Goal: Use online tool/utility: Use online tool/utility

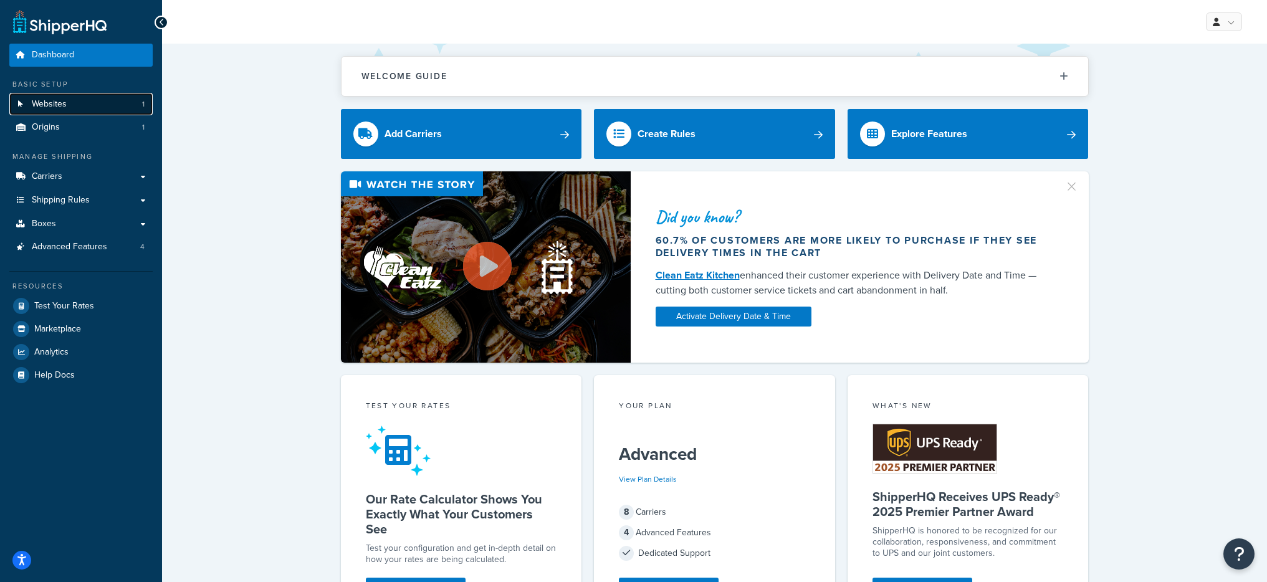
click at [97, 94] on link "Websites 1" at bounding box center [80, 104] width 143 height 23
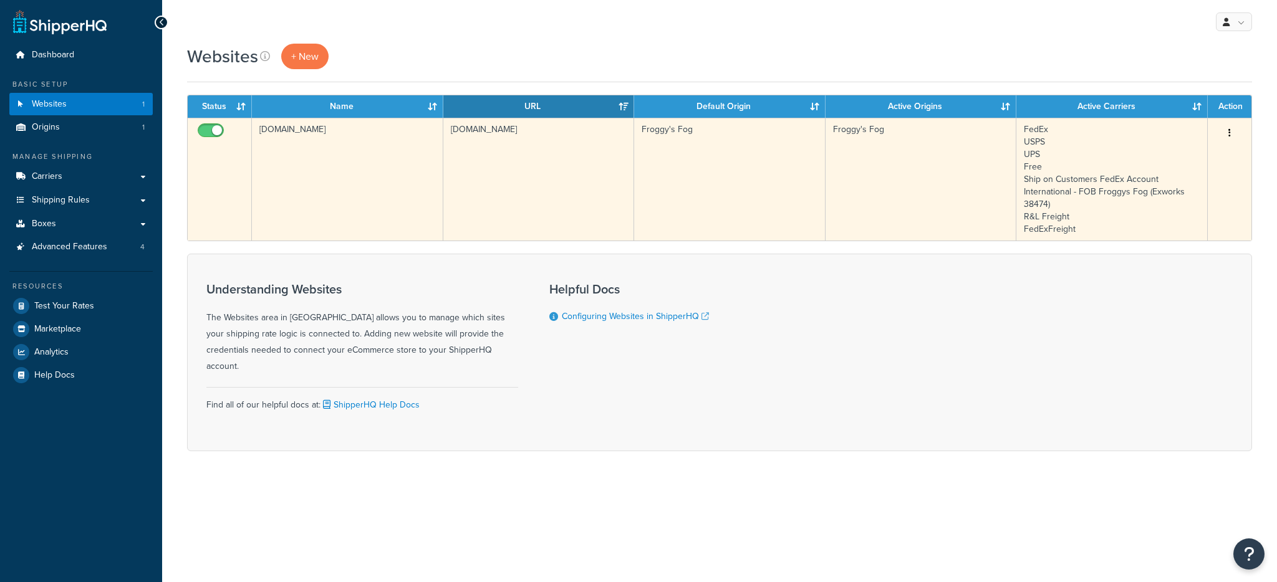
click at [326, 145] on td "[DOMAIN_NAME]" at bounding box center [347, 179] width 191 height 123
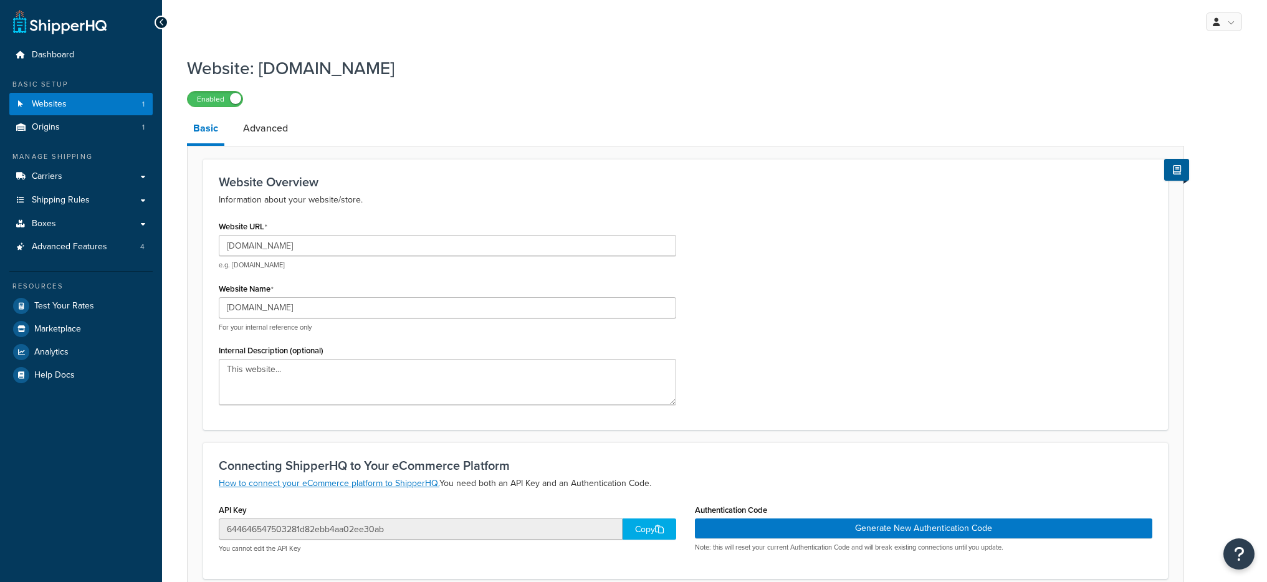
click at [316, 232] on div "Website URL www.froggysfog.com e.g. mywebsite.com" at bounding box center [448, 244] width 458 height 52
drag, startPoint x: 316, startPoint y: 232, endPoint x: 320, endPoint y: 243, distance: 11.8
click at [316, 233] on div "Website URL www.froggysfog.com e.g. mywebsite.com" at bounding box center [448, 244] width 458 height 52
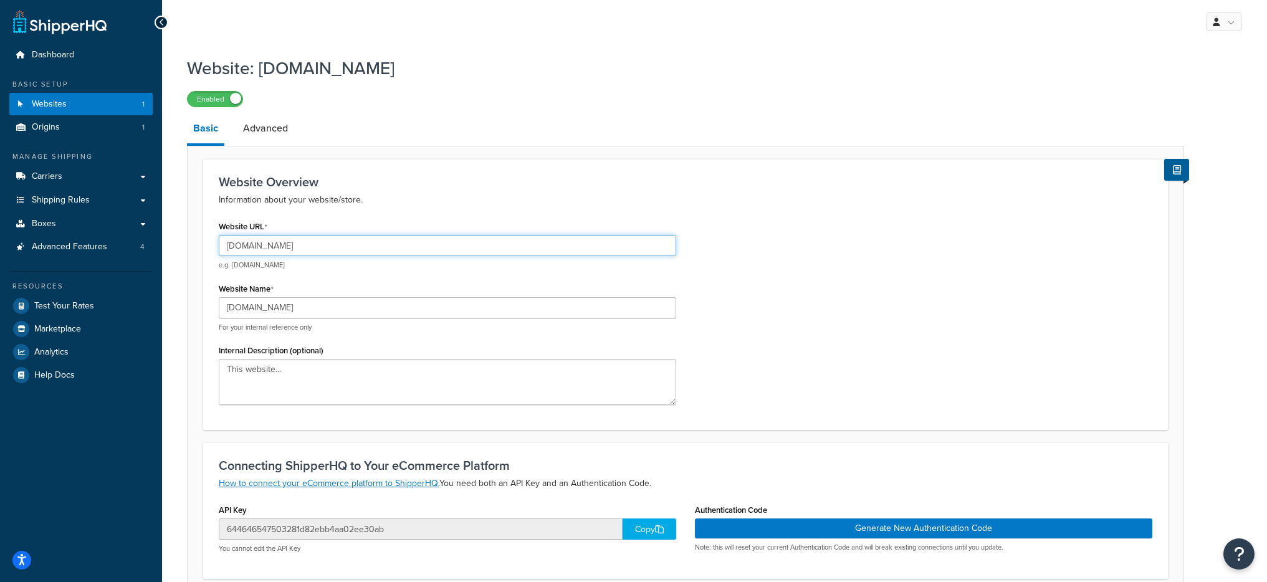
click at [321, 245] on input "www.froggysfog.com" at bounding box center [448, 245] width 458 height 21
click at [320, 244] on input "www.froggysfog.com" at bounding box center [448, 245] width 458 height 21
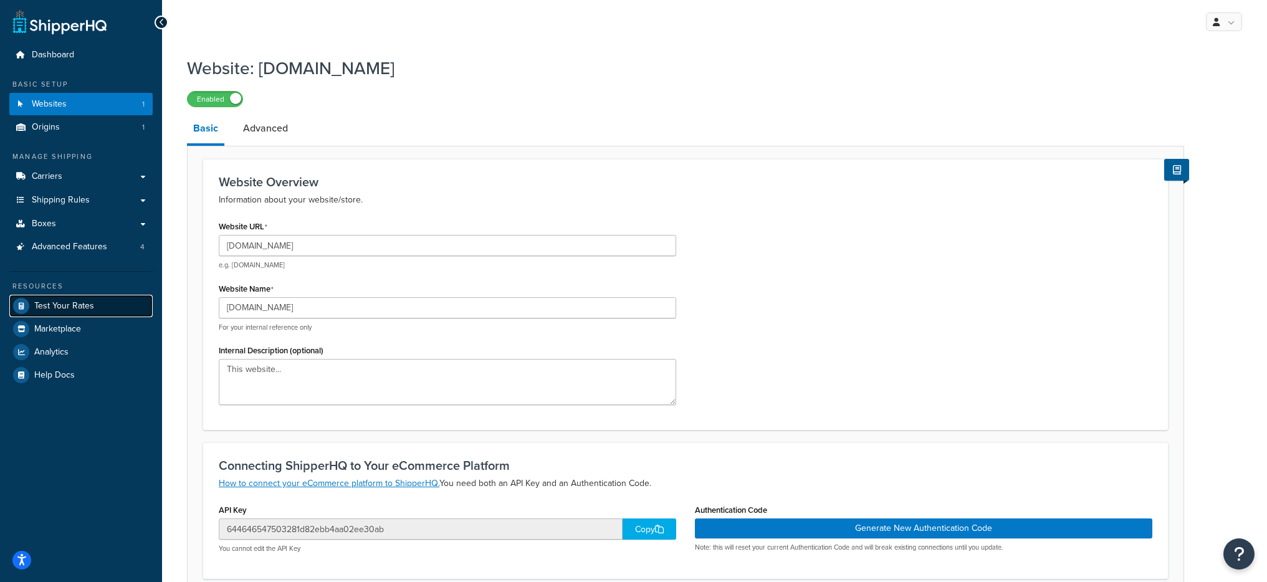
click at [71, 302] on span "Test Your Rates" at bounding box center [64, 306] width 60 height 11
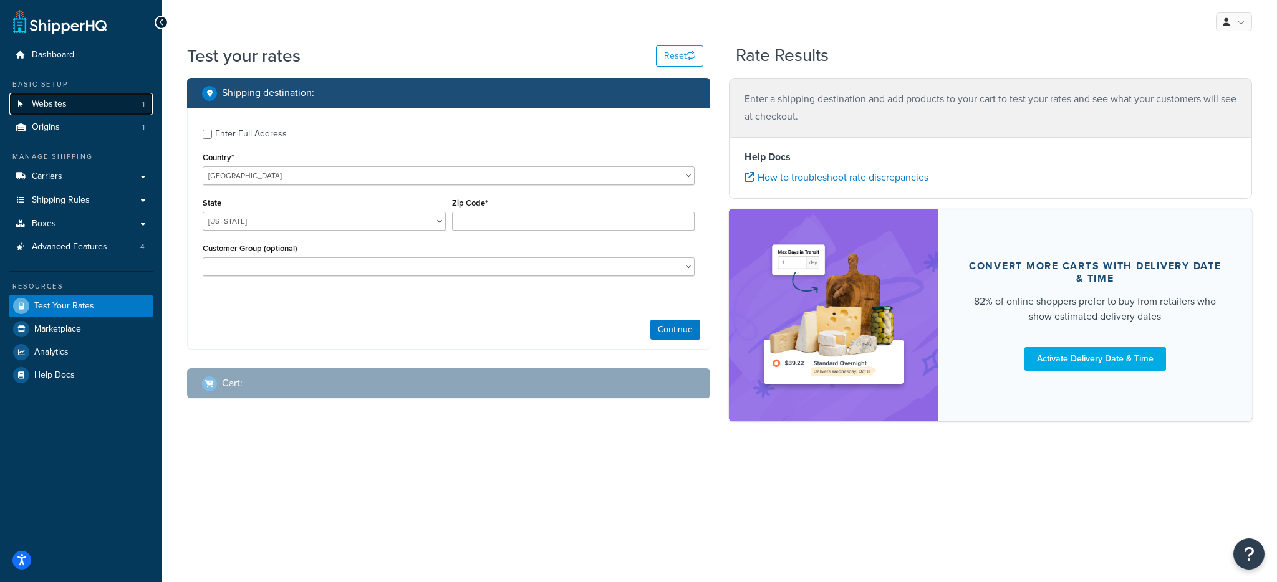
click at [60, 107] on span "Websites" at bounding box center [49, 104] width 35 height 11
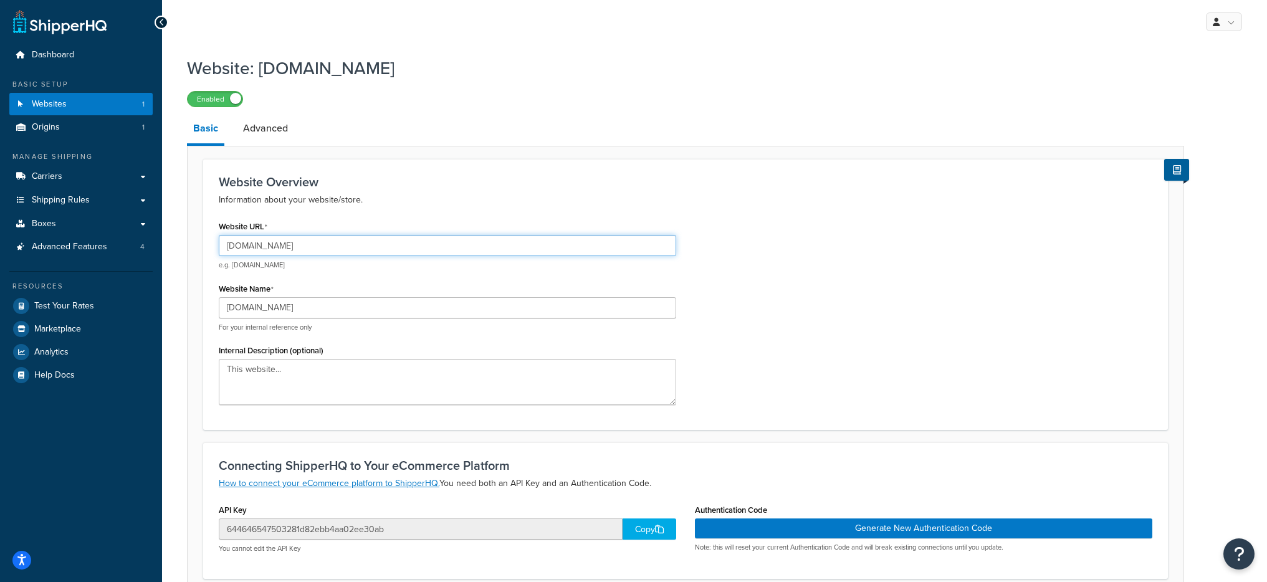
drag, startPoint x: 333, startPoint y: 244, endPoint x: 248, endPoint y: 246, distance: 85.4
click at [248, 246] on input "[DOMAIN_NAME]" at bounding box center [448, 245] width 458 height 21
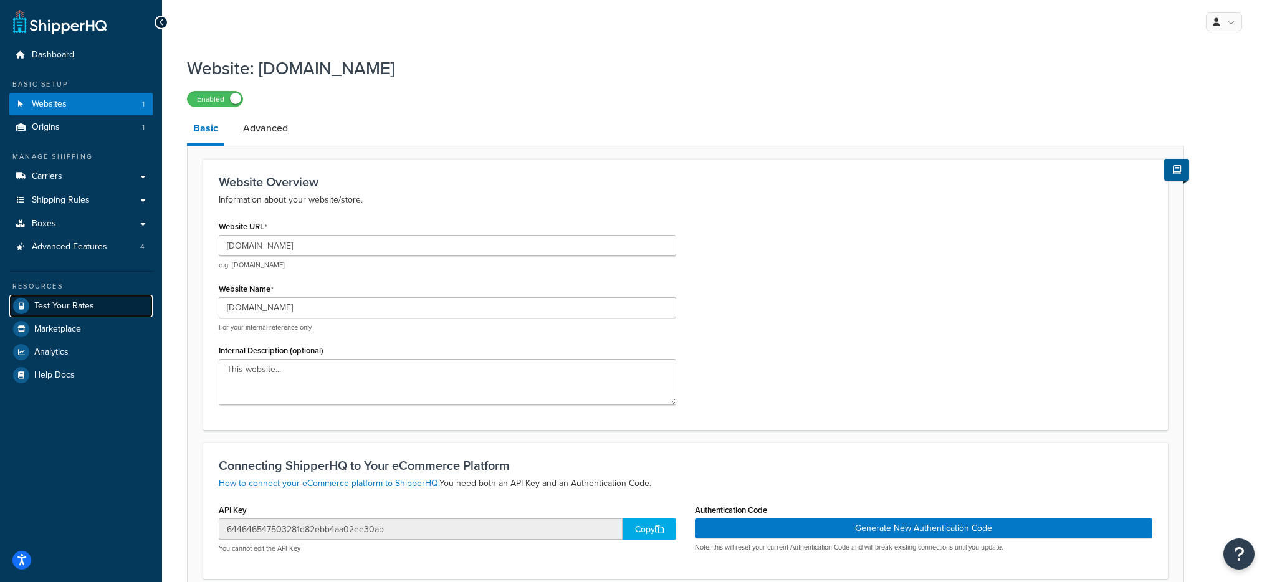
click at [67, 309] on span "Test Your Rates" at bounding box center [64, 306] width 60 height 11
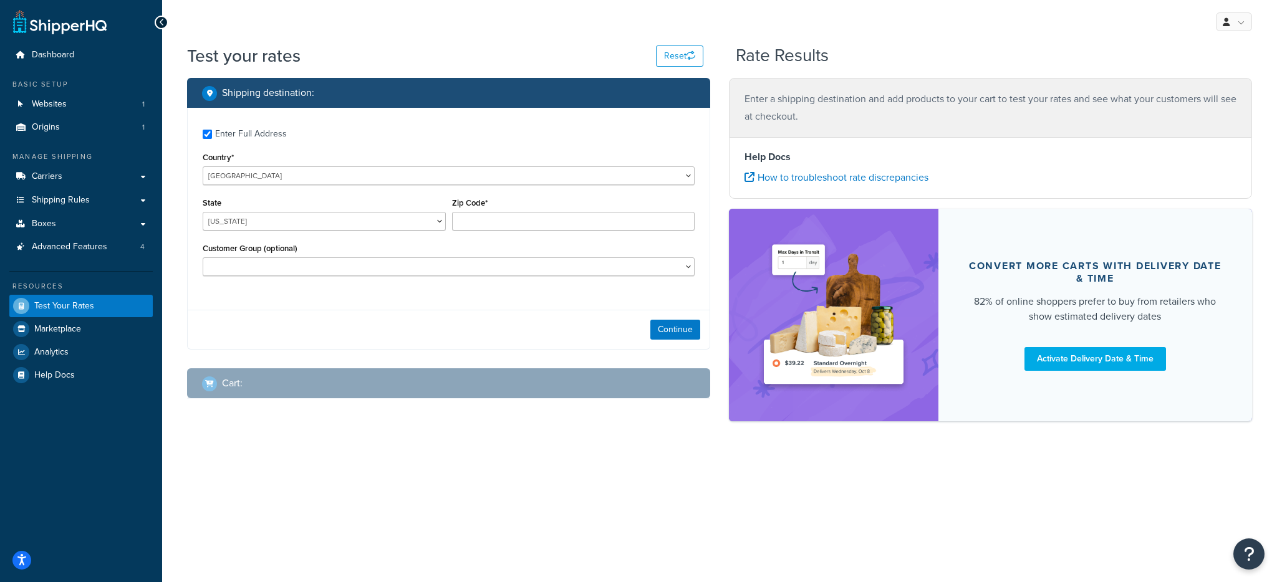
checkbox input "true"
type input "78758"
select select "TX"
select select "Standard Price Book"
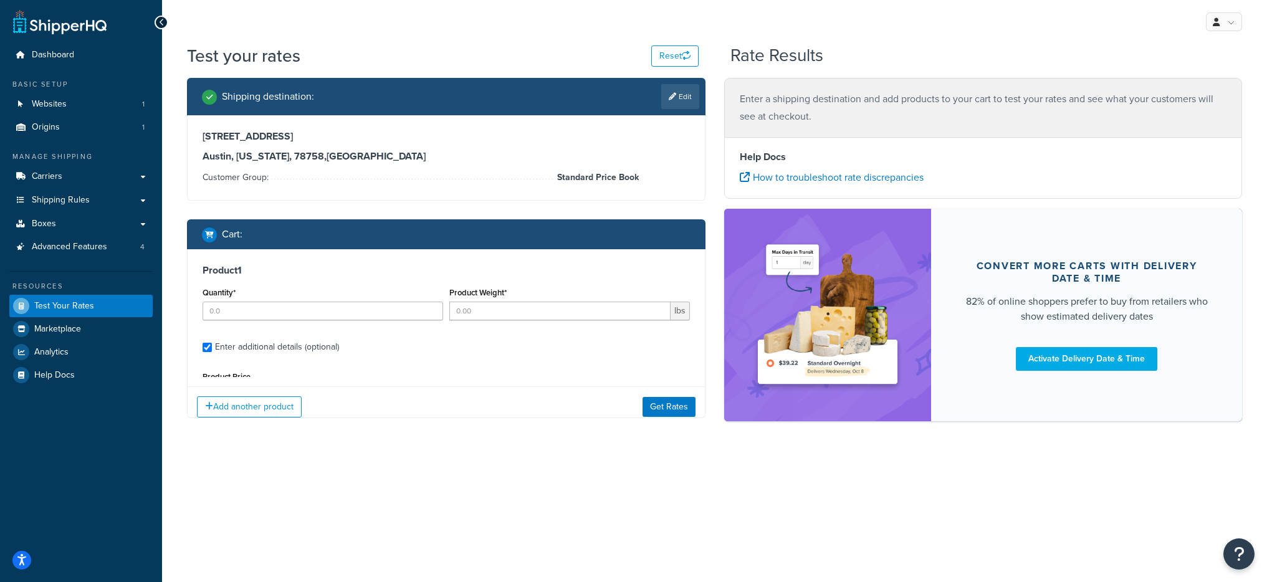
type input "1"
type input "9"
type input "44.99"
type input "5.7500"
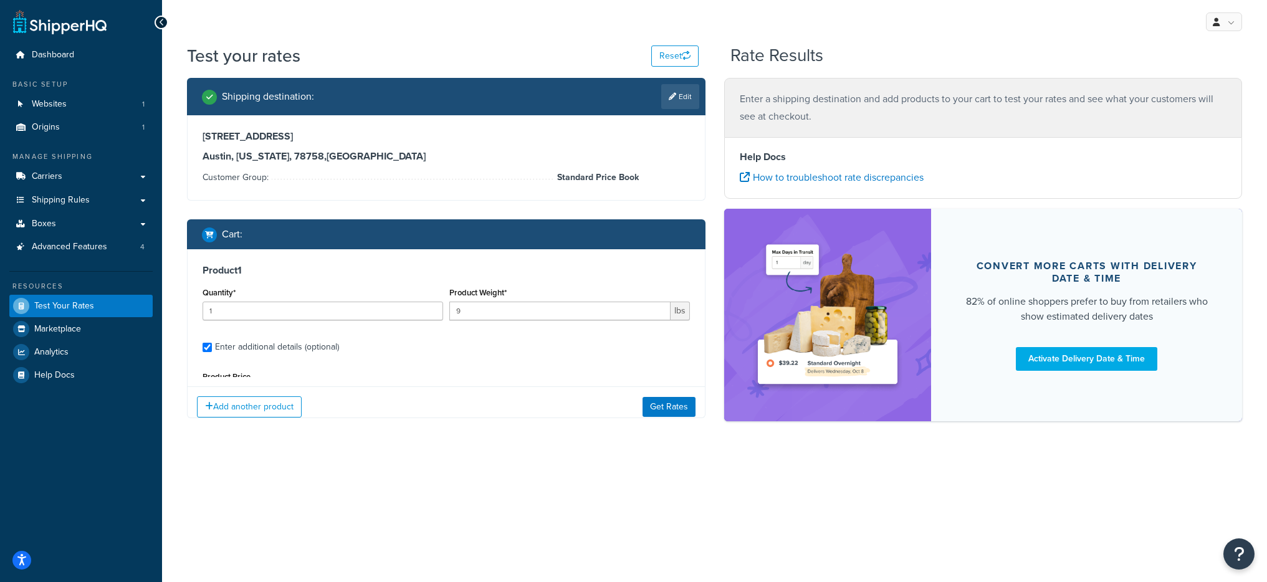
type input "11.7500"
select select "87723"
select select "55"
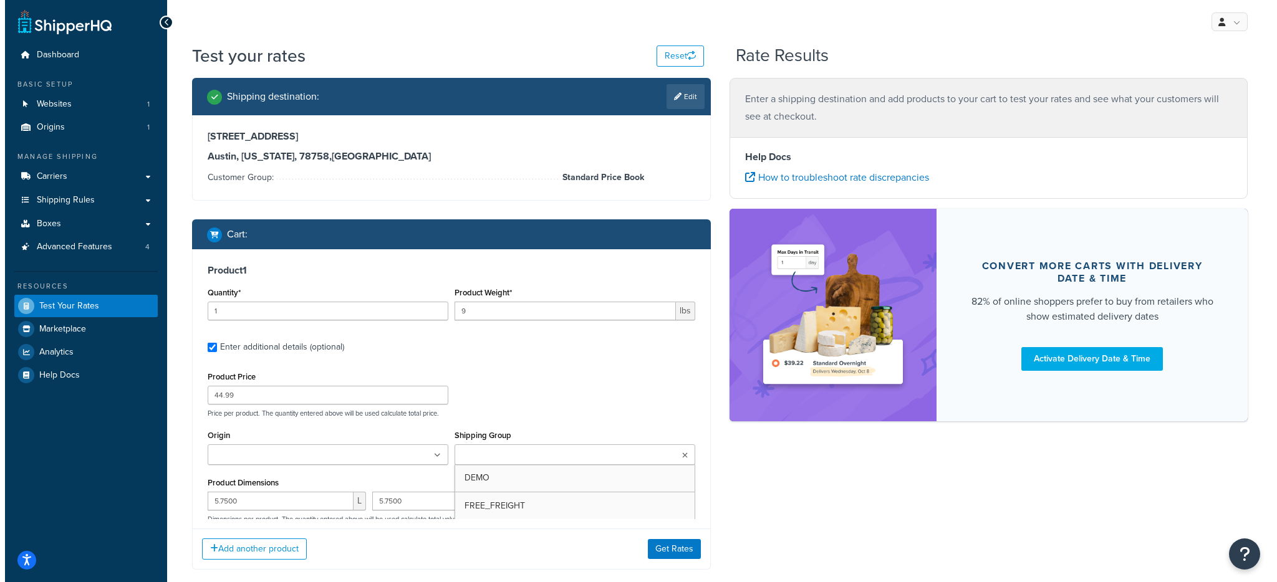
scroll to position [115, 0]
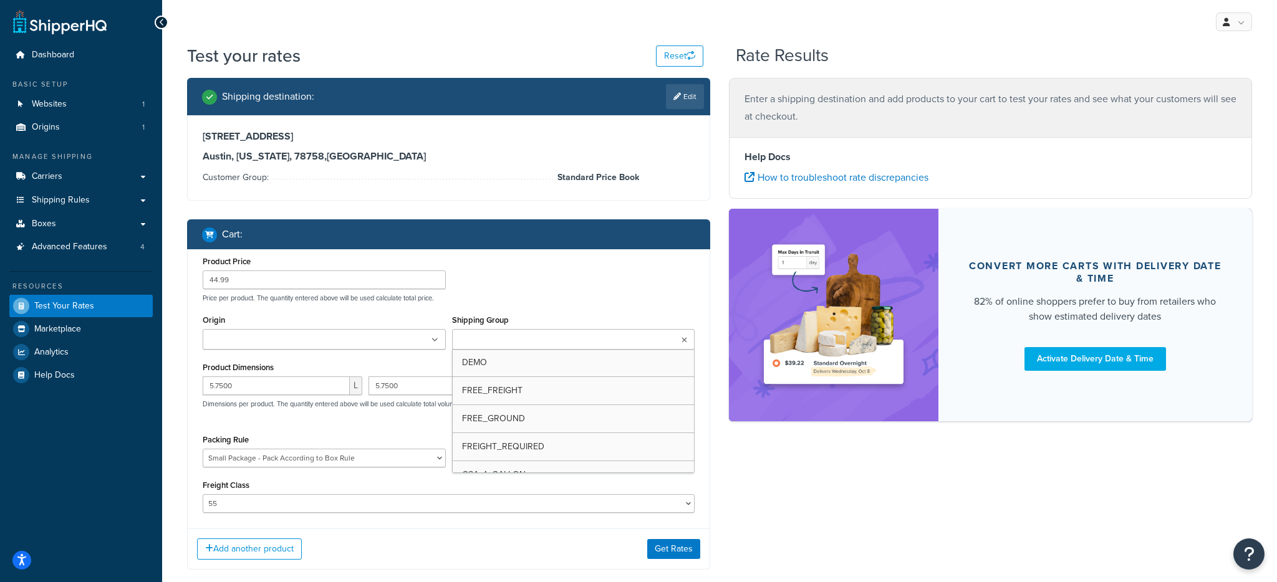
type input "2"
type input "28.6"
type input "849.99"
type input "17.0000"
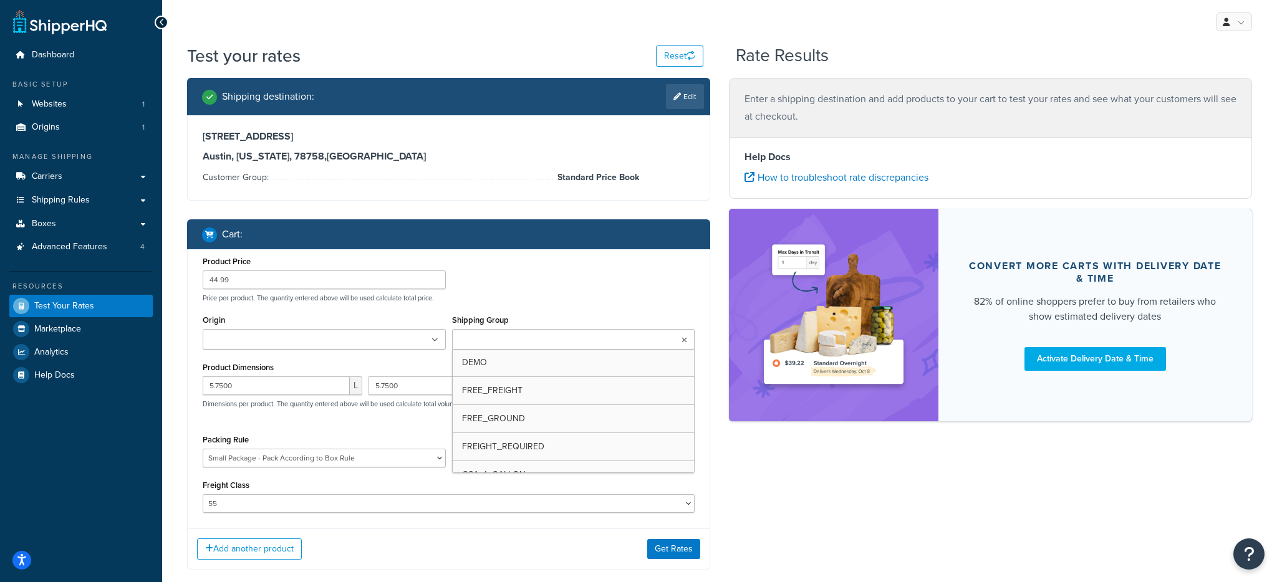
type input "15.0000"
select select "87723"
select select "55"
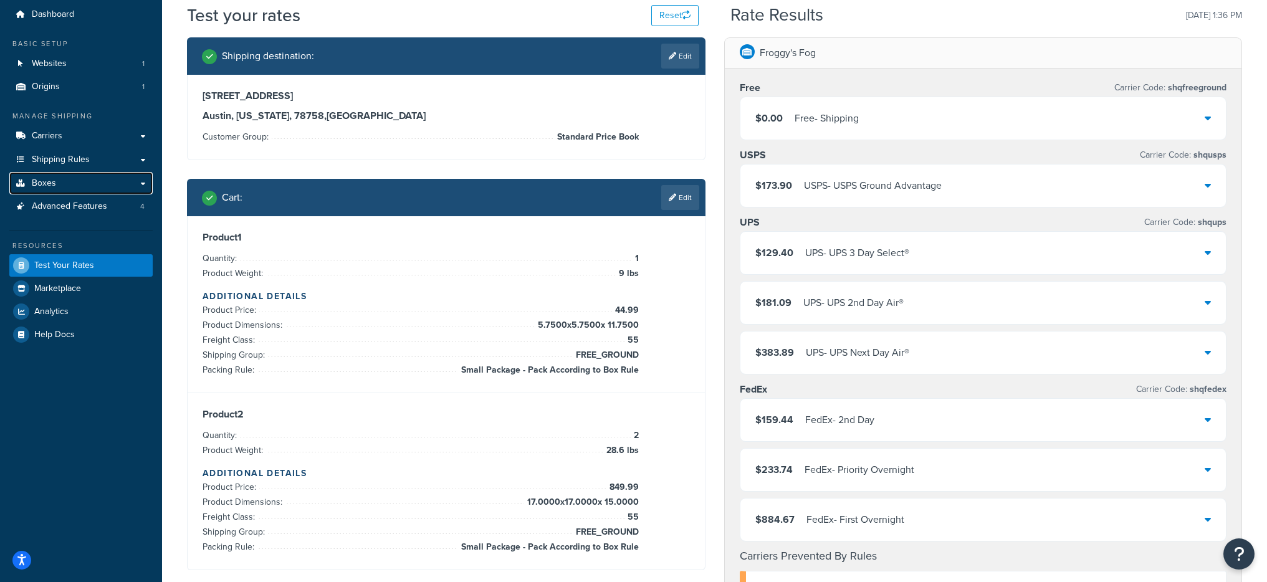
scroll to position [63, 0]
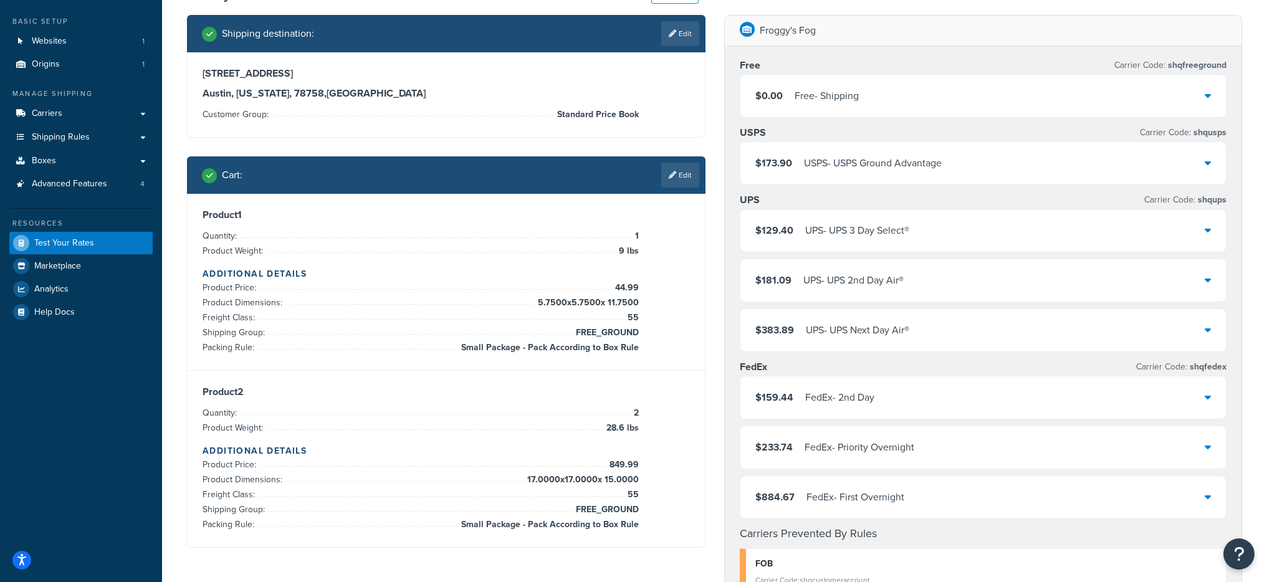
click at [884, 103] on div "$0.00 Free - Shipping" at bounding box center [984, 96] width 486 height 42
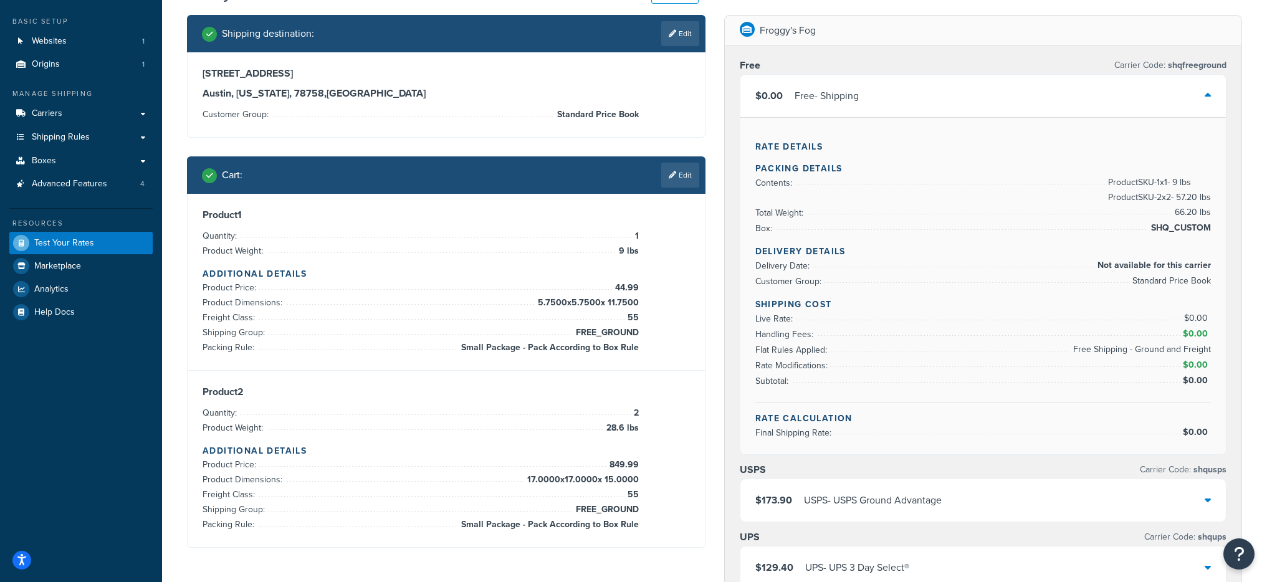
click at [884, 103] on div "$0.00 Free - Shipping" at bounding box center [984, 96] width 486 height 42
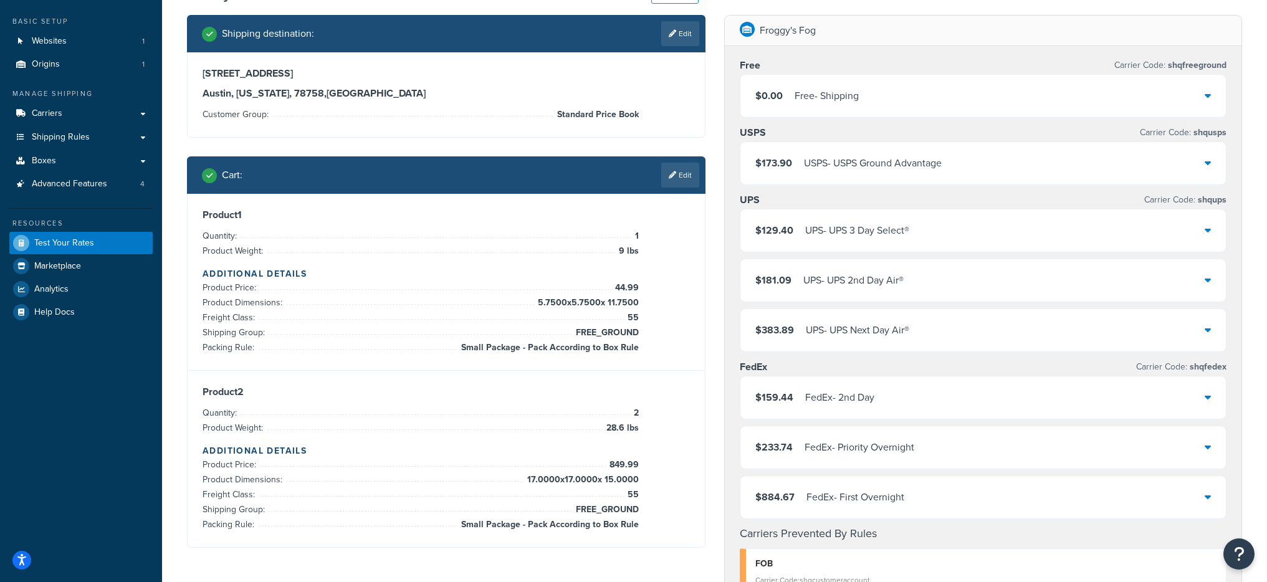
click at [876, 103] on div "$0.00 Free - Shipping" at bounding box center [984, 96] width 486 height 42
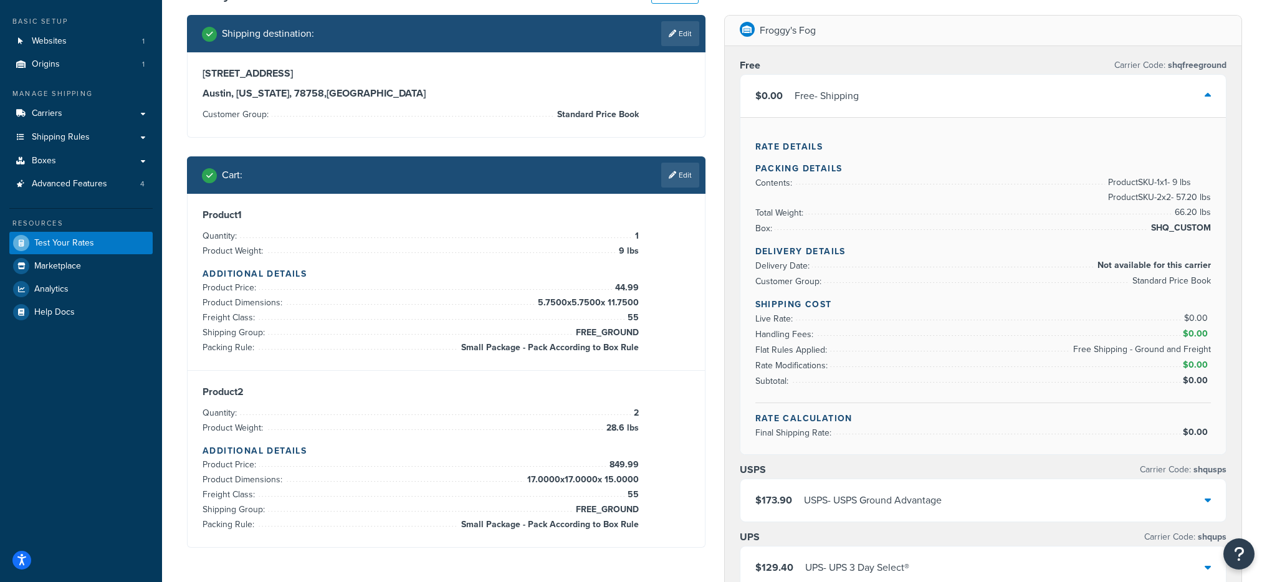
click at [875, 96] on div "$0.00 Free - Shipping" at bounding box center [984, 96] width 486 height 42
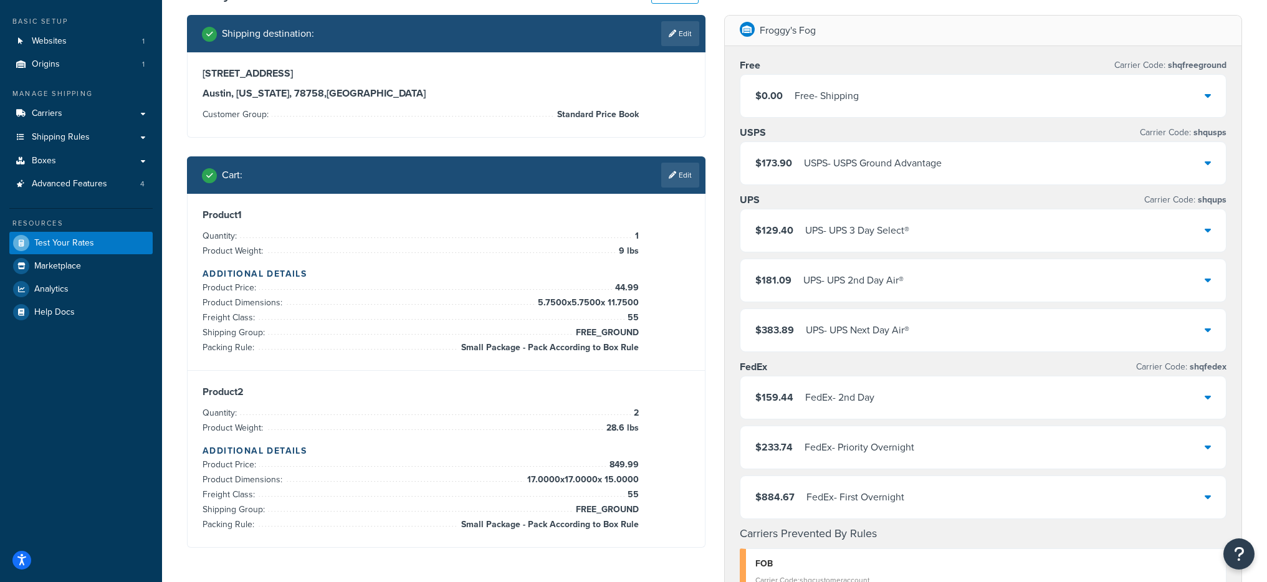
click at [887, 166] on div "USPS - USPS Ground Advantage" at bounding box center [873, 163] width 138 height 17
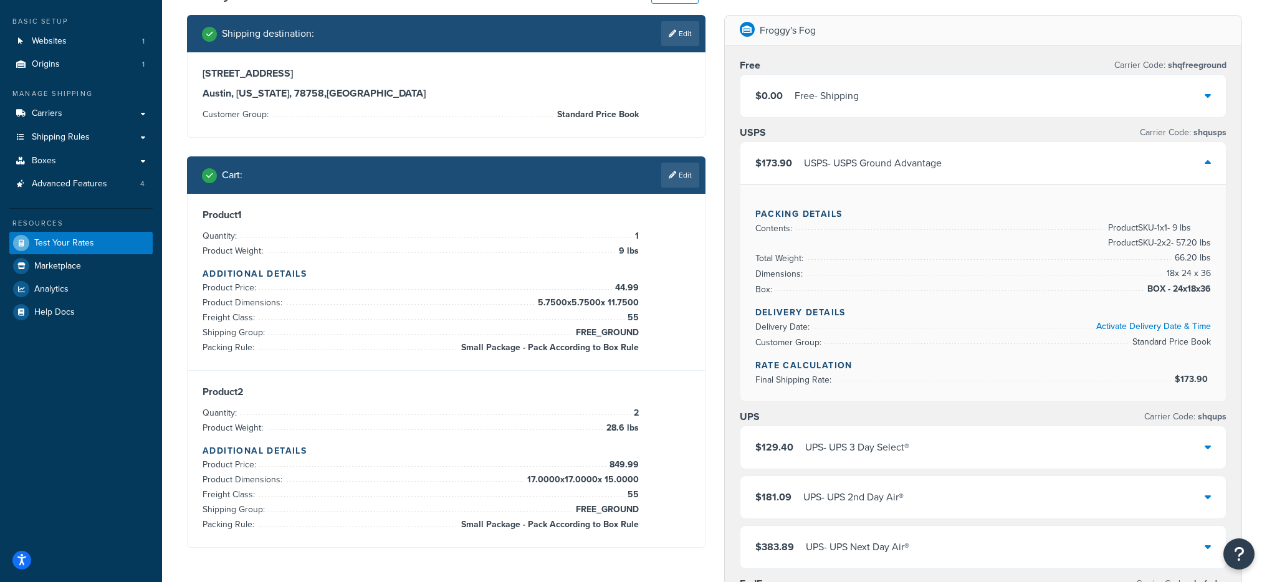
click at [825, 159] on div "USPS - USPS Ground Advantage" at bounding box center [873, 163] width 138 height 17
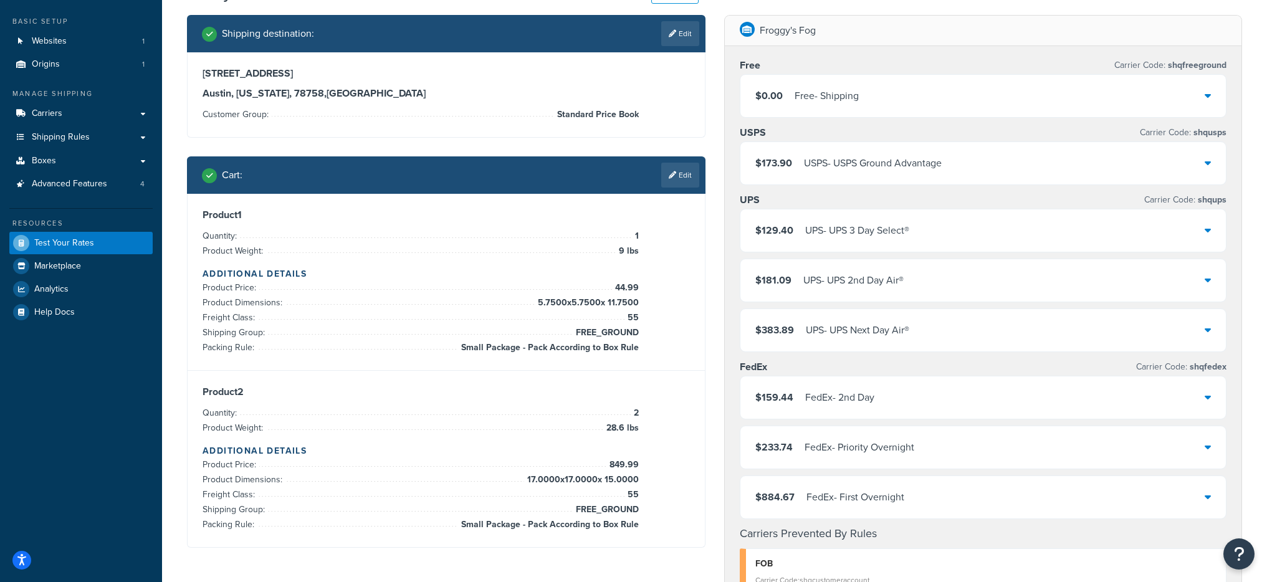
click at [831, 92] on div "Free - Shipping" at bounding box center [827, 95] width 64 height 17
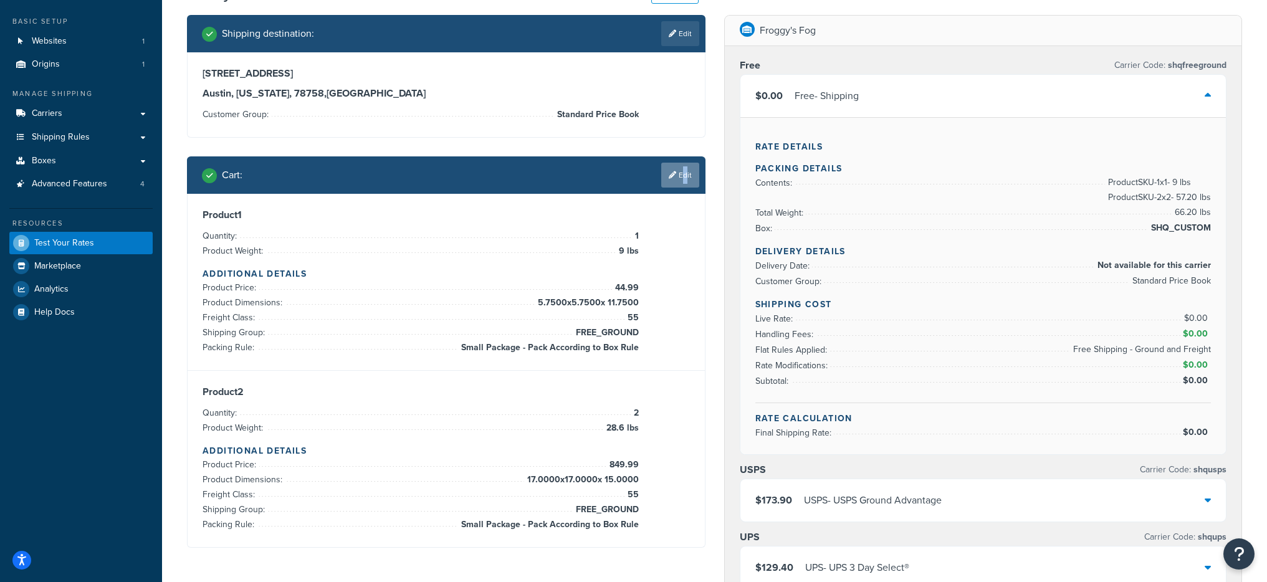
click at [681, 170] on link "Edit" at bounding box center [680, 175] width 38 height 25
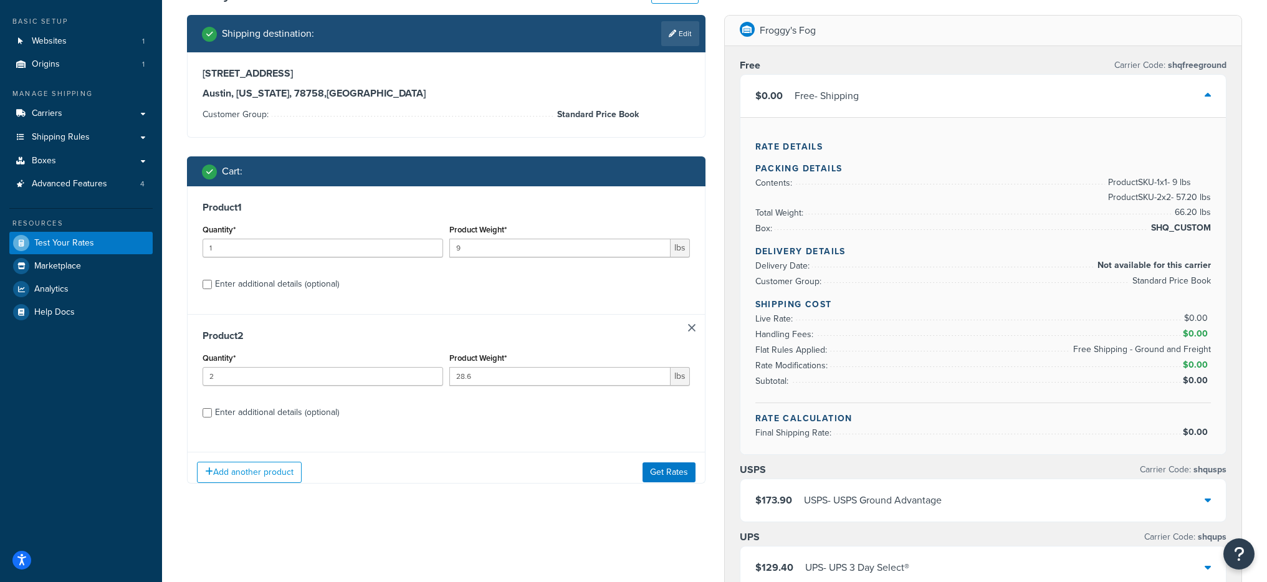
scroll to position [0, 0]
click at [485, 234] on label "Product Weight*" at bounding box center [478, 229] width 57 height 9
click at [485, 239] on input "9" at bounding box center [560, 248] width 221 height 19
click at [488, 243] on input "9" at bounding box center [560, 248] width 221 height 19
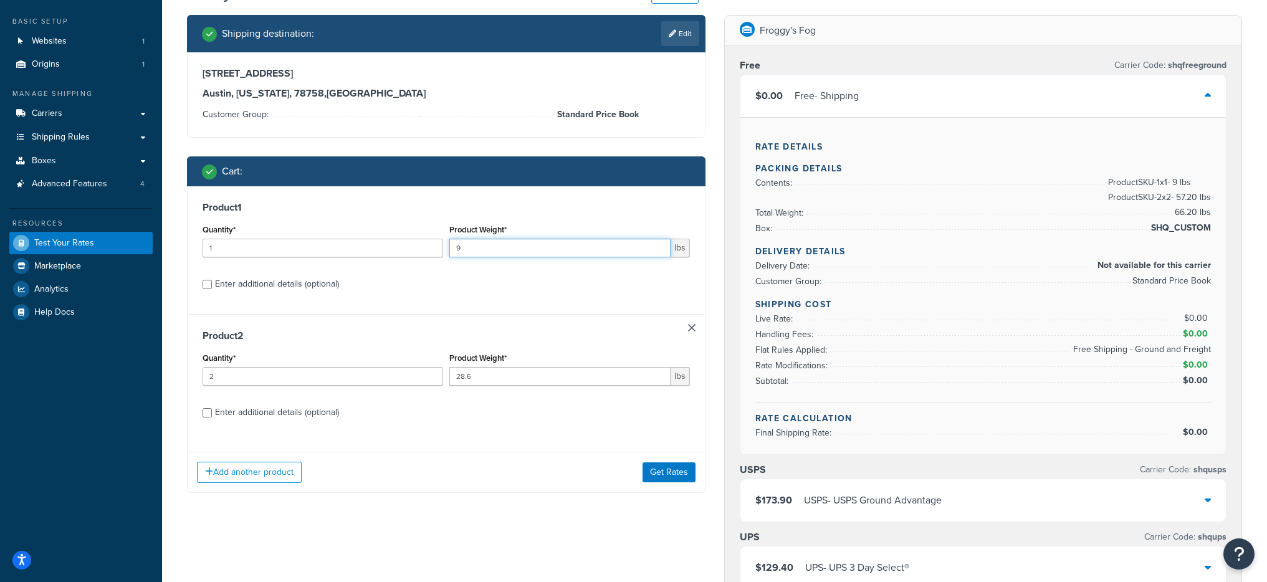
click at [488, 243] on input "9" at bounding box center [560, 248] width 221 height 19
type input "36"
click at [277, 291] on div "Enter additional details (optional)" at bounding box center [277, 284] width 124 height 17
click at [212, 289] on input "Enter additional details (optional)" at bounding box center [207, 284] width 9 height 9
checkbox input "true"
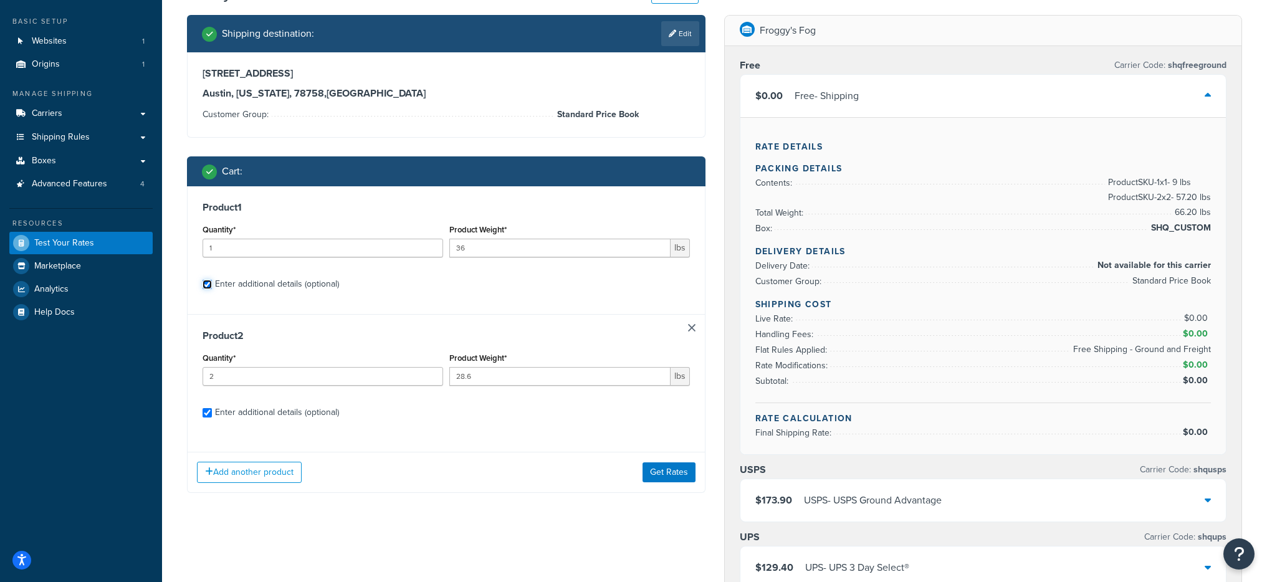
checkbox input "true"
select select "87723"
select select "55"
select select "87723"
select select "55"
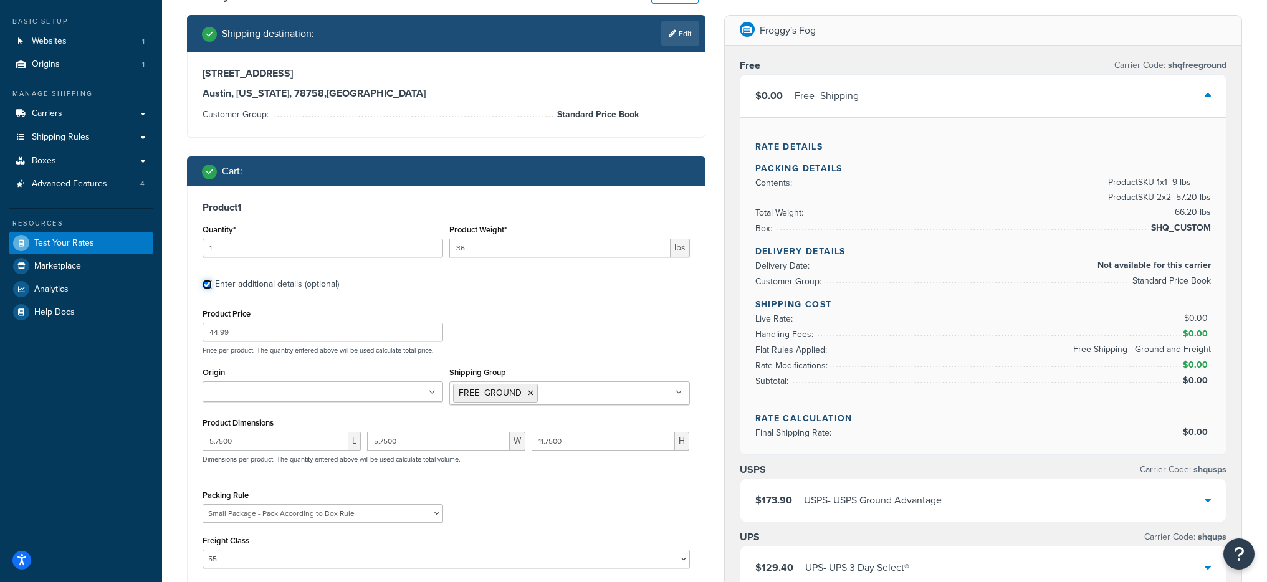
scroll to position [312, 0]
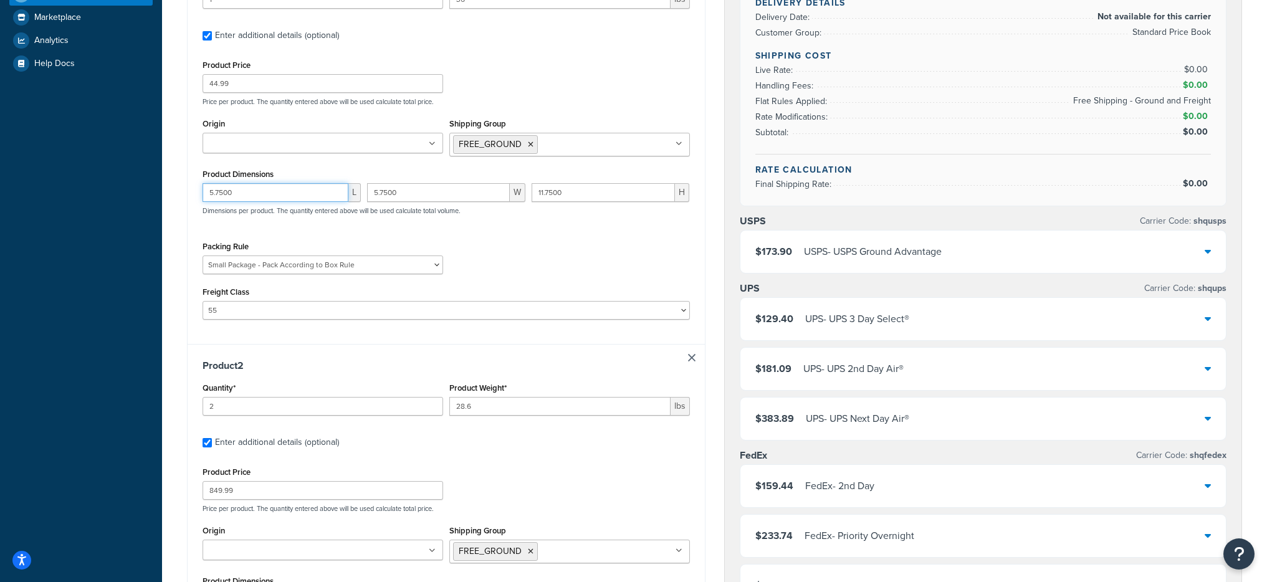
click at [239, 200] on input "5.7500" at bounding box center [276, 192] width 146 height 19
type input "11.75"
click at [399, 196] on input "5.7500" at bounding box center [438, 192] width 143 height 19
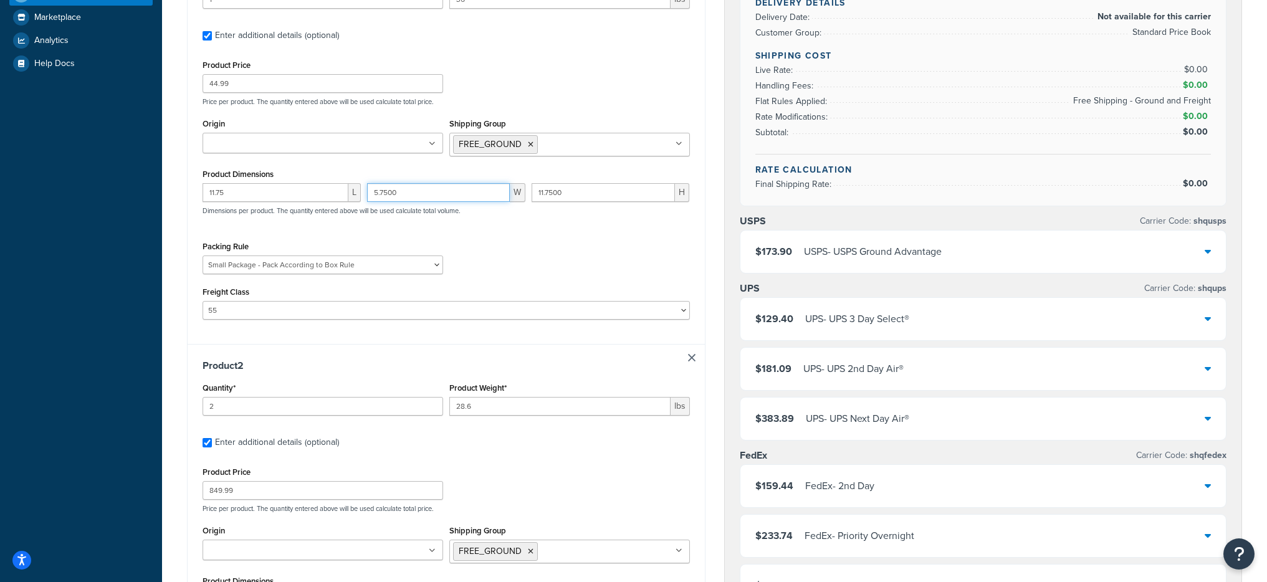
click at [398, 195] on input "5.7500" at bounding box center [438, 192] width 143 height 19
type input "11.75"
click at [543, 185] on input "11.7500" at bounding box center [604, 192] width 144 height 19
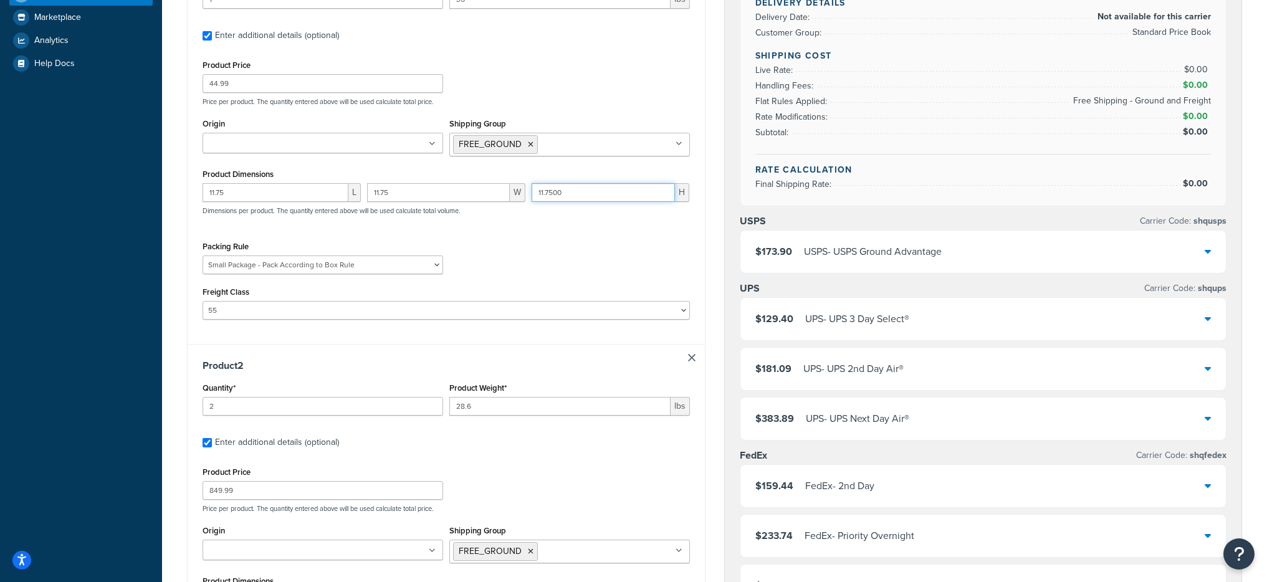
click at [543, 185] on input "11.7500" at bounding box center [604, 192] width 144 height 19
type input "11.75"
click at [582, 227] on div "11.75 L 11.75 W 11.75 H Dimensions per product. The quantity entered above will…" at bounding box center [447, 206] width 494 height 46
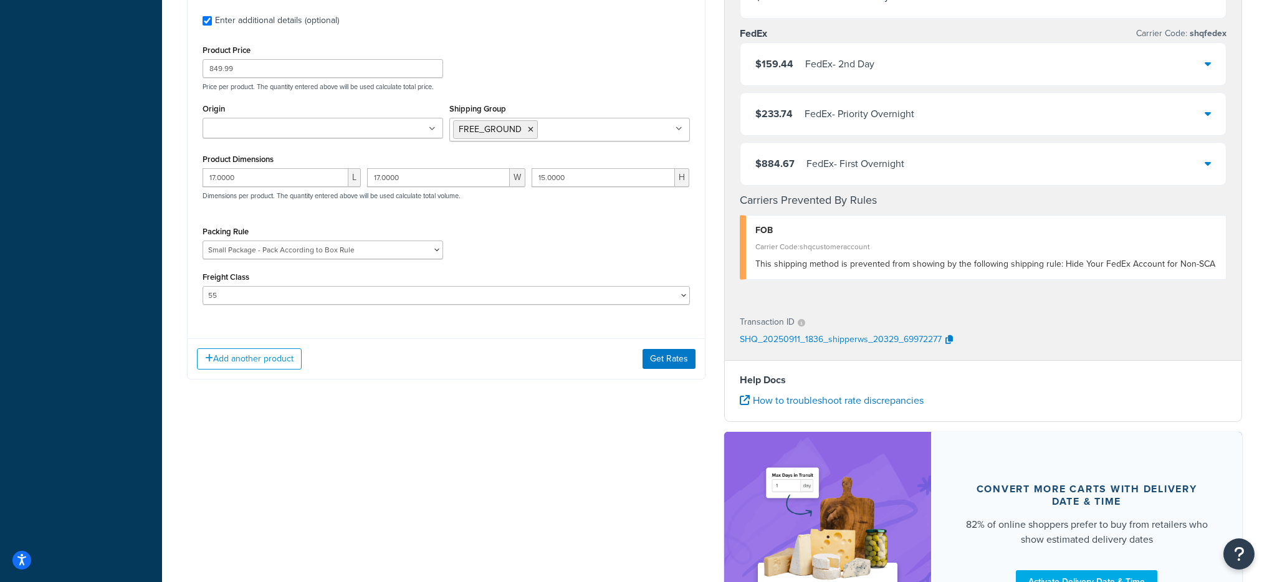
scroll to position [871, 0]
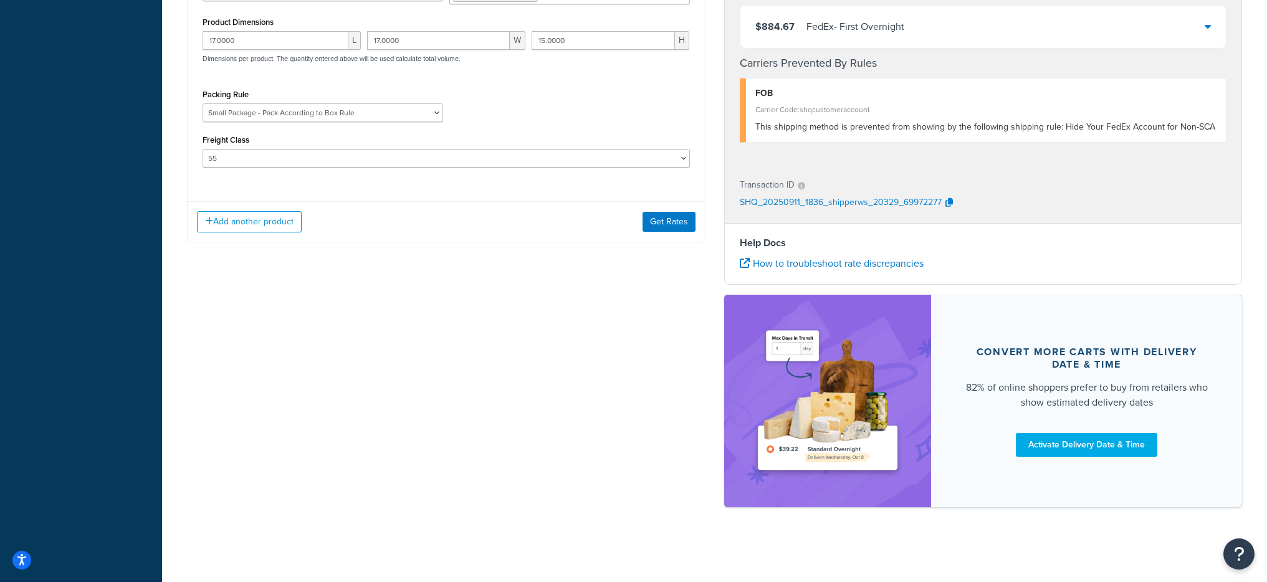
click at [649, 236] on div "Add another product Get Rates" at bounding box center [446, 221] width 517 height 41
click at [652, 230] on button "Get Rates" at bounding box center [669, 222] width 53 height 20
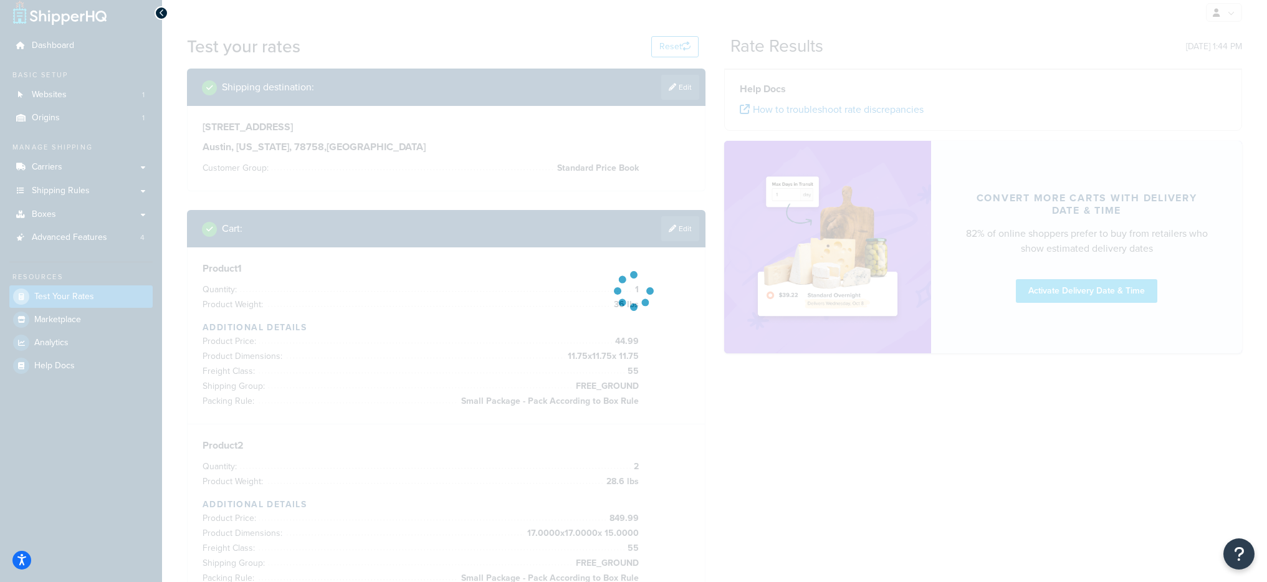
scroll to position [0, 0]
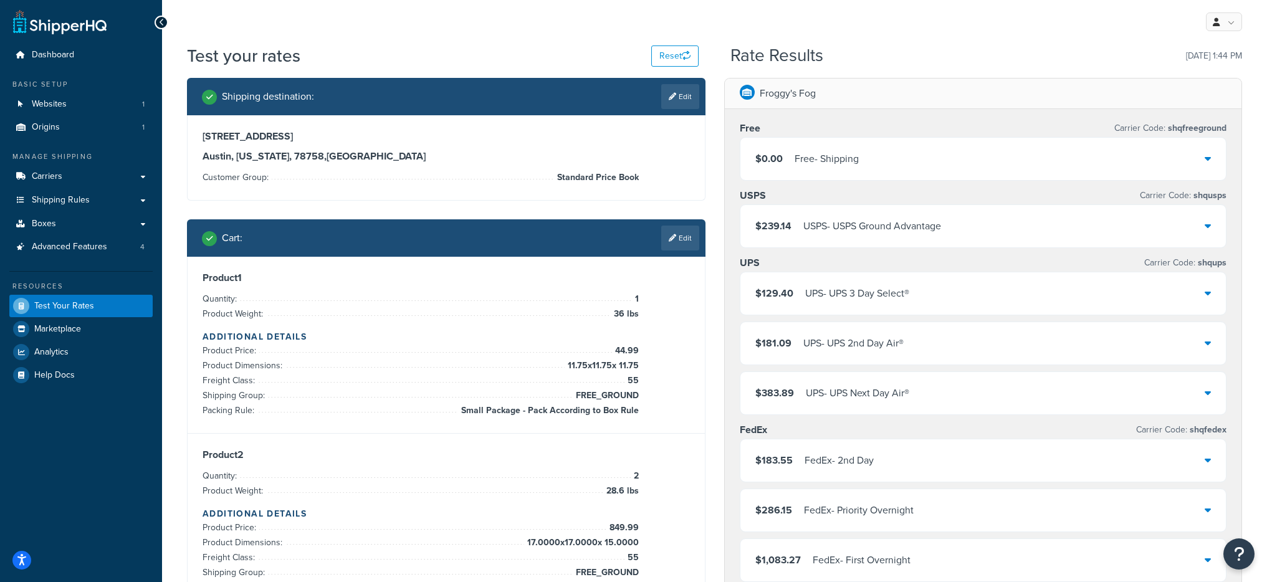
click at [784, 170] on div "$0.00 Free - Shipping" at bounding box center [984, 159] width 486 height 42
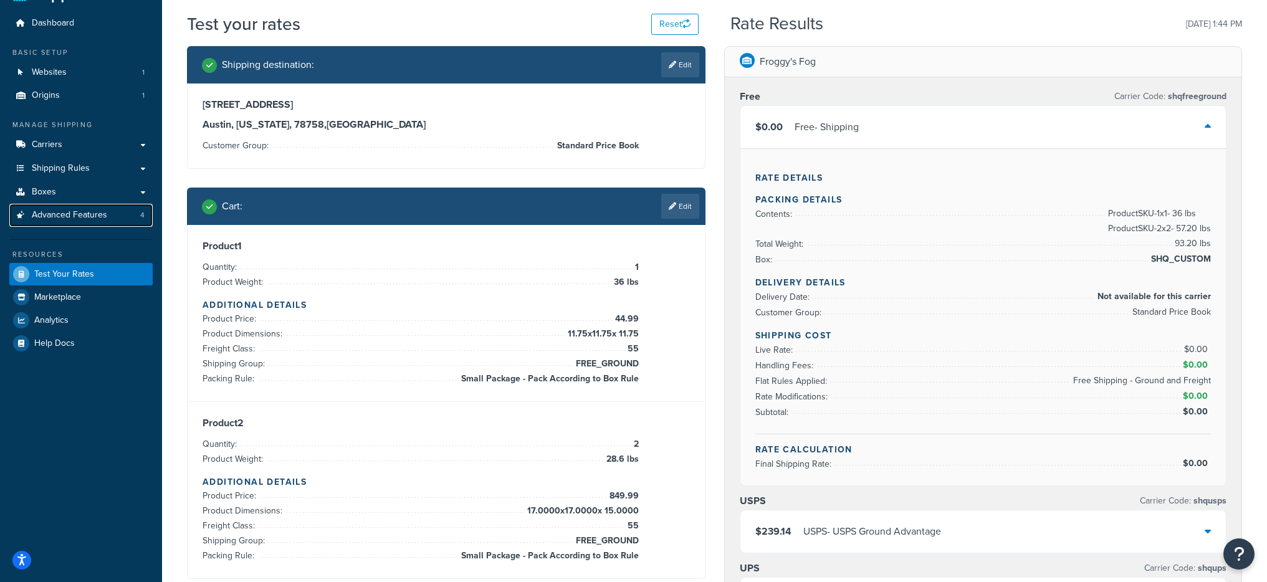
scroll to position [44, 0]
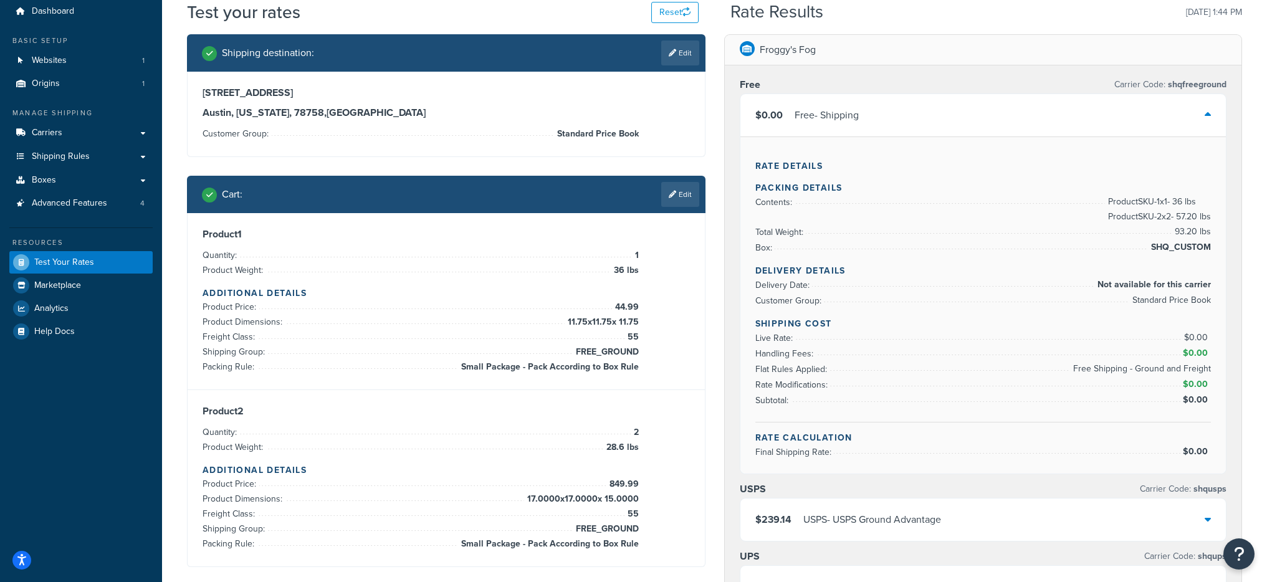
click at [838, 110] on div "Free - Shipping" at bounding box center [827, 115] width 64 height 17
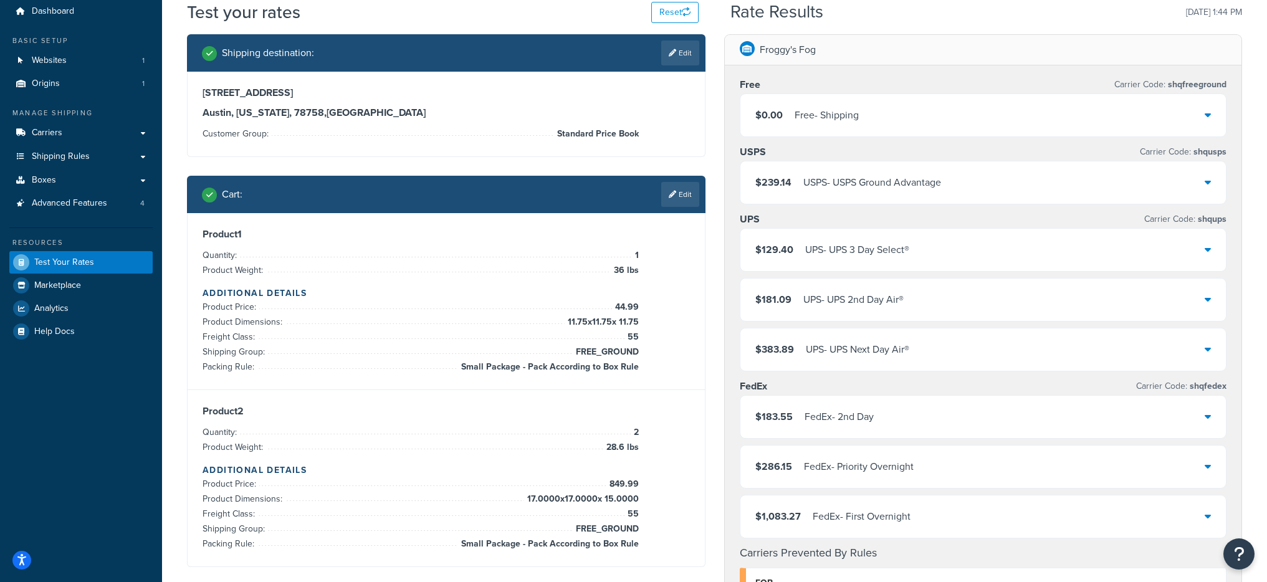
click at [820, 189] on div "USPS - USPS Ground Advantage" at bounding box center [873, 182] width 138 height 17
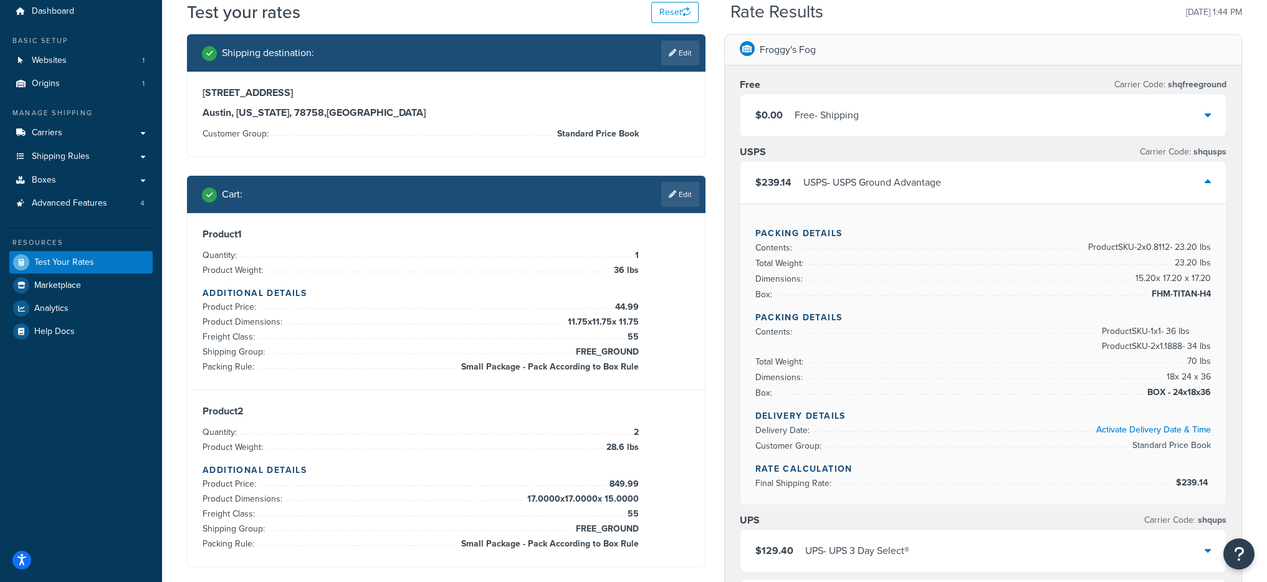
click at [959, 163] on div "$239.14 USPS - USPS Ground Advantage" at bounding box center [984, 182] width 486 height 42
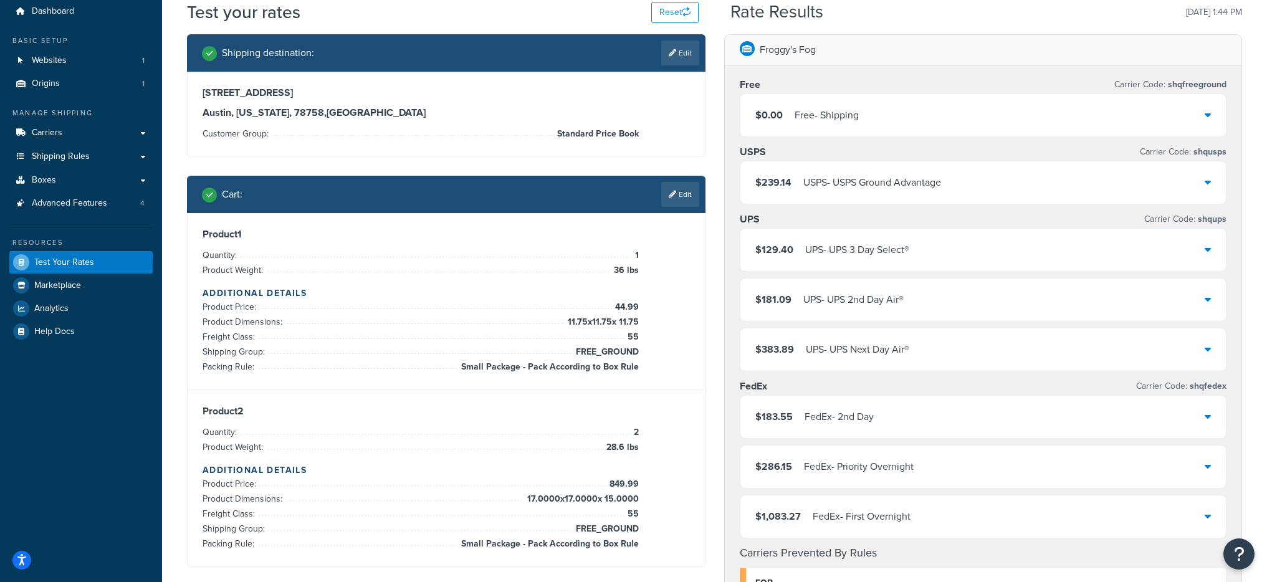
click at [983, 251] on div "$129.40 UPS - UPS 3 Day Select®" at bounding box center [984, 250] width 486 height 42
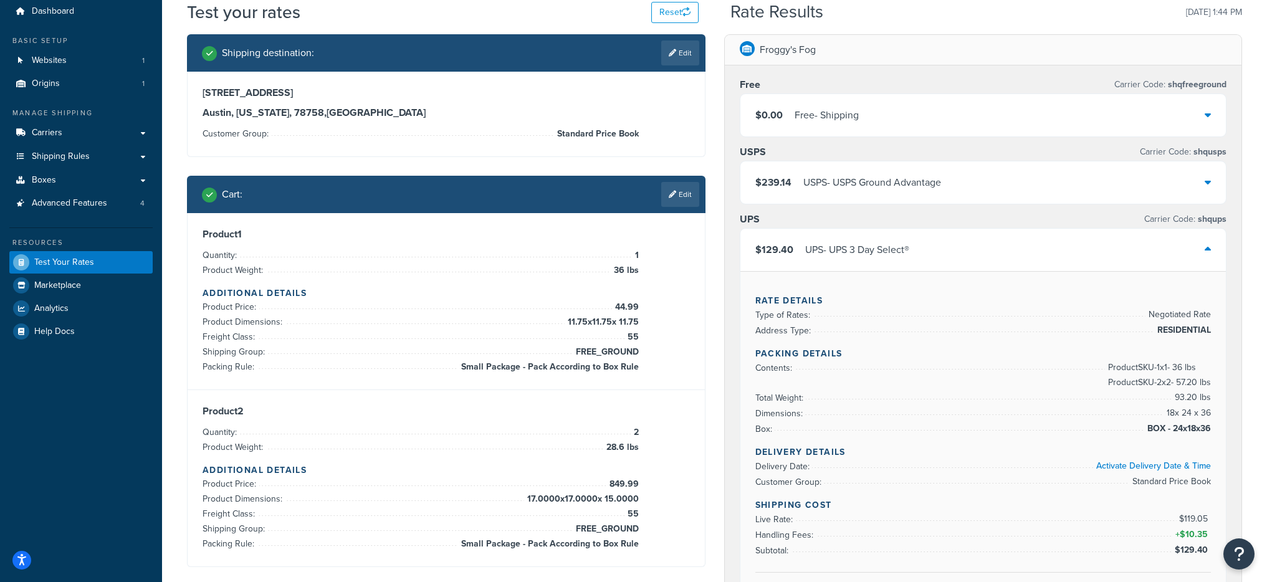
click at [983, 251] on div "$129.40 UPS - UPS 3 Day Select®" at bounding box center [984, 250] width 486 height 42
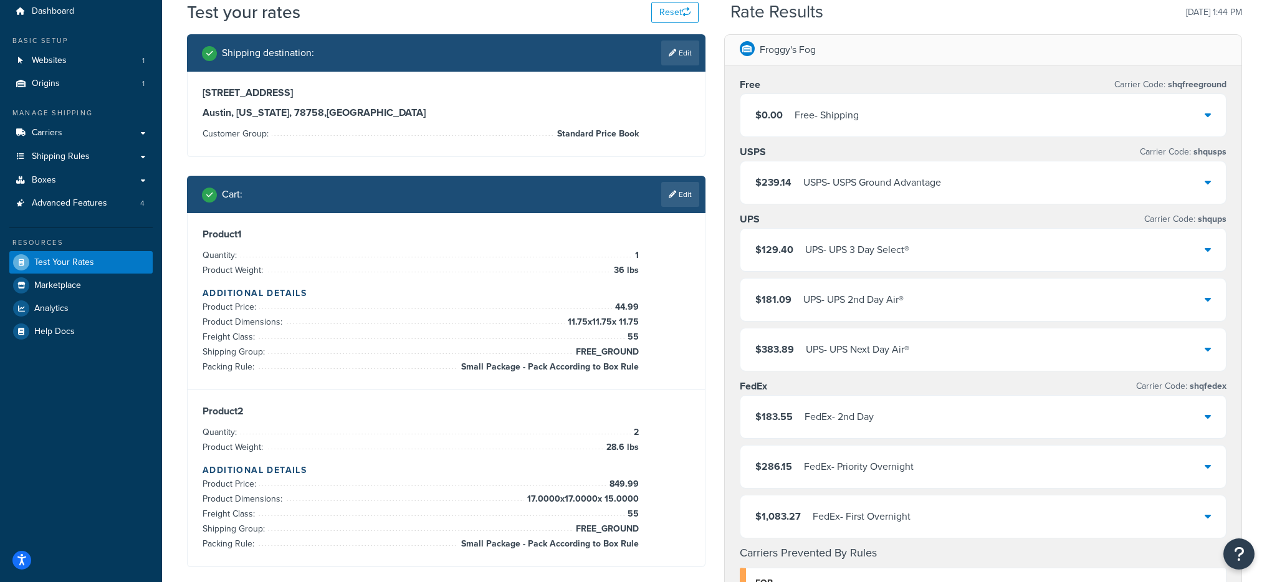
click at [984, 411] on div "$183.55 FedEx - 2nd Day" at bounding box center [984, 417] width 486 height 42
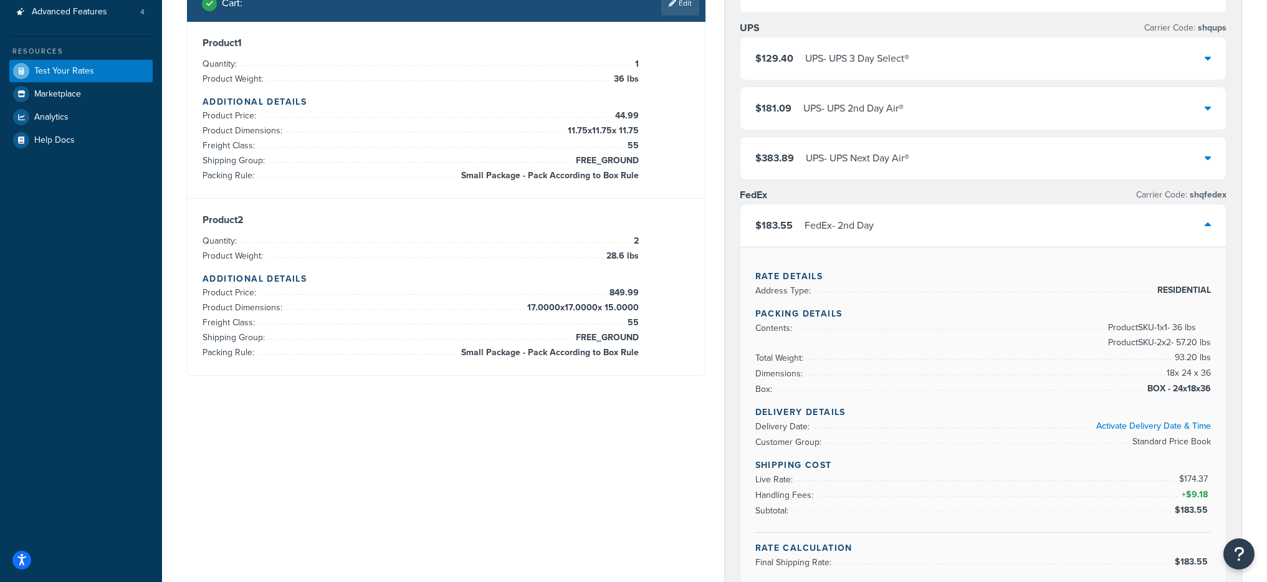
scroll to position [245, 0]
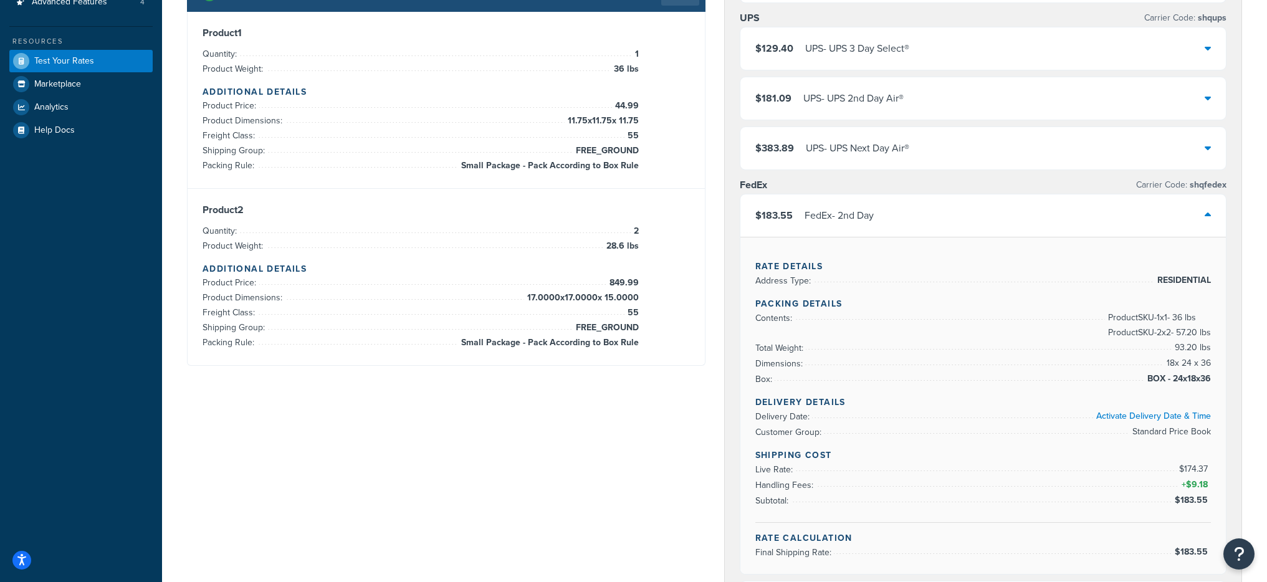
click at [918, 223] on div "$183.55 FedEx - 2nd Day" at bounding box center [984, 216] width 486 height 42
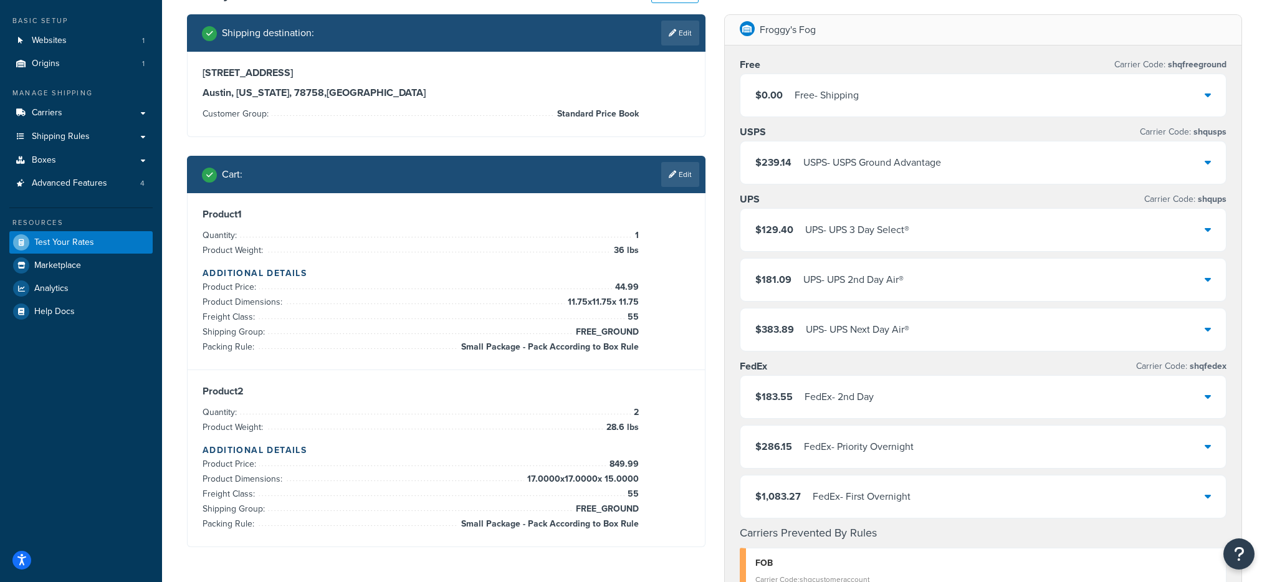
scroll to position [54, 0]
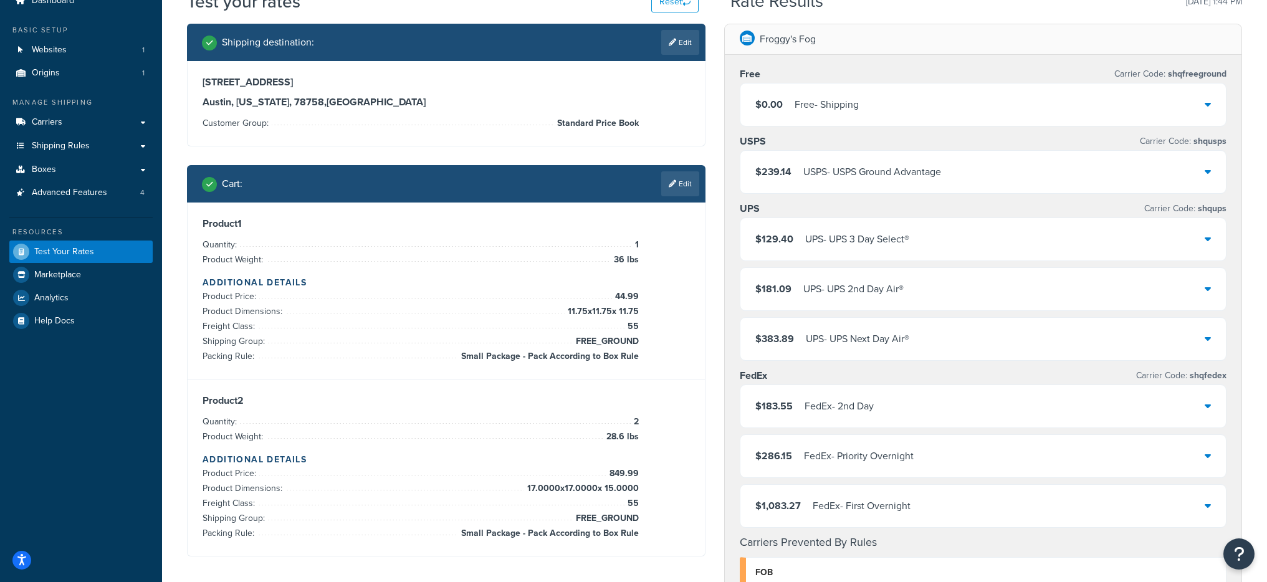
click at [950, 342] on div "$383.89 UPS - UPS Next Day Air®" at bounding box center [984, 339] width 486 height 42
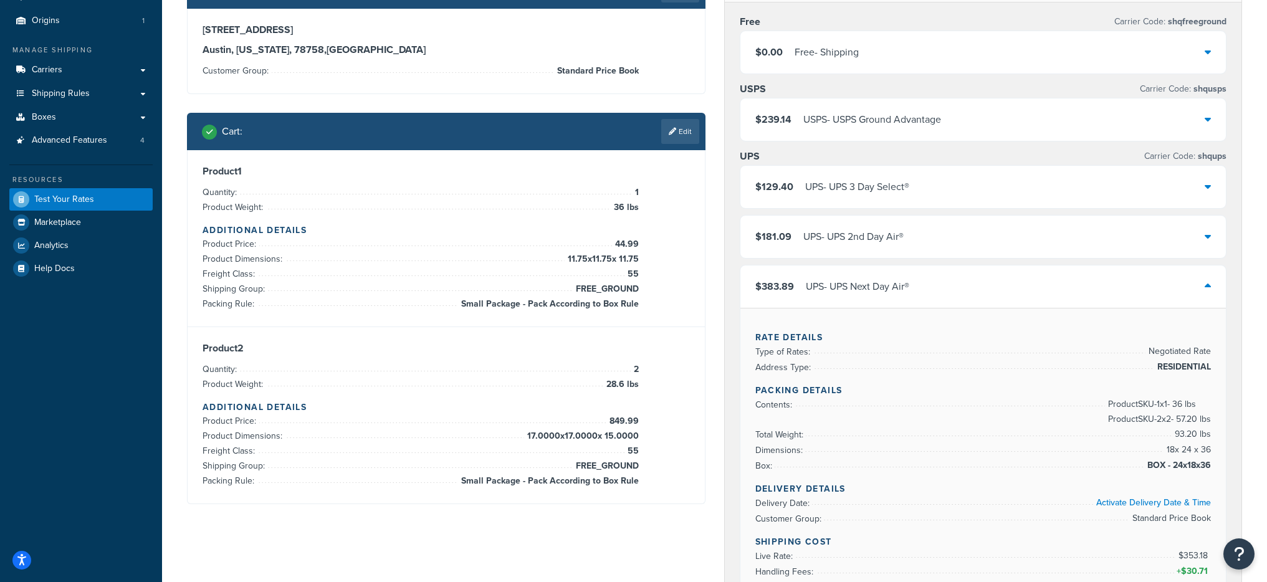
scroll to position [163, 0]
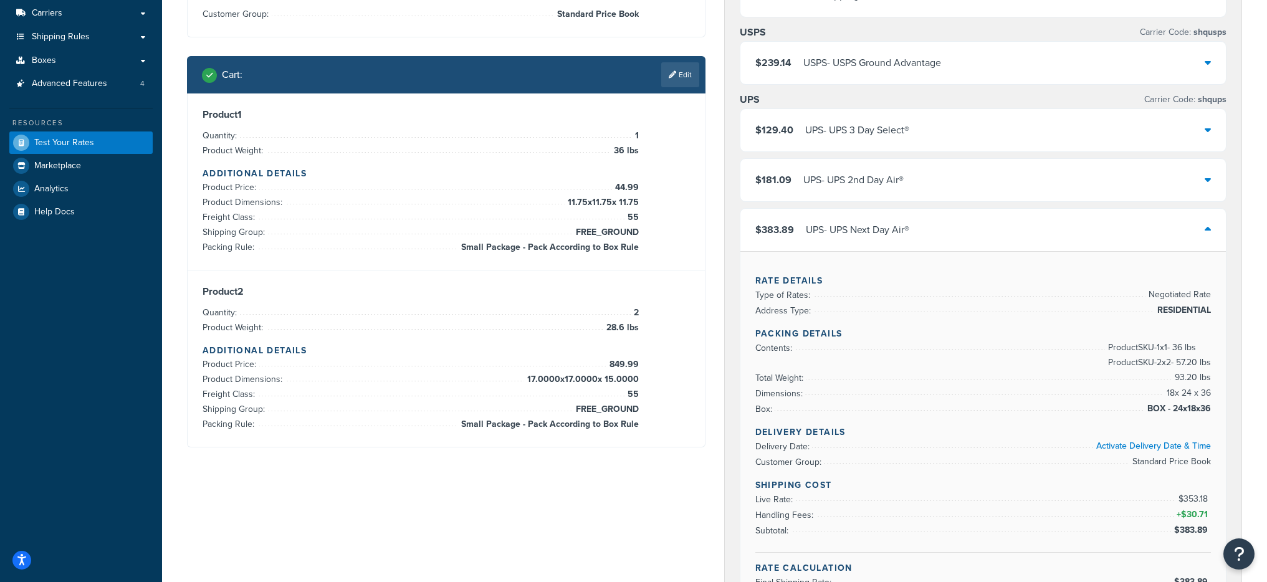
click at [989, 234] on div "$383.89 UPS - UPS Next Day Air®" at bounding box center [984, 230] width 486 height 42
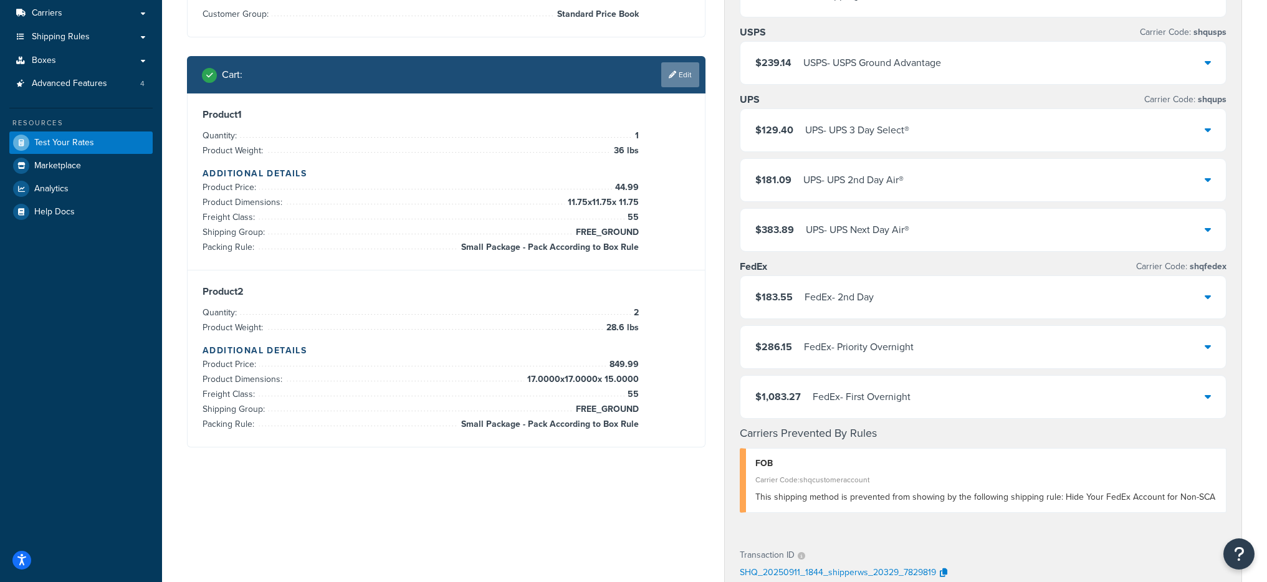
click at [676, 78] on link "Edit" at bounding box center [680, 74] width 38 height 25
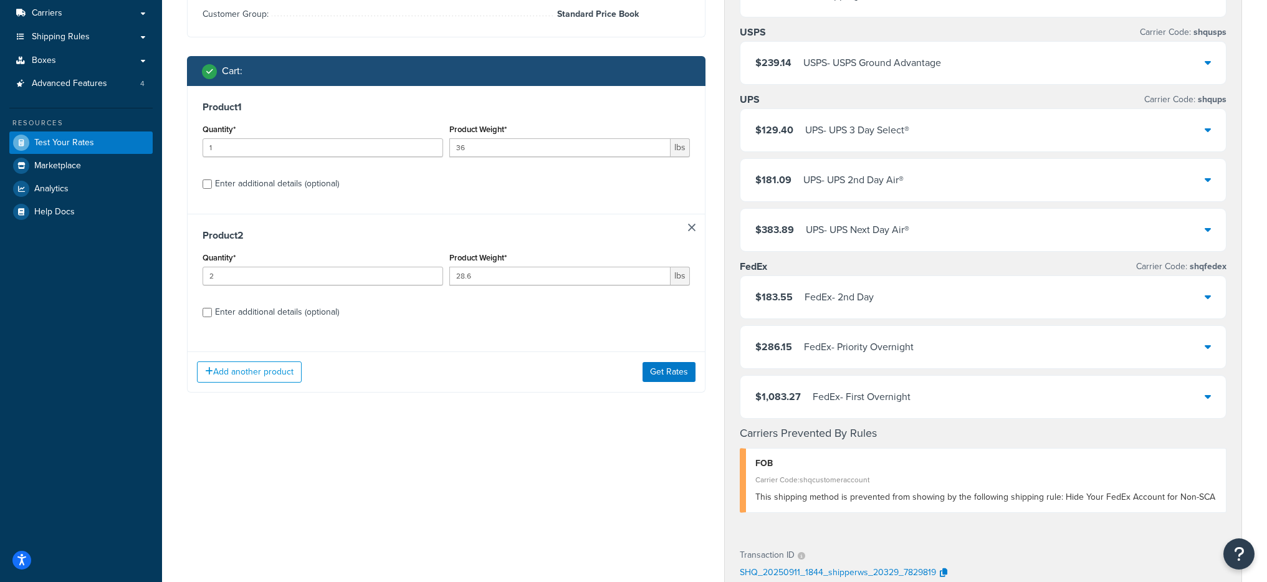
click at [241, 318] on div "Enter additional details (optional)" at bounding box center [277, 312] width 124 height 17
click at [212, 317] on input "Enter additional details (optional)" at bounding box center [207, 312] width 9 height 9
checkbox input "true"
select select "87723"
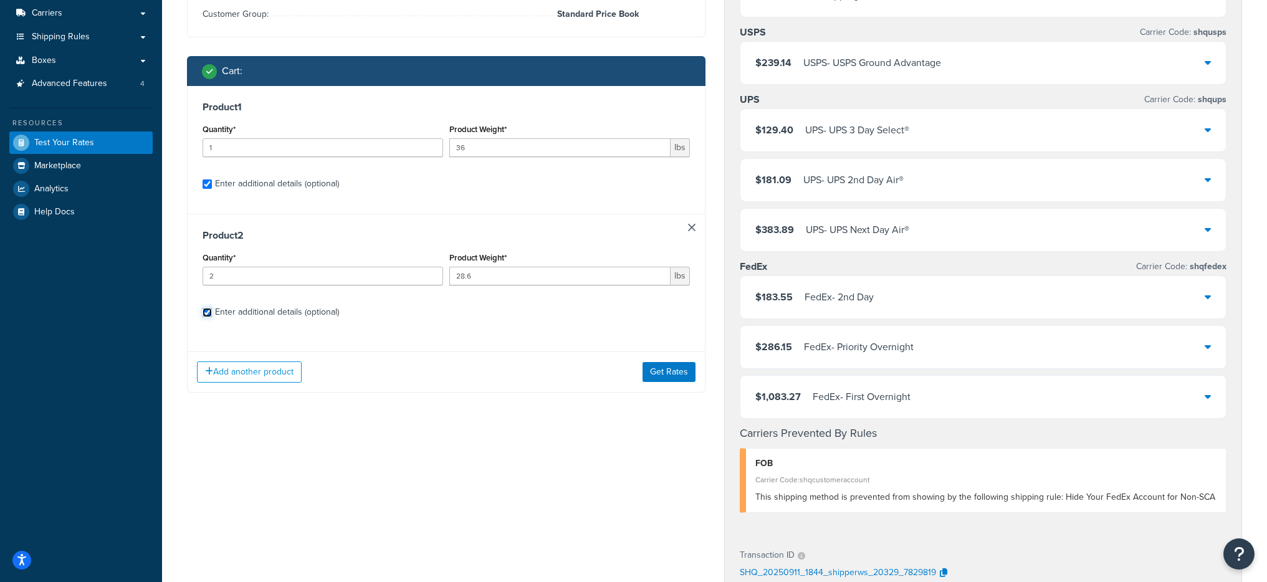
select select "55"
select select "87723"
select select "55"
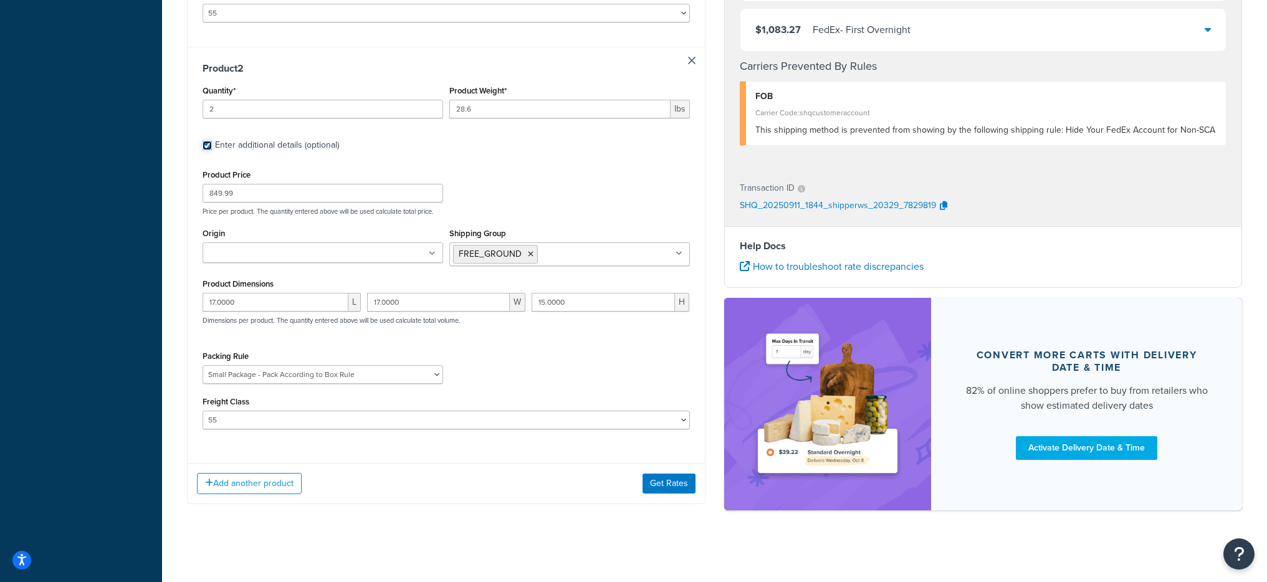
scroll to position [612, 0]
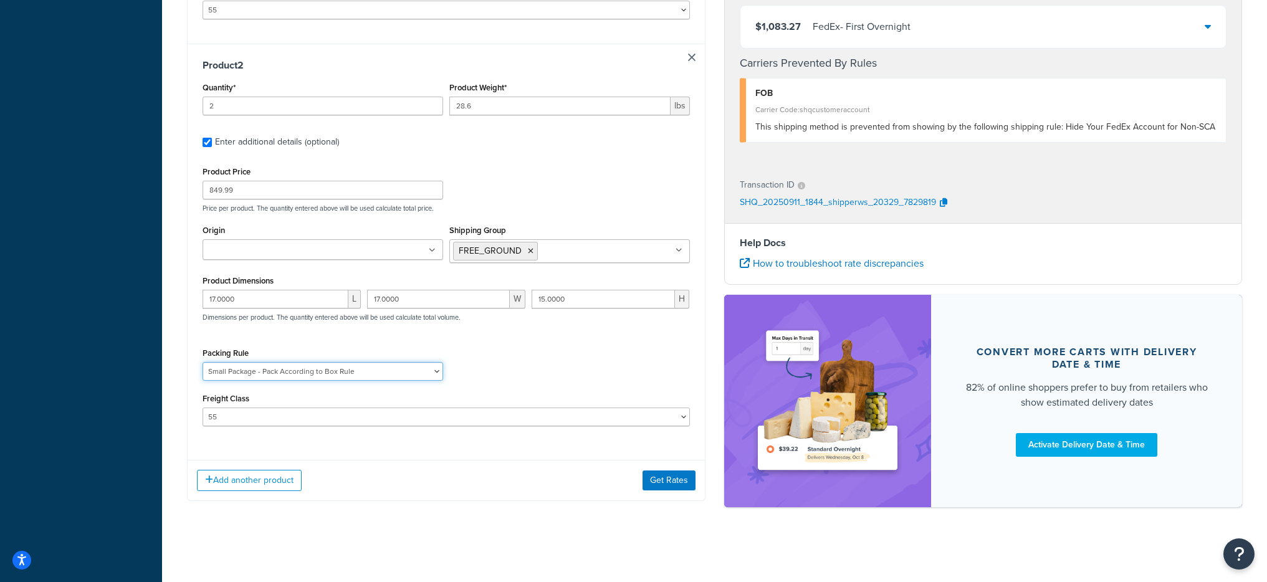
click at [334, 375] on select "Fobbles F3 Package Laser Swamp - Floor Package LASER-DRUM-PRO Small Package - P…" at bounding box center [323, 371] width 241 height 19
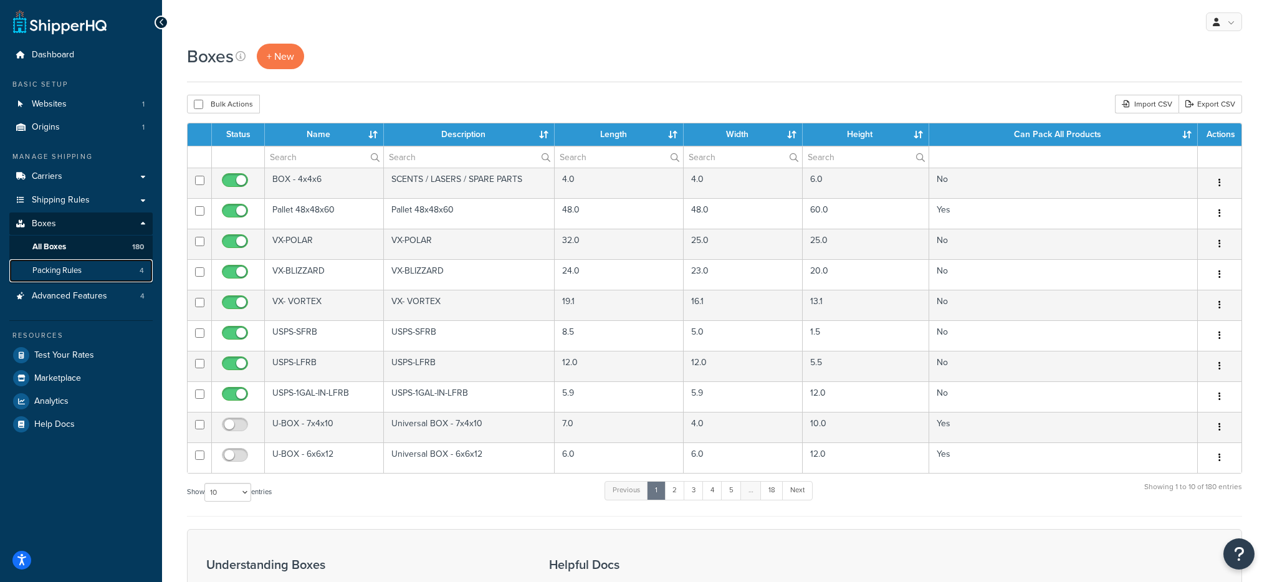
click at [90, 263] on link "Packing Rules 4" at bounding box center [80, 270] width 143 height 23
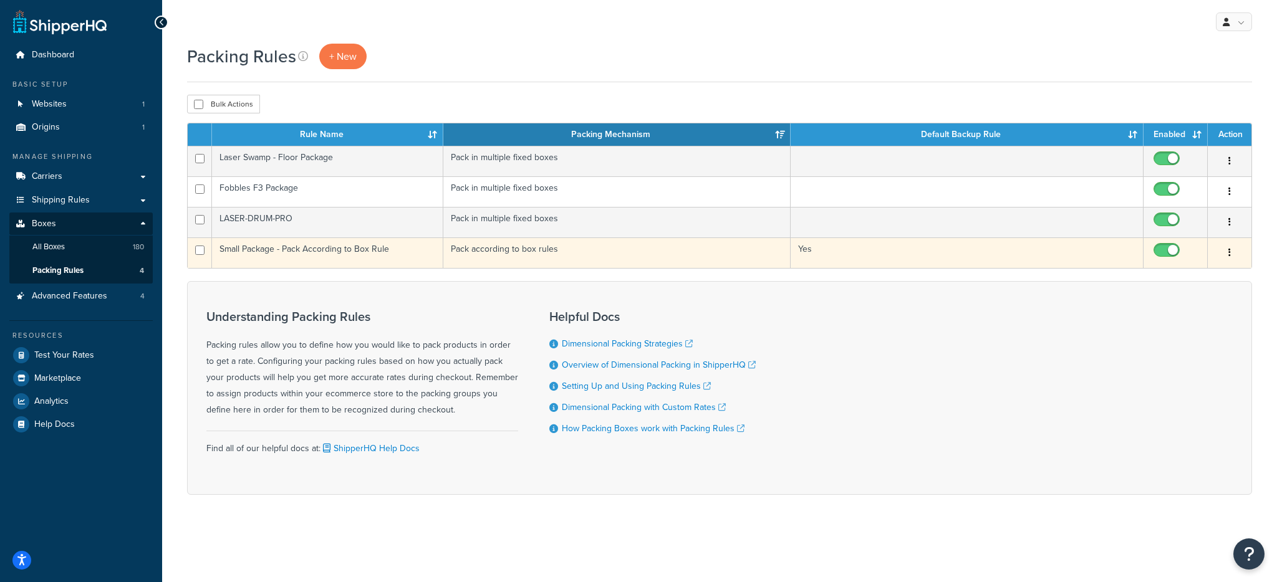
click at [317, 257] on td "Small Package - Pack According to Box Rule" at bounding box center [327, 253] width 231 height 31
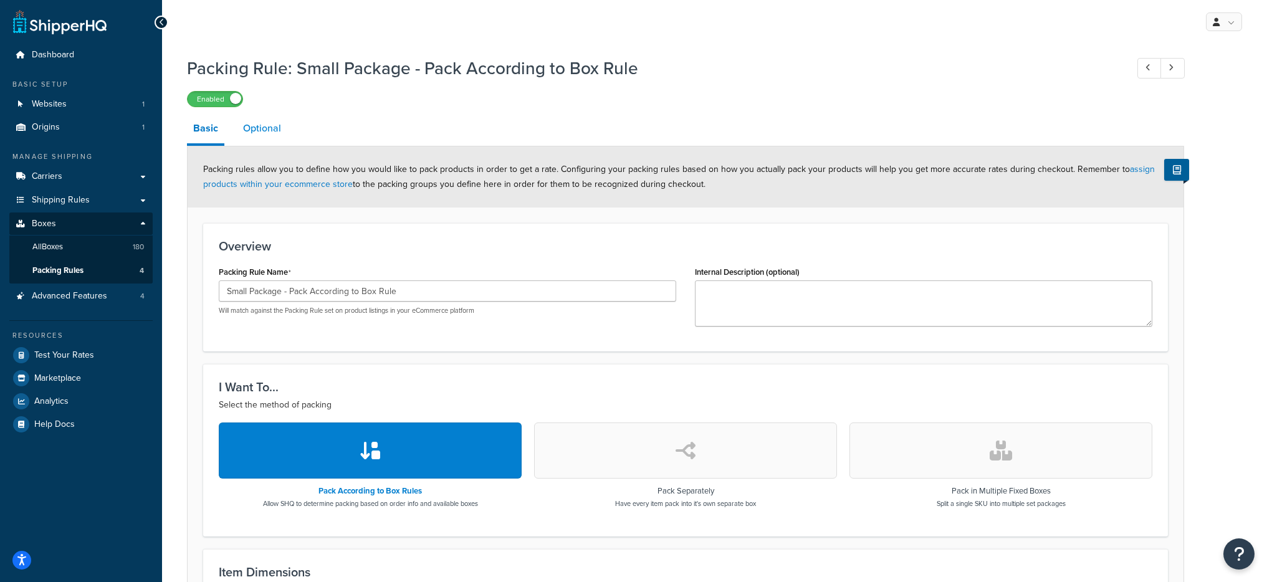
click at [268, 133] on link "Optional" at bounding box center [262, 128] width 51 height 30
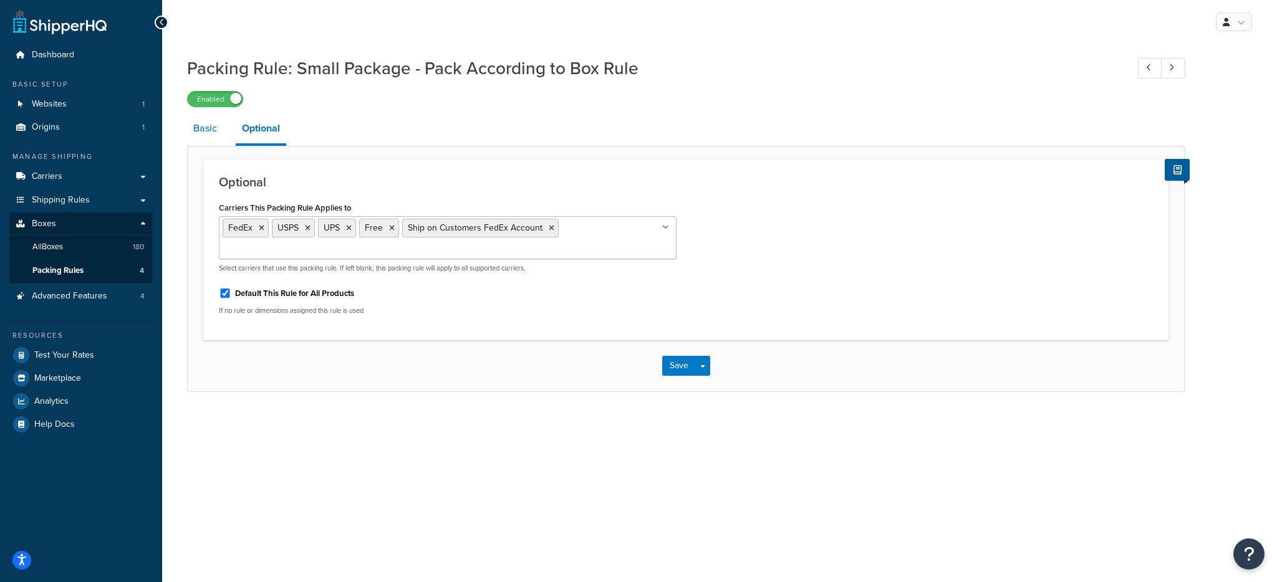
click at [206, 141] on link "Basic" at bounding box center [205, 128] width 36 height 30
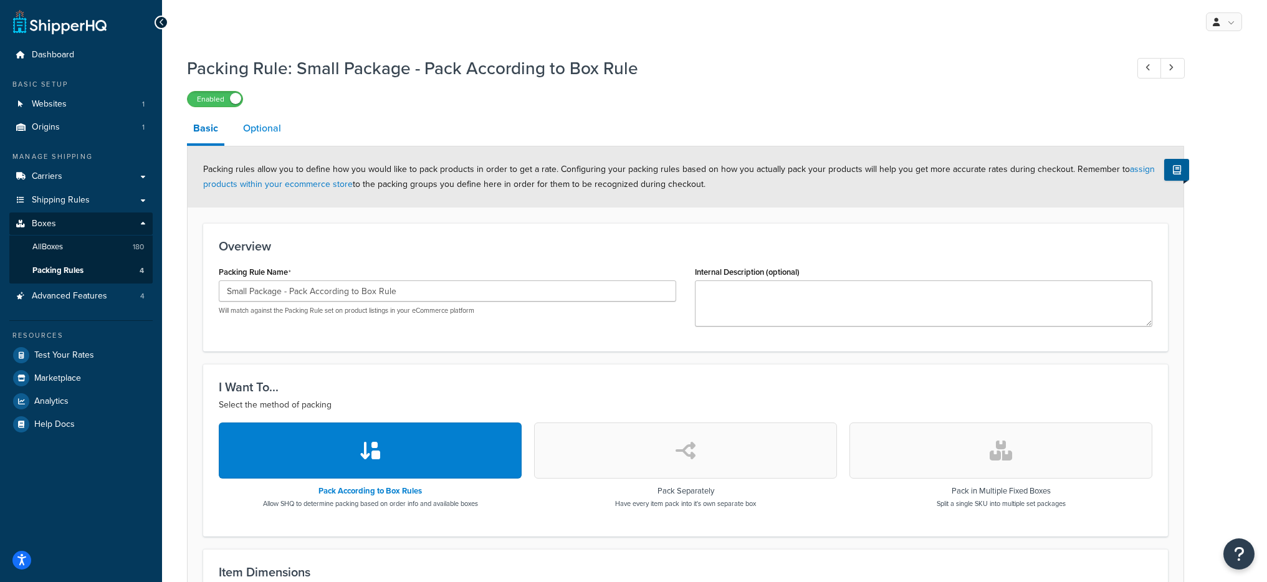
click at [261, 141] on link "Optional" at bounding box center [262, 128] width 51 height 30
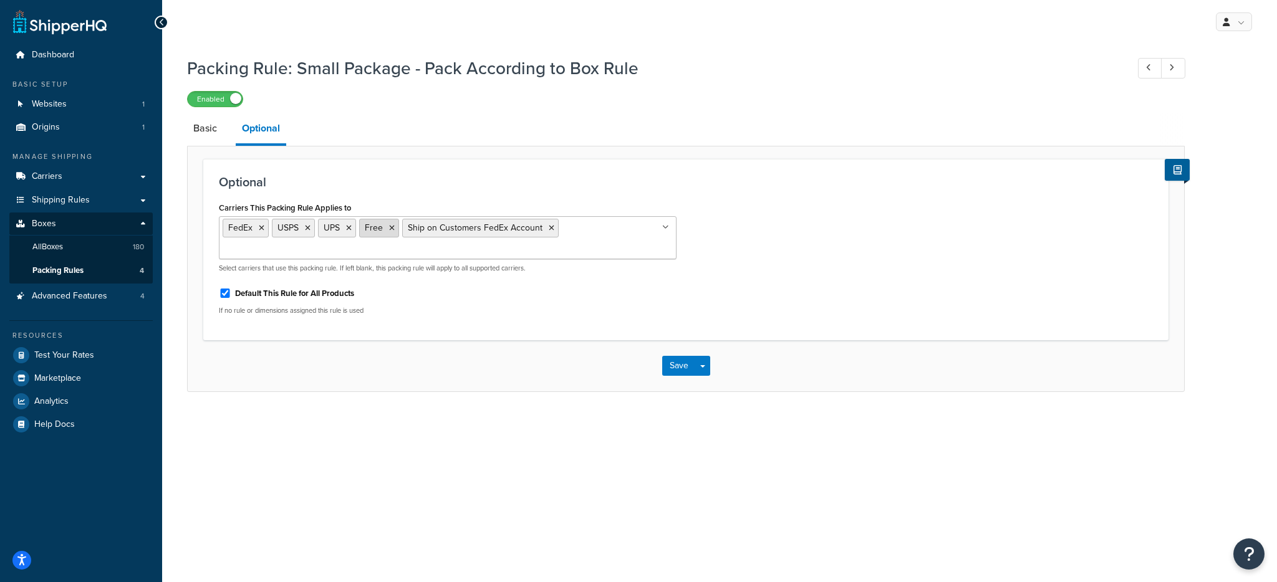
click at [393, 228] on icon at bounding box center [392, 227] width 6 height 7
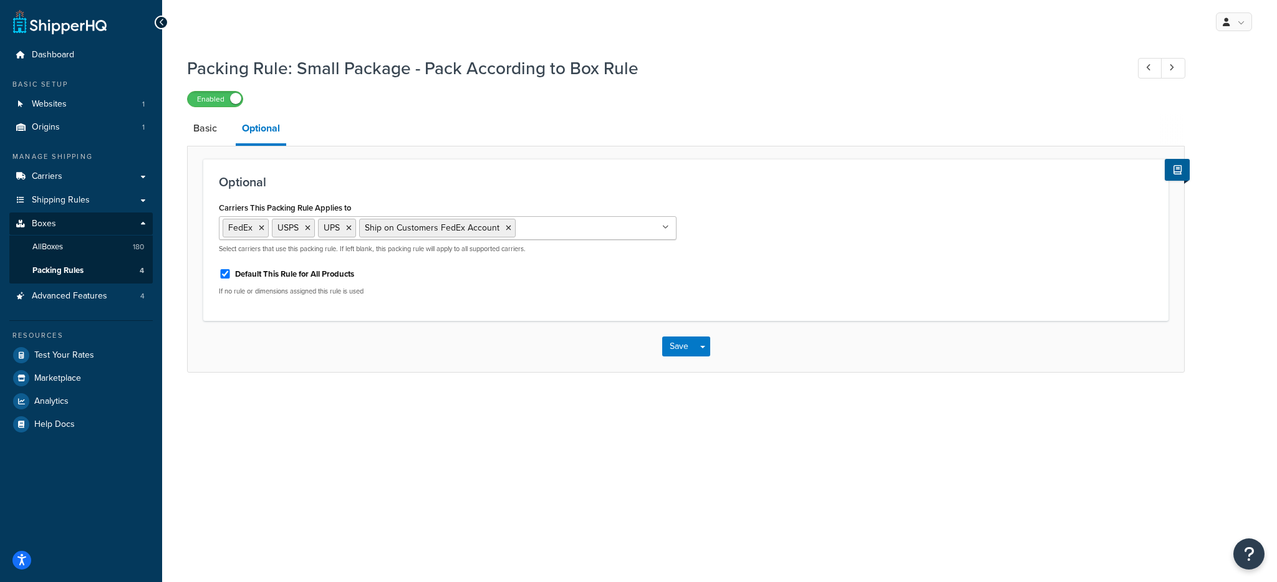
drag, startPoint x: 839, startPoint y: 271, endPoint x: 774, endPoint y: 307, distance: 73.4
click at [839, 271] on div "Carriers This Packing Rule Applies to FedEx USPS UPS Ship on Customers FedEx Ac…" at bounding box center [685, 252] width 953 height 107
click at [704, 343] on button "Save Dropdown" at bounding box center [702, 347] width 15 height 20
click at [712, 357] on button "Save and Edit" at bounding box center [722, 370] width 120 height 26
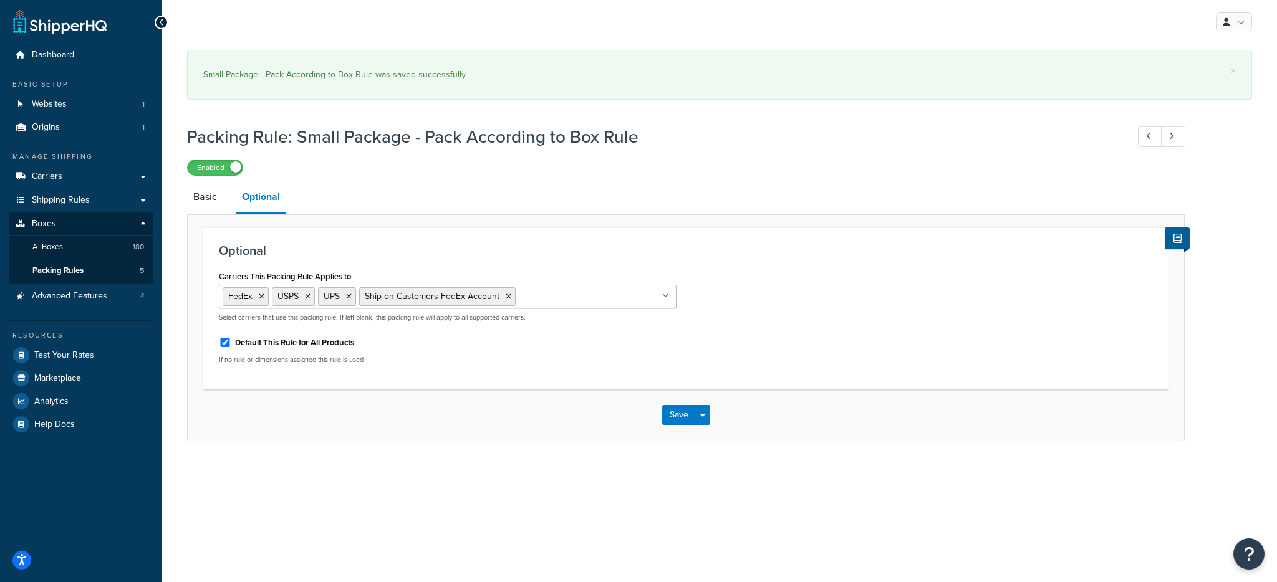
click at [571, 285] on div "FedEx USPS UPS Ship on Customers FedEx Account" at bounding box center [448, 297] width 458 height 24
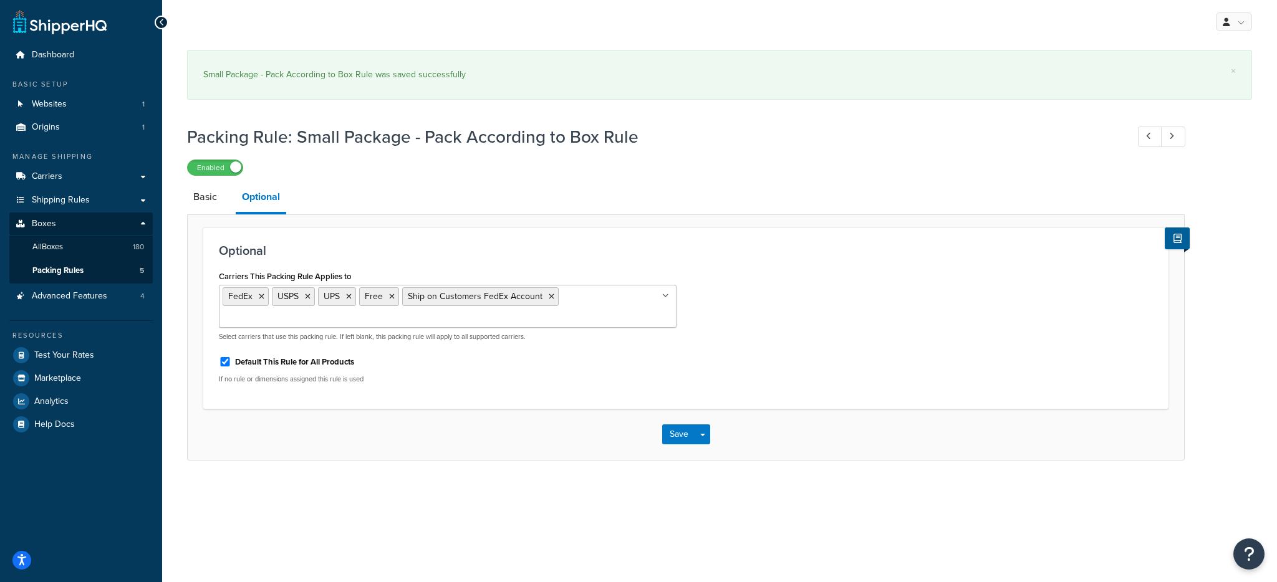
click at [801, 358] on div "Carriers This Packing Rule Applies to FedEx USPS UPS Free Ship on Customers Fed…" at bounding box center [685, 330] width 953 height 126
click at [724, 423] on div "Save Save Dropdown Save and Edit Save and Duplicate Save and Create New" at bounding box center [686, 434] width 996 height 51
click at [710, 437] on div "Save Save Dropdown Save and Edit Save and Duplicate Save and Create New" at bounding box center [686, 434] width 996 height 51
click at [708, 439] on button "Save Dropdown" at bounding box center [702, 435] width 15 height 20
click at [703, 453] on button "Save and Edit" at bounding box center [722, 458] width 120 height 26
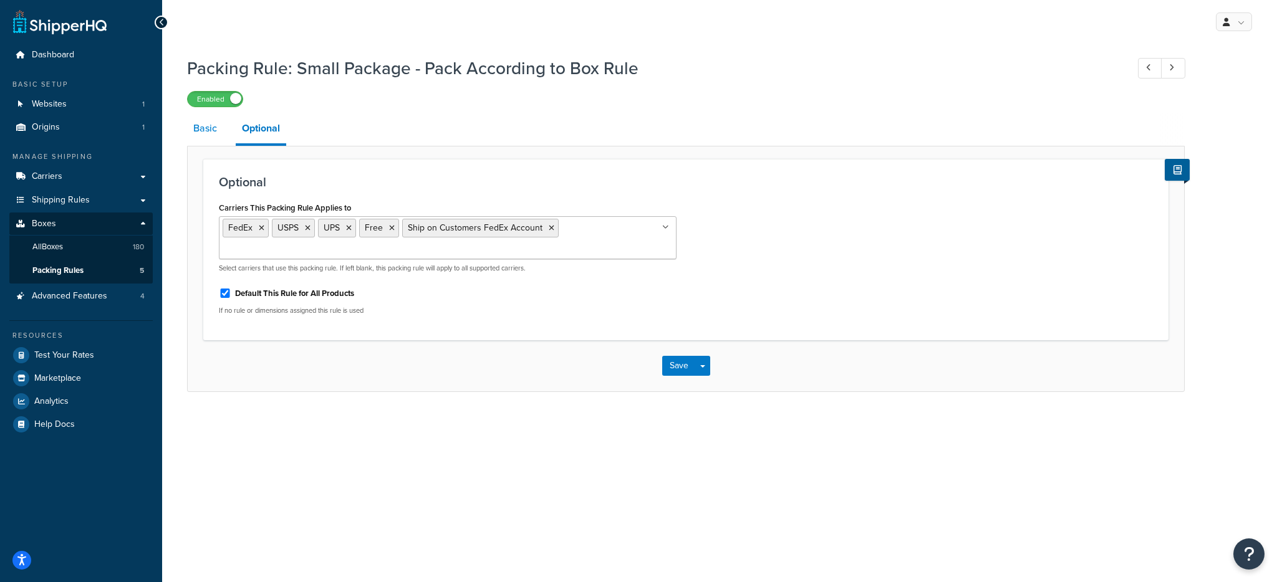
click at [204, 121] on link "Basic" at bounding box center [205, 128] width 36 height 30
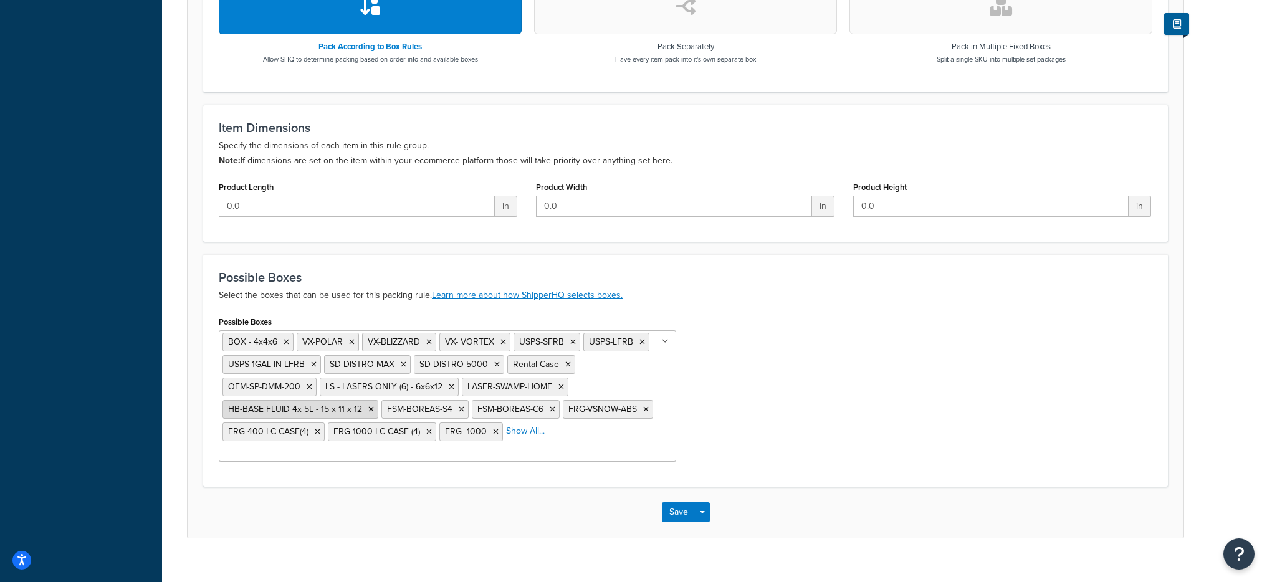
scroll to position [445, 0]
click at [519, 437] on li "Show All..." at bounding box center [525, 430] width 39 height 17
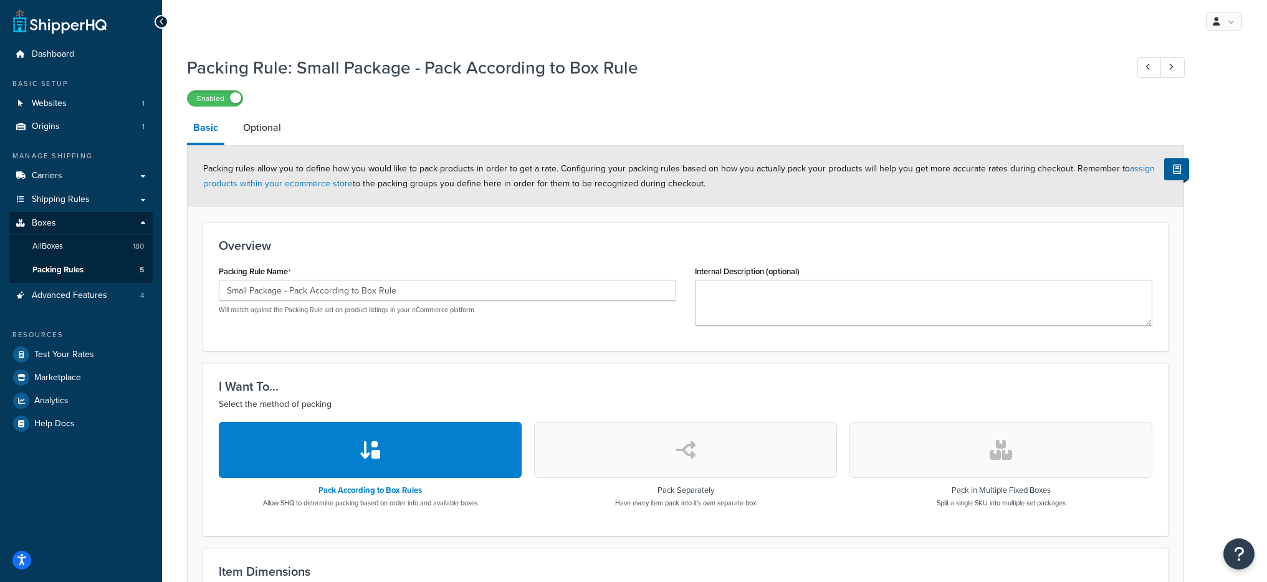
scroll to position [0, 0]
click at [252, 130] on link "Optional" at bounding box center [262, 128] width 51 height 30
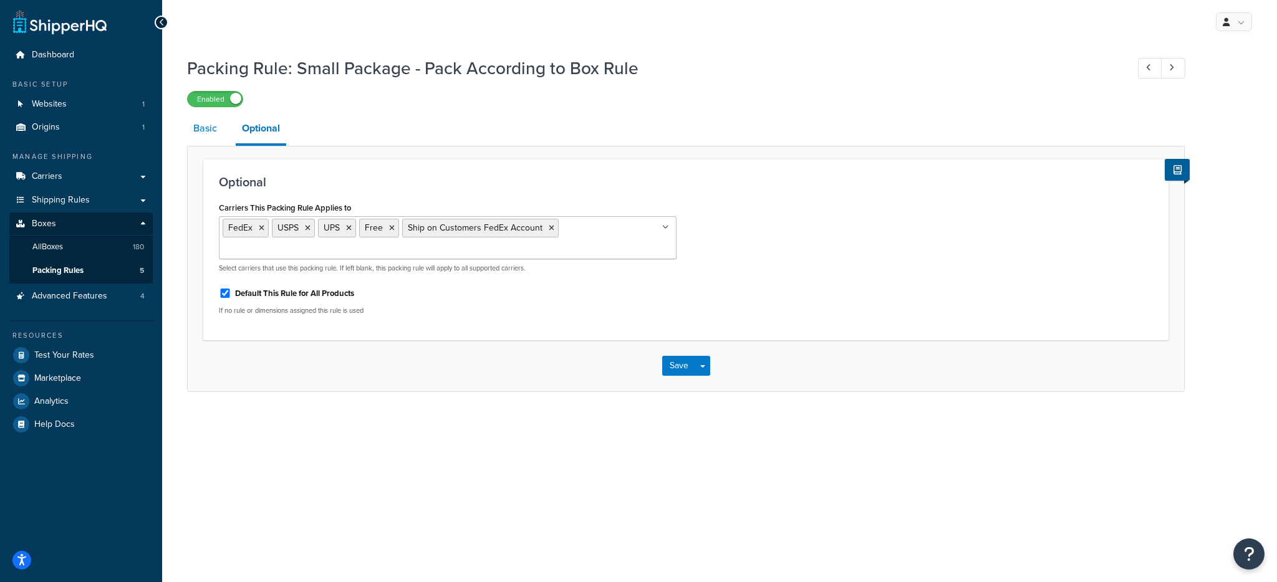
click at [208, 133] on link "Basic" at bounding box center [205, 128] width 36 height 30
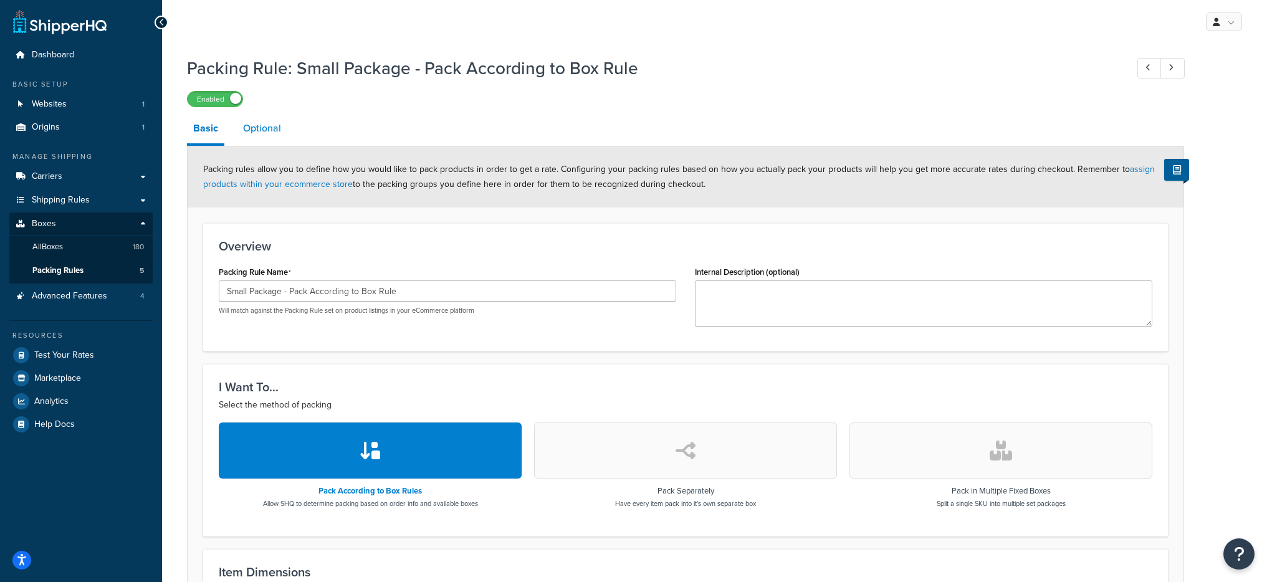
click at [266, 125] on link "Optional" at bounding box center [262, 128] width 51 height 30
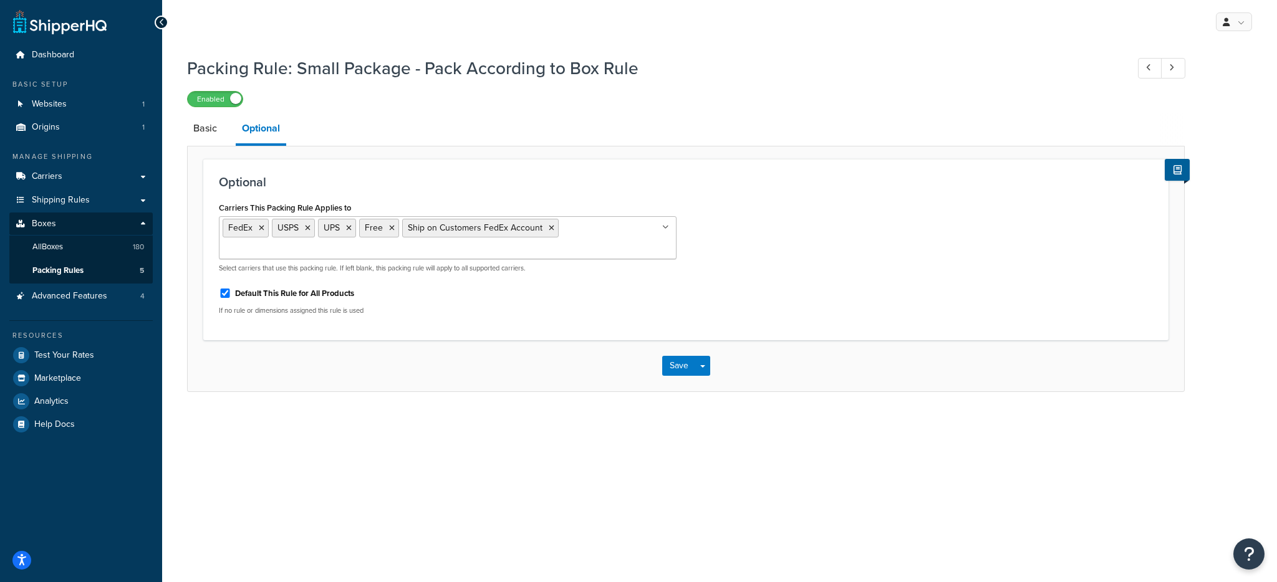
click at [599, 232] on ul "FedEx USPS UPS Free Ship on Customers FedEx Account" at bounding box center [448, 237] width 458 height 43
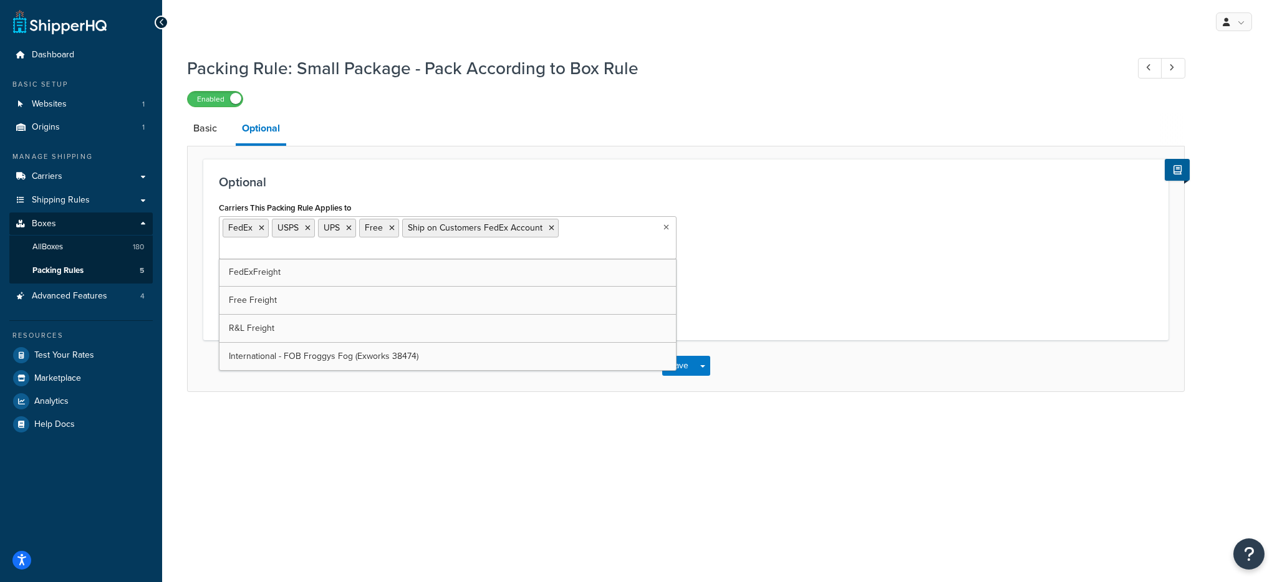
click at [610, 229] on ul "FedEx USPS UPS Free Ship on Customers FedEx Account" at bounding box center [448, 237] width 458 height 43
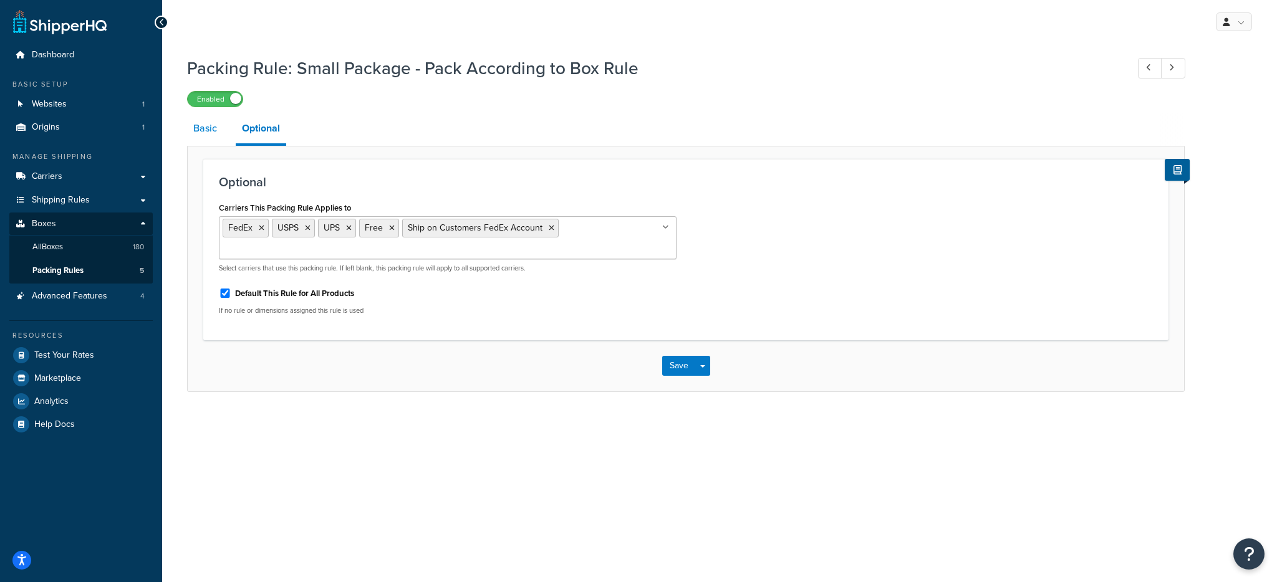
click at [203, 130] on link "Basic" at bounding box center [205, 128] width 36 height 30
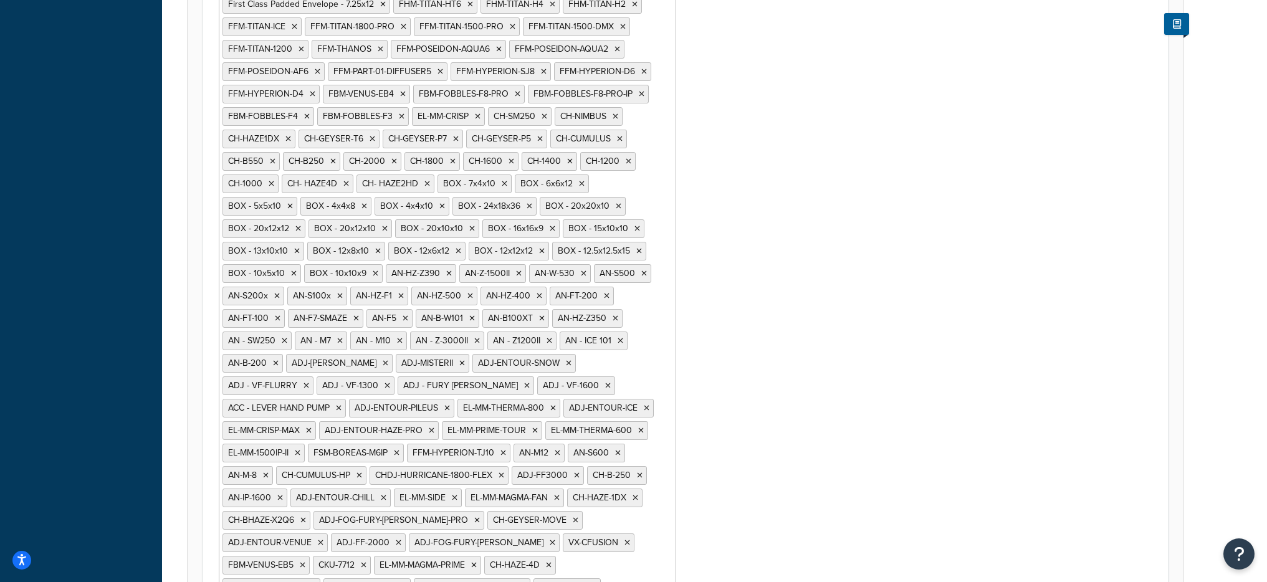
scroll to position [839, 0]
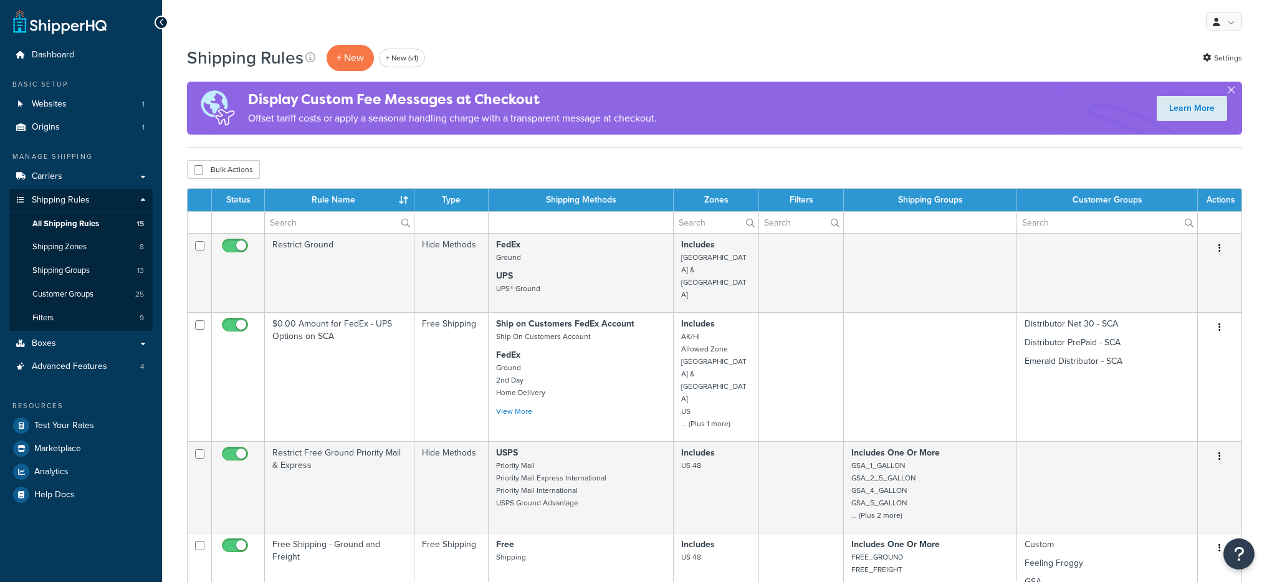
click at [89, 266] on span "Shipping Groups" at bounding box center [60, 271] width 57 height 11
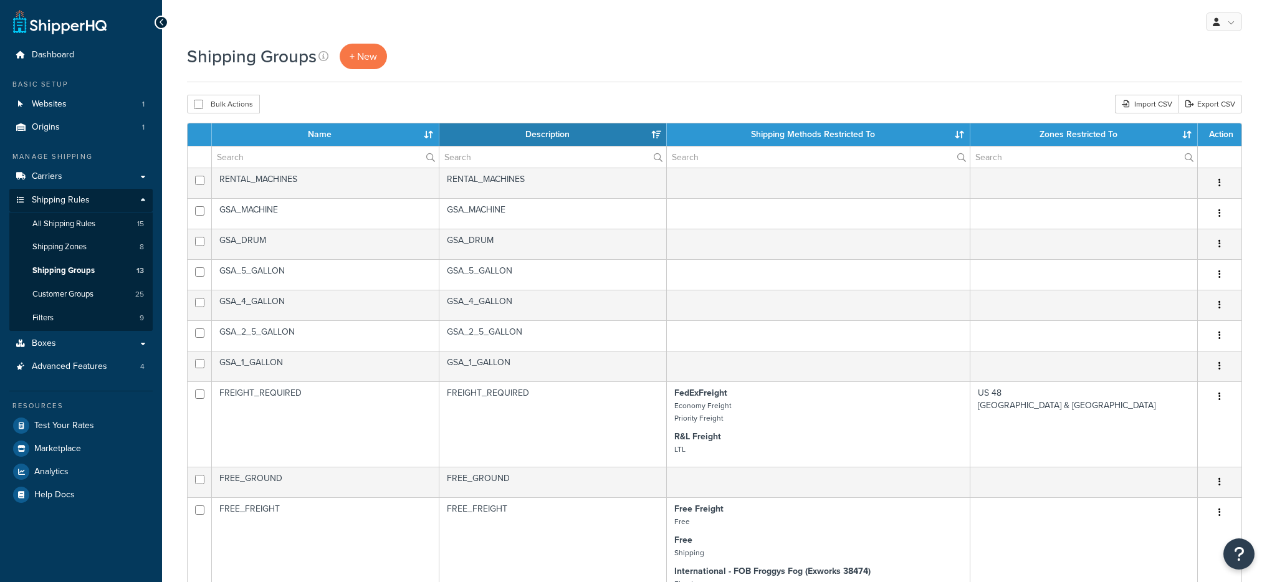
select select "15"
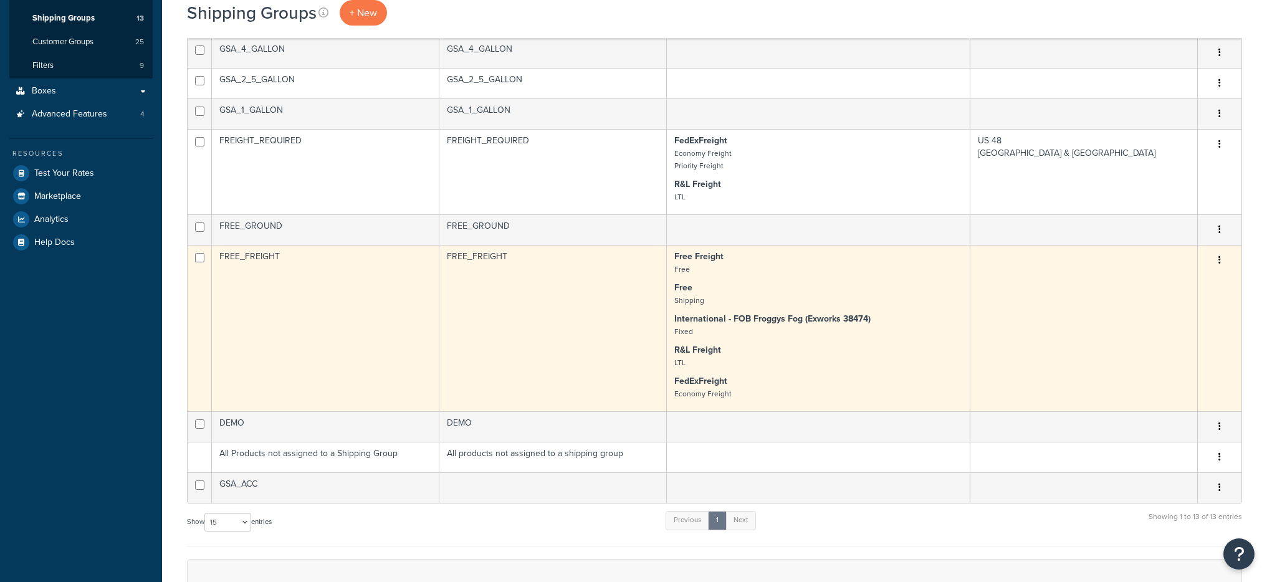
scroll to position [281, 0]
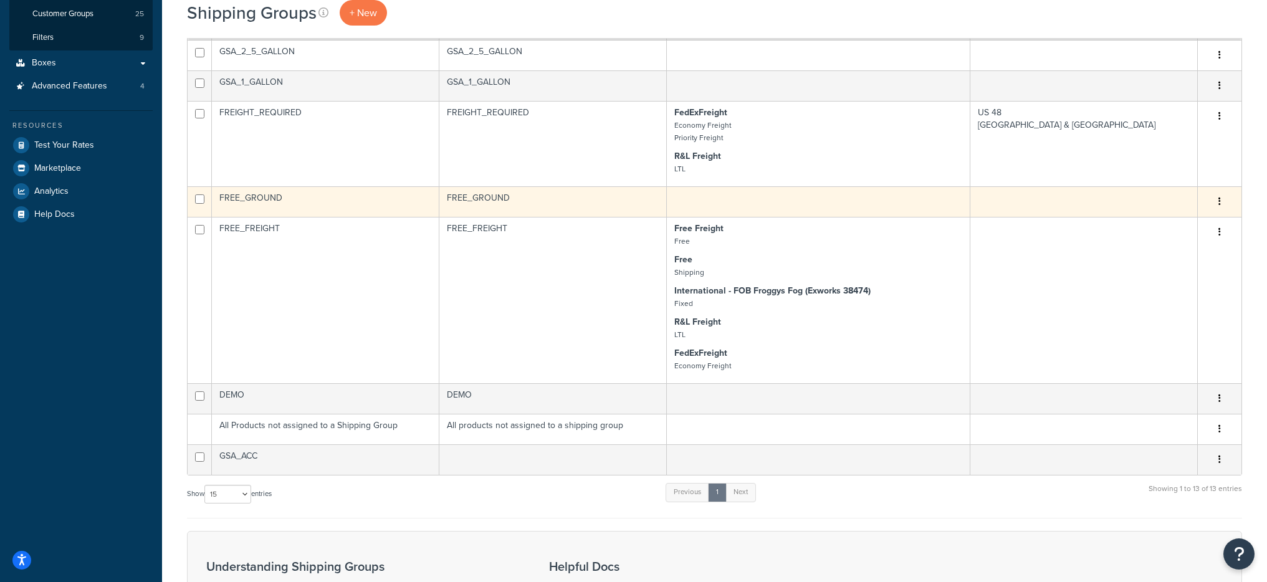
click at [340, 200] on td "FREE_GROUND" at bounding box center [326, 201] width 228 height 31
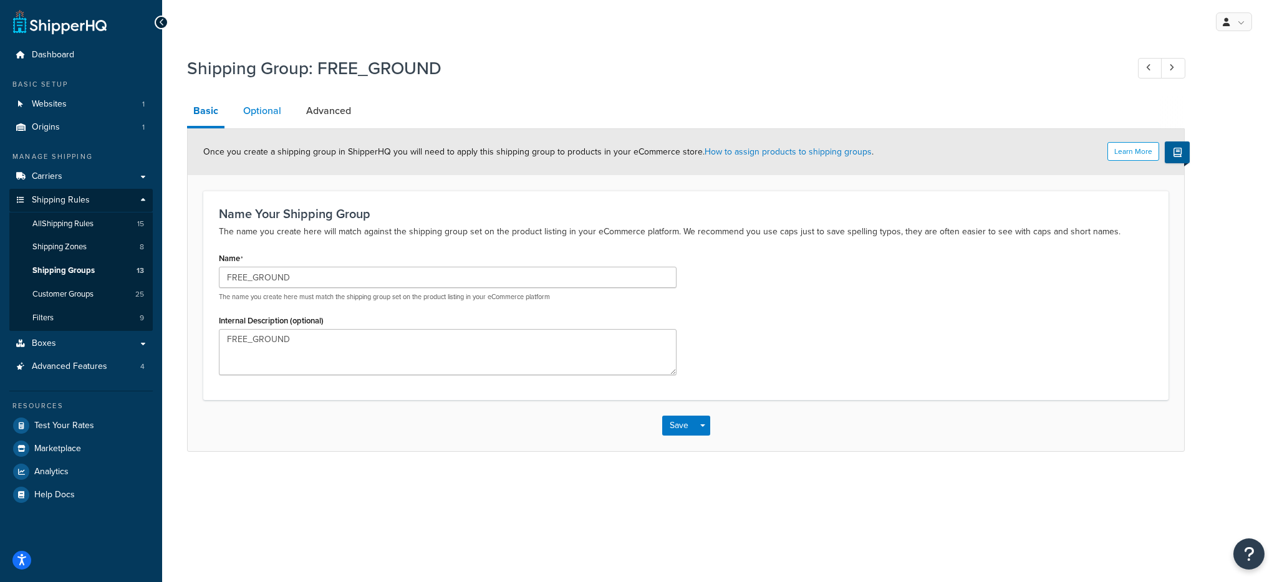
click at [255, 113] on link "Optional" at bounding box center [262, 111] width 51 height 30
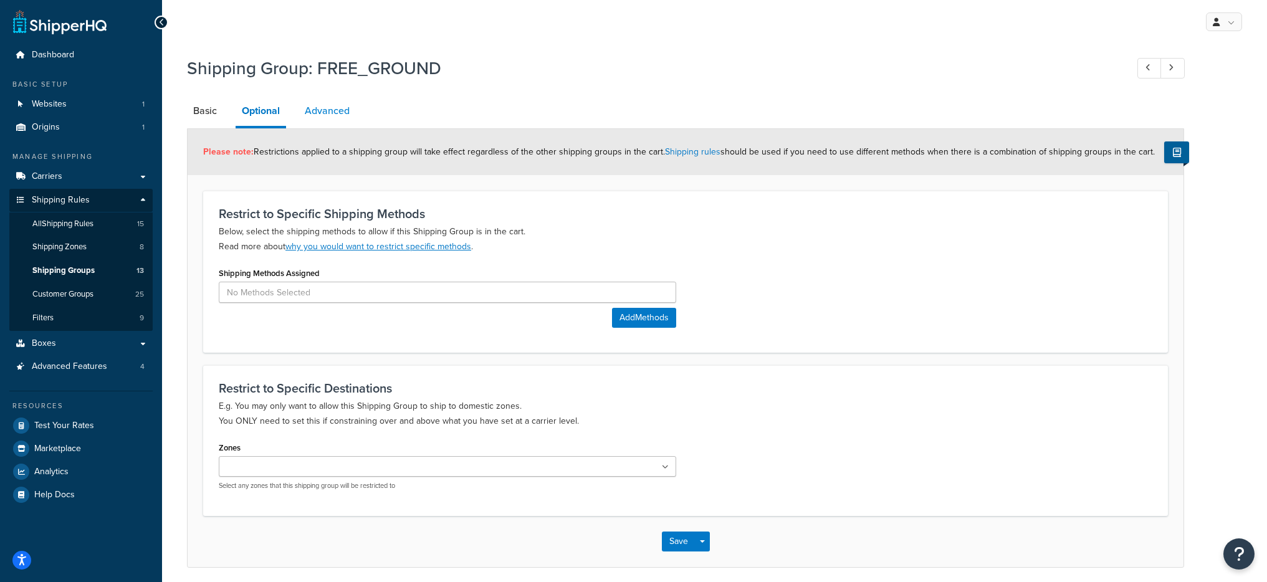
click at [337, 109] on link "Advanced" at bounding box center [327, 111] width 57 height 30
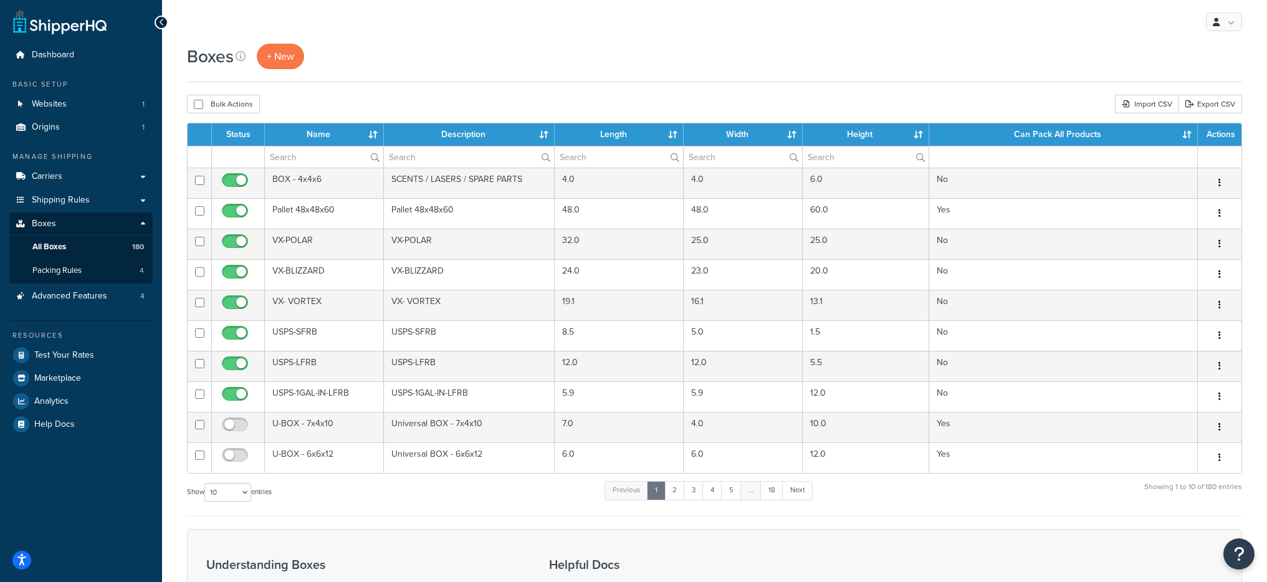
click at [208, 473] on td at bounding box center [200, 458] width 24 height 31
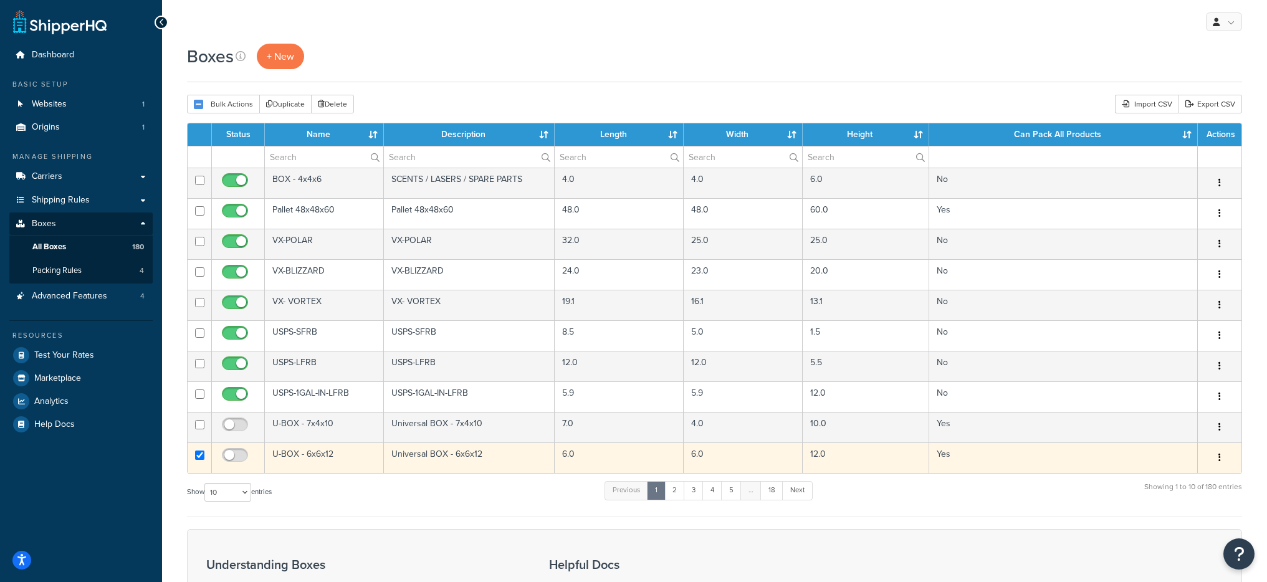
click at [200, 459] on input "checkbox" at bounding box center [199, 455] width 9 height 9
checkbox input "false"
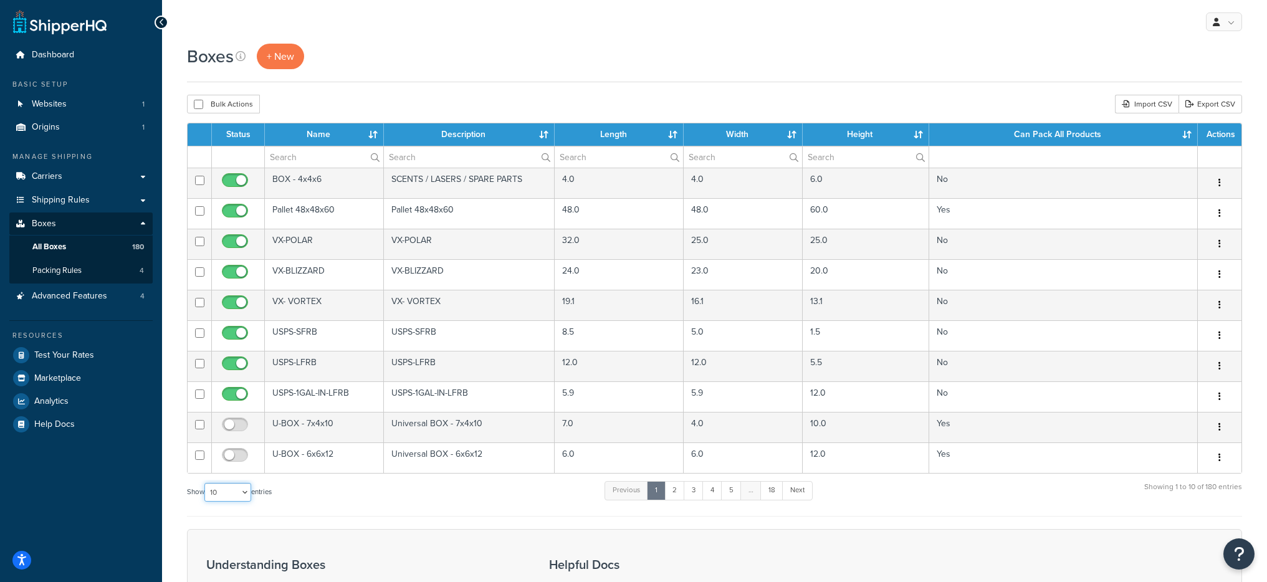
click at [221, 491] on select "10 15 25 50 100 1000" at bounding box center [227, 492] width 47 height 19
select select "1000"
click at [206, 483] on select "10 15 25 50 100 1000" at bounding box center [227, 492] width 47 height 19
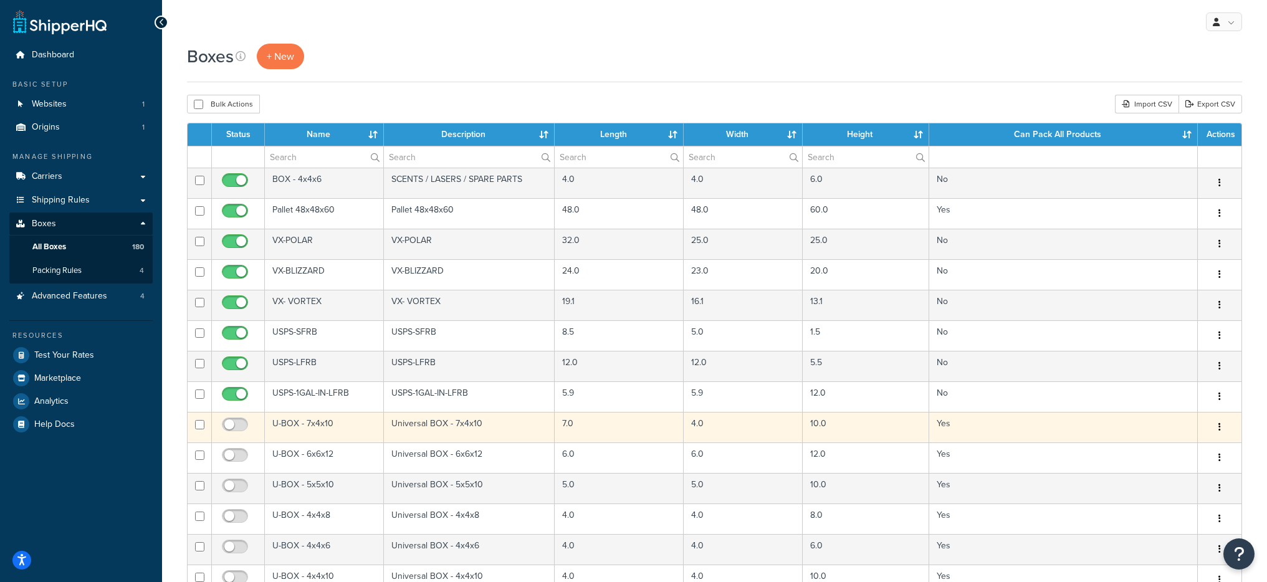
scroll to position [1278, 0]
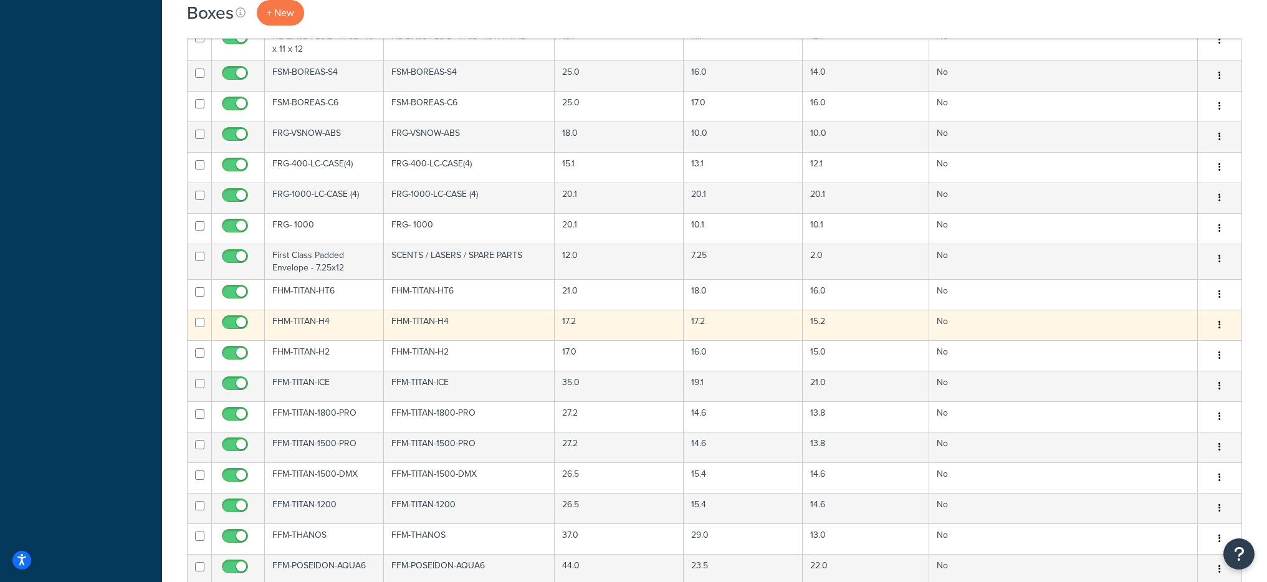
click at [330, 330] on td "FHM-TITAN-H4" at bounding box center [324, 325] width 119 height 31
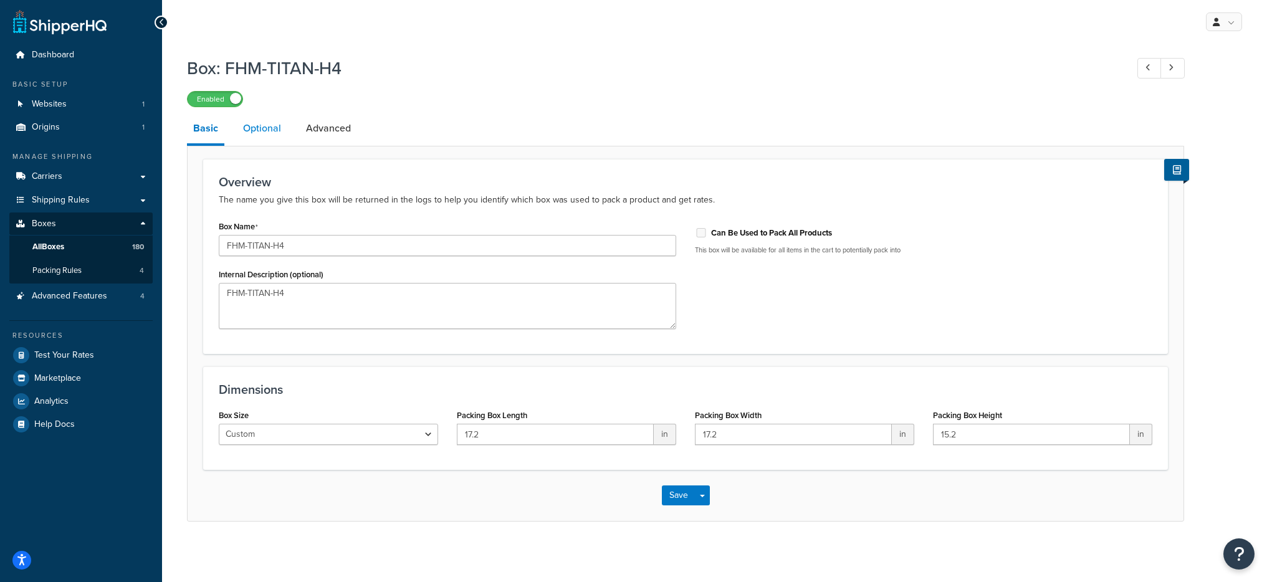
click at [247, 123] on link "Optional" at bounding box center [262, 128] width 51 height 30
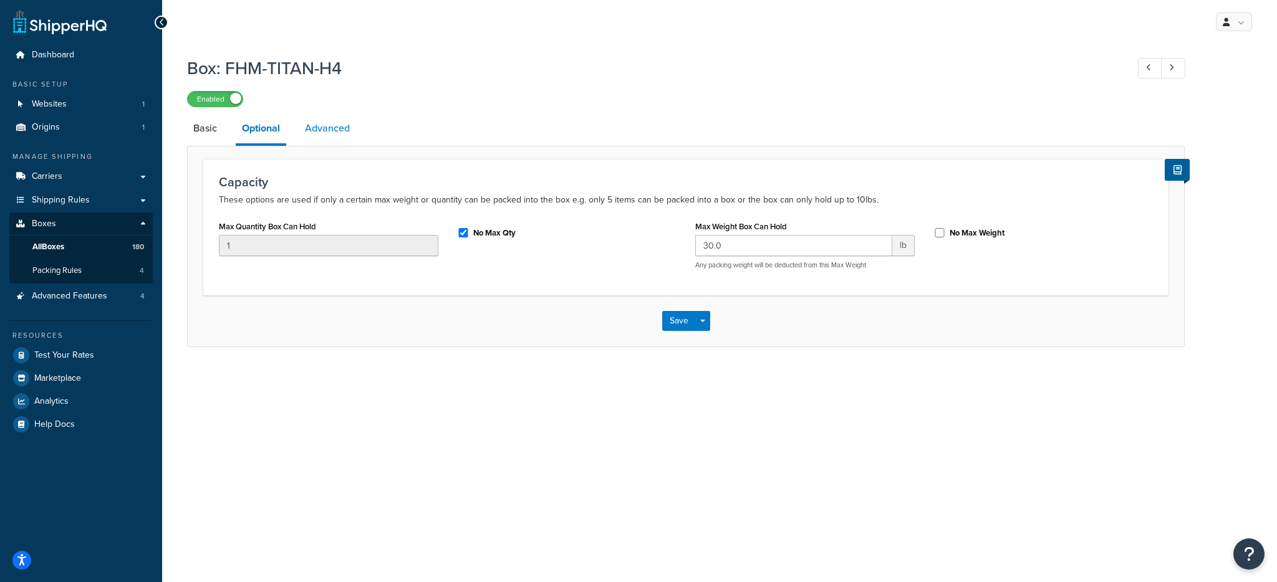
click at [309, 127] on link "Advanced" at bounding box center [327, 128] width 57 height 30
select select "55"
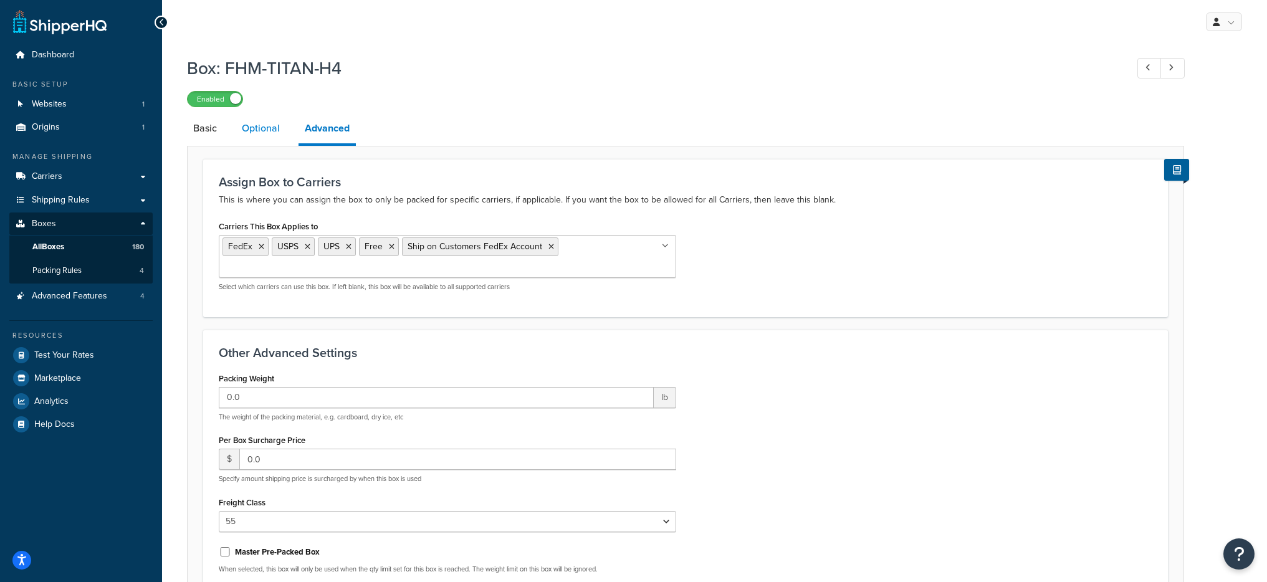
click at [265, 126] on link "Optional" at bounding box center [261, 128] width 51 height 30
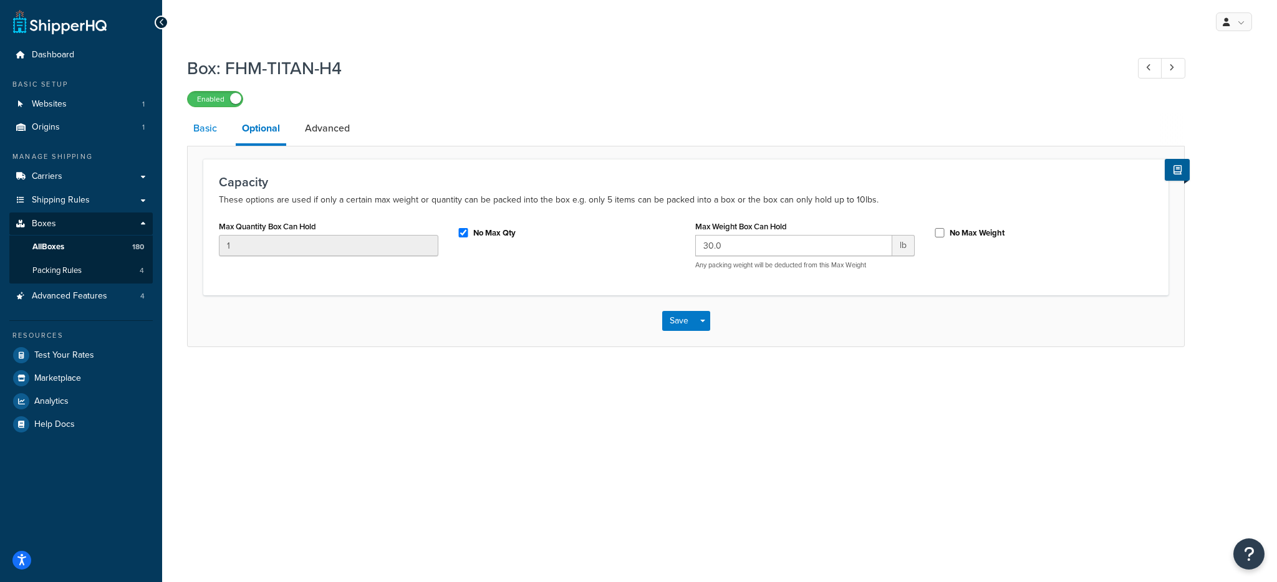
click at [213, 132] on link "Basic" at bounding box center [205, 128] width 36 height 30
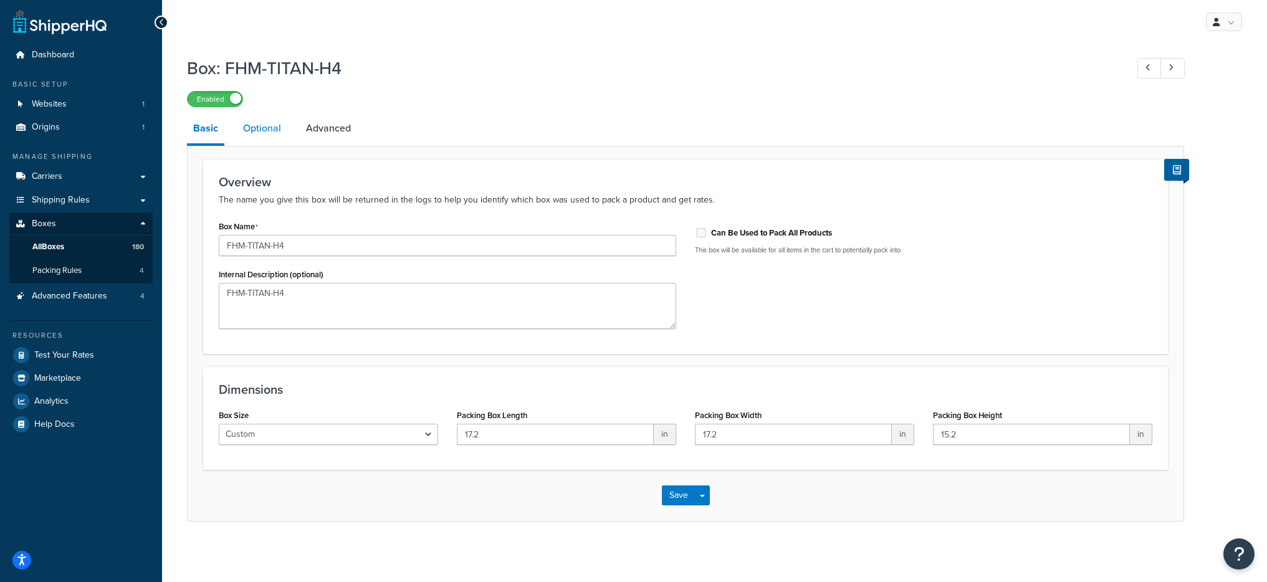
click at [279, 134] on link "Optional" at bounding box center [262, 128] width 51 height 30
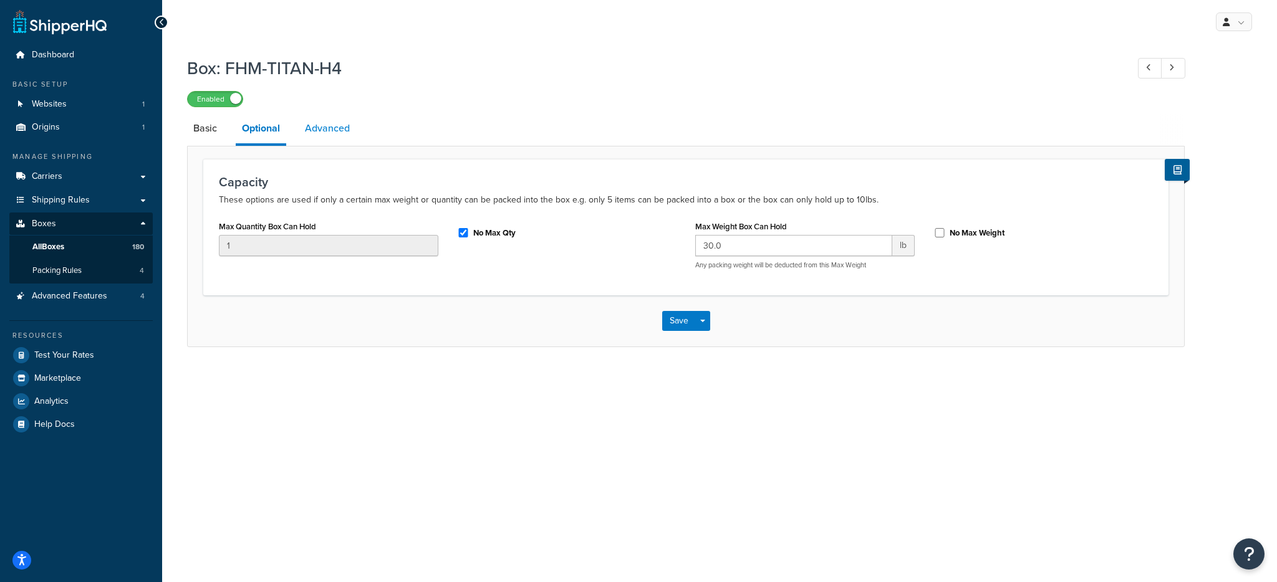
click at [307, 133] on link "Advanced" at bounding box center [327, 128] width 57 height 30
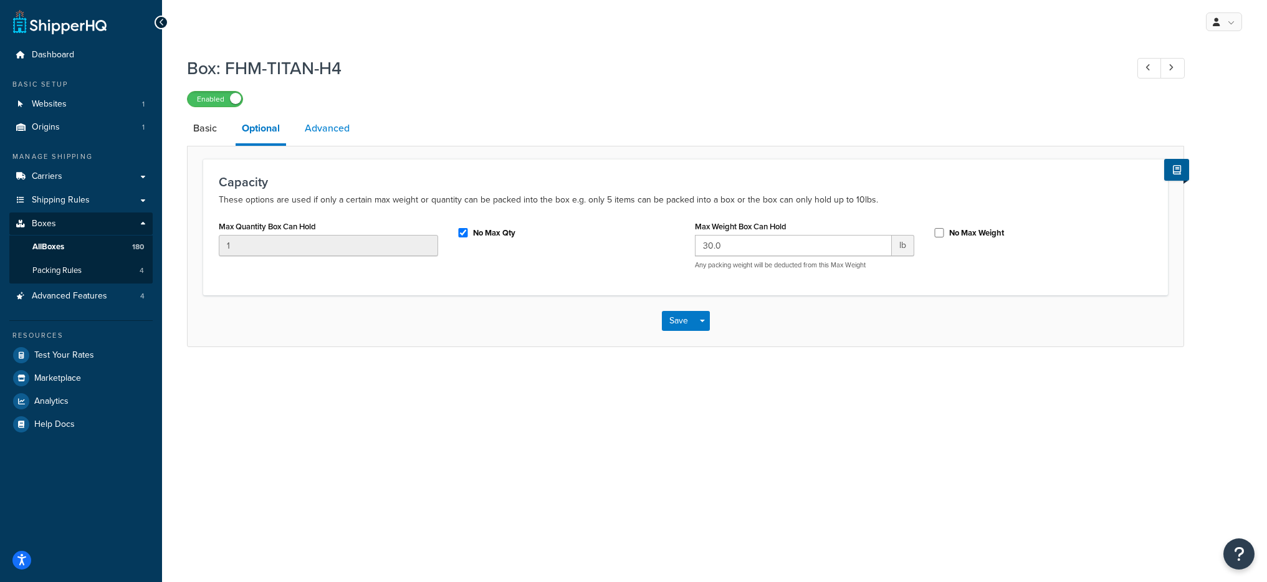
select select "55"
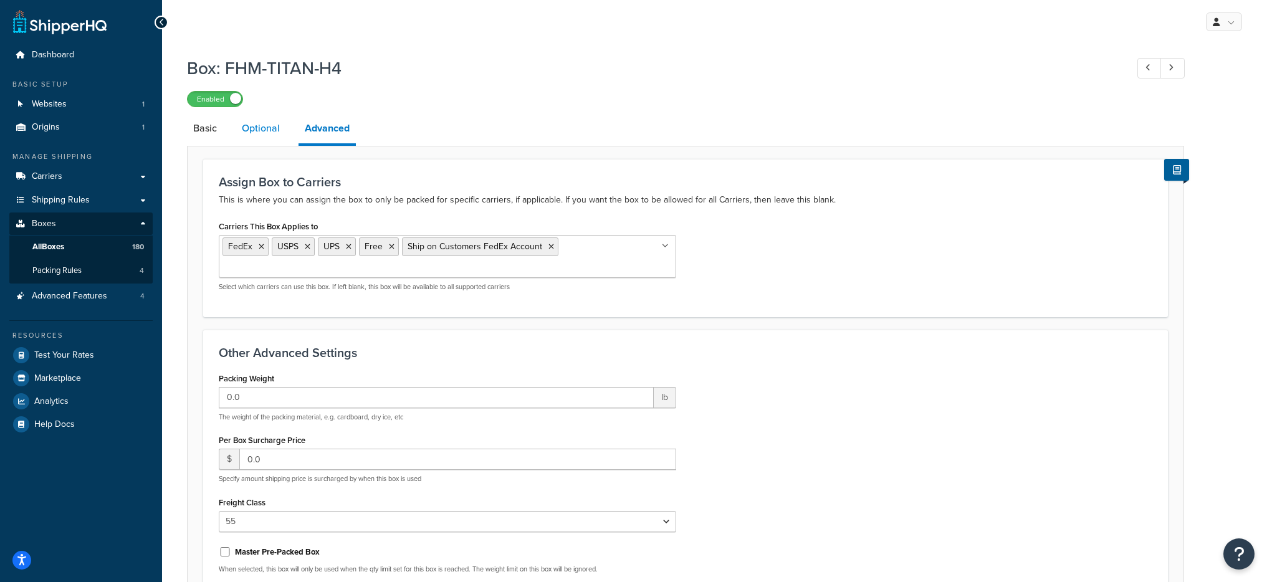
click at [265, 135] on link "Optional" at bounding box center [261, 128] width 51 height 30
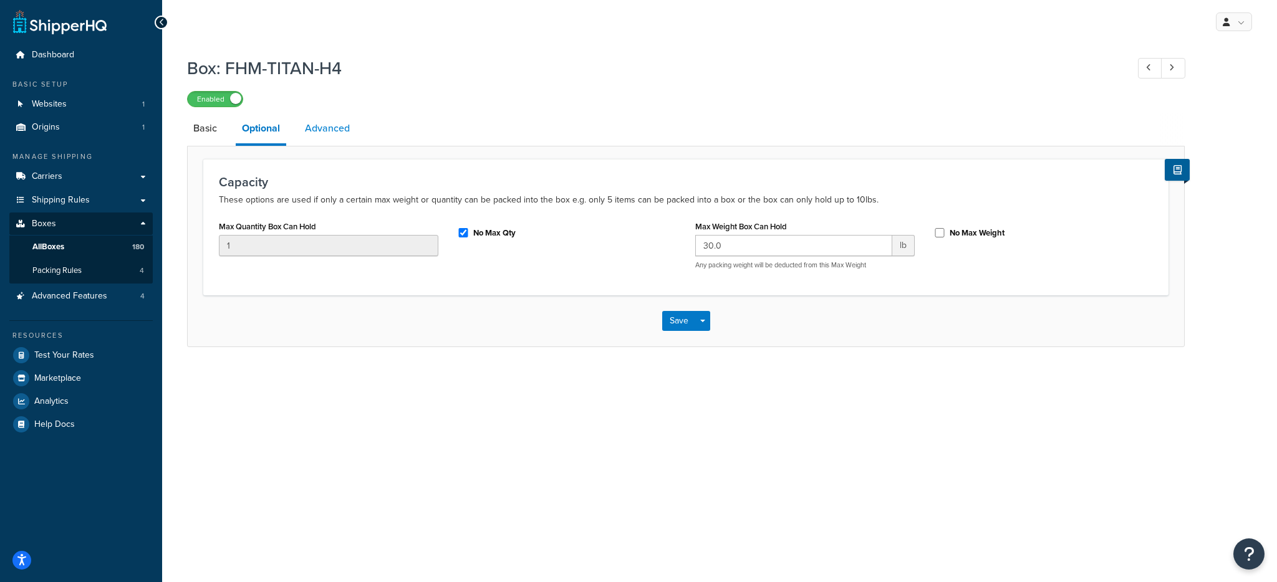
click at [342, 137] on link "Advanced" at bounding box center [327, 128] width 57 height 30
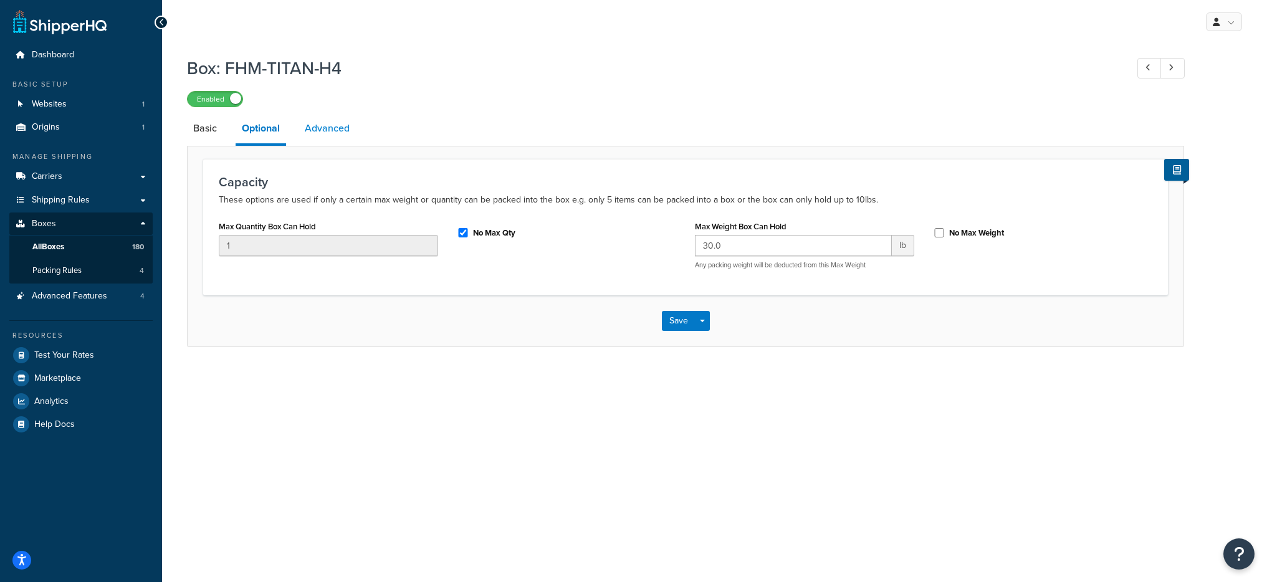
select select "55"
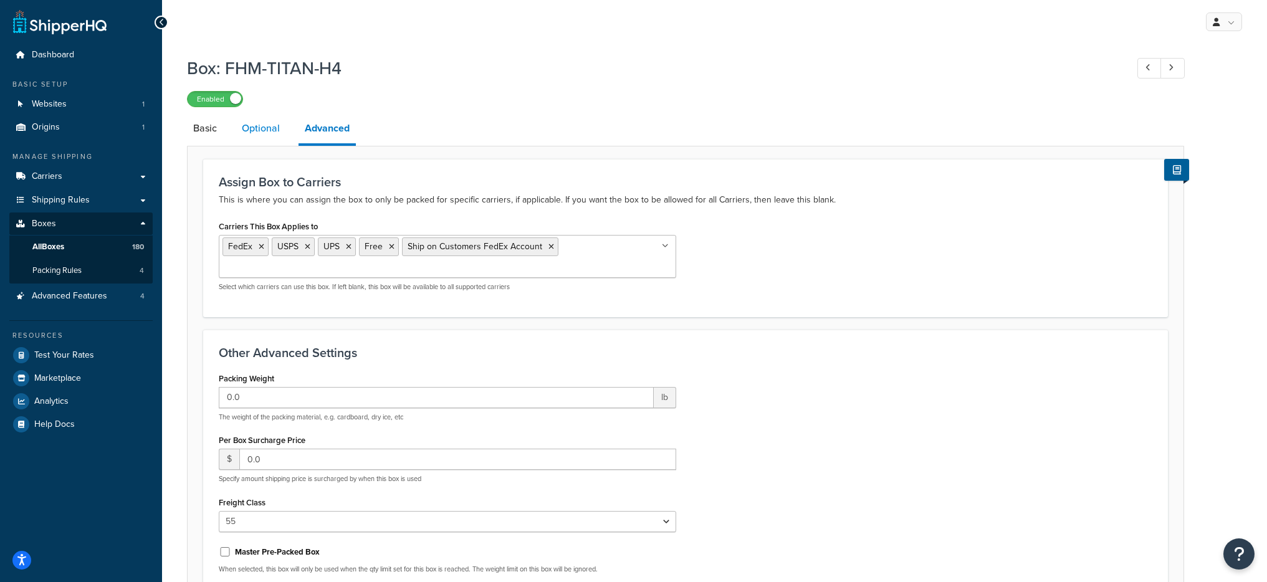
click at [258, 135] on link "Optional" at bounding box center [261, 128] width 51 height 30
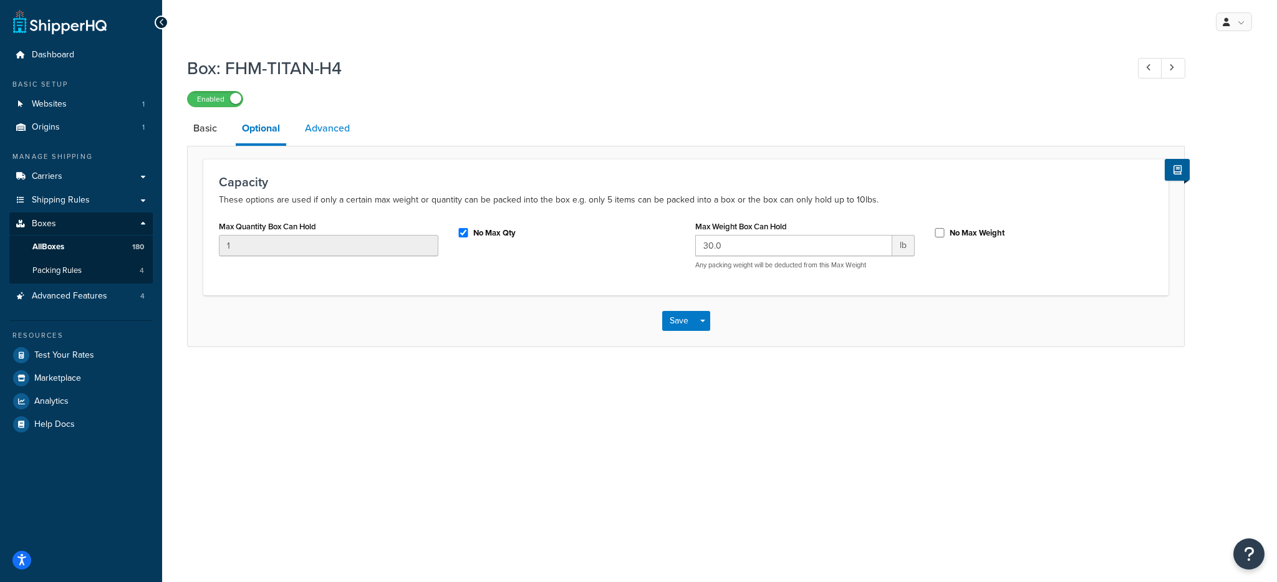
click at [314, 125] on link "Advanced" at bounding box center [327, 128] width 57 height 30
select select "55"
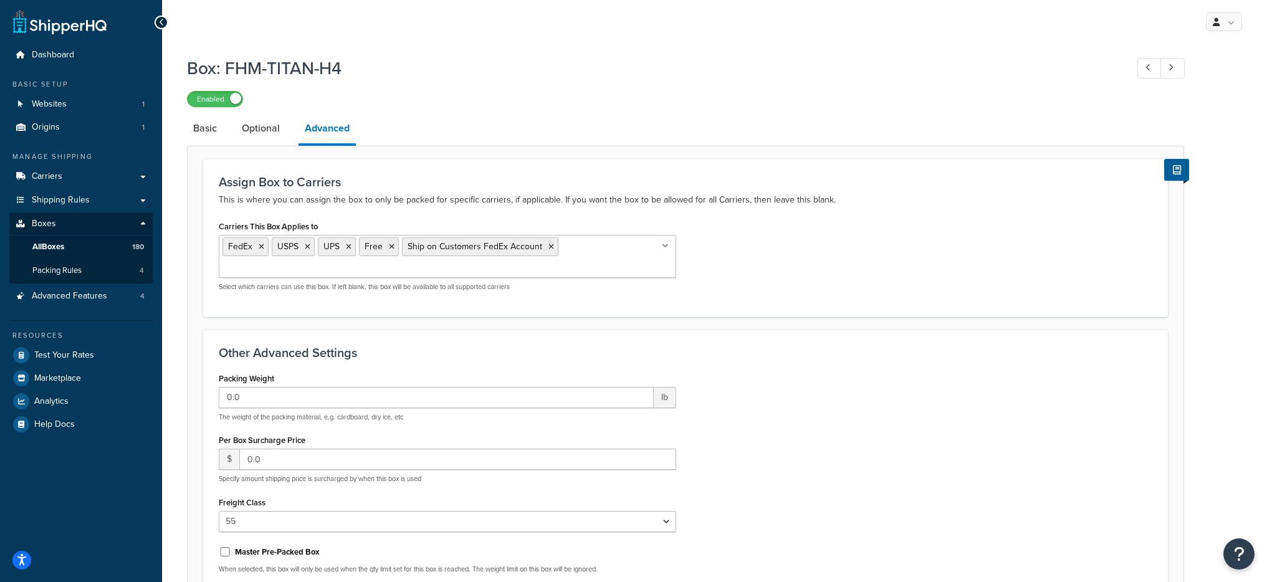
click at [601, 250] on ul "FedEx USPS UPS Free Ship on Customers FedEx Account" at bounding box center [448, 256] width 458 height 43
click at [776, 334] on div "Other Advanced Settings Packing Weight 0.0 lb The weight of the packing materia…" at bounding box center [685, 486] width 965 height 312
click at [243, 134] on link "Optional" at bounding box center [261, 128] width 51 height 30
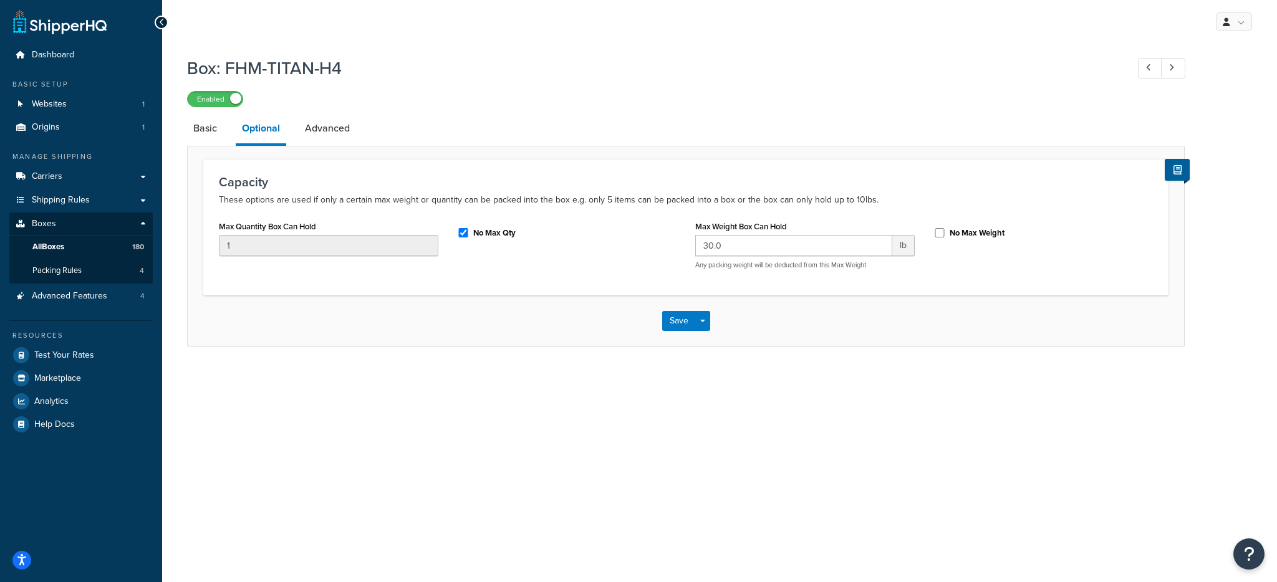
click at [227, 132] on li "Basic" at bounding box center [211, 128] width 49 height 30
click at [211, 135] on link "Basic" at bounding box center [205, 128] width 36 height 30
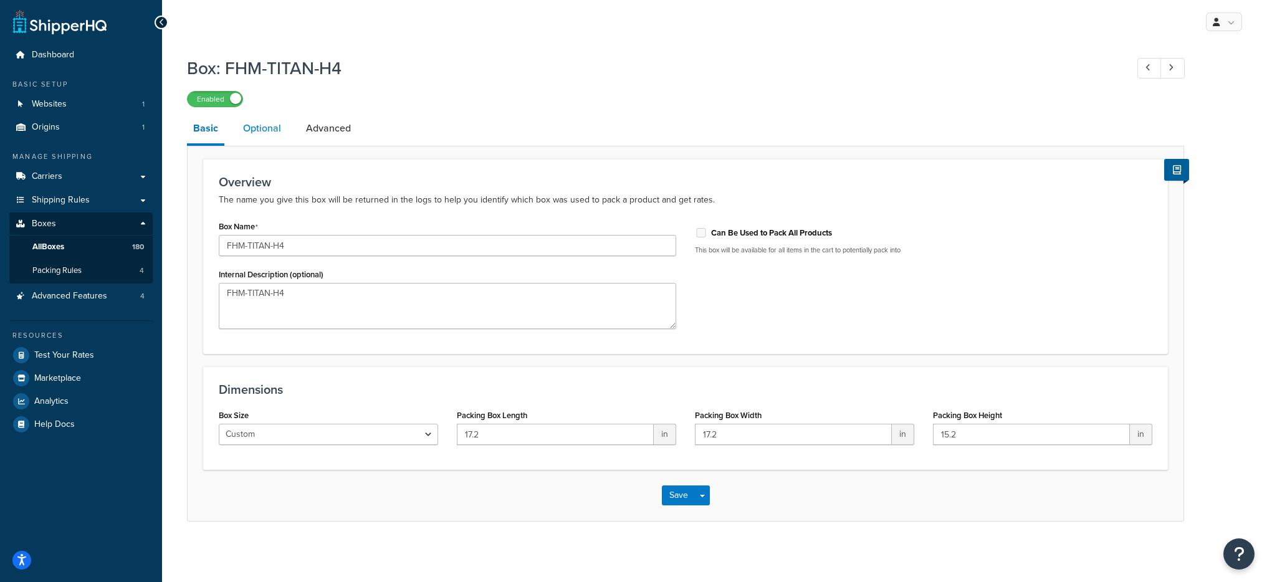
click at [269, 135] on link "Optional" at bounding box center [262, 128] width 51 height 30
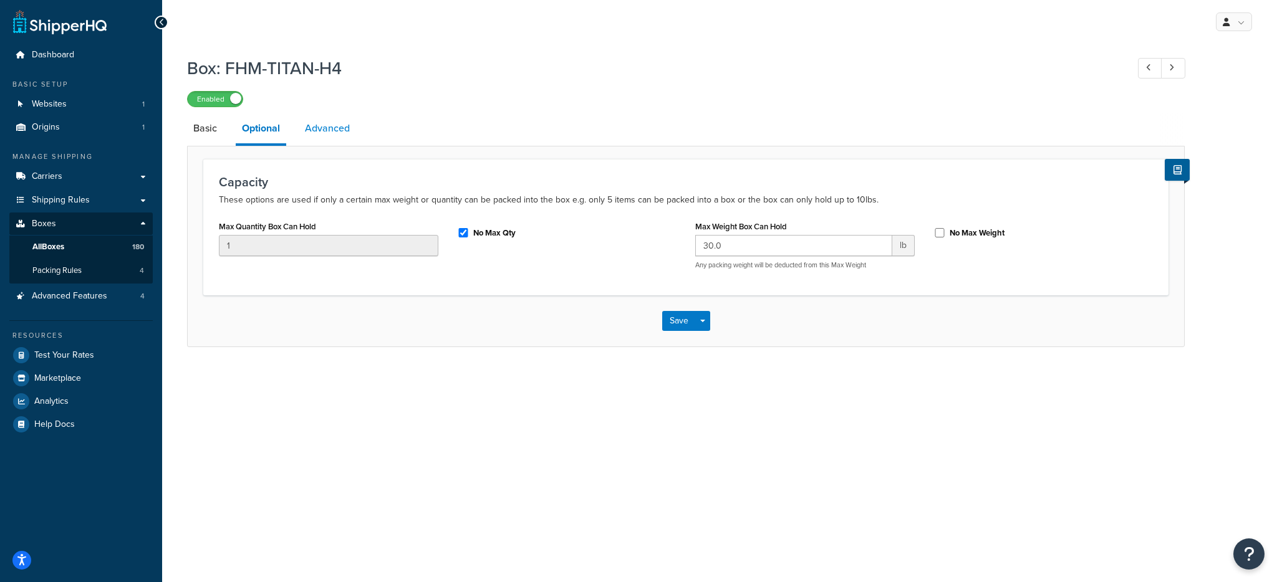
click at [310, 138] on link "Advanced" at bounding box center [327, 128] width 57 height 30
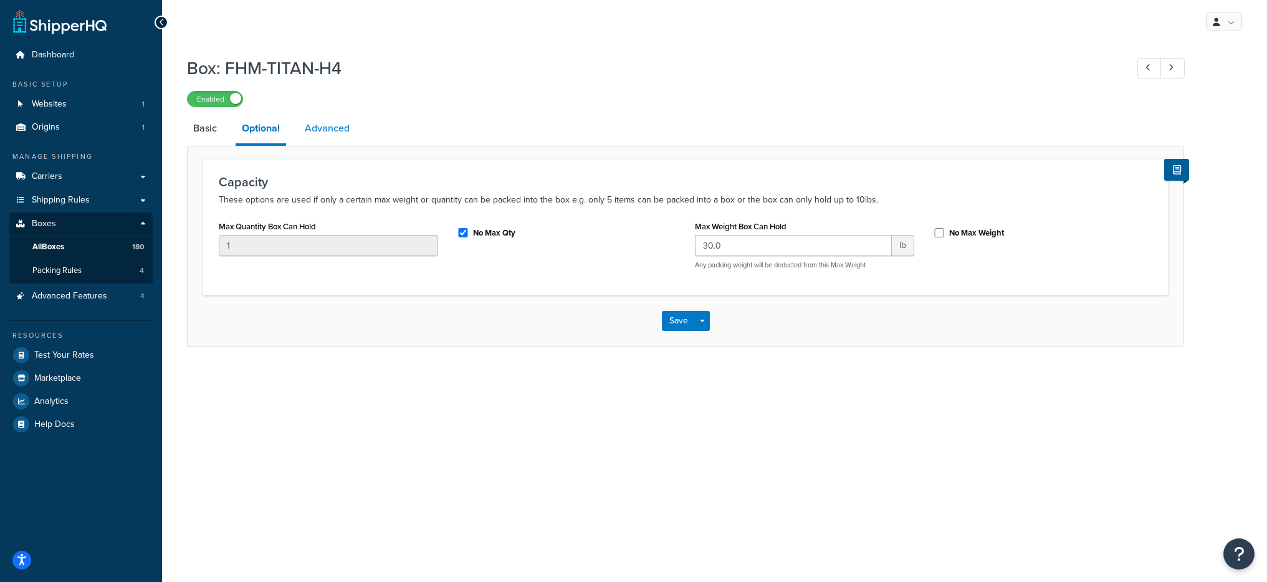
select select "55"
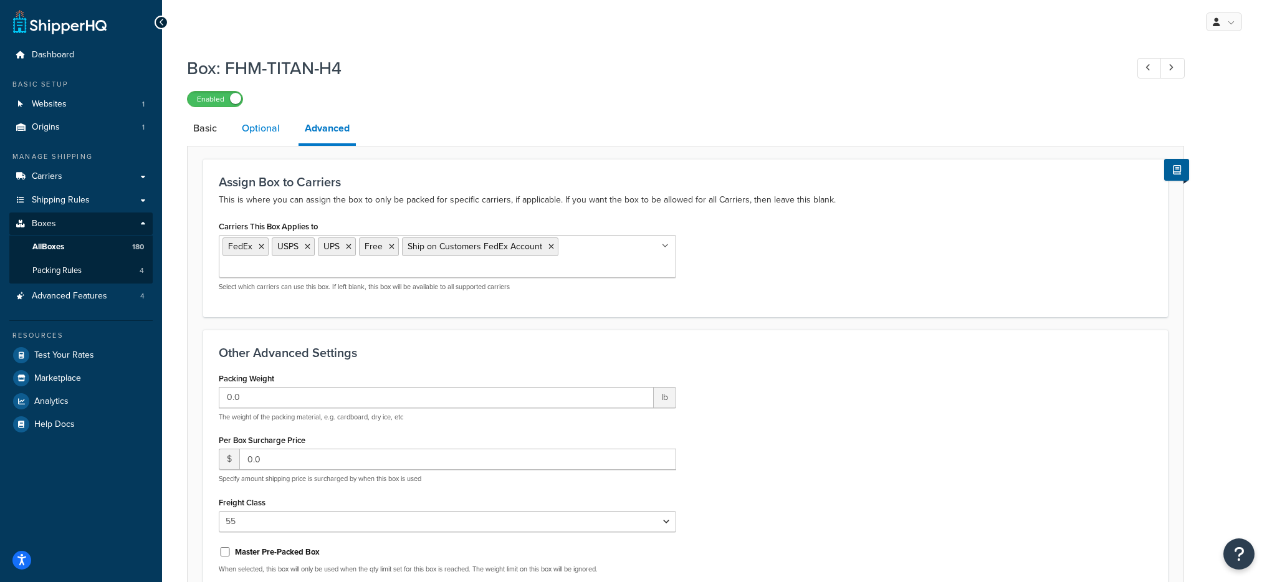
click at [262, 133] on link "Optional" at bounding box center [261, 128] width 51 height 30
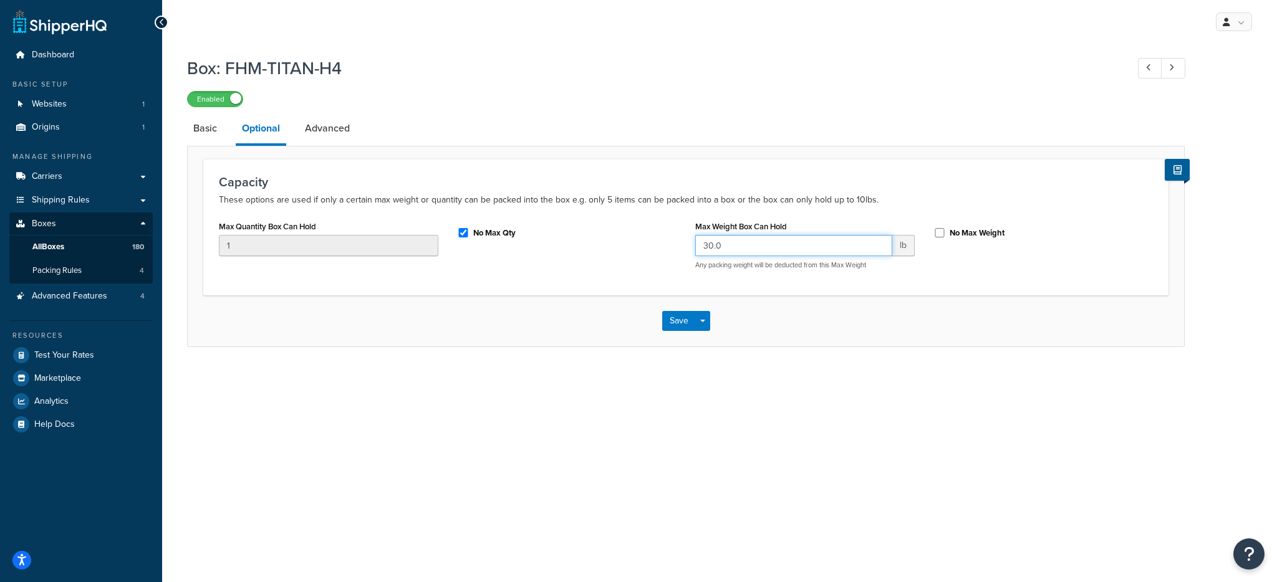
click at [752, 253] on input "30.0" at bounding box center [793, 245] width 197 height 21
type input "40"
click at [865, 317] on div "Save Save Dropdown Save and Edit Save and Duplicate Save and Create New" at bounding box center [686, 321] width 996 height 51
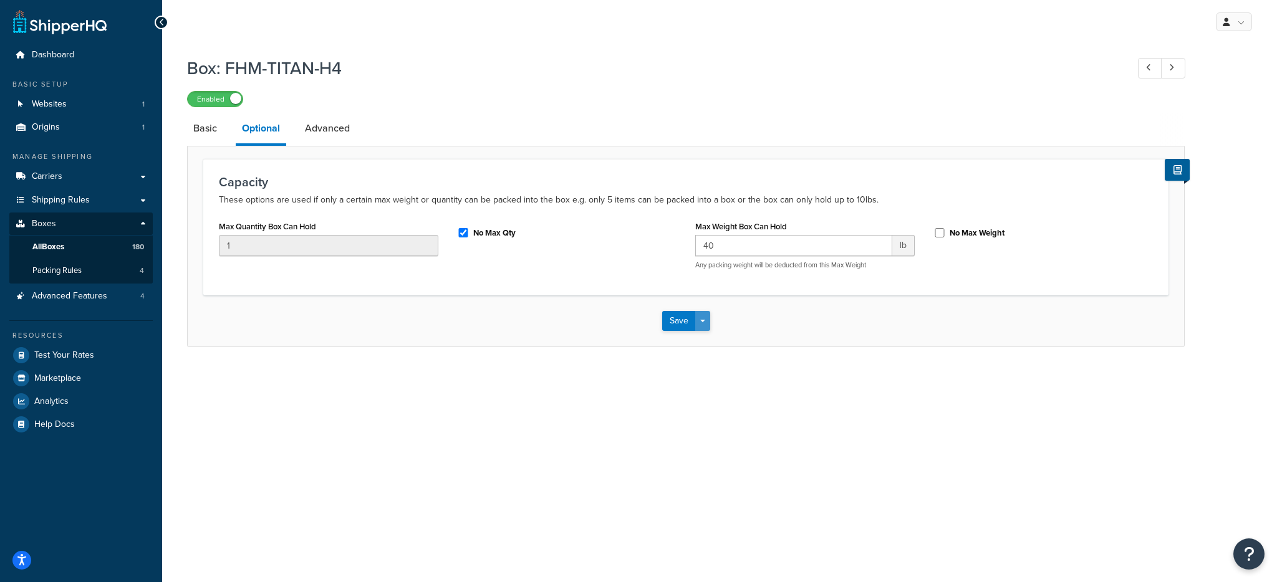
click at [703, 323] on button "Save Dropdown" at bounding box center [702, 321] width 15 height 20
click at [706, 338] on button "Save and Edit" at bounding box center [722, 344] width 120 height 26
click at [746, 270] on p "Any packing weight will be deducted from this Max Weight" at bounding box center [804, 265] width 219 height 9
click at [738, 243] on input "40.0" at bounding box center [793, 245] width 197 height 21
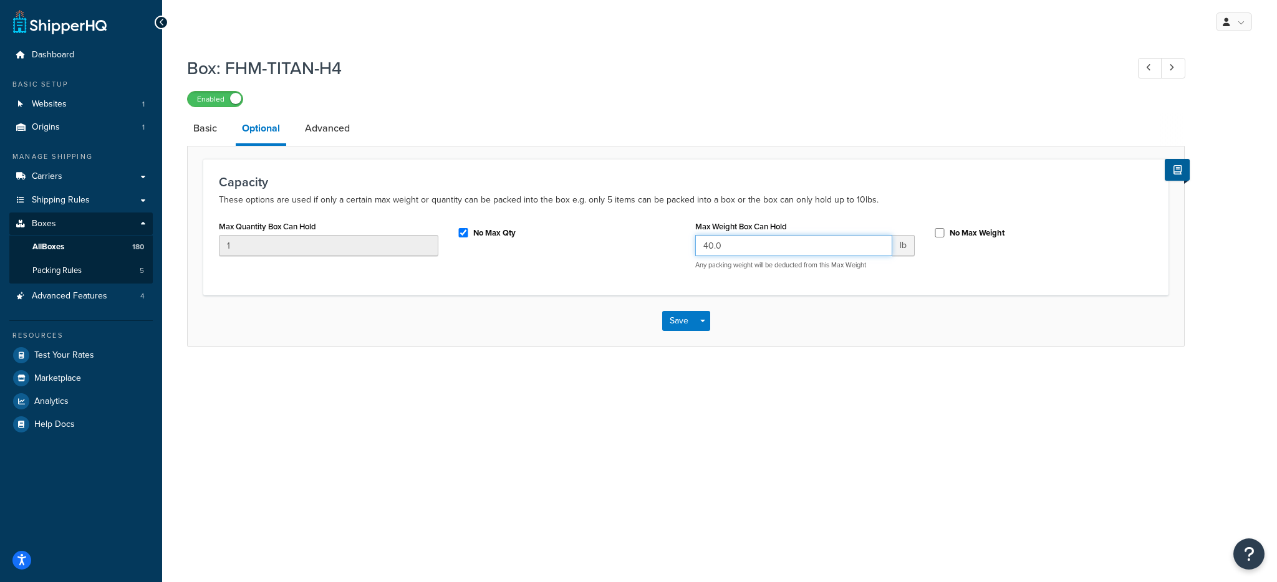
click at [737, 243] on input "40.0" at bounding box center [793, 245] width 197 height 21
paste input "3"
type input "30.0"
click at [708, 324] on button "Save Dropdown" at bounding box center [702, 321] width 15 height 20
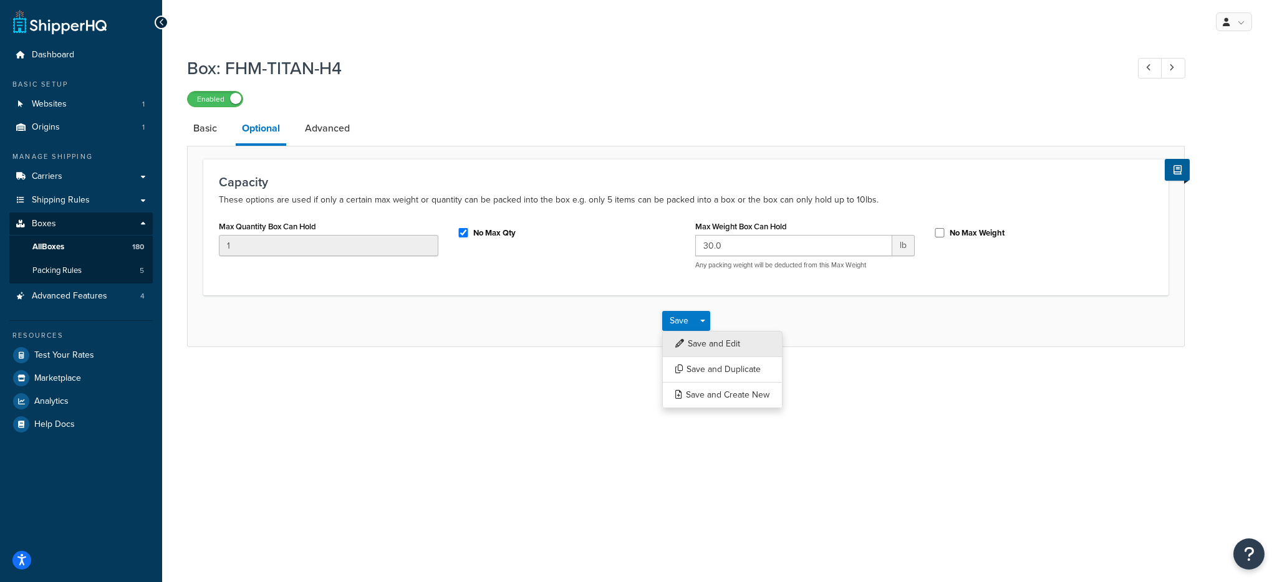
click at [712, 352] on button "Save and Edit" at bounding box center [722, 344] width 120 height 26
click at [336, 137] on link "Advanced" at bounding box center [327, 128] width 57 height 30
select select "55"
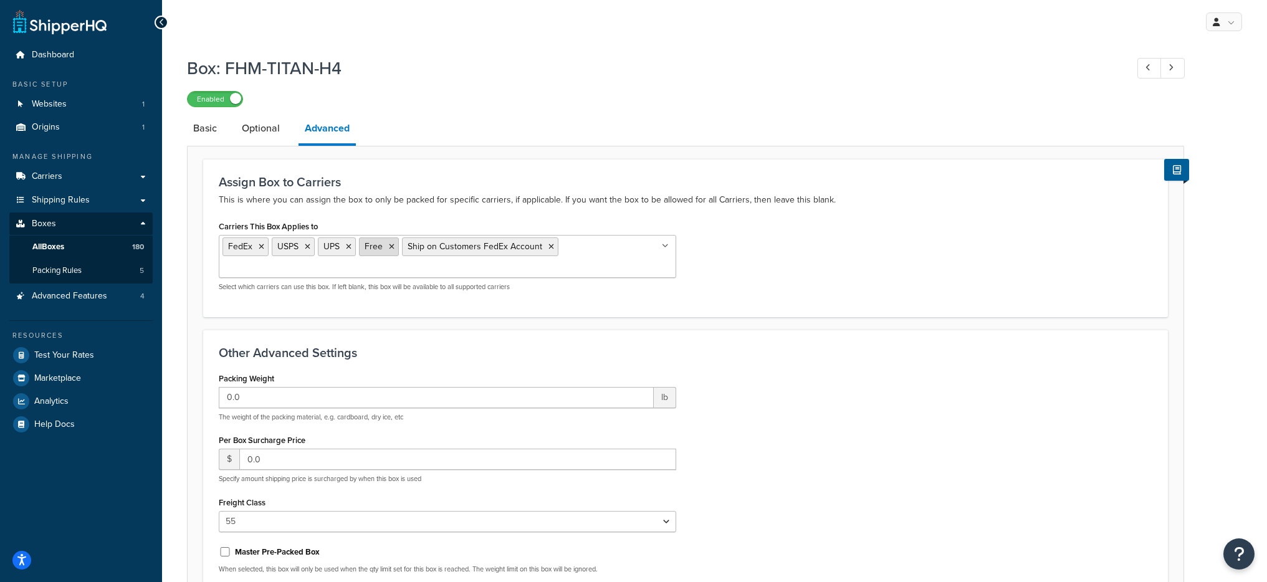
click at [392, 247] on icon at bounding box center [392, 246] width 6 height 7
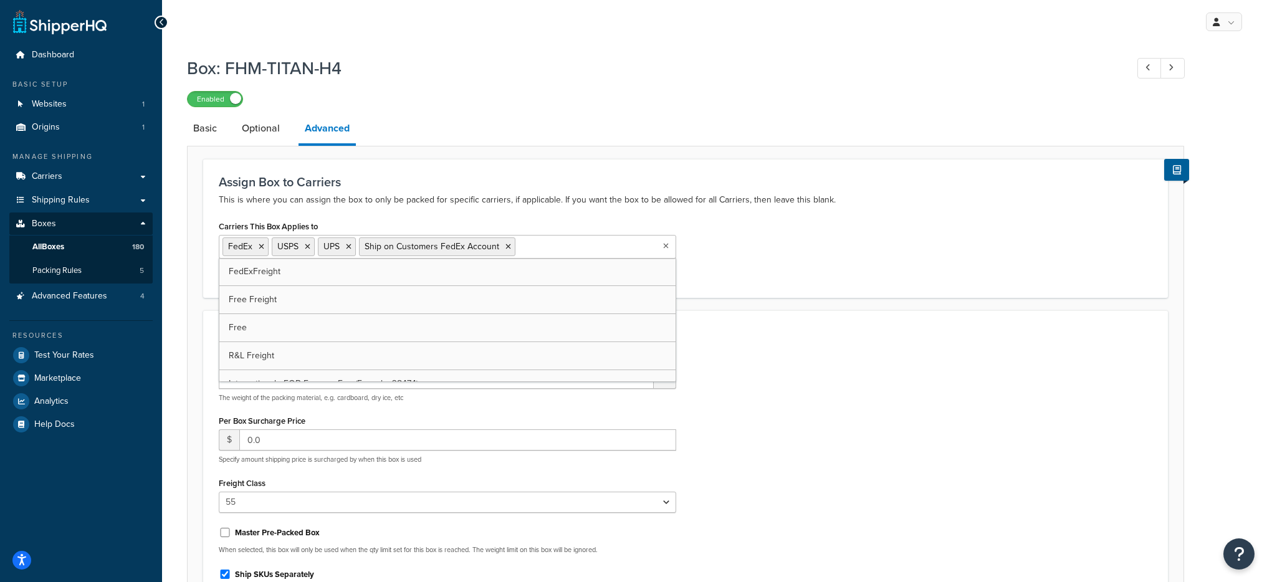
click at [605, 191] on div "Assign Box to Carriers This is where you can assign the box to only be packed f…" at bounding box center [686, 191] width 934 height 32
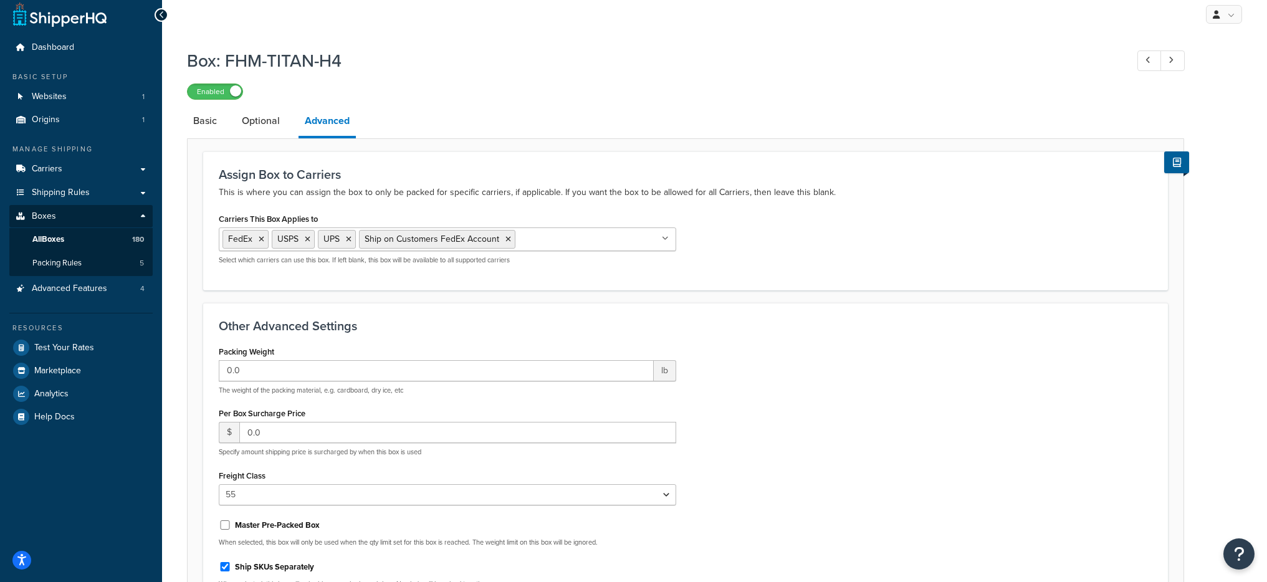
scroll to position [153, 0]
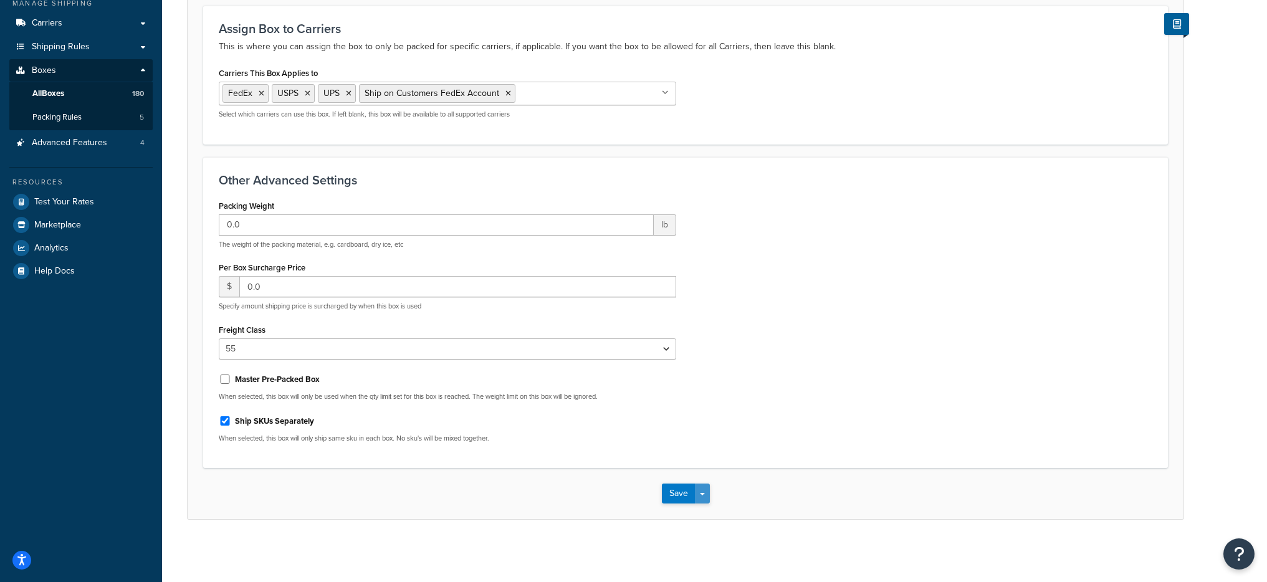
click at [703, 494] on span "button" at bounding box center [702, 494] width 5 height 2
click at [705, 503] on button "Save Dropdown" at bounding box center [702, 494] width 15 height 20
drag, startPoint x: 705, startPoint y: 500, endPoint x: 706, endPoint y: 508, distance: 8.2
click at [705, 499] on button "Save Dropdown" at bounding box center [702, 494] width 15 height 20
click at [708, 515] on button "Save and Edit" at bounding box center [722, 517] width 120 height 26
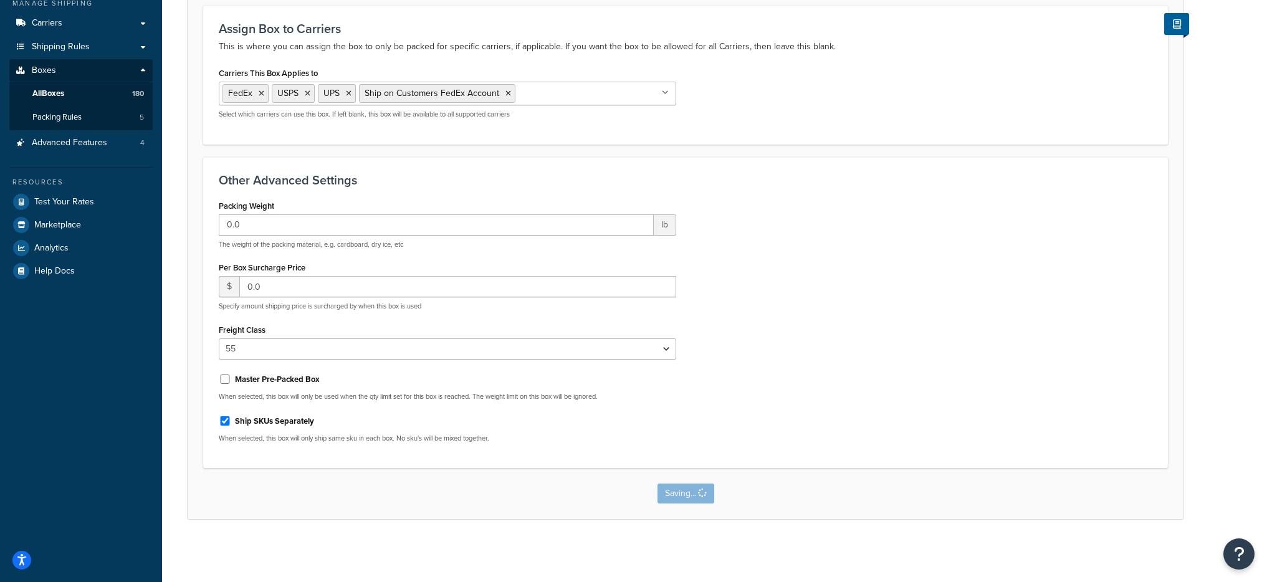
scroll to position [0, 0]
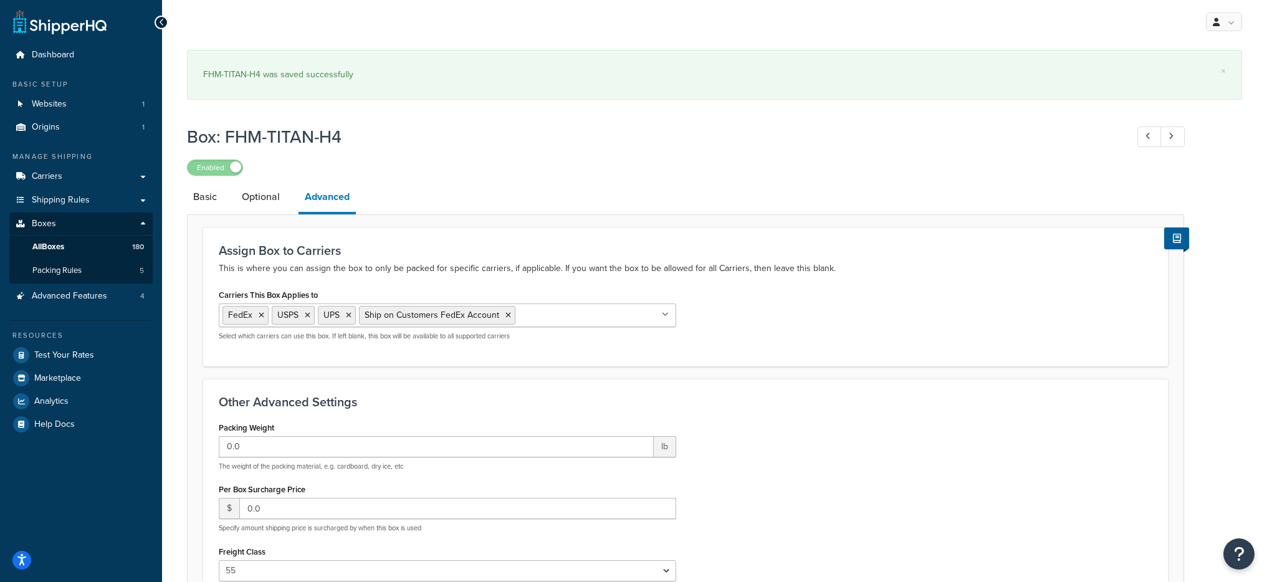
select select "55"
click at [566, 317] on input "Carriers This Box Applies to" at bounding box center [574, 315] width 110 height 14
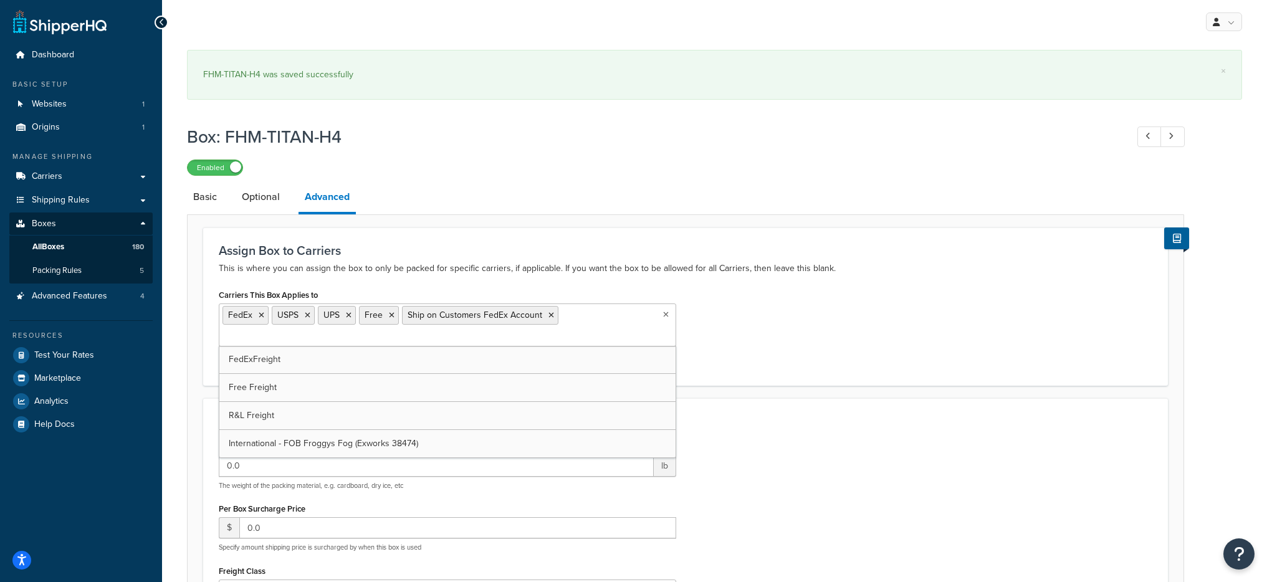
click at [824, 325] on div "Carriers This Box Applies to FedEx USPS UPS Free Ship on Customers FedEx Accoun…" at bounding box center [685, 328] width 953 height 84
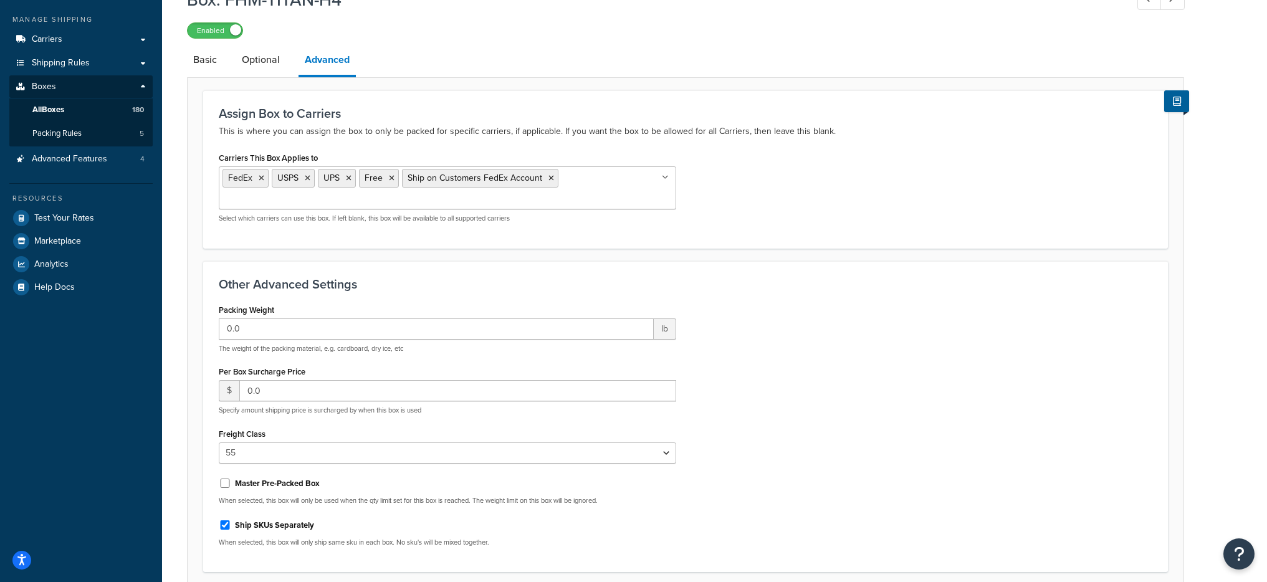
scroll to position [241, 0]
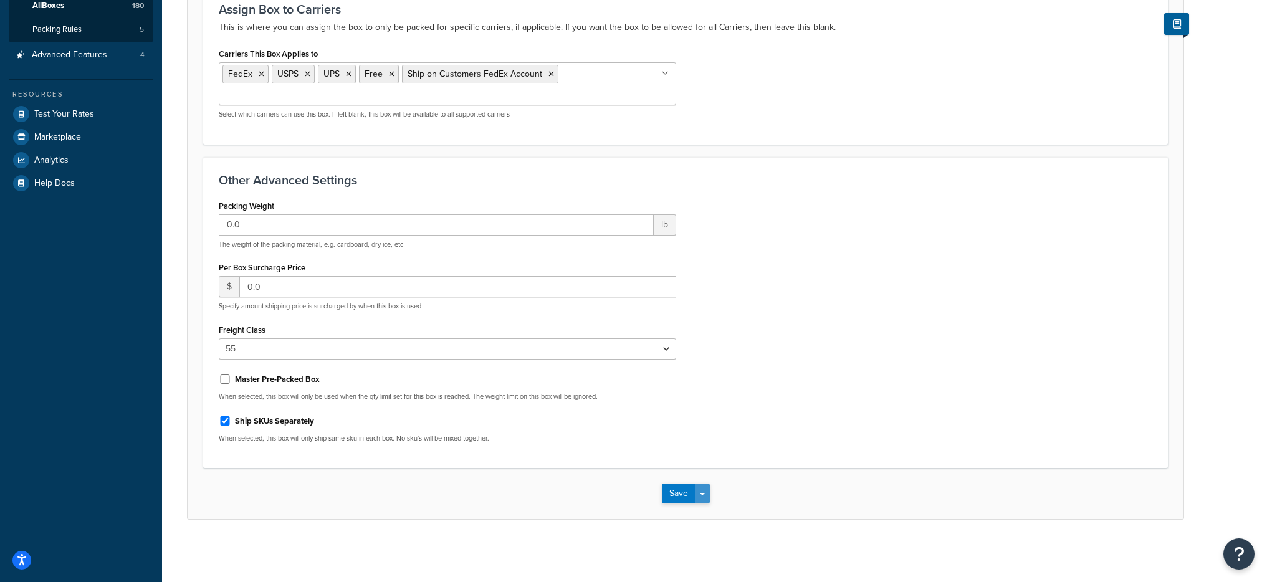
click at [701, 495] on span "button" at bounding box center [702, 494] width 5 height 2
click at [709, 511] on button "Save and Edit" at bounding box center [722, 517] width 120 height 26
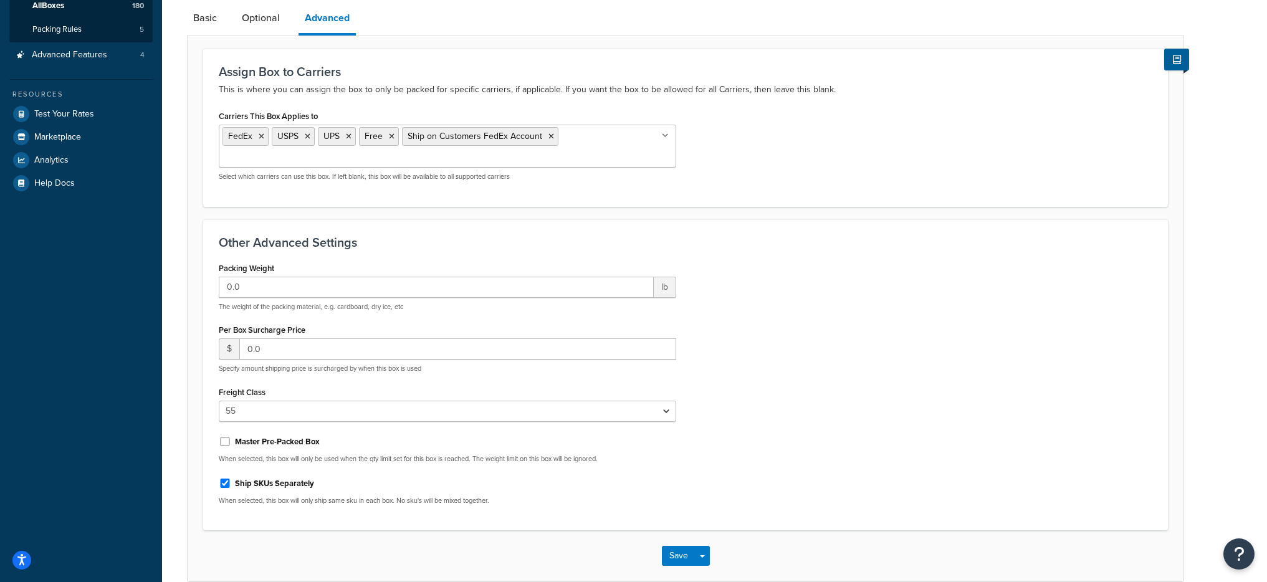
scroll to position [0, 0]
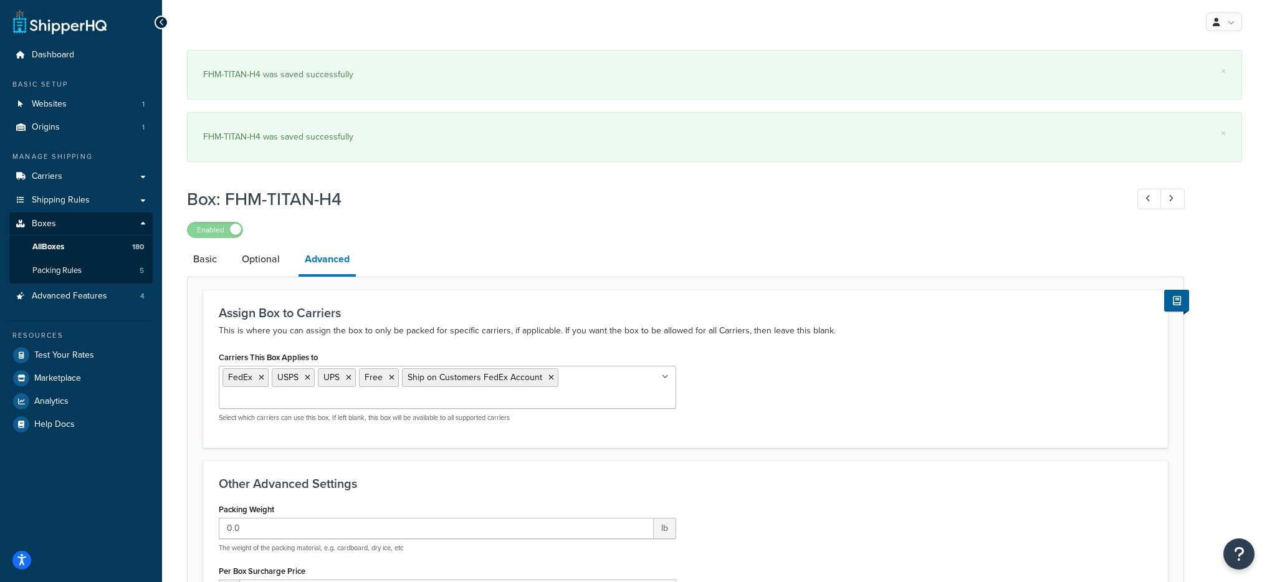
select select "55"
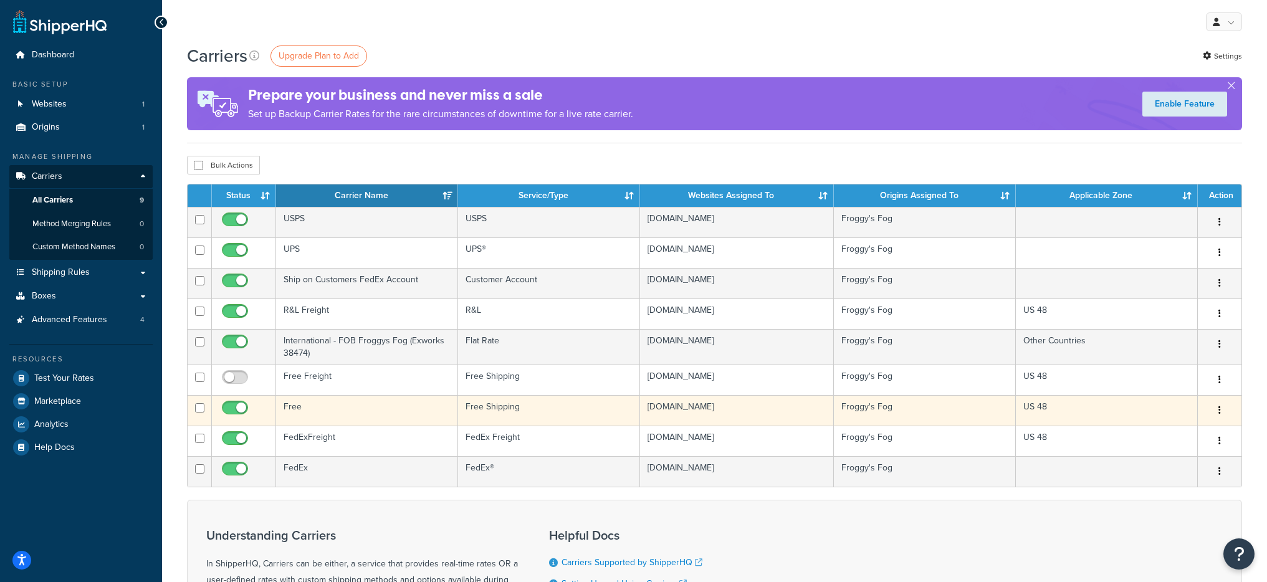
click at [357, 409] on td "Free" at bounding box center [367, 410] width 182 height 31
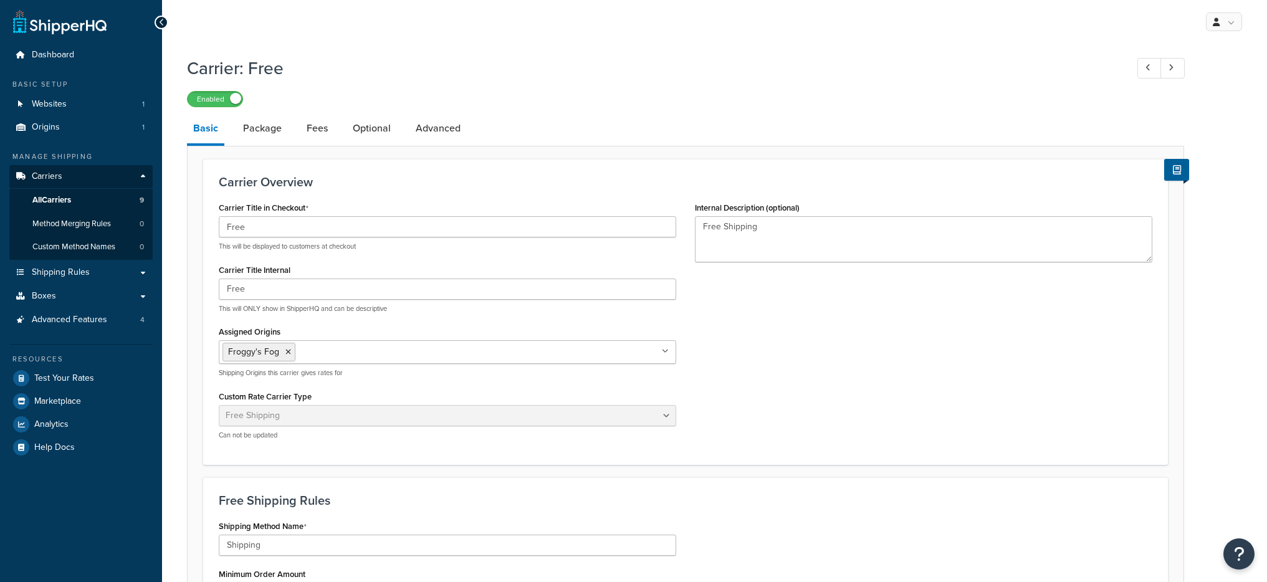
select select "free"
click at [434, 132] on link "Advanced" at bounding box center [438, 128] width 57 height 30
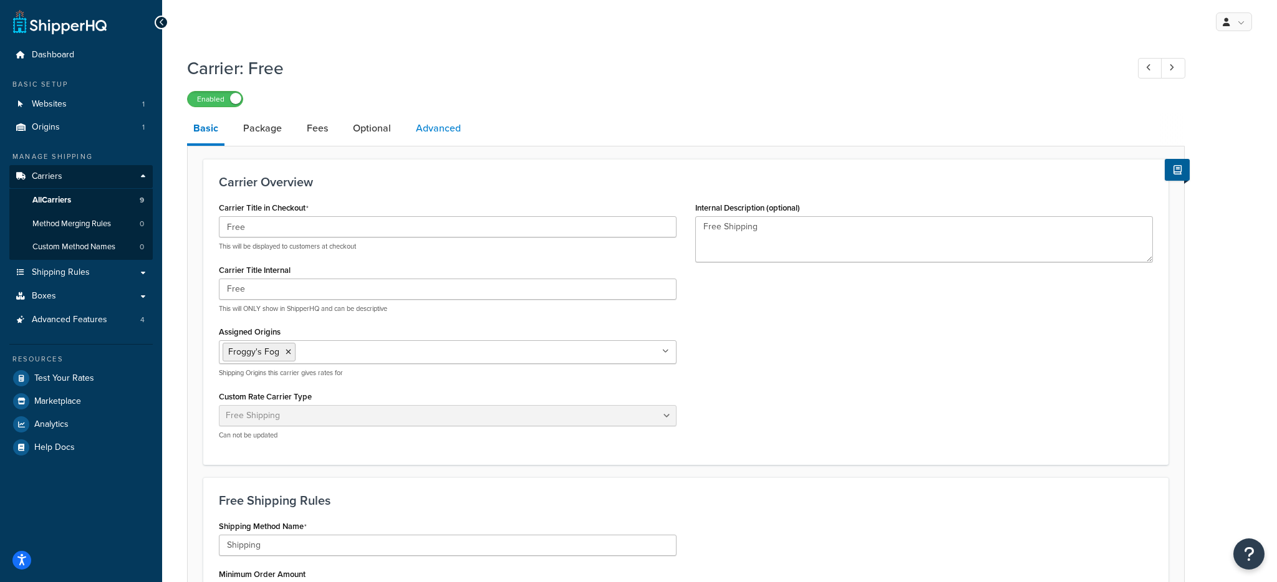
select select "false"
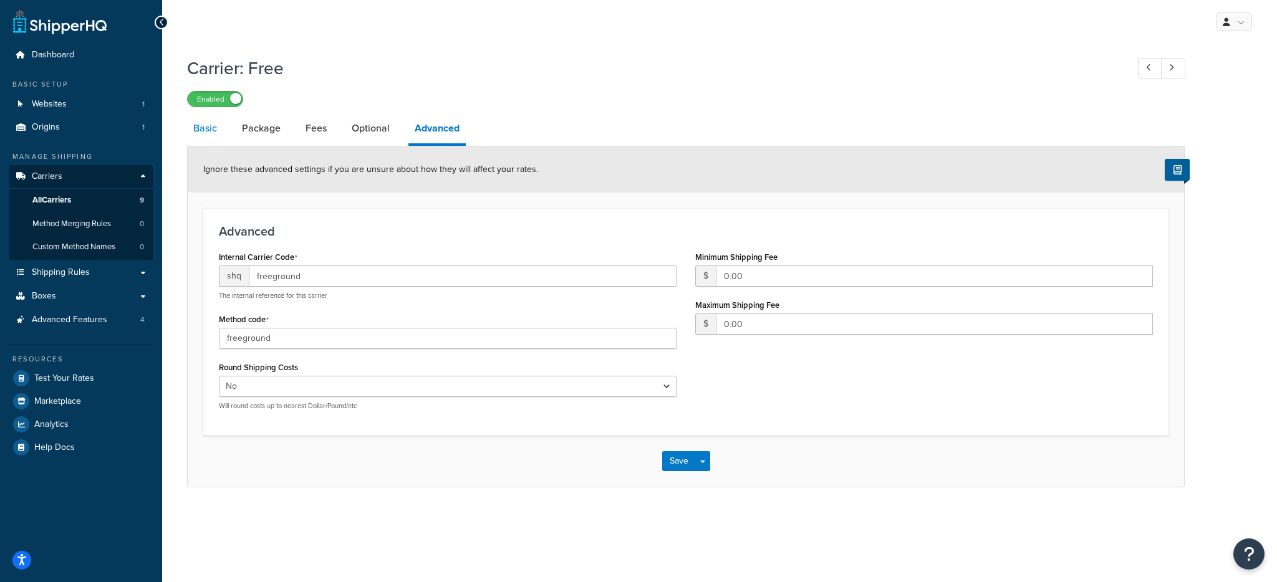
click at [214, 133] on link "Basic" at bounding box center [205, 128] width 36 height 30
select select "free"
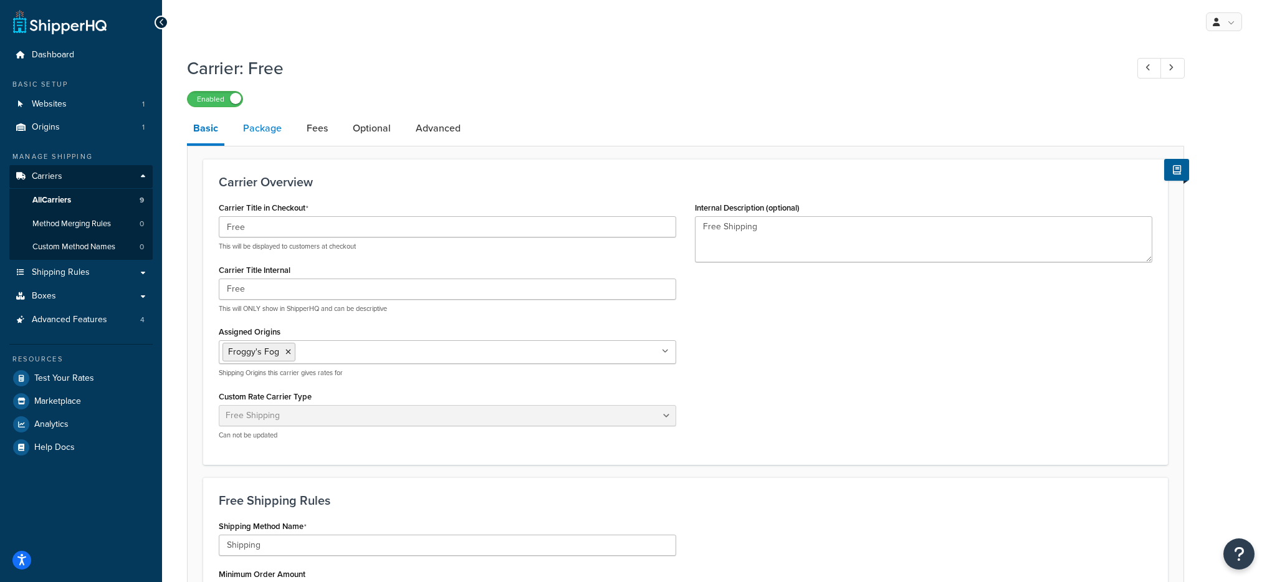
click at [275, 115] on link "Package" at bounding box center [262, 128] width 51 height 30
select select "442578"
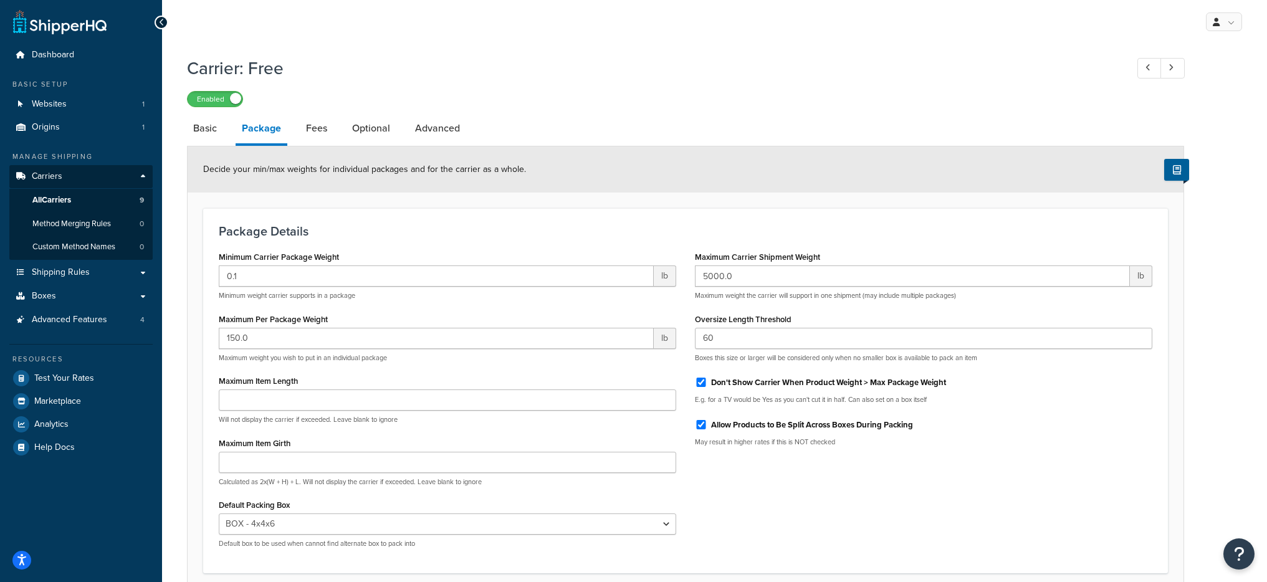
scroll to position [105, 0]
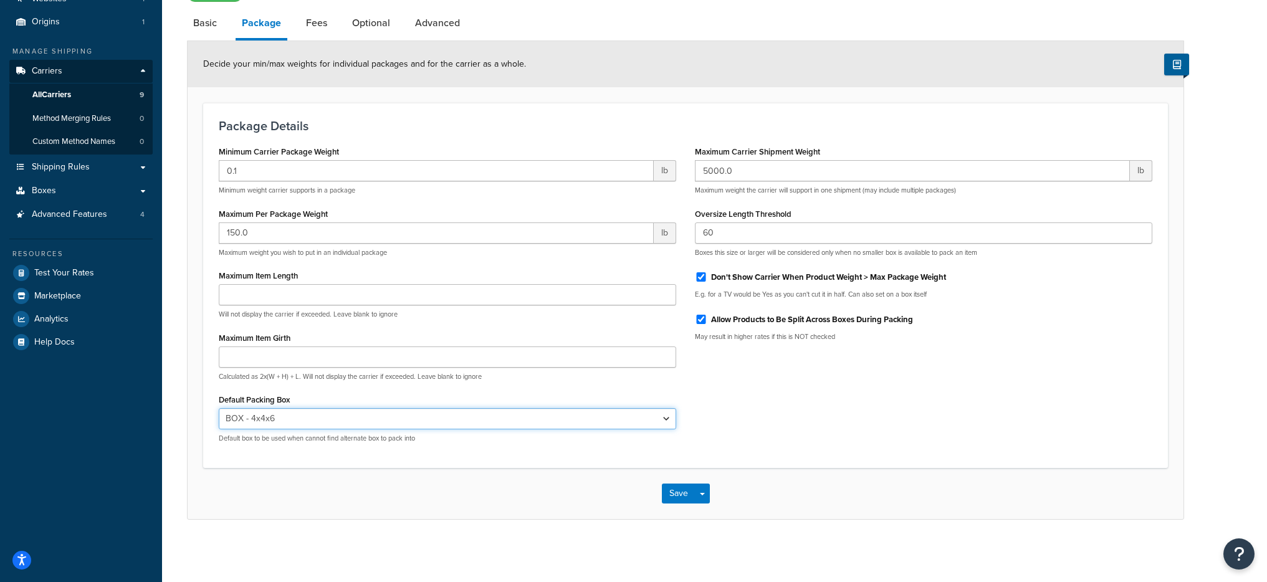
click at [370, 418] on select "N/A BOX - 4x4x6 VX-POLAR VX-BLIZZARD VX- VORTEX USPS-SFRB USPS-LFRB USPS-1GAL-I…" at bounding box center [448, 418] width 458 height 21
select select
click at [219, 408] on select "N/A BOX - 4x4x6 VX-POLAR VX-BLIZZARD VX- VORTEX USPS-SFRB USPS-LFRB USPS-1GAL-I…" at bounding box center [448, 418] width 458 height 21
click at [706, 488] on button "Save Dropdown" at bounding box center [702, 494] width 15 height 20
click at [498, 411] on select "N/A BOX - 4x4x6 VX-POLAR VX-BLIZZARD VX- VORTEX USPS-SFRB USPS-LFRB USPS-1GAL-I…" at bounding box center [448, 418] width 458 height 21
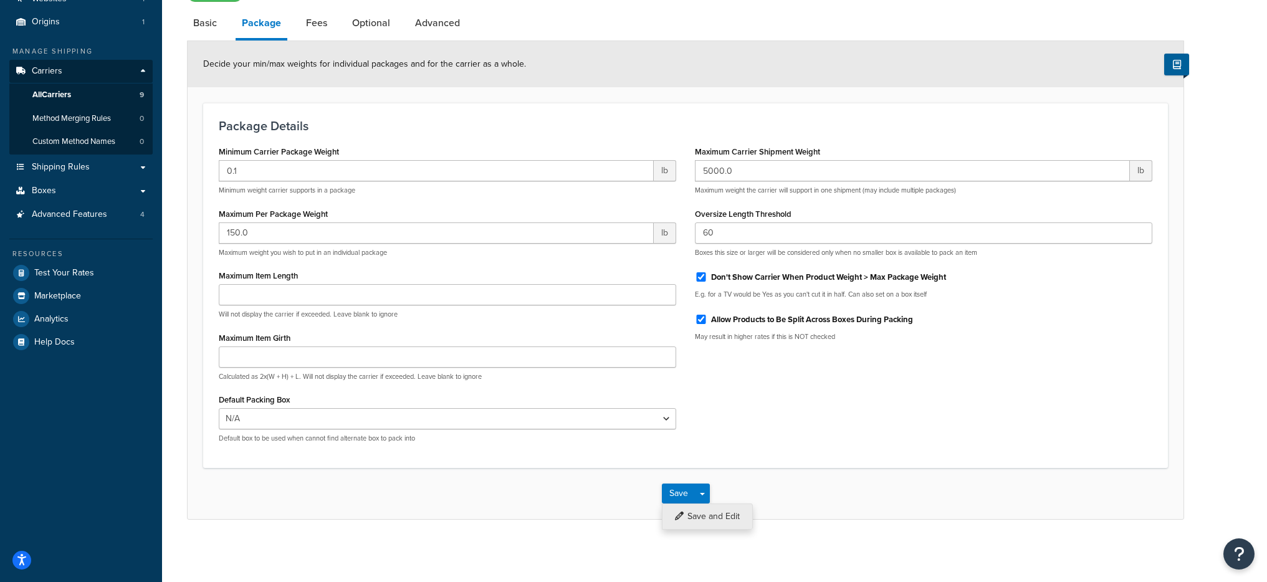
click at [711, 508] on button "Save and Edit" at bounding box center [707, 517] width 91 height 26
click at [371, 416] on select "N/A BOX - 4x4x6 VX-POLAR VX-BLIZZARD VX- VORTEX USPS-SFRB USPS-LFRB USPS-1GAL-I…" at bounding box center [448, 418] width 458 height 21
select select "442578"
click at [219, 408] on select "N/A BOX - 4x4x6 VX-POLAR VX-BLIZZARD VX- VORTEX USPS-SFRB USPS-LFRB USPS-1GAL-I…" at bounding box center [448, 418] width 458 height 21
click at [710, 497] on div "Save Save Dropdown Save and Edit" at bounding box center [686, 493] width 996 height 51
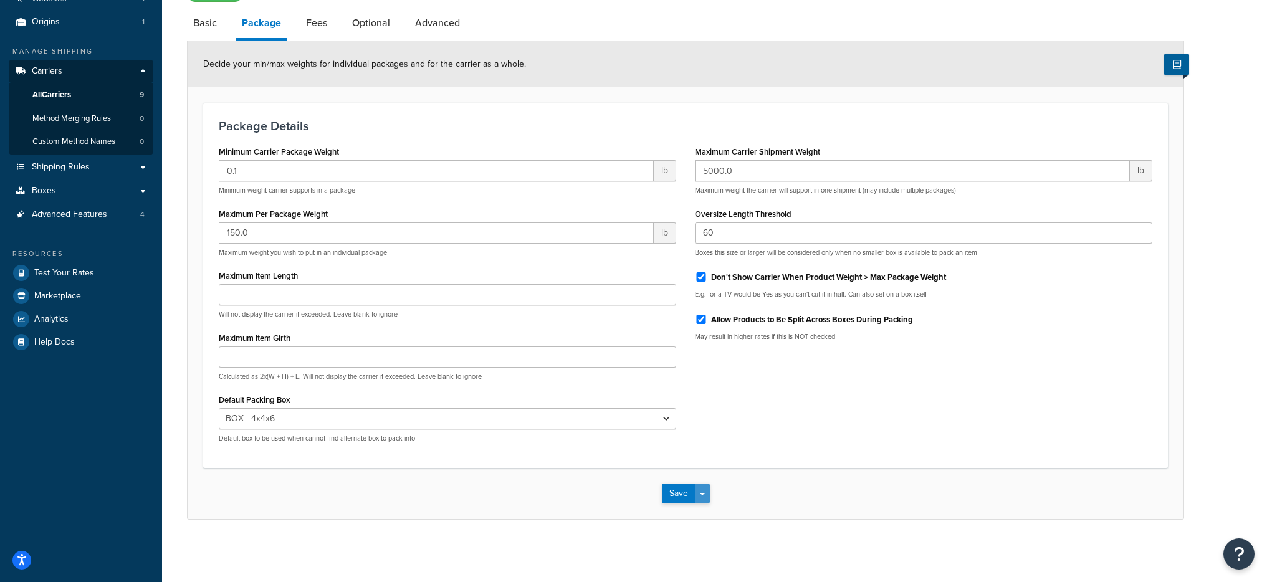
click at [707, 496] on button "Save Dropdown" at bounding box center [702, 494] width 15 height 20
click at [710, 510] on button "Save and Edit" at bounding box center [707, 517] width 91 height 26
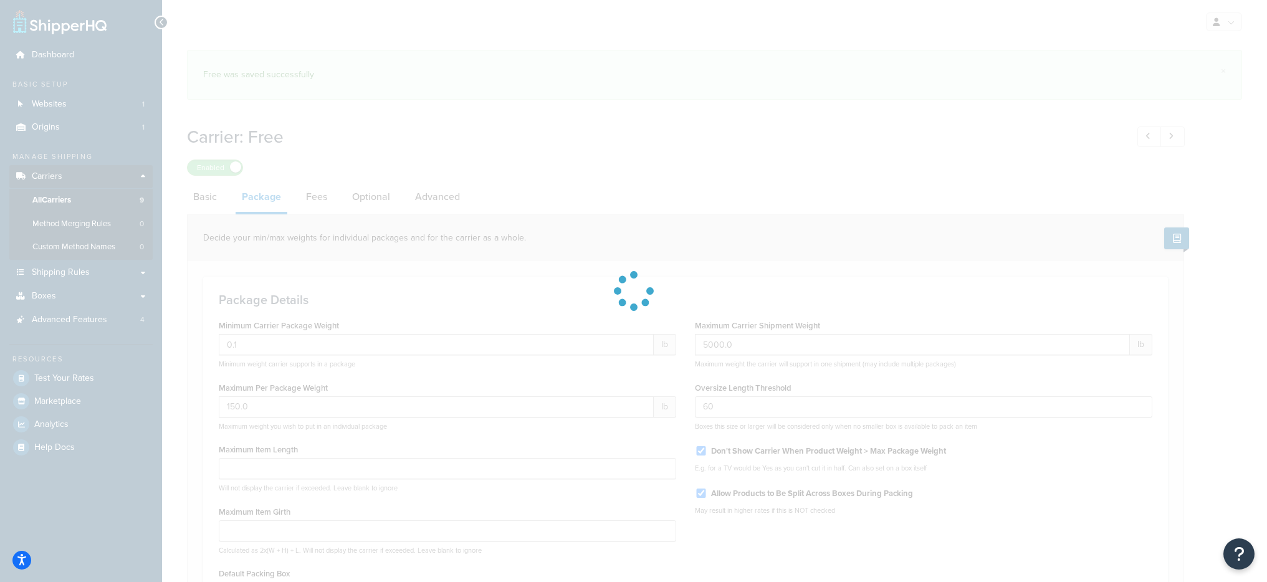
select select "442578"
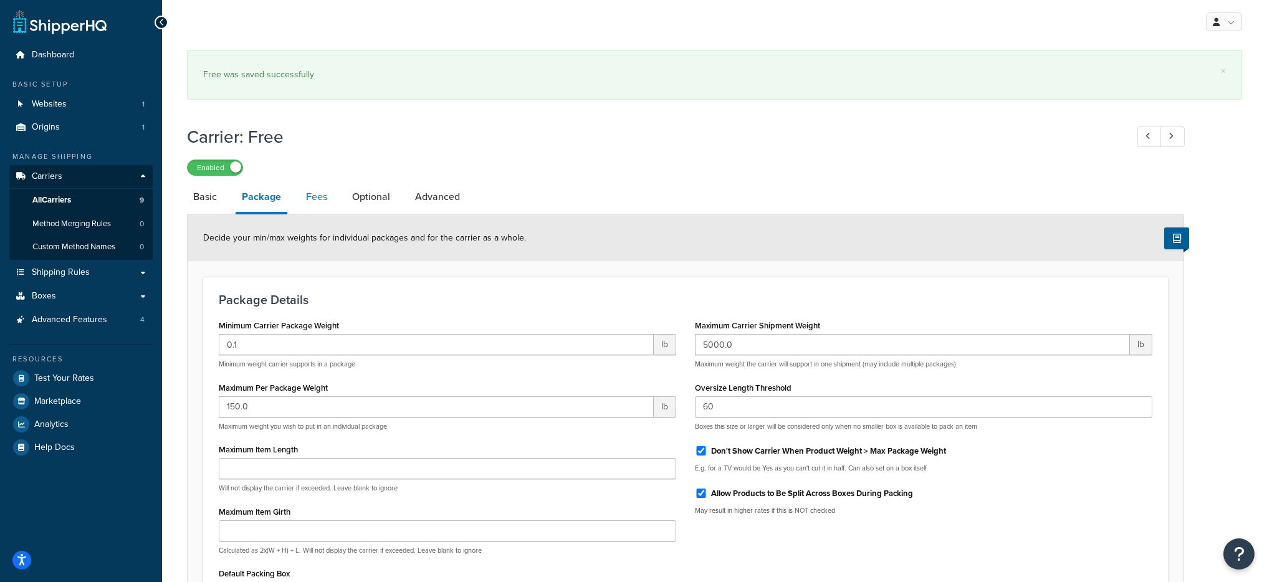
click at [304, 208] on link "Fees" at bounding box center [317, 197] width 34 height 30
select select "AFTER"
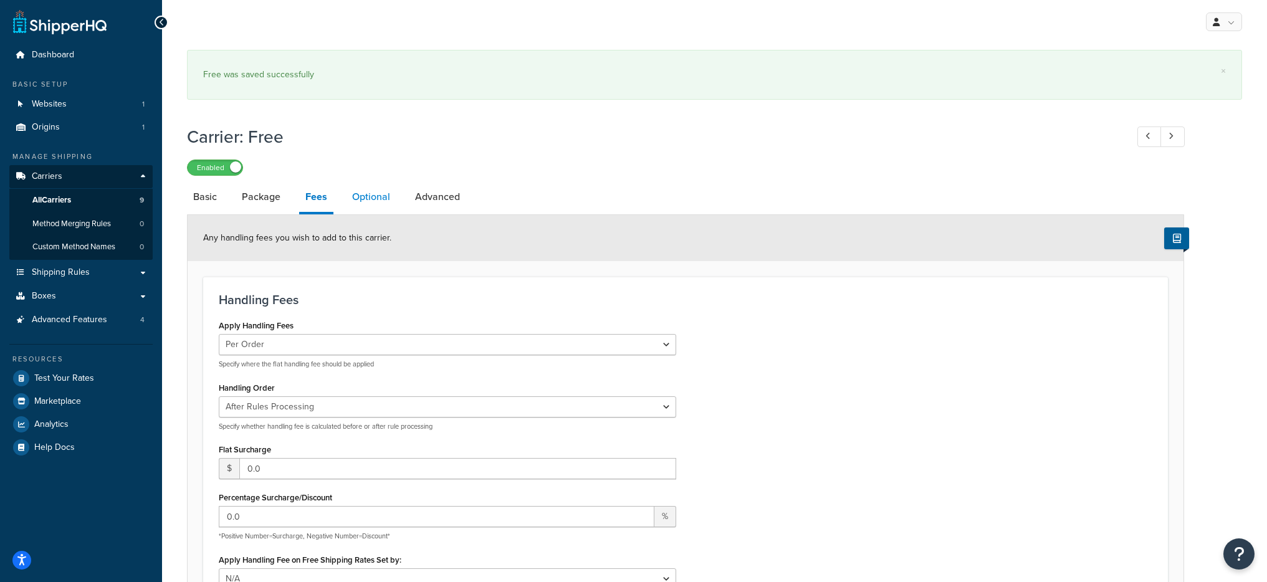
click at [358, 186] on link "Optional" at bounding box center [371, 197] width 51 height 30
select select "153387"
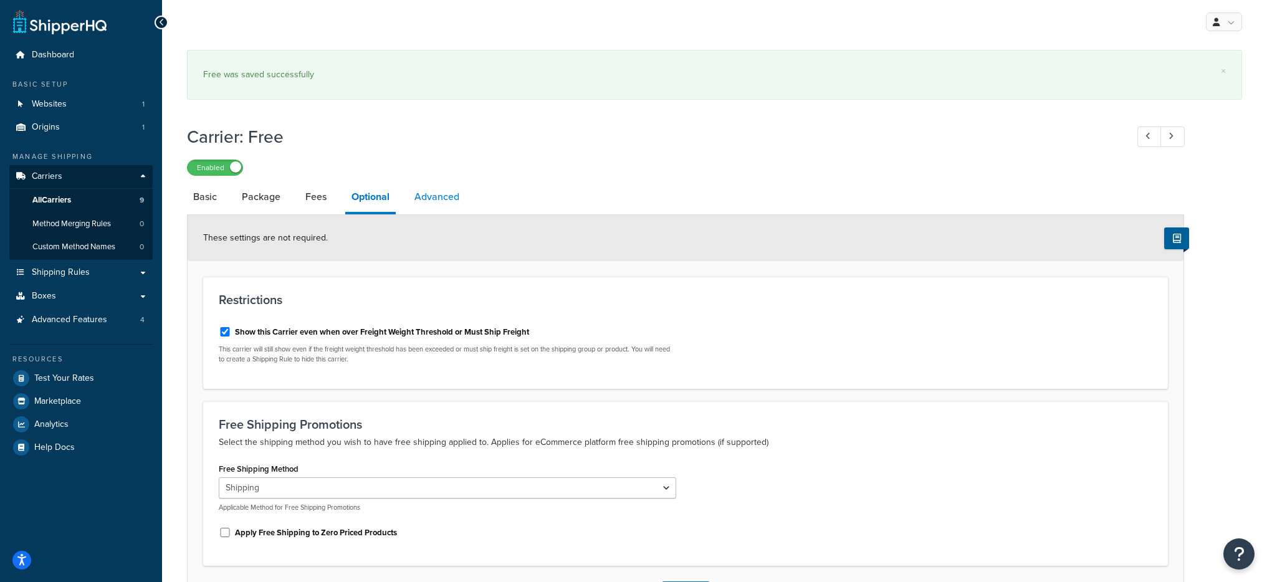
click at [438, 193] on link "Advanced" at bounding box center [436, 197] width 57 height 30
select select "false"
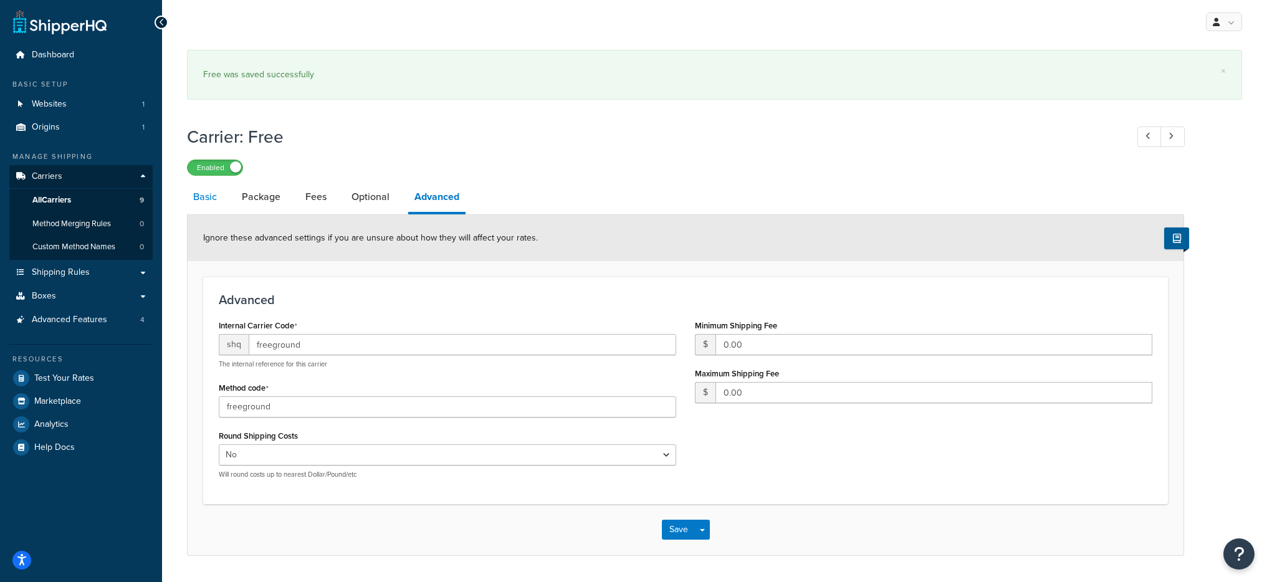
click at [221, 198] on link "Basic" at bounding box center [205, 197] width 36 height 30
select select "free"
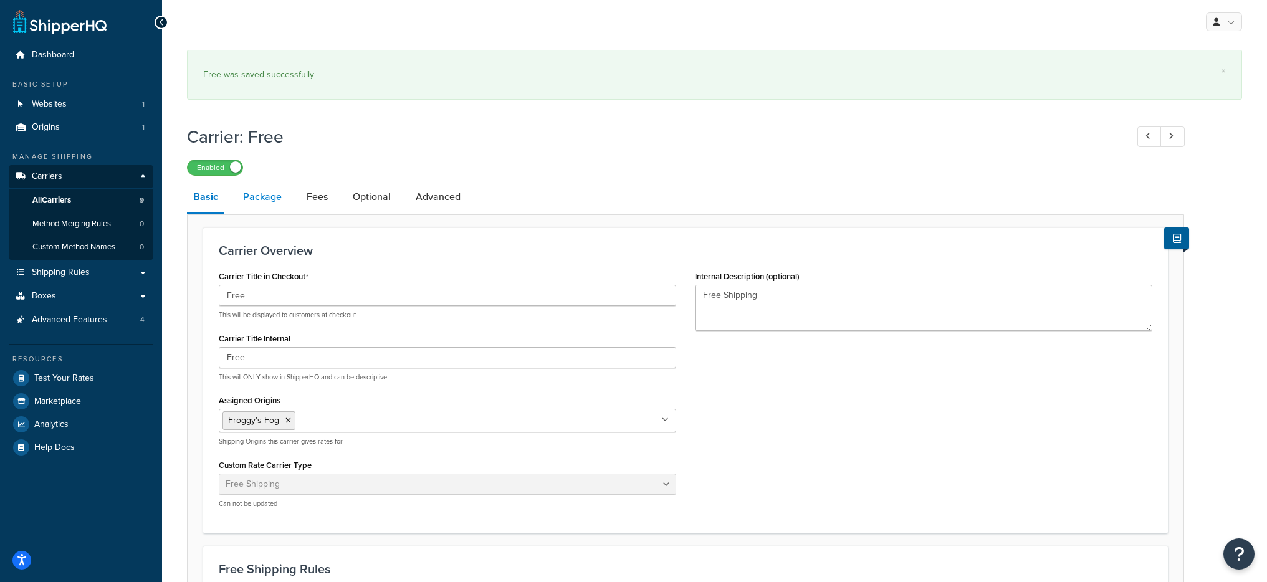
click at [254, 211] on link "Package" at bounding box center [262, 197] width 51 height 30
select select "442578"
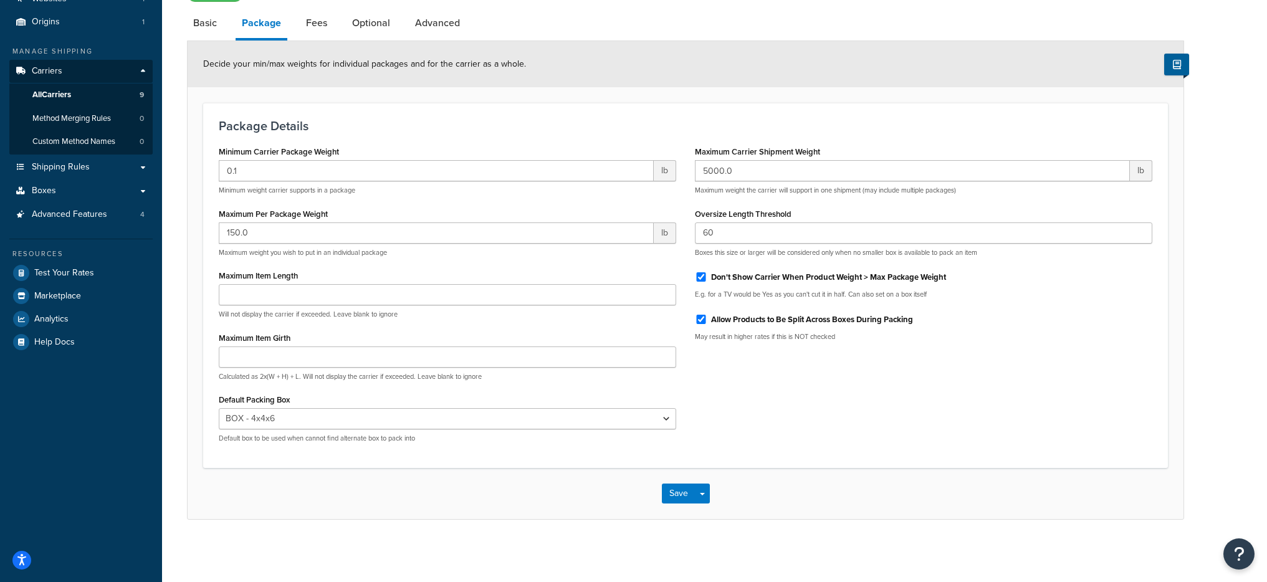
scroll to position [105, 0]
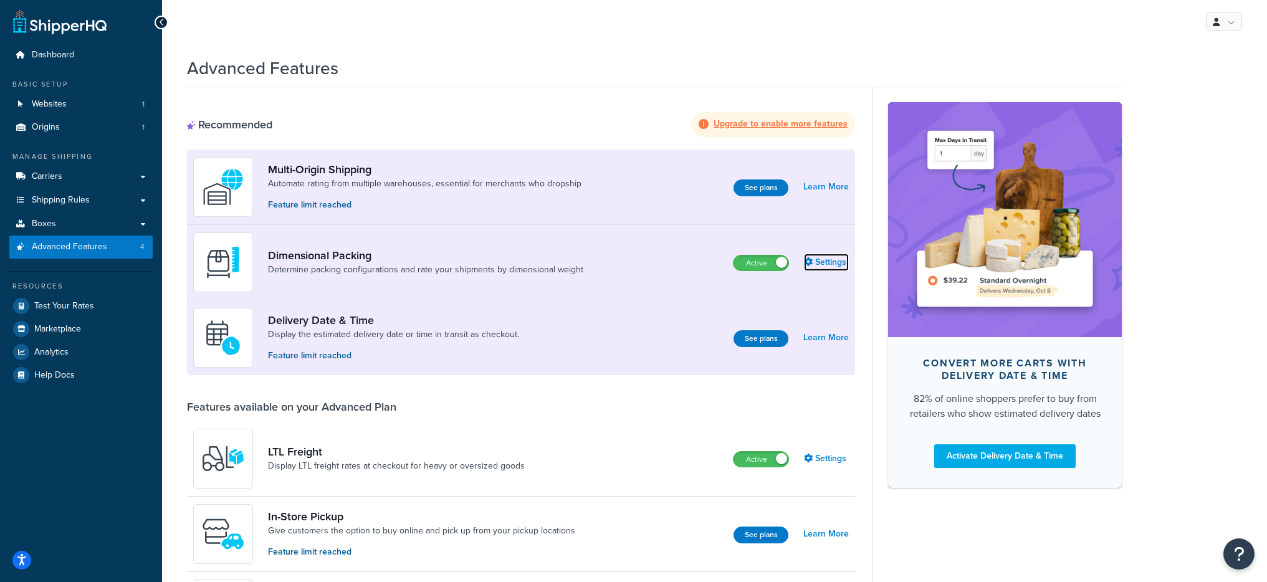
click at [818, 263] on link "Settings" at bounding box center [826, 262] width 45 height 17
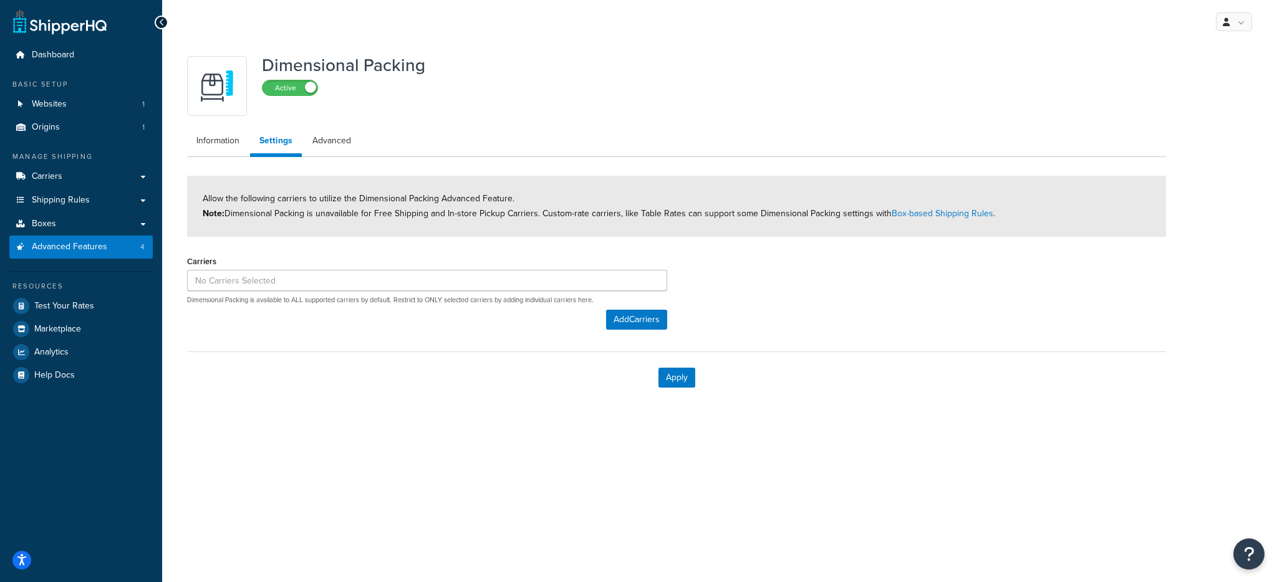
click at [312, 124] on div "Dimensional Packing Active Information Settings Advanced Allow the following ca…" at bounding box center [677, 227] width 998 height 354
click at [325, 136] on link "Advanced" at bounding box center [331, 140] width 57 height 25
select select "false"
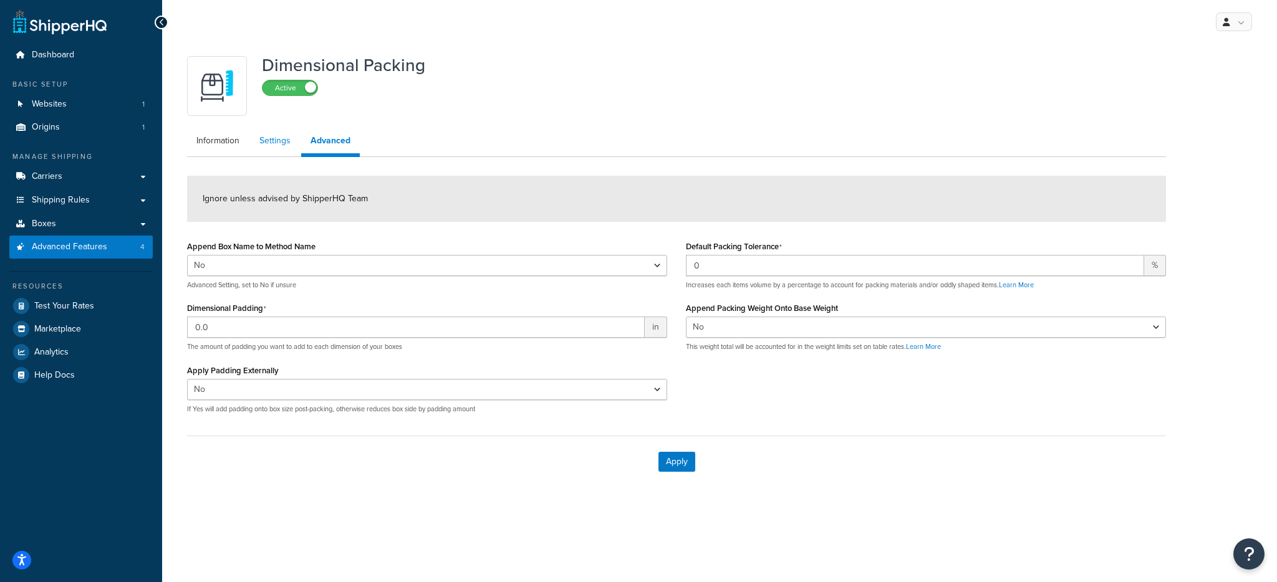
click at [277, 133] on link "Settings" at bounding box center [275, 140] width 50 height 25
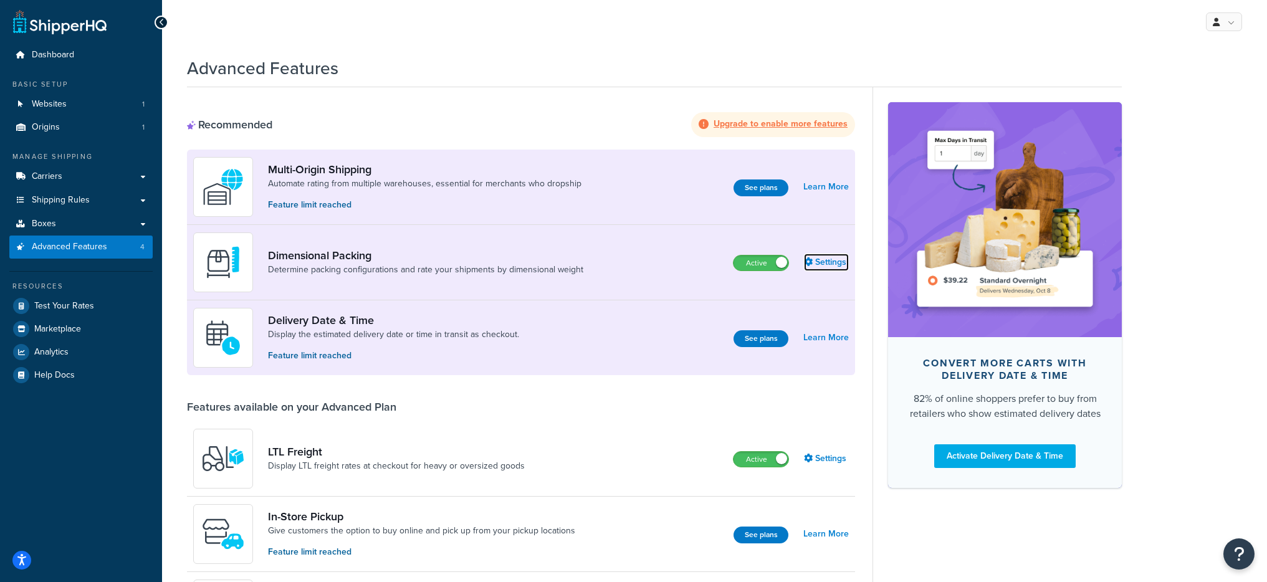
click at [829, 263] on link "Settings" at bounding box center [826, 262] width 45 height 17
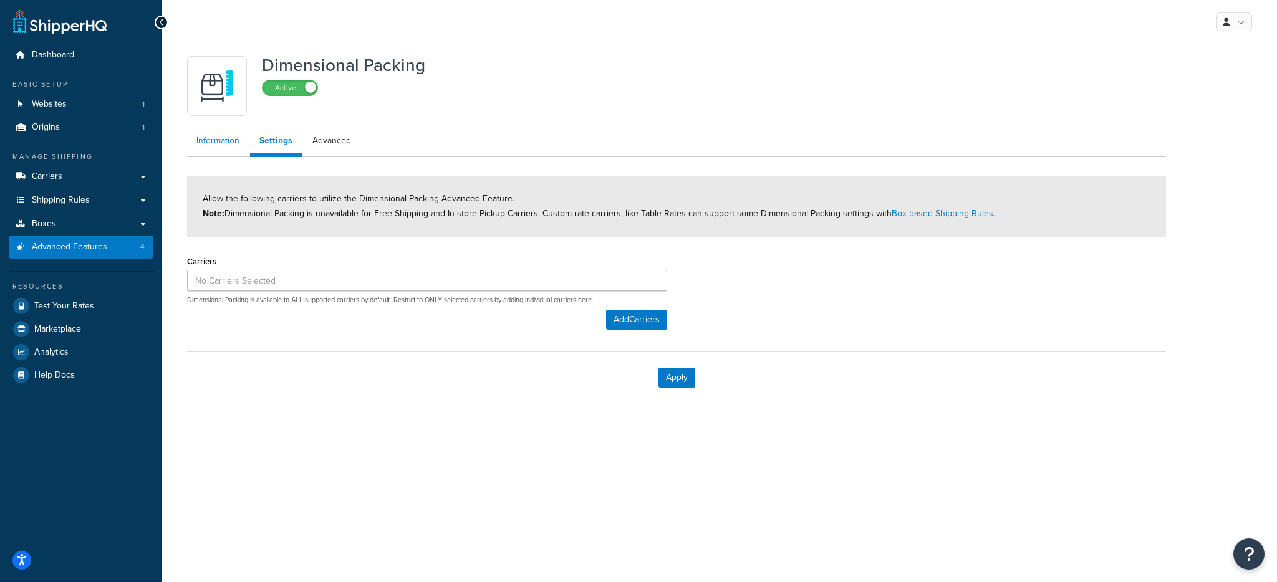
click at [224, 139] on link "Information" at bounding box center [218, 140] width 62 height 25
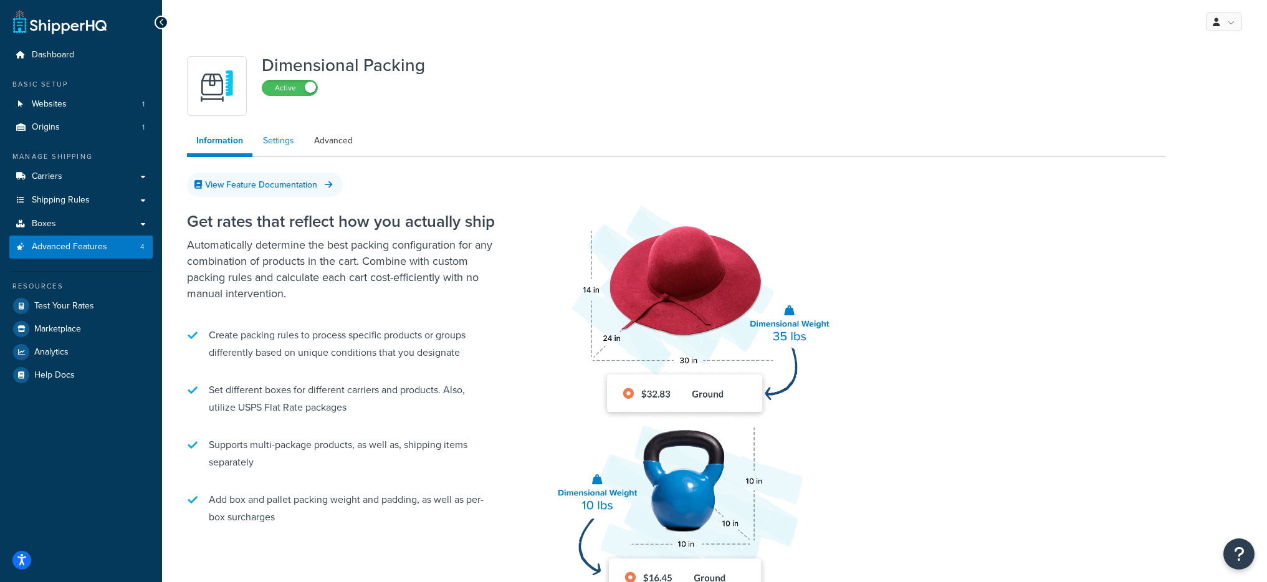
click at [272, 142] on link "Settings" at bounding box center [279, 140] width 50 height 25
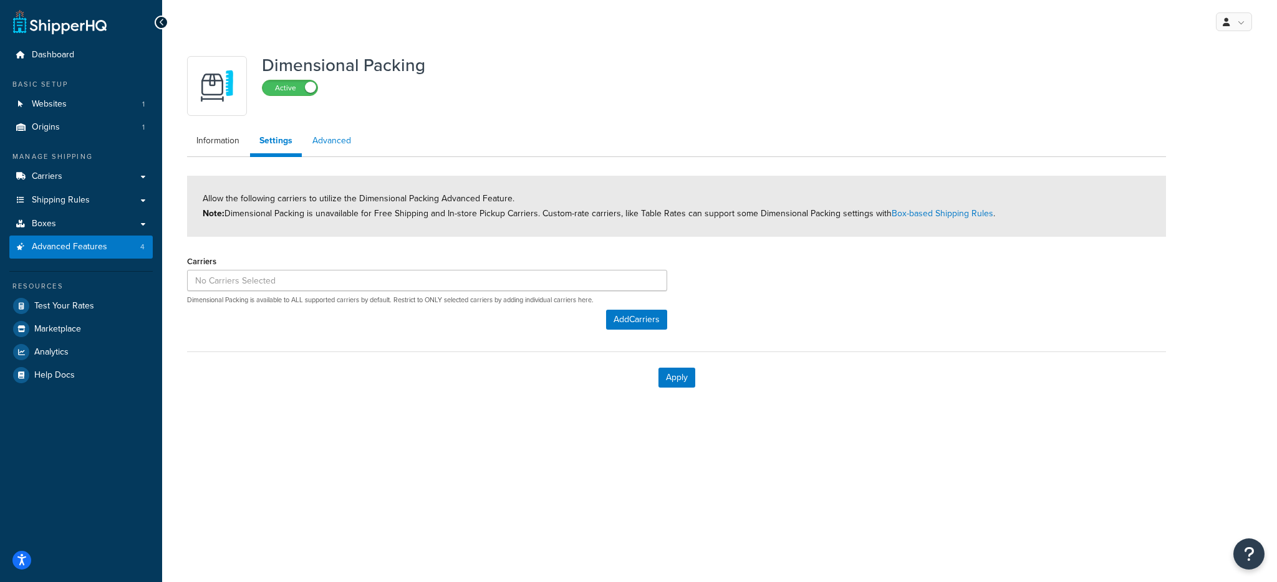
click at [319, 138] on link "Advanced" at bounding box center [331, 140] width 57 height 25
select select "false"
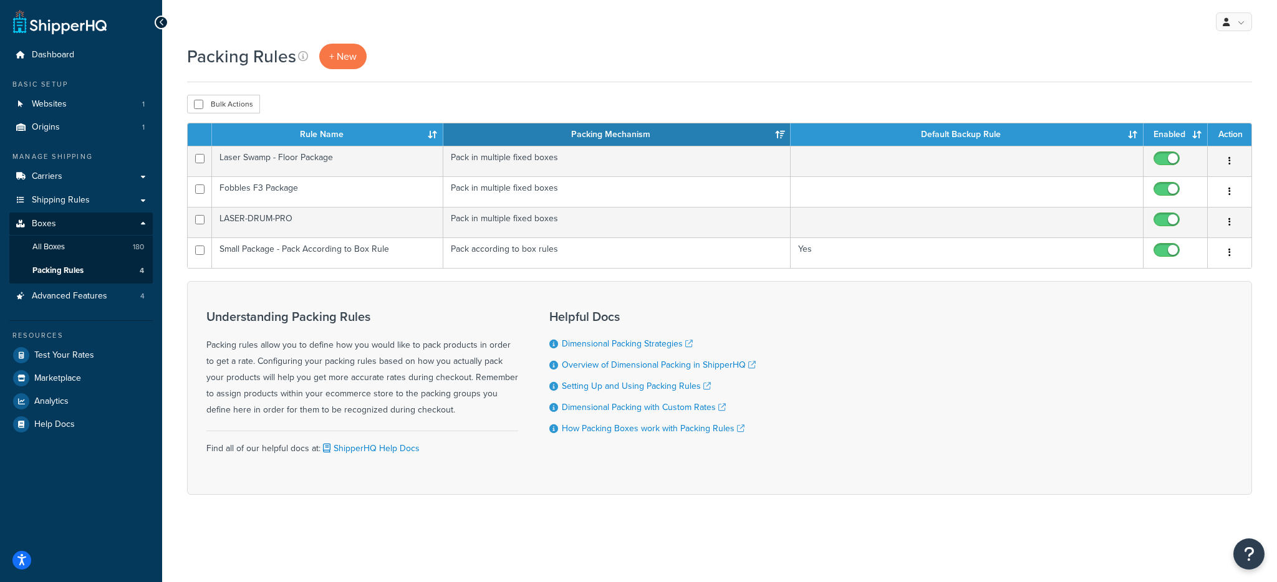
click at [333, 70] on div "Packing Rules + New" at bounding box center [719, 63] width 1065 height 39
click at [336, 66] on link "+ New" at bounding box center [342, 57] width 47 height 26
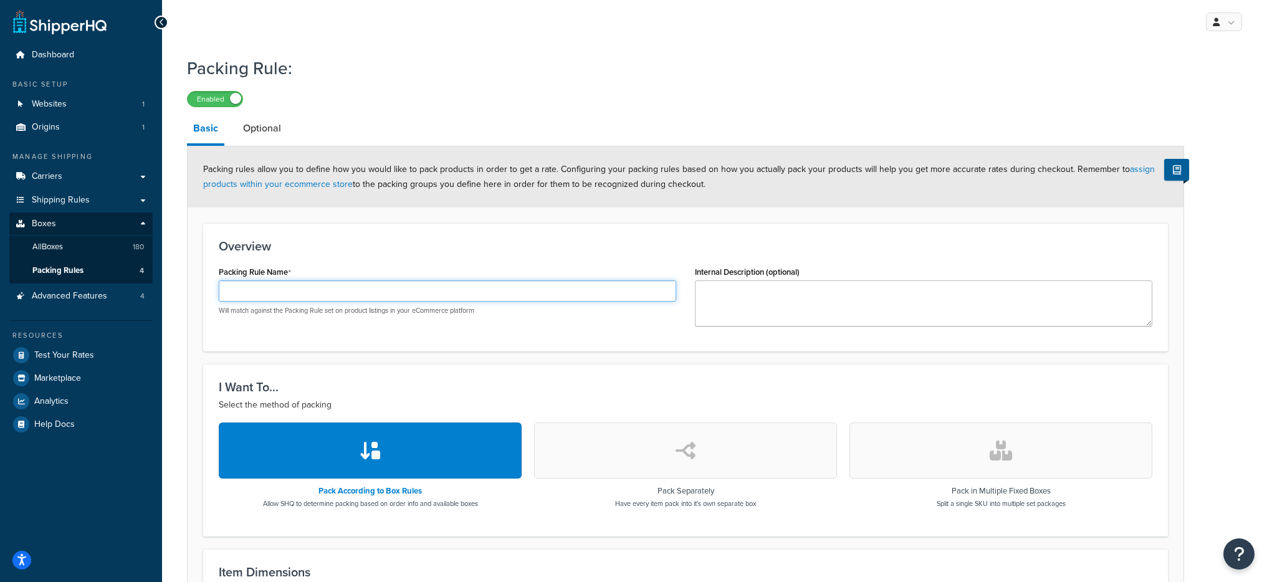
click at [380, 287] on input "Packing Rule Name" at bounding box center [448, 291] width 458 height 21
type input "h"
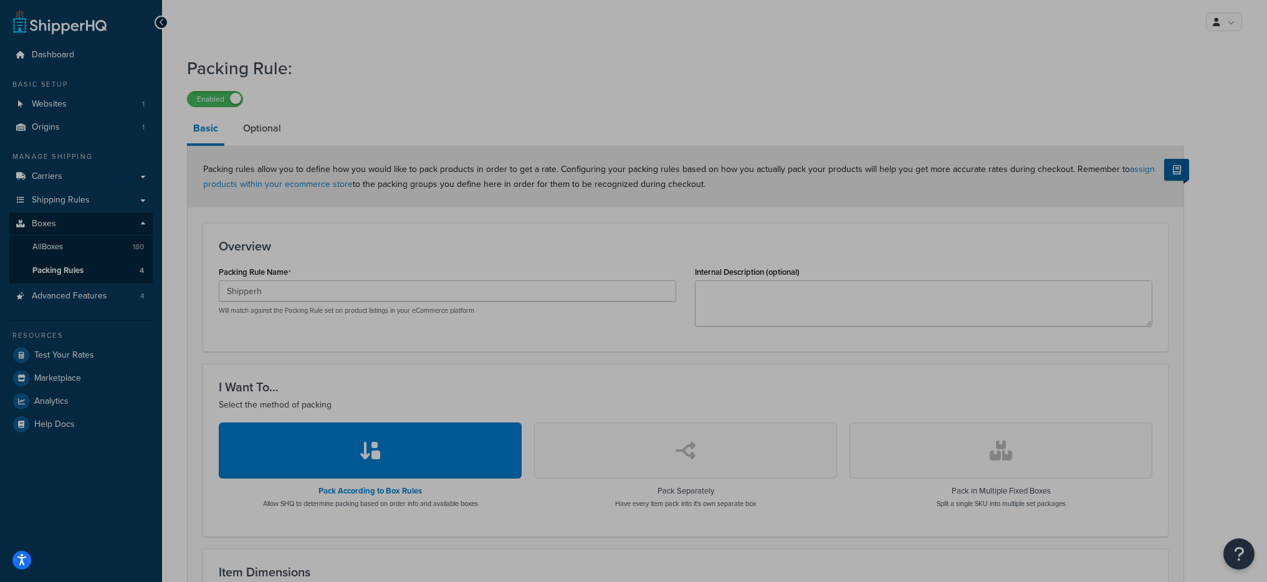
click at [327, 310] on p "Will match against the Packing Rule set on product listings in your eCommerce p…" at bounding box center [448, 310] width 458 height 9
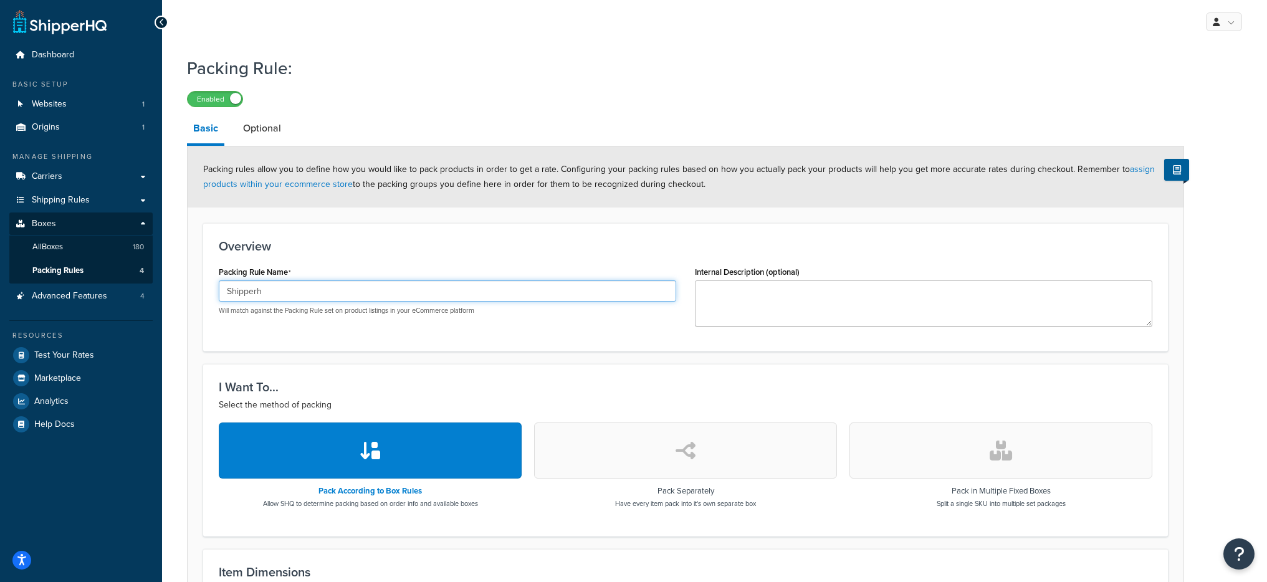
click at [321, 297] on input "Shipperh" at bounding box center [448, 291] width 458 height 21
type input "ShipperHQ Test"
click at [585, 248] on h3 "Overview" at bounding box center [686, 246] width 934 height 14
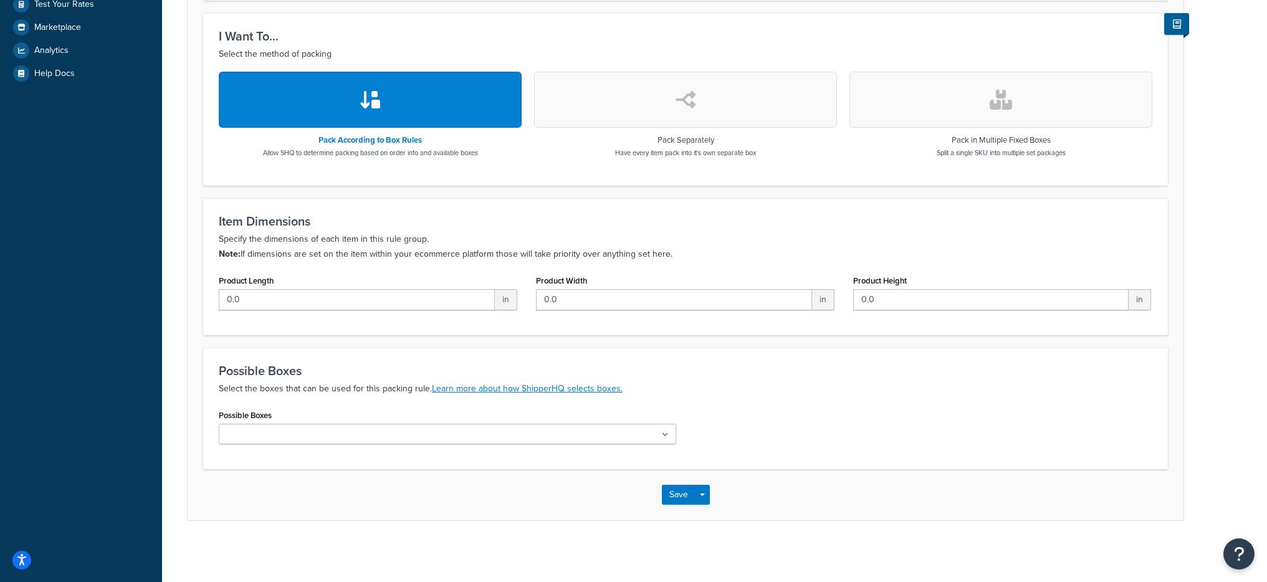
scroll to position [352, 0]
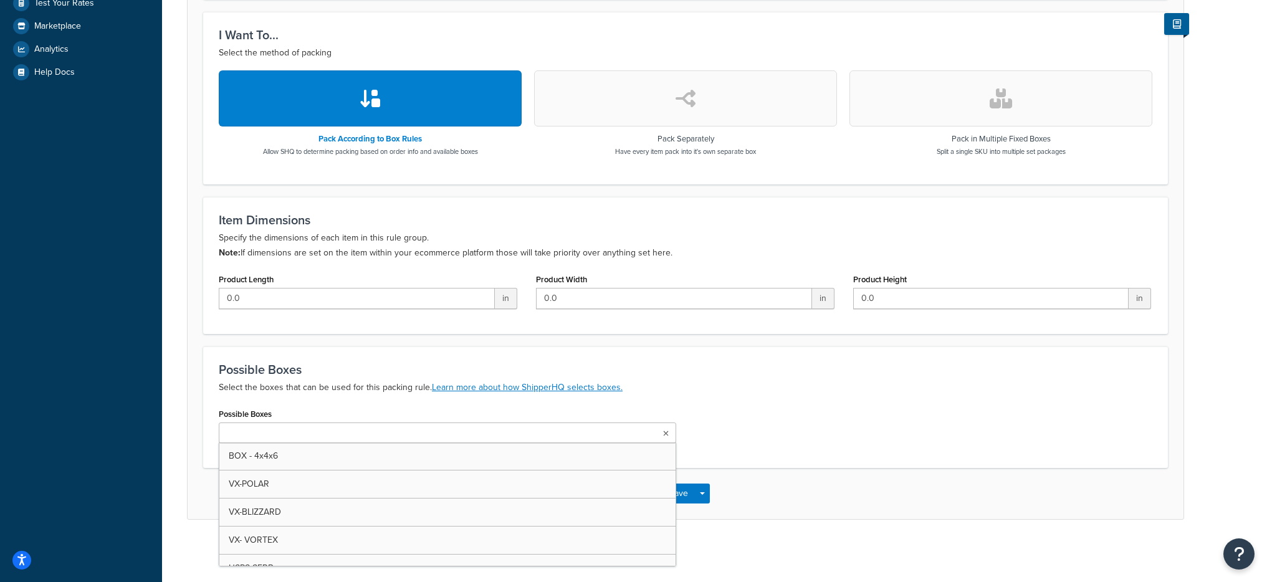
click at [320, 423] on ul at bounding box center [448, 433] width 458 height 21
type input "Fh"
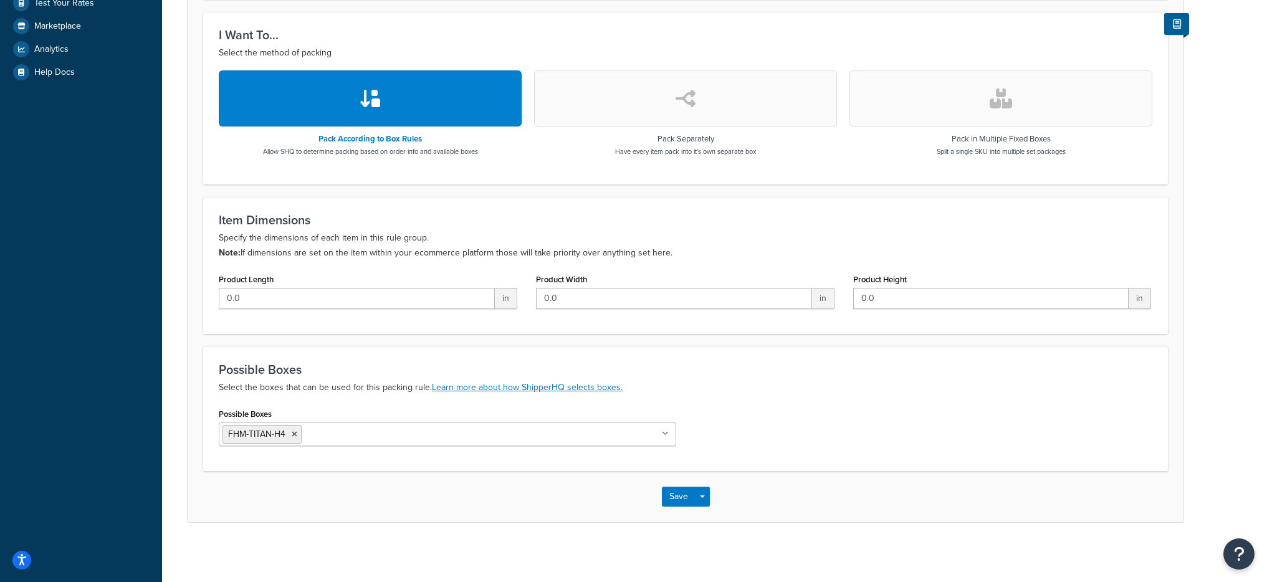
click at [860, 365] on h3 "Possible Boxes" at bounding box center [686, 370] width 934 height 14
click at [700, 502] on button "Save Dropdown" at bounding box center [702, 497] width 15 height 20
click at [709, 516] on button "Save and Edit" at bounding box center [722, 520] width 120 height 26
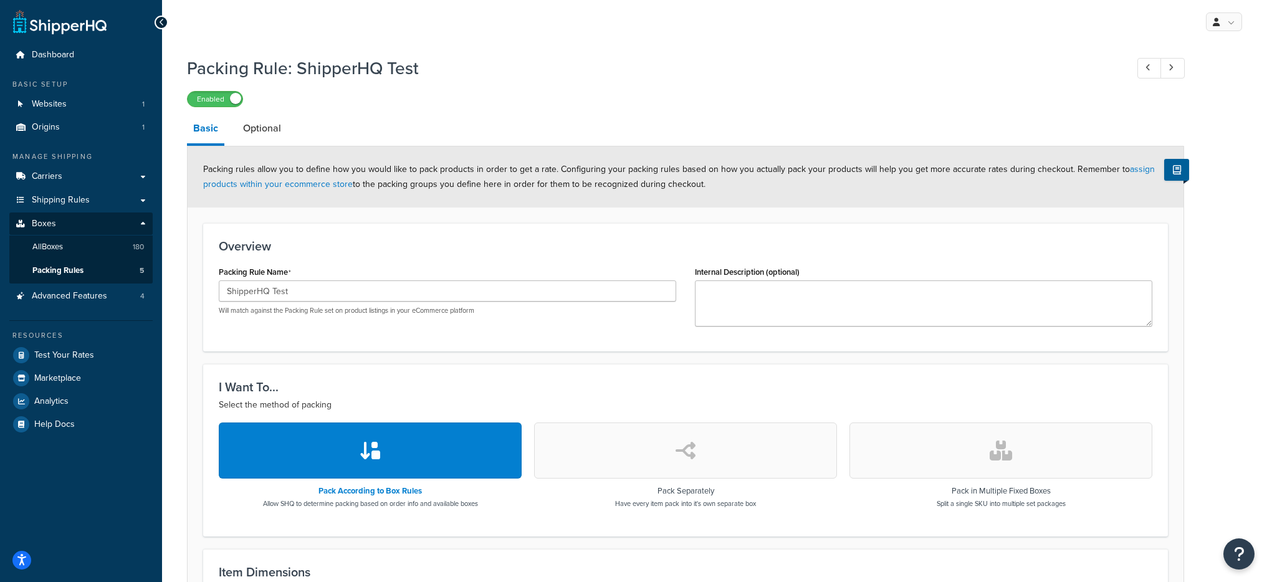
scroll to position [2, 0]
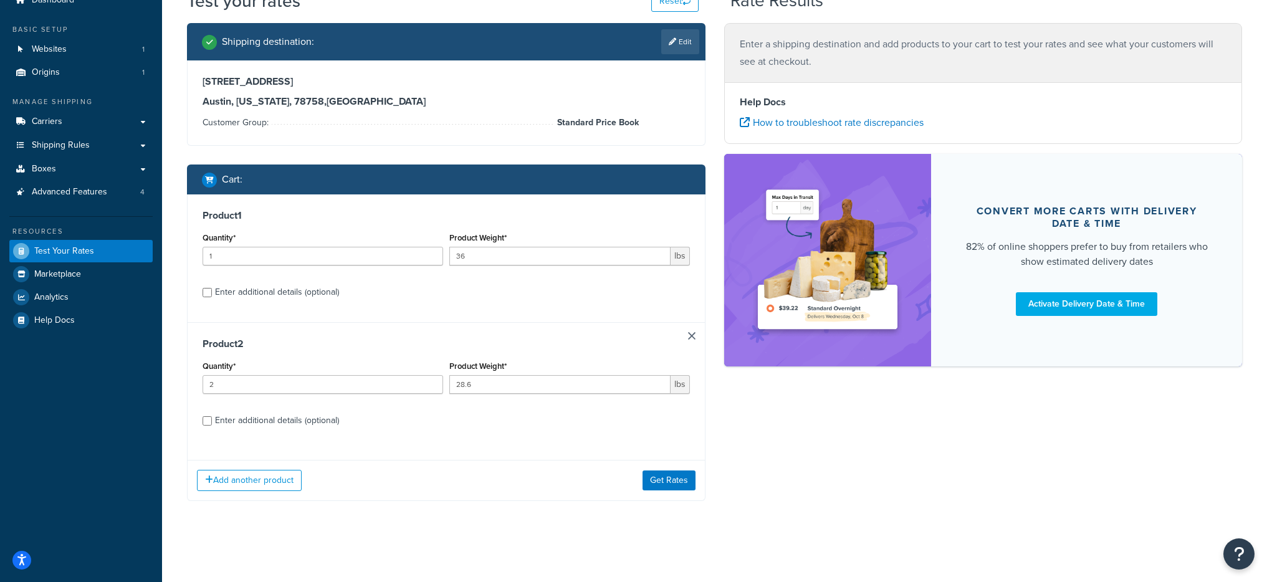
click at [285, 422] on div "Enter additional details (optional)" at bounding box center [277, 420] width 124 height 17
click at [212, 422] on input "Enter additional details (optional)" at bounding box center [207, 420] width 9 height 9
checkbox input "true"
select select "87723"
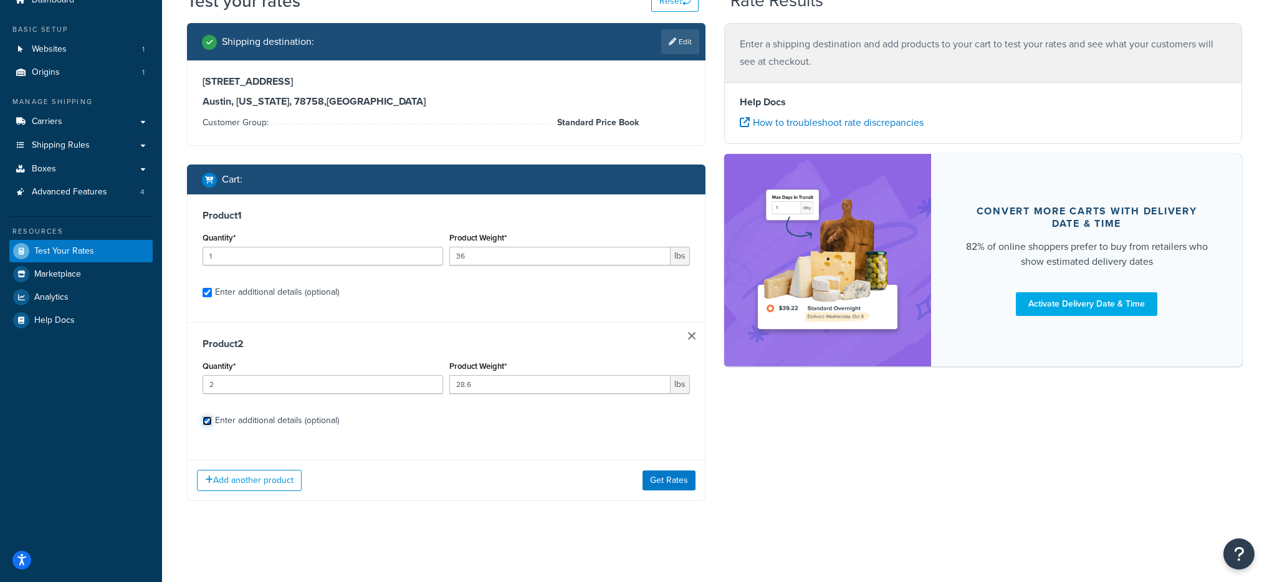
select select "55"
select select "87723"
select select "55"
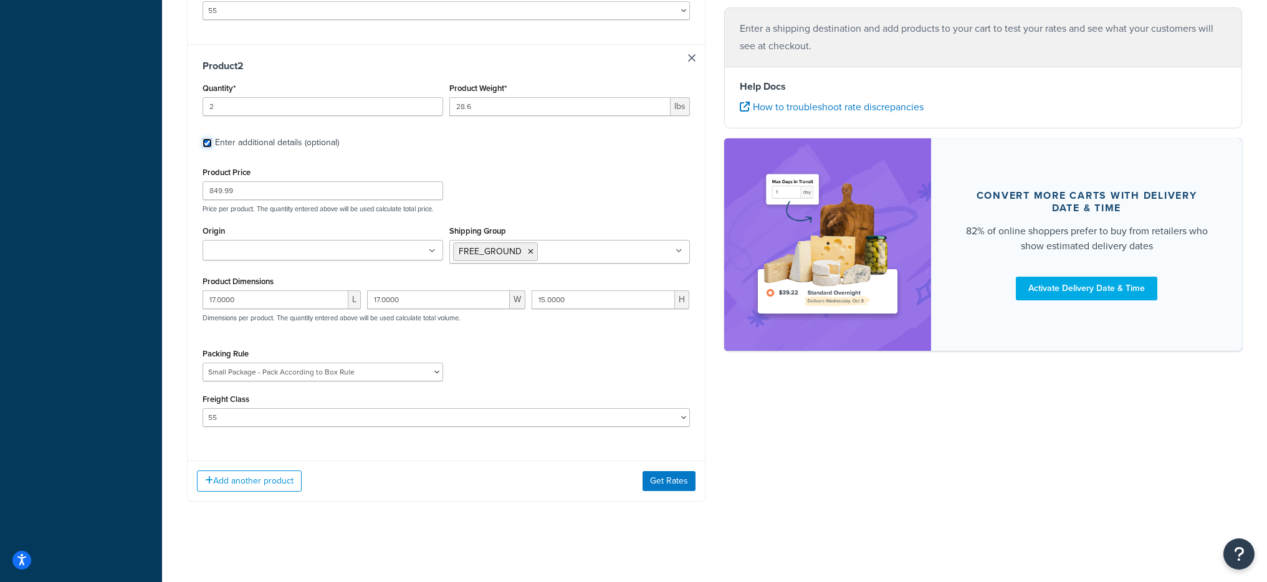
scroll to position [612, 0]
click at [297, 375] on select "Fobbles F3 Package Laser Swamp - Floor Package LASER-DRUM-PRO ShipperHQ Test Sm…" at bounding box center [323, 371] width 241 height 19
select select "87735"
click at [203, 362] on select "Fobbles F3 Package Laser Swamp - Floor Package LASER-DRUM-PRO ShipperHQ Test Sm…" at bounding box center [323, 371] width 241 height 19
click at [655, 481] on button "Get Rates" at bounding box center [669, 481] width 53 height 20
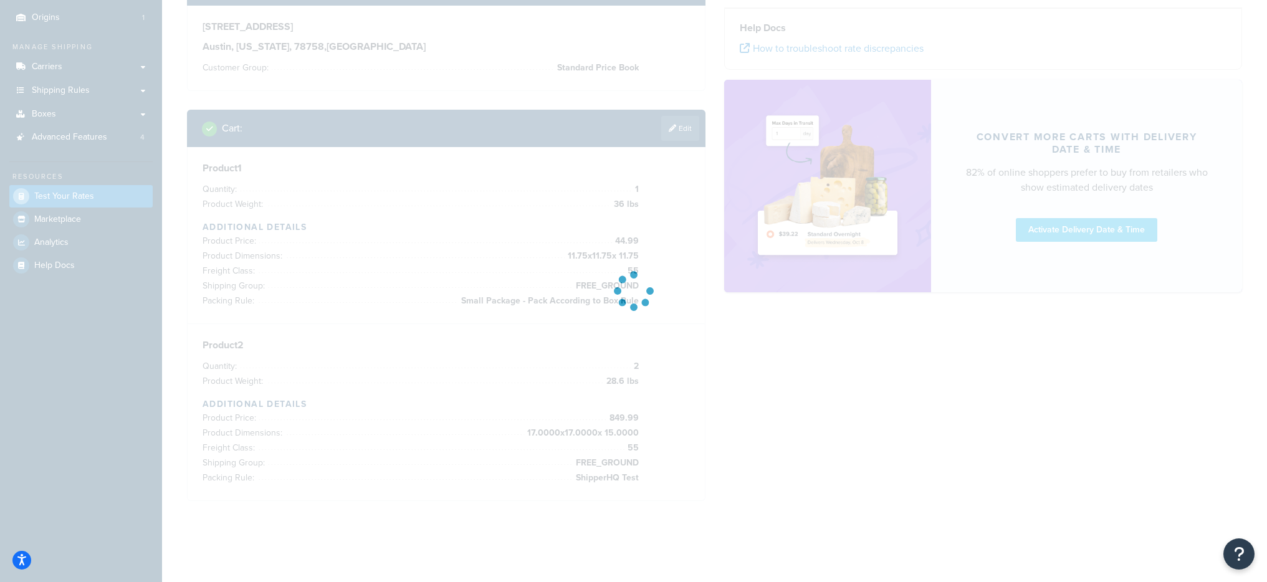
scroll to position [0, 0]
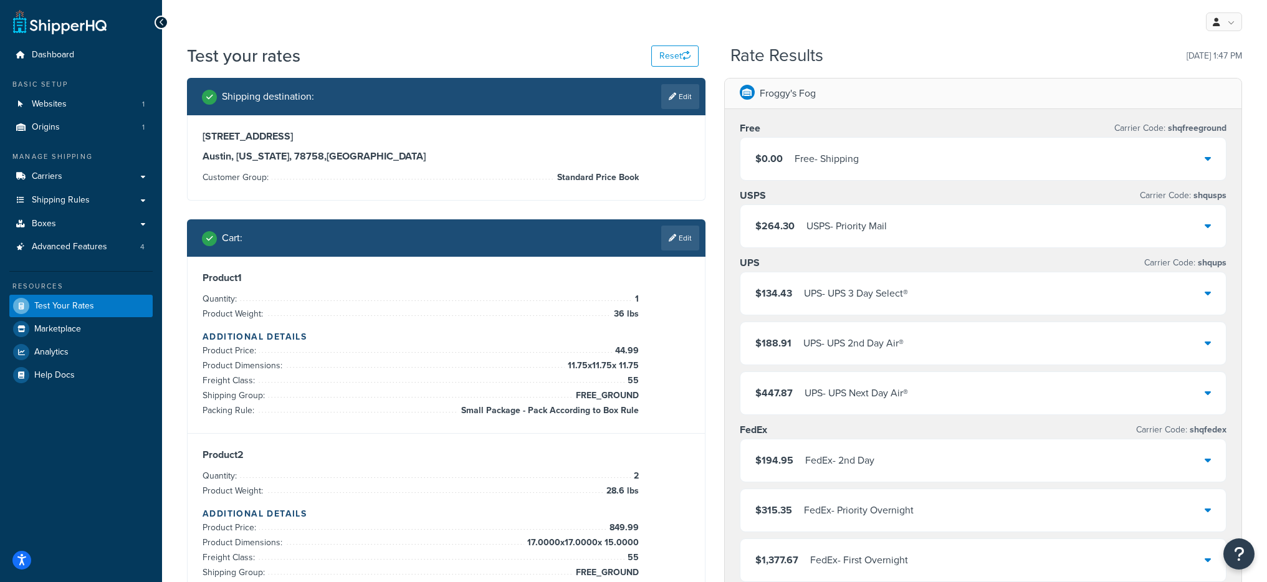
click at [859, 147] on div "$0.00 Free - Shipping" at bounding box center [984, 159] width 486 height 42
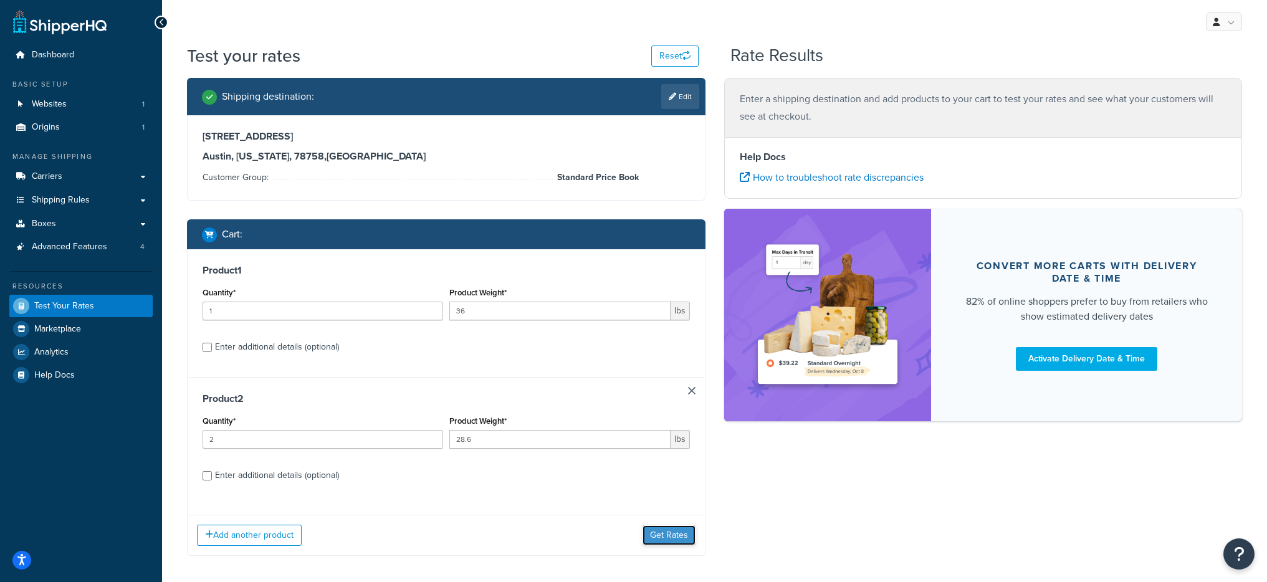
click at [668, 527] on button "Get Rates" at bounding box center [669, 536] width 53 height 20
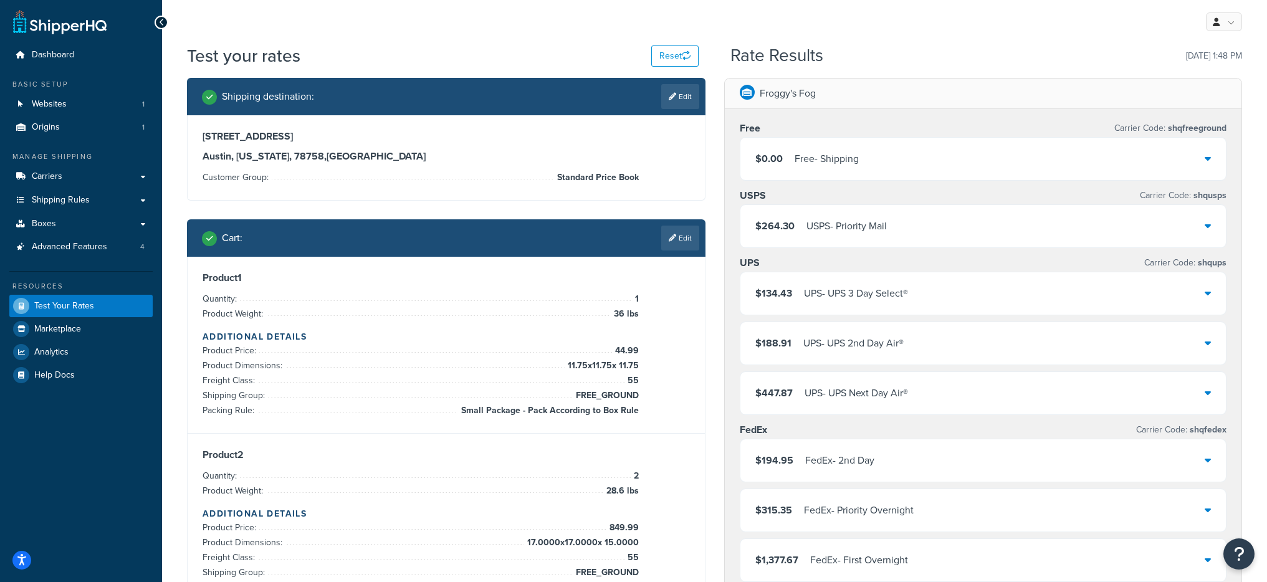
click at [844, 149] on div "$0.00 Free - Shipping" at bounding box center [984, 159] width 486 height 42
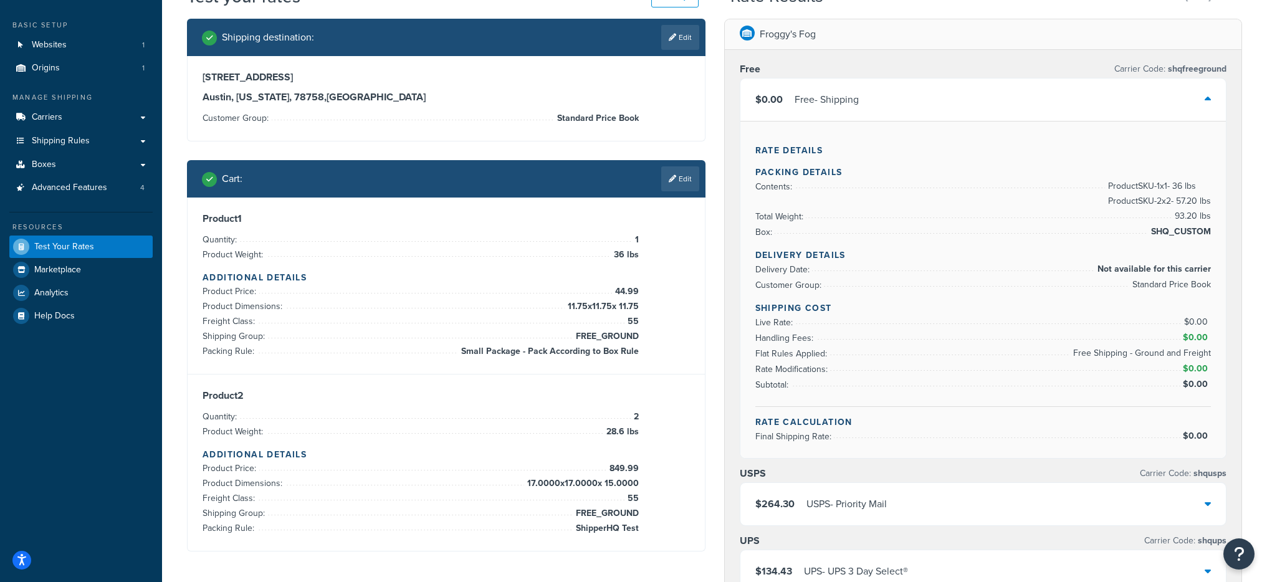
scroll to position [80, 0]
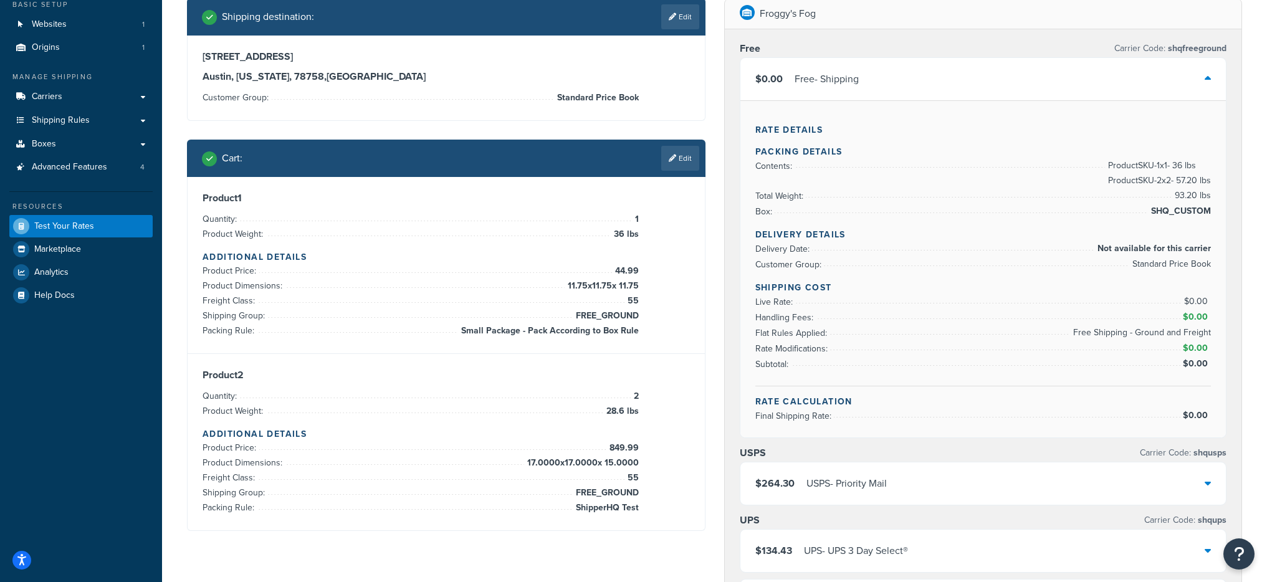
click at [950, 98] on div "$0.00 Free - Shipping" at bounding box center [984, 79] width 486 height 42
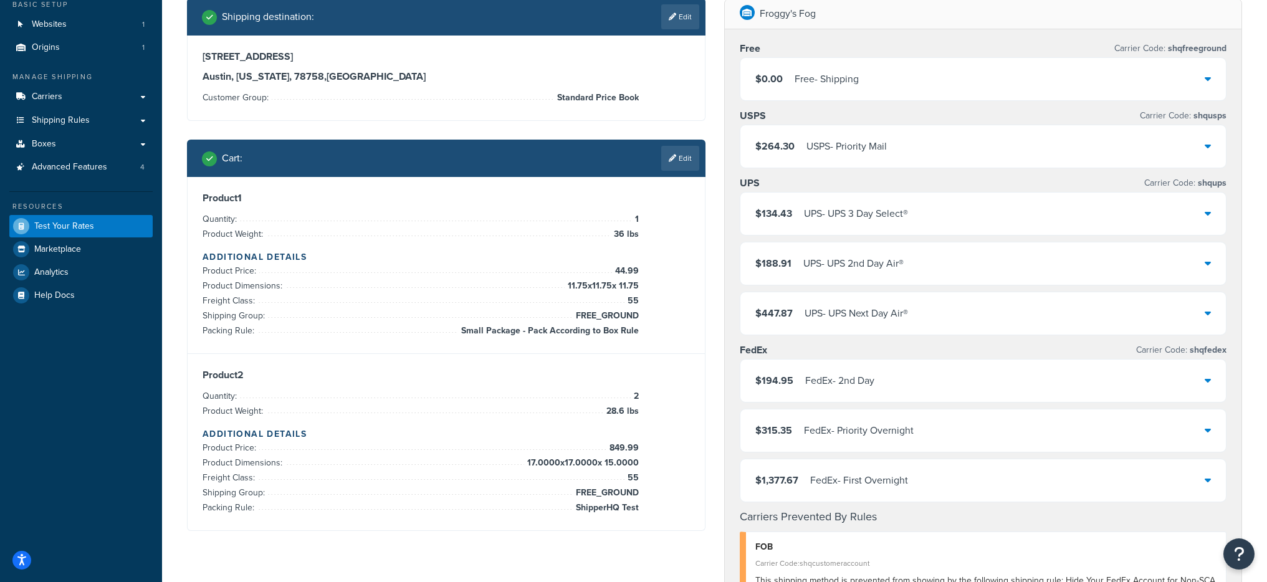
click at [872, 157] on div "$264.30 USPS - Priority Mail" at bounding box center [984, 146] width 486 height 42
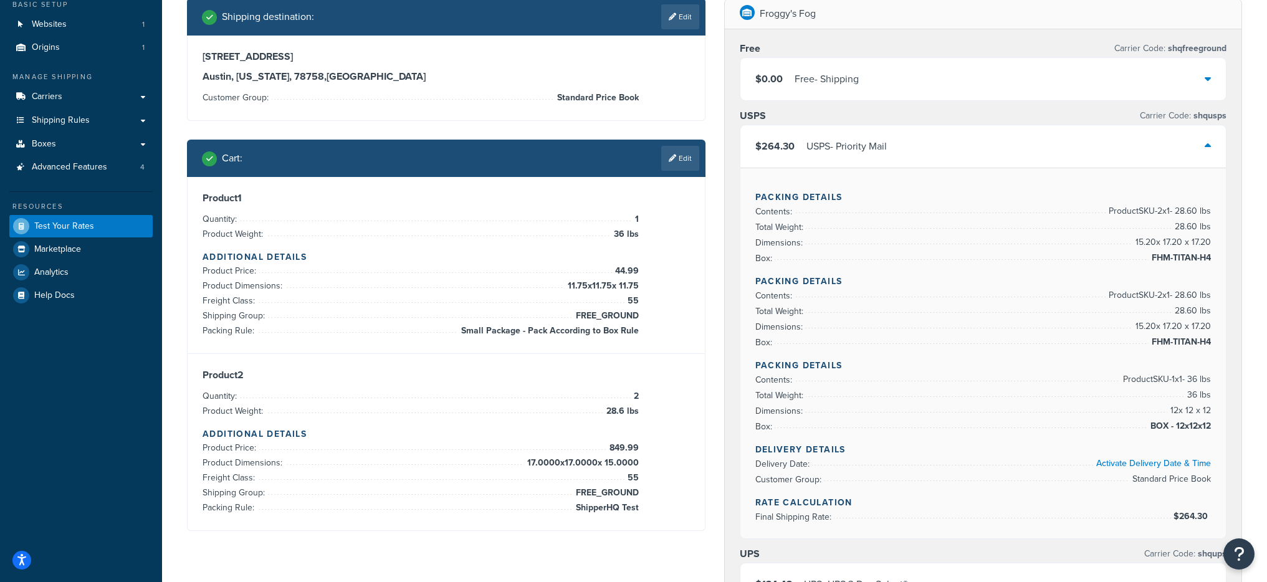
click at [873, 157] on div "$264.30 USPS - Priority Mail" at bounding box center [984, 146] width 486 height 42
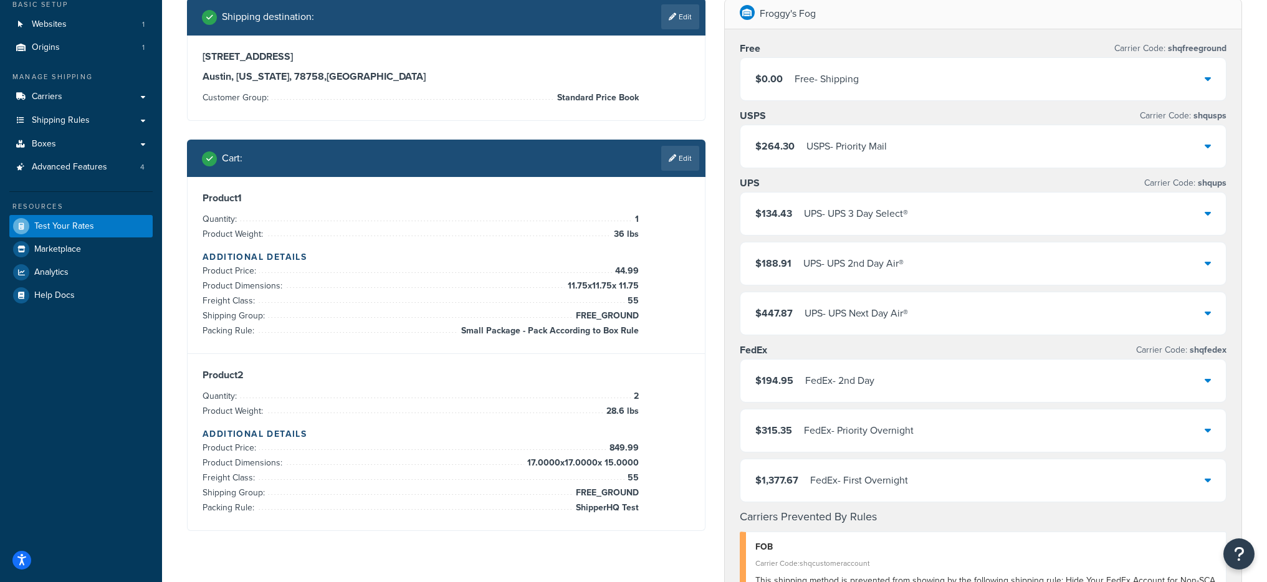
click at [923, 217] on div "$134.43 UPS - UPS 3 Day Select®" at bounding box center [984, 214] width 486 height 42
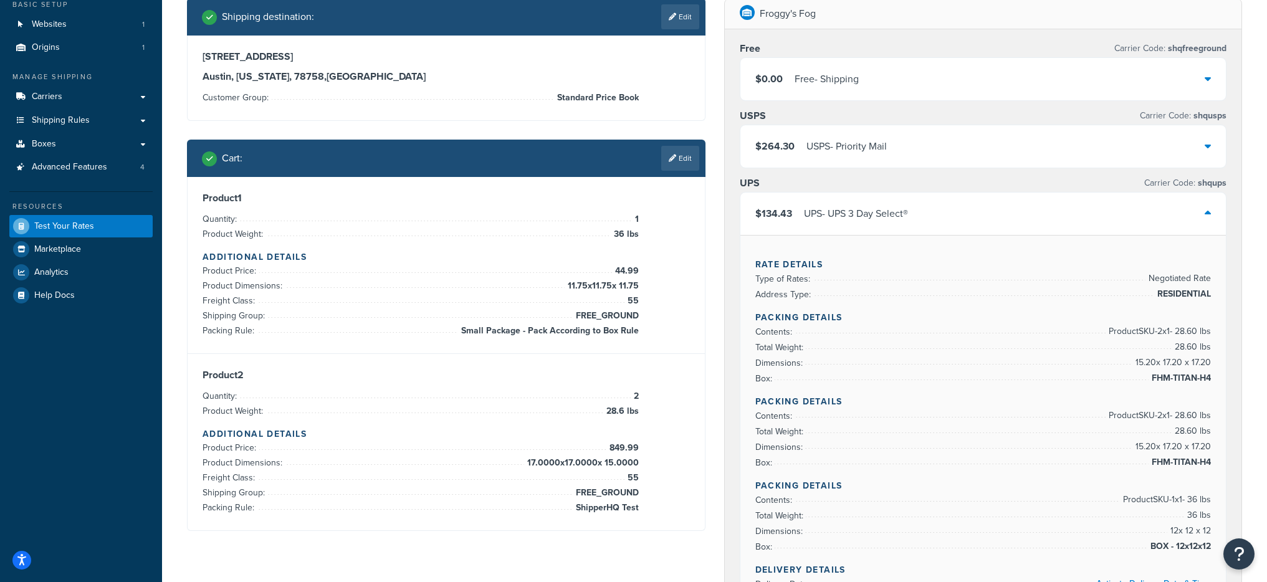
click at [923, 217] on div "$134.43 UPS - UPS 3 Day Select®" at bounding box center [984, 214] width 486 height 42
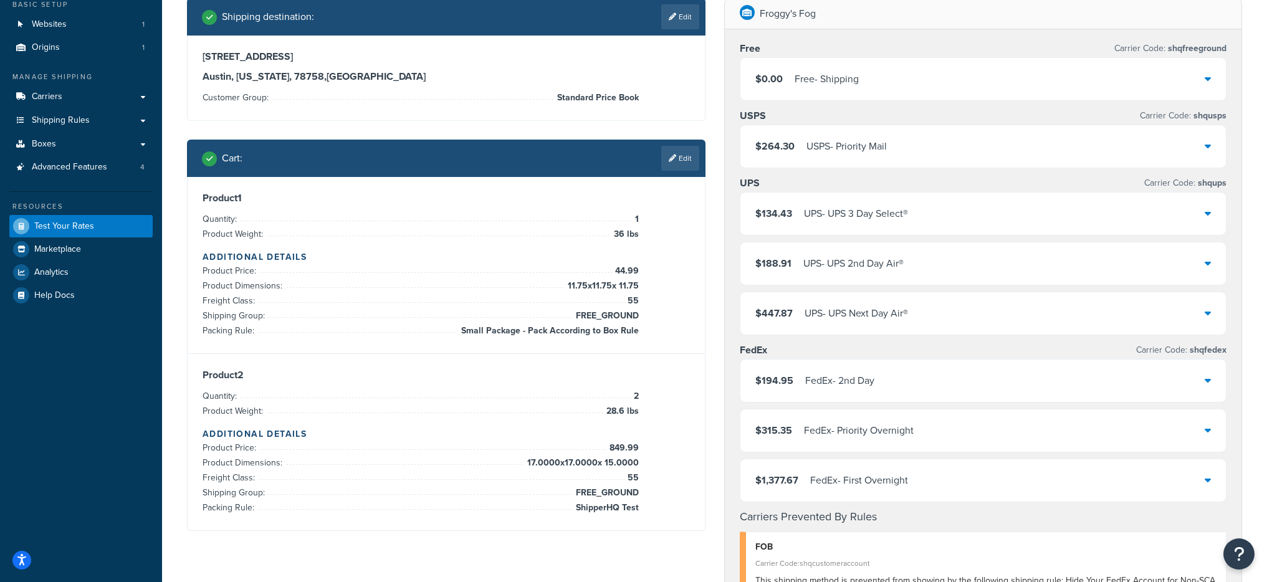
click at [914, 210] on div "$134.43 UPS - UPS 3 Day Select®" at bounding box center [984, 214] width 486 height 42
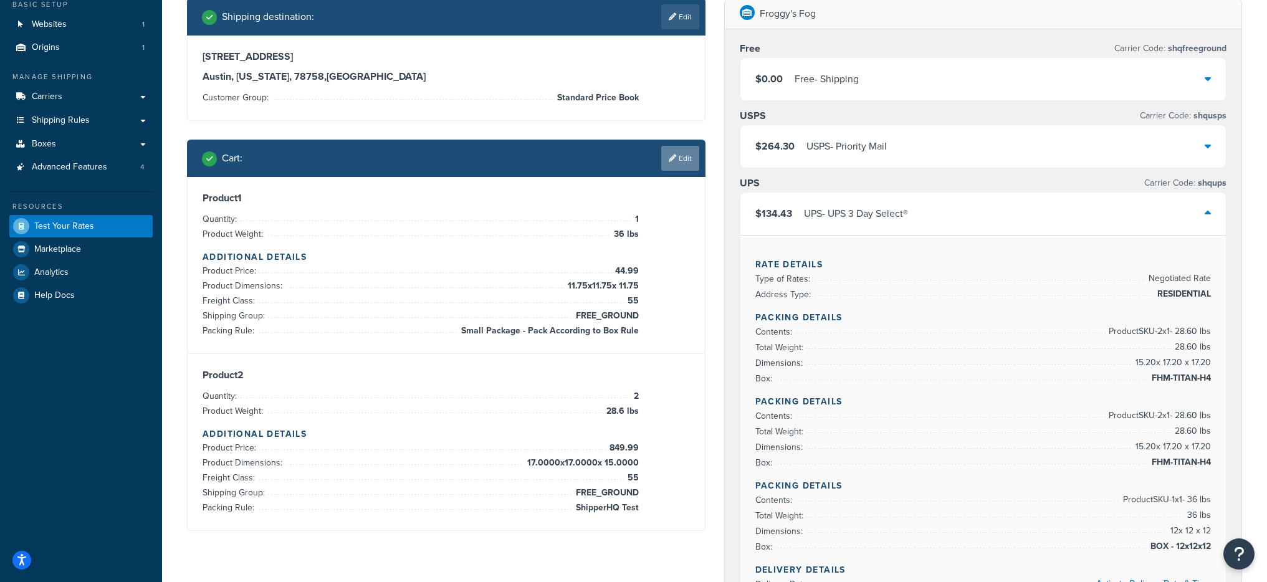
click at [673, 152] on link "Edit" at bounding box center [680, 158] width 38 height 25
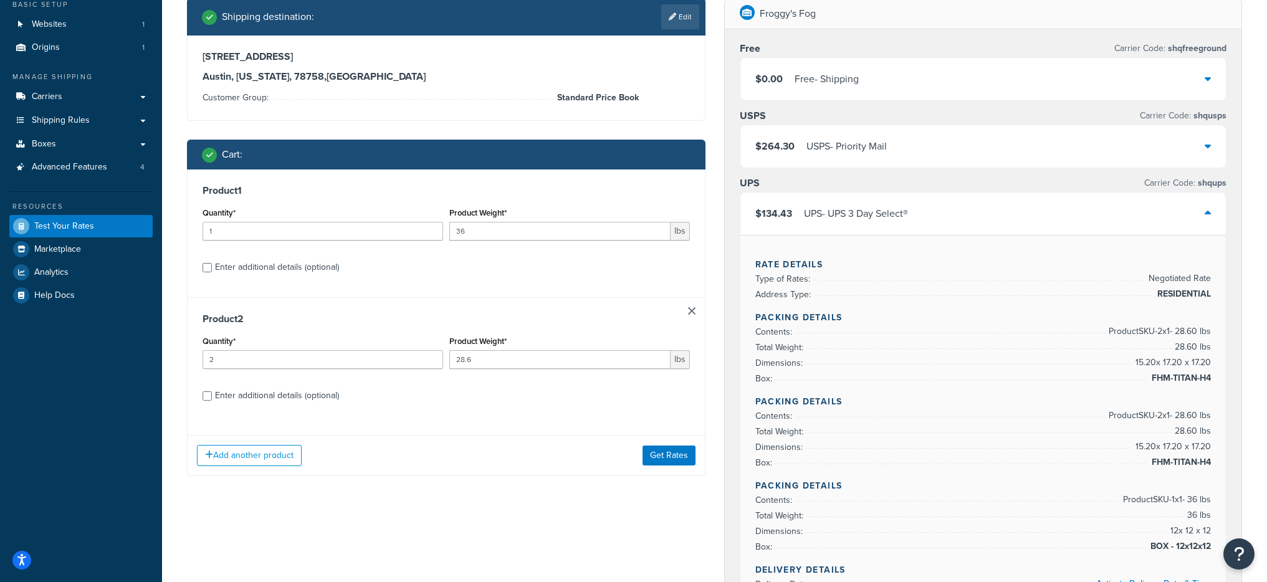
click at [234, 390] on div "Enter additional details (optional)" at bounding box center [277, 395] width 124 height 17
click at [212, 392] on input "Enter additional details (optional)" at bounding box center [207, 396] width 9 height 9
checkbox input "true"
select select "87723"
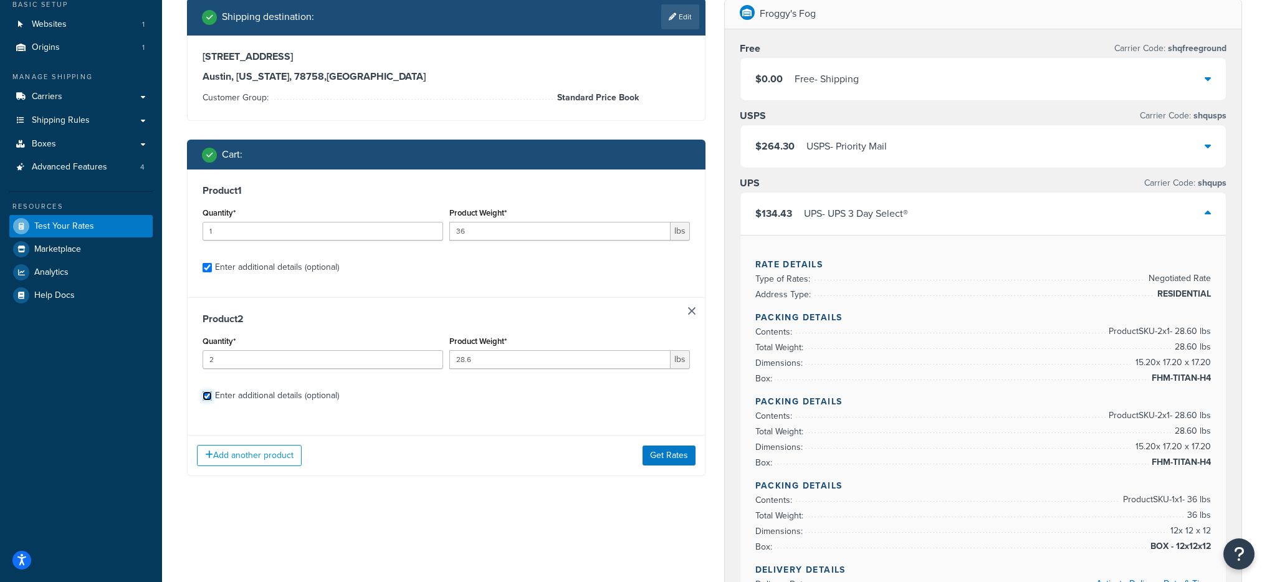
select select "55"
select select "87735"
select select "55"
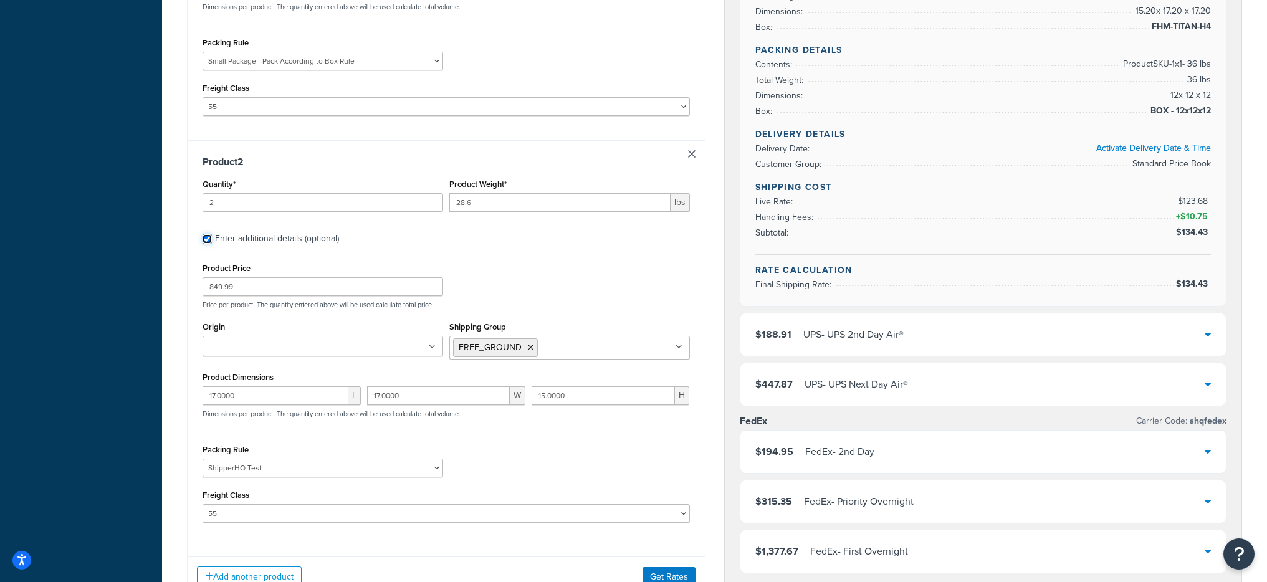
scroll to position [522, 0]
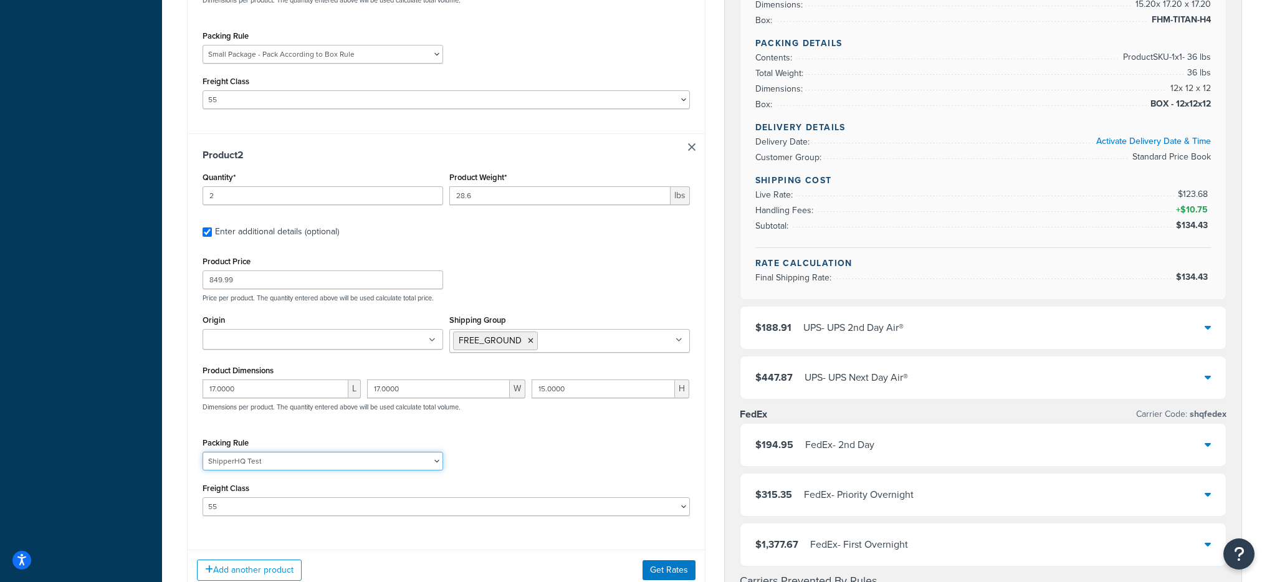
click at [274, 466] on select "Fobbles F3 Package Laser Swamp - Floor Package LASER-DRUM-PRO ShipperHQ Test Sm…" at bounding box center [323, 461] width 241 height 19
select select "87723"
click at [203, 452] on select "Fobbles F3 Package Laser Swamp - Floor Package LASER-DRUM-PRO ShipperHQ Test Sm…" at bounding box center [323, 461] width 241 height 19
click at [665, 567] on button "Get Rates" at bounding box center [669, 570] width 53 height 20
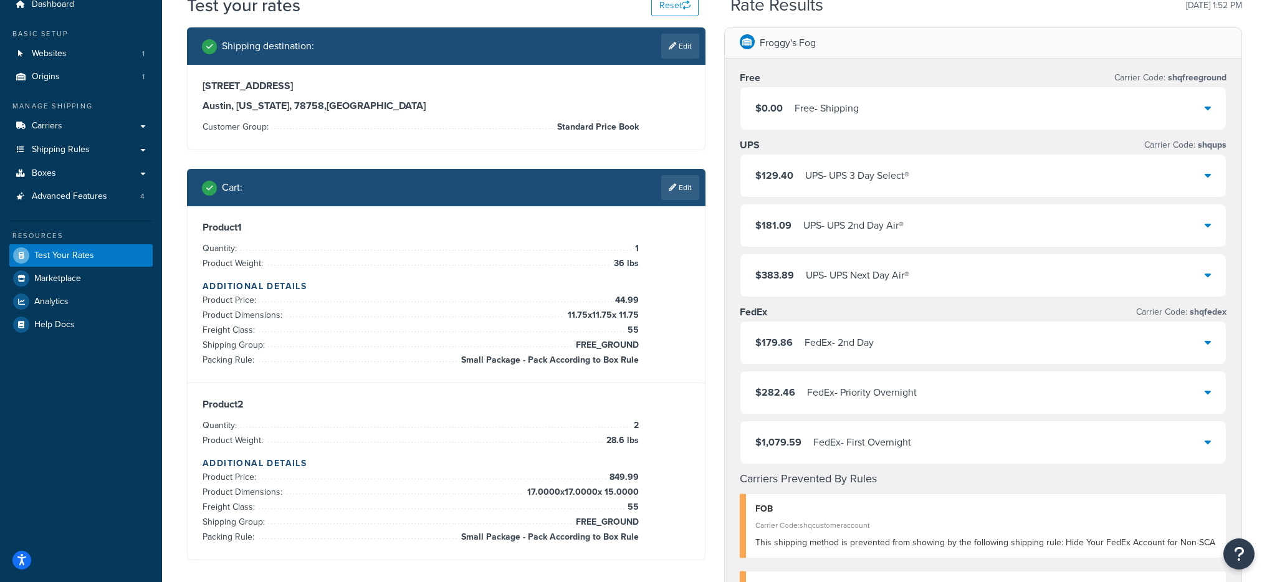
scroll to position [0, 0]
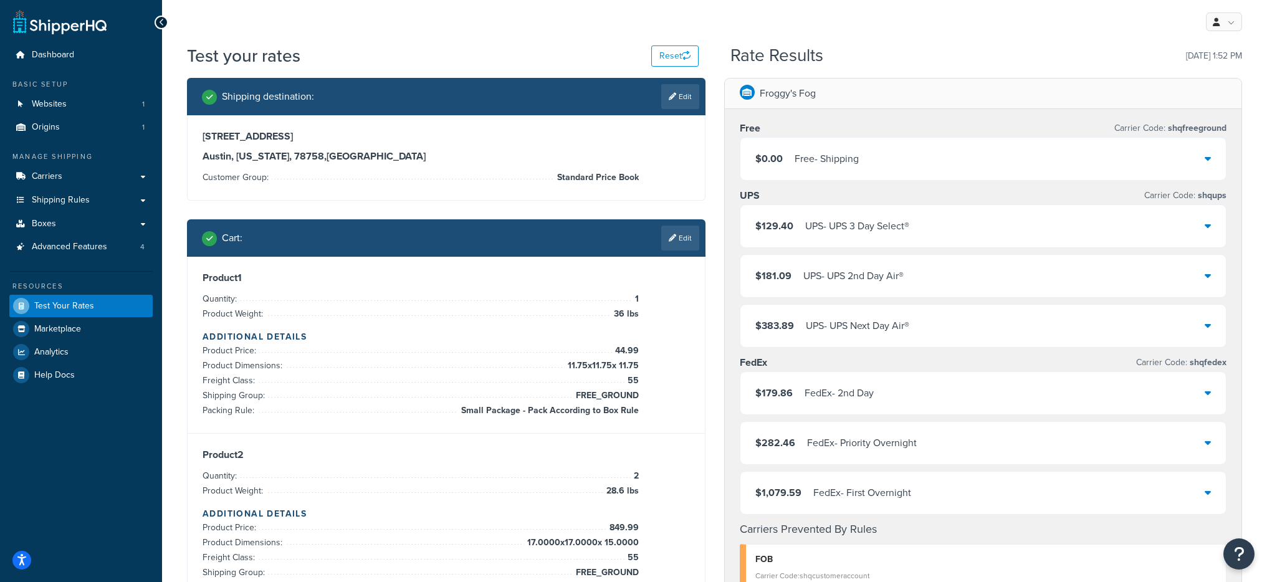
click at [880, 223] on div "UPS - UPS 3 Day Select®" at bounding box center [858, 226] width 104 height 17
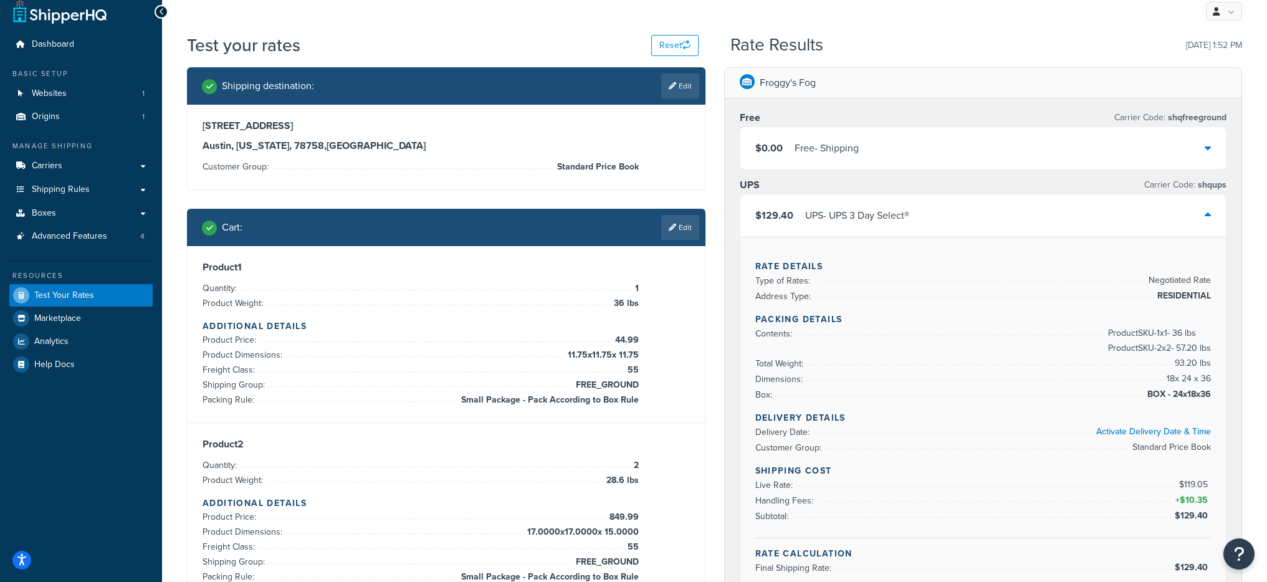
scroll to position [11, 0]
click at [931, 210] on div "$129.40 UPS - UPS 3 Day Select®" at bounding box center [984, 215] width 486 height 42
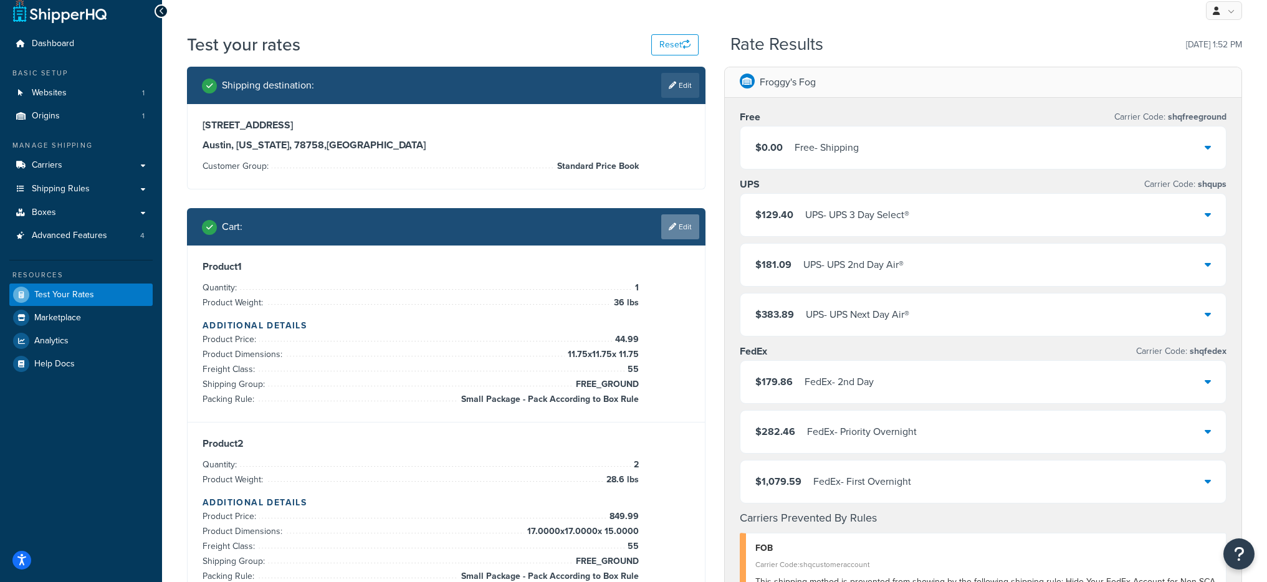
click at [679, 230] on link "Edit" at bounding box center [680, 226] width 38 height 25
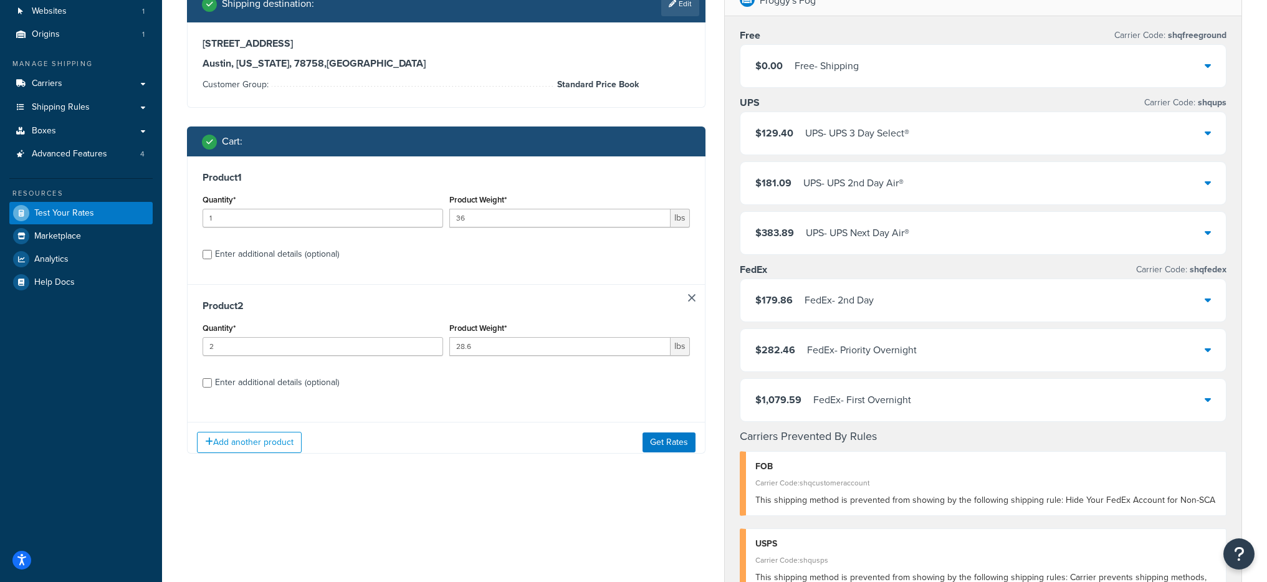
scroll to position [213, 0]
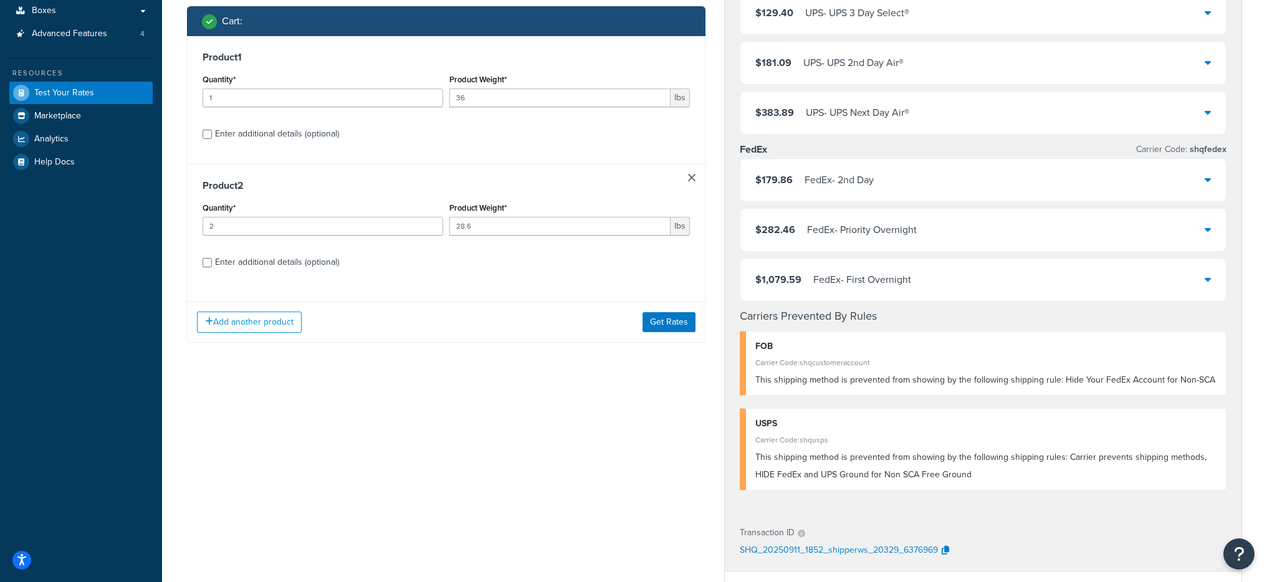
click at [230, 266] on div "Enter additional details (optional)" at bounding box center [277, 262] width 124 height 17
click at [212, 266] on input "Enter additional details (optional)" at bounding box center [207, 262] width 9 height 9
checkbox input "true"
select select "87723"
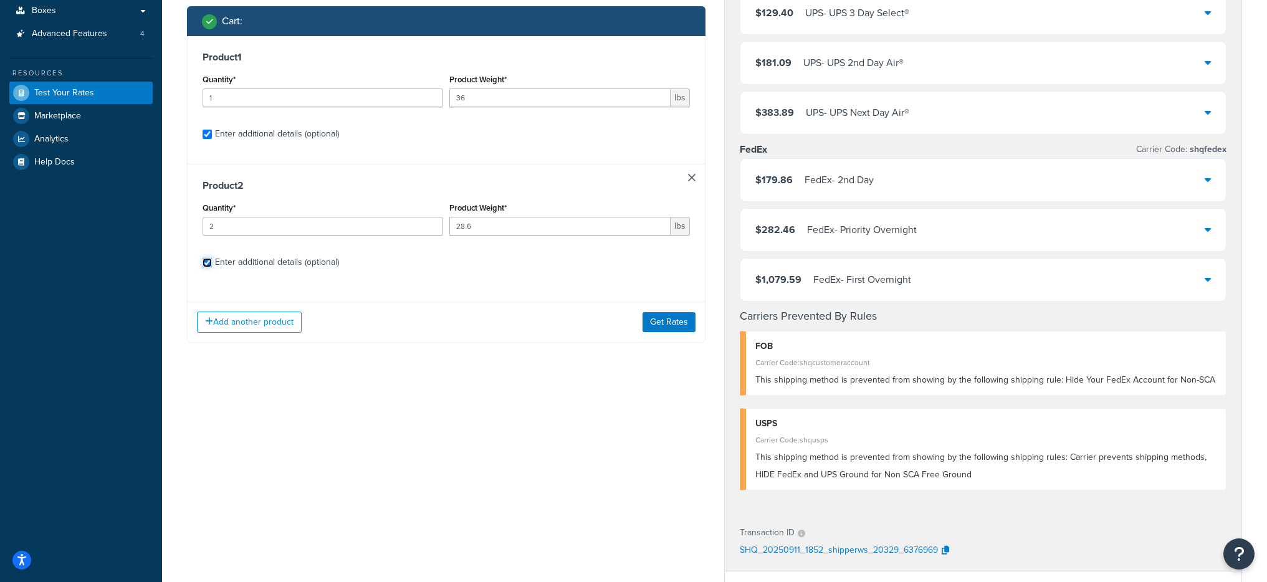
select select "55"
select select "87723"
select select "55"
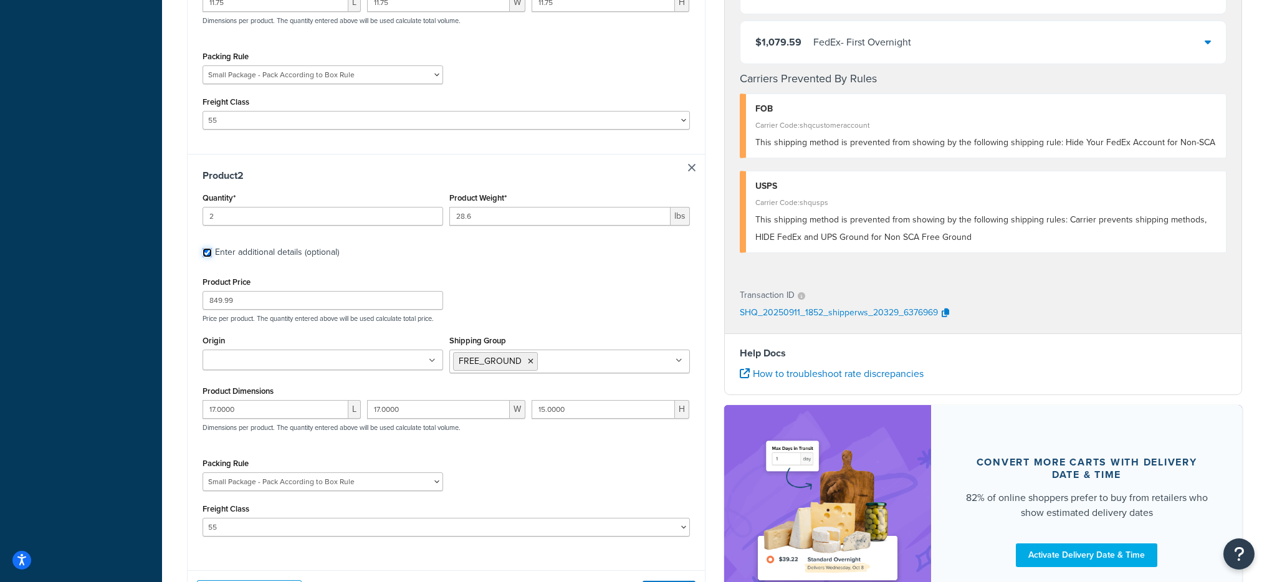
scroll to position [503, 0]
click at [333, 464] on div "Packing Rule Fobbles F3 Package Laser Swamp - Floor Package LASER-DRUM-PRO Ship…" at bounding box center [323, 473] width 241 height 36
click at [337, 474] on select "Fobbles F3 Package Laser Swamp - Floor Package LASER-DRUM-PRO ShipperHQ Test Sm…" at bounding box center [323, 481] width 241 height 19
select select "87735"
click at [203, 472] on select "Fobbles F3 Package Laser Swamp - Floor Package LASER-DRUM-PRO ShipperHQ Test Sm…" at bounding box center [323, 481] width 241 height 19
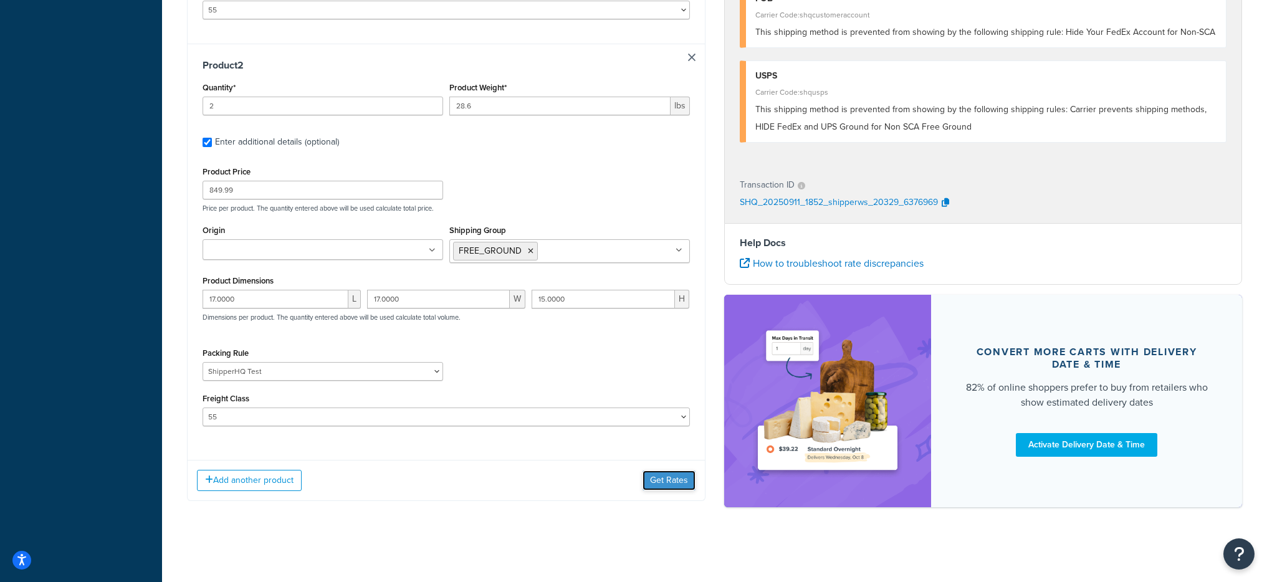
click at [685, 484] on button "Get Rates" at bounding box center [669, 481] width 53 height 20
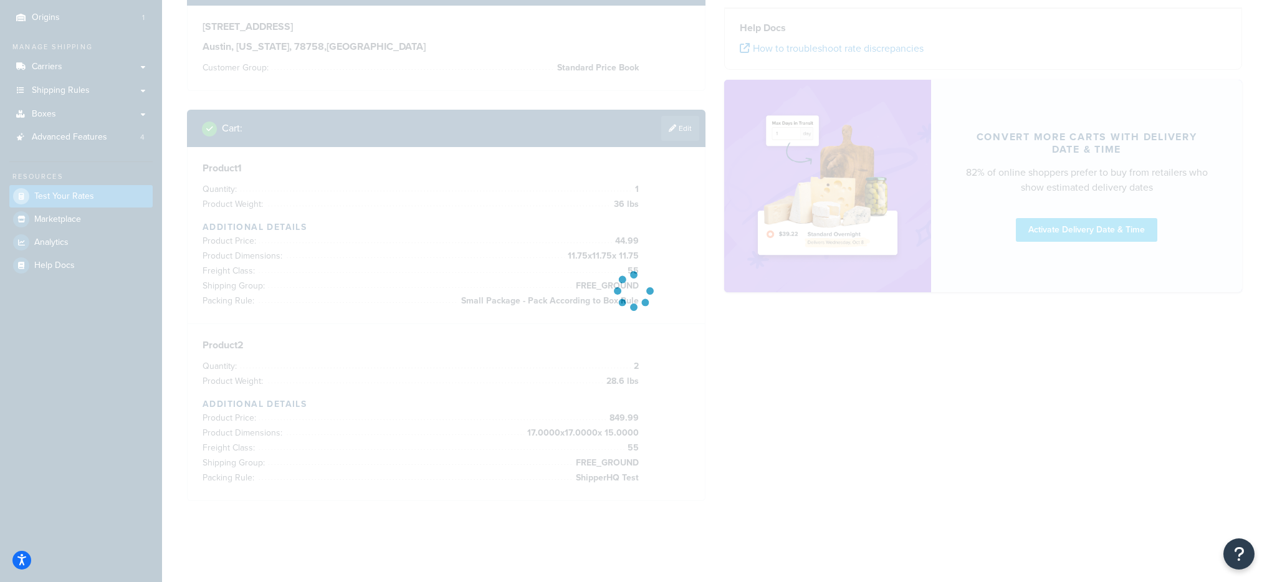
scroll to position [92, 0]
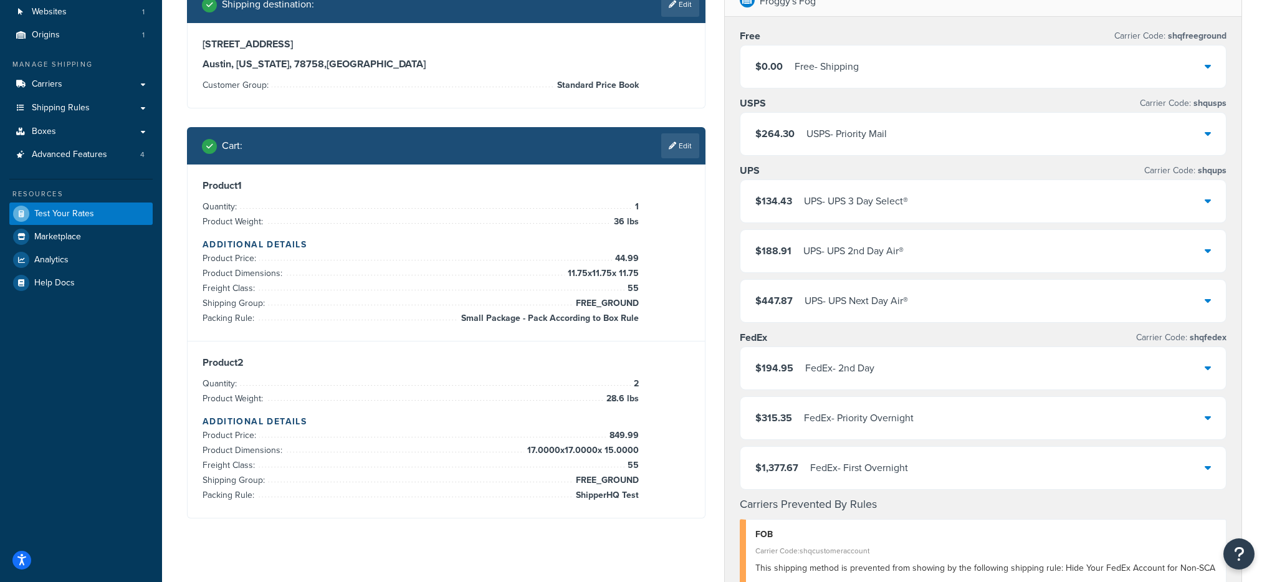
click at [863, 203] on div "UPS - UPS 3 Day Select®" at bounding box center [856, 201] width 104 height 17
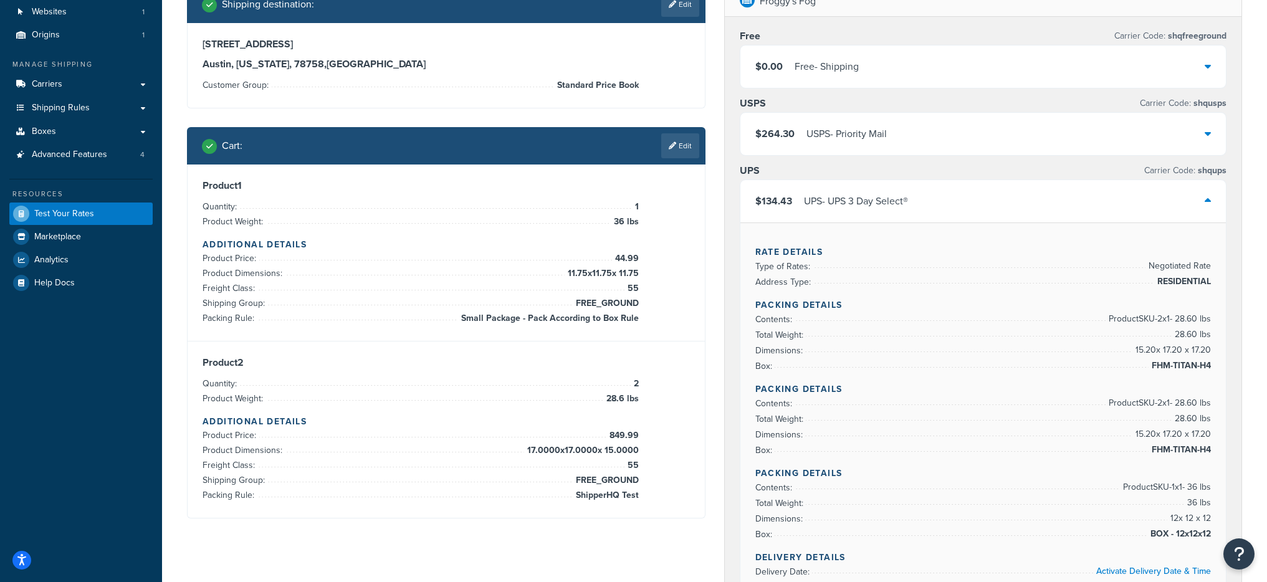
click at [880, 64] on div "$0.00 Free - Shipping" at bounding box center [984, 67] width 486 height 42
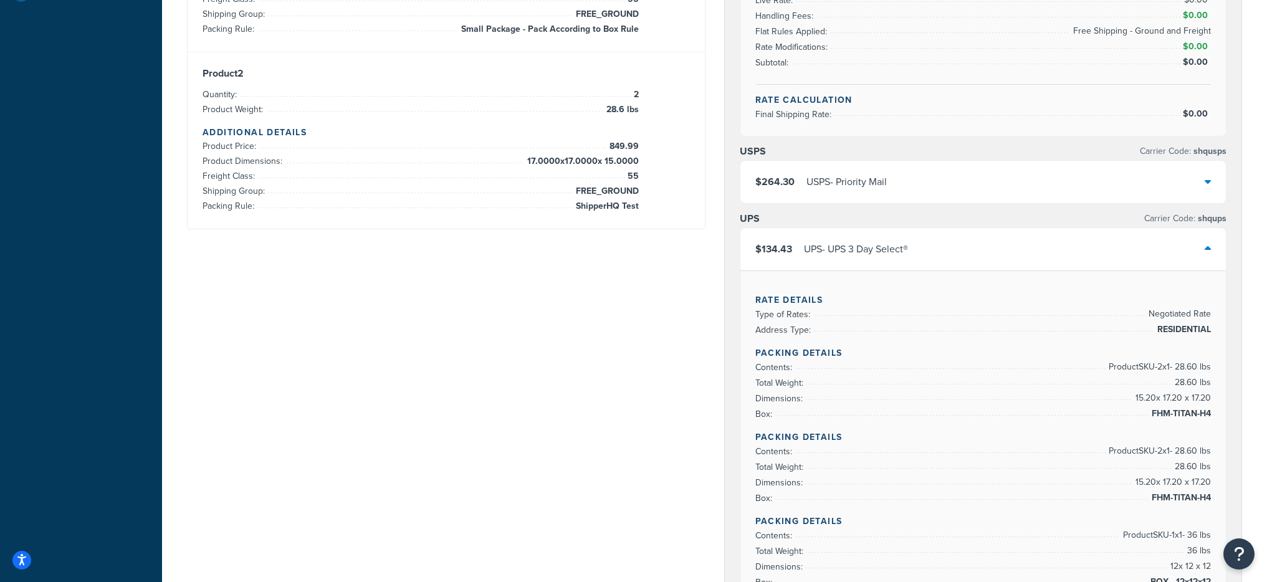
scroll to position [124, 0]
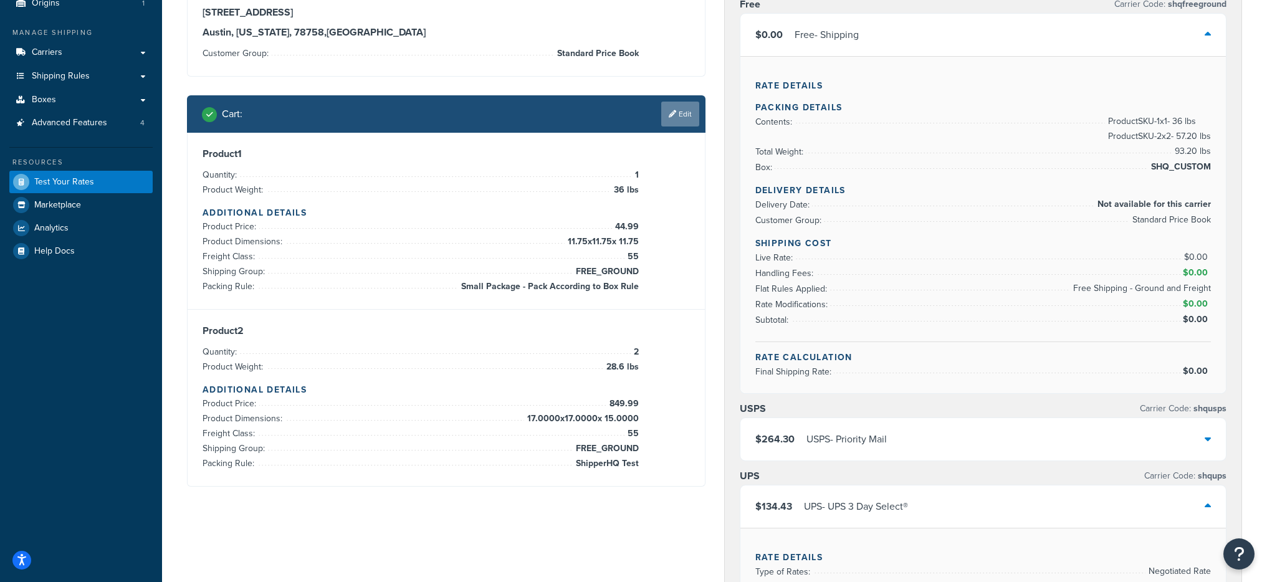
click at [683, 121] on link "Edit" at bounding box center [680, 114] width 38 height 25
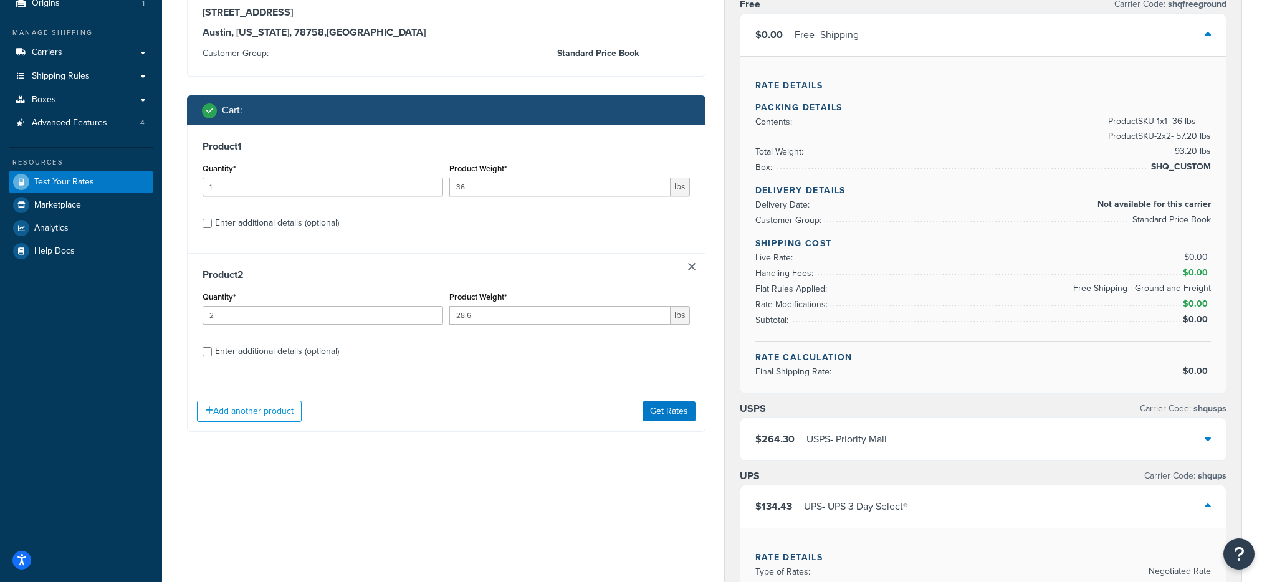
click at [218, 350] on div "Enter additional details (optional)" at bounding box center [277, 351] width 124 height 17
click at [212, 350] on input "Enter additional details (optional)" at bounding box center [207, 351] width 9 height 9
checkbox input "true"
select select "87723"
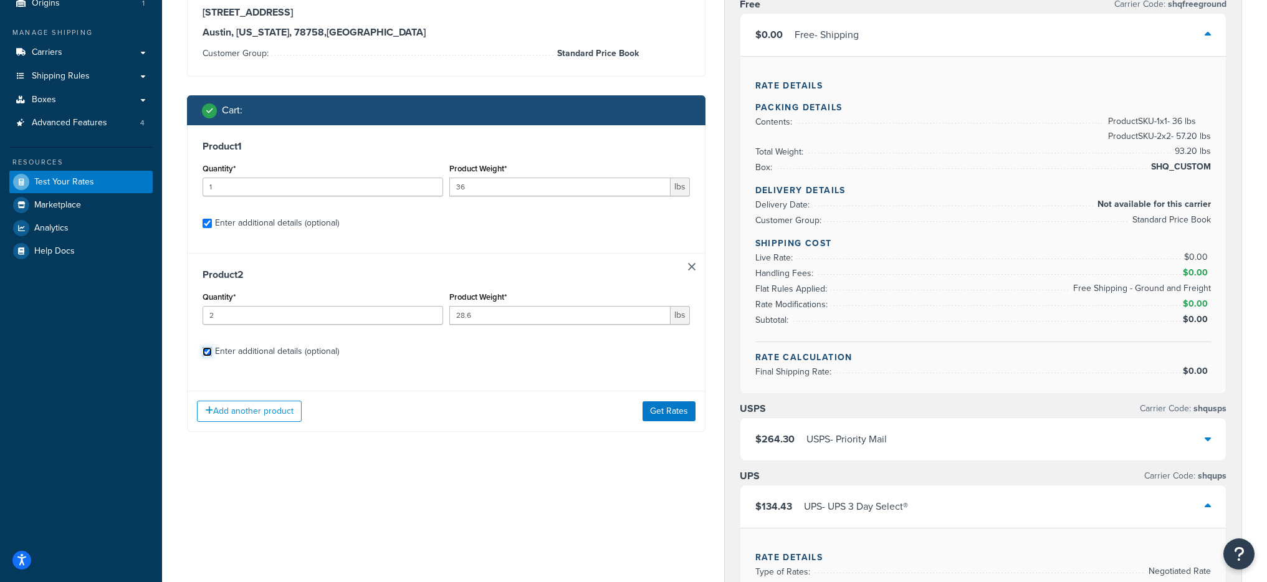
select select "55"
select select "87735"
select select "55"
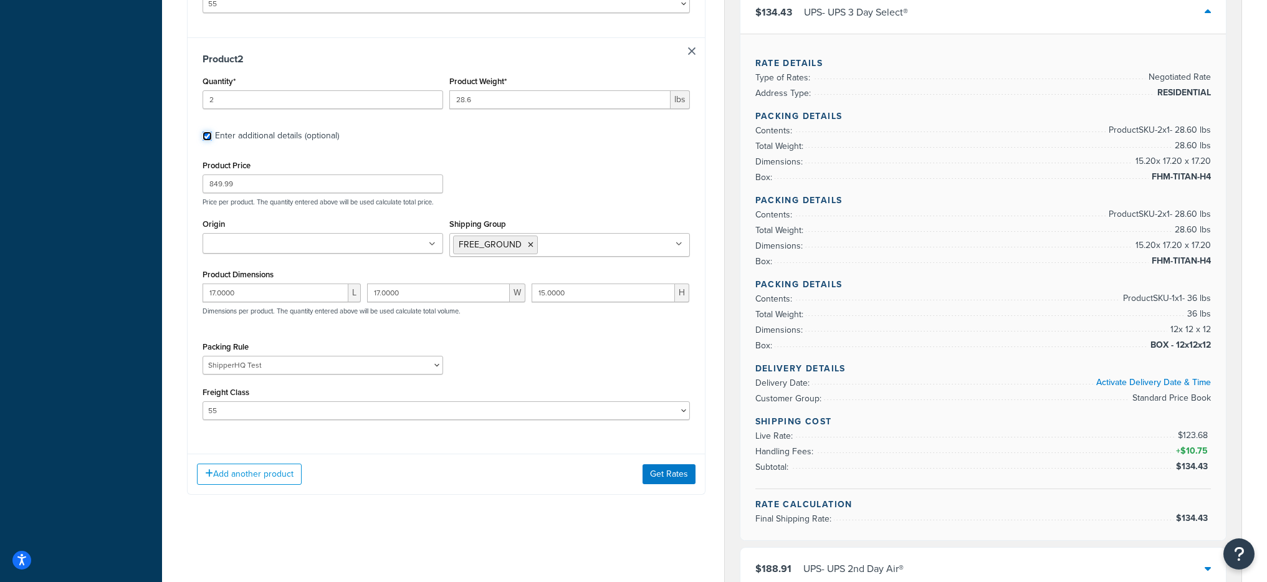
scroll to position [629, 0]
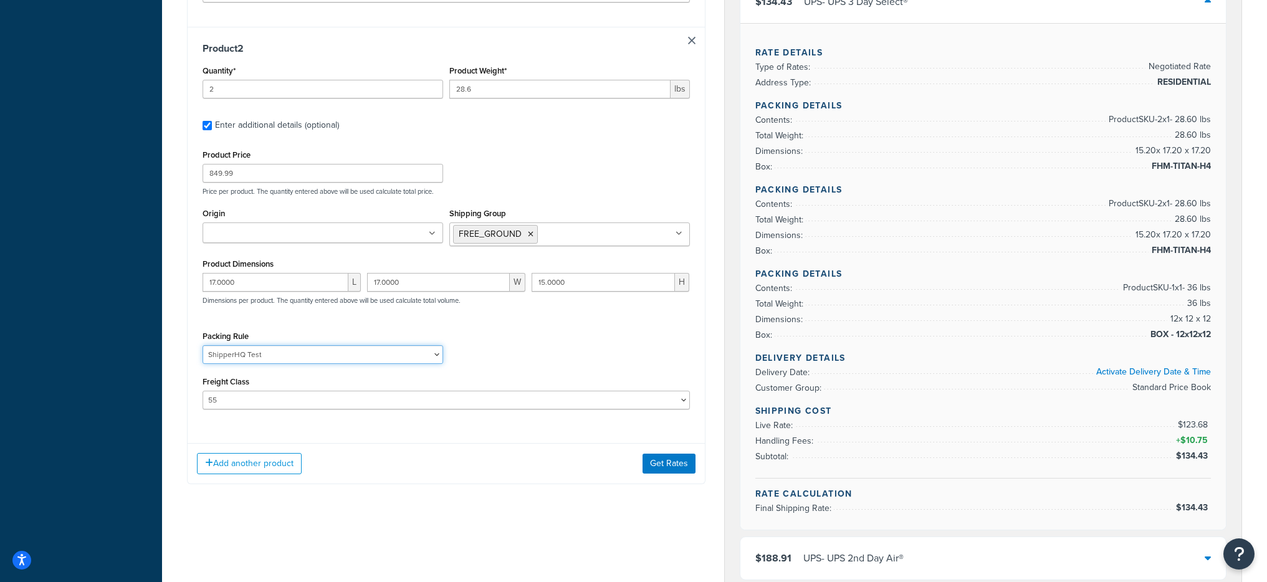
click at [302, 356] on select "Fobbles F3 Package Laser Swamp - Floor Package LASER-DRUM-PRO ShipperHQ Test Sm…" at bounding box center [323, 354] width 241 height 19
select select "87723"
click at [203, 345] on select "Fobbles F3 Package Laser Swamp - Floor Package LASER-DRUM-PRO ShipperHQ Test Sm…" at bounding box center [323, 354] width 241 height 19
click at [683, 475] on div "Add another product Get Rates" at bounding box center [446, 463] width 517 height 41
click at [678, 469] on button "Get Rates" at bounding box center [669, 464] width 53 height 20
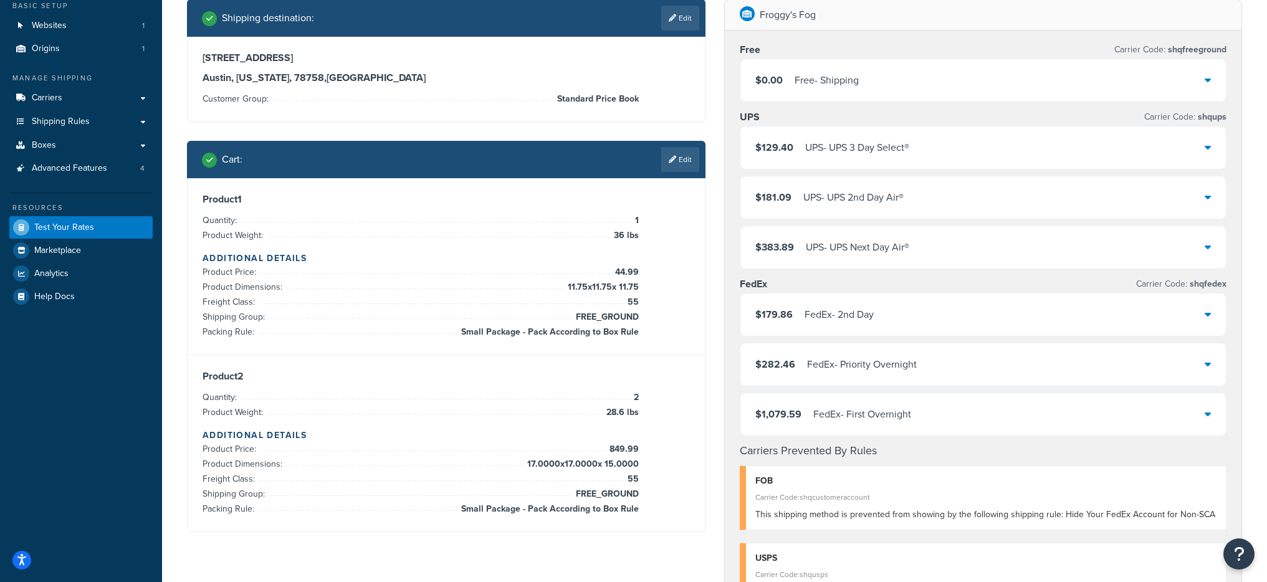
scroll to position [94, 0]
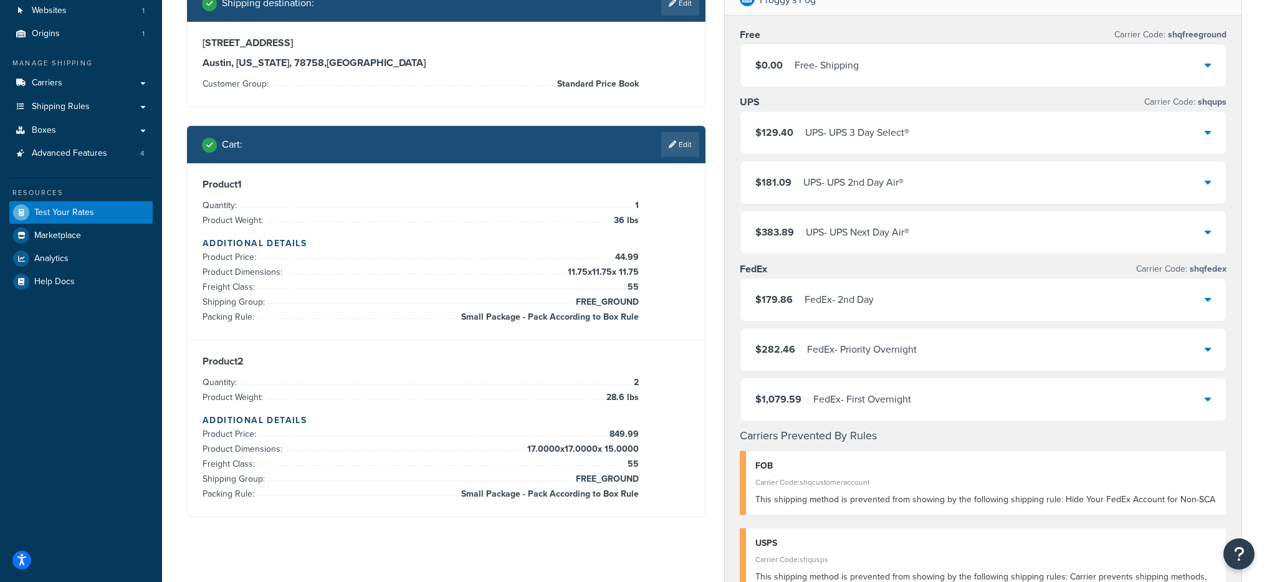
click at [931, 138] on div "$129.40 UPS - UPS 3 Day Select®" at bounding box center [984, 133] width 486 height 42
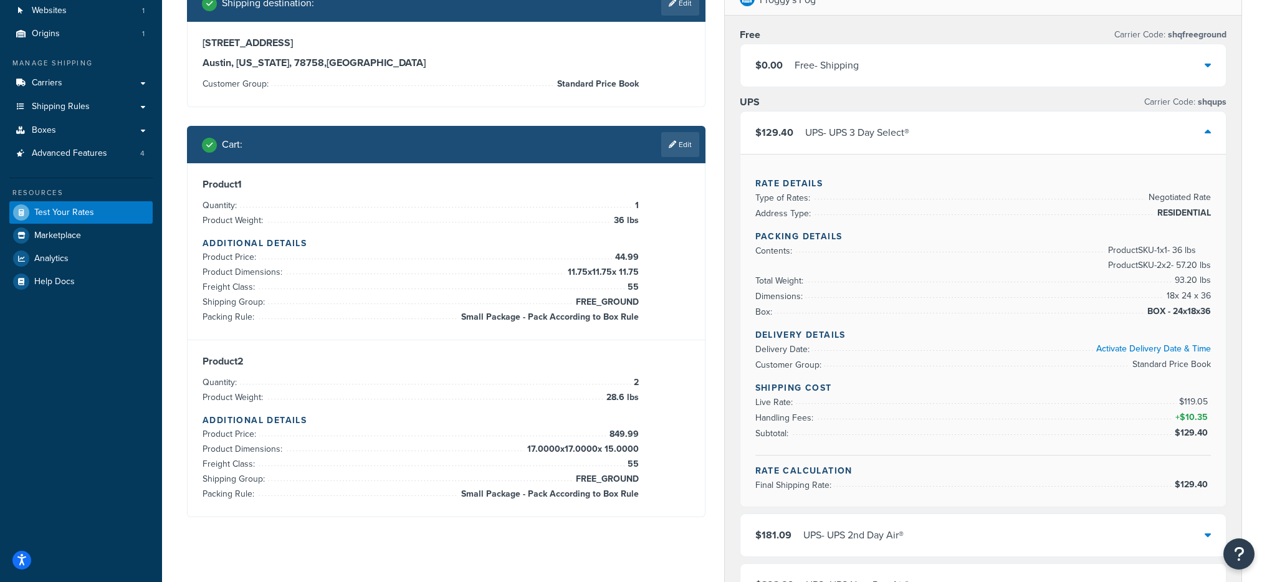
drag, startPoint x: 466, startPoint y: 315, endPoint x: 642, endPoint y: 320, distance: 175.9
click at [642, 320] on div "Product 1 Quantity: 1 Product Weight: 36 lbs Additional Details Product Price: …" at bounding box center [447, 251] width 488 height 147
drag, startPoint x: 455, startPoint y: 319, endPoint x: 659, endPoint y: 321, distance: 203.9
click at [659, 321] on div "Product 1 Quantity: 1 Product Weight: 36 lbs Additional Details Product Price: …" at bounding box center [447, 251] width 488 height 147
click at [643, 318] on div "Product 1 Quantity: 1 Product Weight: 36 lbs Additional Details Product Price: …" at bounding box center [447, 251] width 488 height 147
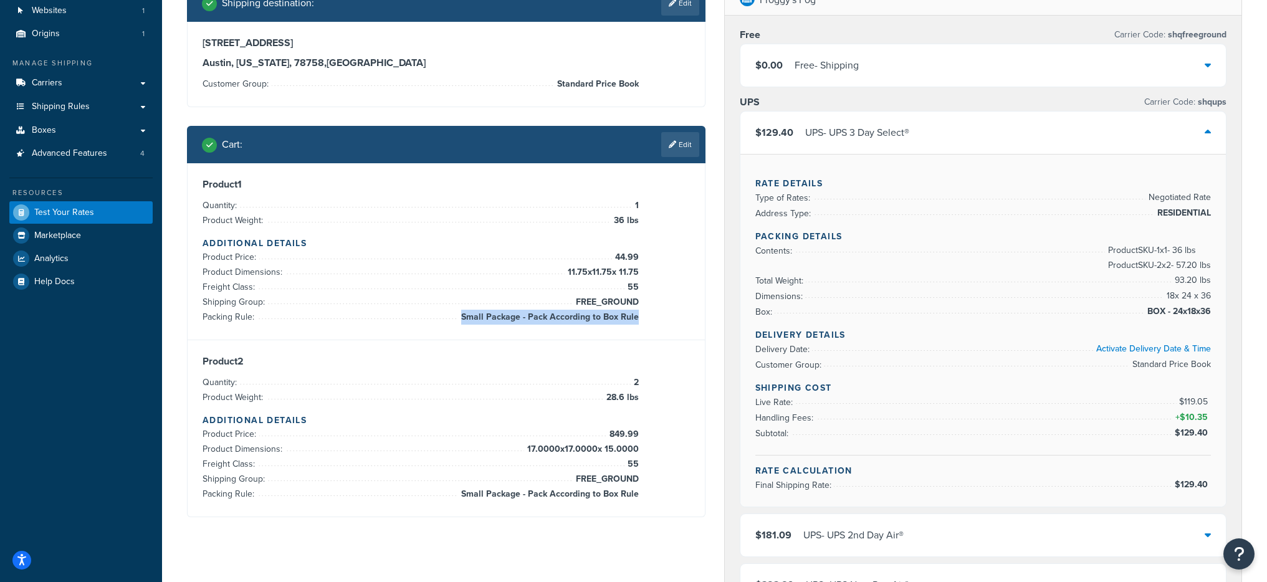
click at [638, 322] on div "Product 1 Quantity: 1 Product Weight: 36 lbs Additional Details Product Price: …" at bounding box center [447, 251] width 488 height 147
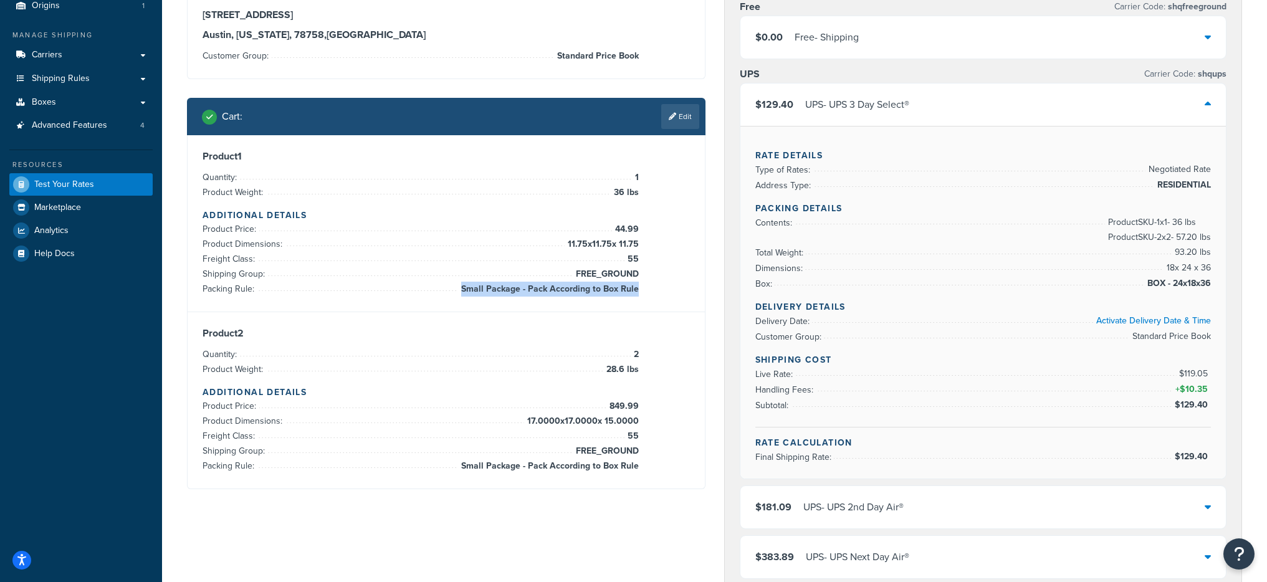
scroll to position [113, 0]
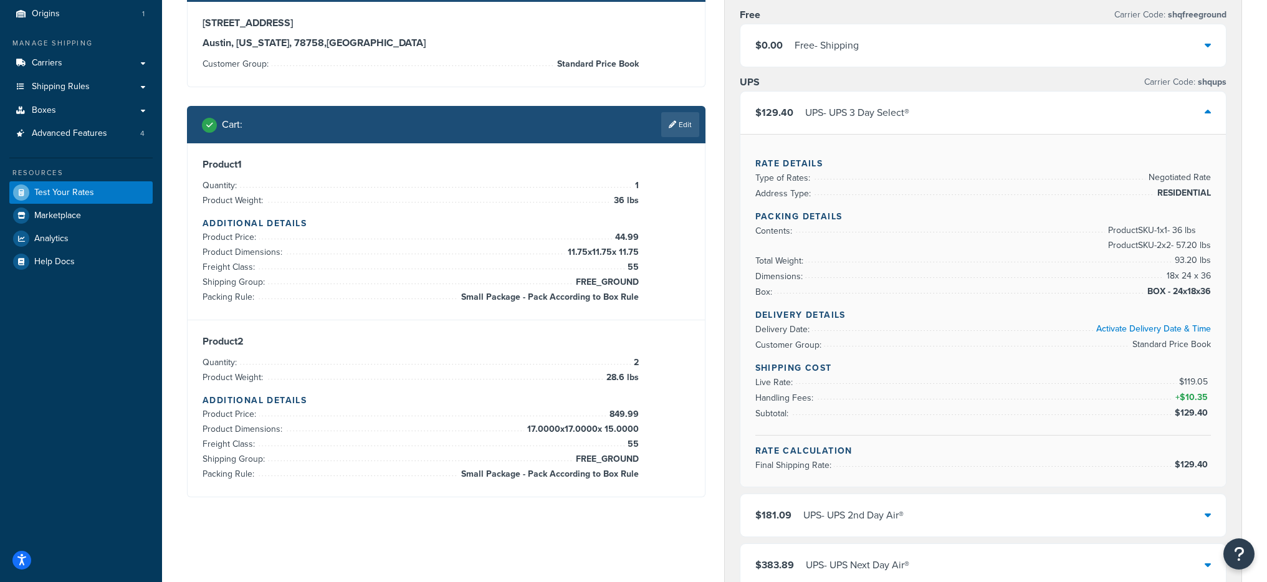
drag, startPoint x: 625, startPoint y: 480, endPoint x: 643, endPoint y: 478, distance: 18.2
click at [643, 478] on div "Product 2 Quantity: 2 Product Weight: 28.6 lbs Additional Details Product Price…" at bounding box center [447, 408] width 488 height 147
drag, startPoint x: 555, startPoint y: 298, endPoint x: 645, endPoint y: 301, distance: 90.4
click at [650, 305] on div "Product 1 Quantity: 1 Product Weight: 36 lbs Additional Details Product Price: …" at bounding box center [446, 231] width 517 height 177
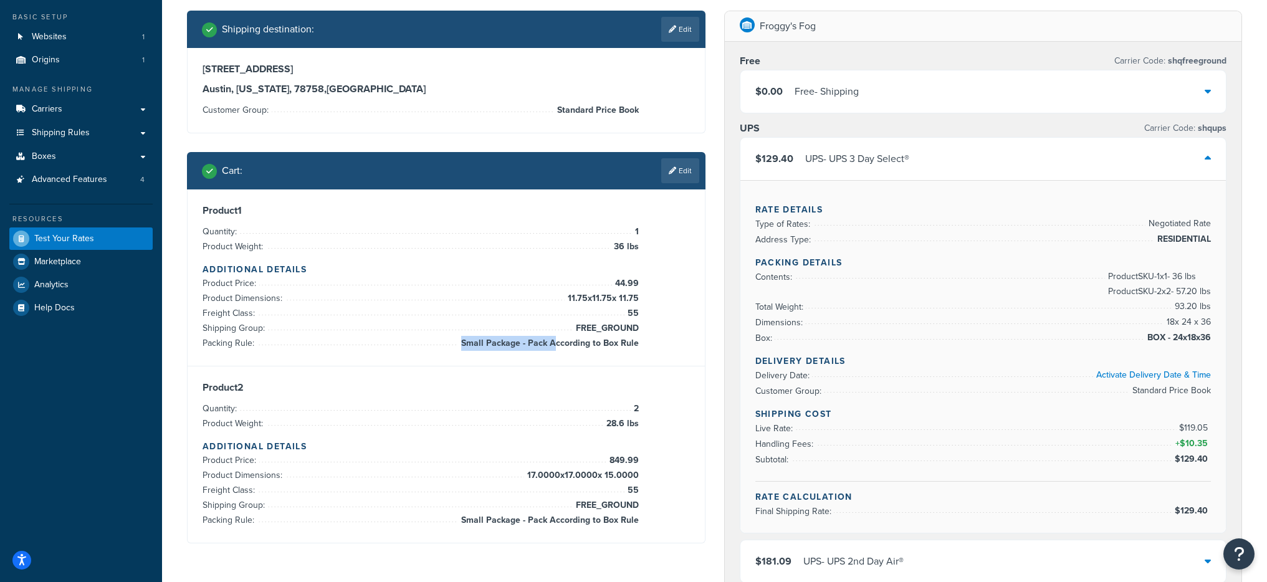
scroll to position [0, 0]
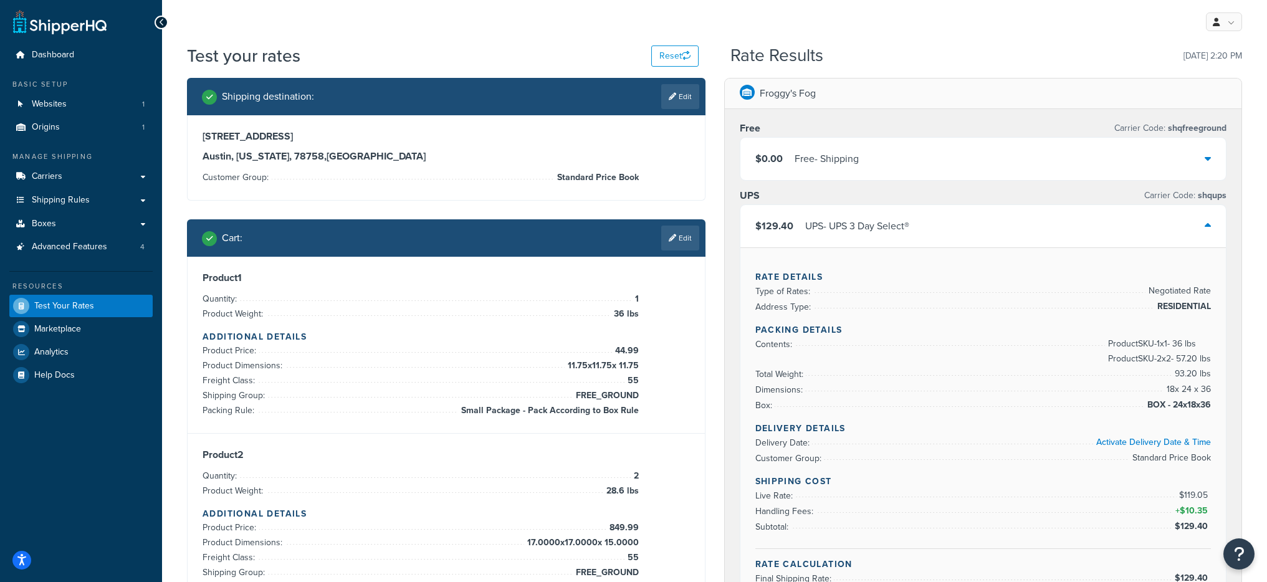
click at [896, 223] on div "UPS - UPS 3 Day Select®" at bounding box center [858, 226] width 104 height 17
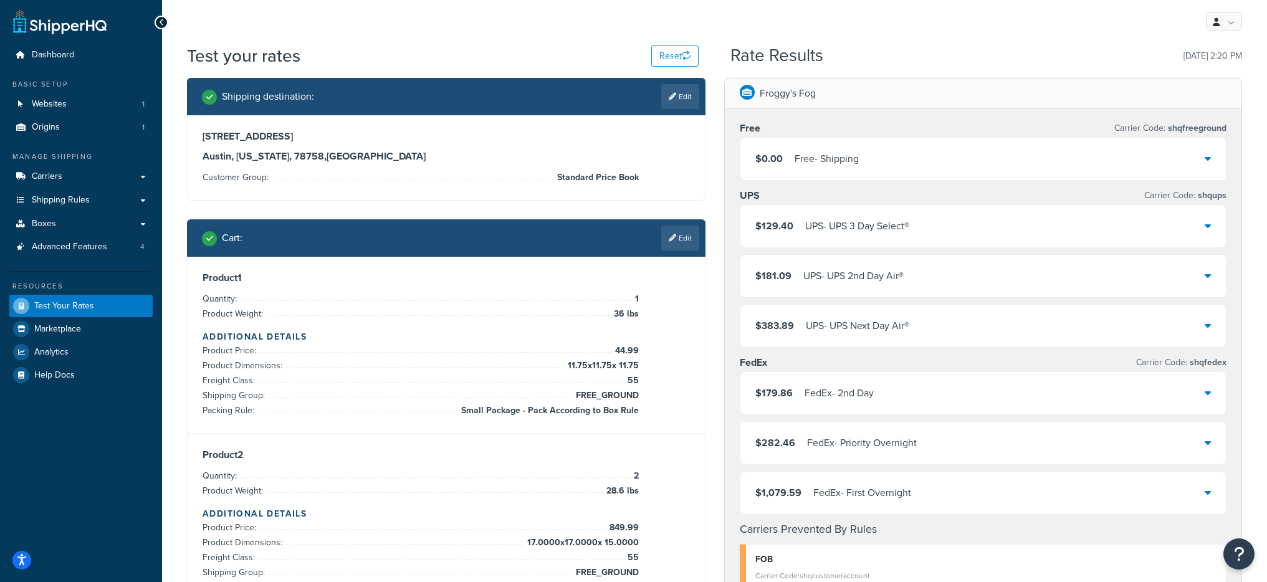
click at [871, 162] on div "$0.00 Free - Shipping" at bounding box center [984, 159] width 486 height 42
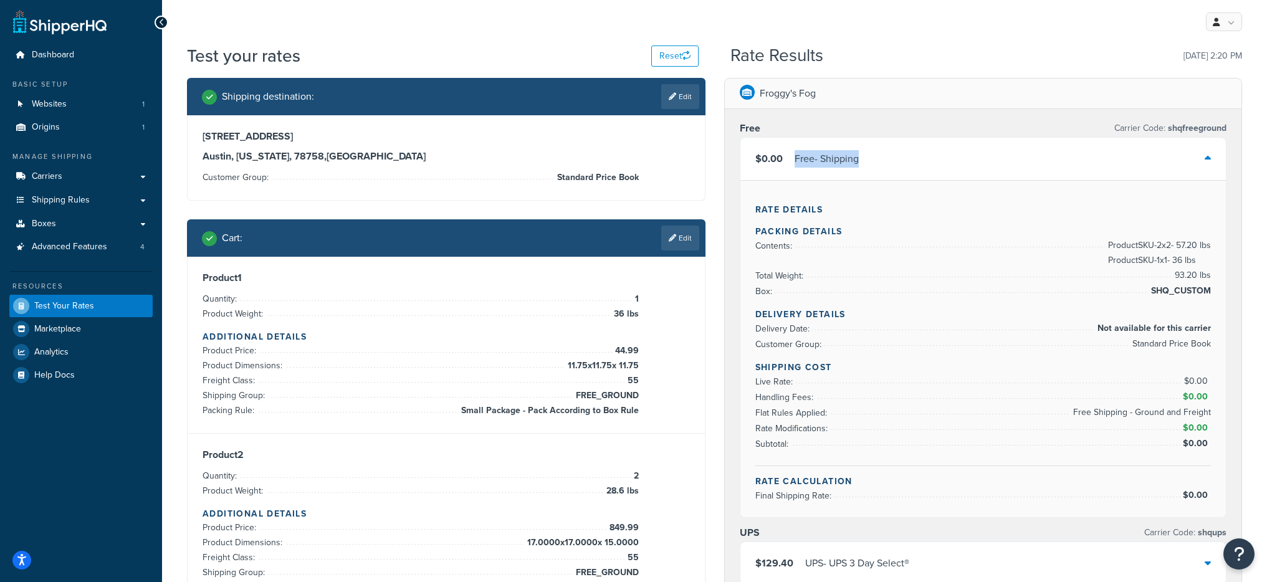
drag, startPoint x: 788, startPoint y: 155, endPoint x: 905, endPoint y: 166, distance: 117.1
click at [905, 166] on div "$0.00 Free - Shipping" at bounding box center [984, 159] width 486 height 42
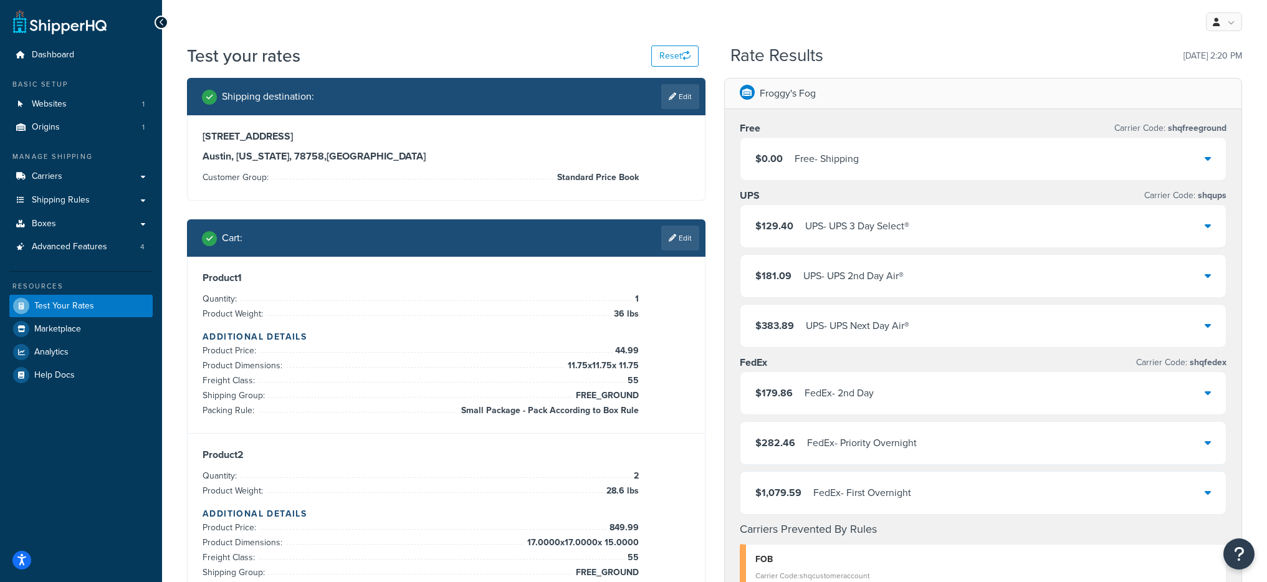
click at [991, 182] on div "Free Carrier Code: shqfreeground $0.00 Free - Shipping Rate Details Packing Det…" at bounding box center [983, 418] width 517 height 618
click at [986, 170] on div "$0.00 Free - Shipping" at bounding box center [984, 159] width 486 height 42
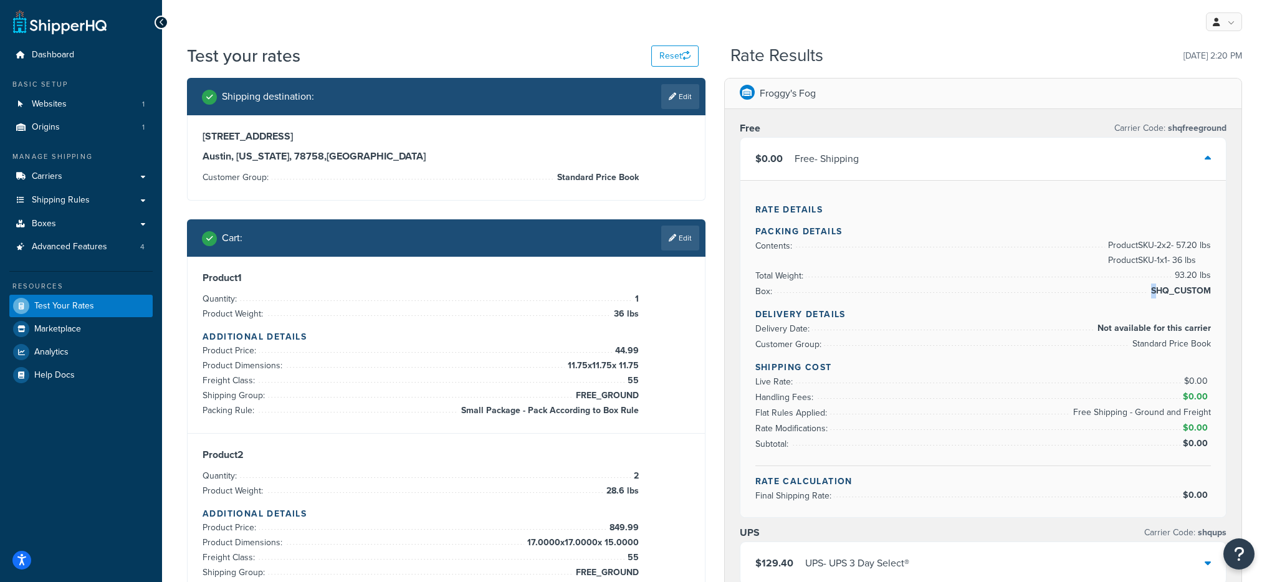
drag, startPoint x: 1155, startPoint y: 295, endPoint x: 1212, endPoint y: 294, distance: 57.4
click at [1212, 294] on div "Rate Details Packing Details Contents: Product SKU-2 x 2 - 57.20 lbs Product SK…" at bounding box center [984, 348] width 486 height 337
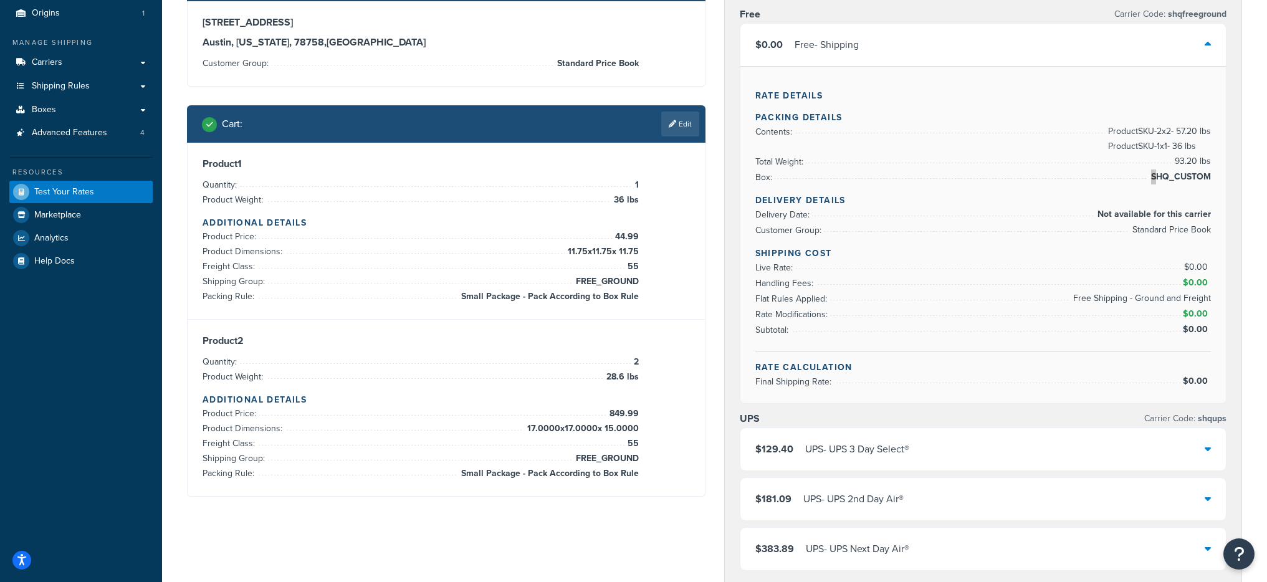
scroll to position [117, 0]
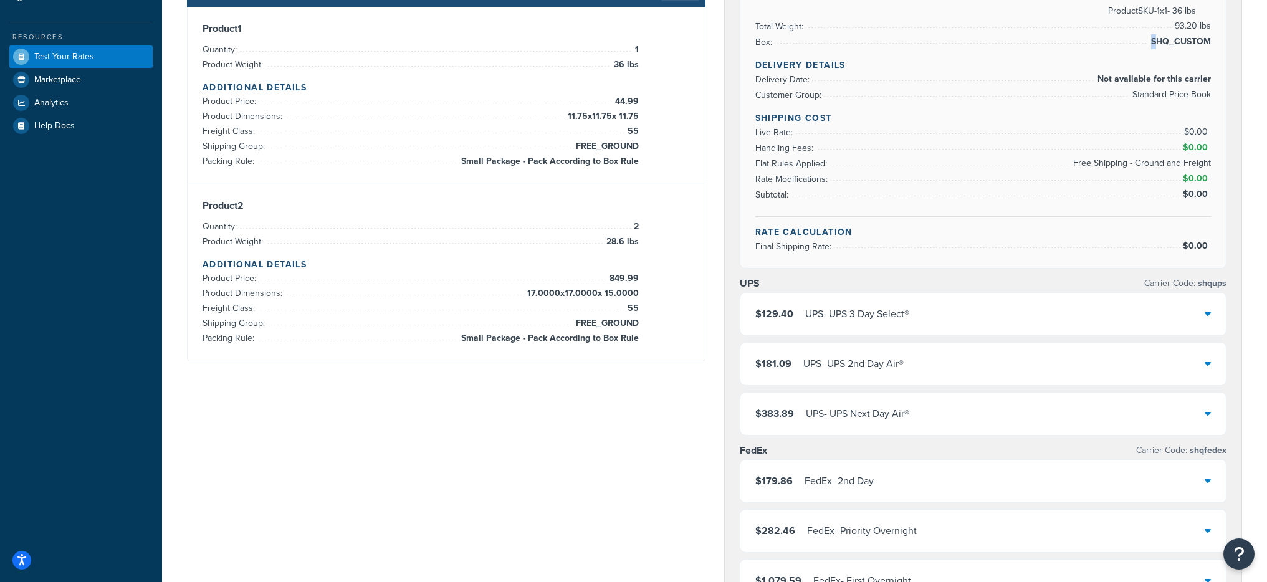
click at [964, 319] on div "$129.40 UPS - UPS 3 Day Select®" at bounding box center [984, 314] width 486 height 42
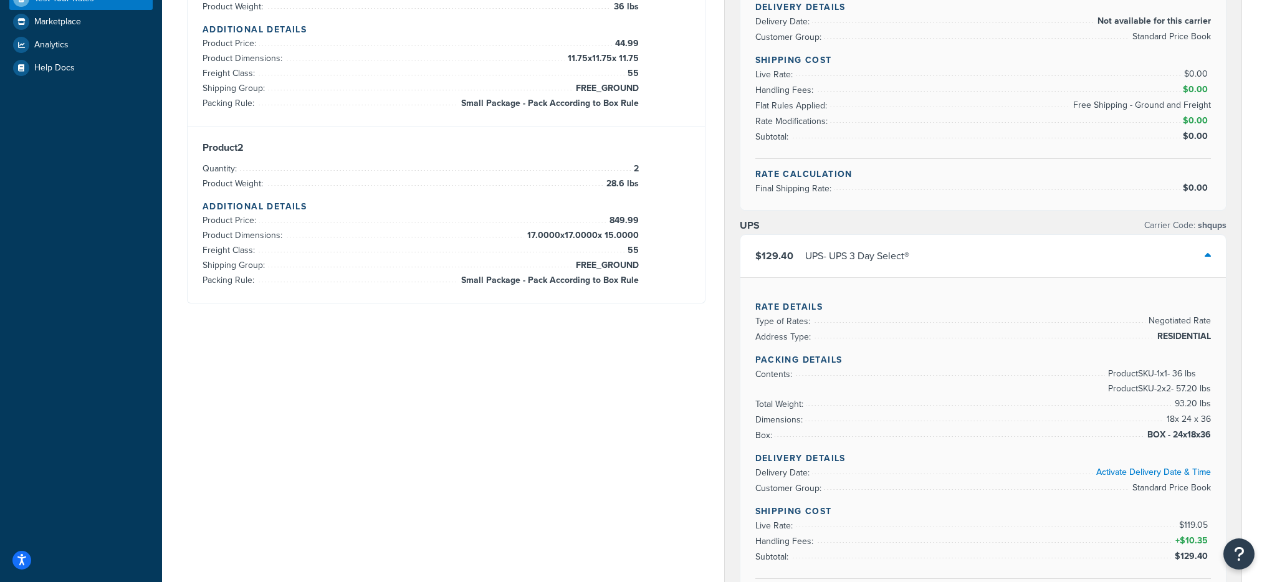
scroll to position [308, 0]
drag, startPoint x: 1147, startPoint y: 434, endPoint x: 1206, endPoint y: 436, distance: 59.3
click at [1206, 436] on span "BOX - 24x18x36" at bounding box center [1178, 434] width 67 height 15
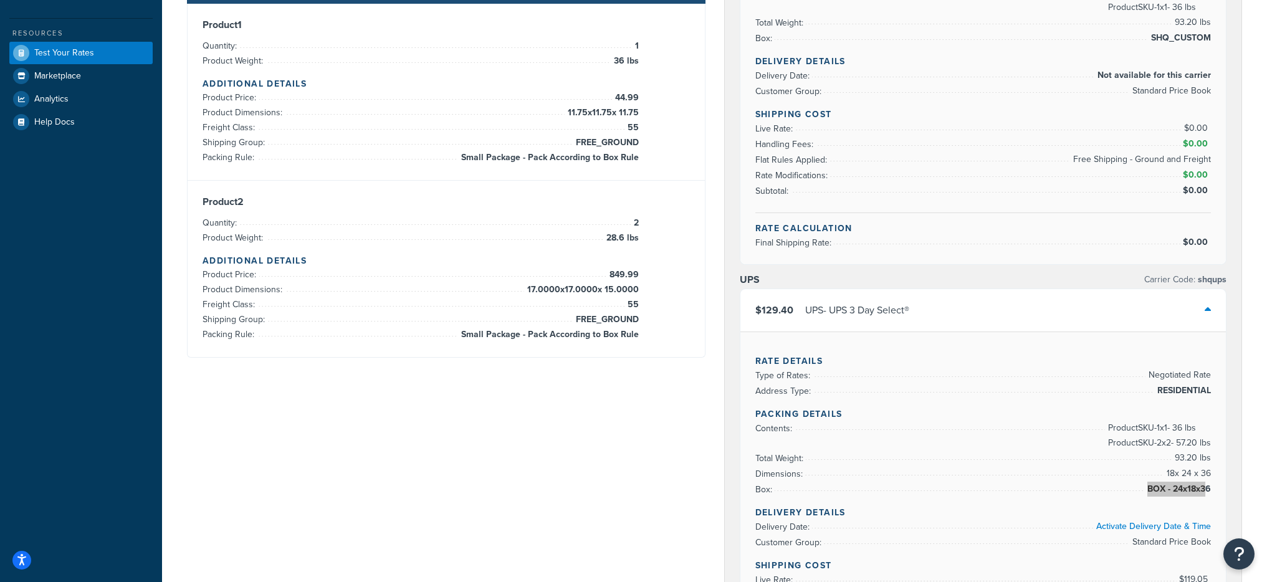
scroll to position [0, 0]
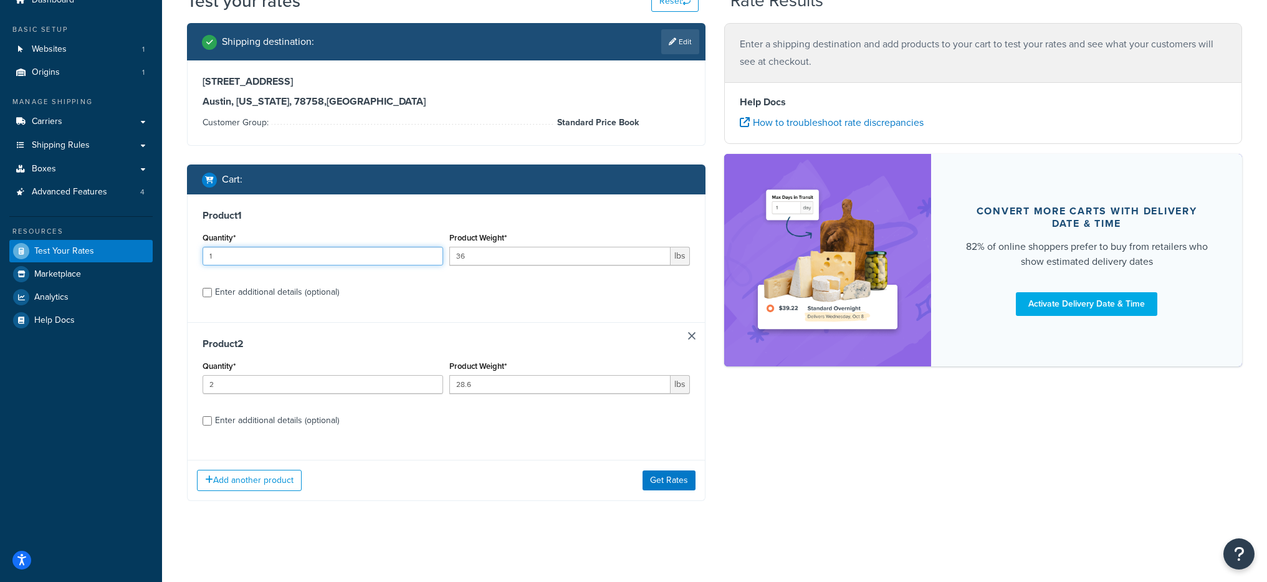
click at [257, 256] on input "1" at bounding box center [323, 256] width 241 height 19
click at [206, 420] on input "Enter additional details (optional)" at bounding box center [207, 420] width 9 height 9
checkbox input "true"
select select "87723"
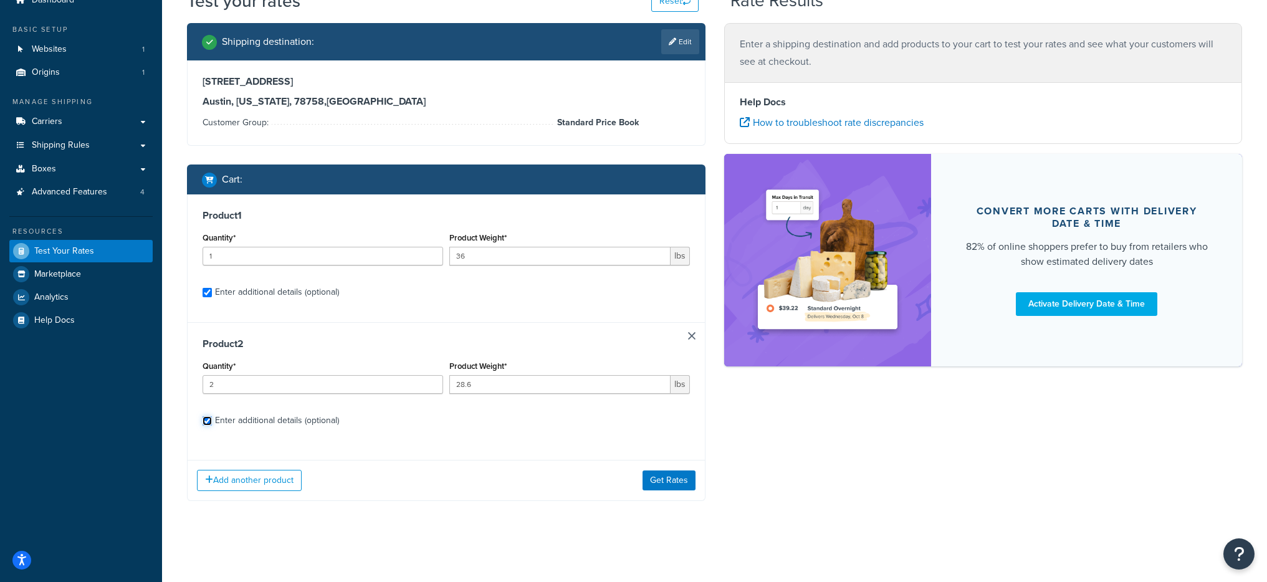
select select "55"
select select "87735"
select select "55"
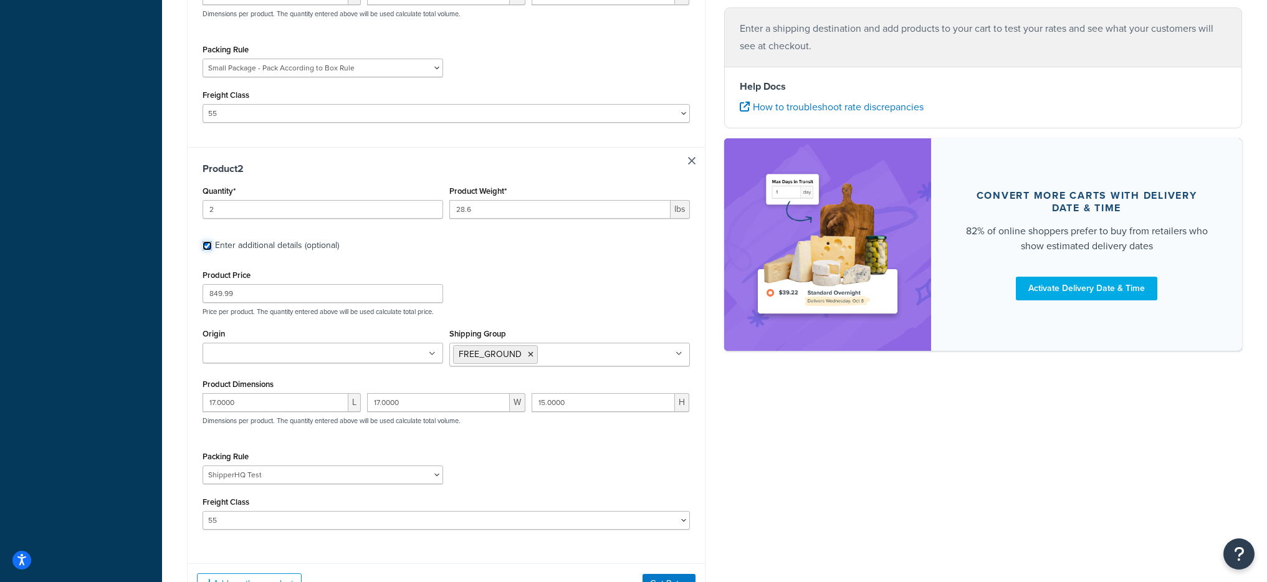
scroll to position [516, 0]
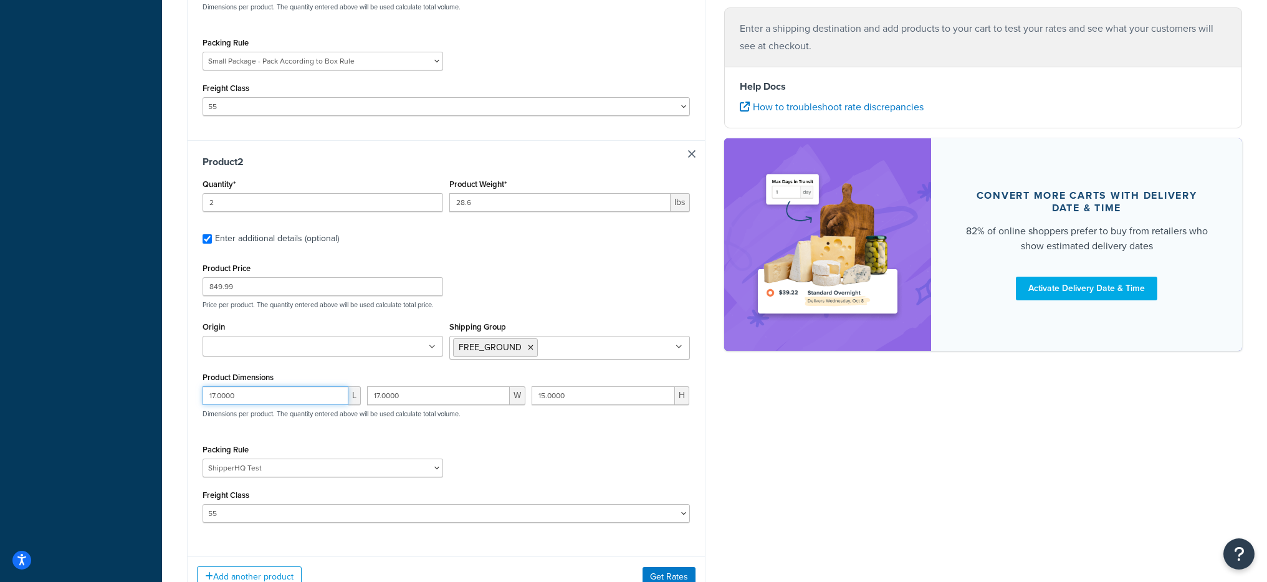
click at [244, 395] on input "17.0000" at bounding box center [276, 396] width 146 height 19
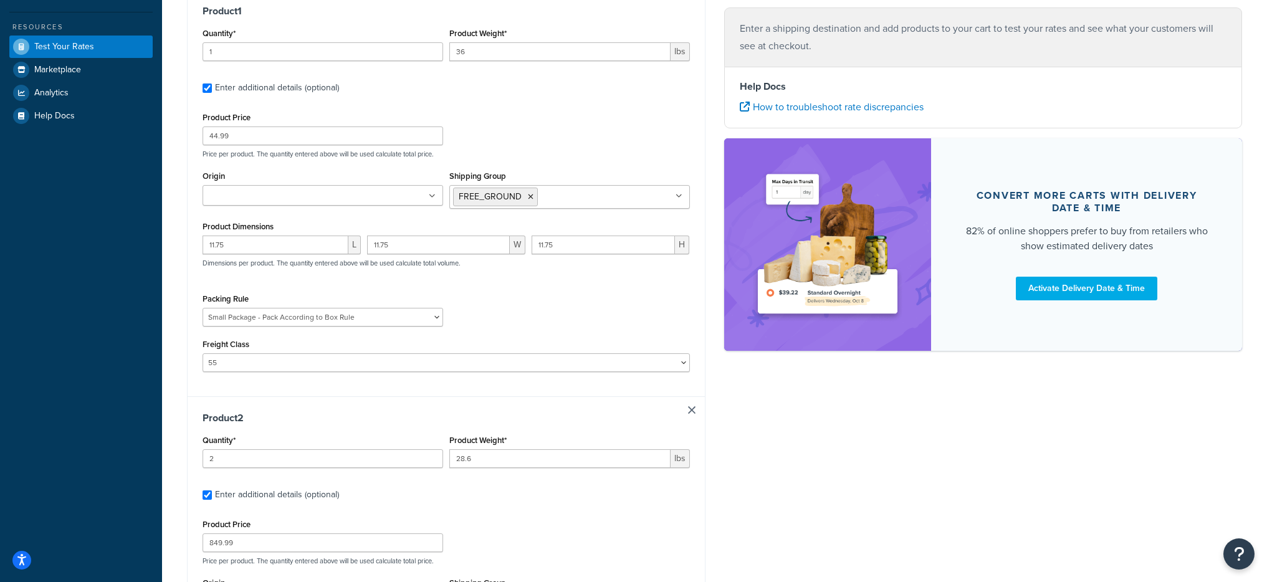
type input "21"
click at [248, 231] on label "Product Dimensions" at bounding box center [238, 226] width 71 height 9
click at [251, 239] on input "11.75" at bounding box center [276, 245] width 146 height 19
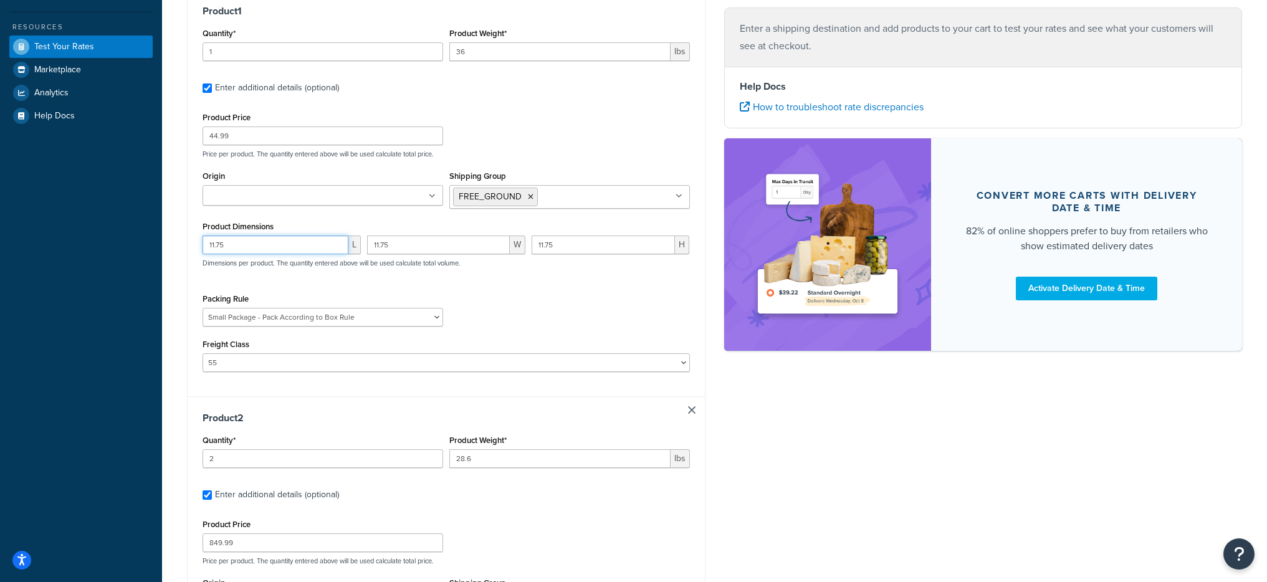
paste input "7.0000"
type input "17.0000"
click at [402, 243] on input "11.75" at bounding box center [438, 245] width 143 height 19
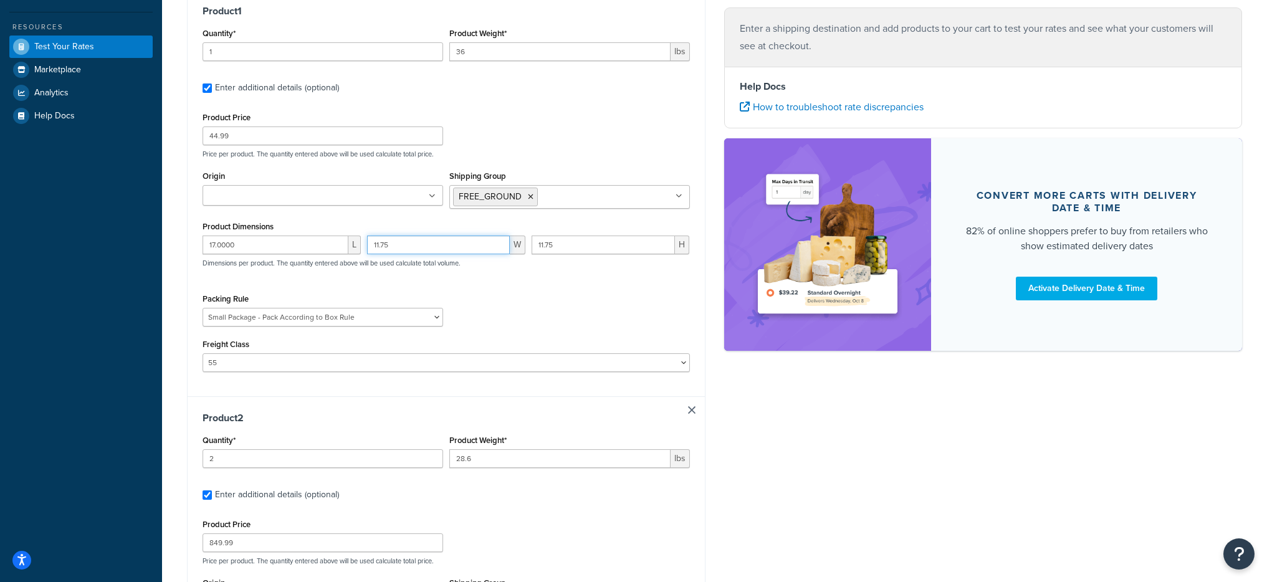
paste input "7.0000"
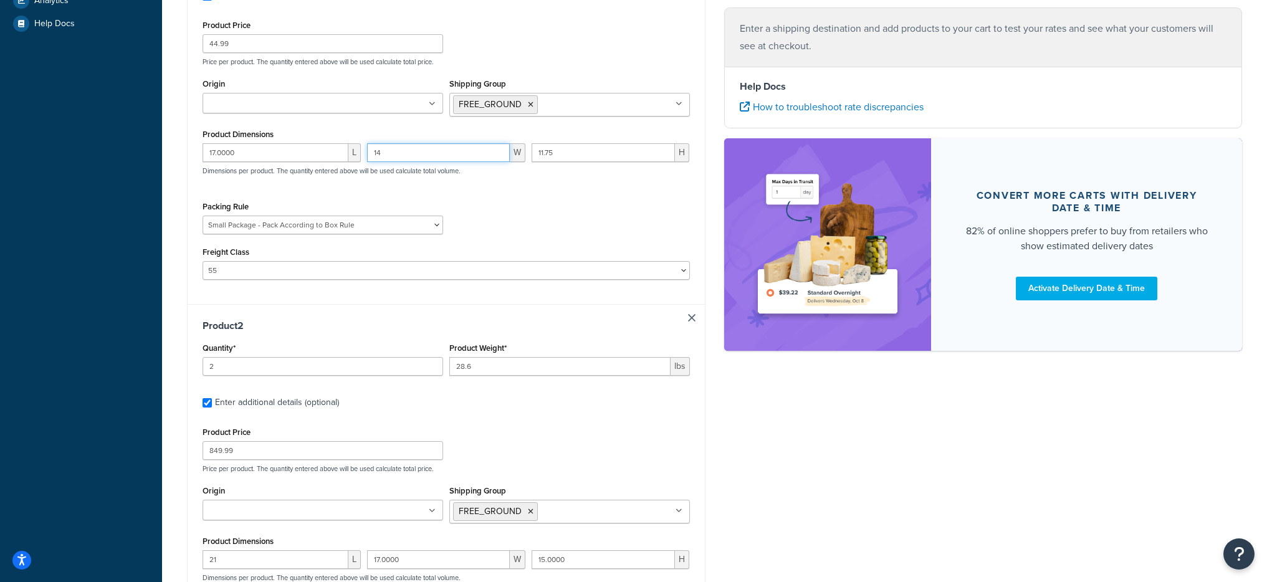
scroll to position [345, 0]
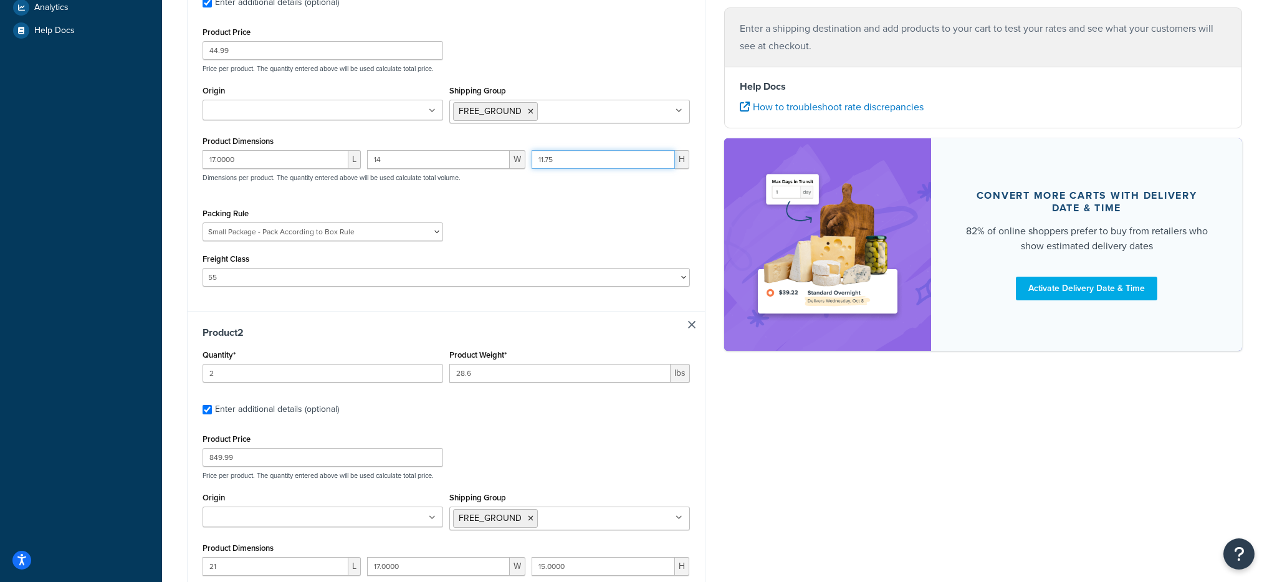
click at [556, 157] on input "11.75" at bounding box center [604, 159] width 144 height 19
click at [416, 158] on input "14" at bounding box center [438, 159] width 143 height 19
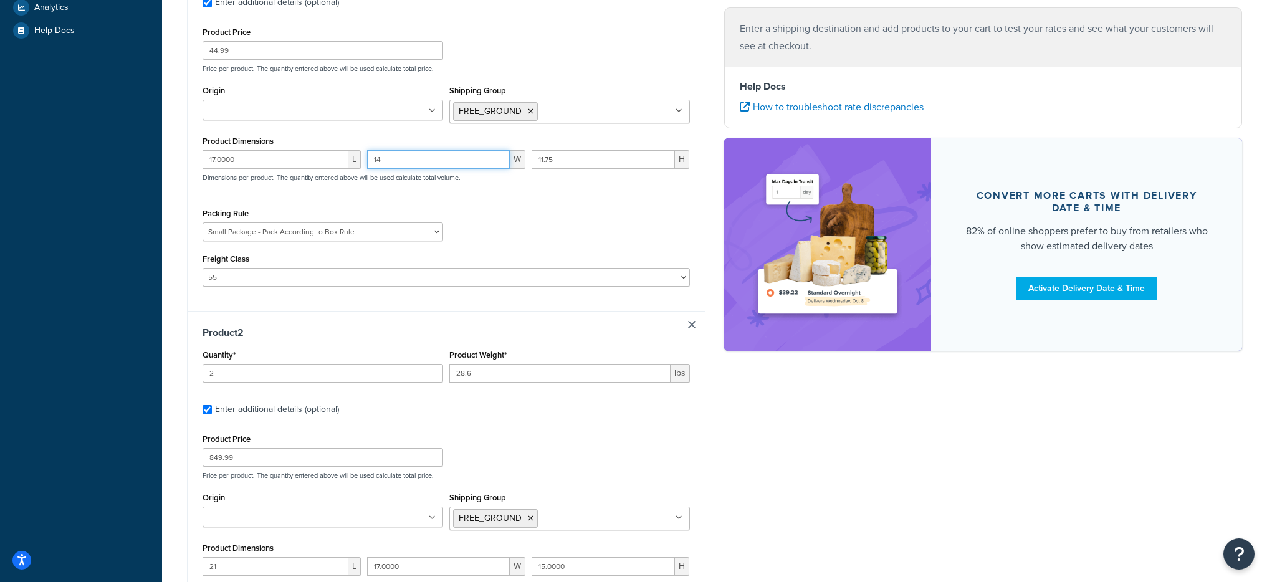
paste input "7.0000"
type input "17.0000"
click at [577, 163] on input "11.75" at bounding box center [604, 159] width 144 height 19
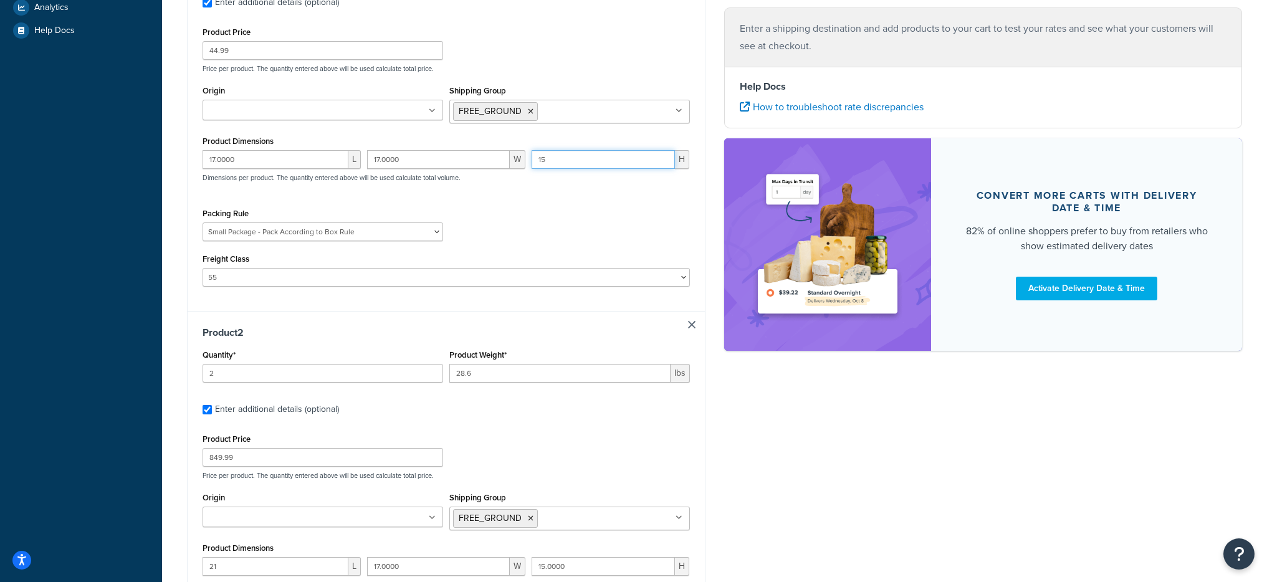
type input "15"
click at [537, 201] on div "Product Price 44.99 Price per product. The quantity entered above will be used …" at bounding box center [447, 155] width 488 height 263
click at [370, 234] on select "Fobbles F3 Package Laser Swamp - Floor Package LASER-DRUM-PRO ShipperHQ Test Sm…" at bounding box center [323, 232] width 241 height 19
select select "87735"
click at [203, 223] on select "Fobbles F3 Package Laser Swamp - Floor Package LASER-DRUM-PRO ShipperHQ Test Sm…" at bounding box center [323, 232] width 241 height 19
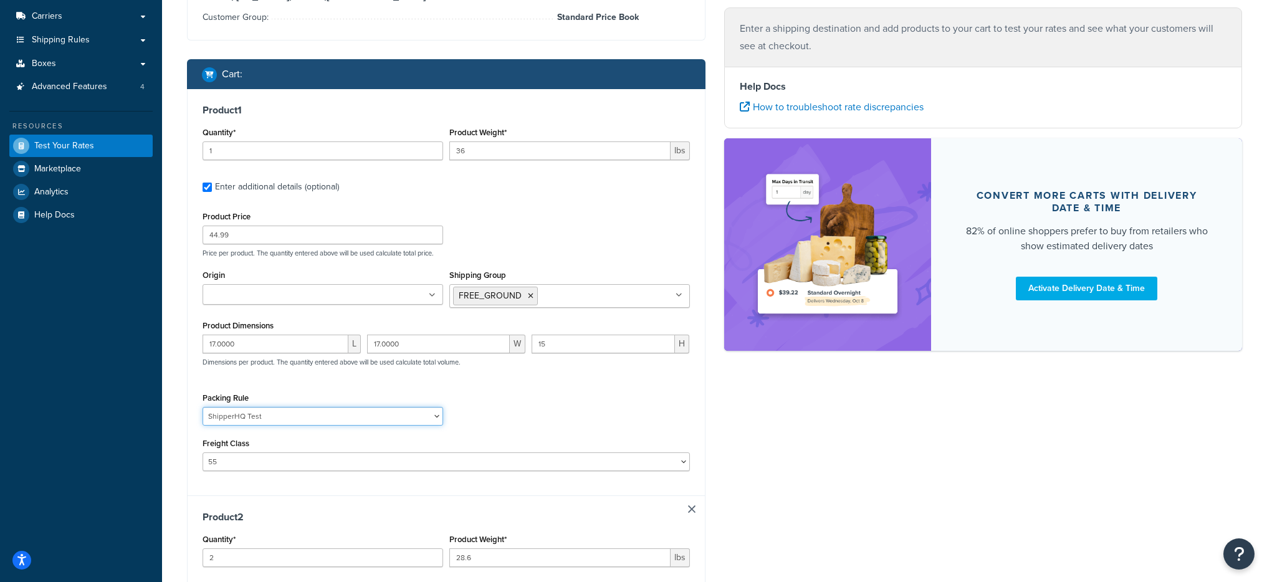
scroll to position [32, 0]
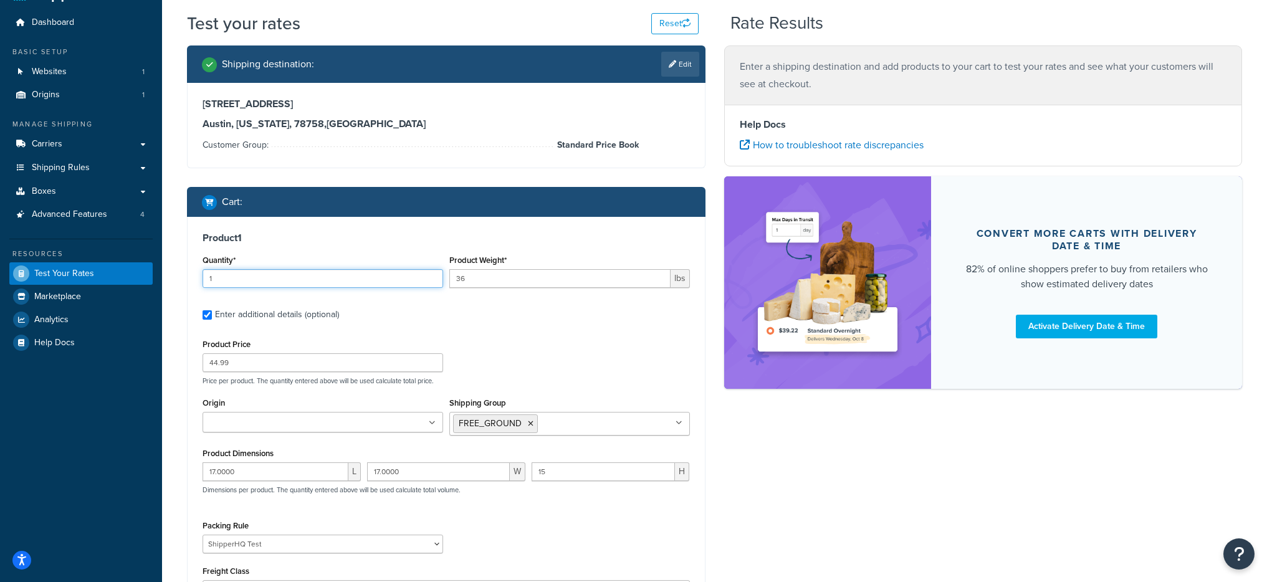
click at [265, 280] on input "1" at bounding box center [323, 278] width 241 height 19
type input "2"
click at [507, 328] on div "Product 1 Quantity* 2 Product Weight* 36 lbs Enter additional details (optional…" at bounding box center [446, 420] width 517 height 406
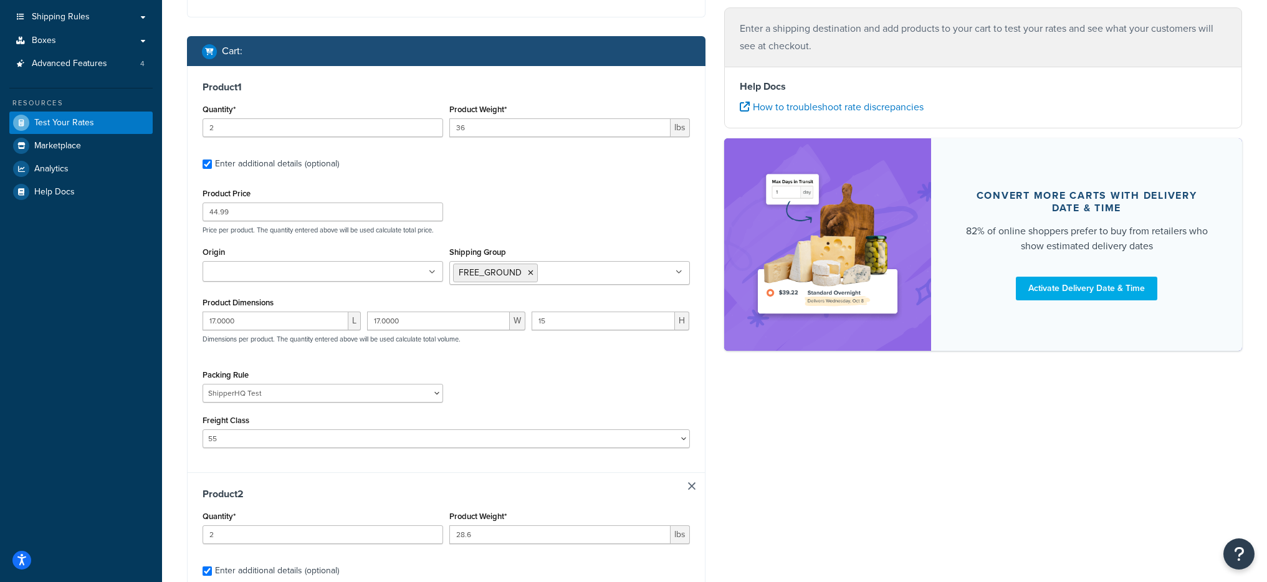
scroll to position [176, 0]
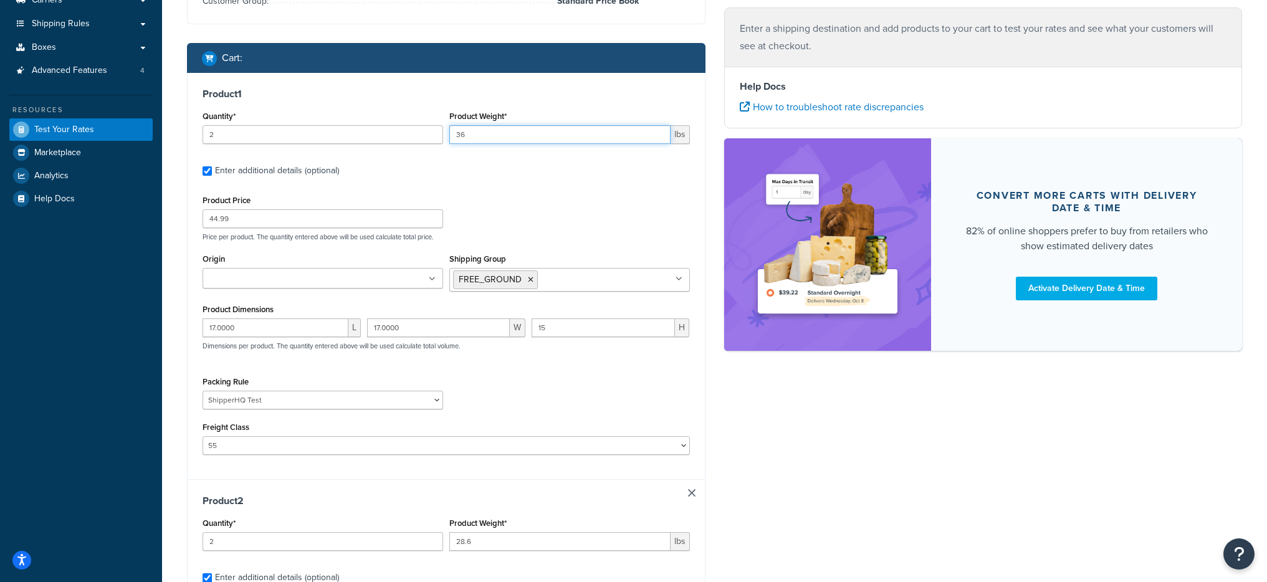
click at [466, 138] on input "36" at bounding box center [560, 134] width 221 height 19
type input "28.6"
click at [504, 163] on label "Enter additional details (optional)" at bounding box center [452, 170] width 475 height 20
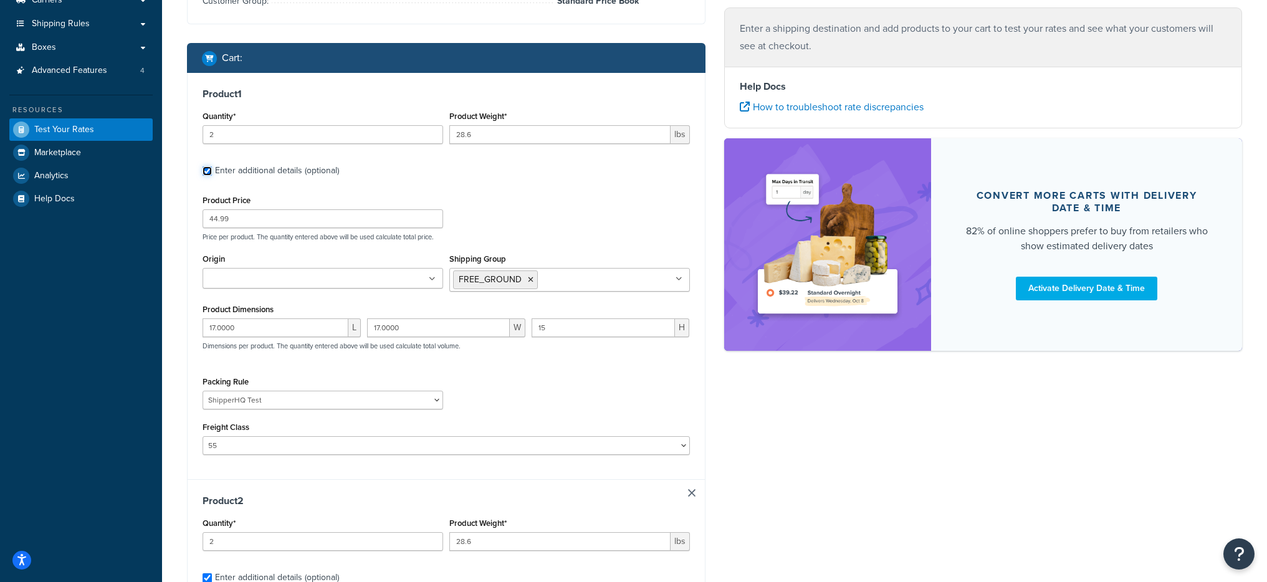
click at [212, 166] on input "Enter additional details (optional)" at bounding box center [207, 170] width 9 height 9
checkbox input "false"
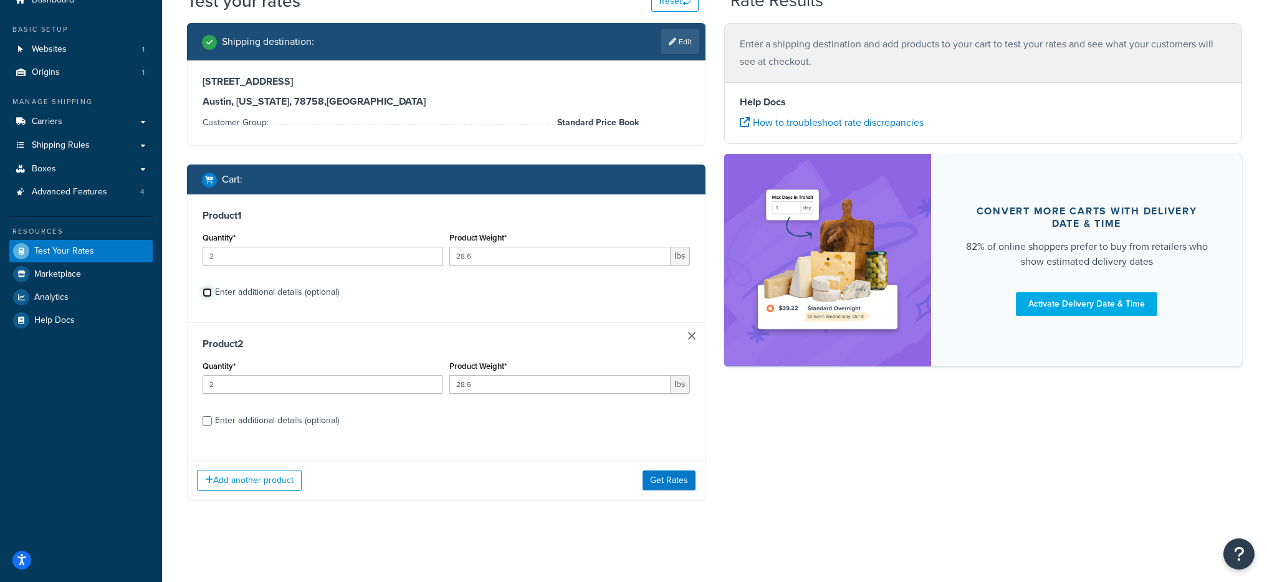
click at [206, 296] on input "Enter additional details (optional)" at bounding box center [207, 292] width 9 height 9
checkbox input "true"
select select "87735"
select select "55"
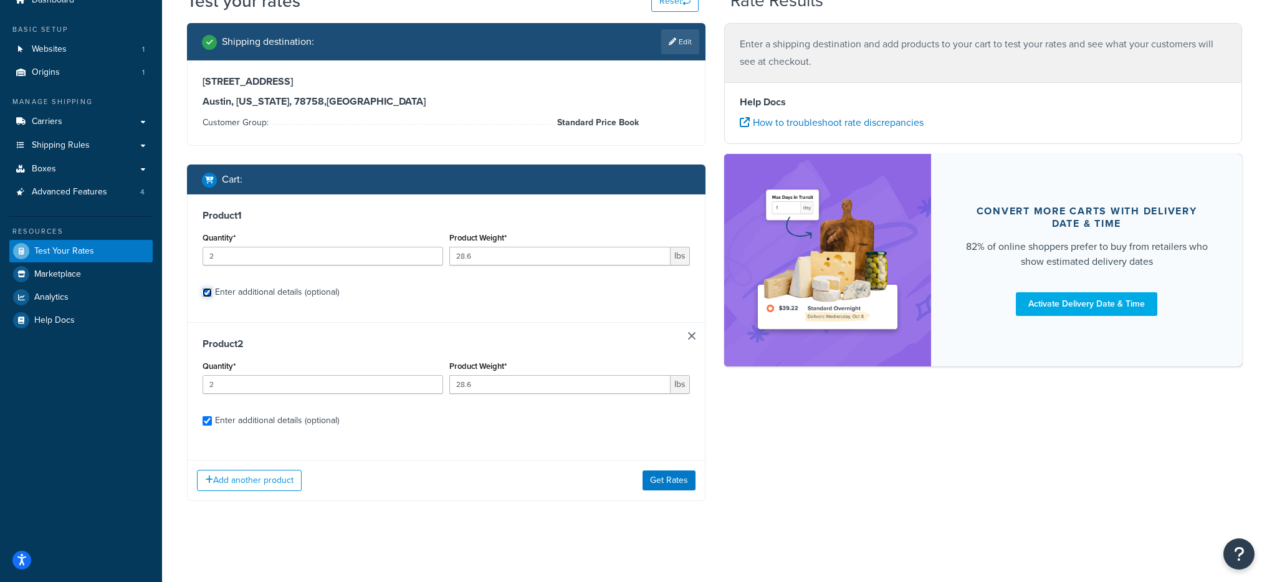
select select "87735"
select select "55"
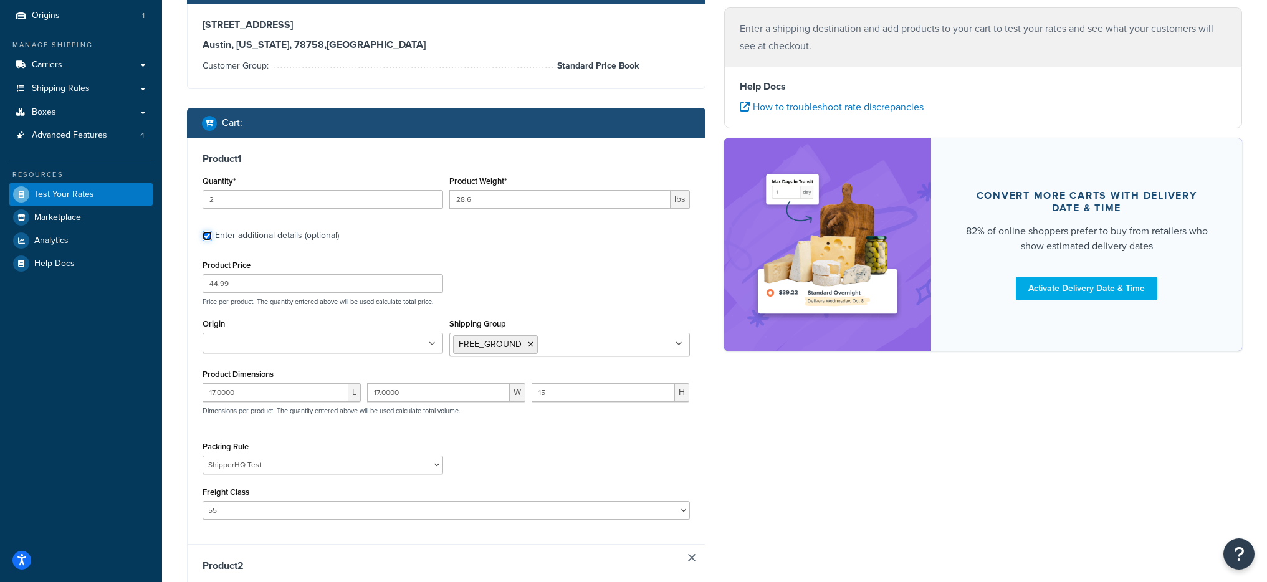
scroll to position [176, 0]
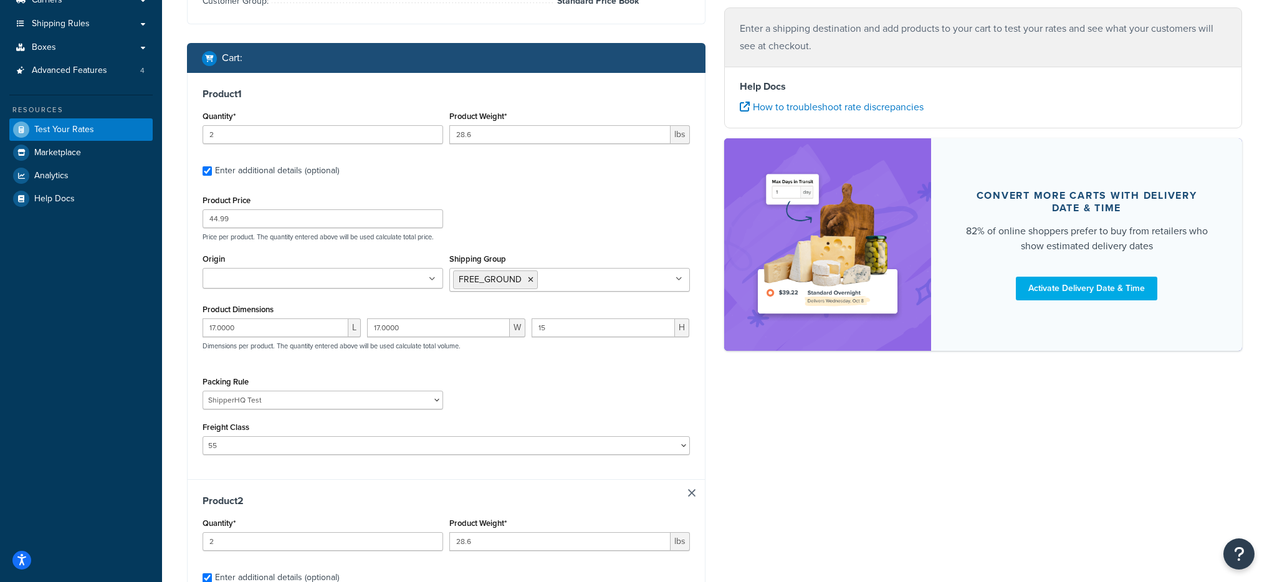
click at [168, 375] on div "Test your rates Reset Rate Results Shipping destination : Edit [STREET_ADDRESS]…" at bounding box center [714, 427] width 1105 height 1120
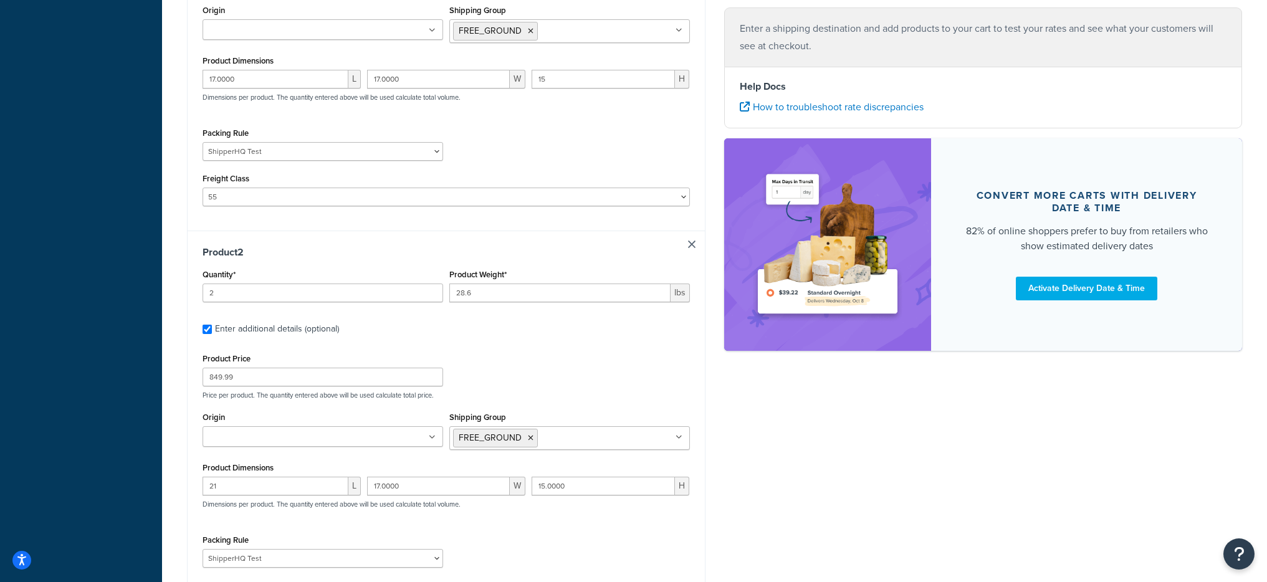
click at [691, 242] on link at bounding box center [691, 244] width 7 height 7
checkbox input "false"
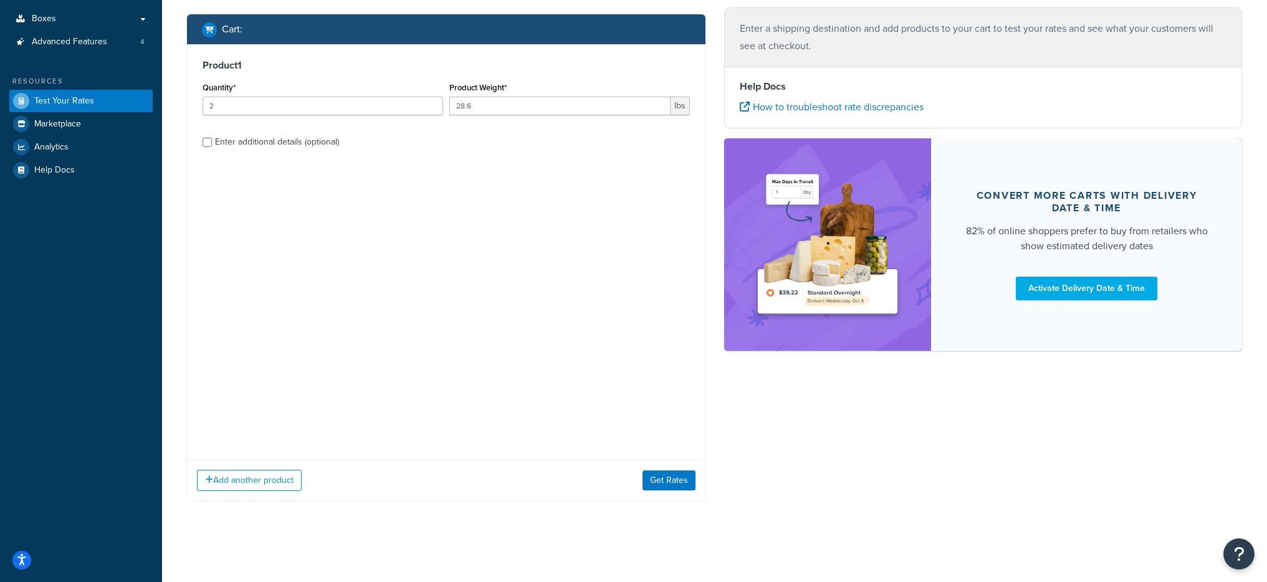
scroll to position [0, 0]
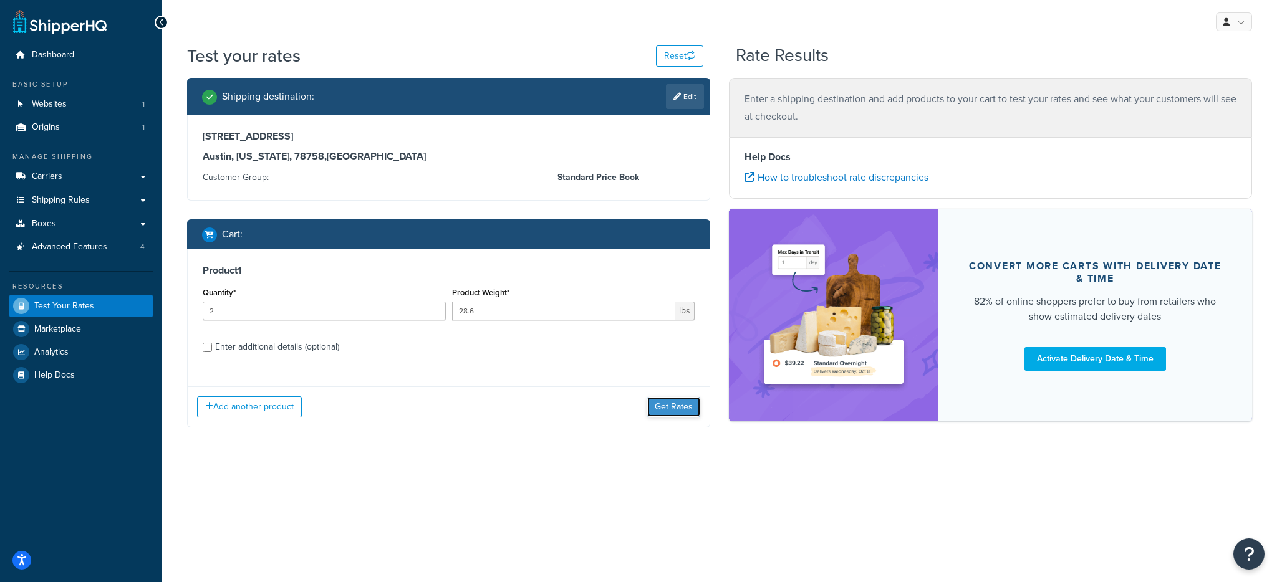
click at [680, 408] on button "Get Rates" at bounding box center [673, 407] width 53 height 20
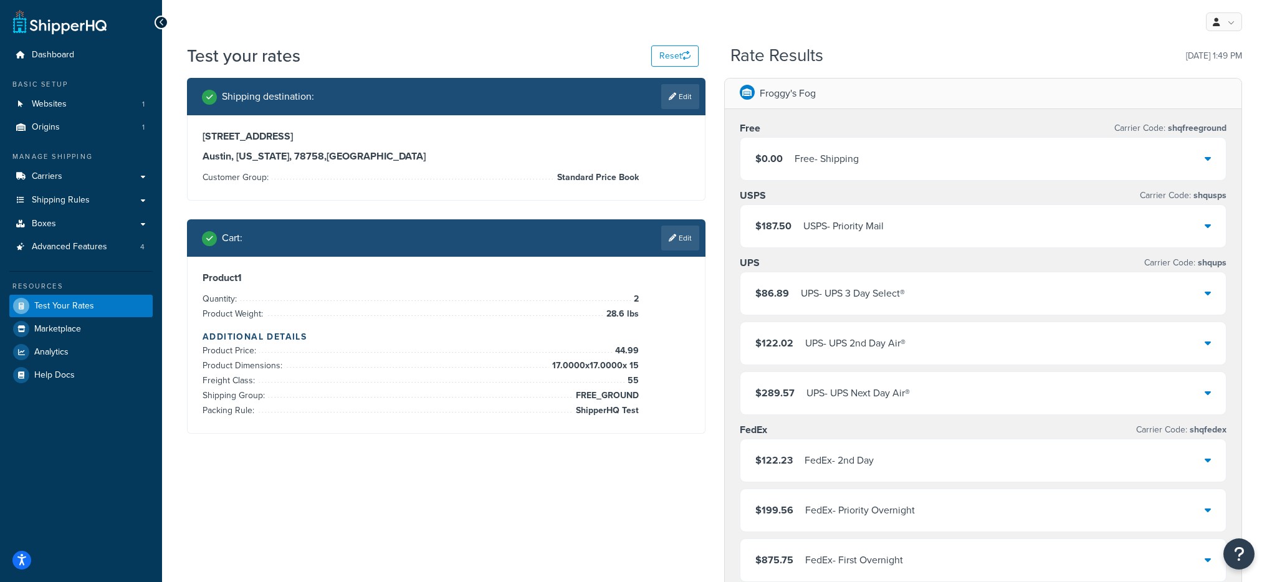
click at [839, 171] on div "$0.00 Free - Shipping" at bounding box center [984, 159] width 486 height 42
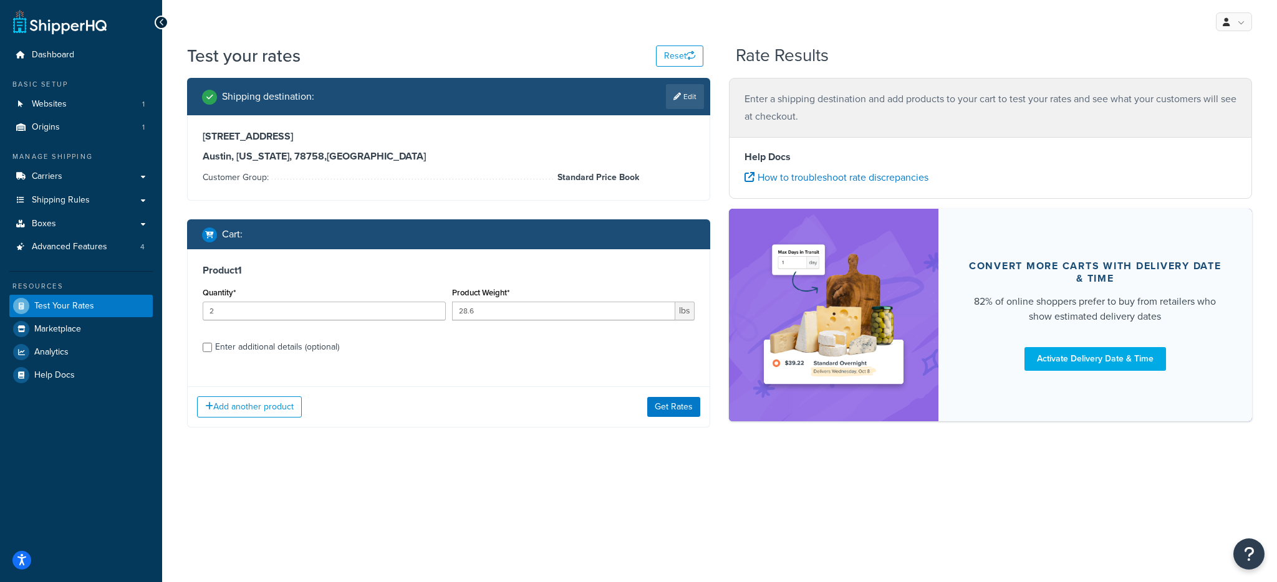
click at [668, 417] on div "Add another product Get Rates" at bounding box center [449, 407] width 522 height 41
click at [666, 412] on button "Get Rates" at bounding box center [673, 407] width 53 height 20
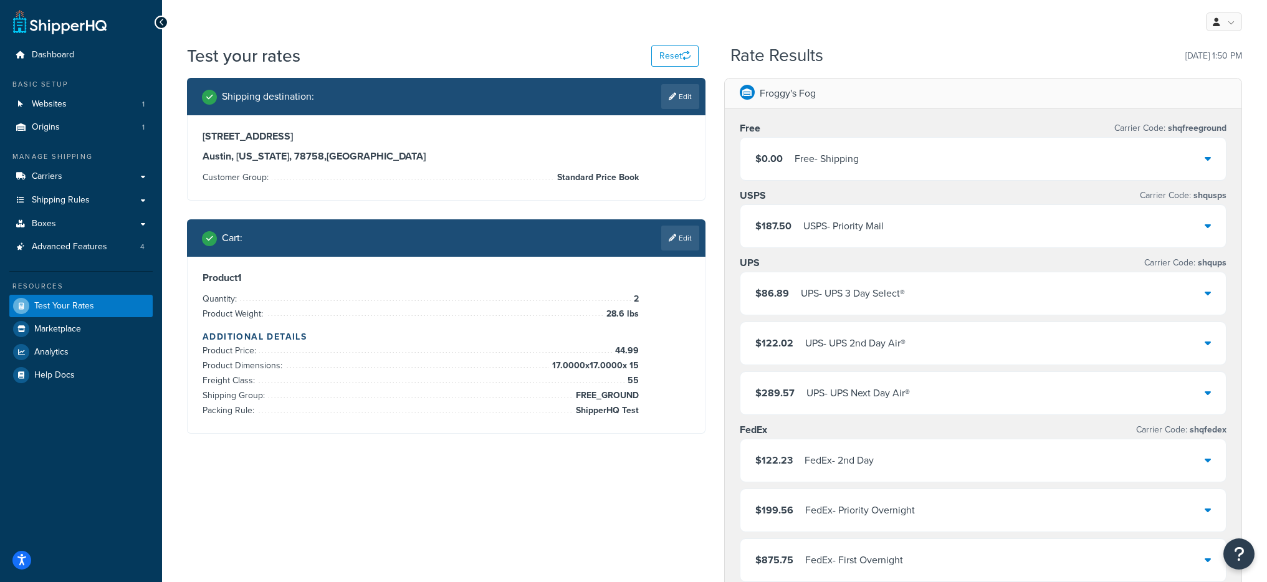
click at [824, 179] on div "$0.00 Free - Shipping" at bounding box center [984, 159] width 486 height 42
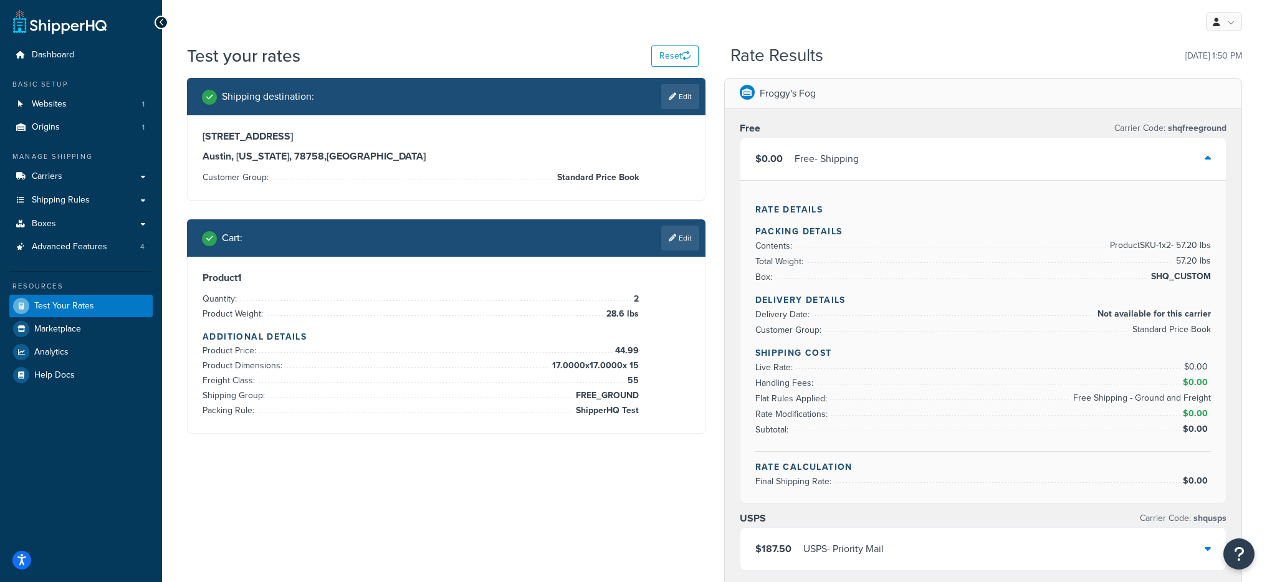
click at [824, 175] on div "$0.00 Free - Shipping" at bounding box center [984, 159] width 486 height 42
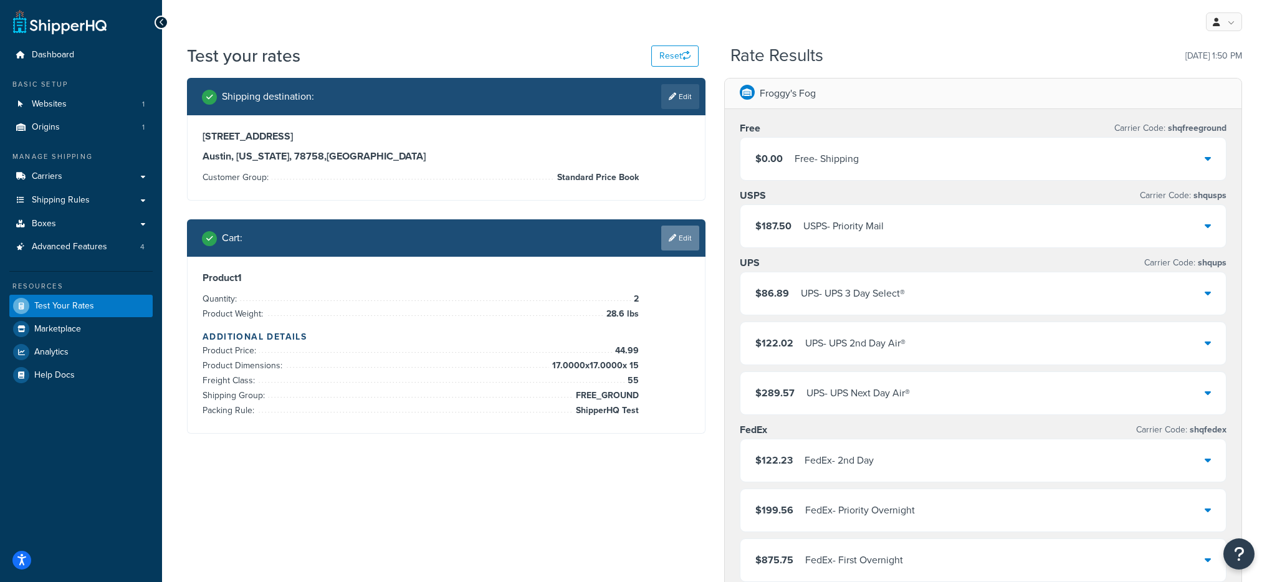
click at [685, 238] on link "Edit" at bounding box center [680, 238] width 38 height 25
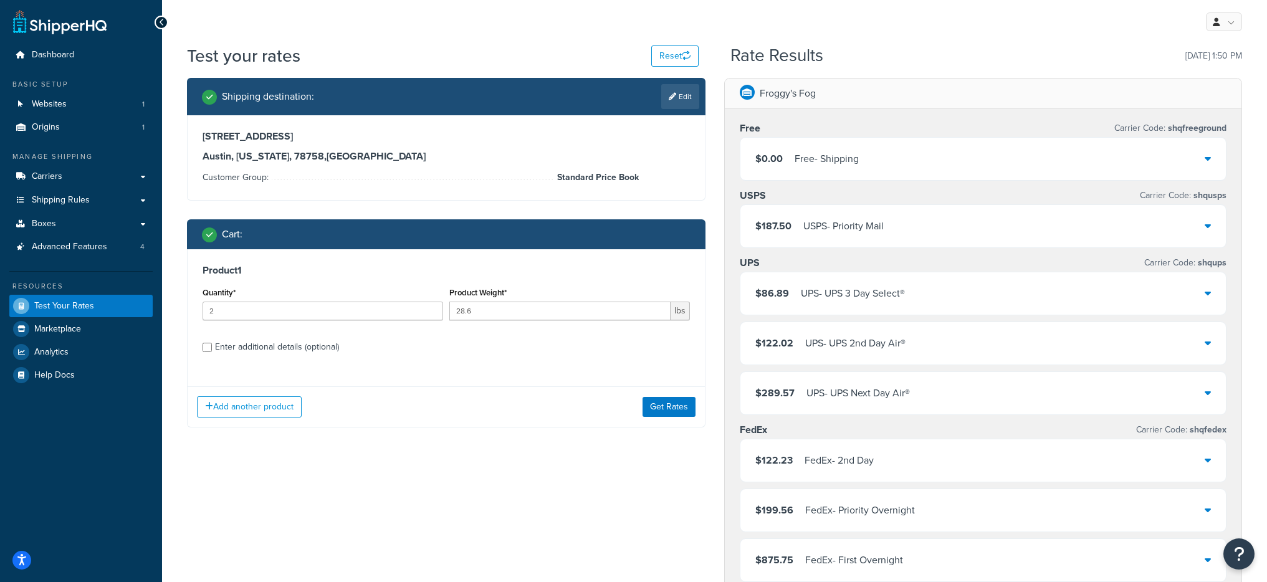
click at [327, 339] on div "Enter additional details (optional)" at bounding box center [277, 347] width 124 height 17
click at [212, 343] on input "Enter additional details (optional)" at bounding box center [207, 347] width 9 height 9
checkbox input "true"
select select "87735"
select select "55"
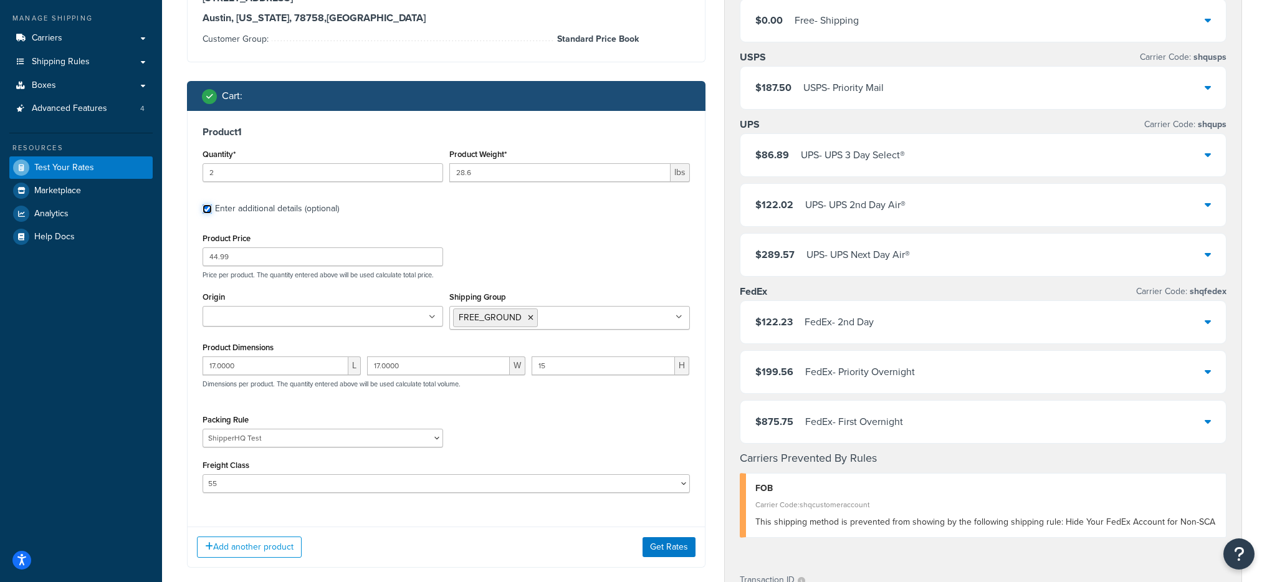
scroll to position [196, 0]
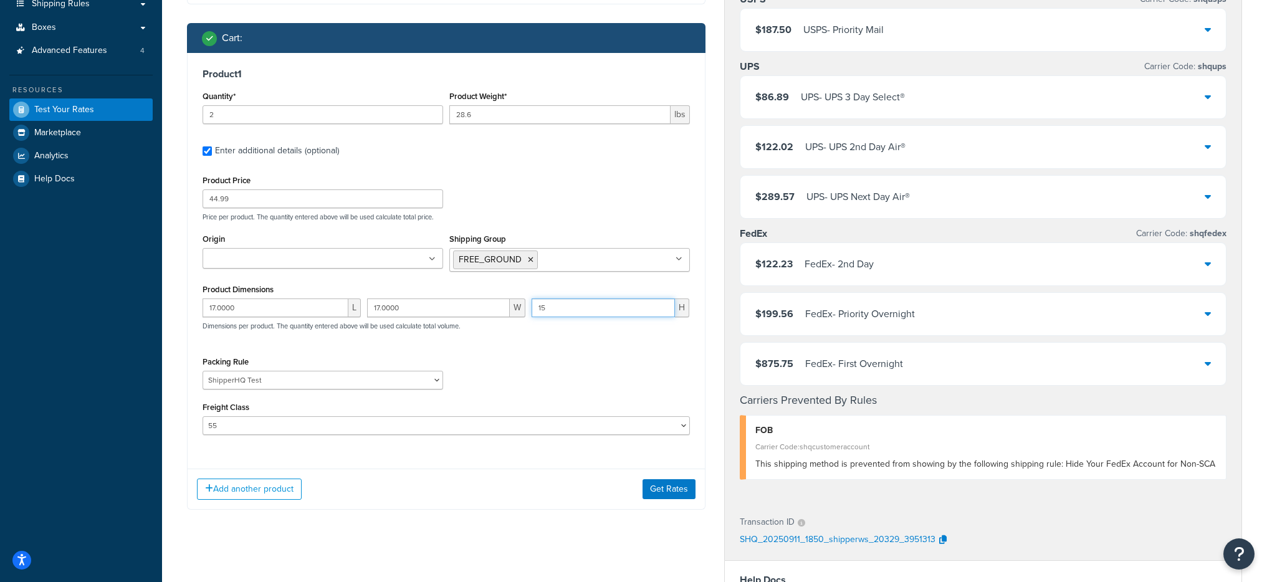
click at [552, 310] on input "15" at bounding box center [604, 308] width 144 height 19
type input "13"
click at [397, 305] on input "17.0000" at bounding box center [438, 308] width 143 height 19
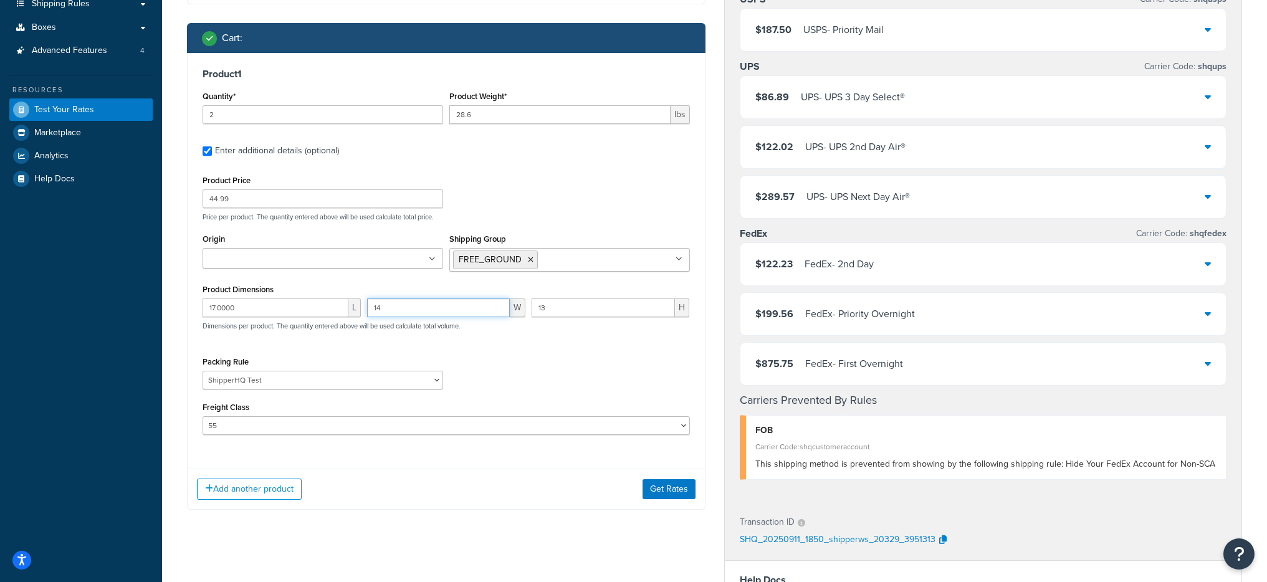
type input "14"
click at [292, 307] on input "17.0000" at bounding box center [276, 308] width 146 height 19
click at [292, 306] on input "17.0000" at bounding box center [276, 308] width 146 height 19
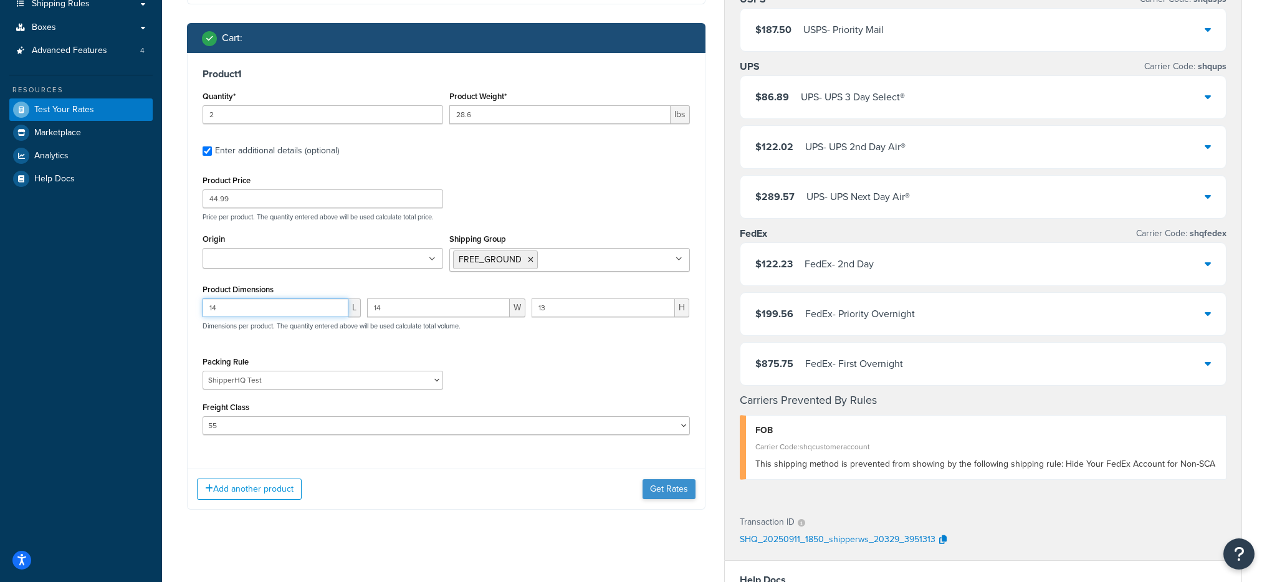
type input "14"
click at [661, 489] on button "Get Rates" at bounding box center [669, 489] width 53 height 20
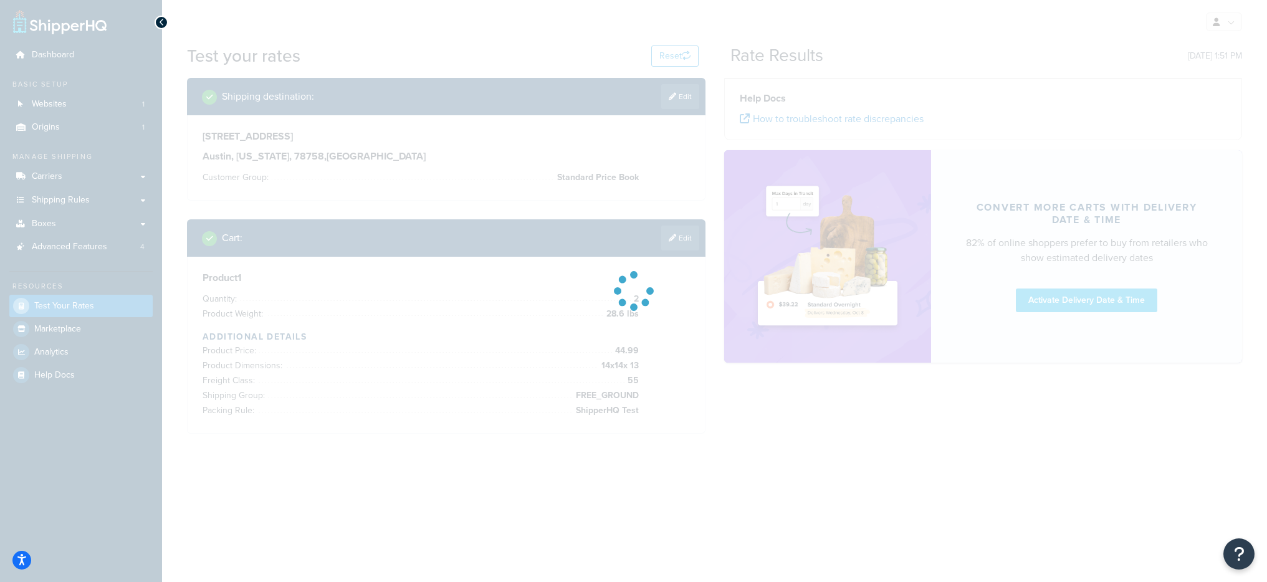
scroll to position [0, 0]
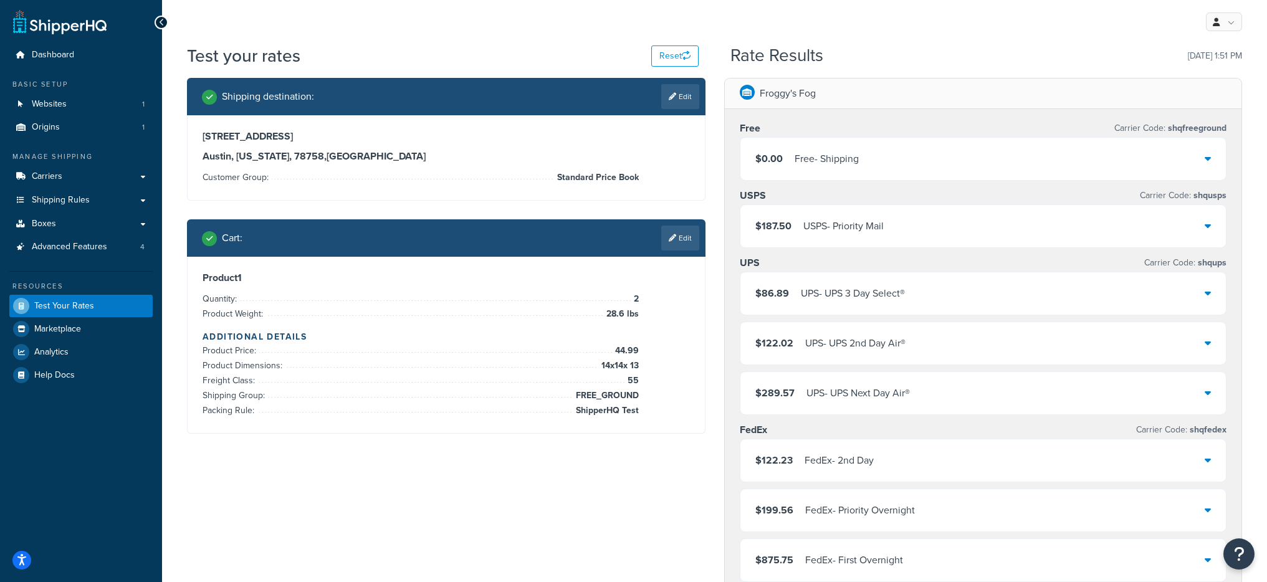
click at [777, 156] on span "$0.00" at bounding box center [769, 159] width 27 height 14
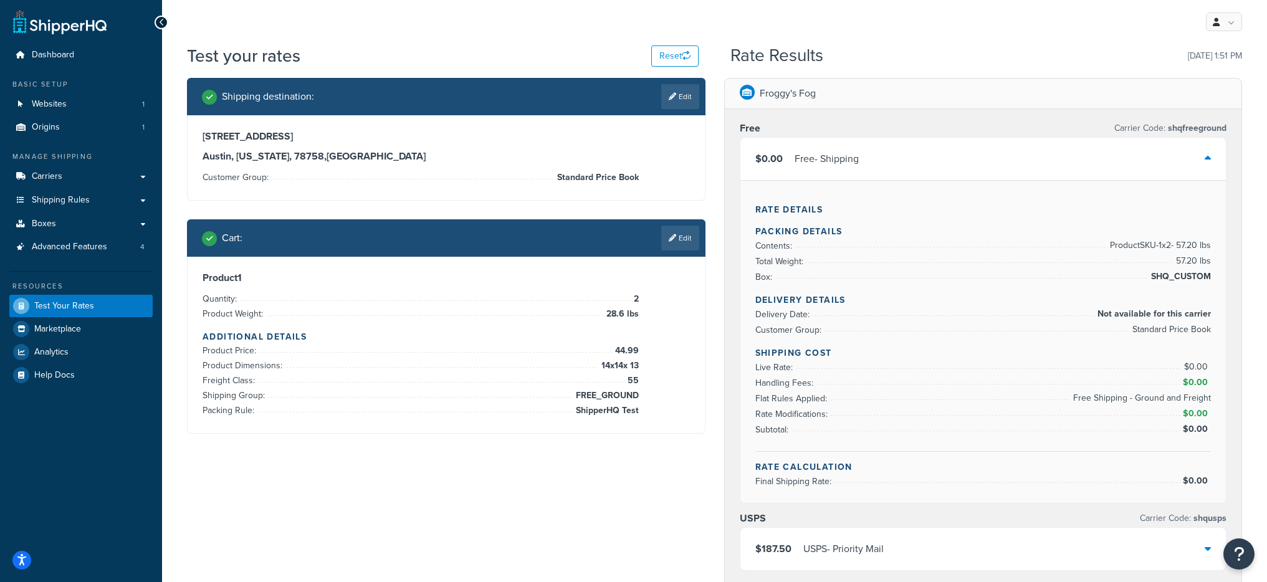
click at [777, 156] on span "$0.00" at bounding box center [769, 159] width 27 height 14
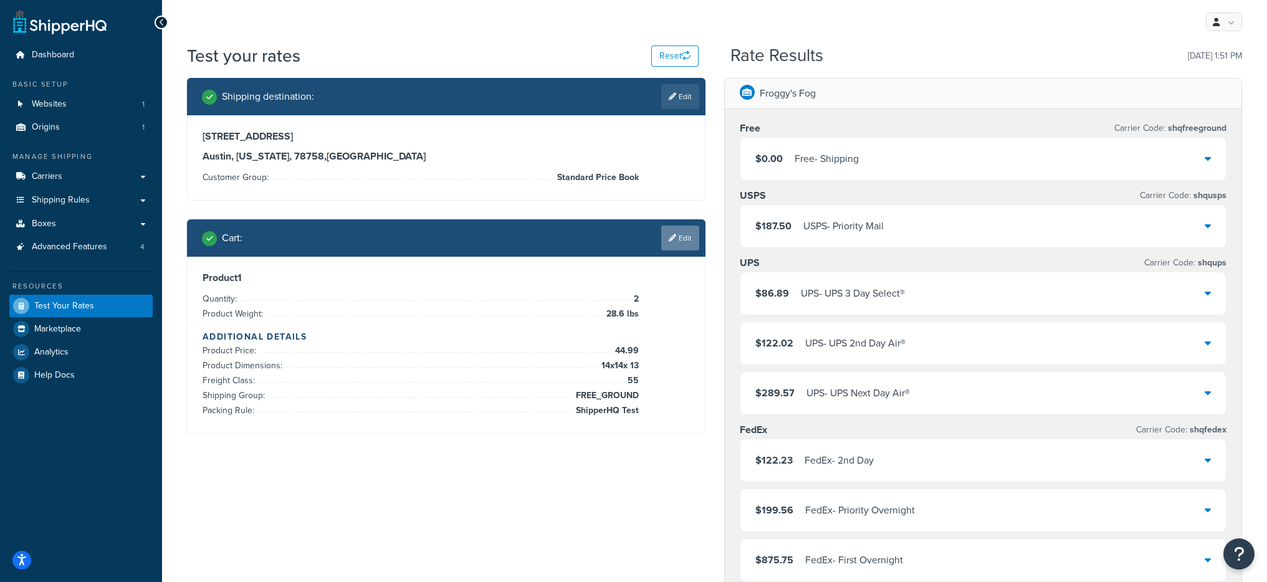
click at [675, 246] on link "Edit" at bounding box center [680, 238] width 38 height 25
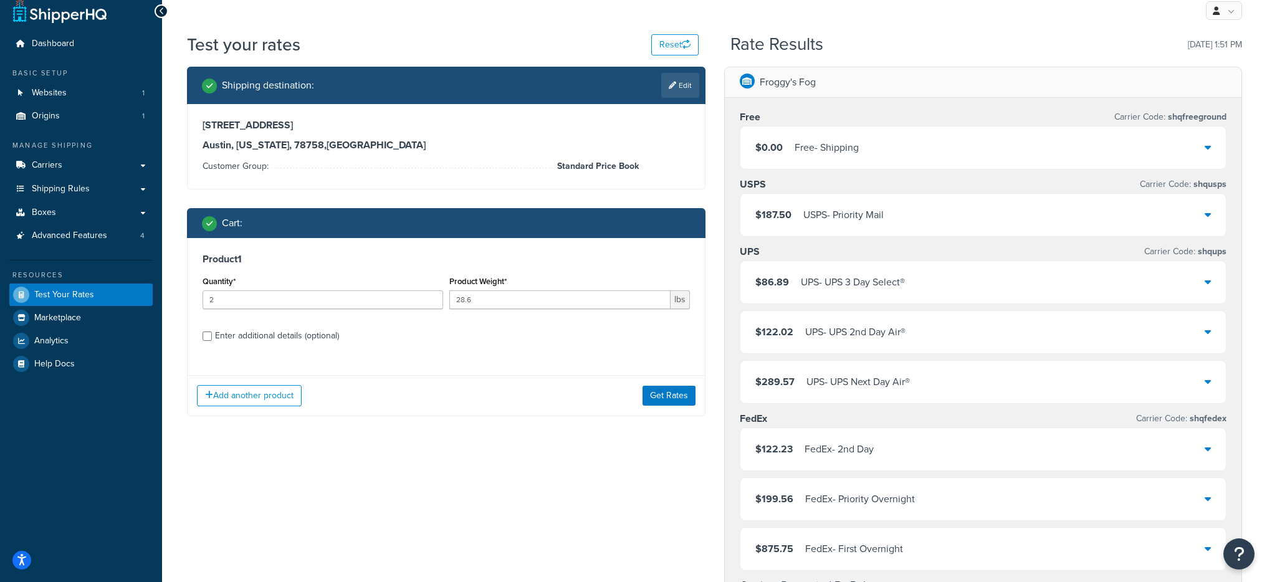
click at [233, 337] on div "Enter additional details (optional)" at bounding box center [277, 335] width 124 height 17
click at [212, 337] on input "Enter additional details (optional)" at bounding box center [207, 336] width 9 height 9
checkbox input "true"
select select "87735"
select select "55"
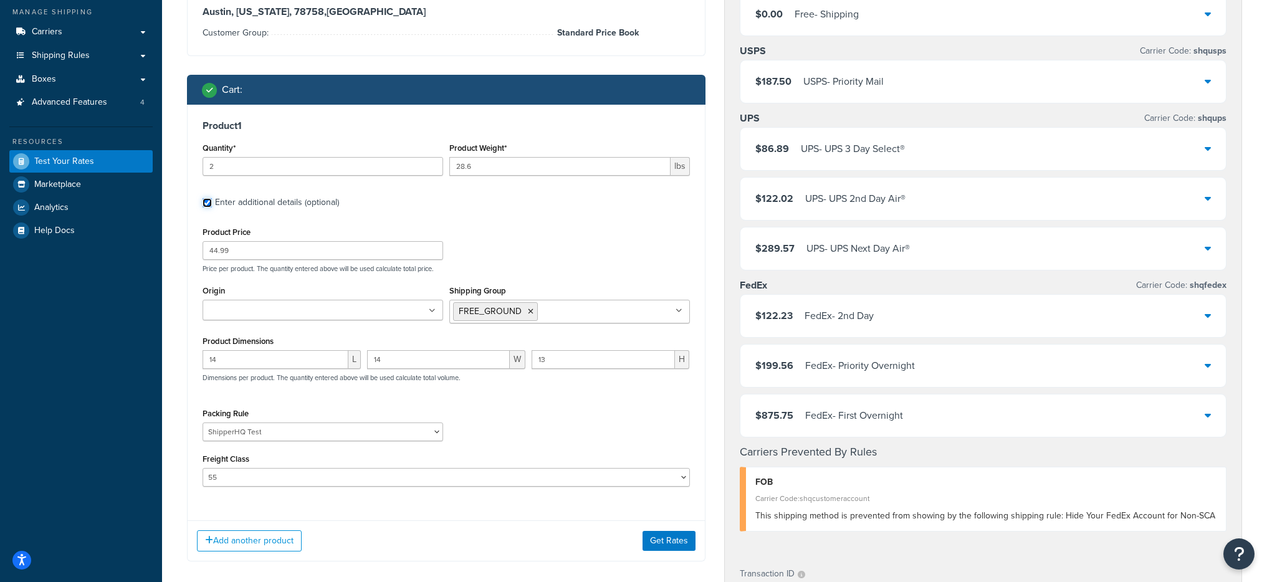
scroll to position [154, 0]
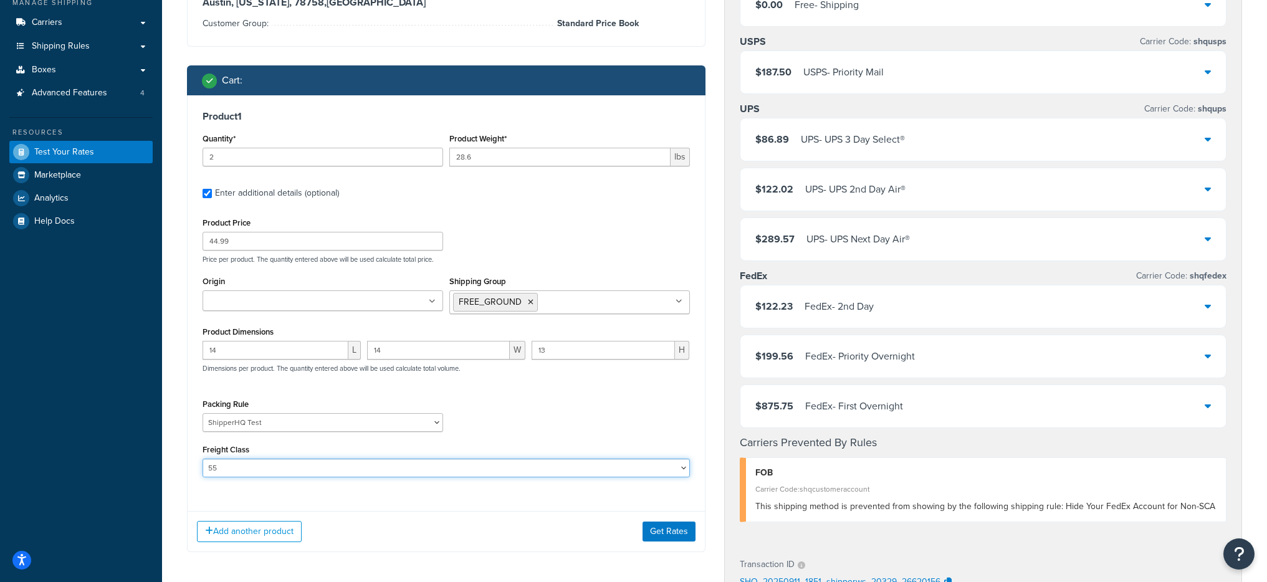
click at [275, 464] on select "50 55 60 65 70 77.5 85 92.5 100 110 125 150 175 200 250 300 400 500" at bounding box center [447, 468] width 488 height 19
select select
click at [203, 459] on select "50 55 60 65 70 77.5 85 92.5 100 110 125 150 175 200 250 300 400 500" at bounding box center [447, 468] width 488 height 19
click at [650, 527] on button "Get Rates" at bounding box center [669, 532] width 53 height 20
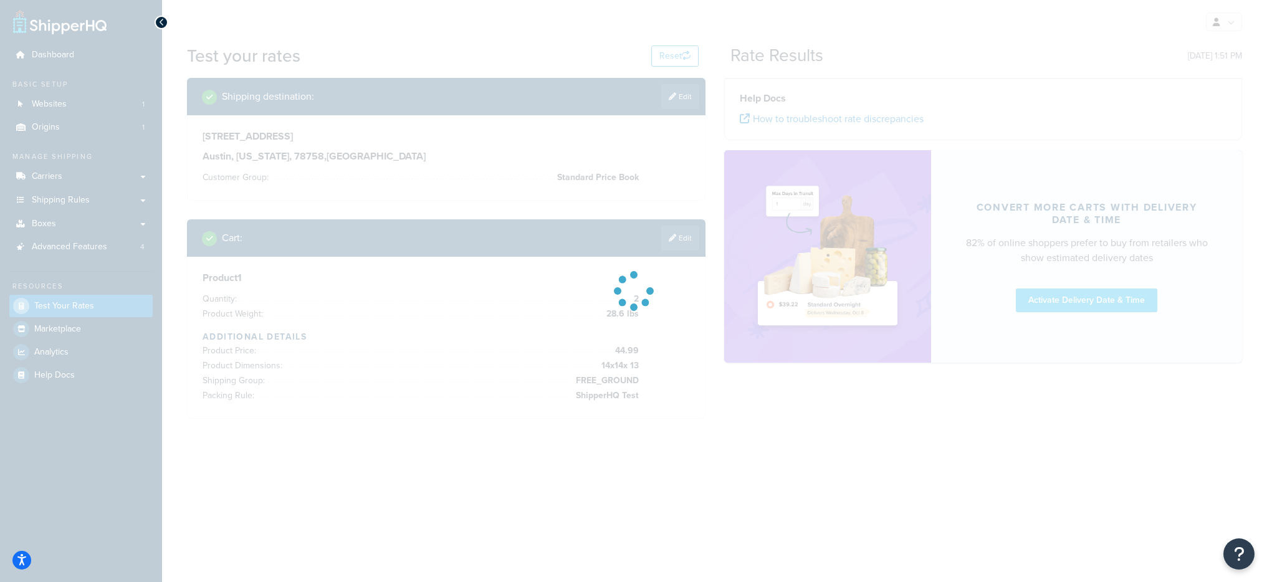
scroll to position [0, 0]
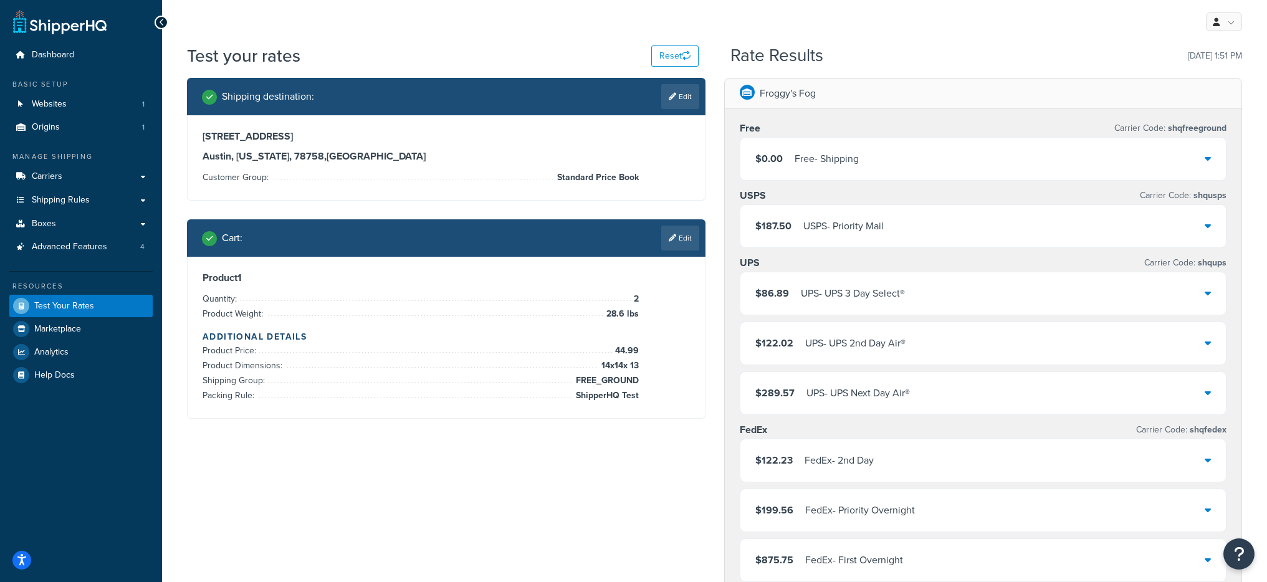
click at [829, 155] on div "Free - Shipping" at bounding box center [827, 158] width 64 height 17
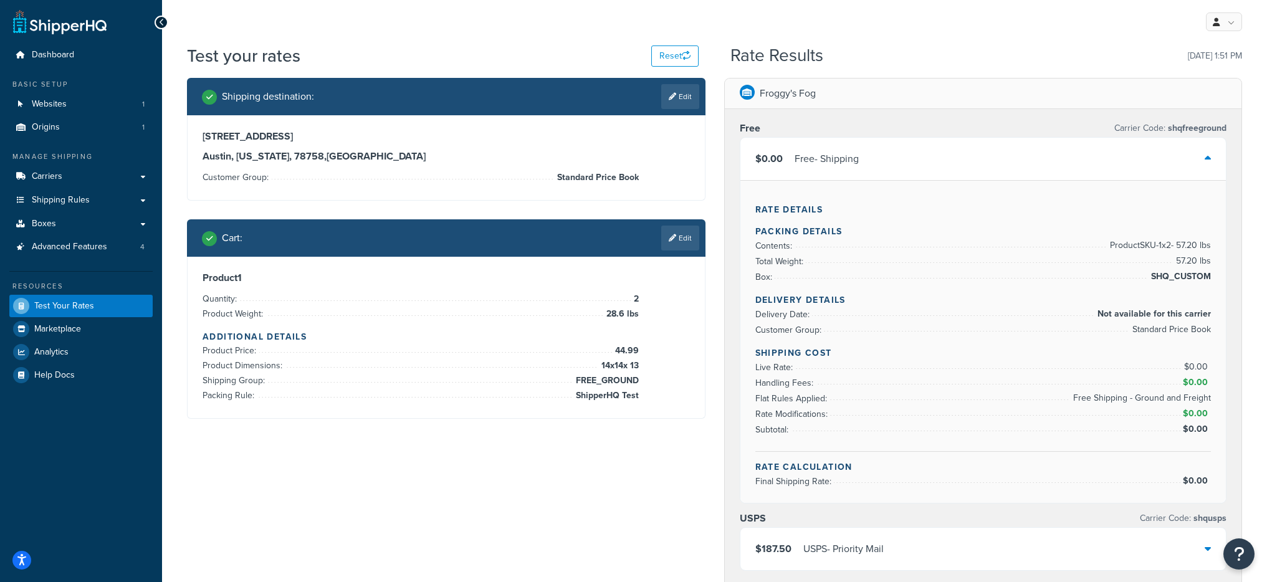
click at [943, 548] on div "$187.50 USPS - Priority Mail" at bounding box center [984, 549] width 486 height 42
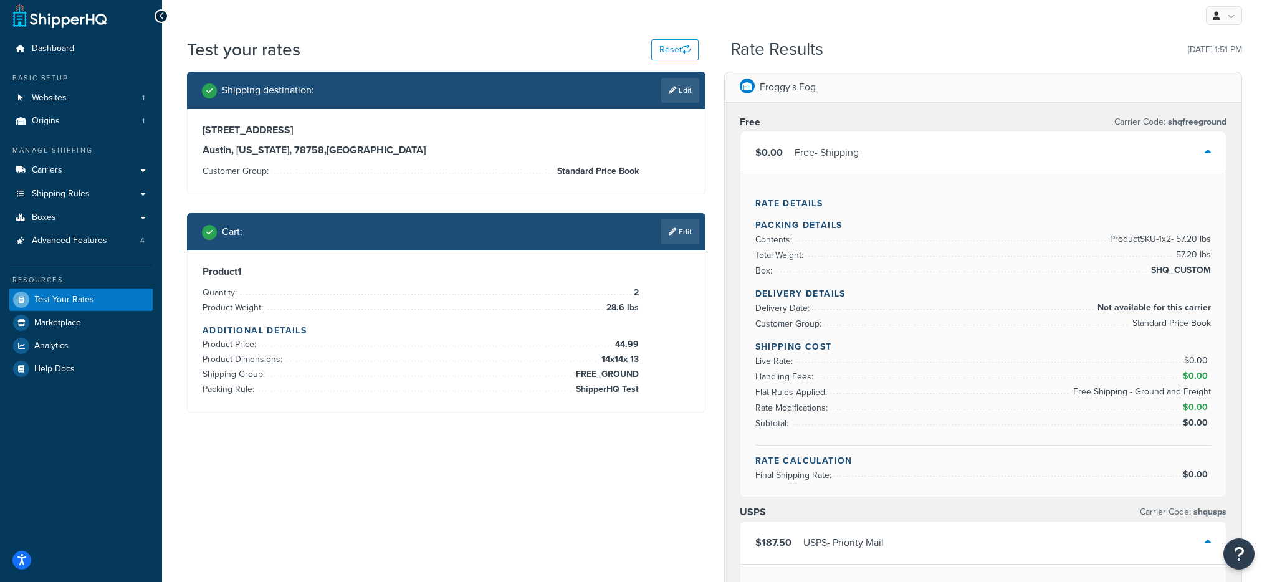
scroll to position [4, 0]
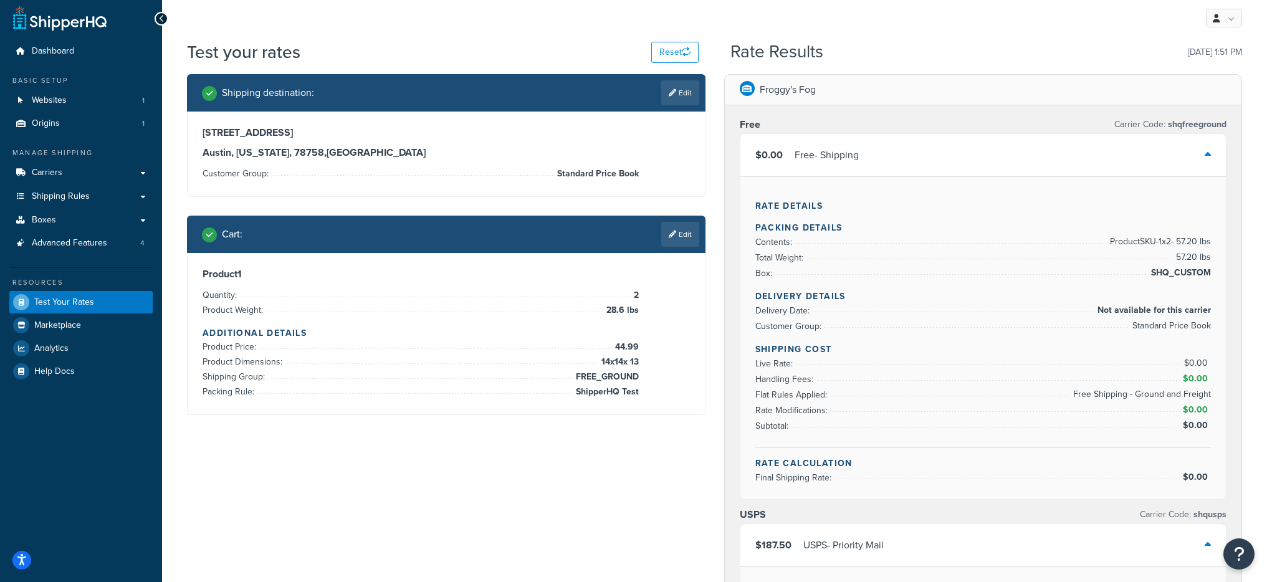
click at [974, 153] on div "$0.00 Free - Shipping" at bounding box center [984, 155] width 486 height 42
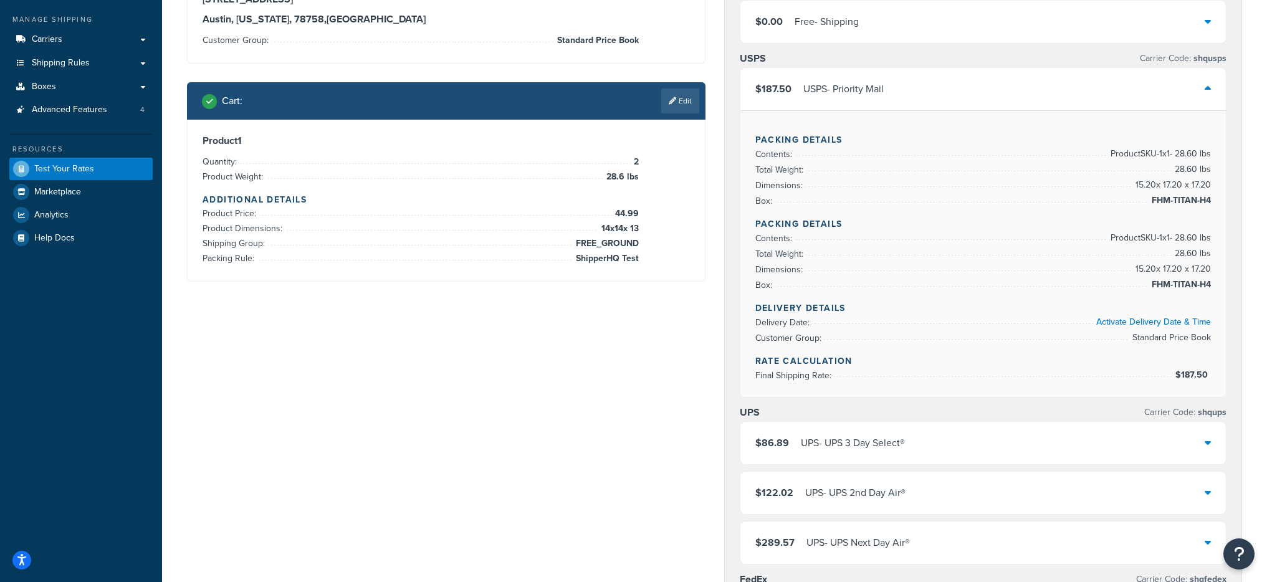
scroll to position [126, 0]
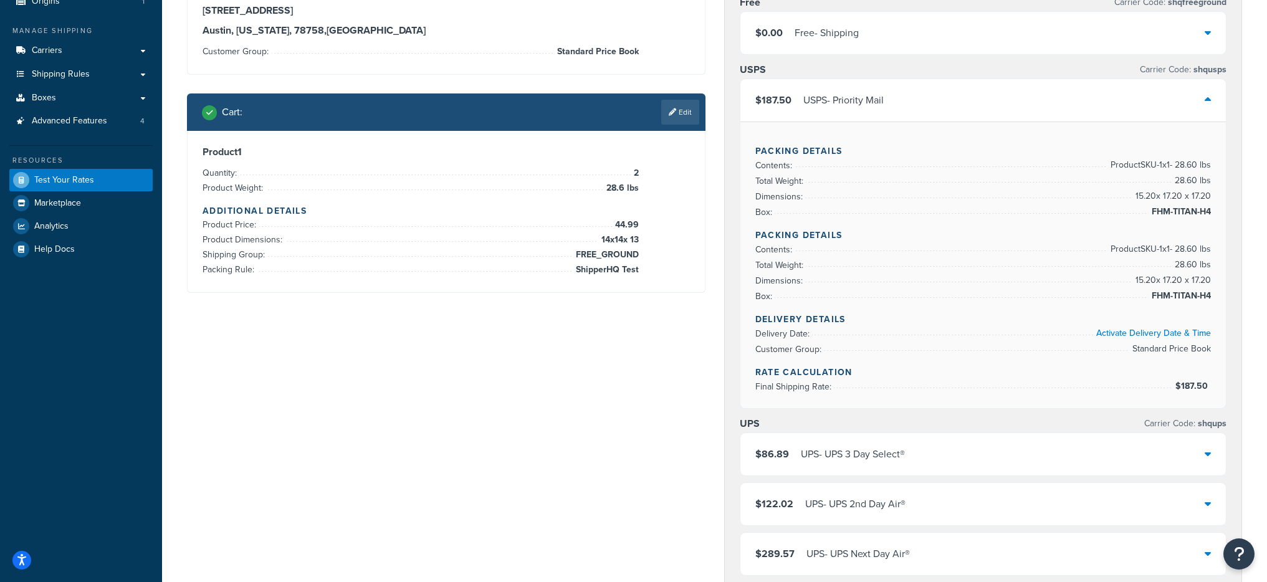
click at [991, 91] on div "$187.50 USPS - Priority Mail" at bounding box center [984, 100] width 486 height 42
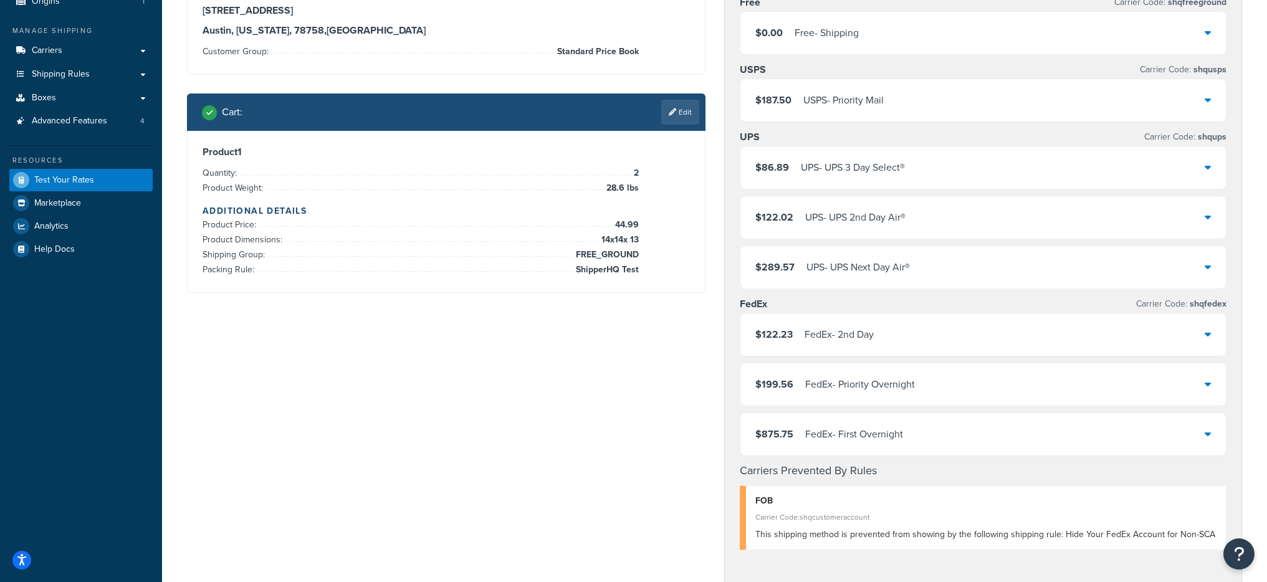
click at [933, 149] on div "$86.89 UPS - UPS 3 Day Select®" at bounding box center [984, 168] width 486 height 42
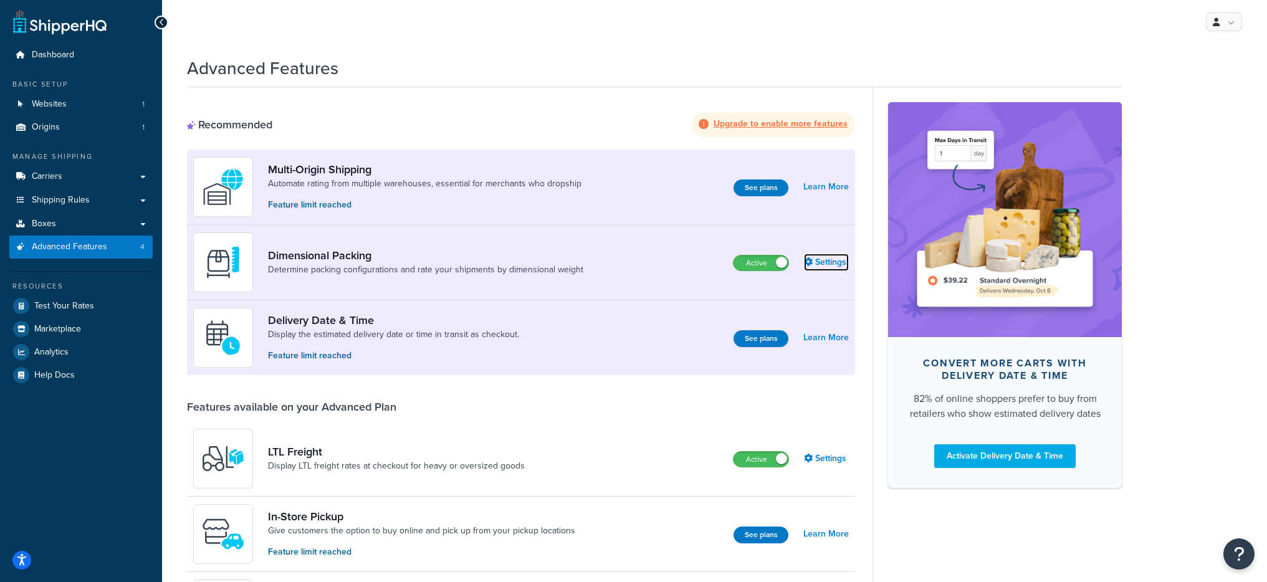
click at [817, 259] on link "Settings" at bounding box center [826, 262] width 45 height 17
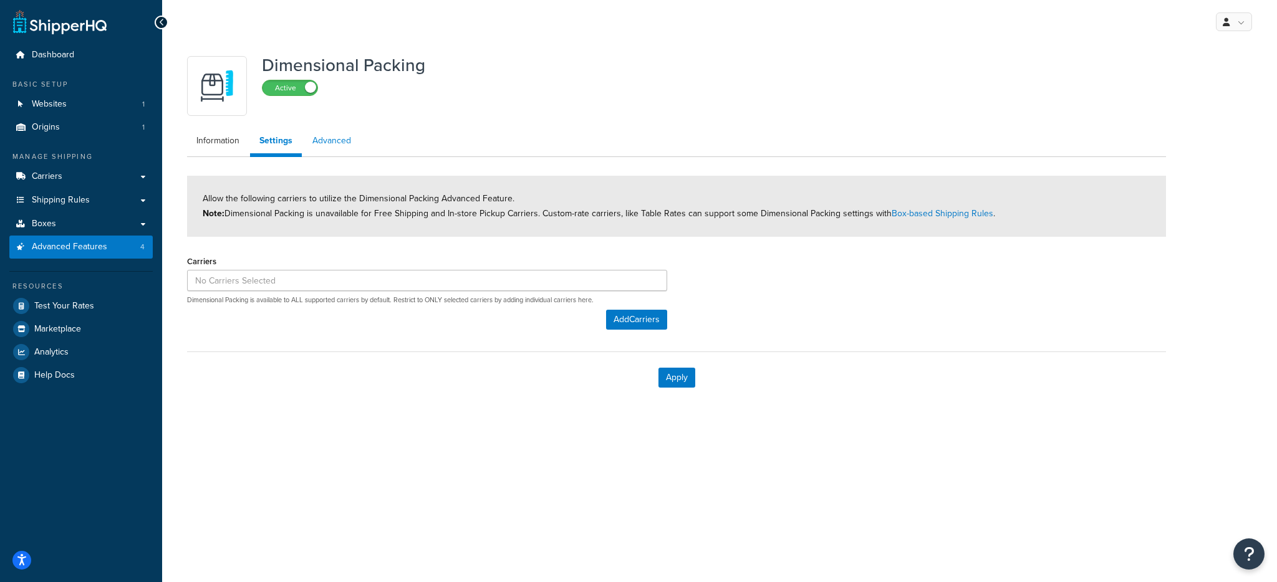
click at [333, 150] on link "Advanced" at bounding box center [331, 140] width 57 height 25
select select "false"
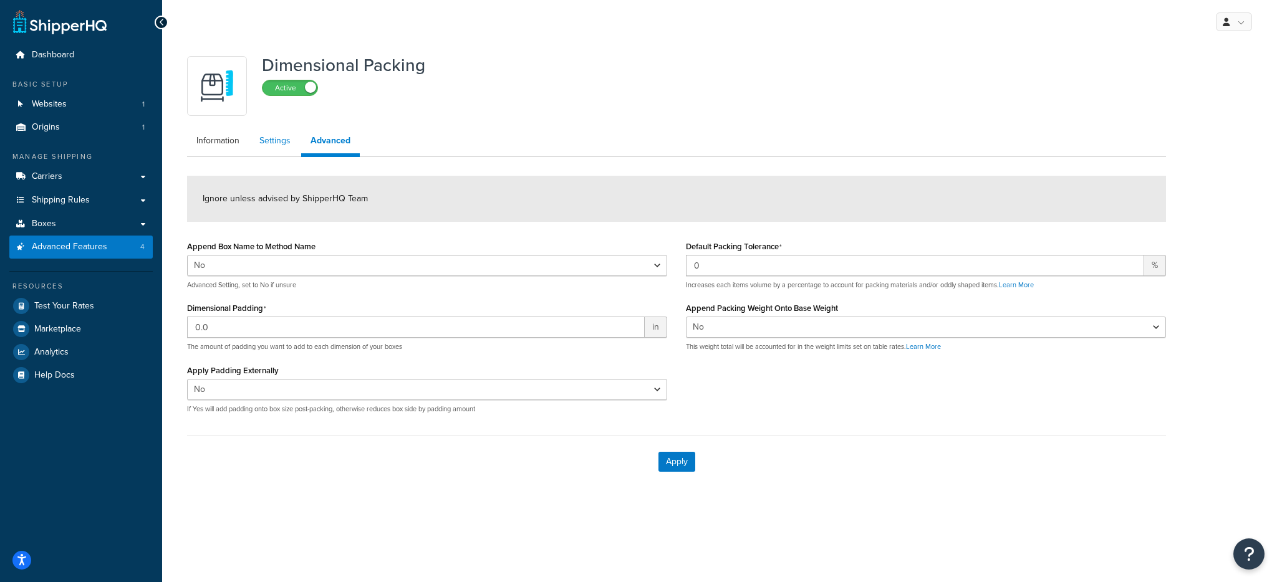
click at [271, 147] on link "Settings" at bounding box center [275, 140] width 50 height 25
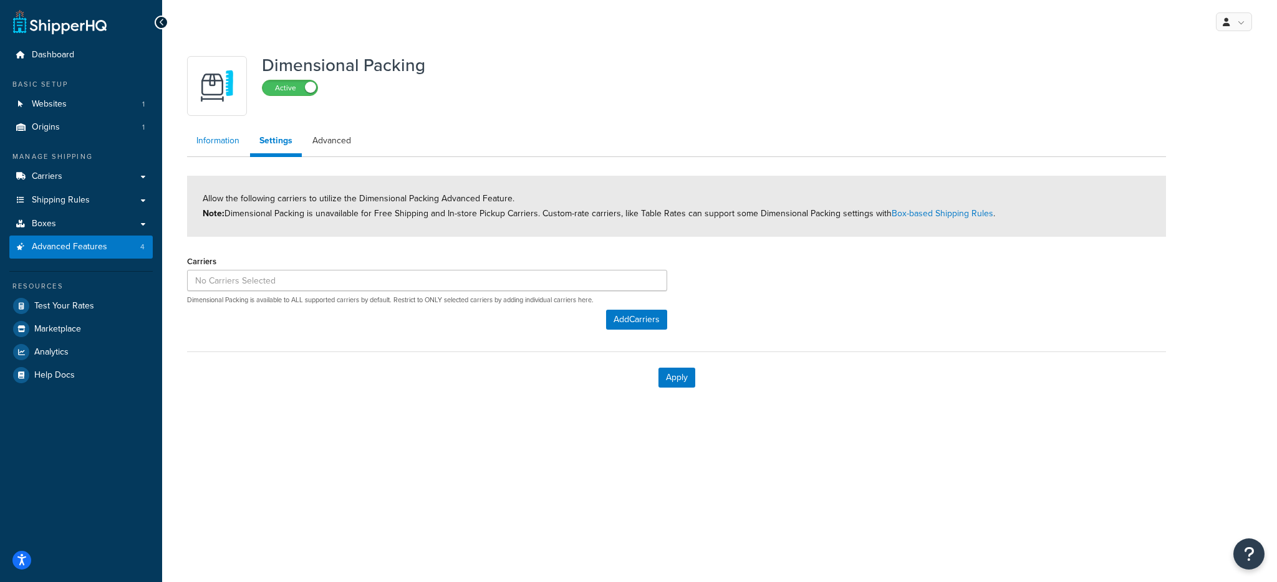
click at [229, 147] on link "Information" at bounding box center [218, 140] width 62 height 25
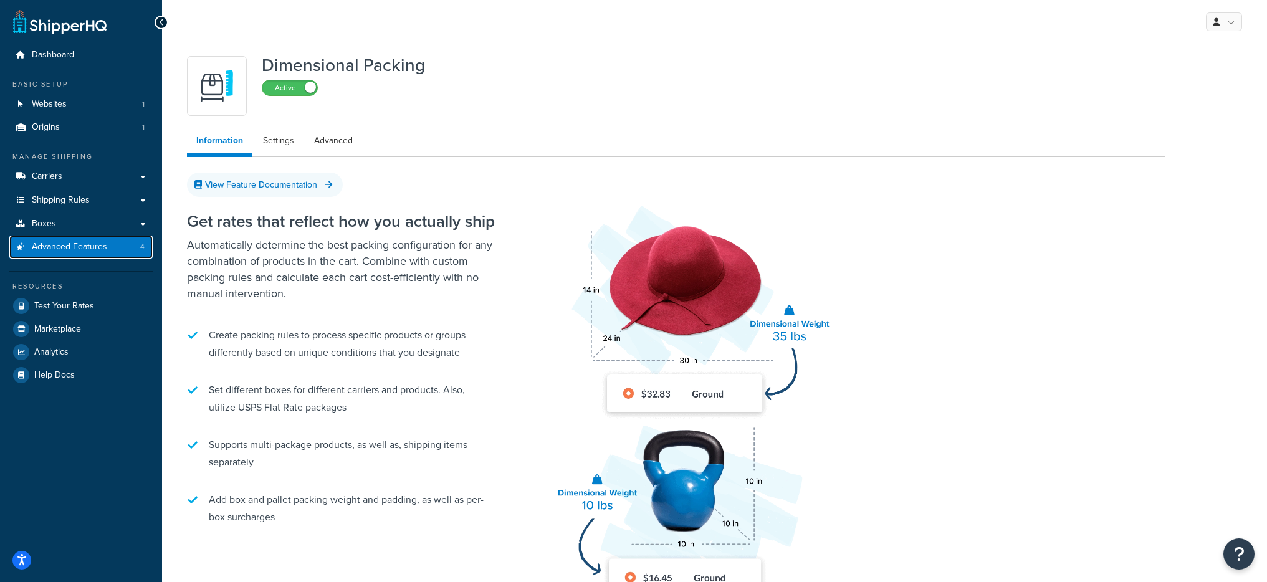
click at [100, 249] on span "Advanced Features" at bounding box center [69, 247] width 75 height 11
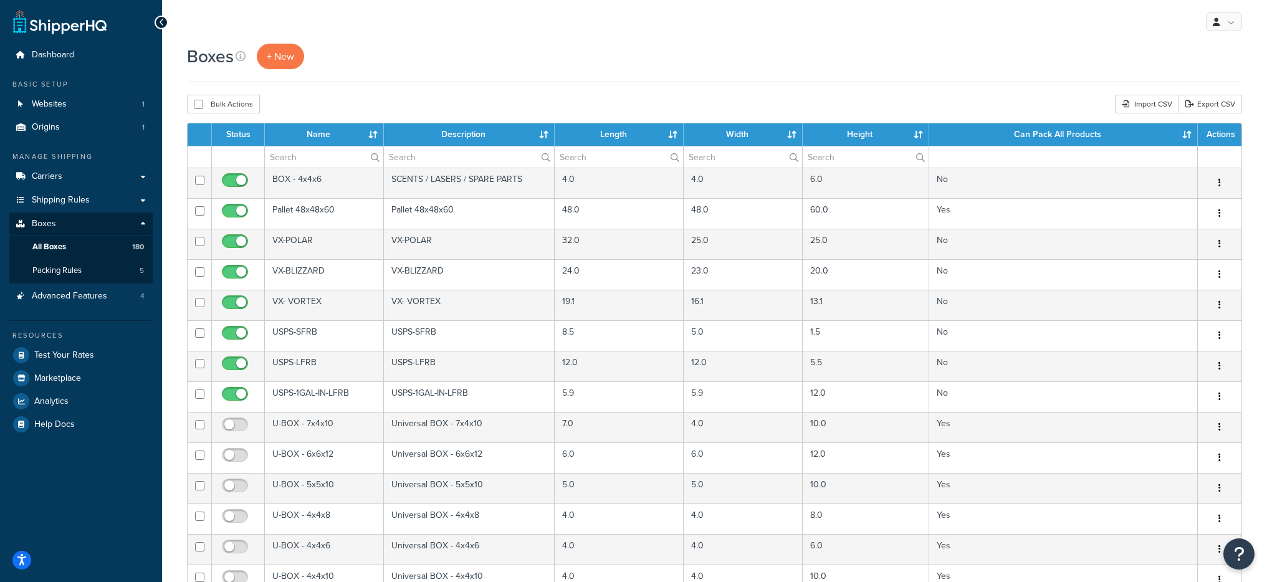
select select "1000"
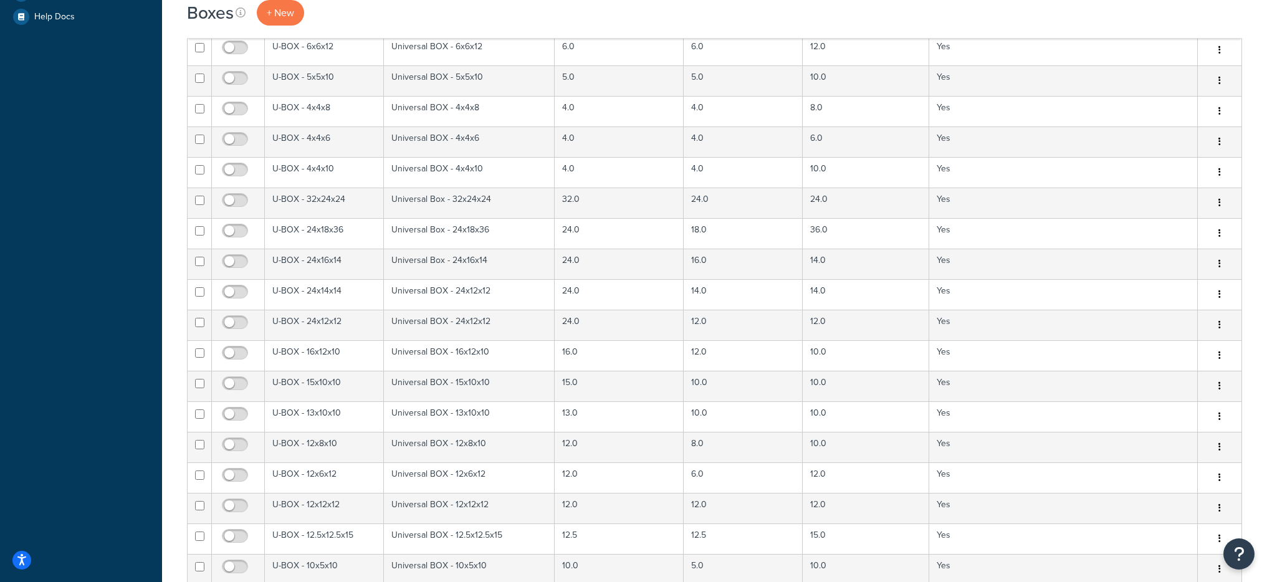
scroll to position [2683, 0]
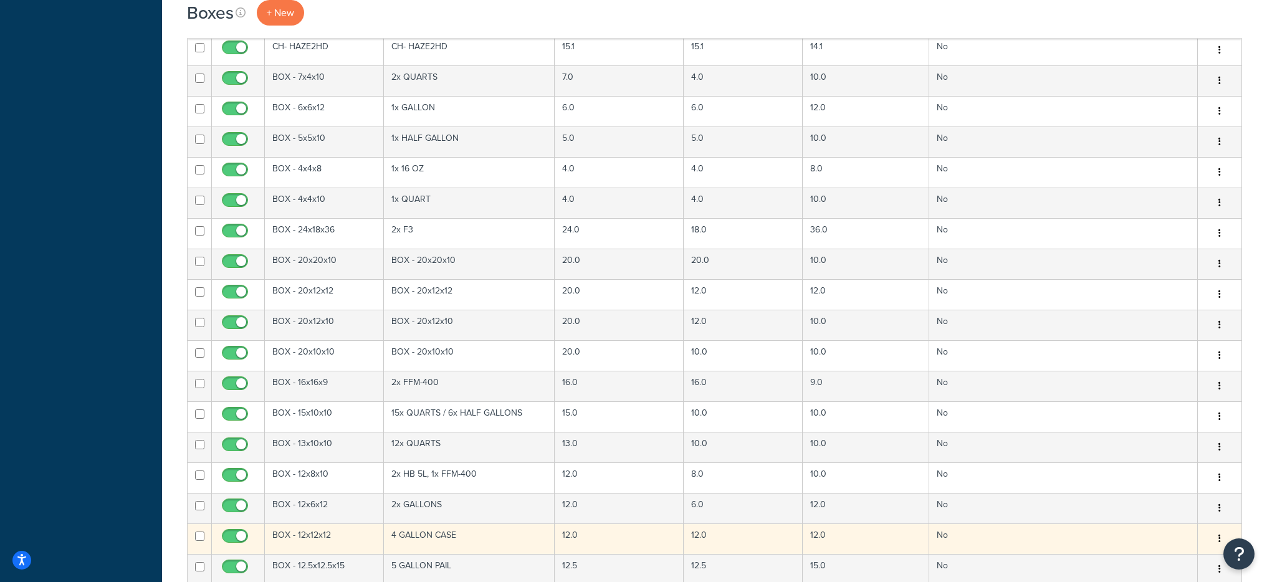
click at [310, 537] on td "BOX - 12x12x12" at bounding box center [324, 539] width 119 height 31
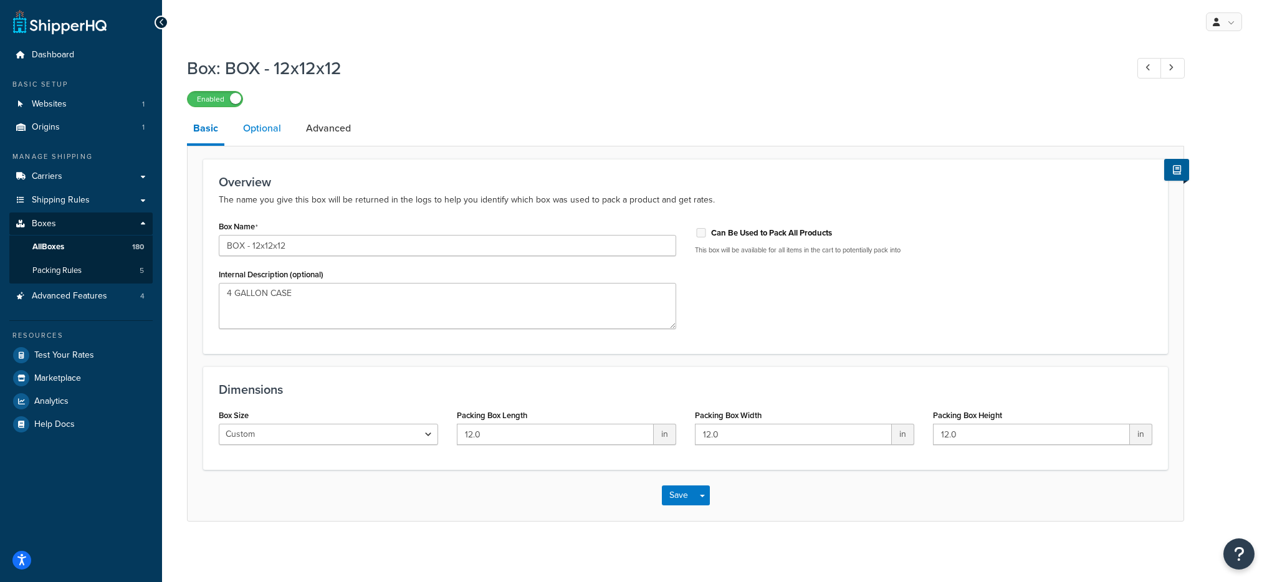
click at [265, 130] on link "Optional" at bounding box center [262, 128] width 51 height 30
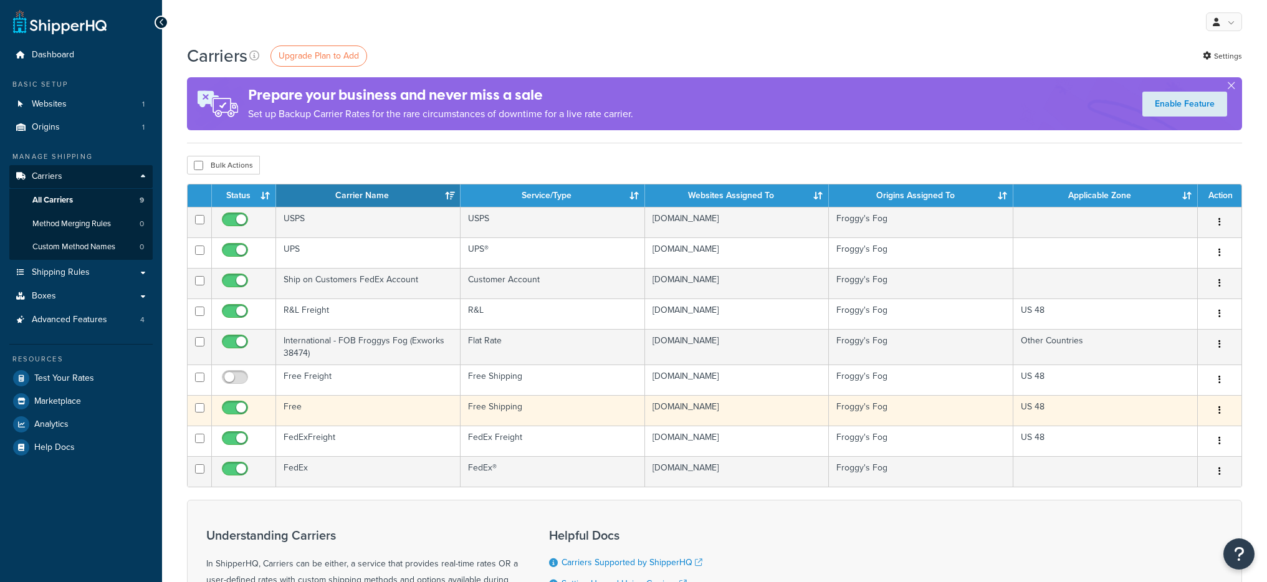
click at [365, 415] on td "Free" at bounding box center [368, 410] width 185 height 31
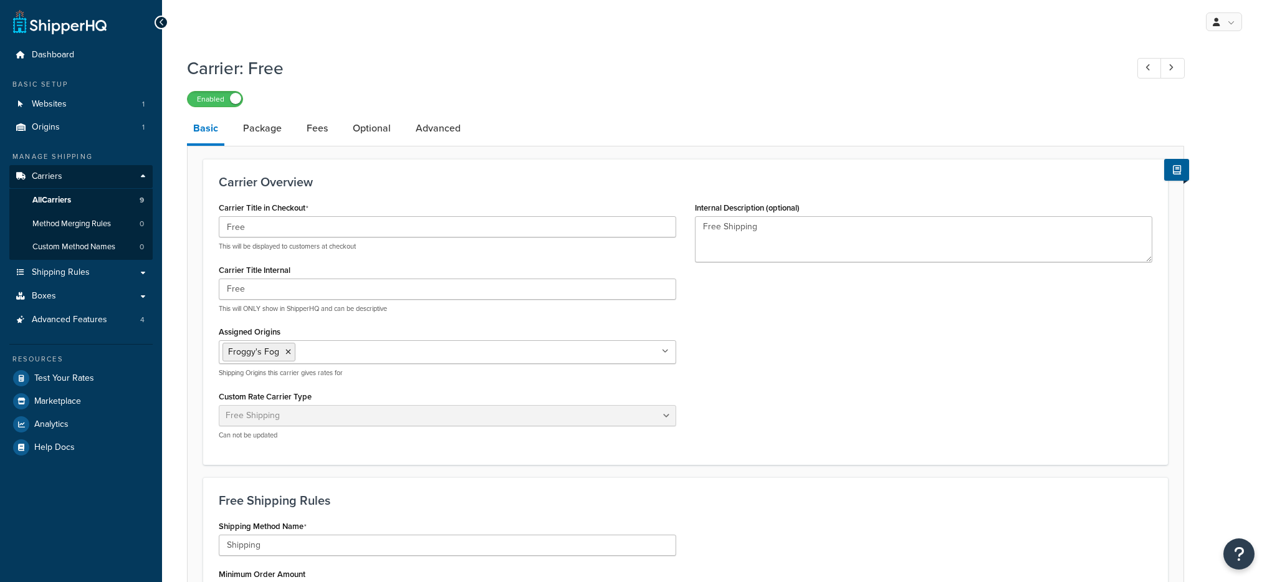
select select "free"
click at [248, 132] on link "Package" at bounding box center [262, 128] width 51 height 30
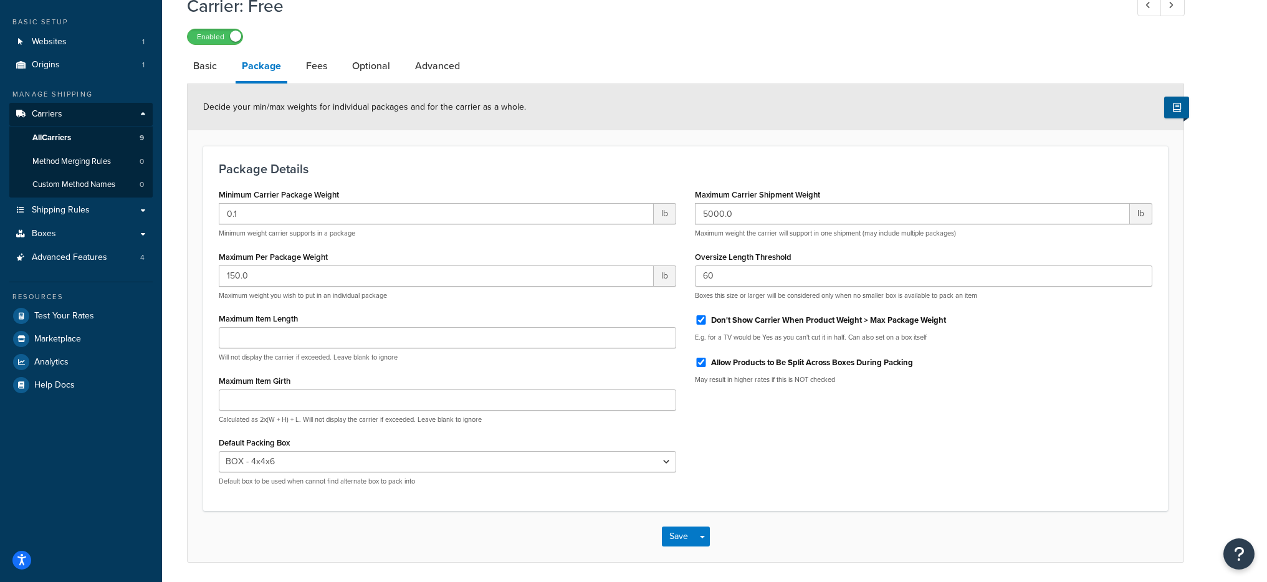
scroll to position [105, 0]
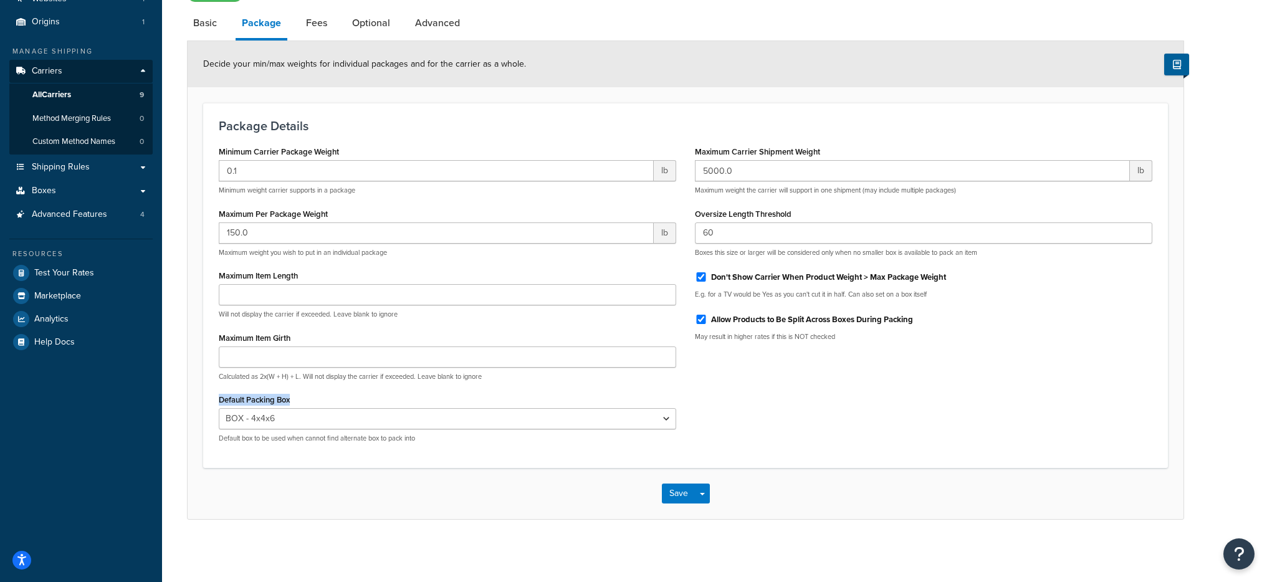
drag, startPoint x: 293, startPoint y: 403, endPoint x: 220, endPoint y: 404, distance: 72.9
click at [220, 404] on div "Default Packing Box N/A BOX - 4x4x6 VX-POLAR VX-BLIZZARD VX- VORTEX USPS-SFRB U…" at bounding box center [448, 417] width 458 height 52
click at [337, 418] on select "N/A BOX - 4x4x6 VX-POLAR VX-BLIZZARD VX- VORTEX USPS-SFRB USPS-LFRB USPS-1GAL-I…" at bounding box center [448, 418] width 458 height 21
click at [219, 408] on select "N/A BOX - 4x4x6 VX-POLAR VX-BLIZZARD VX- VORTEX USPS-SFRB USPS-LFRB USPS-1GAL-I…" at bounding box center [448, 418] width 458 height 21
click at [267, 425] on select "N/A BOX - 4x4x6 VX-POLAR VX-BLIZZARD VX- VORTEX USPS-SFRB USPS-LFRB USPS-1GAL-I…" at bounding box center [448, 418] width 458 height 21
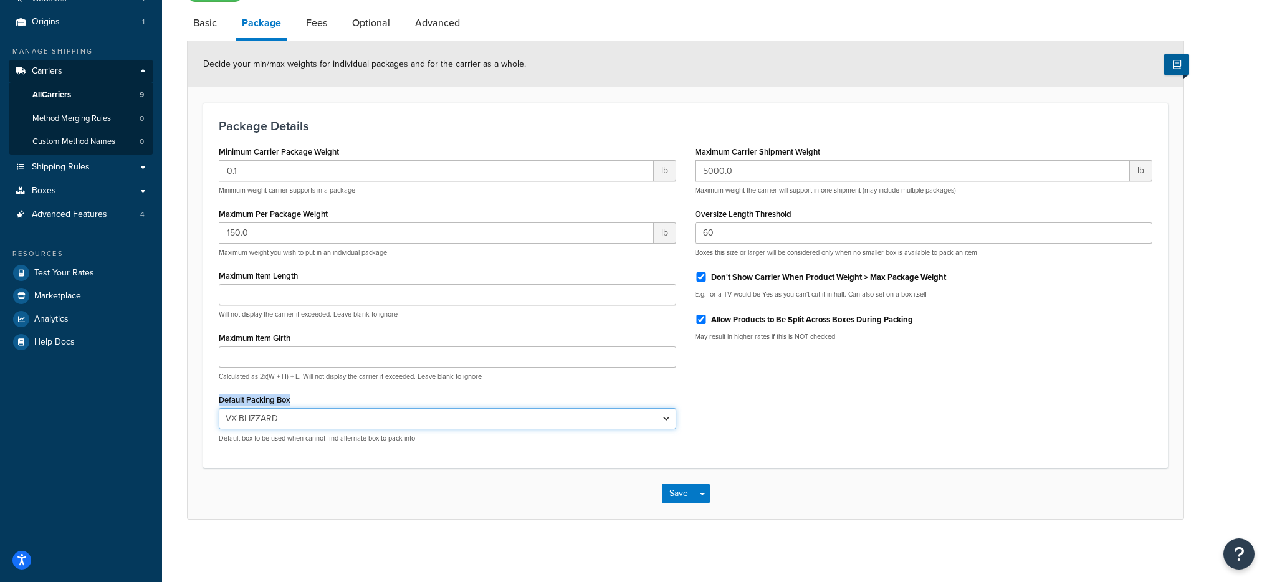
select select "442578"
click at [219, 408] on select "N/A BOX - 4x4x6 VX-POLAR VX-BLIZZARD VX- VORTEX USPS-SFRB USPS-LFRB USPS-1GAL-I…" at bounding box center [448, 418] width 458 height 21
click at [183, 340] on div "Carrier: Free Enabled Basic Package Fees Optional Advanced Decide your min/max …" at bounding box center [714, 248] width 1105 height 607
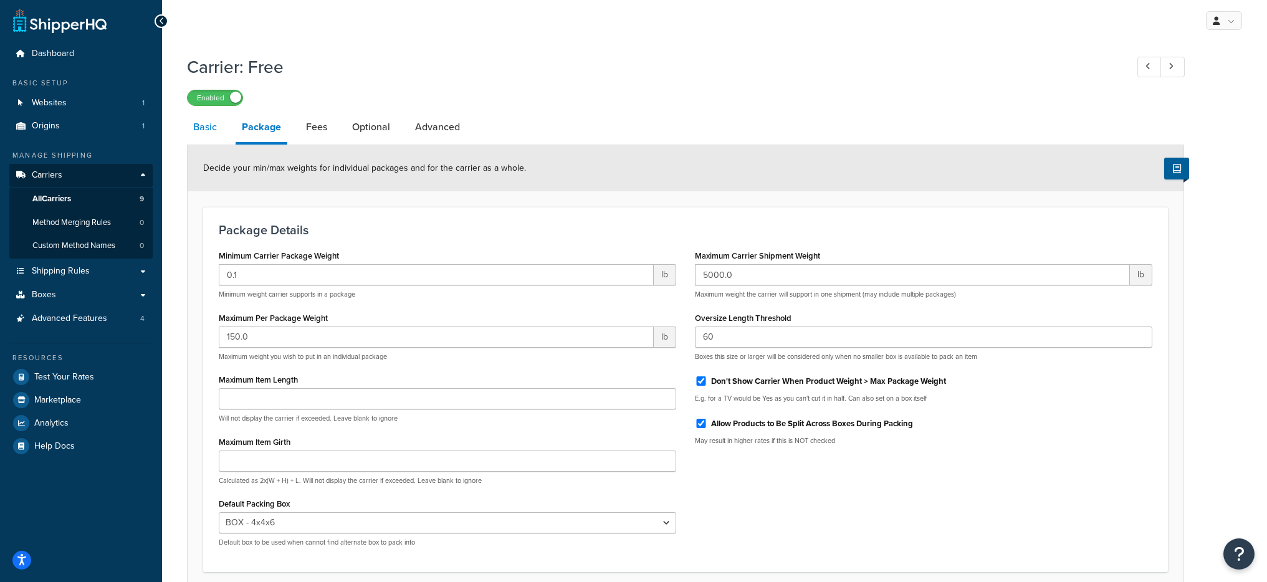
scroll to position [2, 0]
click at [205, 133] on link "Basic" at bounding box center [205, 126] width 36 height 30
select select "free"
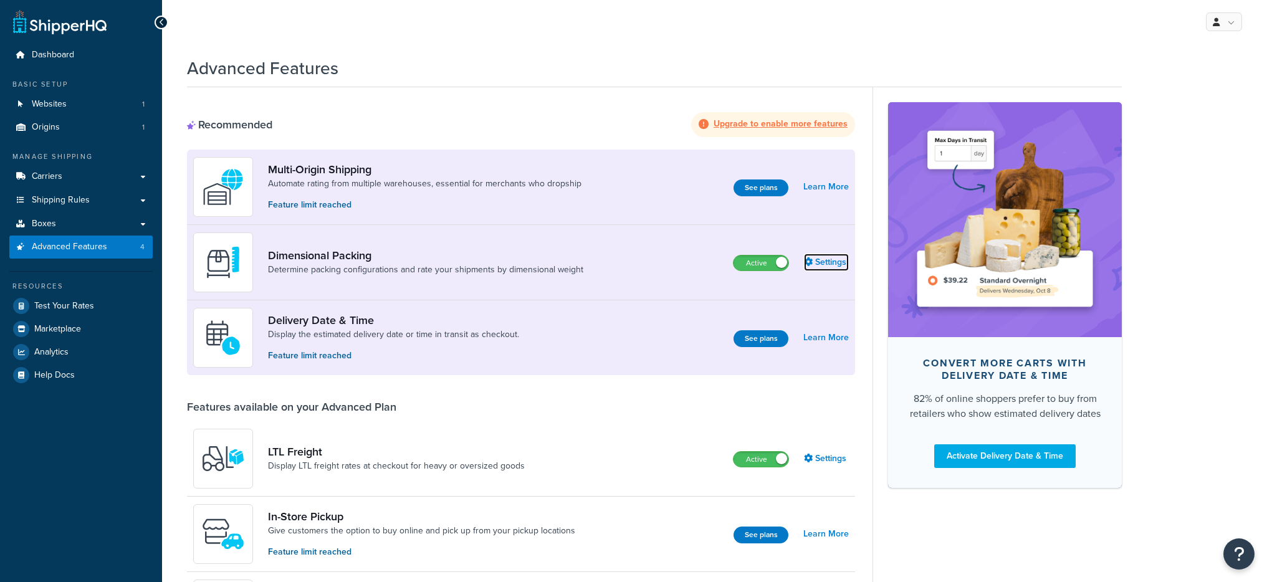
click at [812, 266] on icon at bounding box center [808, 261] width 9 height 9
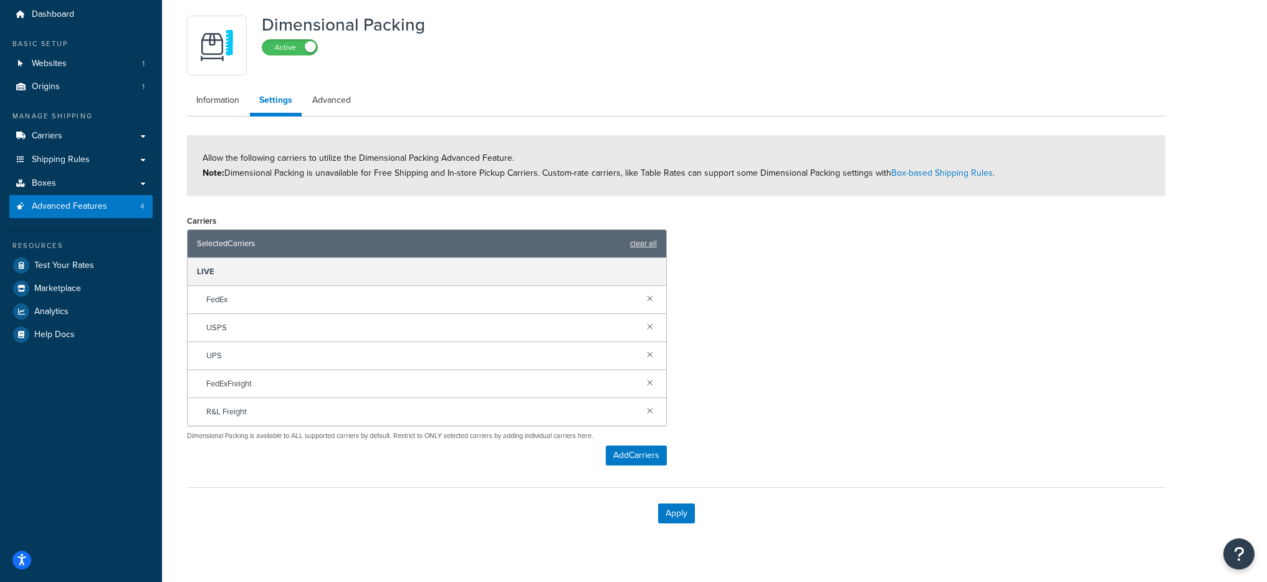
scroll to position [41, 0]
click at [633, 458] on button "Add Carriers" at bounding box center [636, 455] width 61 height 20
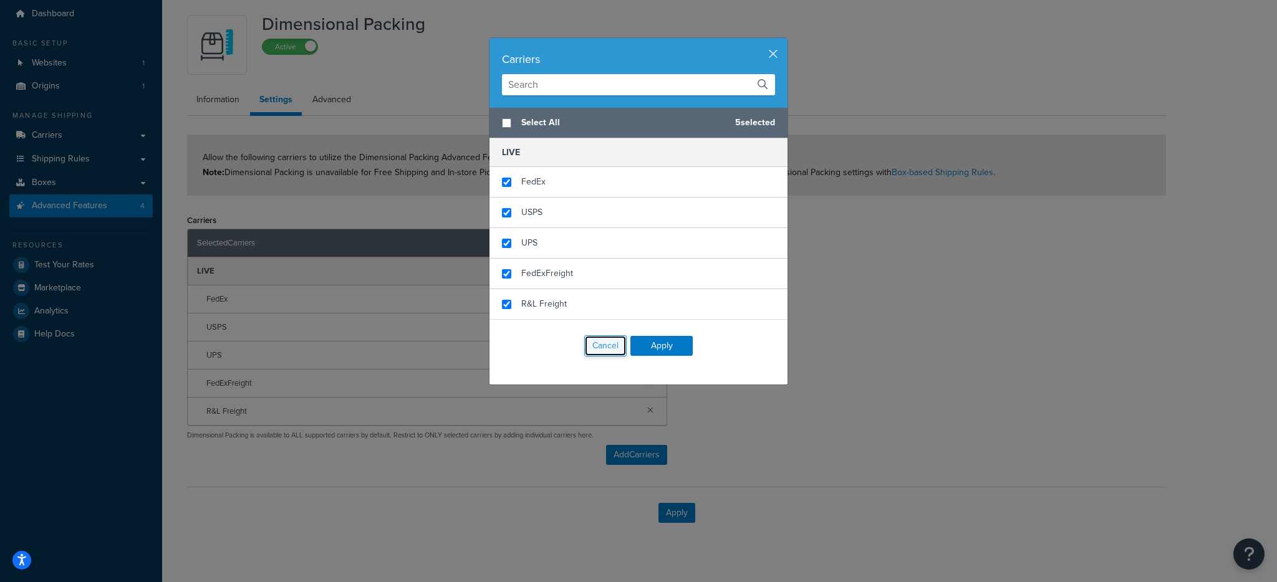
click at [587, 347] on button "Cancel" at bounding box center [605, 345] width 42 height 21
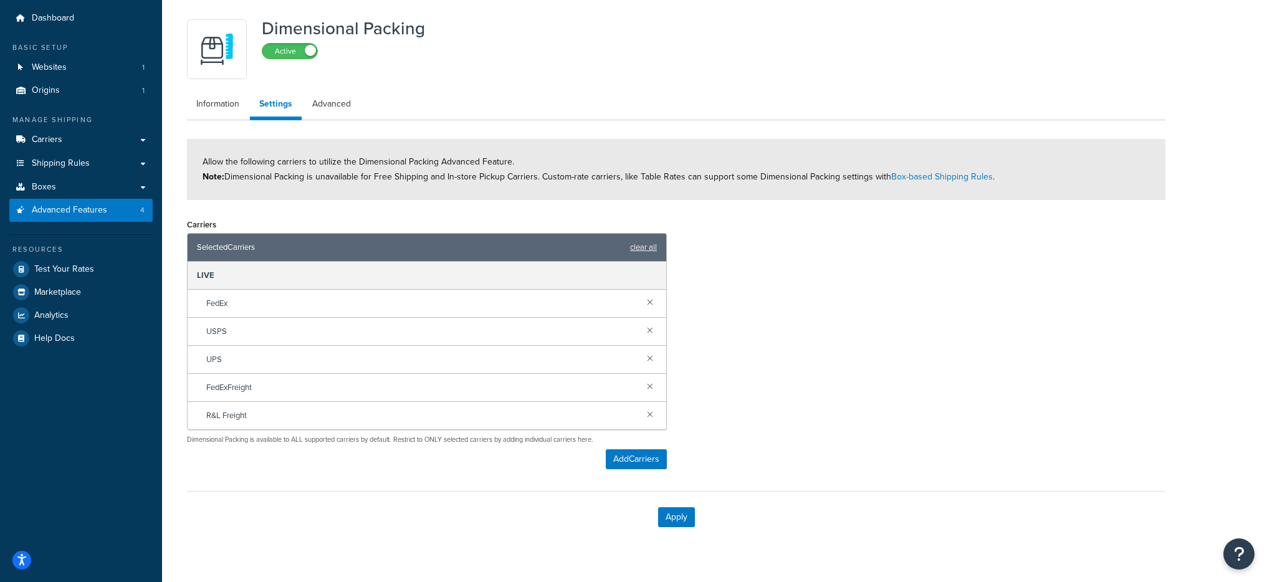
scroll to position [0, 0]
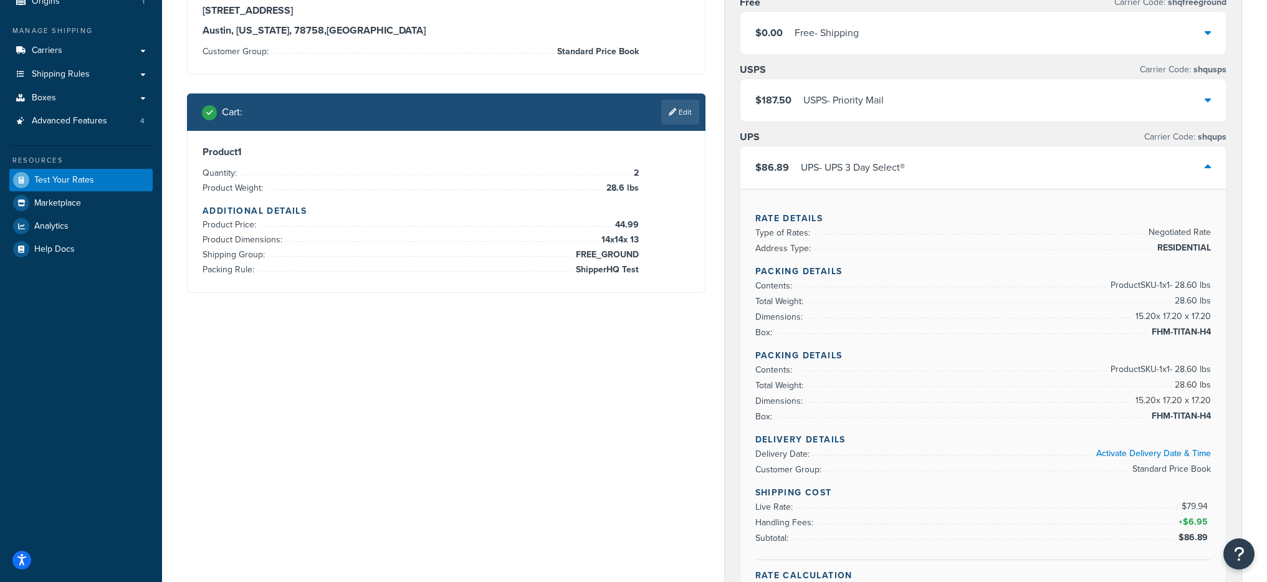
click at [870, 170] on div "UPS - UPS 3 Day Select®" at bounding box center [853, 167] width 104 height 17
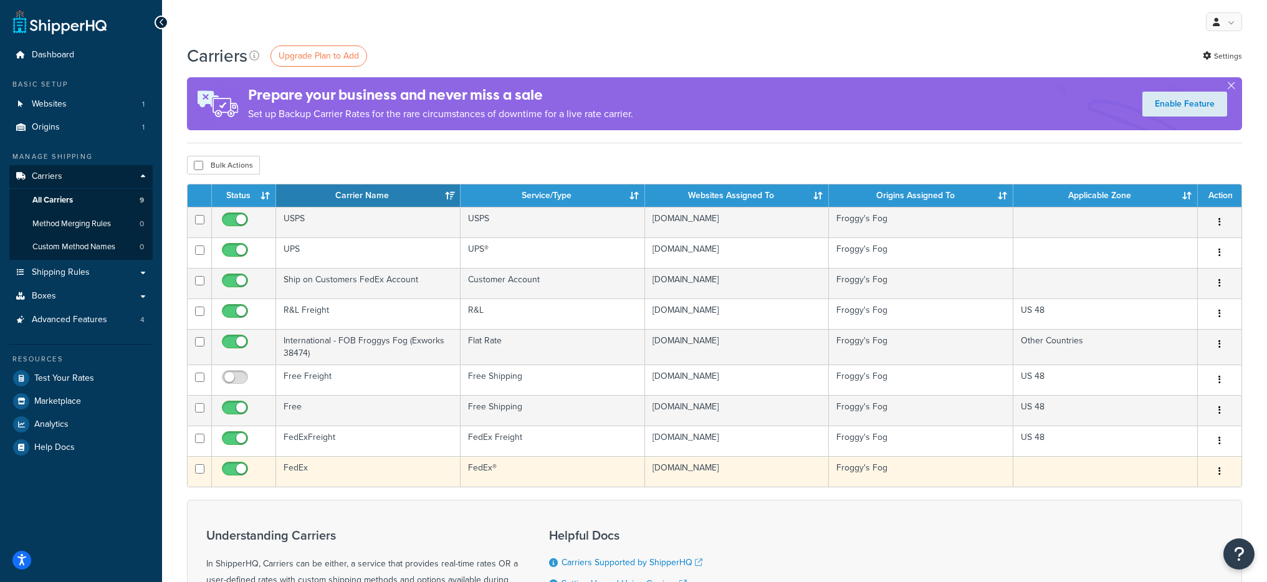
click at [435, 481] on td "FedEx" at bounding box center [368, 471] width 185 height 31
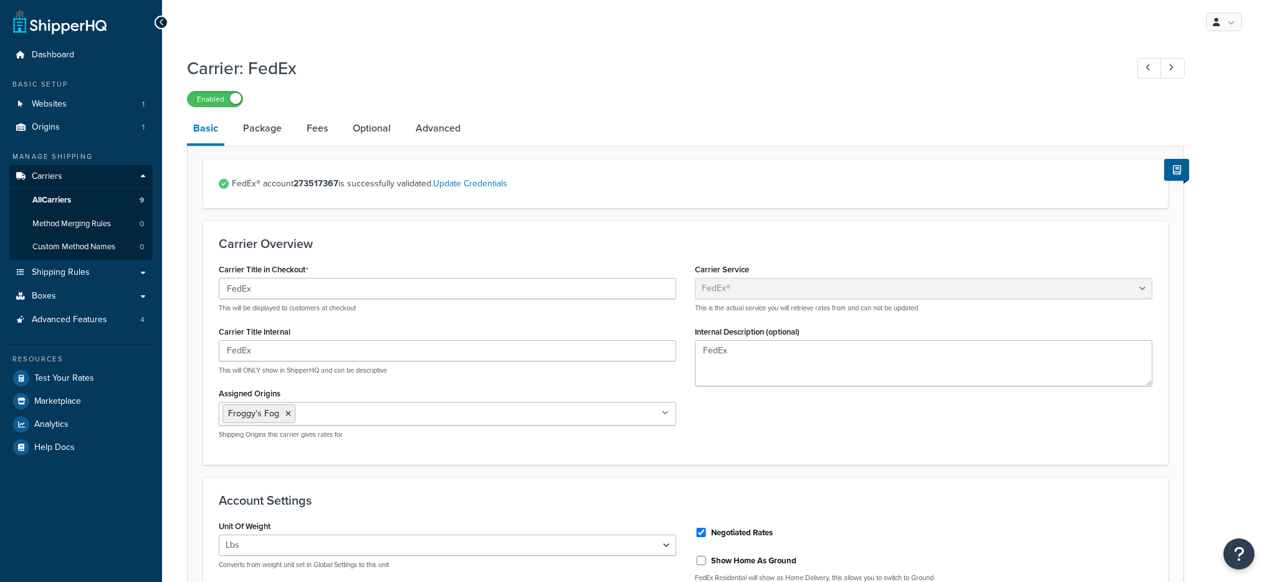
select select "fedEx"
select select "REGULAR_PICKUP"
select select "YOUR_PACKAGING"
click at [276, 140] on link "Package" at bounding box center [262, 128] width 51 height 30
select select "442578"
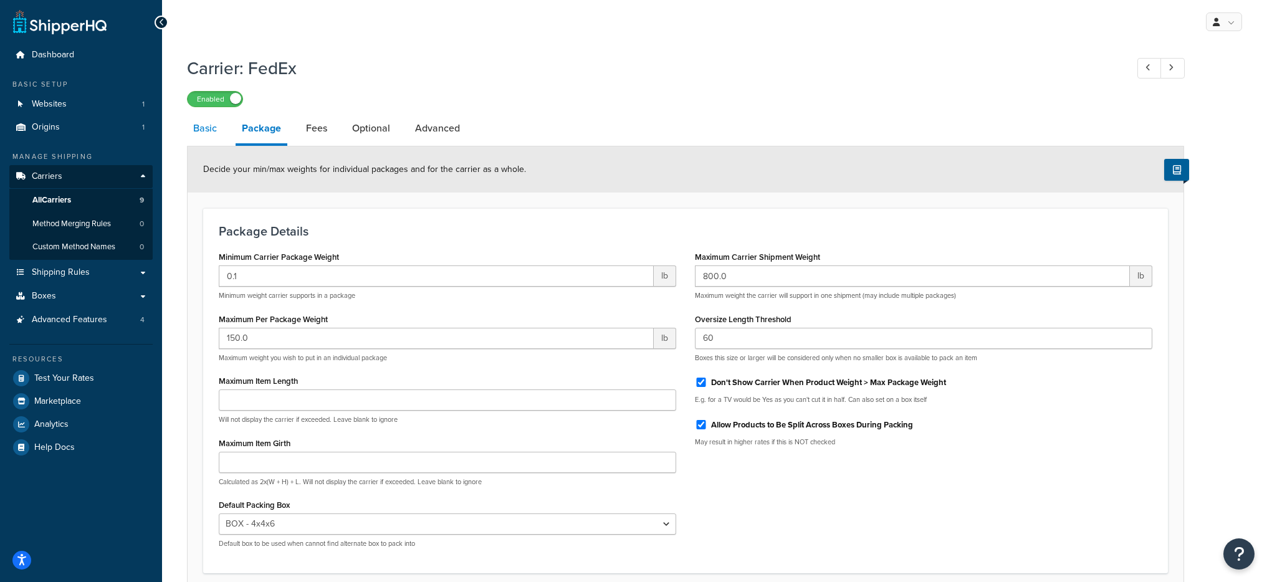
click at [195, 138] on link "Basic" at bounding box center [205, 128] width 36 height 30
select select "fedEx"
select select "REGULAR_PICKUP"
select select "YOUR_PACKAGING"
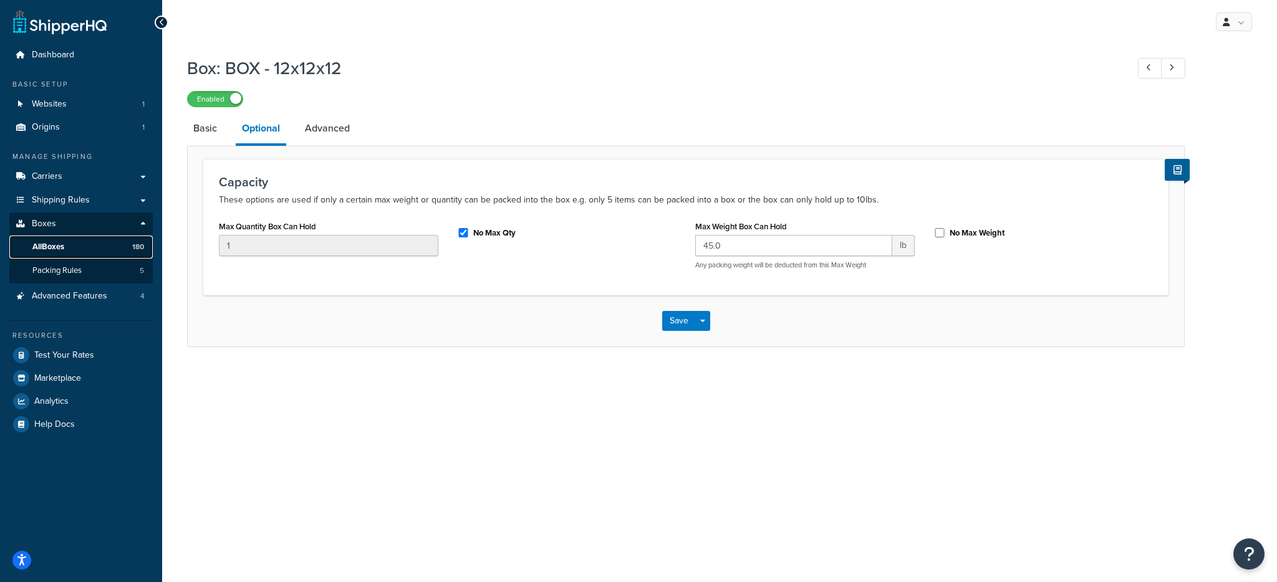
click at [97, 240] on link "All Boxes 180" at bounding box center [80, 247] width 143 height 23
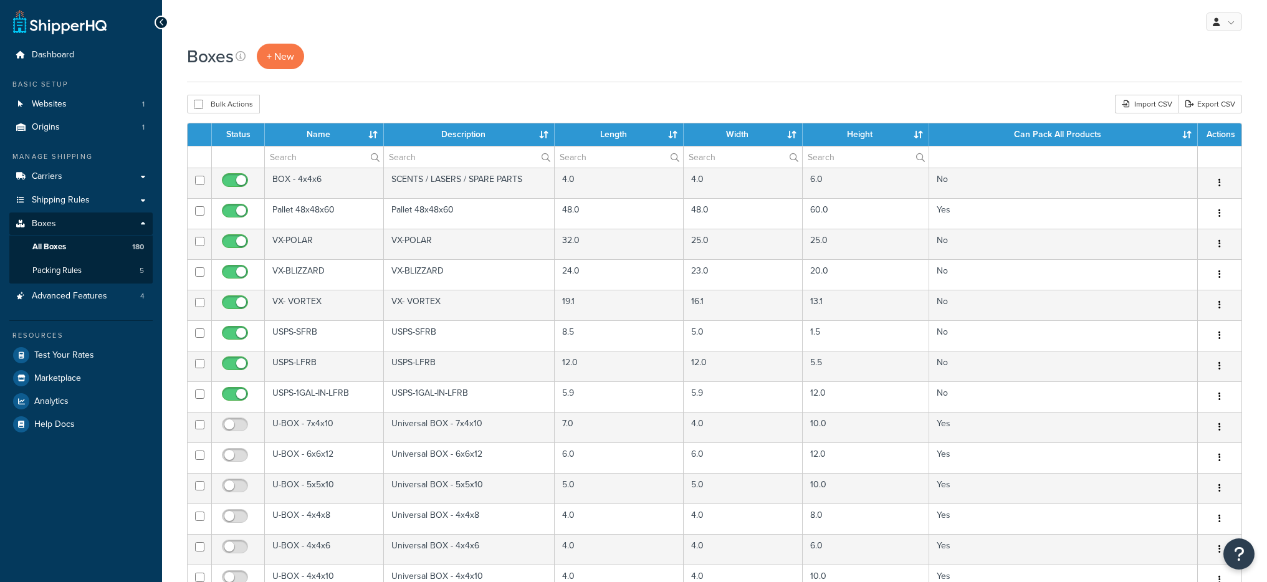
select select "1000"
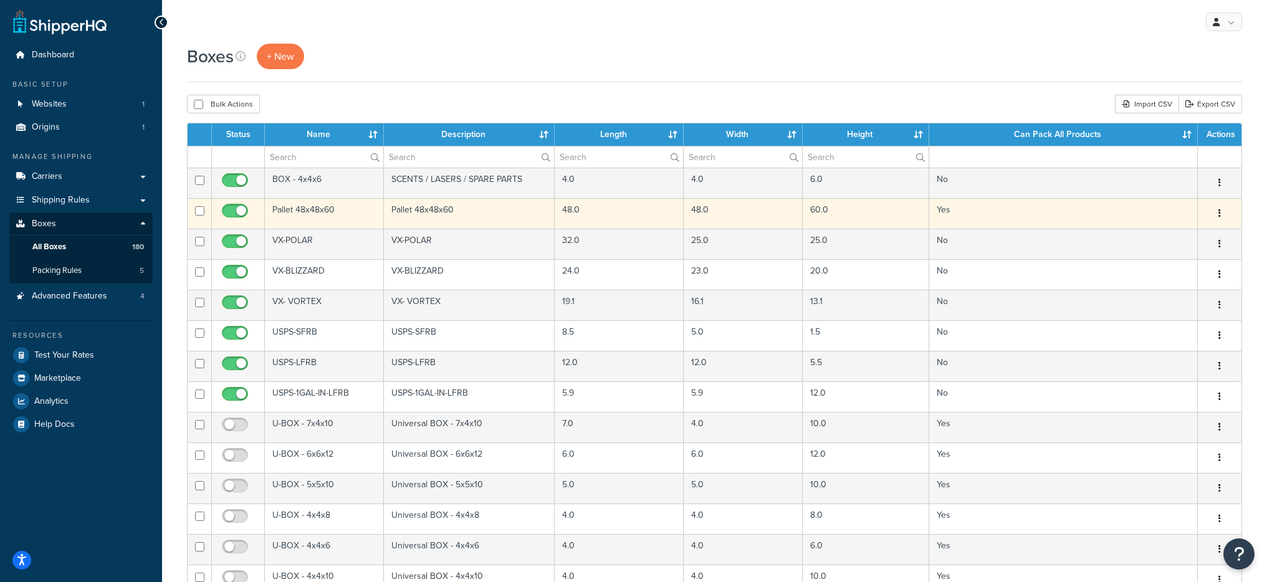
scroll to position [347, 0]
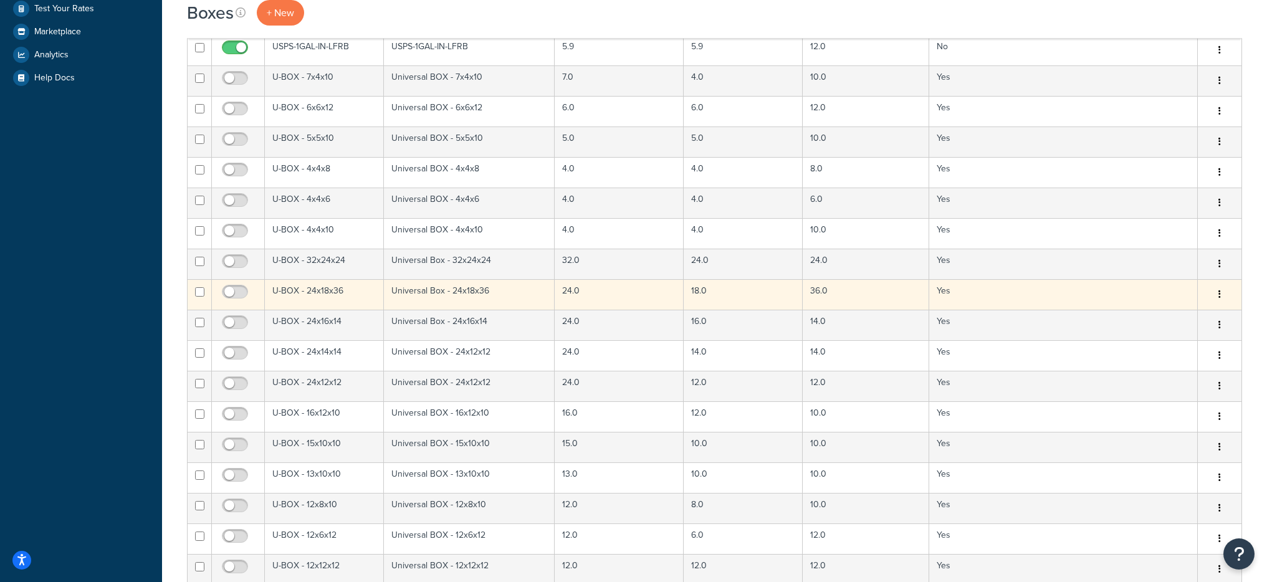
click at [358, 295] on td "U-BOX - 24x18x36" at bounding box center [324, 294] width 119 height 31
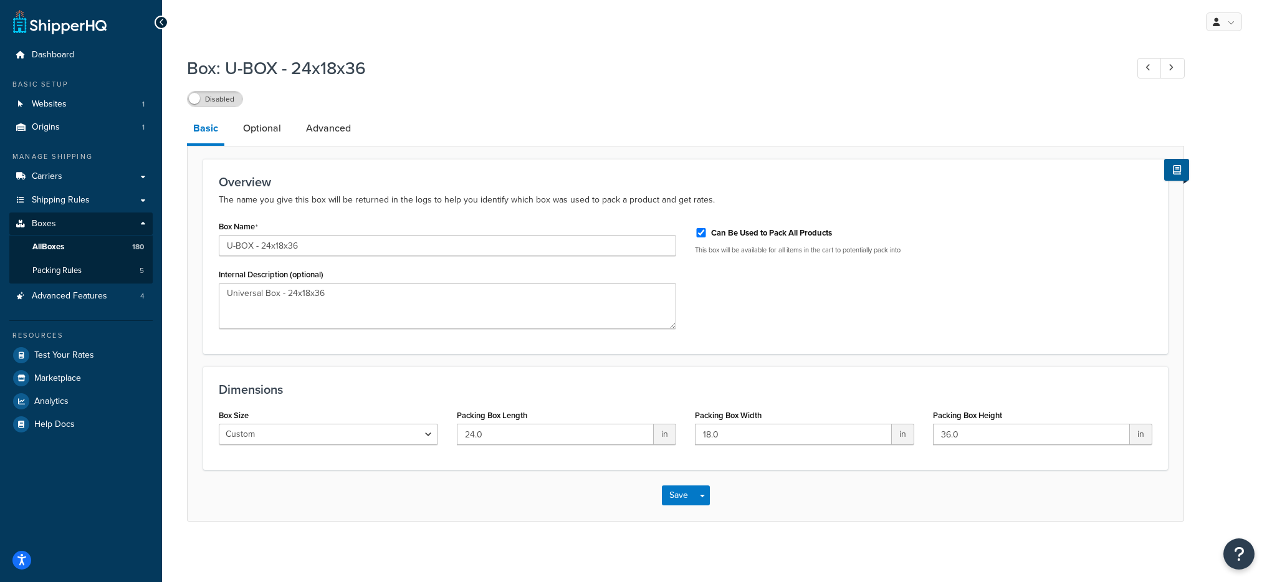
scroll to position [2, 0]
click at [257, 129] on link "Optional" at bounding box center [262, 127] width 51 height 30
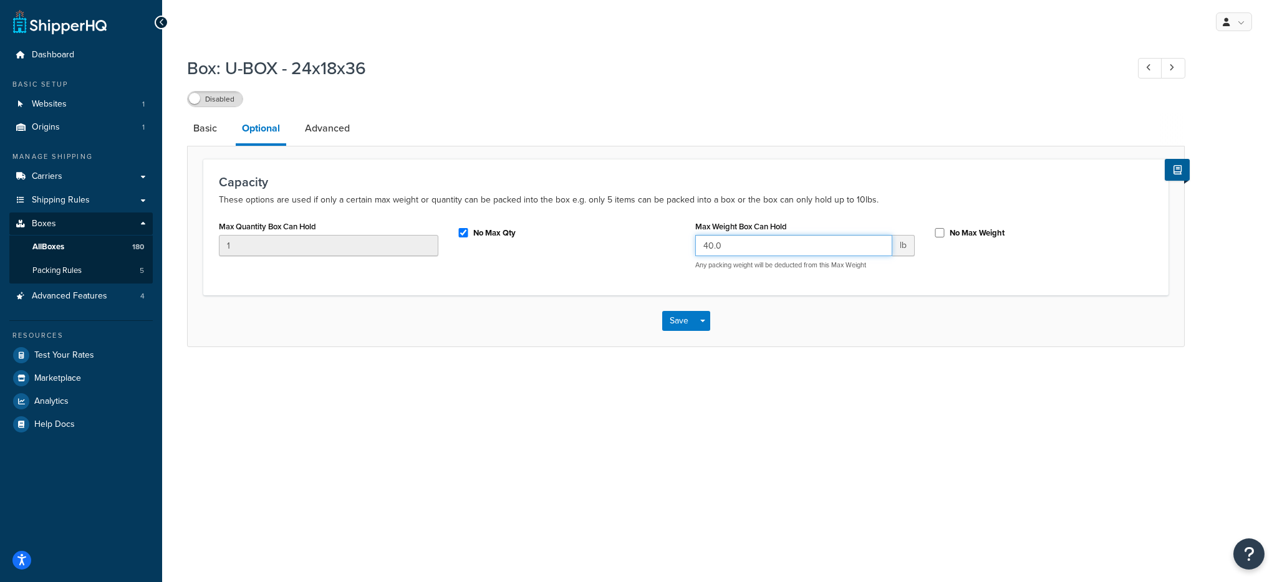
drag, startPoint x: 726, startPoint y: 253, endPoint x: 681, endPoint y: 249, distance: 44.4
click at [681, 249] on div "Max Quantity Box Can Hold 1 No Max Qty Max Weight Box Can Hold 40.0 lb Any pack…" at bounding box center [685, 249] width 953 height 62
click at [572, 350] on div "Box: U-BOX - 24x18x36 Disabled Basic Optional Advanced Capacity These options a…" at bounding box center [719, 214] width 1115 height 329
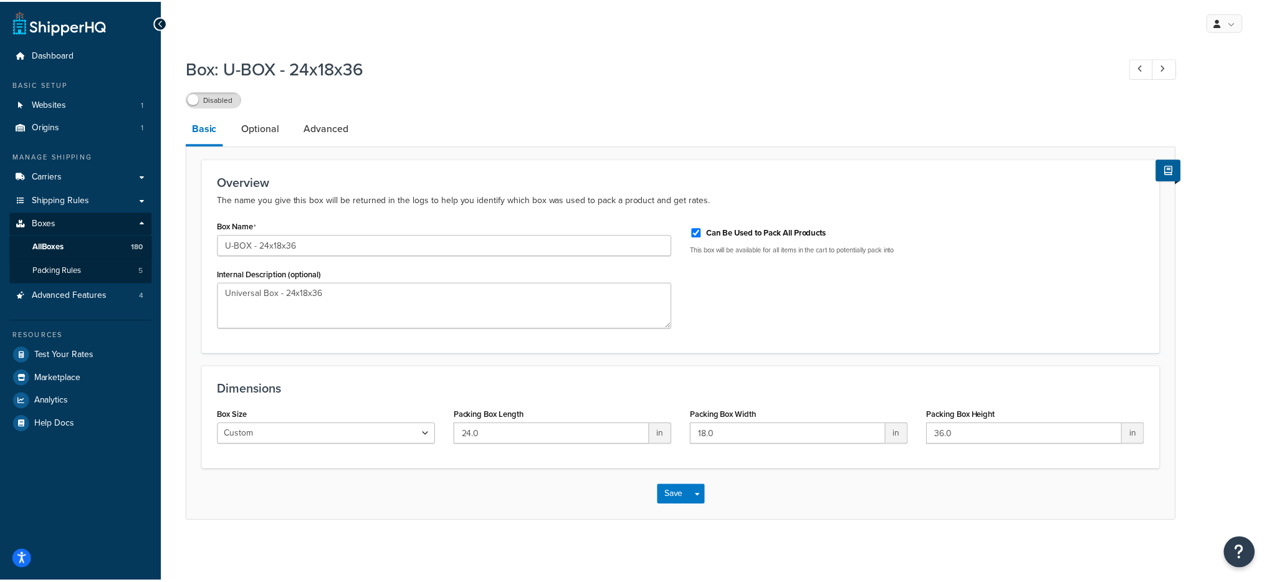
scroll to position [2, 0]
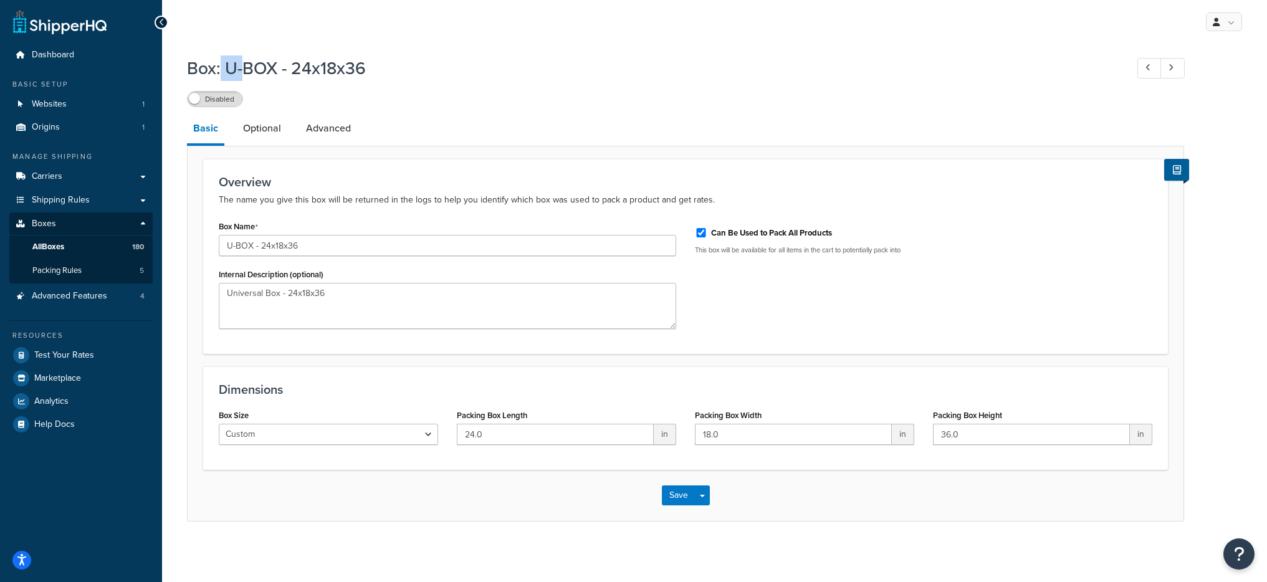
click at [223, 67] on h1 "Box: U-BOX - 24x18x36" at bounding box center [651, 68] width 928 height 24
click at [114, 243] on link "All Boxes 180" at bounding box center [80, 247] width 143 height 23
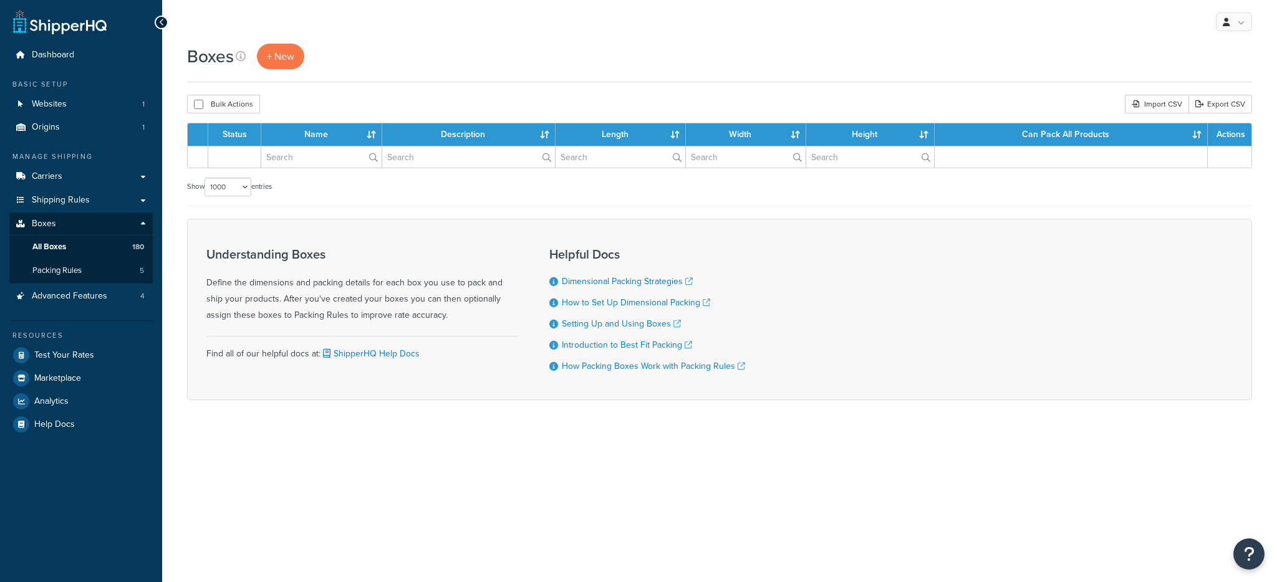
select select "1000"
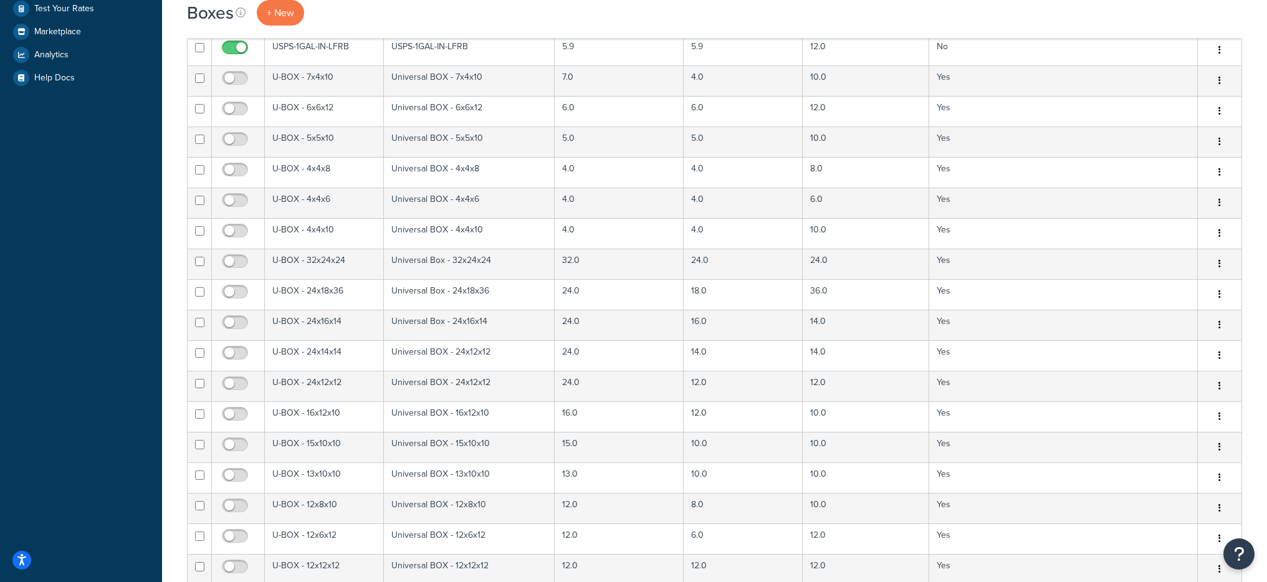
scroll to position [2622, 0]
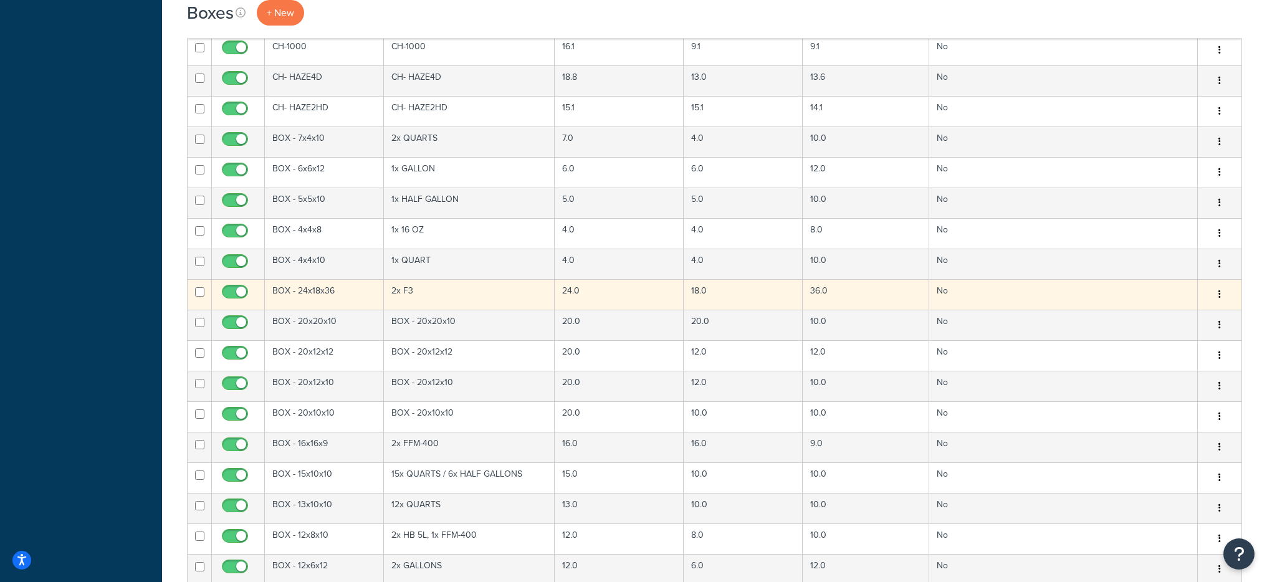
click at [320, 291] on td "BOX - 24x18x36" at bounding box center [324, 294] width 119 height 31
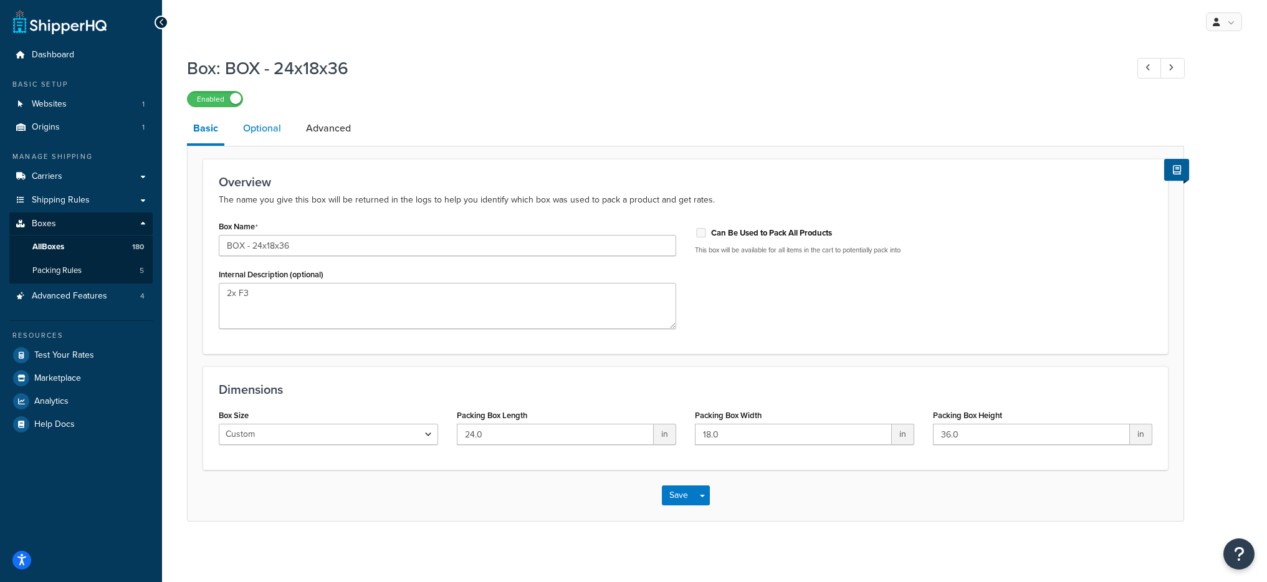
click at [262, 136] on link "Optional" at bounding box center [262, 128] width 51 height 30
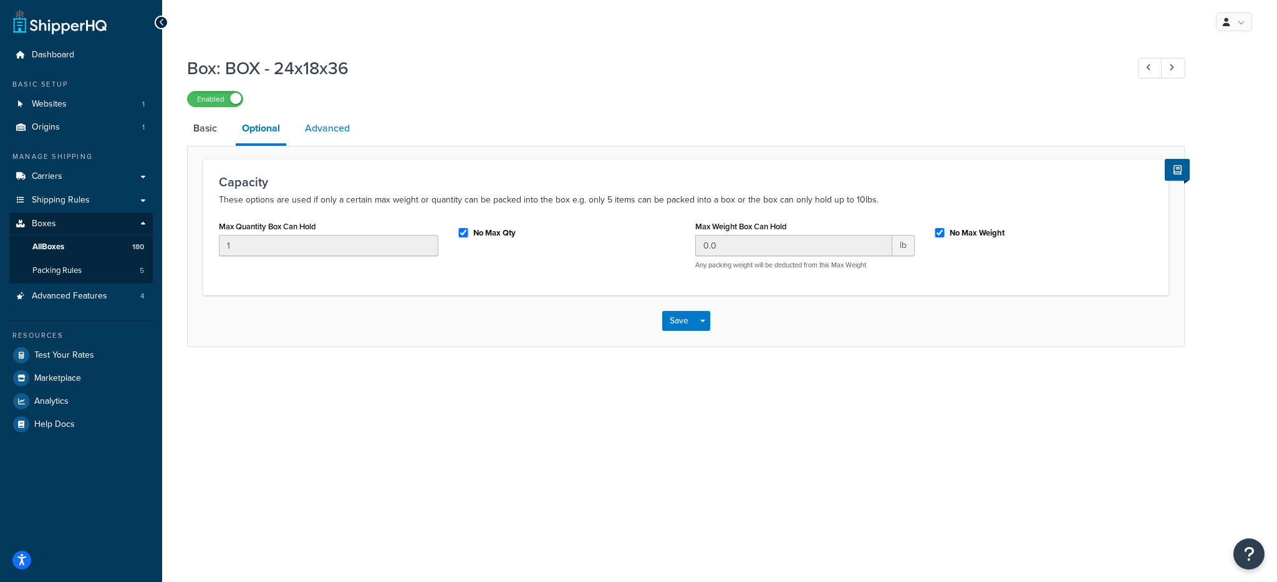
click at [312, 133] on link "Advanced" at bounding box center [327, 128] width 57 height 30
select select "55"
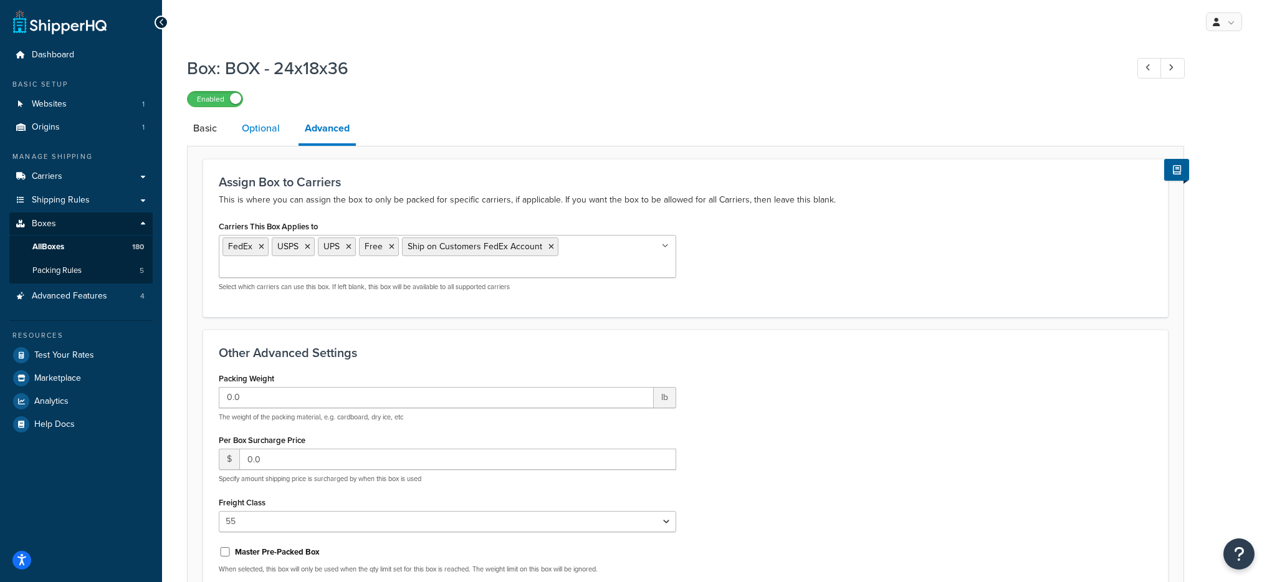
click at [254, 138] on link "Optional" at bounding box center [261, 128] width 51 height 30
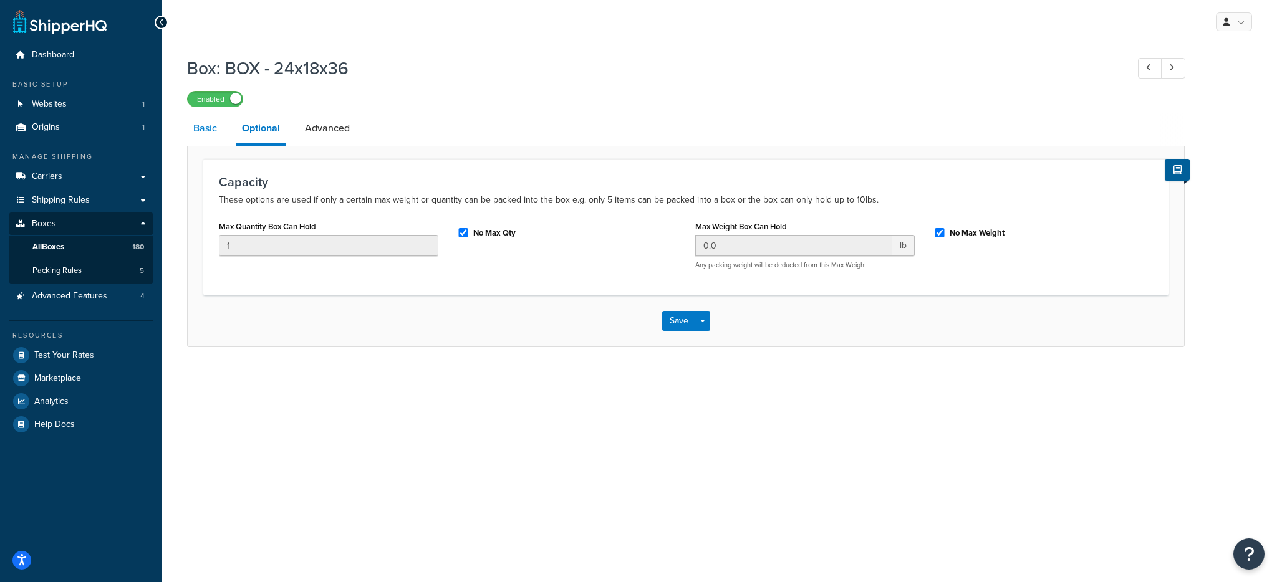
click at [197, 135] on link "Basic" at bounding box center [205, 128] width 36 height 30
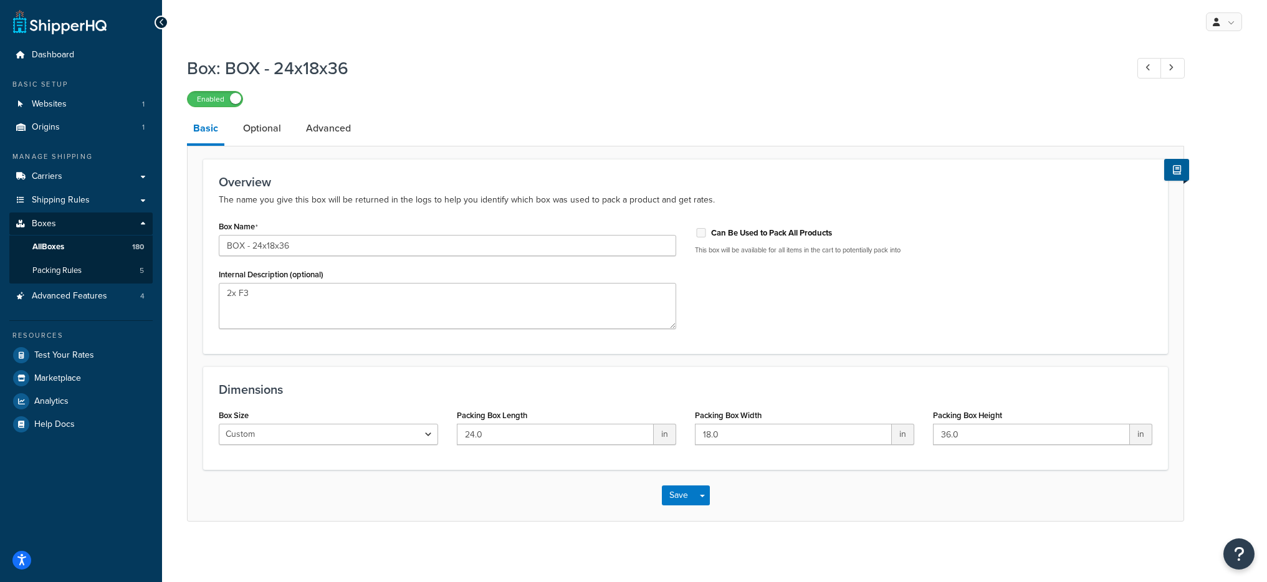
scroll to position [2, 0]
click at [324, 127] on link "Advanced" at bounding box center [328, 127] width 57 height 30
select select "55"
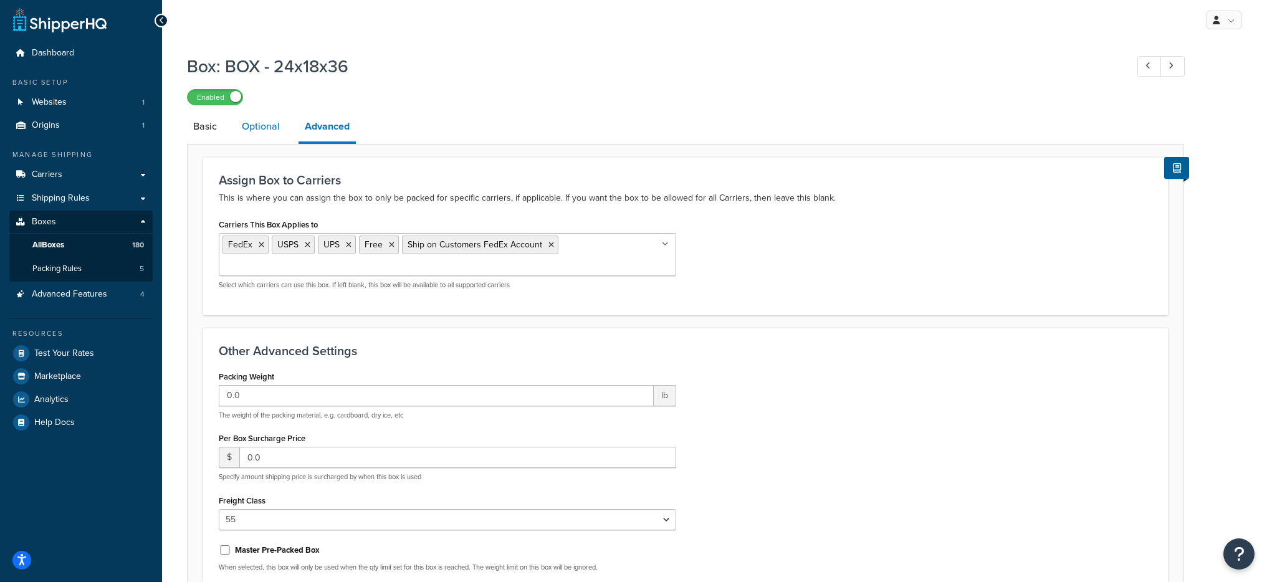
click at [276, 127] on link "Optional" at bounding box center [261, 127] width 51 height 30
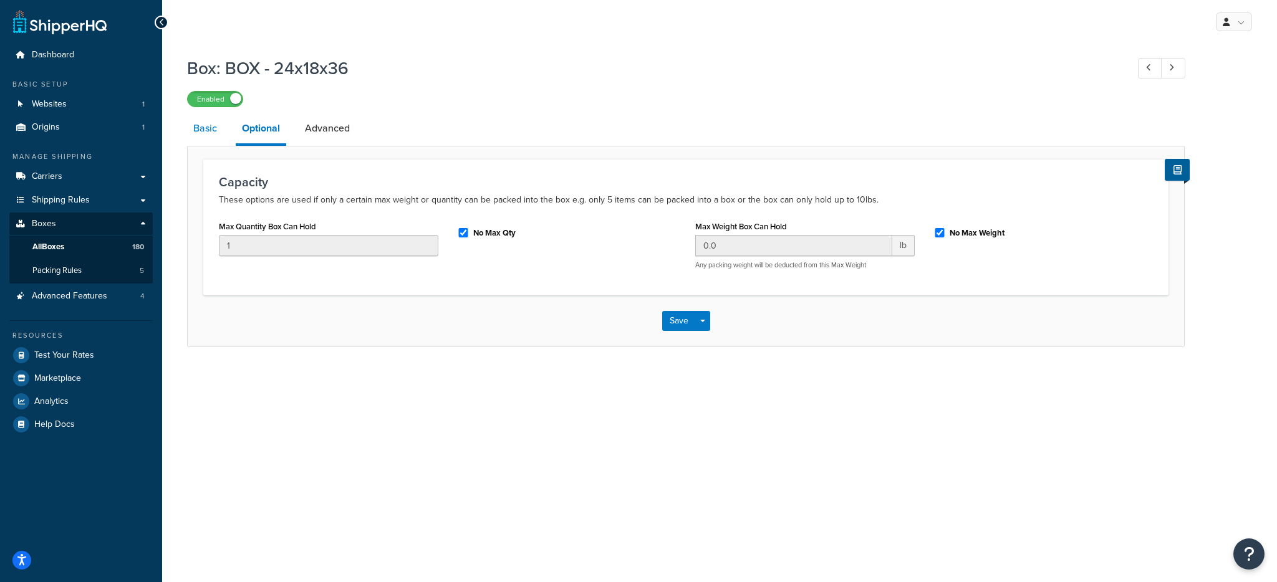
click at [211, 133] on link "Basic" at bounding box center [205, 128] width 36 height 30
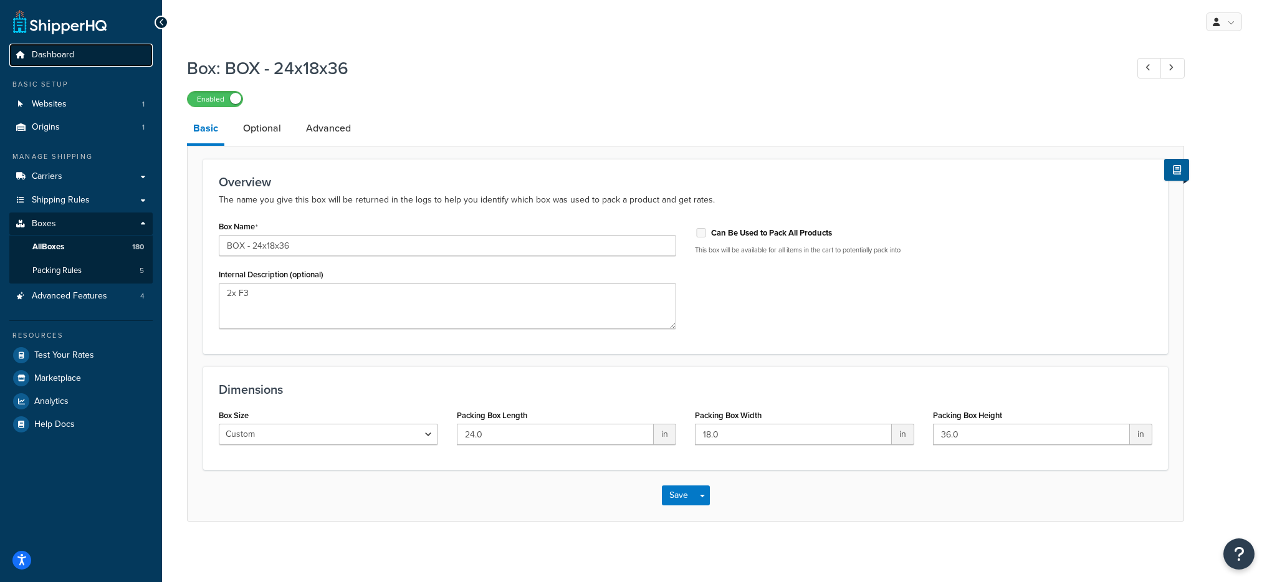
click at [70, 63] on link "Dashboard" at bounding box center [80, 55] width 143 height 23
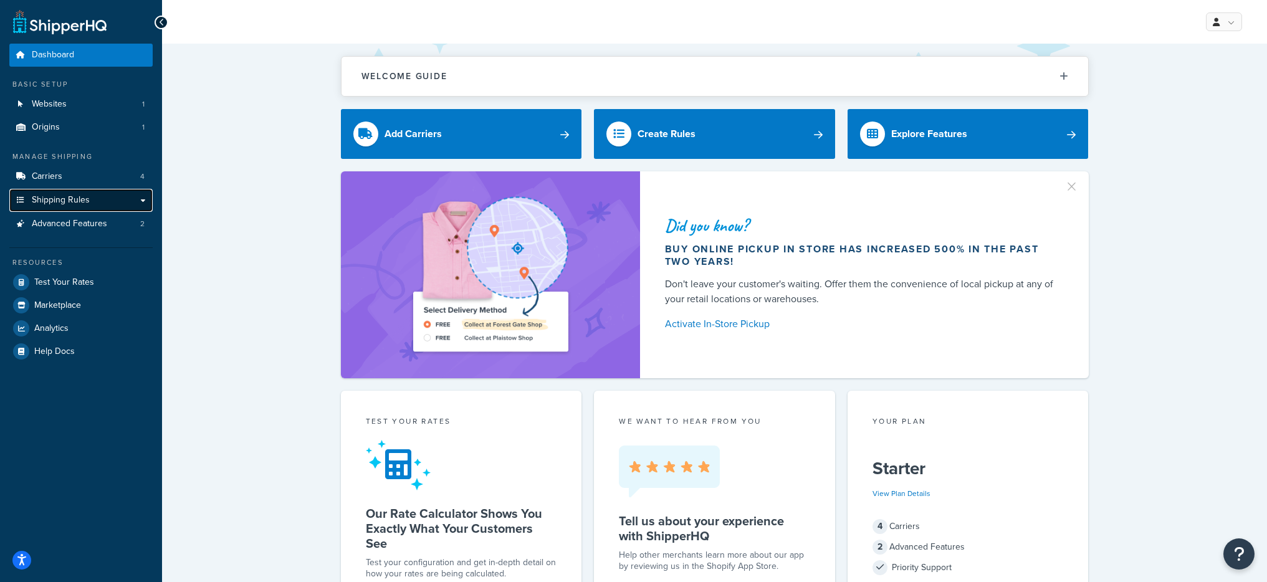
click at [74, 192] on link "Shipping Rules" at bounding box center [80, 200] width 143 height 23
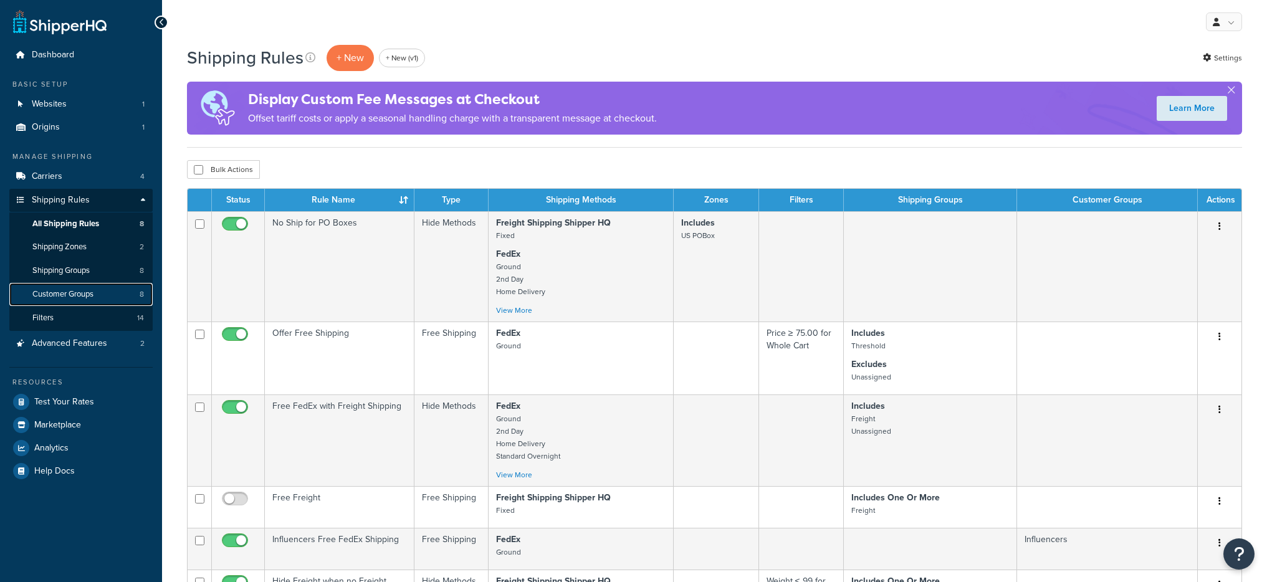
click at [101, 294] on link "Customer Groups 8" at bounding box center [80, 294] width 143 height 23
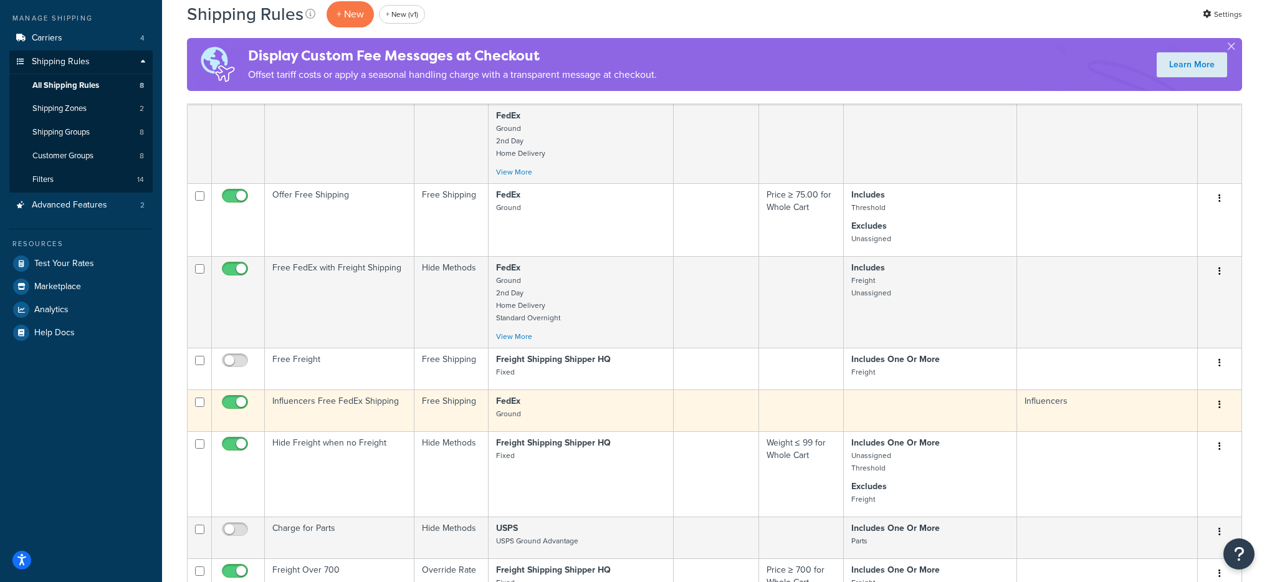
scroll to position [23, 0]
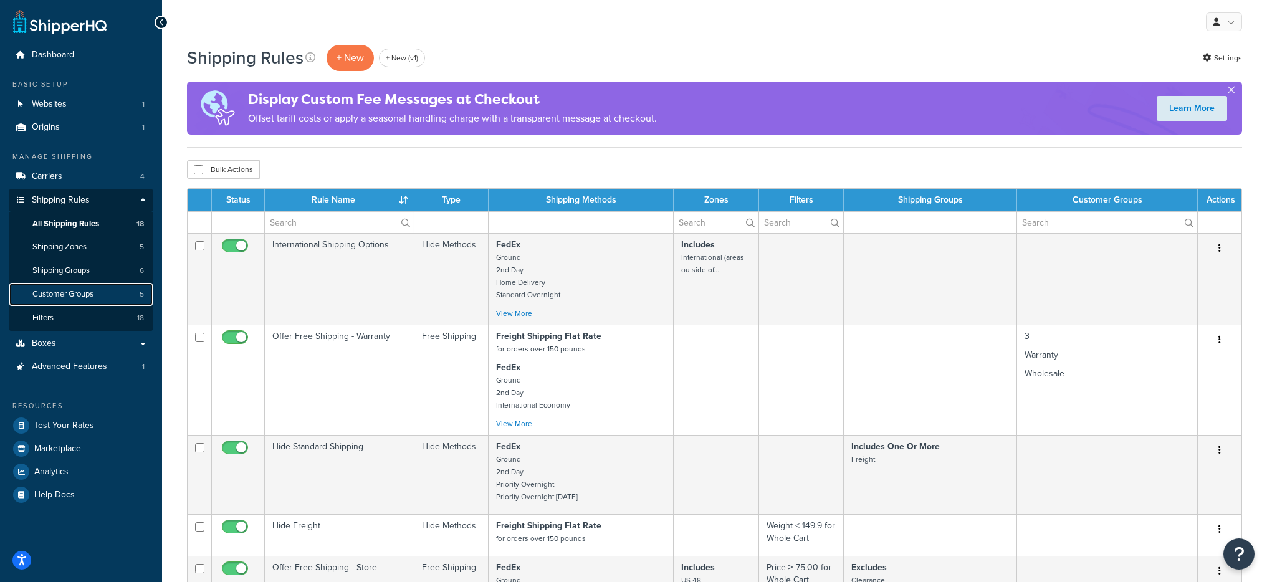
click at [102, 292] on link "Customer Groups 5" at bounding box center [80, 294] width 143 height 23
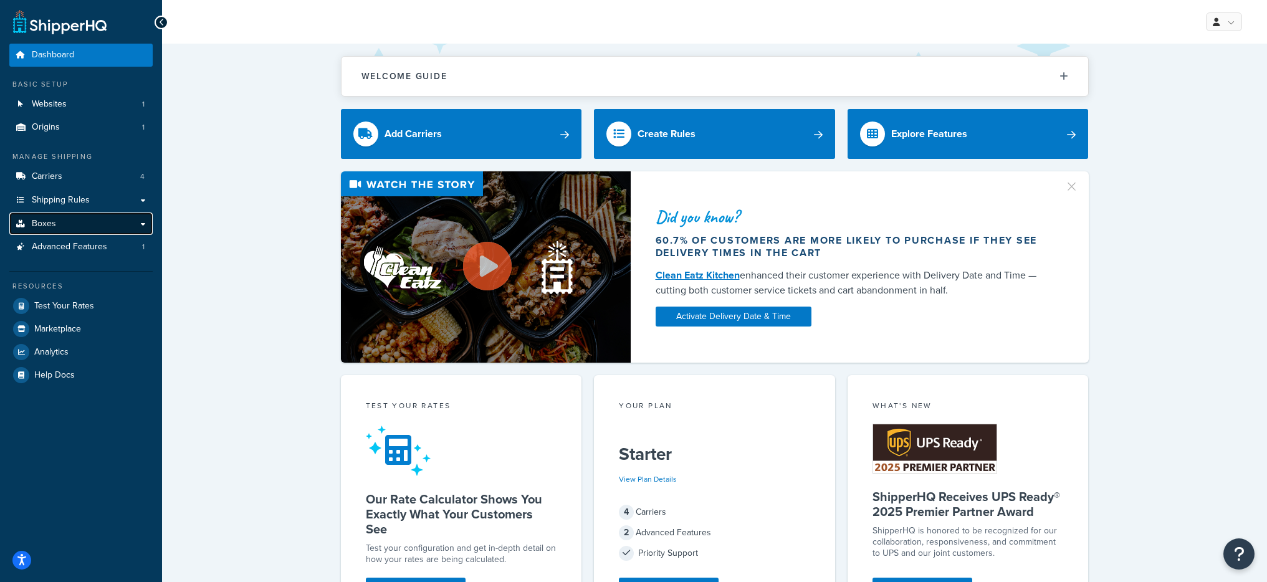
click at [85, 226] on link "Boxes" at bounding box center [80, 224] width 143 height 23
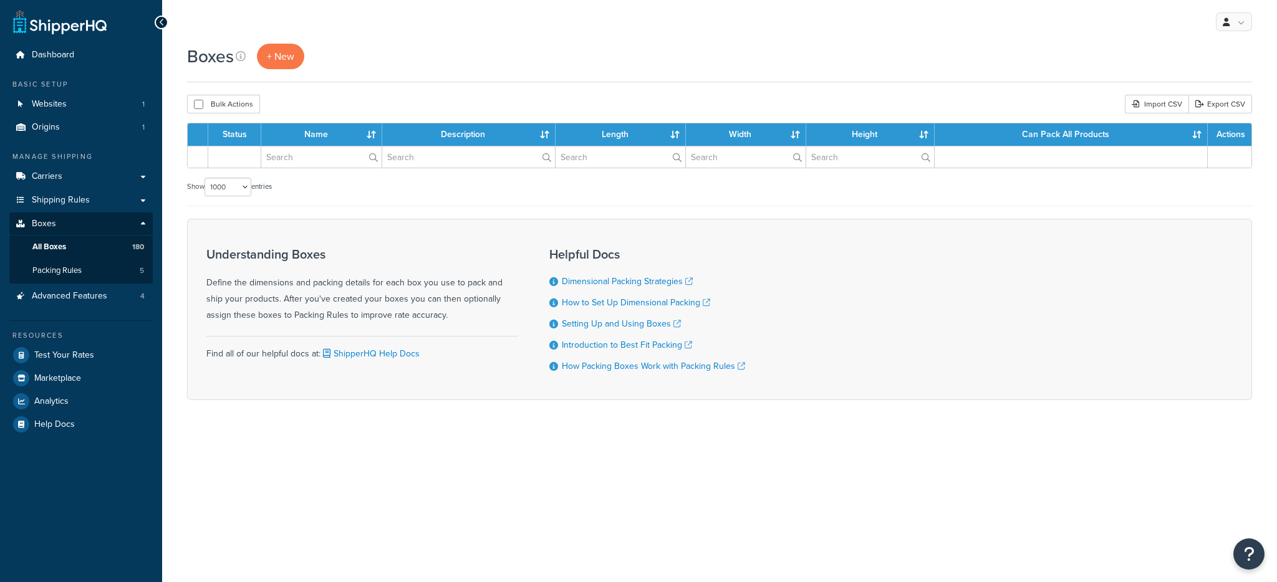
select select "1000"
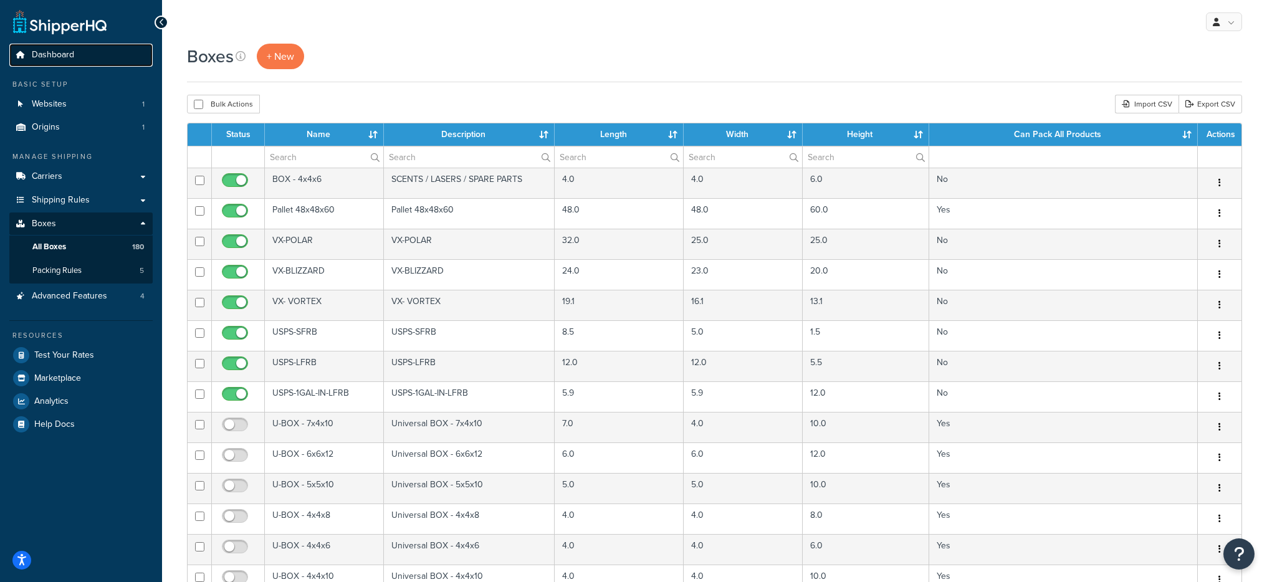
click at [63, 57] on span "Dashboard" at bounding box center [53, 55] width 42 height 11
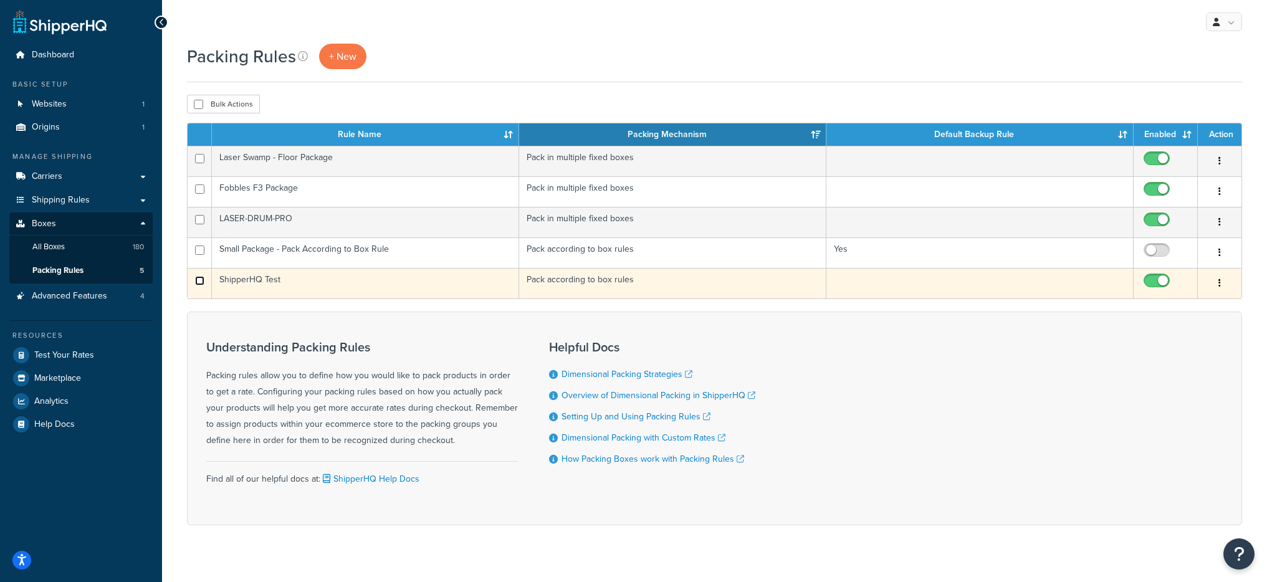
click at [199, 279] on input "checkbox" at bounding box center [199, 280] width 9 height 9
checkbox input "true"
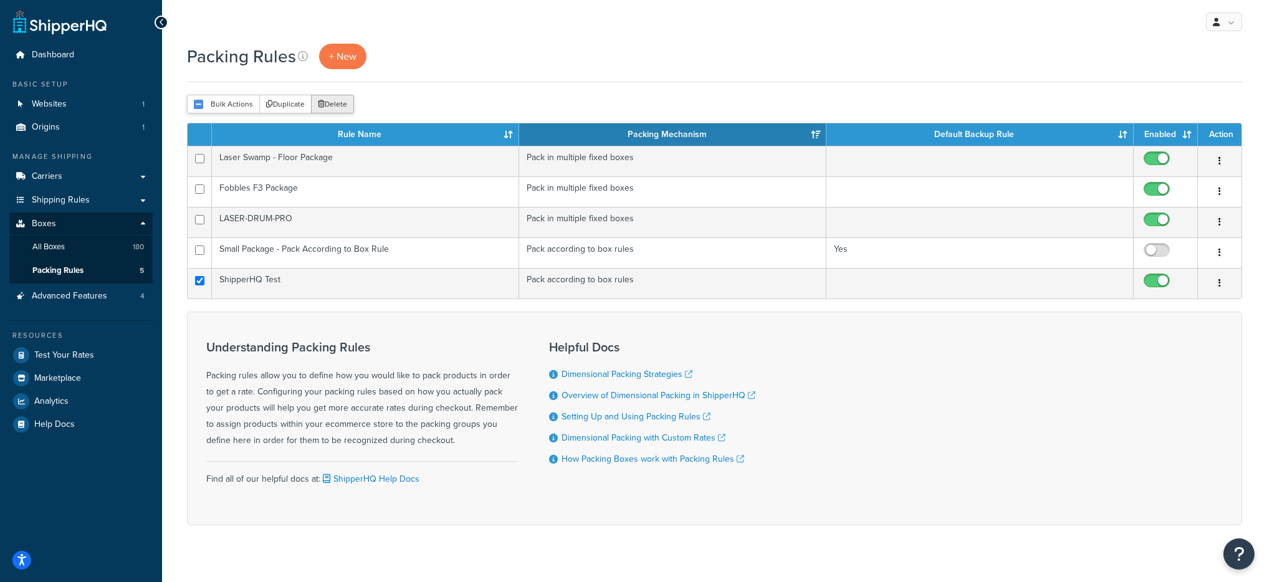
click at [331, 102] on button "Delete" at bounding box center [332, 104] width 43 height 19
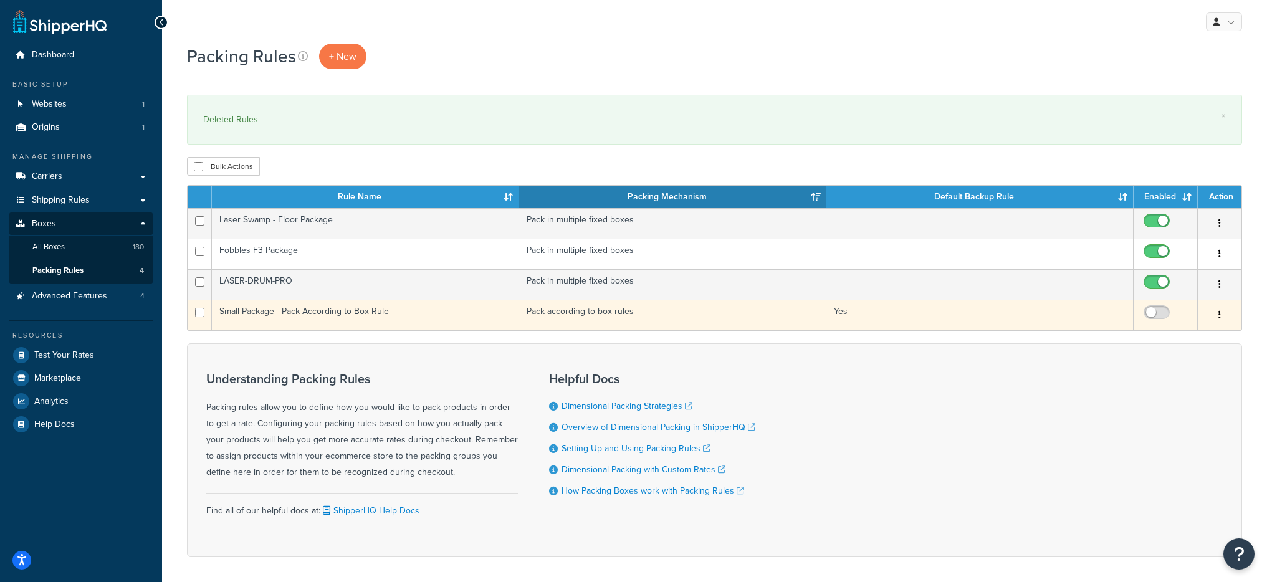
click at [321, 319] on td "Small Package - Pack According to Box Rule" at bounding box center [365, 315] width 307 height 31
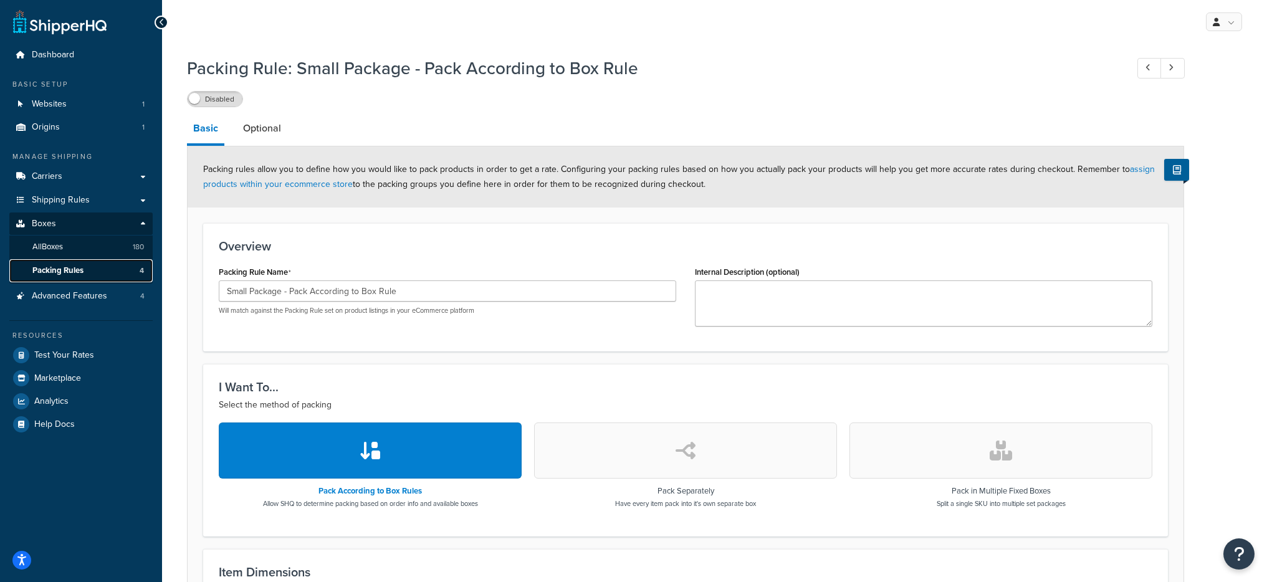
click at [92, 268] on link "Packing Rules 4" at bounding box center [80, 270] width 143 height 23
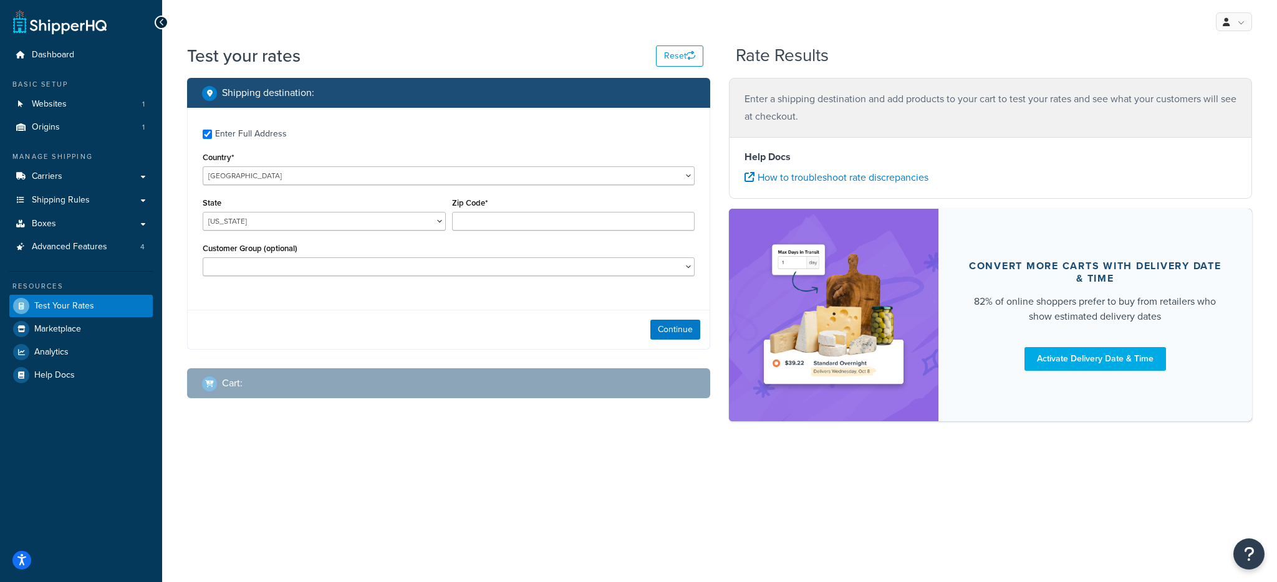
checkbox input "true"
type input "78758"
select select "[GEOGRAPHIC_DATA]"
select select "Standard Price Book"
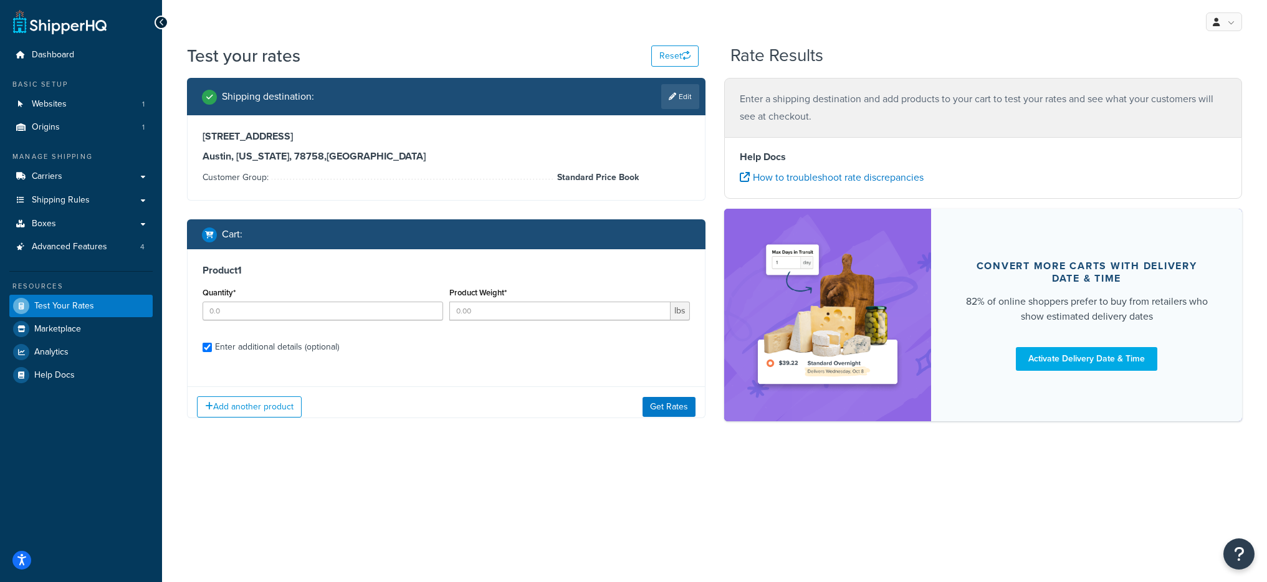
checkbox input "true"
type input "1"
type input "9"
select select "87723"
select select "55"
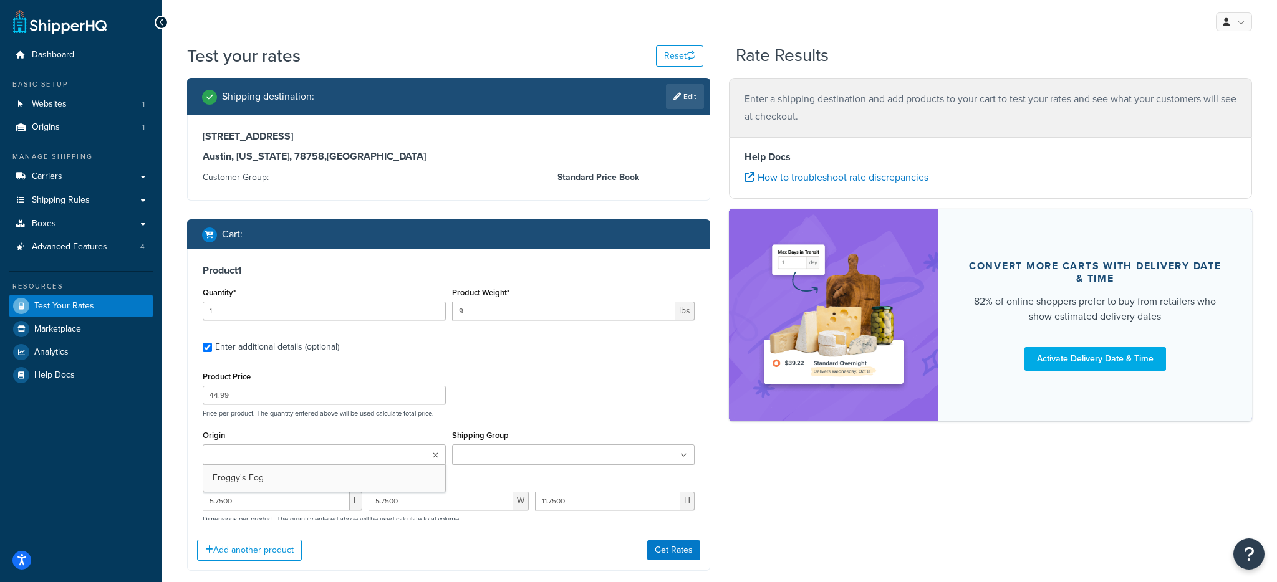
scroll to position [115, 0]
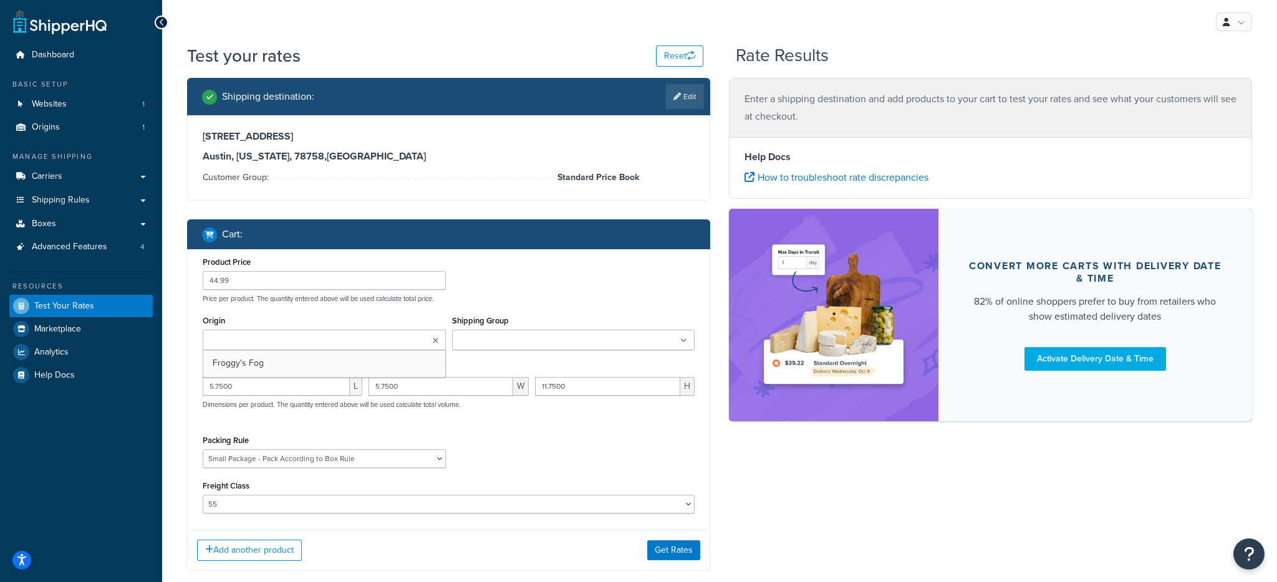
type input "2"
type input "28.6"
type input "849.99"
type input "17.0000"
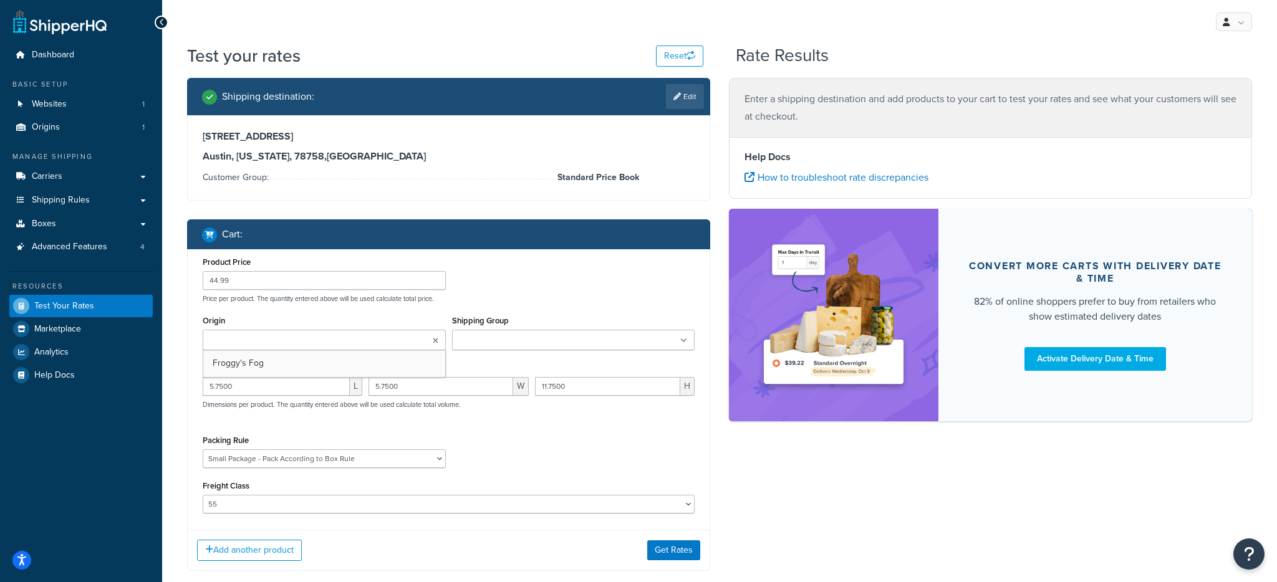
type input "15.0000"
select select "87723"
select select "55"
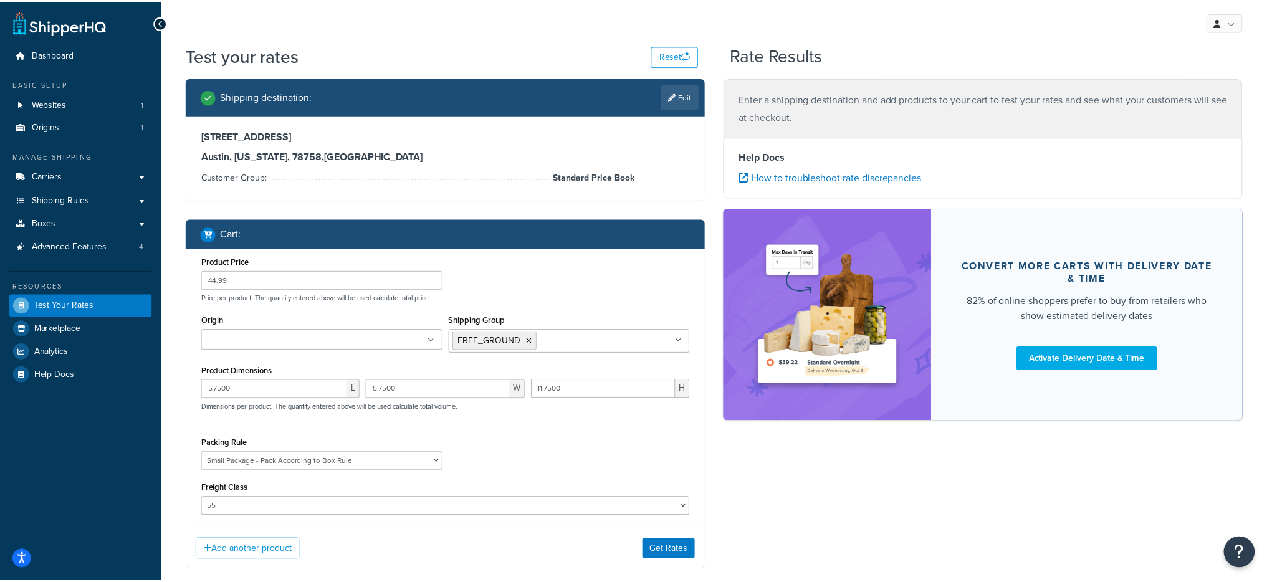
scroll to position [200, 0]
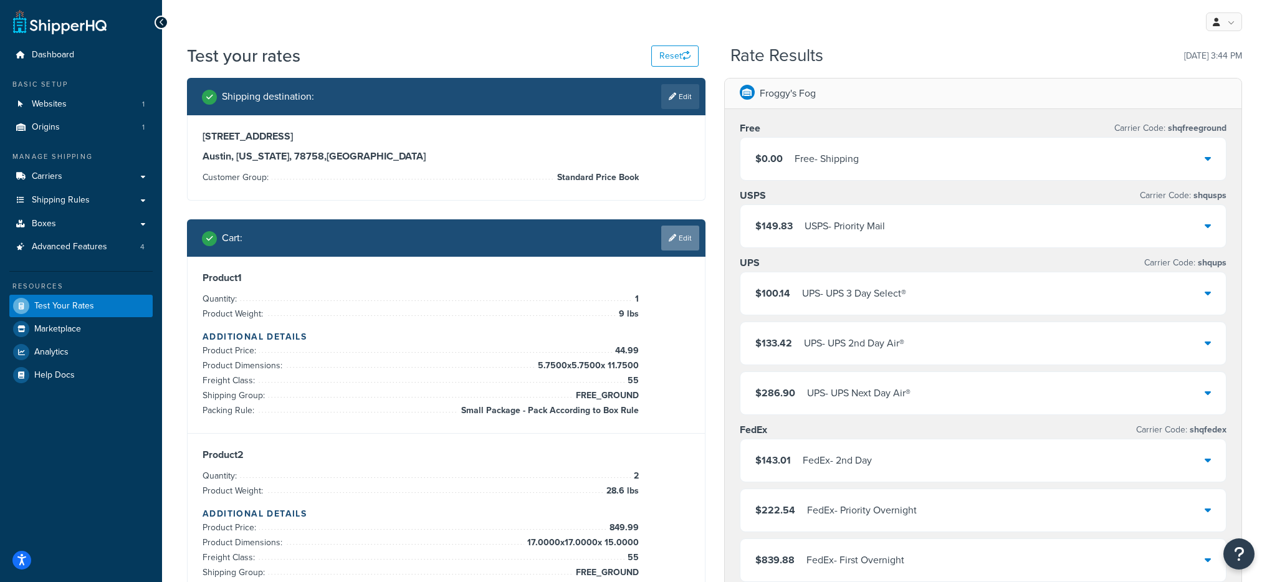
click at [686, 229] on link "Edit" at bounding box center [680, 238] width 38 height 25
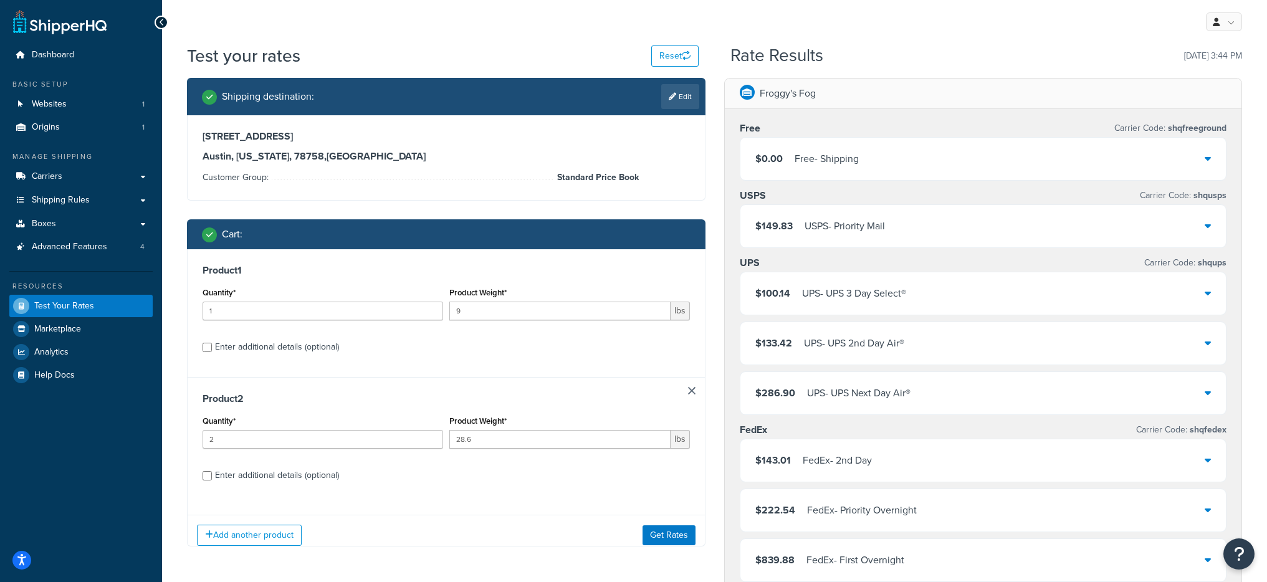
scroll to position [0, 0]
click at [231, 348] on div "Enter additional details (optional)" at bounding box center [277, 347] width 124 height 17
click at [212, 348] on input "Enter additional details (optional)" at bounding box center [207, 347] width 9 height 9
checkbox input "true"
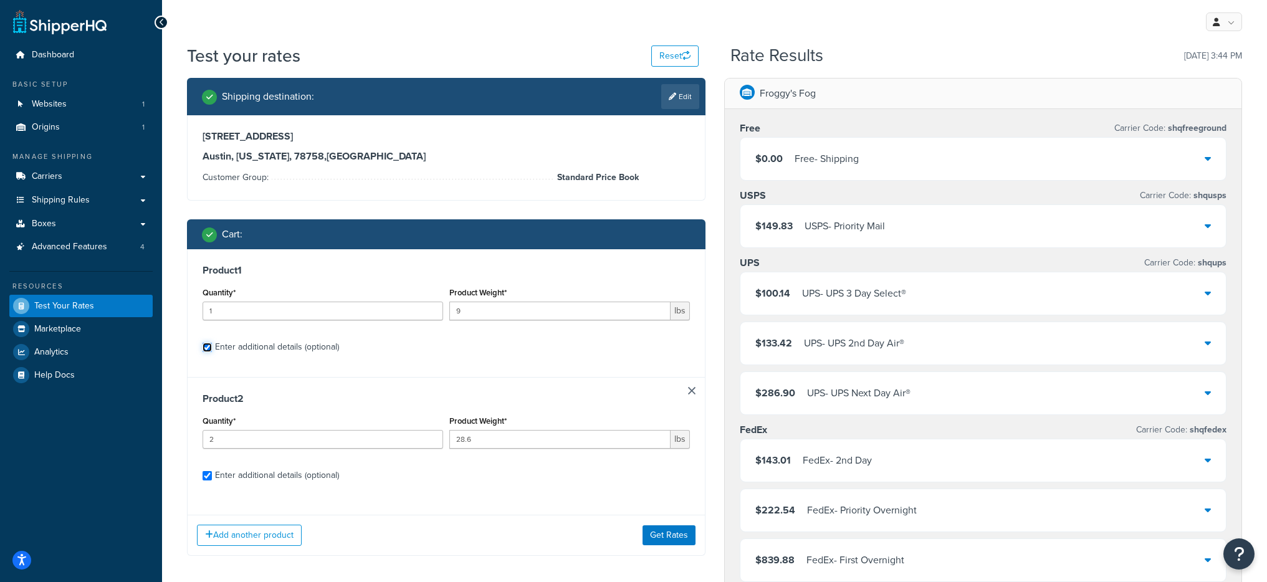
select select "87723"
select select "55"
select select "87723"
select select "55"
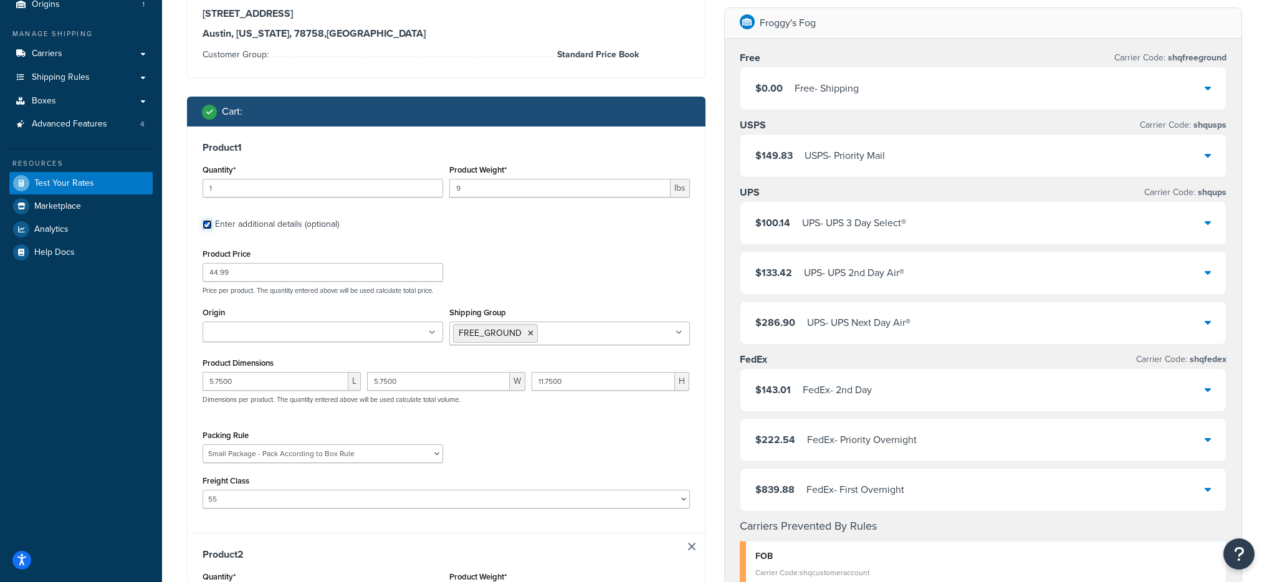
scroll to position [123, 0]
click at [267, 380] on input "5.7500" at bounding box center [276, 381] width 146 height 19
click at [537, 385] on input "11.7500" at bounding box center [604, 381] width 144 height 19
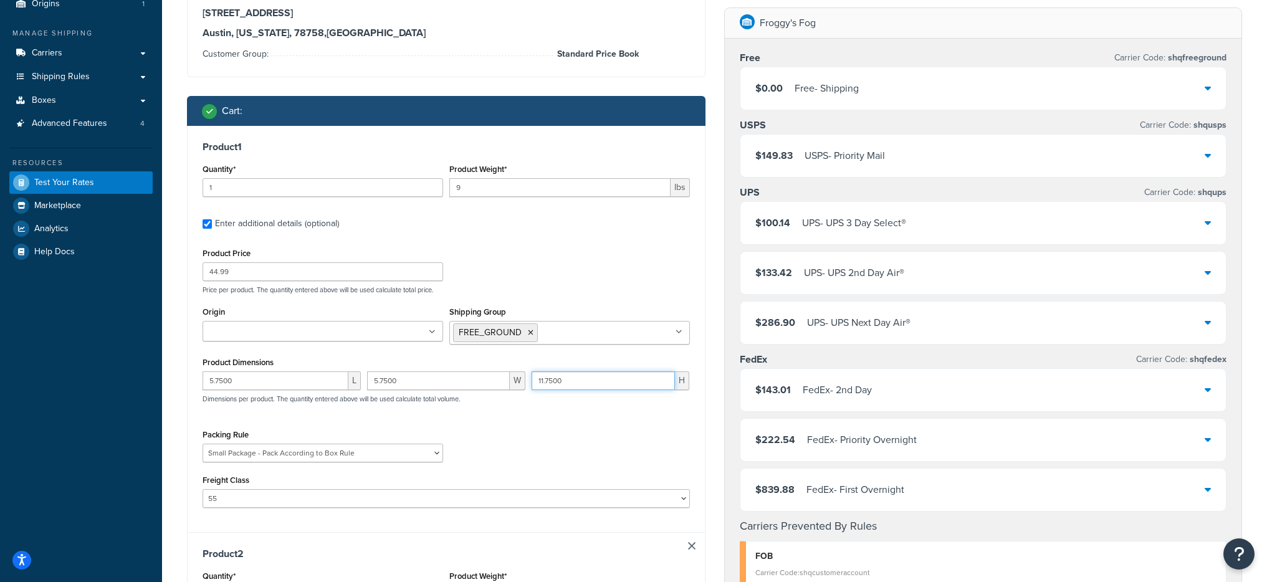
click at [538, 385] on input "11.7500" at bounding box center [604, 381] width 144 height 19
click at [393, 387] on input "5.7500" at bounding box center [438, 381] width 143 height 19
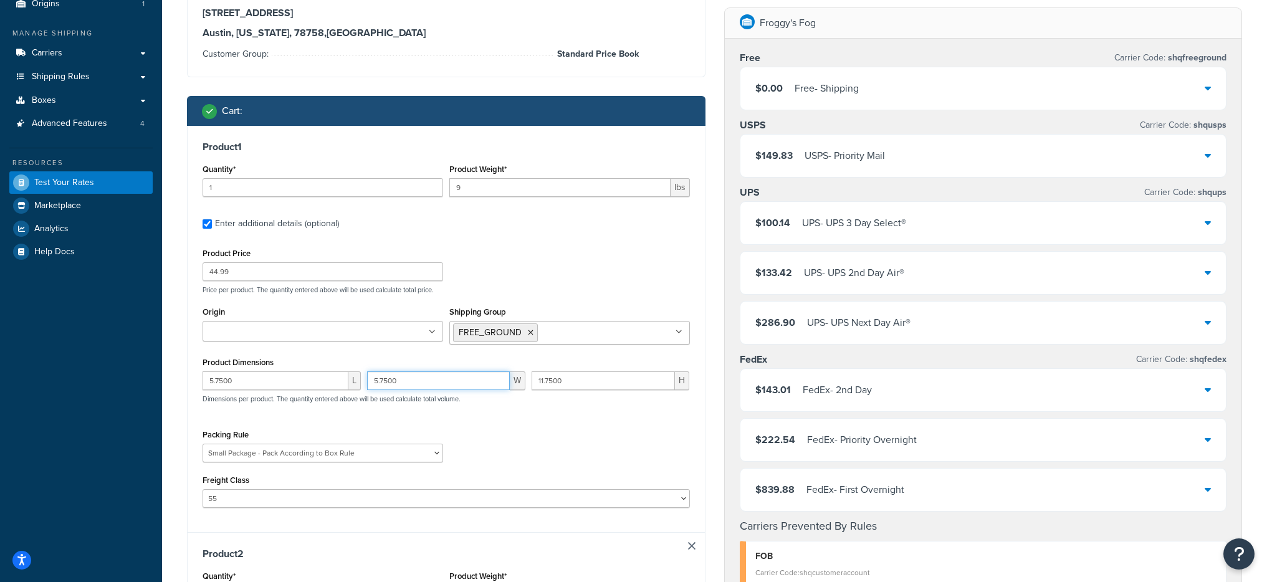
paste input "11"
type input "11.7500"
click at [244, 382] on input "5.7500" at bounding box center [276, 381] width 146 height 19
click at [244, 381] on input "5.7500" at bounding box center [276, 381] width 146 height 19
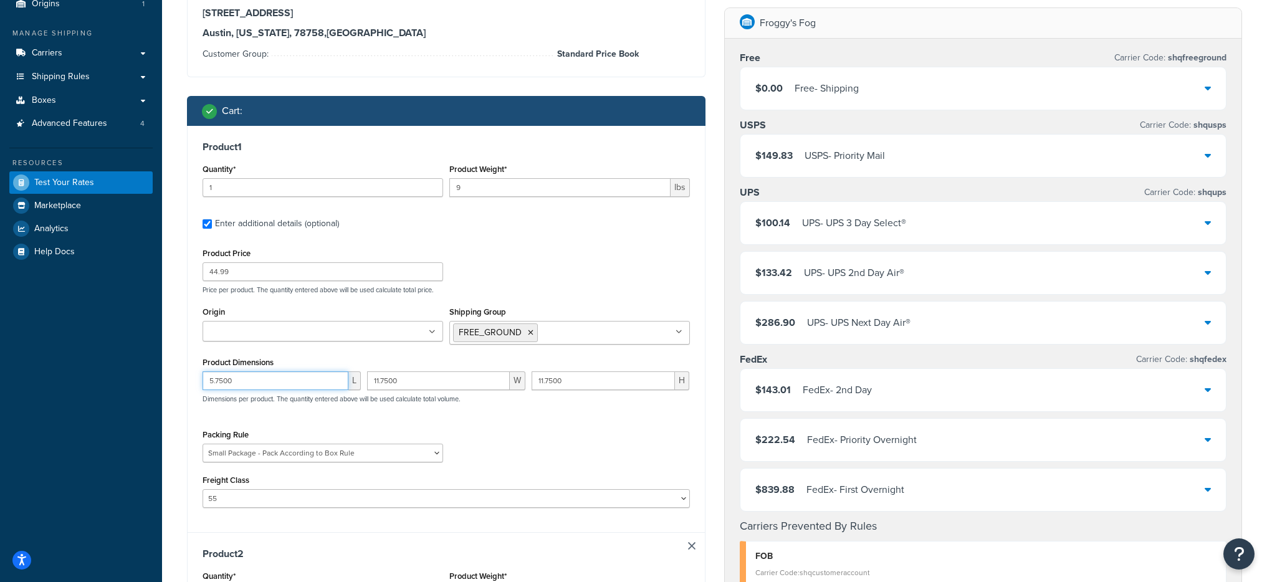
paste input "11"
type input "11.7500"
click at [479, 188] on input "9" at bounding box center [560, 187] width 221 height 19
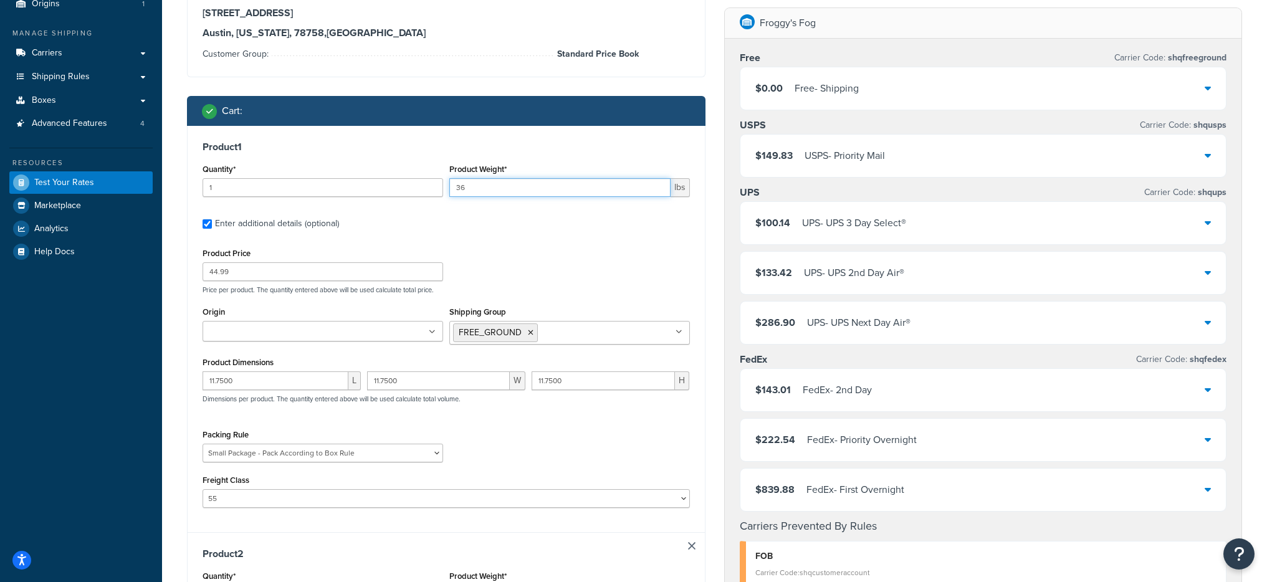
type input "36"
click at [590, 218] on label "Enter additional details (optional)" at bounding box center [452, 223] width 475 height 20
click at [212, 219] on input "Enter additional details (optional)" at bounding box center [207, 223] width 9 height 9
checkbox input "false"
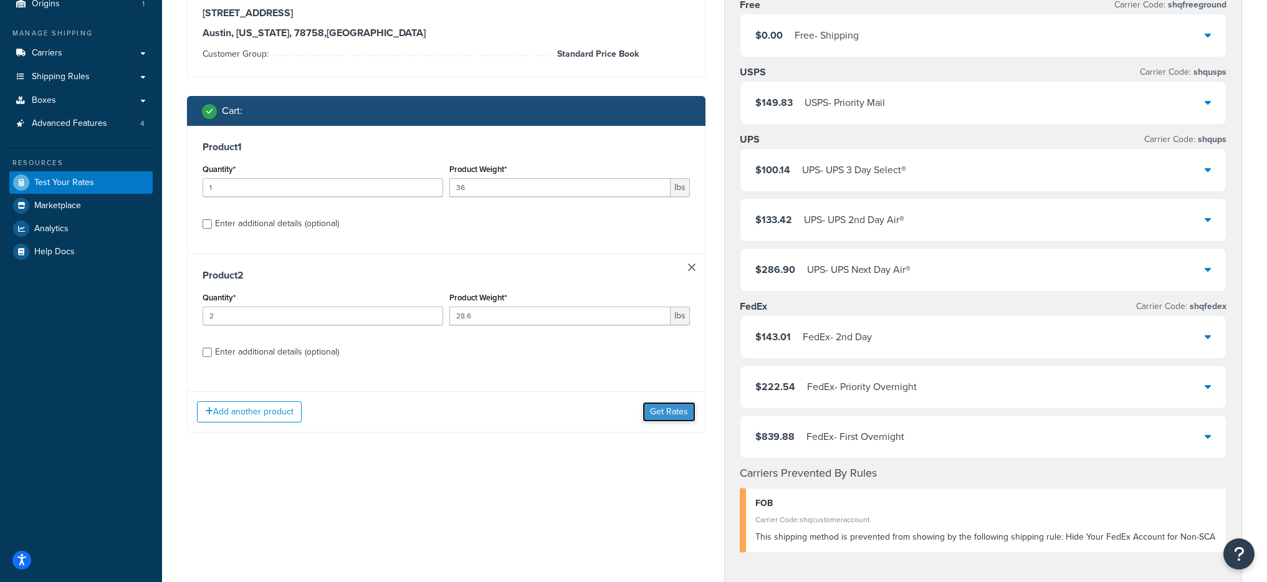
click at [651, 410] on button "Get Rates" at bounding box center [669, 412] width 53 height 20
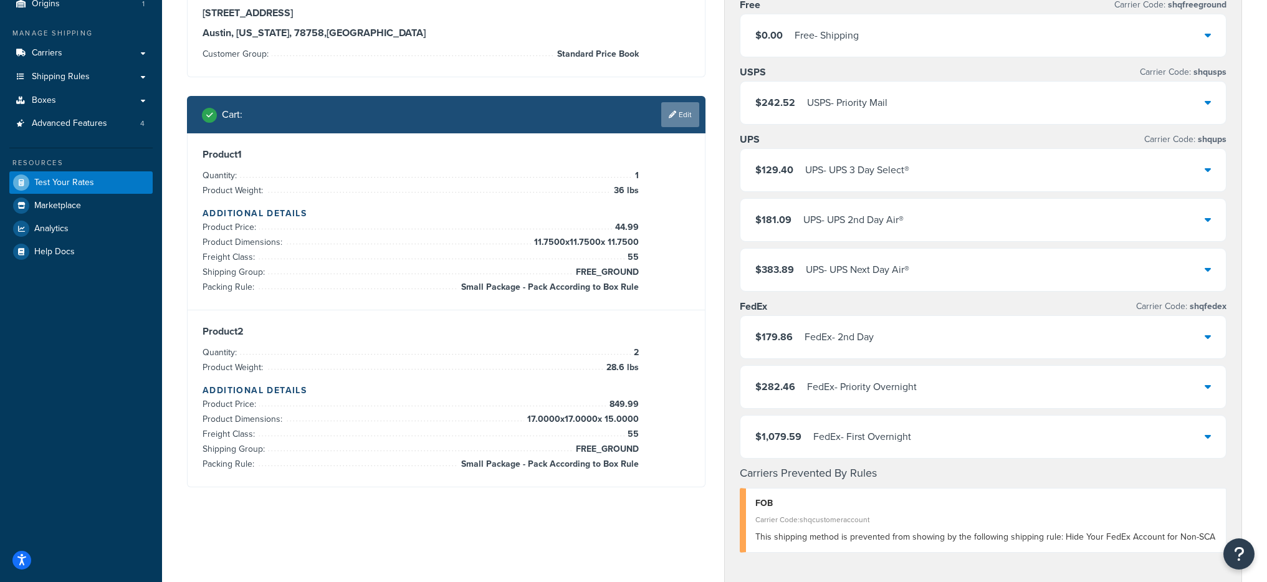
click at [668, 125] on link "Edit" at bounding box center [680, 114] width 38 height 25
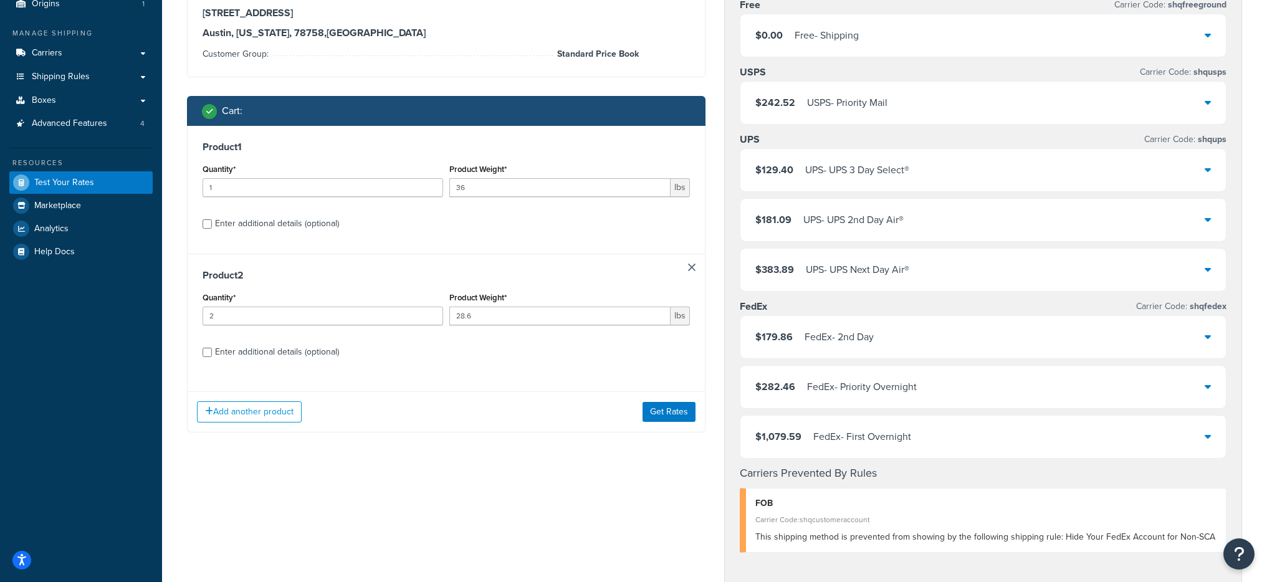
click at [206, 362] on div "Product 2 Quantity* 2 Product Weight* 28.6 lbs Enter additional details (option…" at bounding box center [446, 318] width 517 height 128
click at [207, 358] on div "Enter additional details (optional)" at bounding box center [447, 351] width 488 height 20
click at [225, 354] on div "Enter additional details (optional)" at bounding box center [277, 352] width 124 height 17
click at [212, 354] on input "Enter additional details (optional)" at bounding box center [207, 352] width 9 height 9
checkbox input "true"
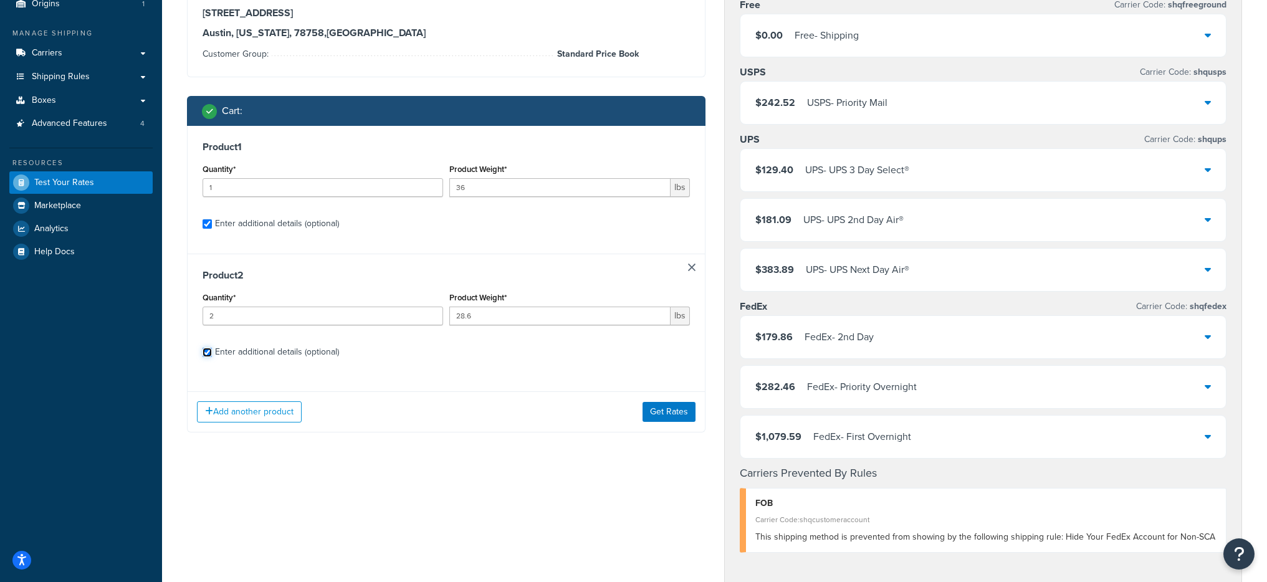
checkbox input "true"
select select "87723"
select select "55"
select select "87723"
select select "55"
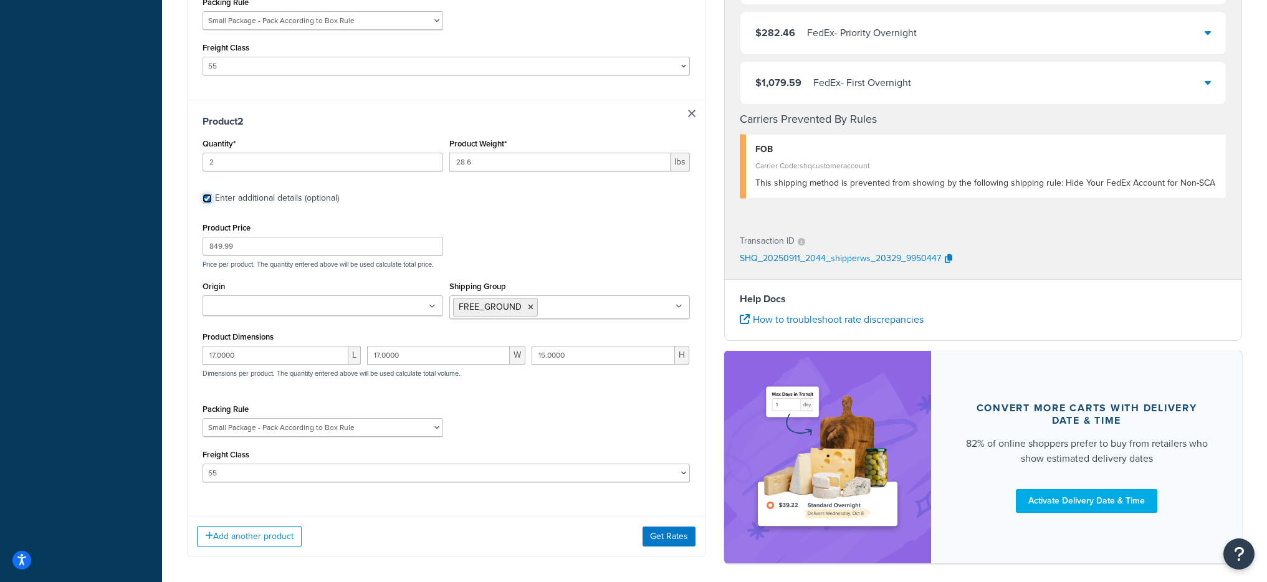
scroll to position [612, 0]
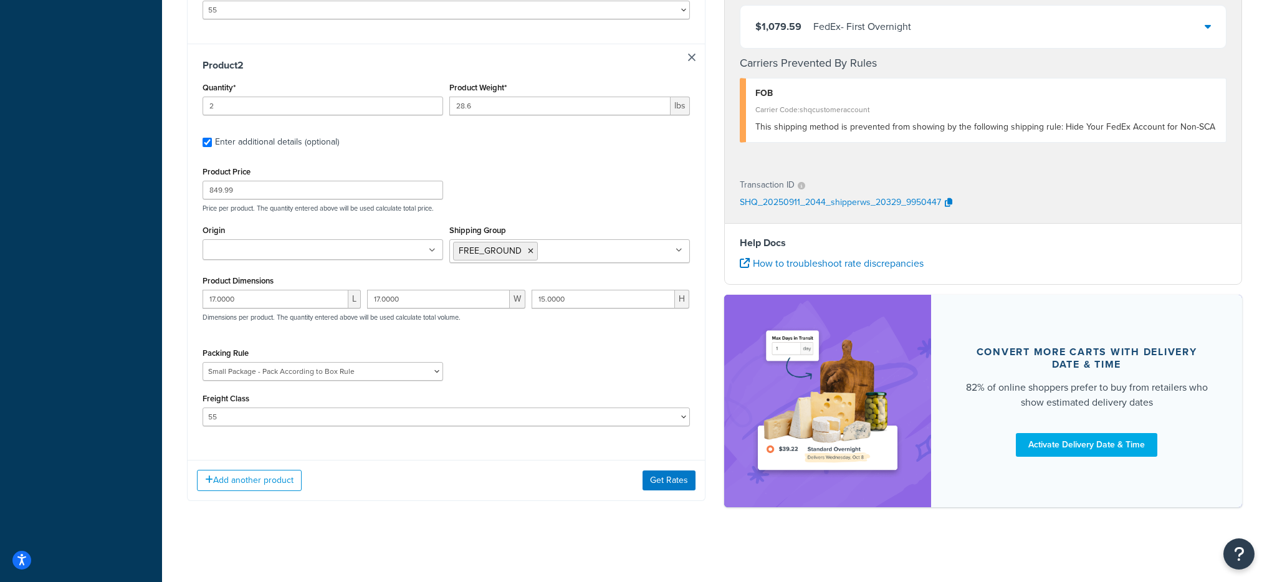
click at [663, 491] on div "Add another product Get Rates" at bounding box center [446, 480] width 517 height 41
click at [662, 486] on button "Get Rates" at bounding box center [669, 481] width 53 height 20
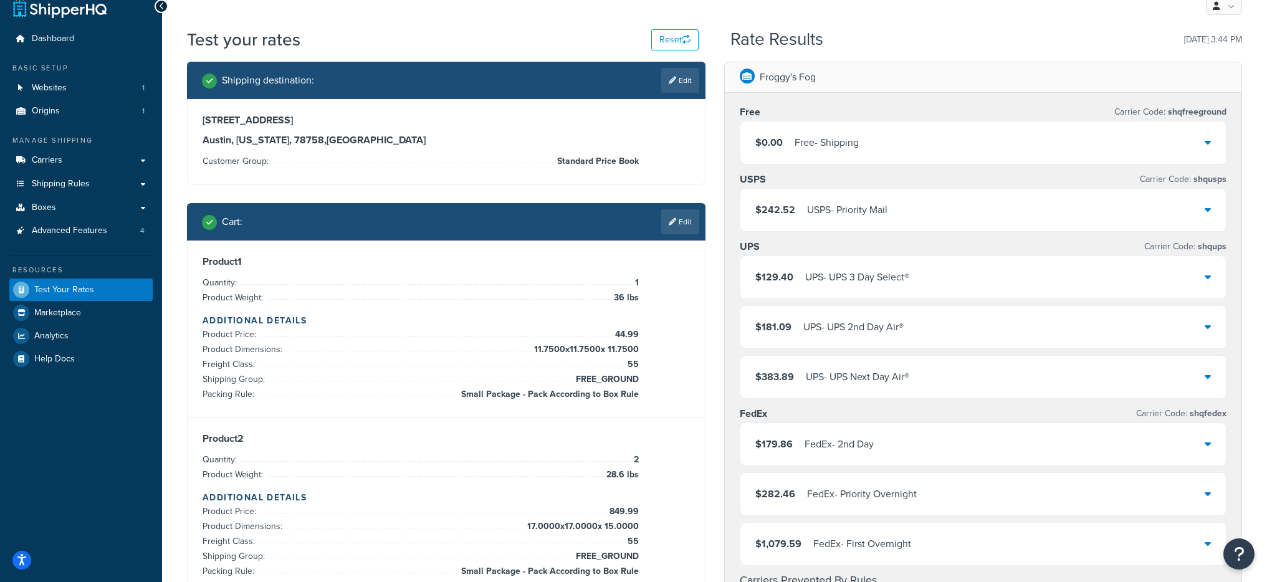
scroll to position [0, 0]
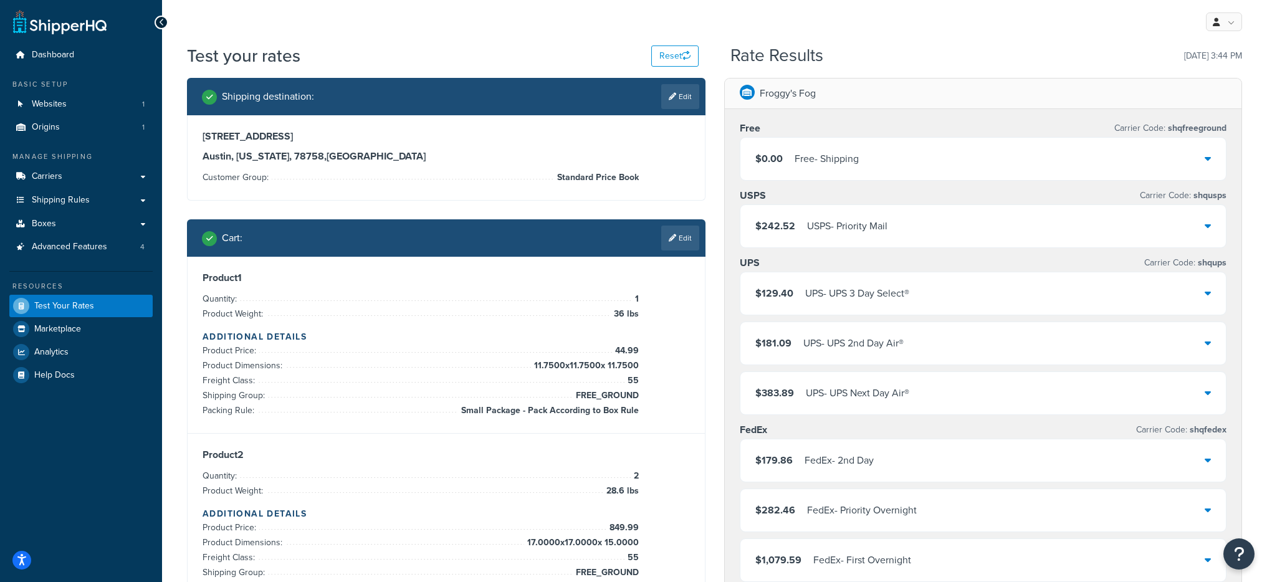
click at [840, 286] on div "UPS - UPS 3 Day Select®" at bounding box center [858, 293] width 104 height 17
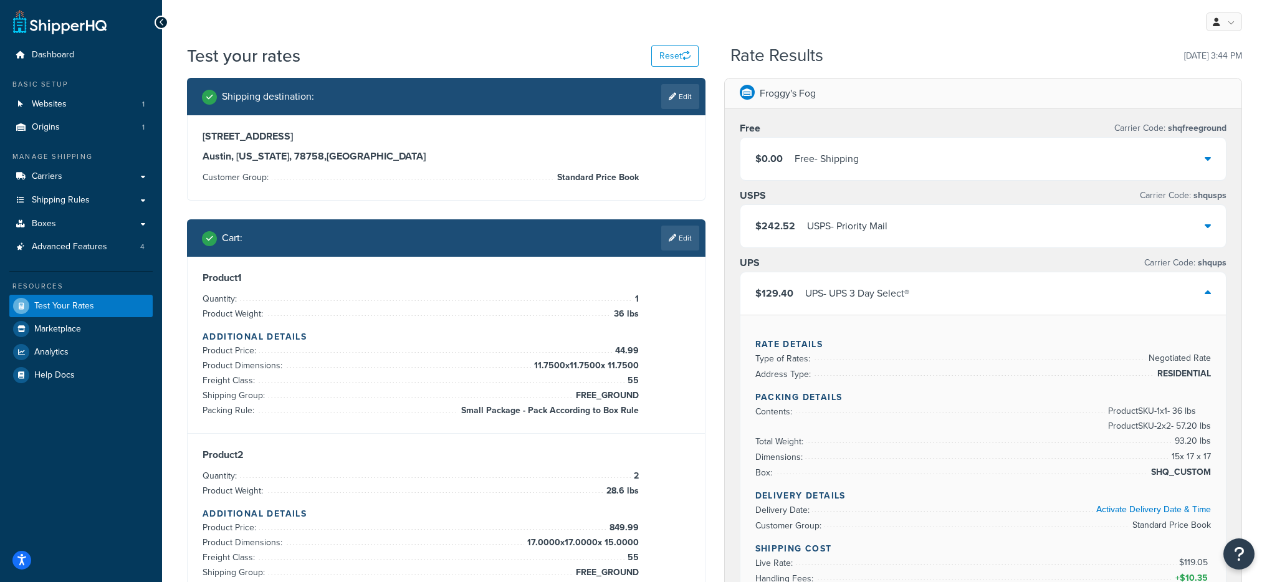
click at [840, 286] on div "UPS - UPS 3 Day Select®" at bounding box center [858, 293] width 104 height 17
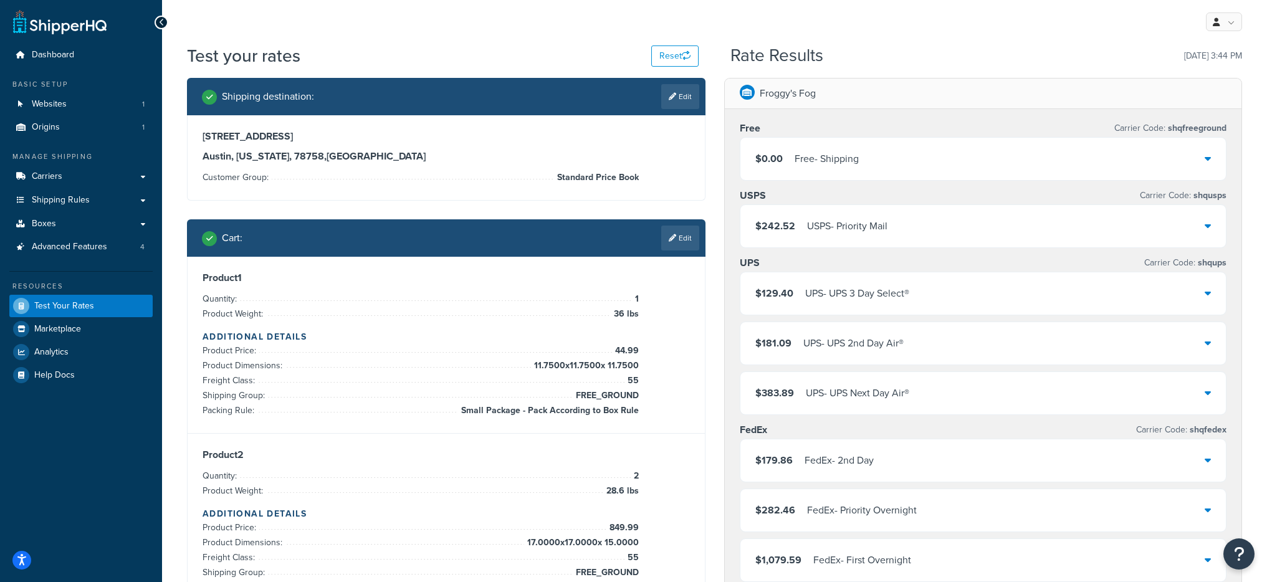
click at [854, 338] on div "UPS - UPS 2nd Day Air®" at bounding box center [854, 343] width 100 height 17
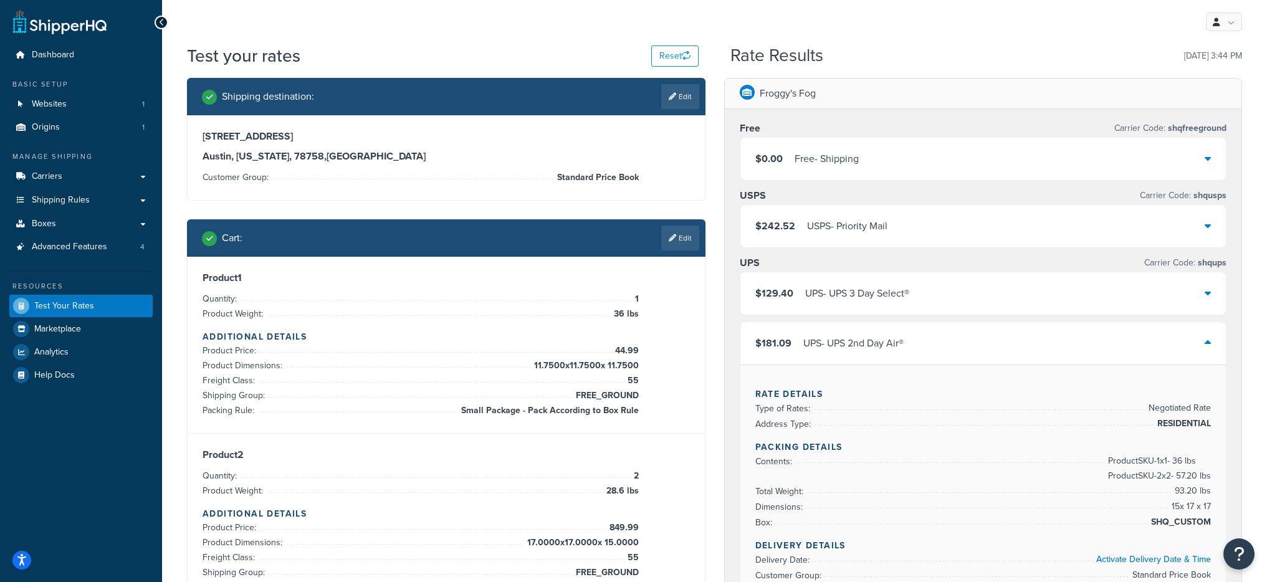
click at [854, 338] on div "UPS - UPS 2nd Day Air®" at bounding box center [854, 343] width 100 height 17
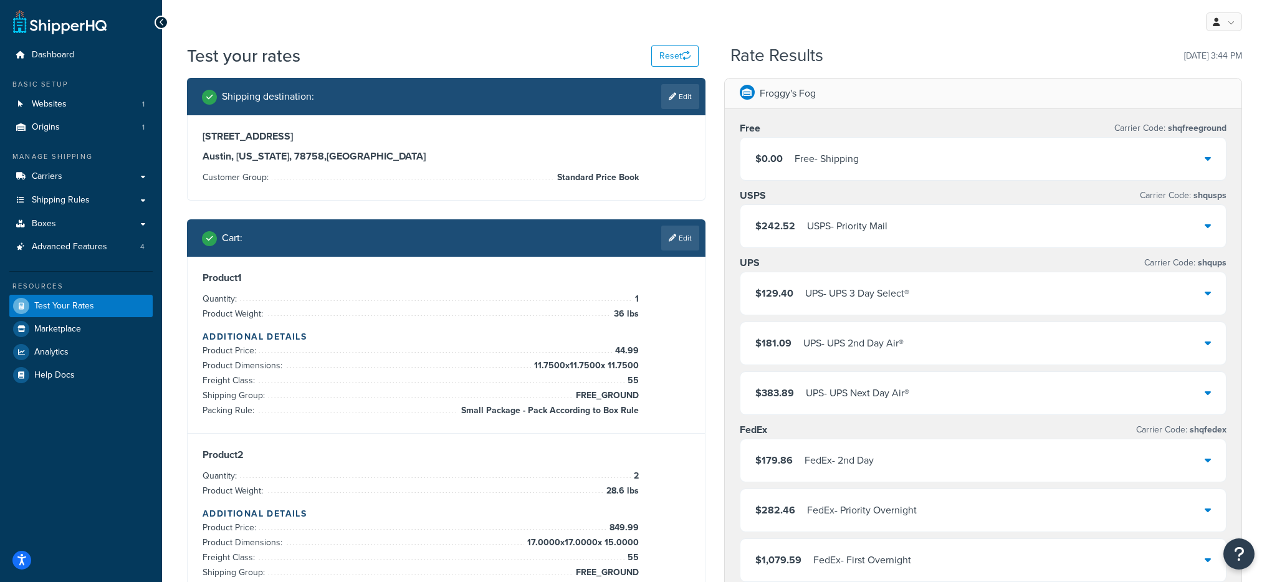
click at [861, 288] on div "UPS - UPS 3 Day Select®" at bounding box center [858, 293] width 104 height 17
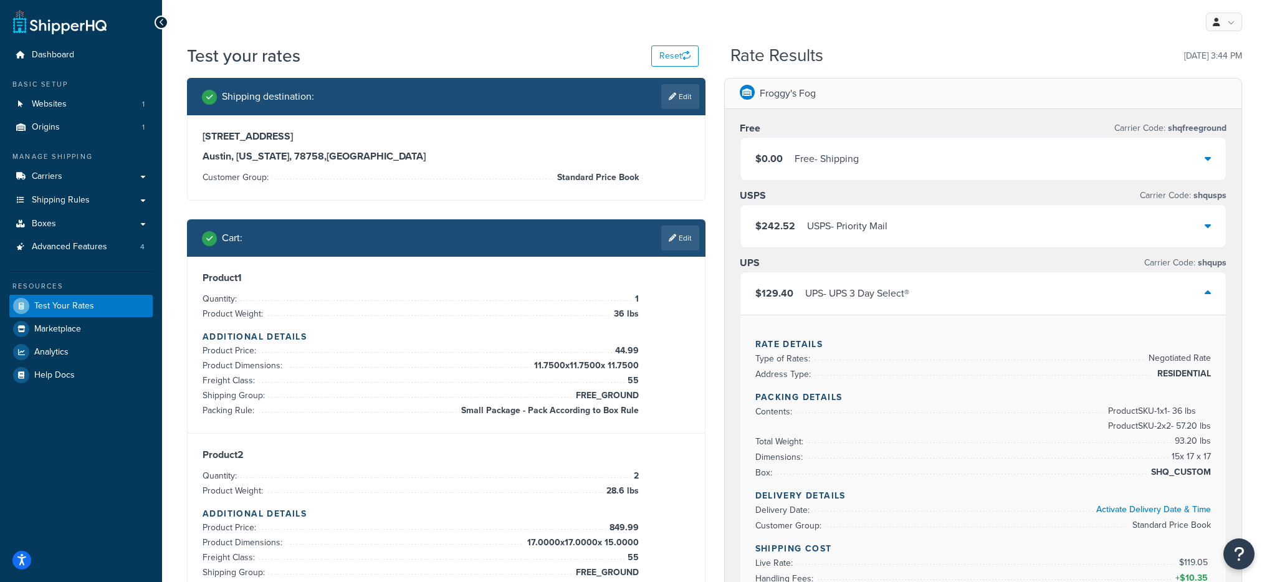
click at [861, 288] on div "UPS - UPS 3 Day Select®" at bounding box center [858, 293] width 104 height 17
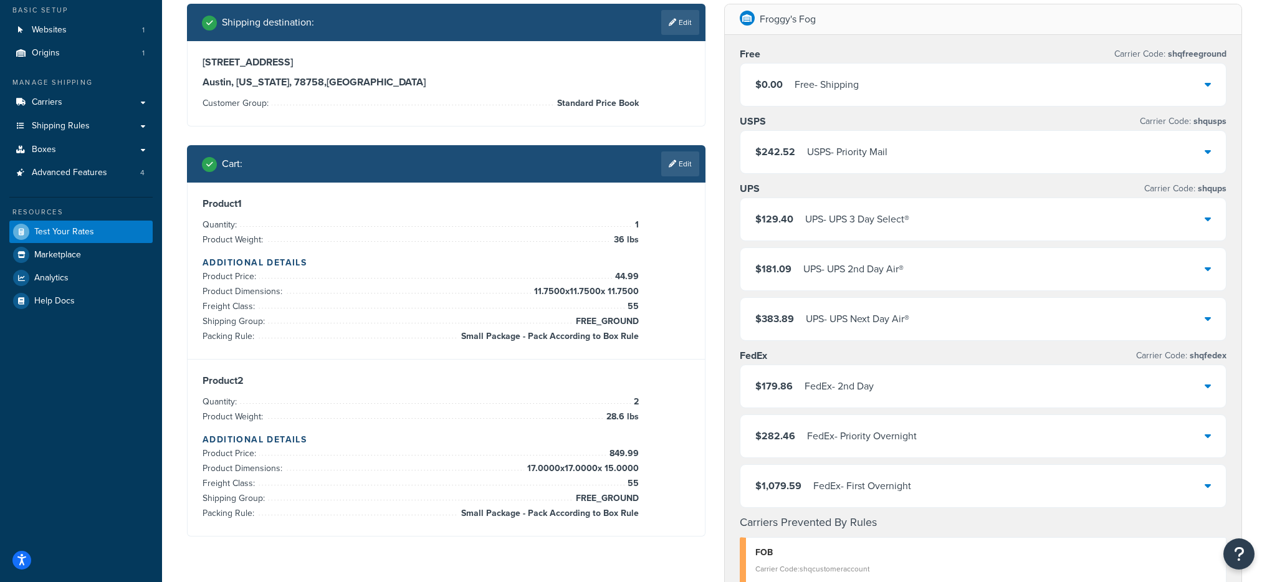
scroll to position [80, 0]
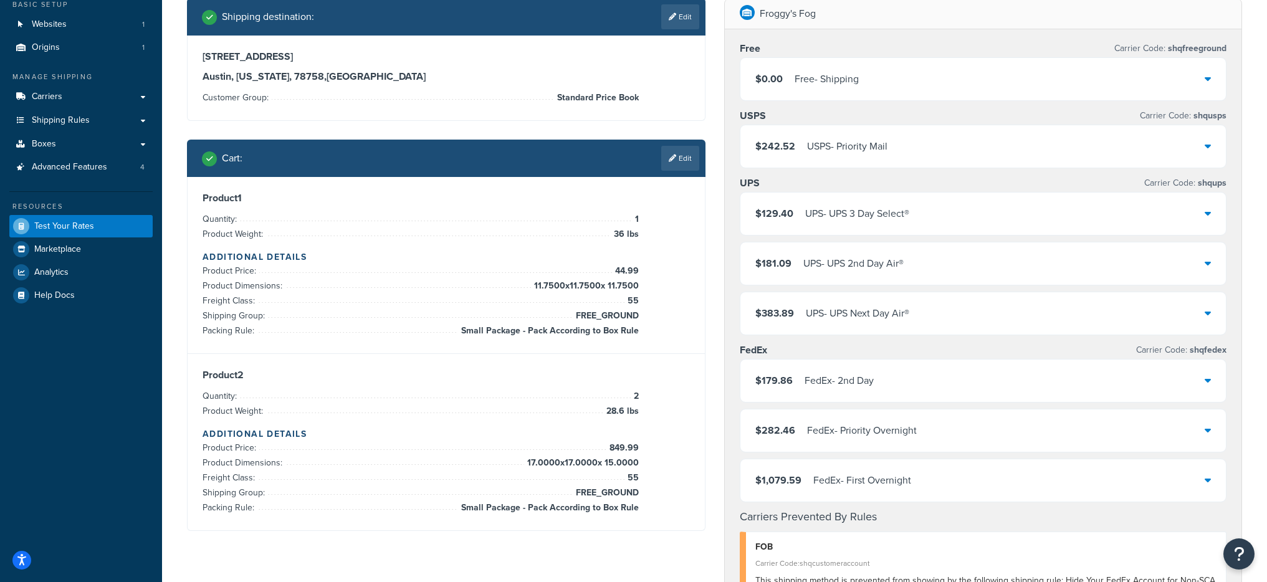
click at [805, 377] on div "FedEx - 2nd Day" at bounding box center [839, 380] width 69 height 17
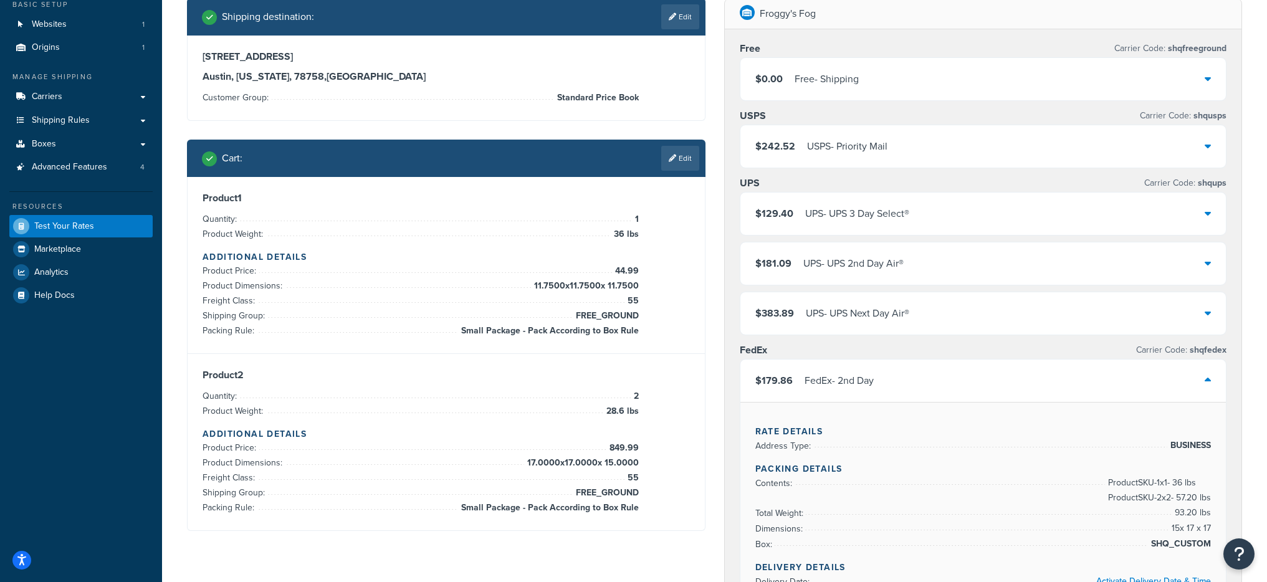
click at [805, 377] on div "FedEx - 2nd Day" at bounding box center [839, 380] width 69 height 17
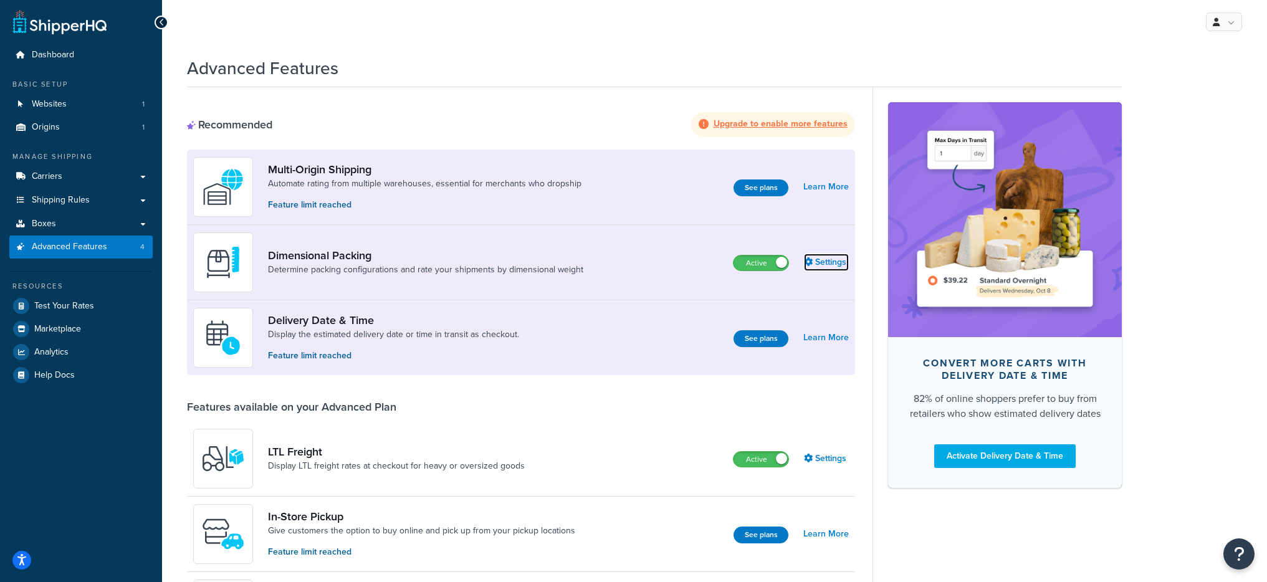
click at [829, 264] on link "Settings" at bounding box center [826, 262] width 45 height 17
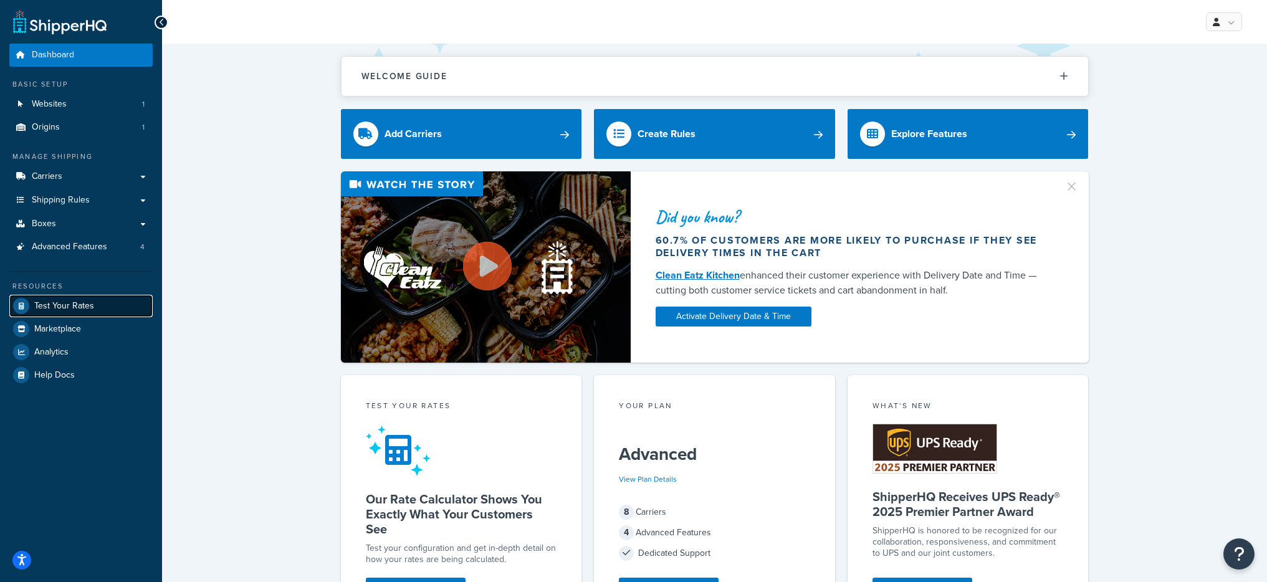
click at [87, 304] on span "Test Your Rates" at bounding box center [64, 306] width 60 height 11
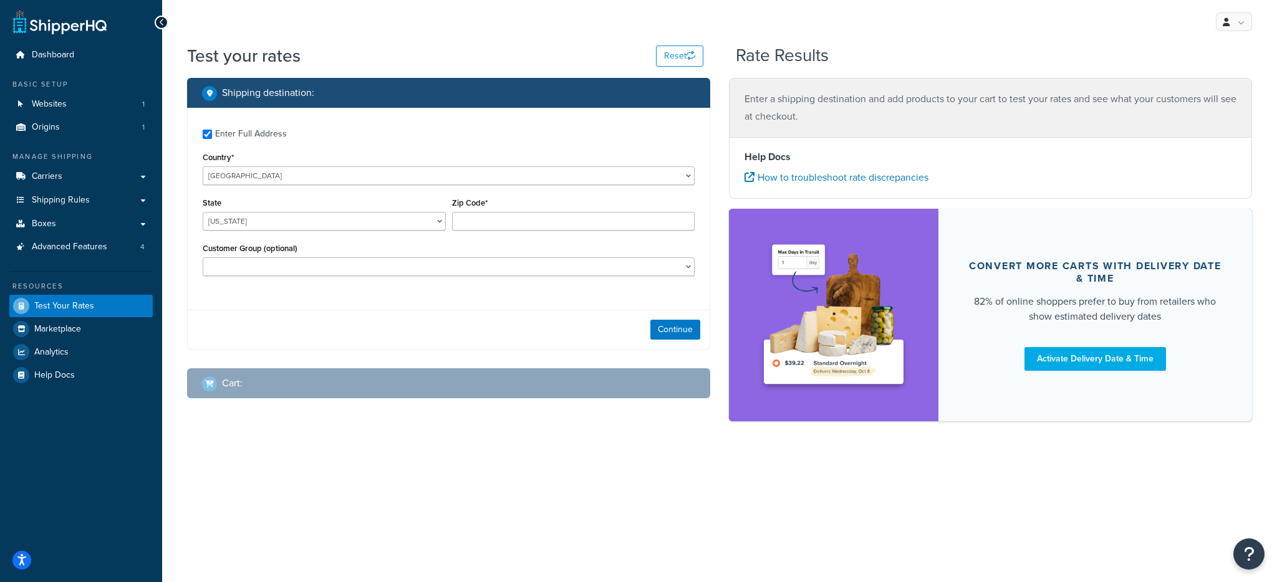
checkbox input "true"
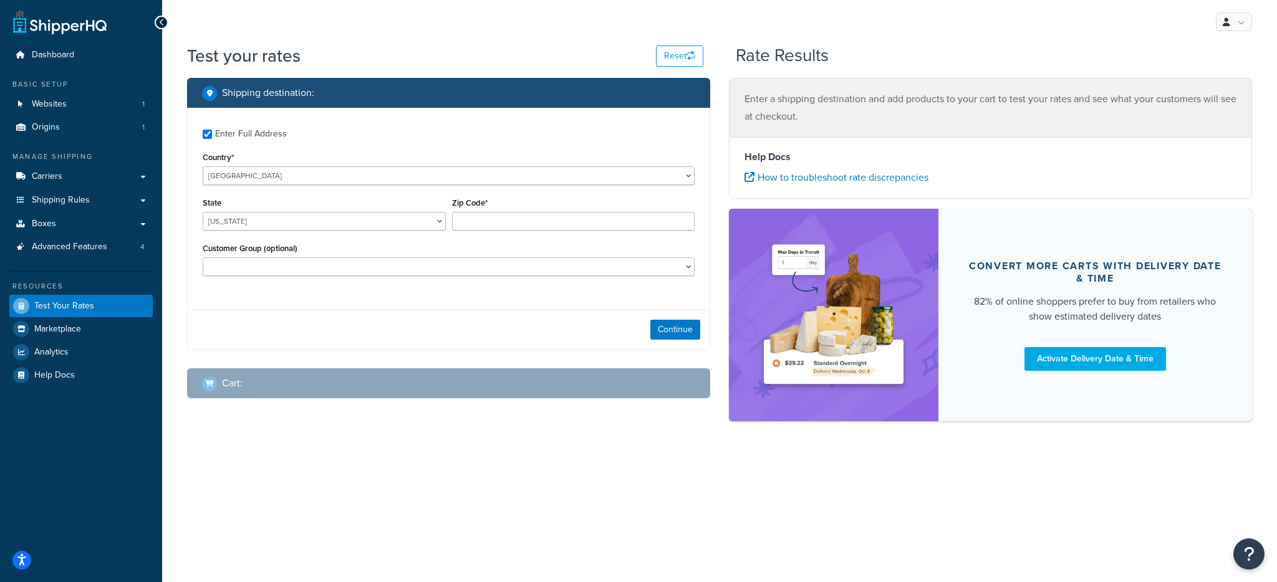
type input "78758"
select select "[GEOGRAPHIC_DATA]"
select select "Standard Price Book"
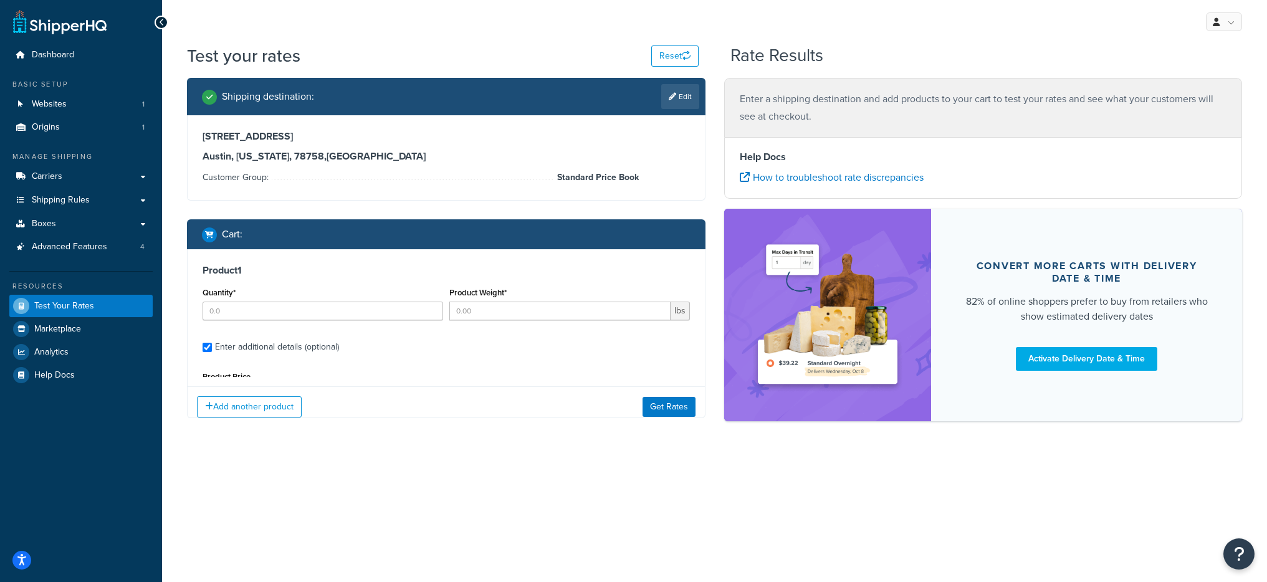
type input "1"
type input "9"
type input "44.99"
type input "5.7500"
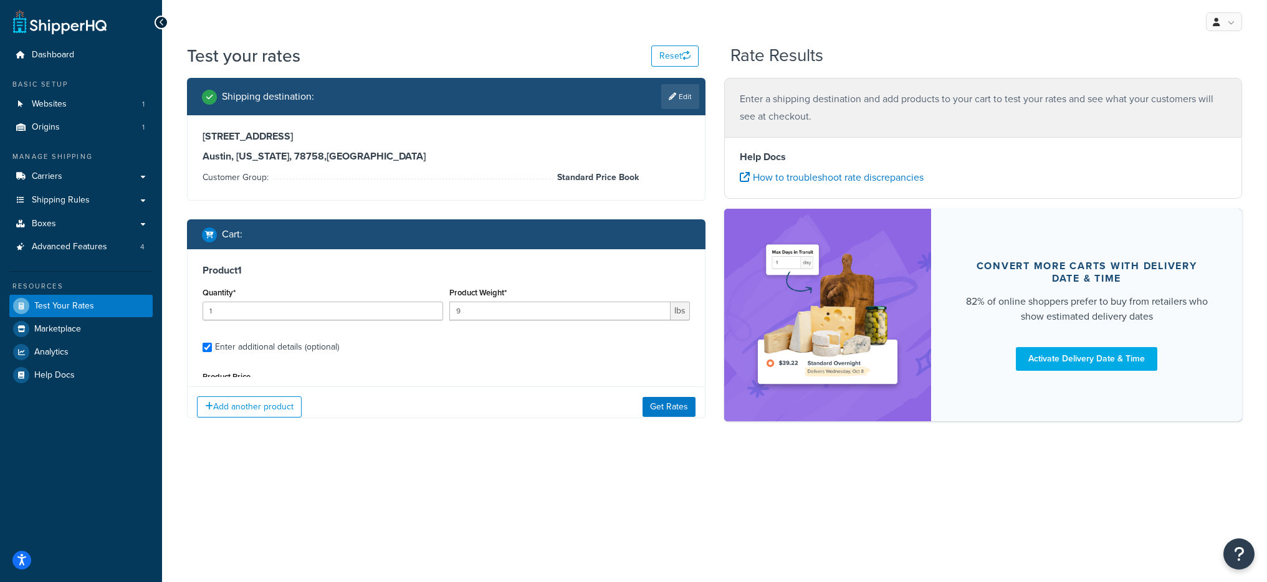
type input "11.7500"
select select "87723"
select select "55"
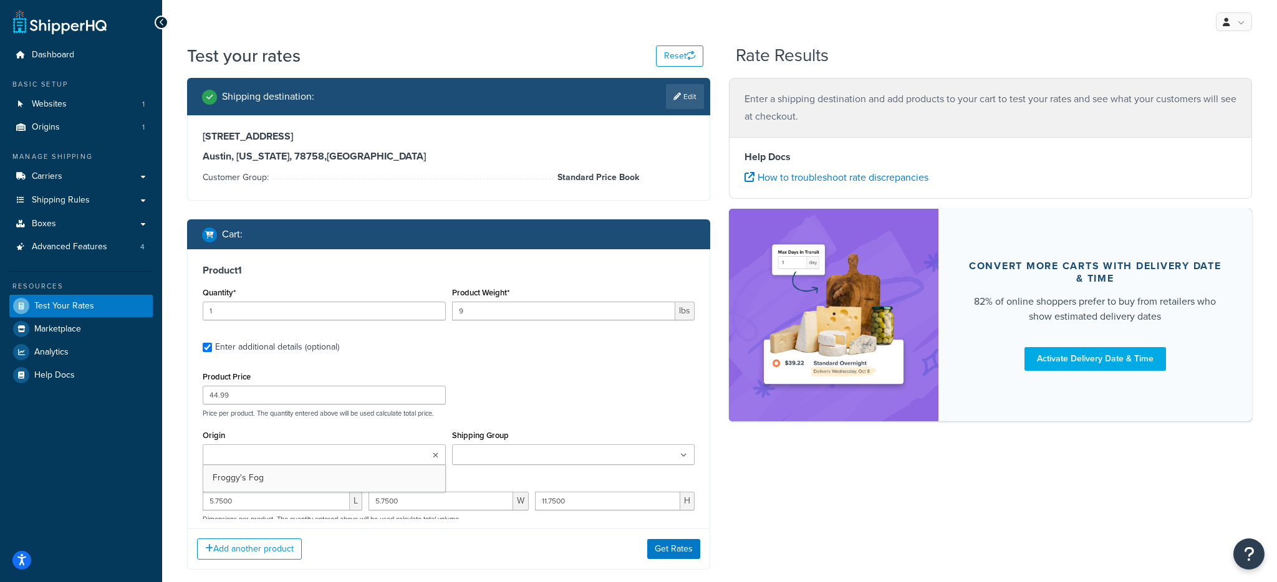
scroll to position [114, 0]
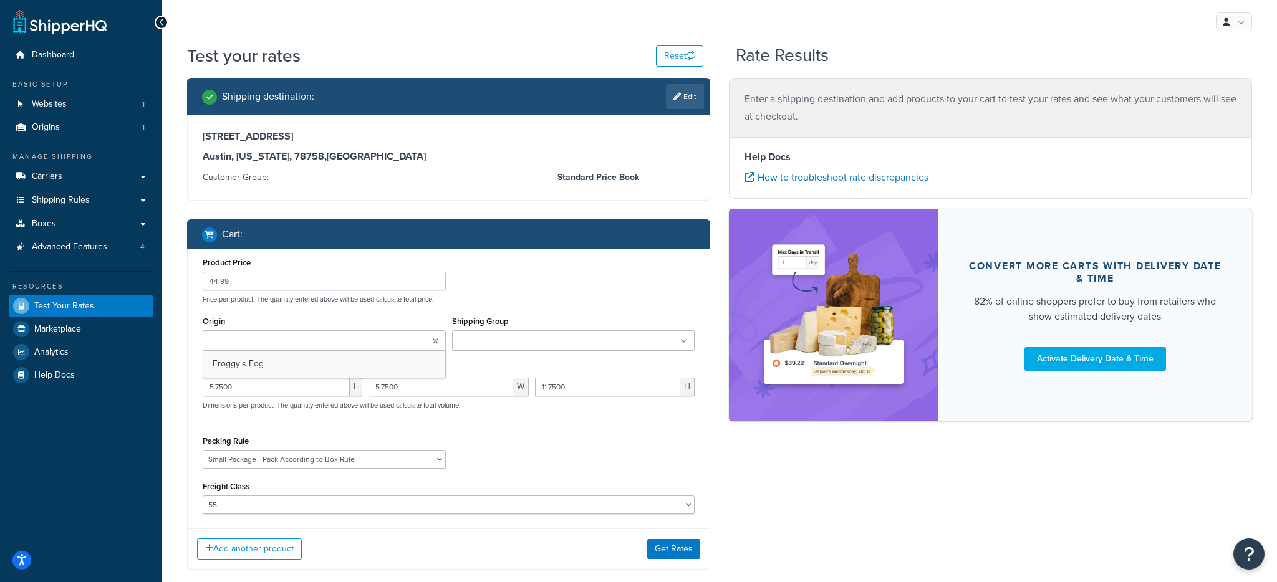
type input "2"
type input "28.6"
type input "849.99"
type input "17.0000"
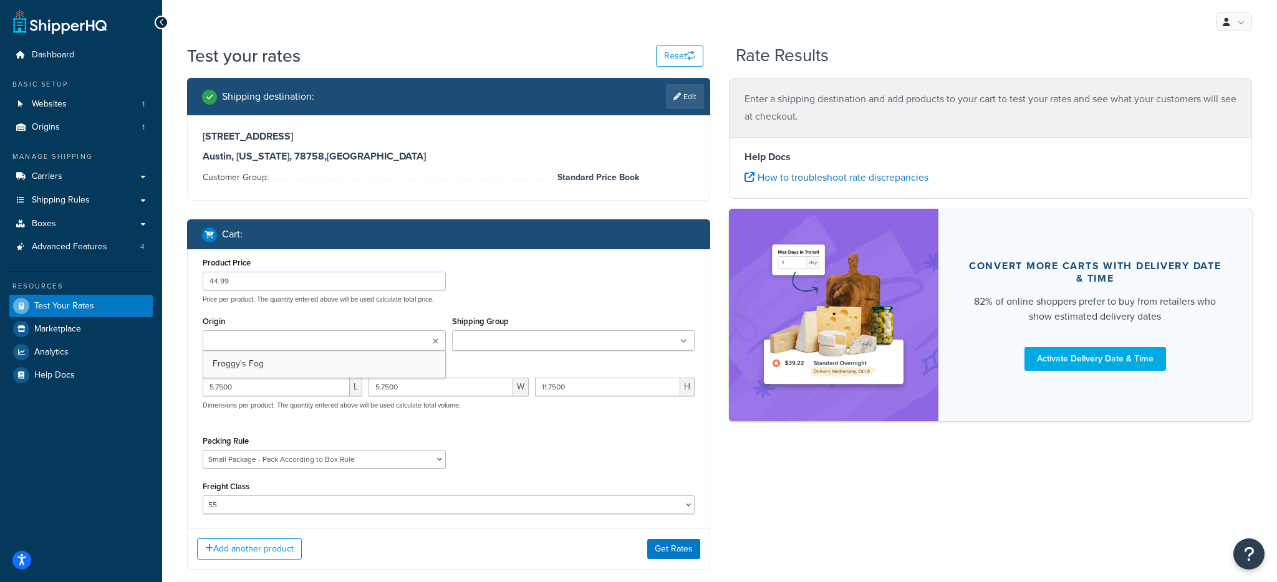
type input "15.0000"
select select "87723"
select select "55"
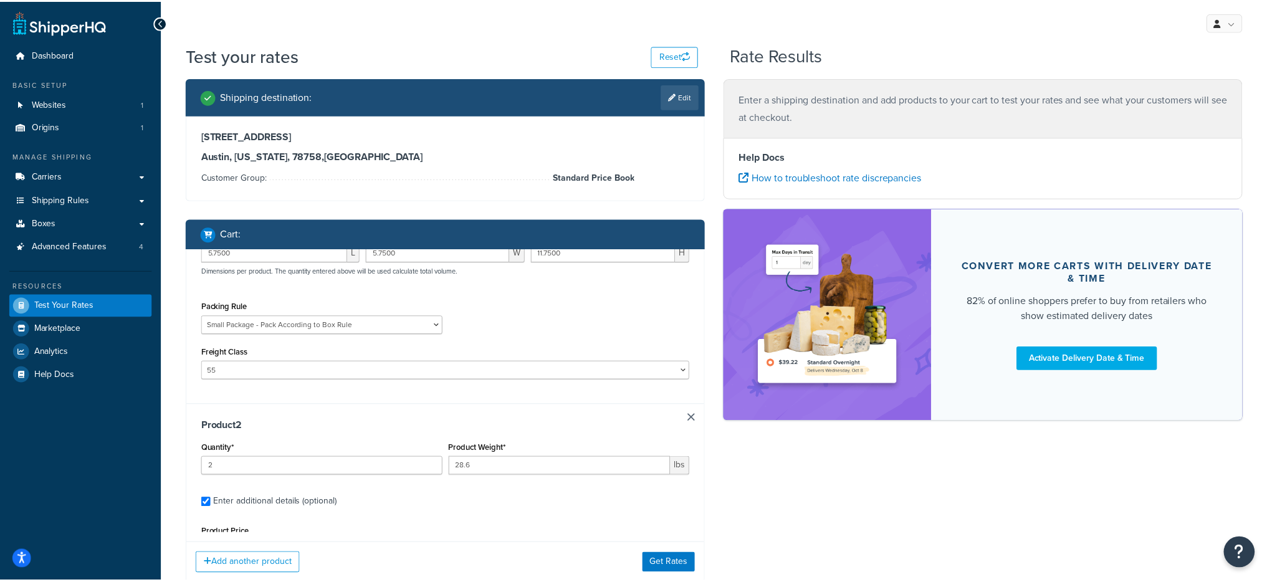
scroll to position [252, 0]
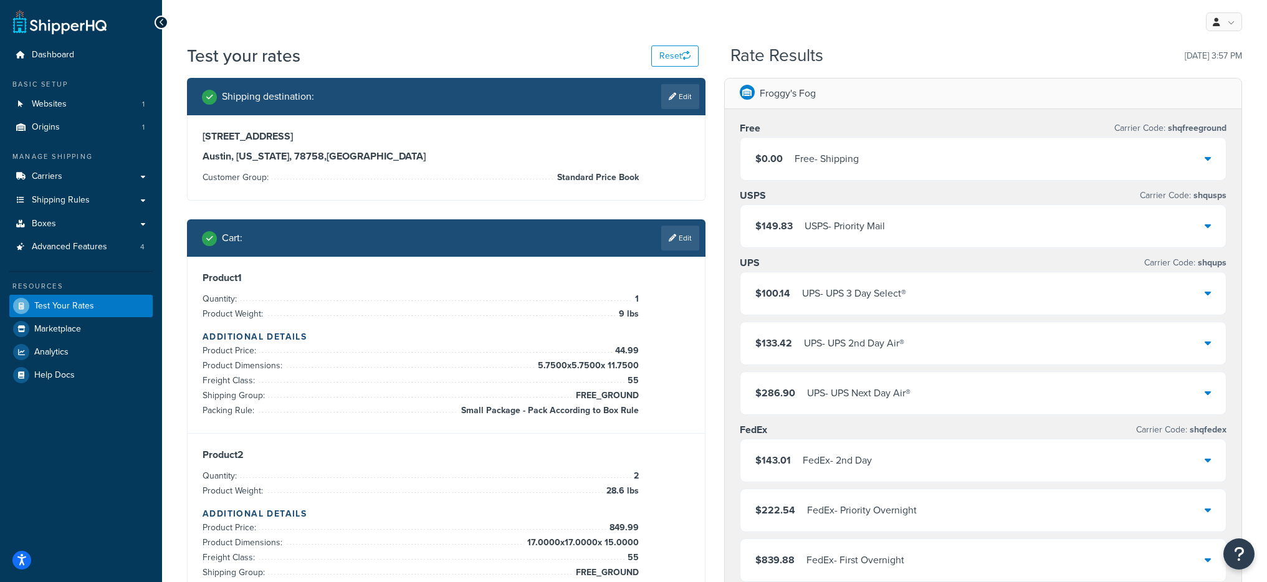
click at [912, 226] on div "$149.83 USPS - Priority Mail" at bounding box center [984, 226] width 486 height 42
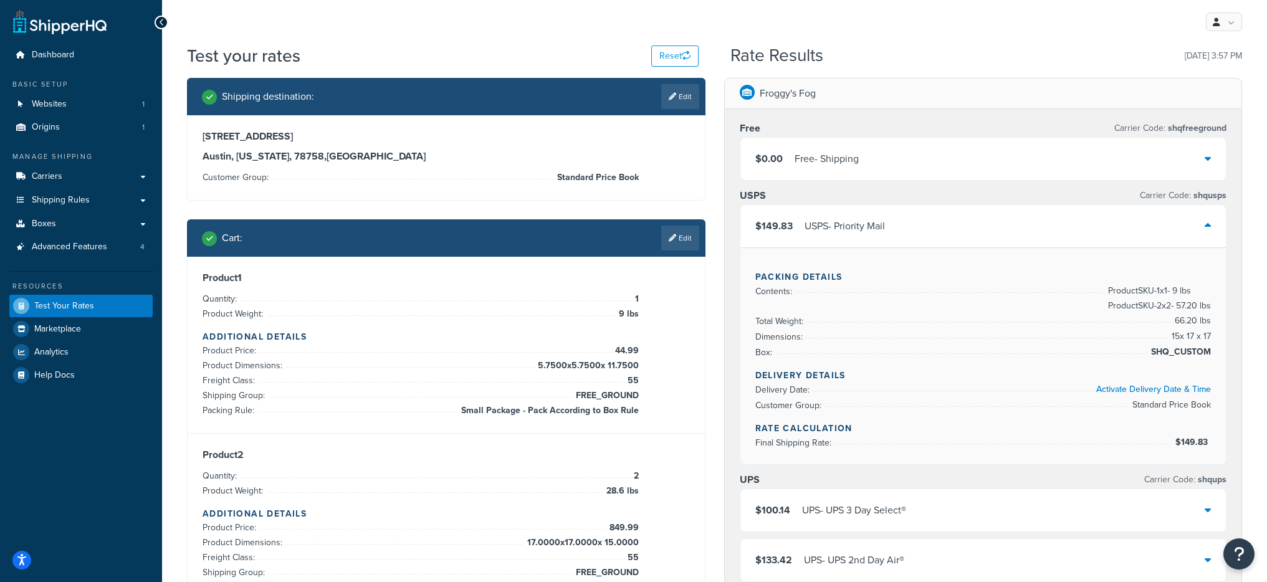
click at [912, 226] on div "$149.83 USPS - Priority Mail" at bounding box center [984, 226] width 486 height 42
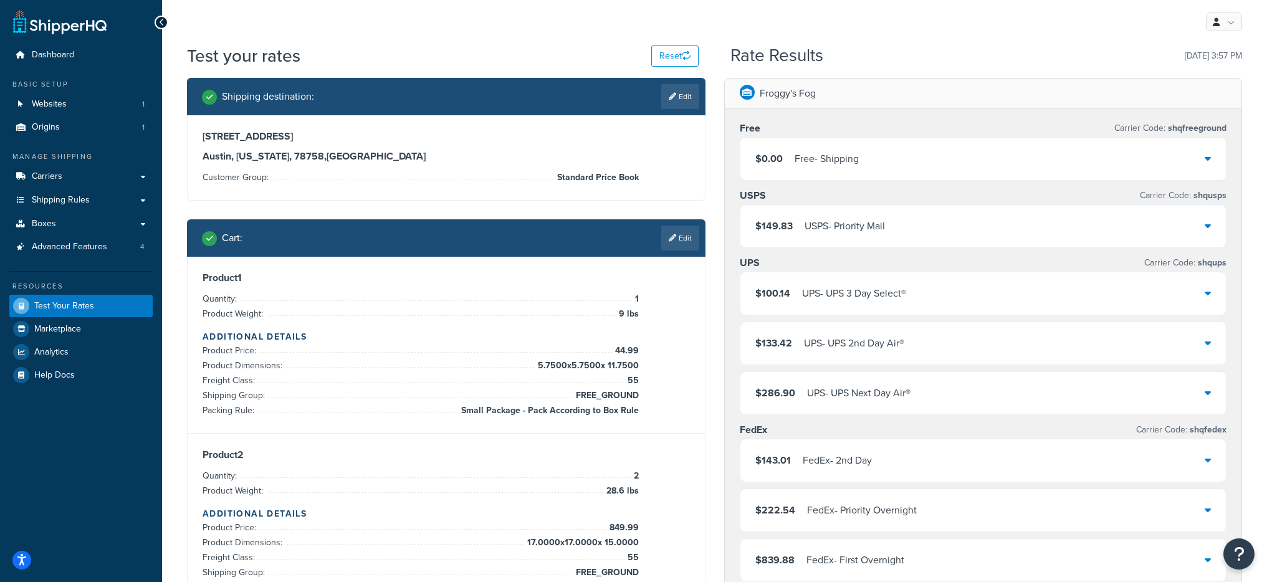
click at [895, 291] on div "UPS - UPS 3 Day Select®" at bounding box center [854, 293] width 104 height 17
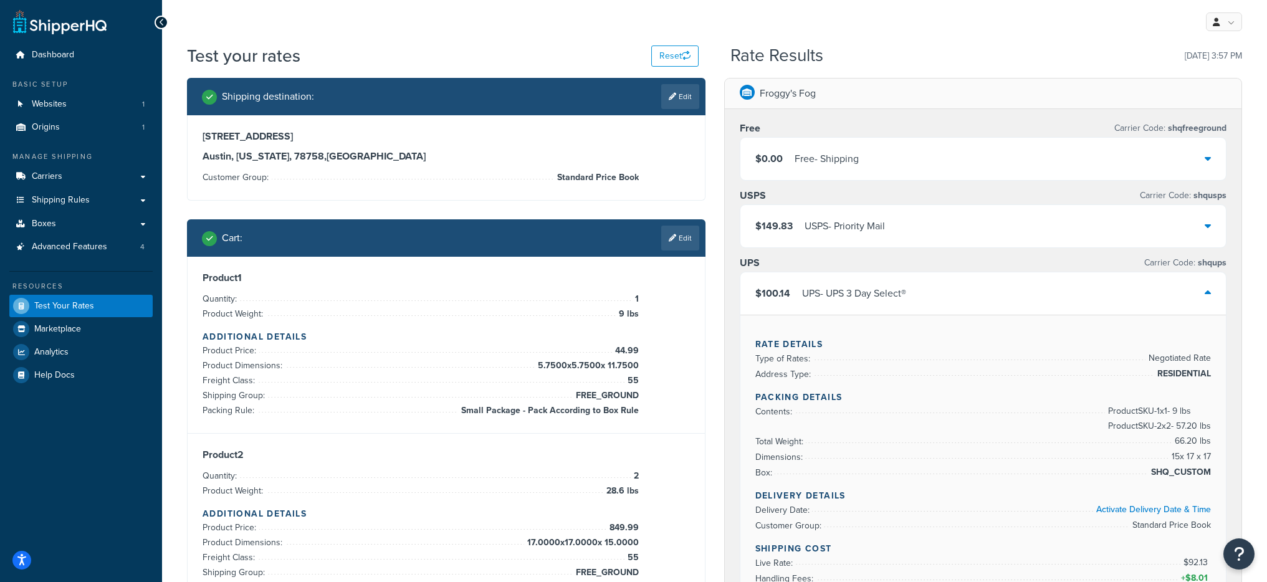
click at [896, 292] on div "UPS - UPS 3 Day Select®" at bounding box center [854, 293] width 104 height 17
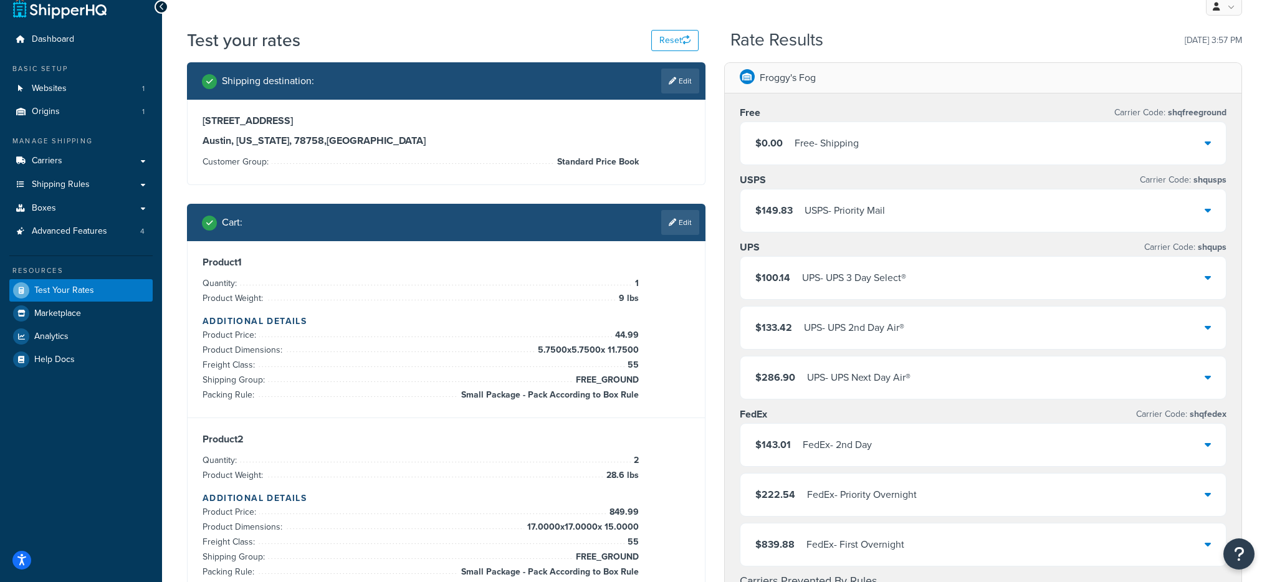
scroll to position [0, 0]
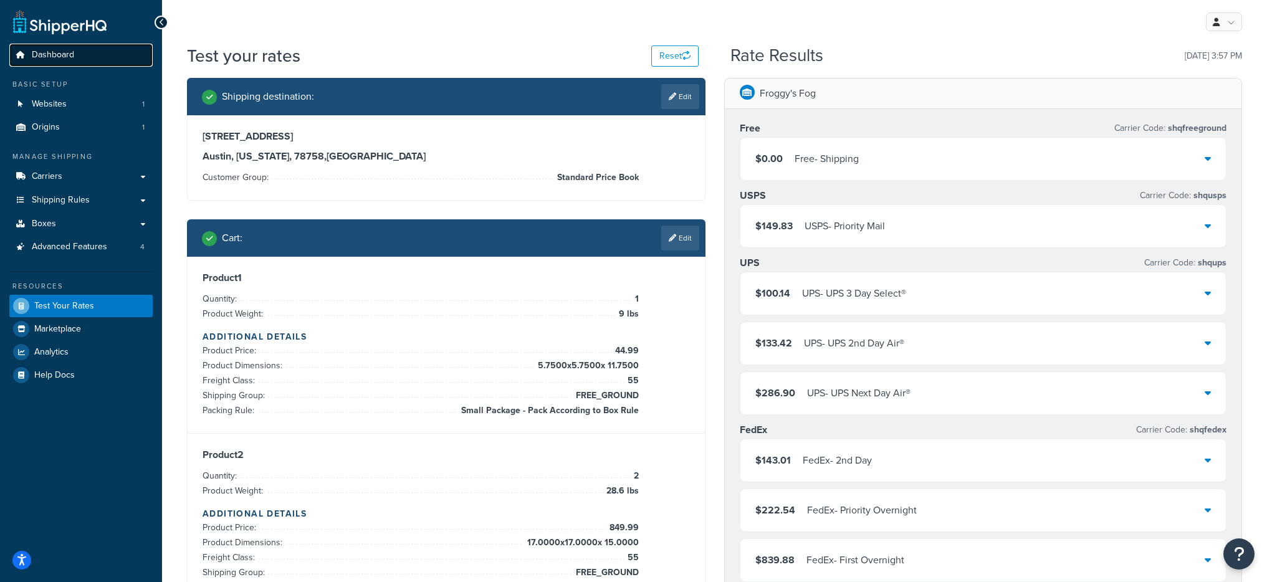
click at [81, 53] on link "Dashboard" at bounding box center [80, 55] width 143 height 23
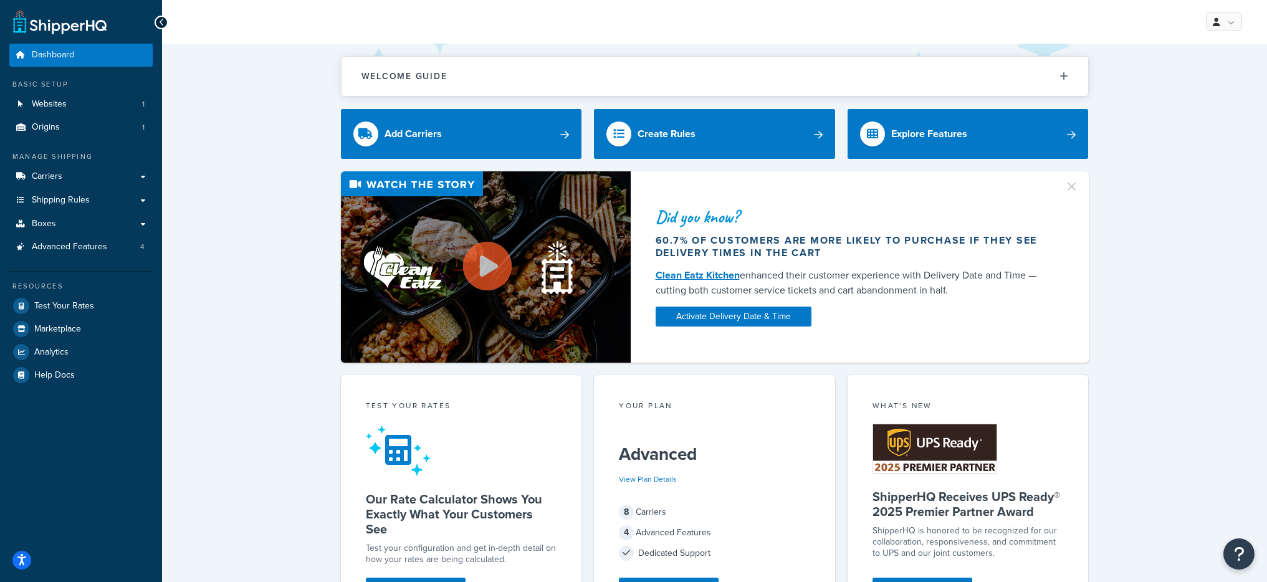
click at [489, 6] on div "My Profile Billing Global Settings Contact Us Logout" at bounding box center [714, 22] width 1105 height 44
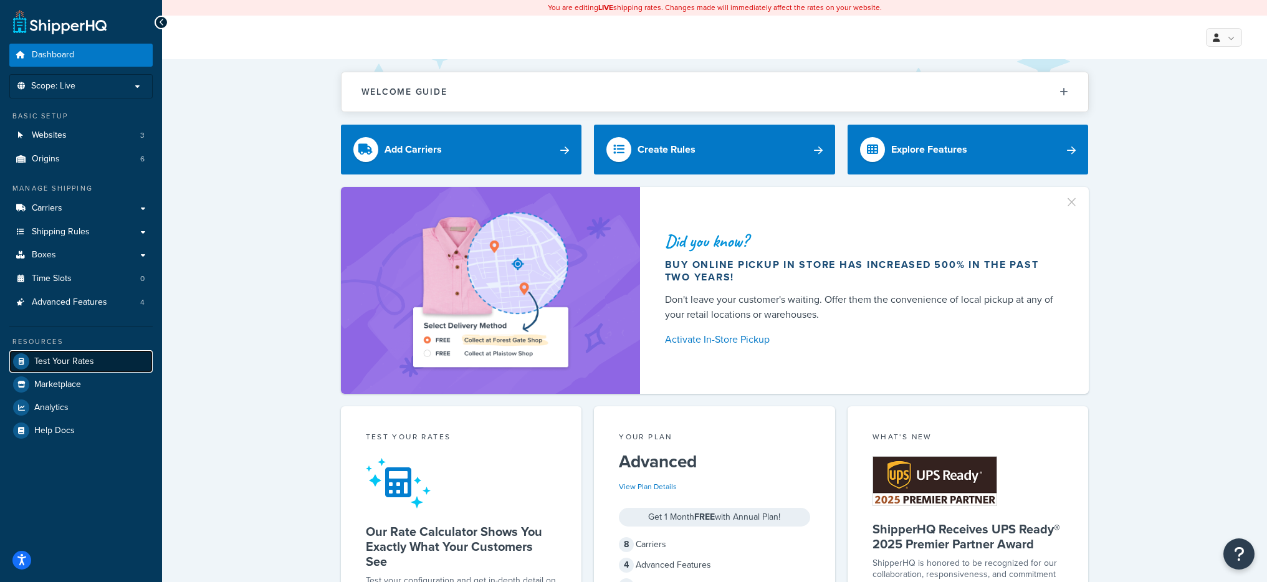
click at [59, 366] on span "Test Your Rates" at bounding box center [64, 362] width 60 height 11
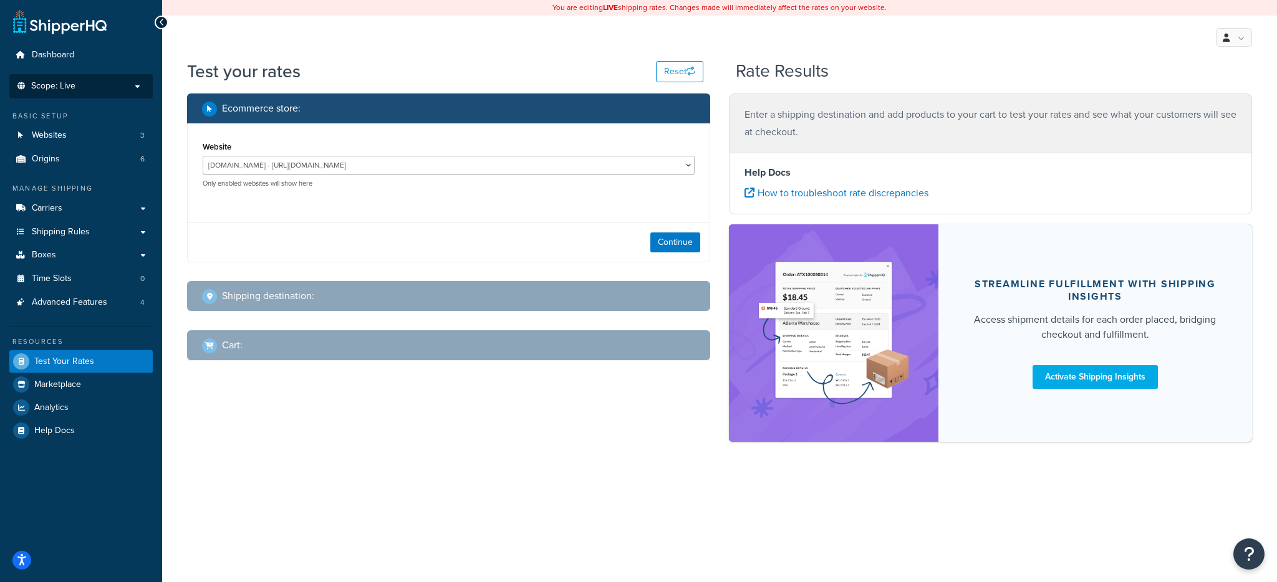
click at [79, 95] on li "Scope: Live" at bounding box center [80, 86] width 143 height 24
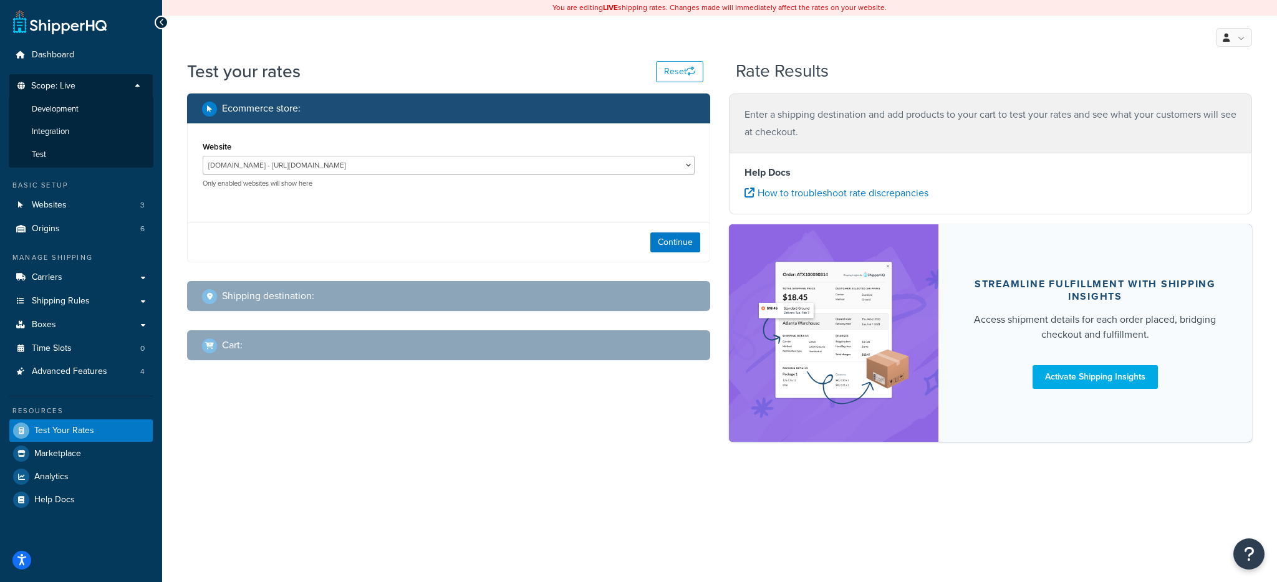
click at [87, 90] on p "Scope: Live" at bounding box center [81, 89] width 132 height 17
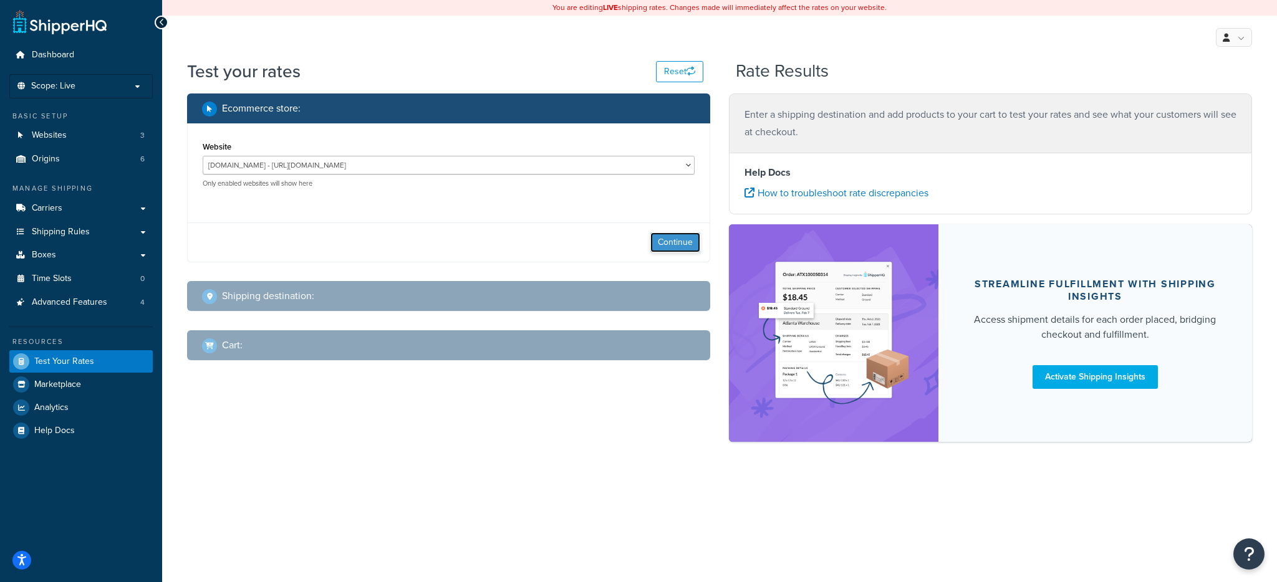
click at [663, 236] on button "Continue" at bounding box center [675, 243] width 50 height 20
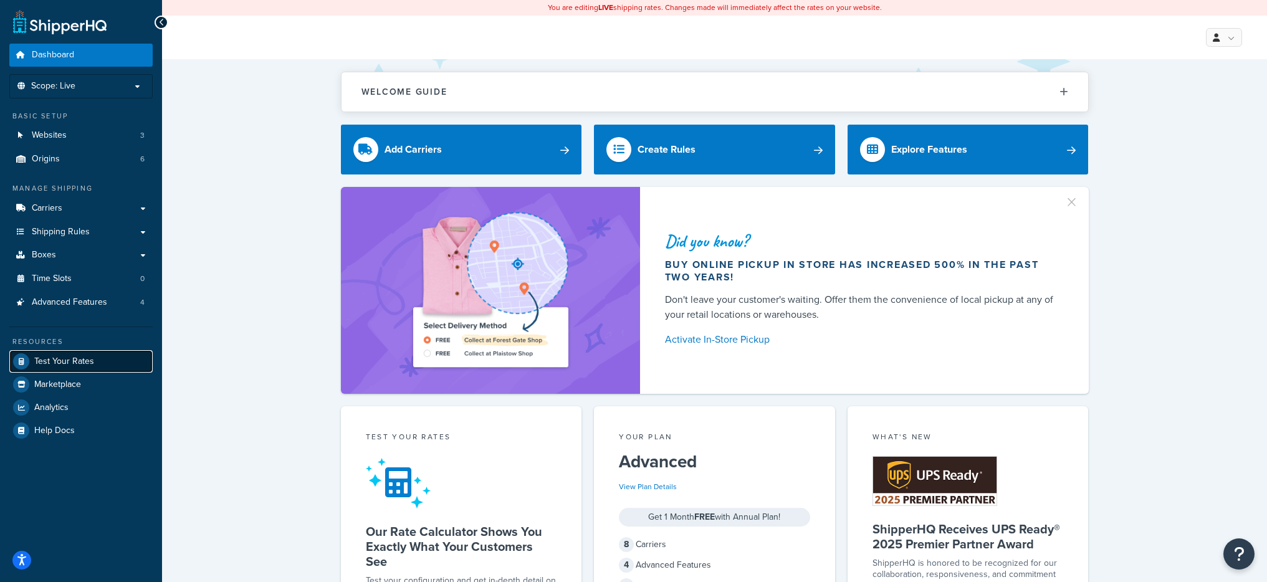
click at [80, 357] on span "Test Your Rates" at bounding box center [64, 362] width 60 height 11
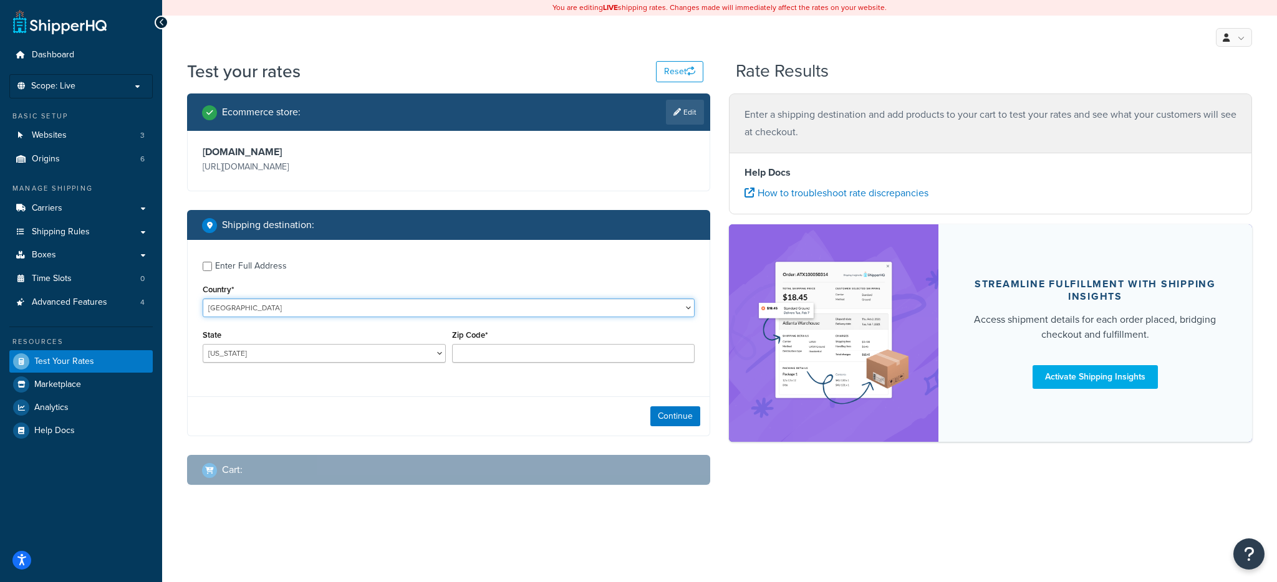
click at [348, 313] on select "[GEOGRAPHIC_DATA] [GEOGRAPHIC_DATA] [GEOGRAPHIC_DATA] [GEOGRAPHIC_DATA] [GEOGRA…" at bounding box center [449, 308] width 492 height 19
select select "PL"
click at [203, 299] on select "[GEOGRAPHIC_DATA] [GEOGRAPHIC_DATA] [GEOGRAPHIC_DATA] [GEOGRAPHIC_DATA] [GEOGRA…" at bounding box center [449, 308] width 492 height 19
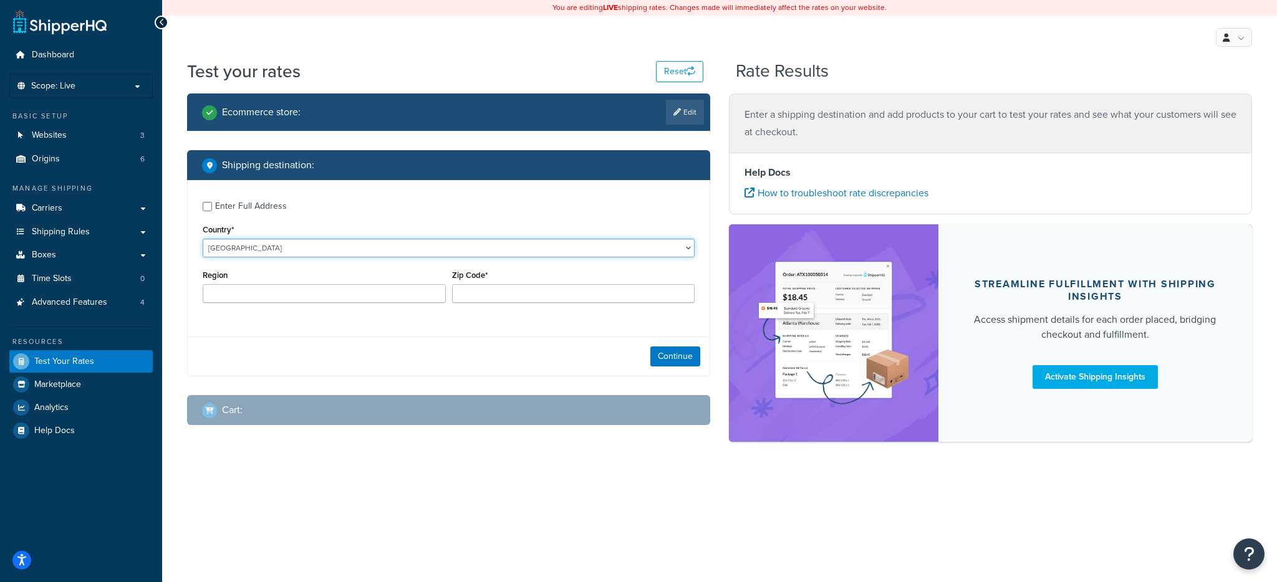
type input "AL"
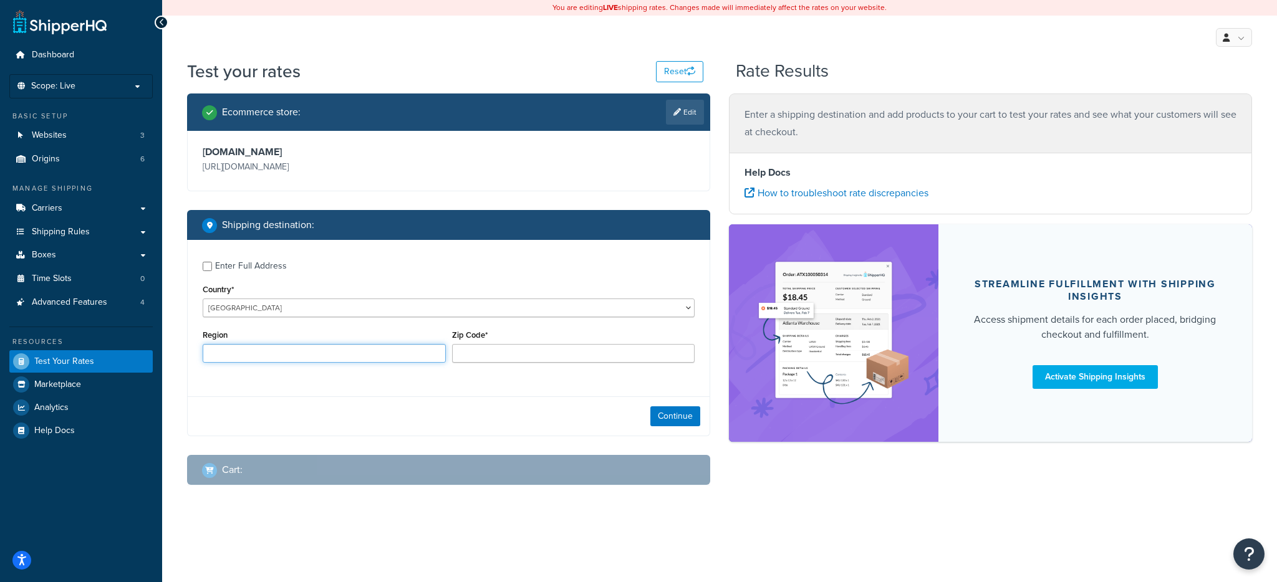
click at [269, 349] on input "Region" at bounding box center [324, 353] width 243 height 19
type input "30"
click at [206, 274] on div "Enter Full Address" at bounding box center [449, 265] width 492 height 20
click at [204, 266] on input "Enter Full Address" at bounding box center [207, 266] width 9 height 9
checkbox input "true"
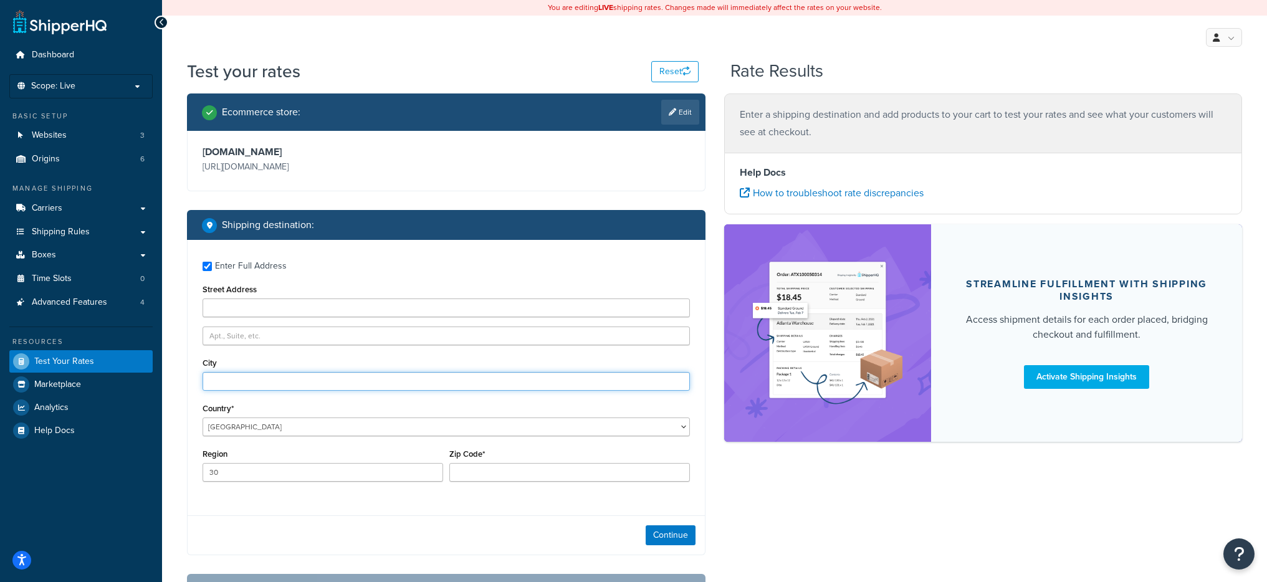
click at [256, 385] on input "City" at bounding box center [447, 381] width 488 height 19
type input "Poznan"
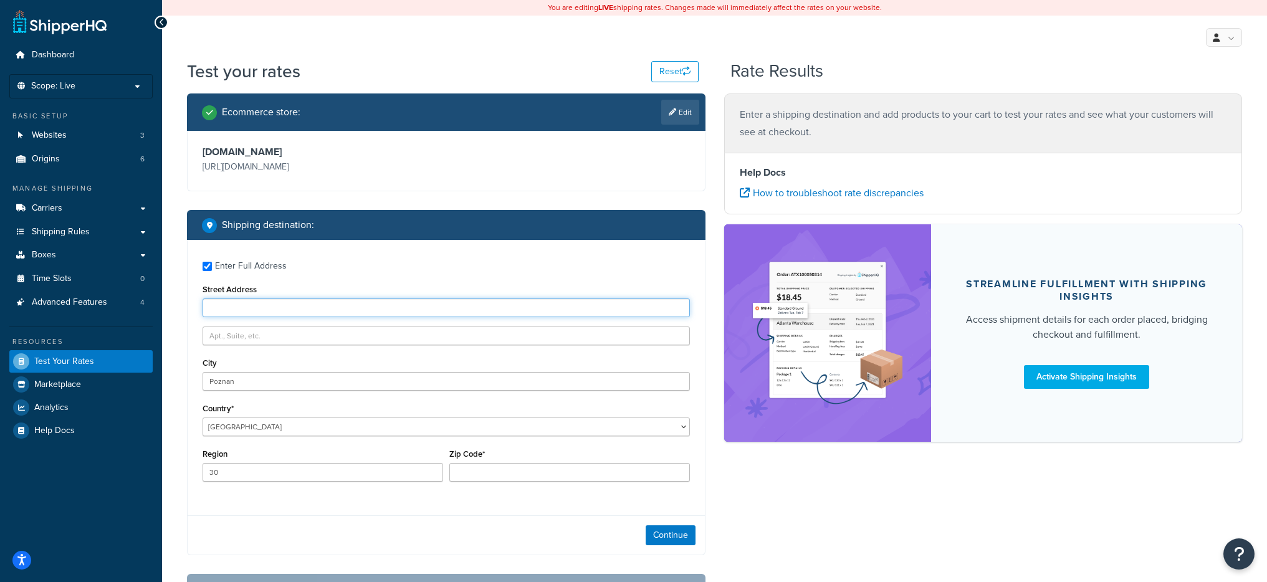
click at [261, 304] on input "Street Address" at bounding box center [447, 308] width 488 height 19
type input "[STREET_ADDRESS]"
click at [499, 464] on input "Zip Code*" at bounding box center [570, 472] width 241 height 19
type input "61-806"
click at [416, 514] on div "Enter Full Address Street Address [STREET_ADDRESS] [GEOGRAPHIC_DATA] [GEOGRAPHI…" at bounding box center [446, 397] width 519 height 315
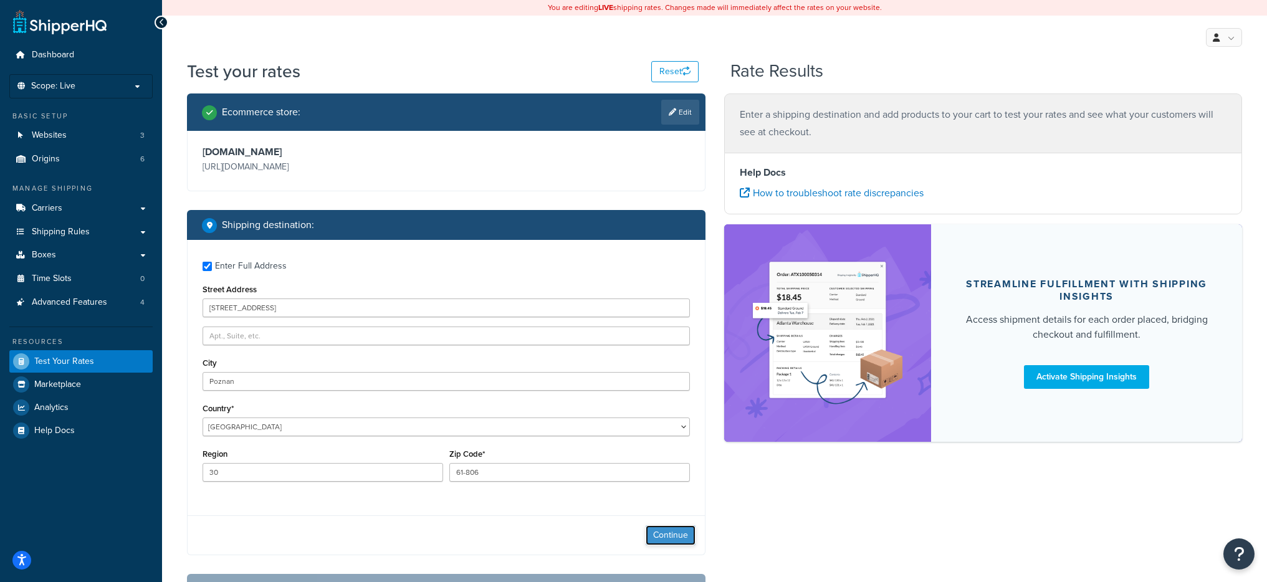
click at [663, 534] on button "Continue" at bounding box center [671, 536] width 50 height 20
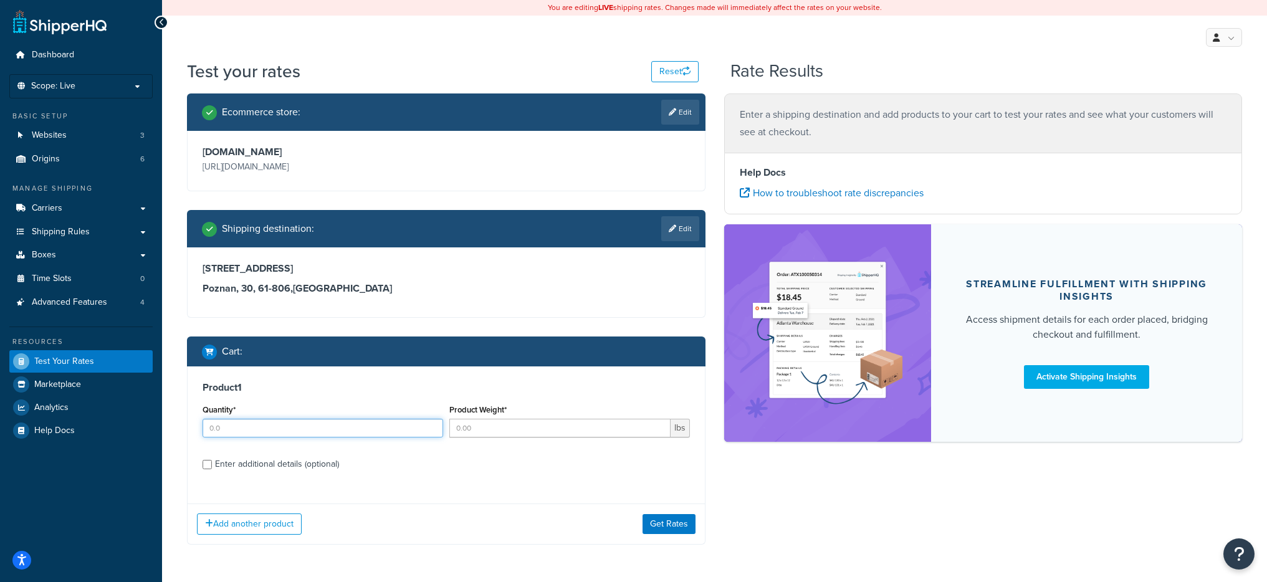
click at [280, 426] on input "Quantity*" at bounding box center [323, 428] width 241 height 19
type input "100"
click at [520, 428] on input "Product Weight*" at bounding box center [560, 428] width 221 height 19
type input "0.001003"
click at [325, 473] on div "Product 1 Quantity* 100 Product Weight* 0.001003 lbs Enter additional details (…" at bounding box center [446, 431] width 517 height 128
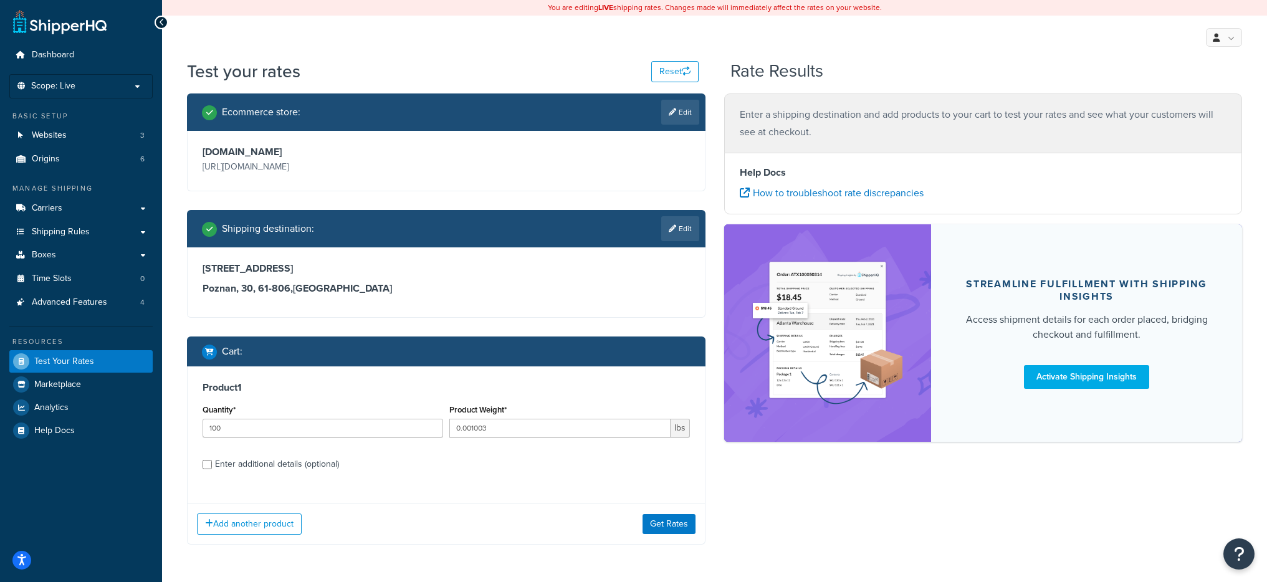
click at [320, 467] on div "Enter additional details (optional)" at bounding box center [277, 464] width 124 height 17
click at [212, 467] on input "Enter additional details (optional)" at bounding box center [207, 464] width 9 height 9
checkbox input "true"
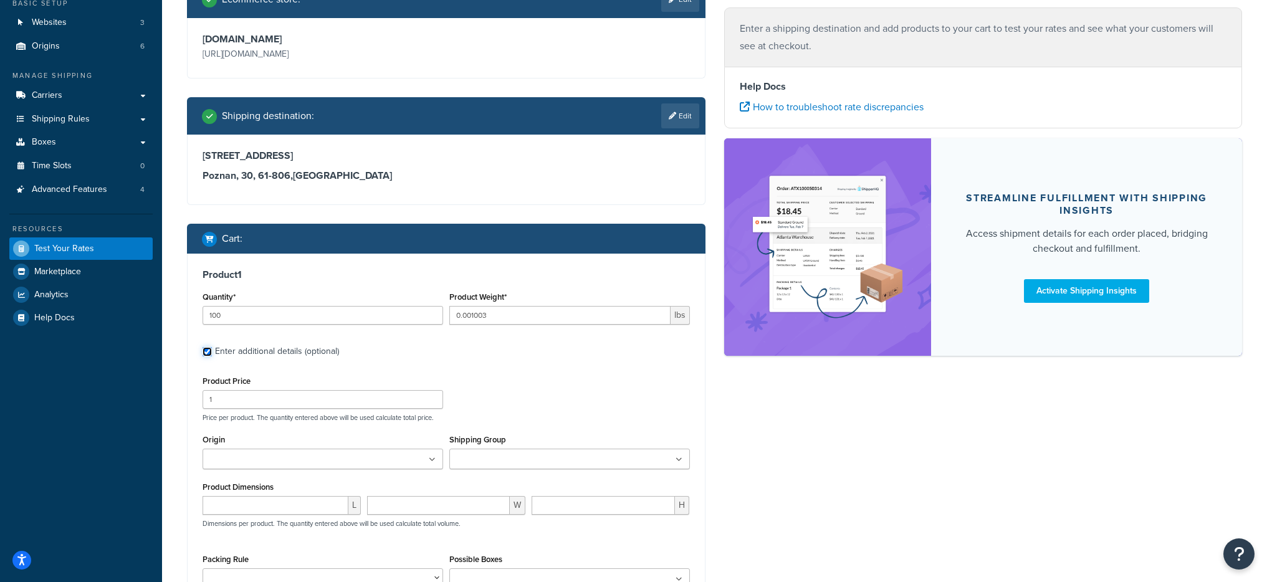
scroll to position [115, 0]
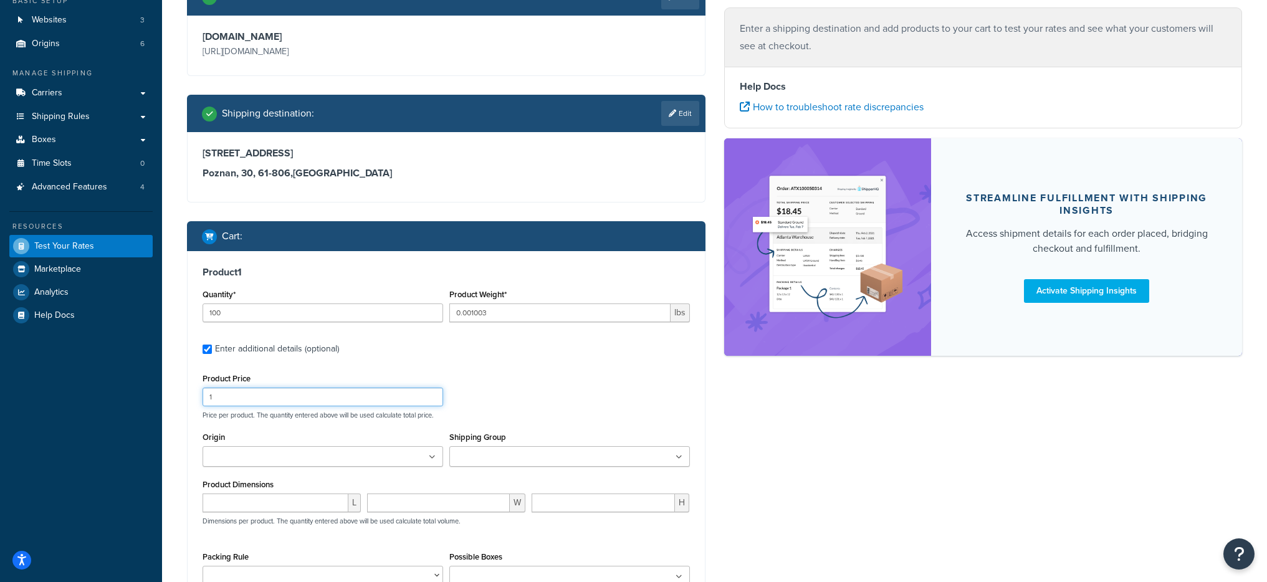
click at [291, 397] on input "1" at bounding box center [323, 397] width 241 height 19
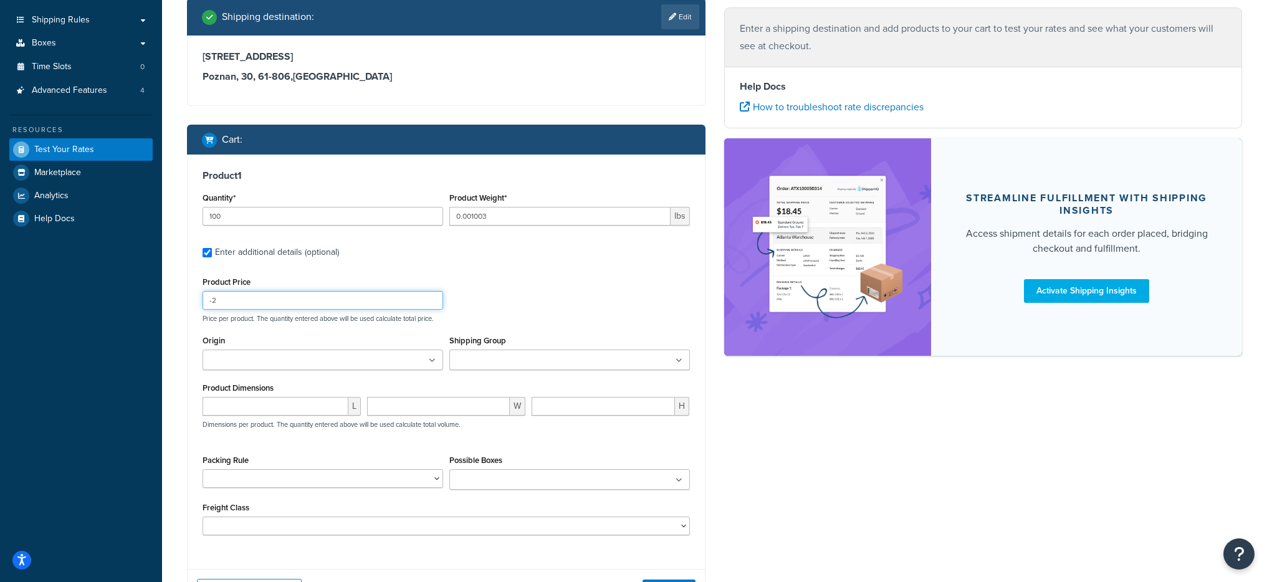
scroll to position [188, 0]
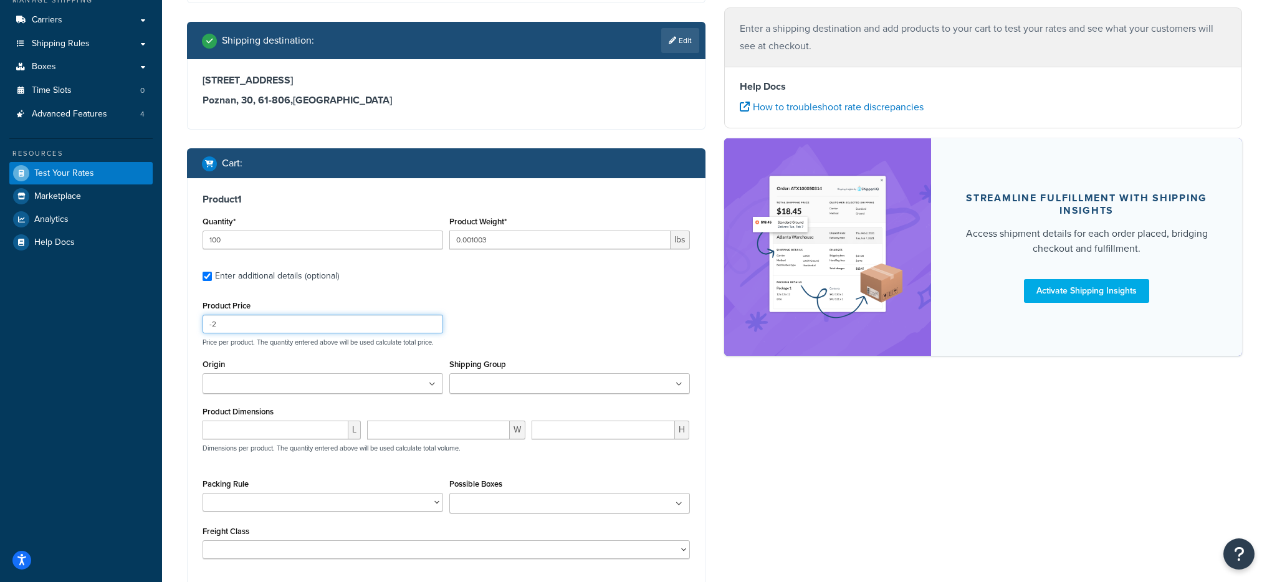
click at [291, 330] on input "-2" at bounding box center [323, 324] width 241 height 19
type input "1"
click at [524, 331] on div "Product Price 1 Price per product. The quantity entered above will be used calc…" at bounding box center [447, 321] width 494 height 49
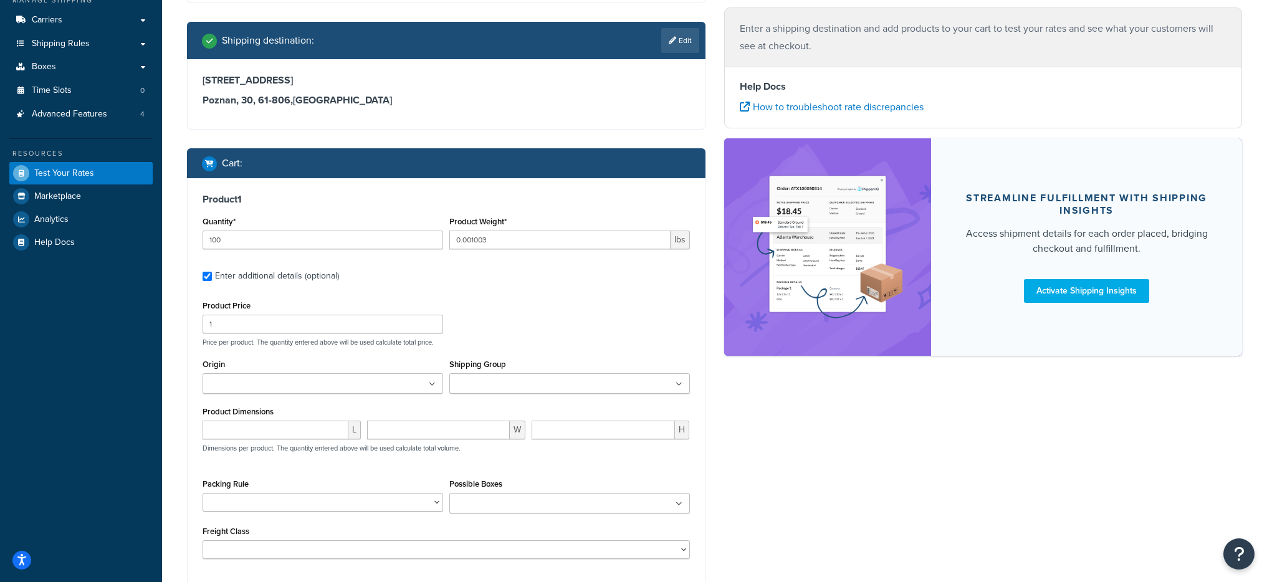
click at [249, 372] on div "Origin China - Zhongshan PL - Warehouse UK - Sheffield UK - Telford US - Farmin…" at bounding box center [323, 375] width 241 height 38
click at [245, 378] on input "Origin" at bounding box center [261, 385] width 110 height 14
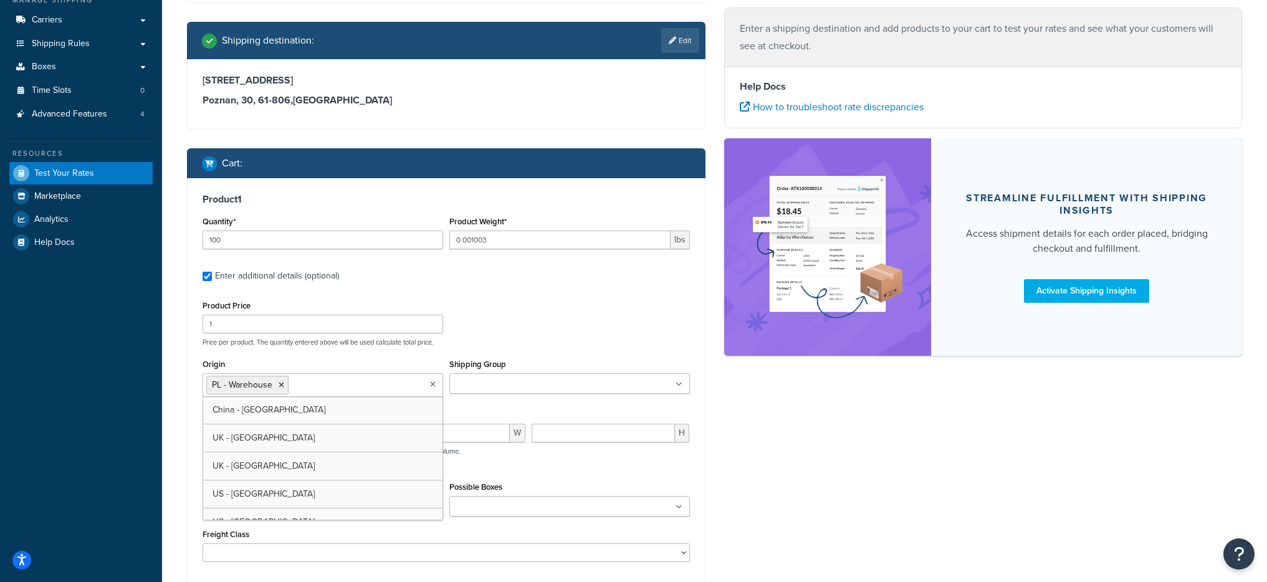
click at [594, 277] on label "Enter additional details (optional)" at bounding box center [452, 275] width 475 height 20
click at [212, 277] on input "Enter additional details (optional)" at bounding box center [207, 276] width 9 height 9
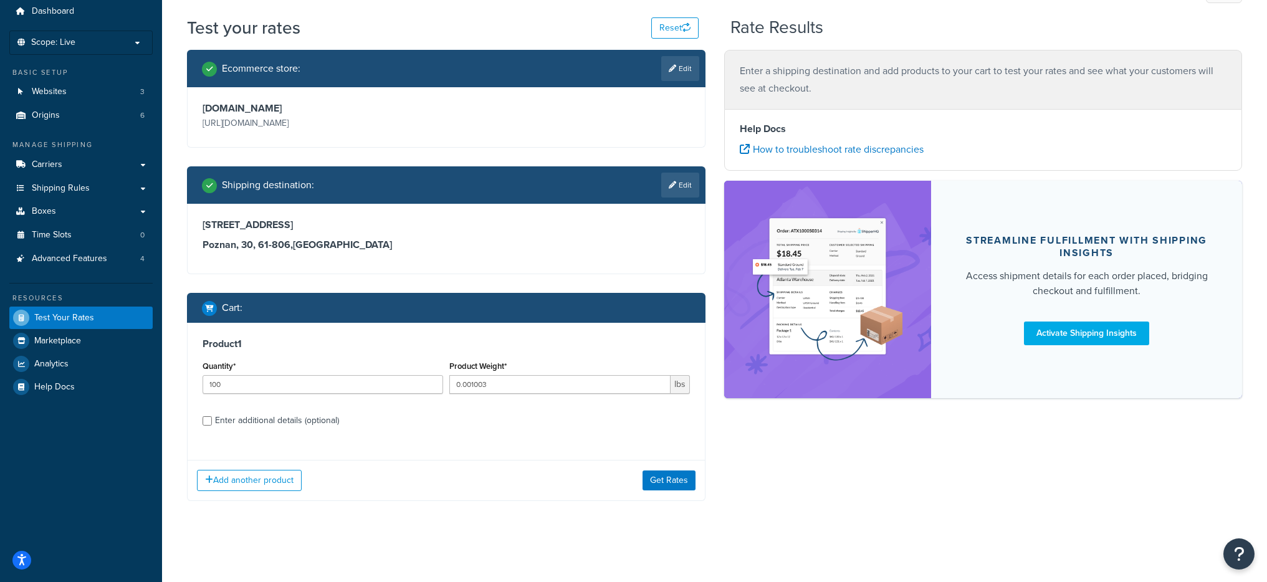
click at [277, 412] on div "Enter additional details (optional)" at bounding box center [277, 420] width 124 height 17
click at [212, 416] on input "Enter additional details (optional)" at bounding box center [207, 420] width 9 height 9
checkbox input "true"
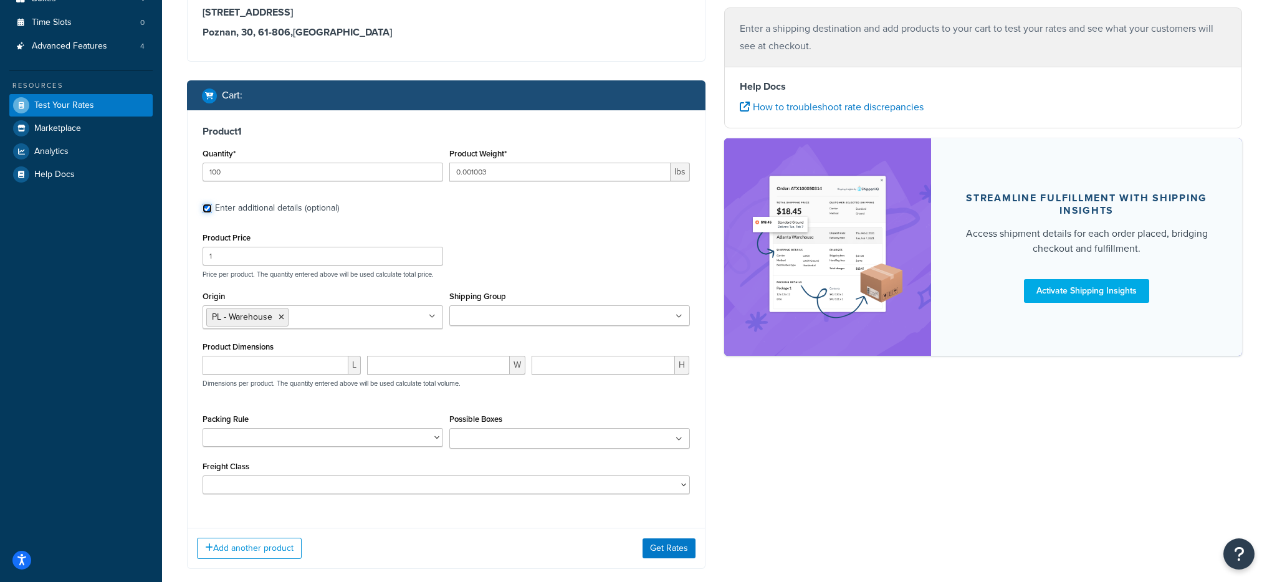
scroll to position [261, 0]
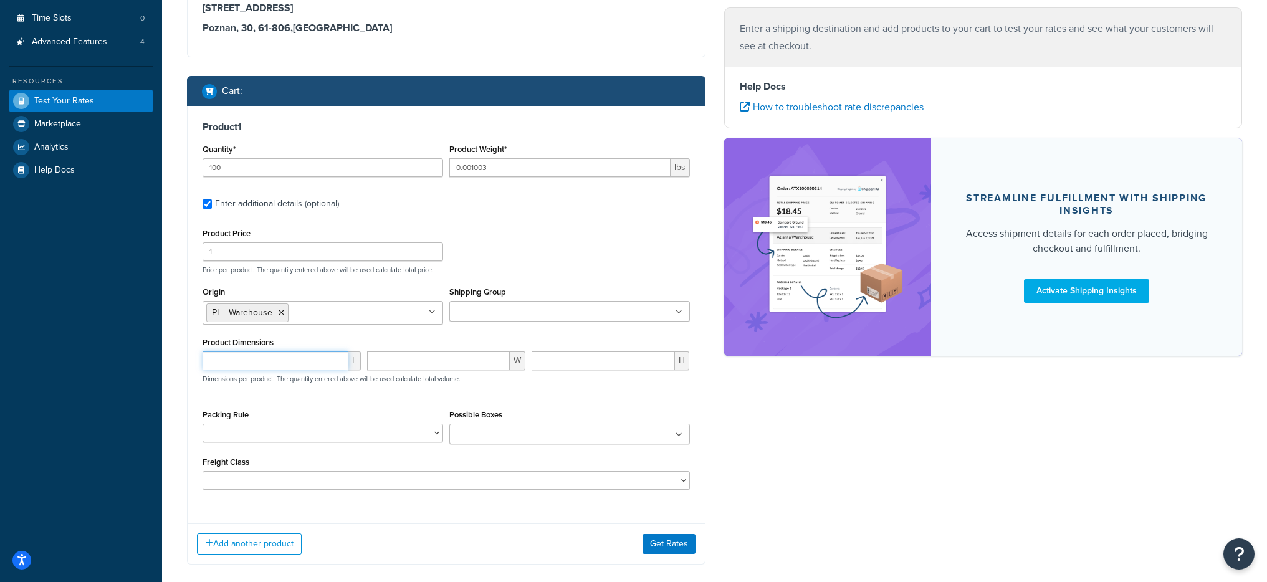
click at [305, 365] on input "number" at bounding box center [276, 361] width 146 height 19
type input "0.668000"
type input "0.471000"
type input "0.668000"
click at [547, 440] on ul at bounding box center [570, 434] width 241 height 21
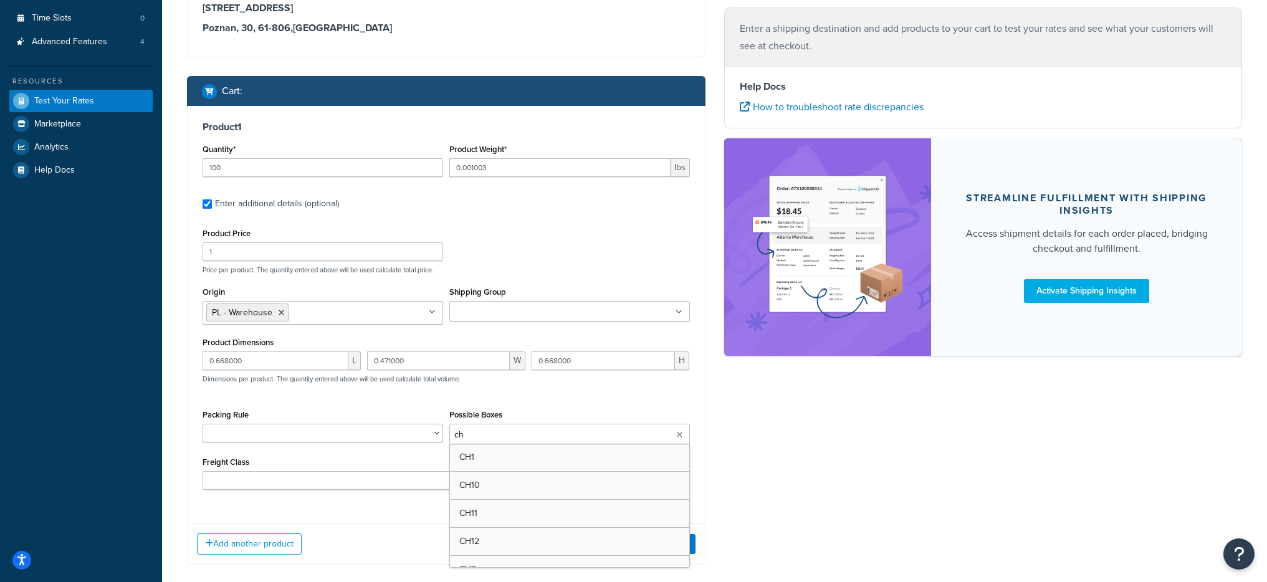
type input "ch4"
type input "uka"
type input "uka2"
type input "ukb"
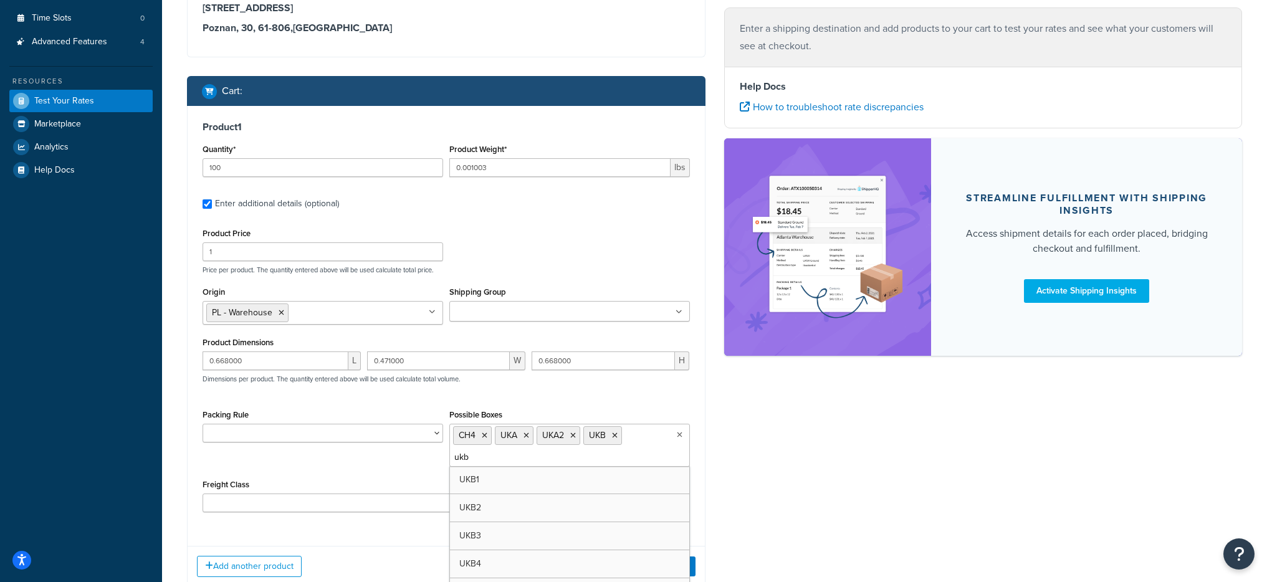
type input "ukb2"
type input "ukb3"
type input "ukc"
type input "ukd"
click at [564, 399] on div "Product Price 1 Price per product. The quantity entered above will be used calc…" at bounding box center [447, 380] width 488 height 310
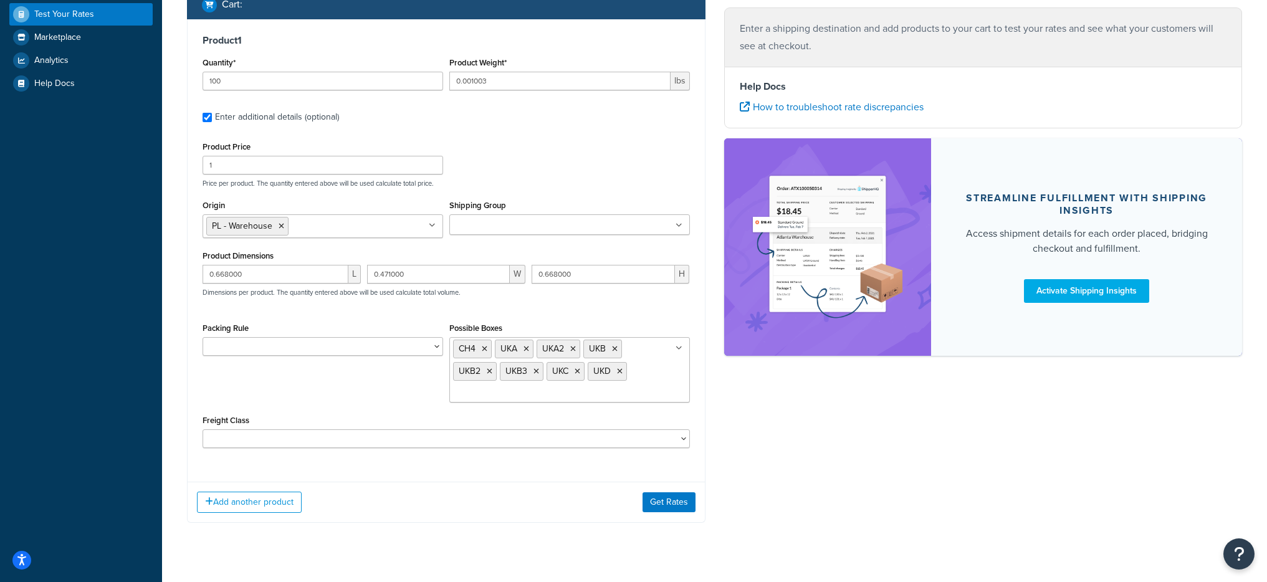
scroll to position [349, 0]
click at [660, 496] on button "Get Rates" at bounding box center [669, 501] width 53 height 20
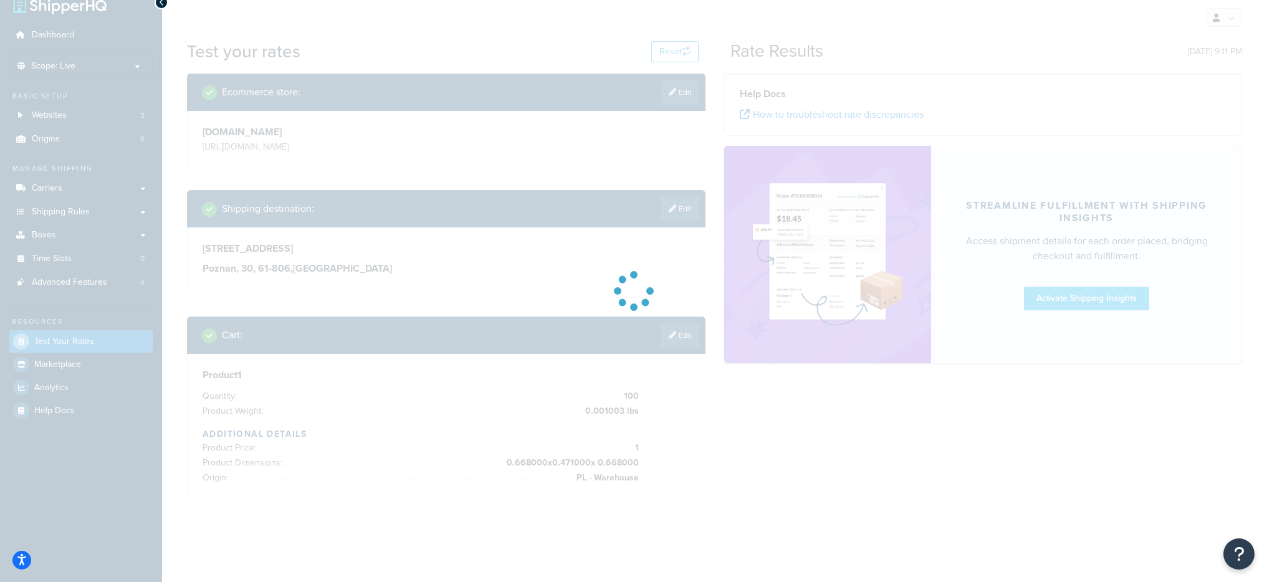
scroll to position [52, 0]
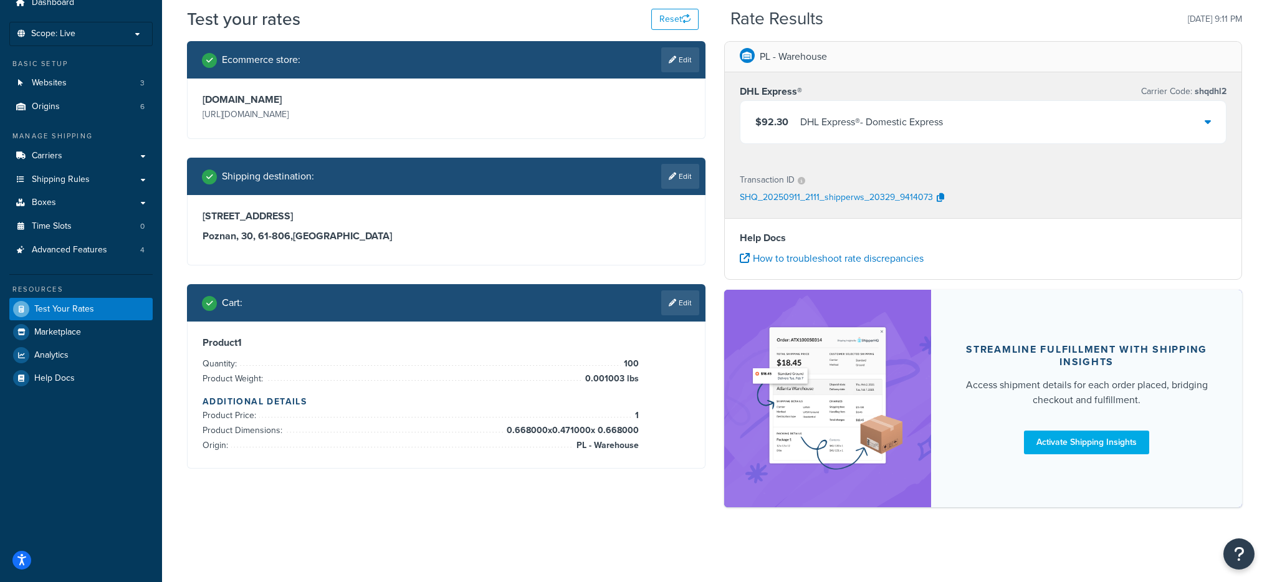
click at [794, 110] on div "$92.30 DHL Express® - Domestic Express" at bounding box center [984, 122] width 486 height 42
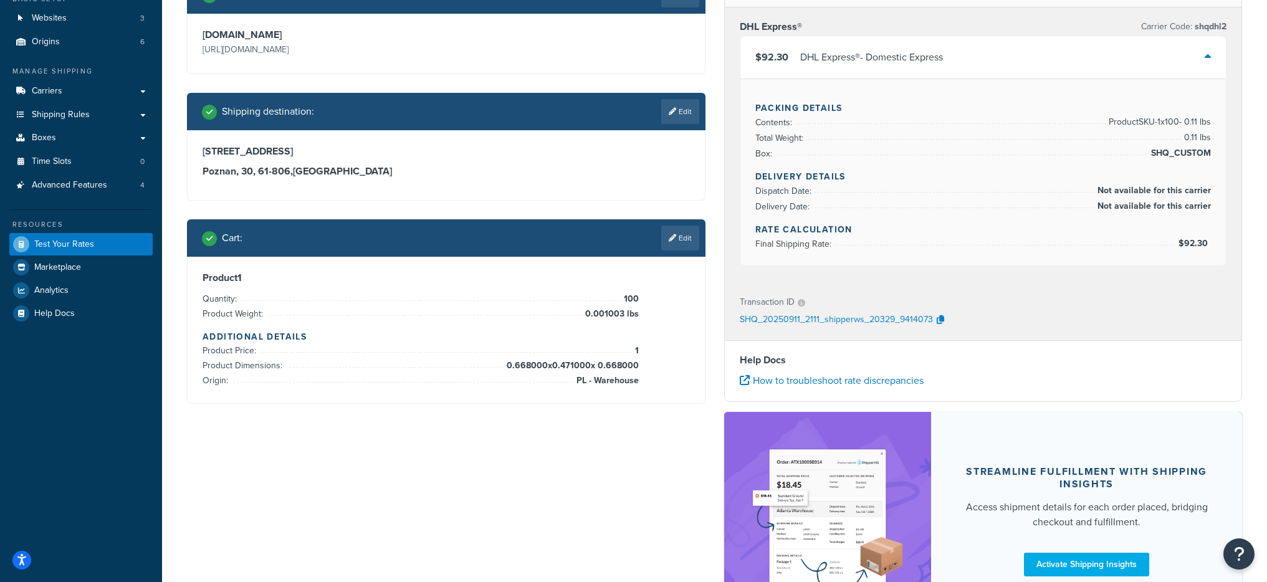
scroll to position [110, 0]
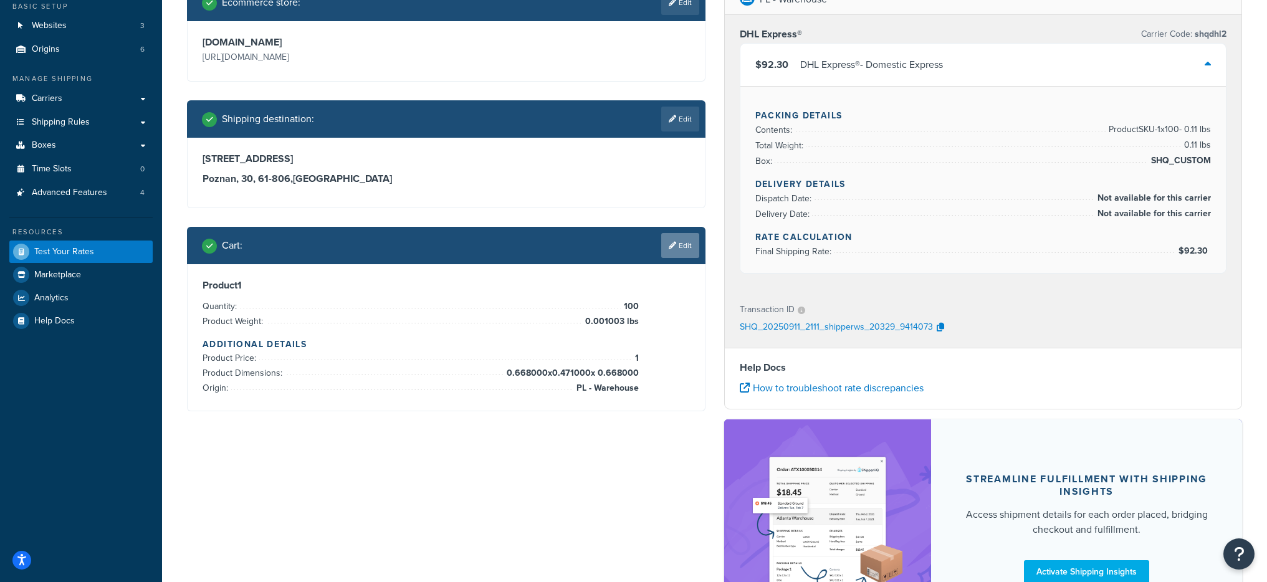
click at [670, 237] on link "Edit" at bounding box center [680, 245] width 38 height 25
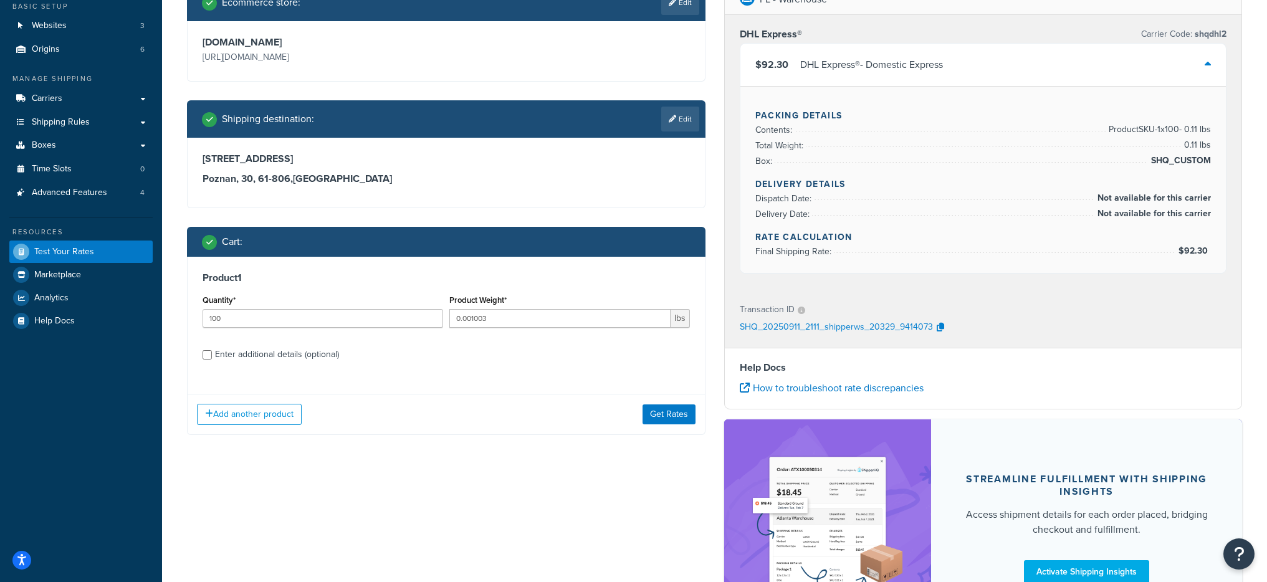
click at [299, 361] on div "Enter additional details (optional)" at bounding box center [277, 354] width 124 height 17
click at [212, 360] on input "Enter additional details (optional)" at bounding box center [207, 354] width 9 height 9
checkbox input "true"
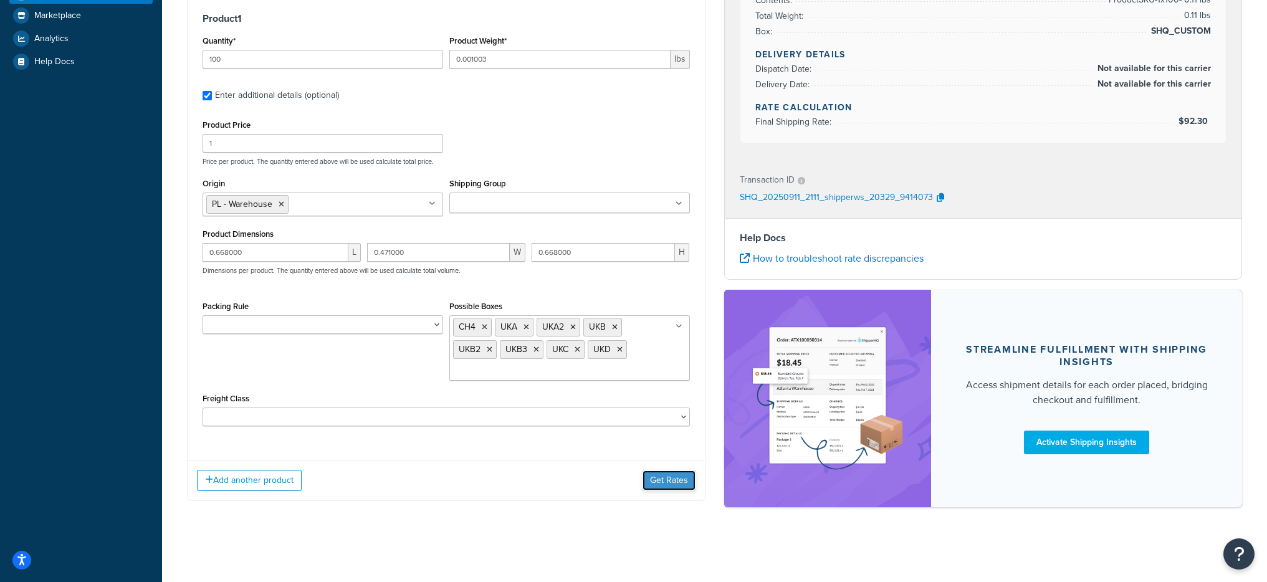
click at [650, 487] on button "Get Rates" at bounding box center [669, 481] width 53 height 20
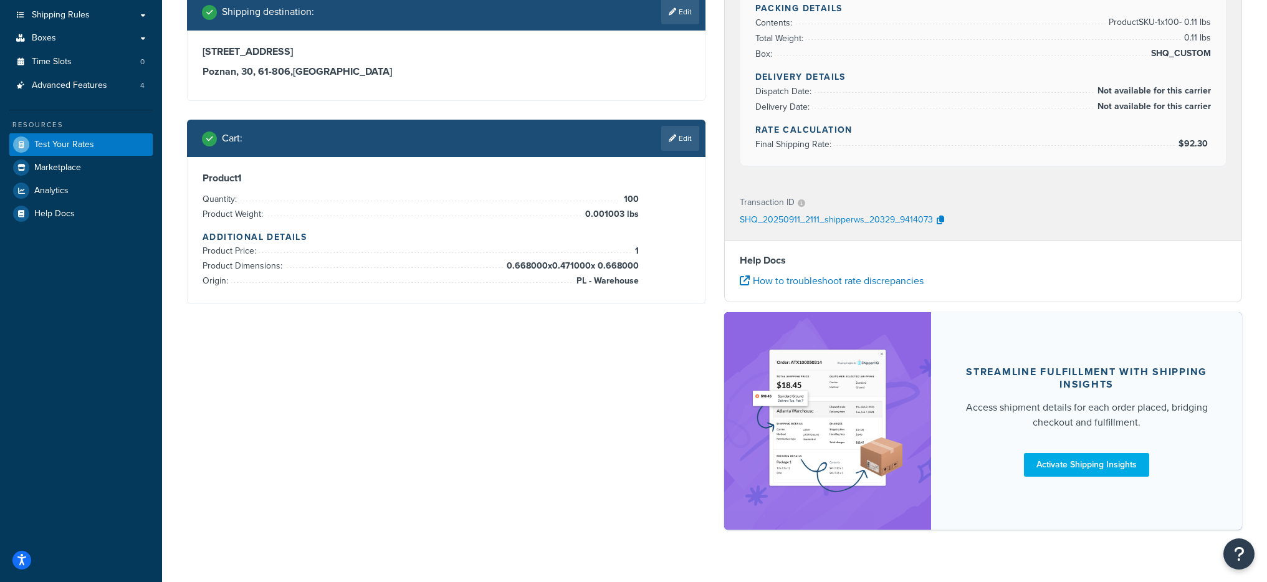
scroll to position [0, 0]
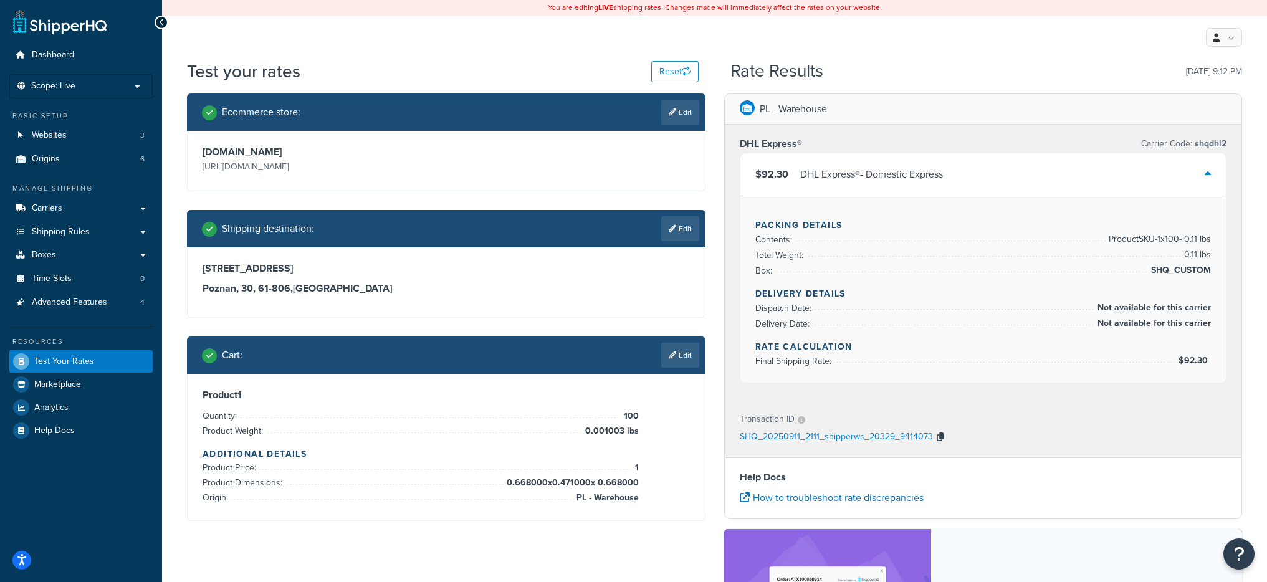
click at [940, 438] on icon "button" at bounding box center [940, 437] width 7 height 9
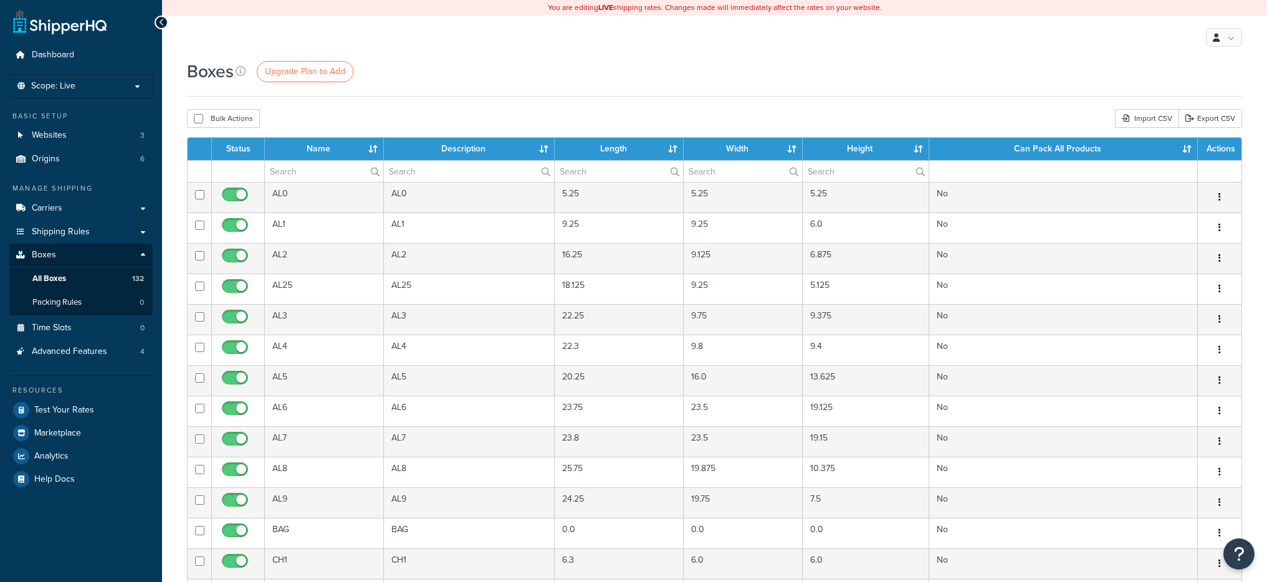
select select "1000"
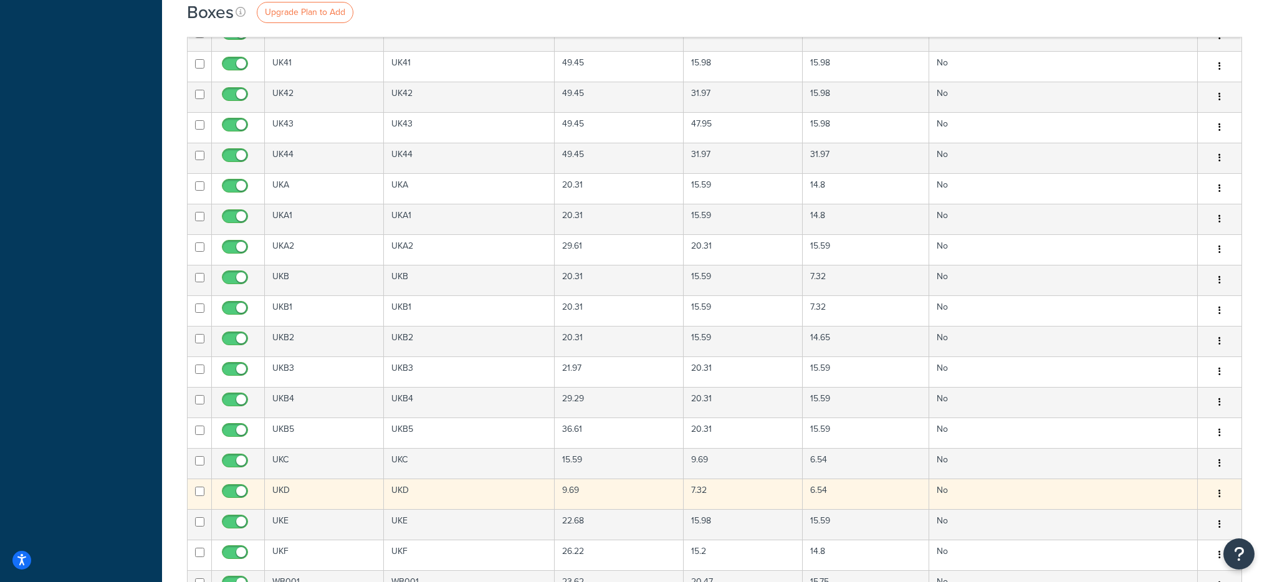
scroll to position [3405, 0]
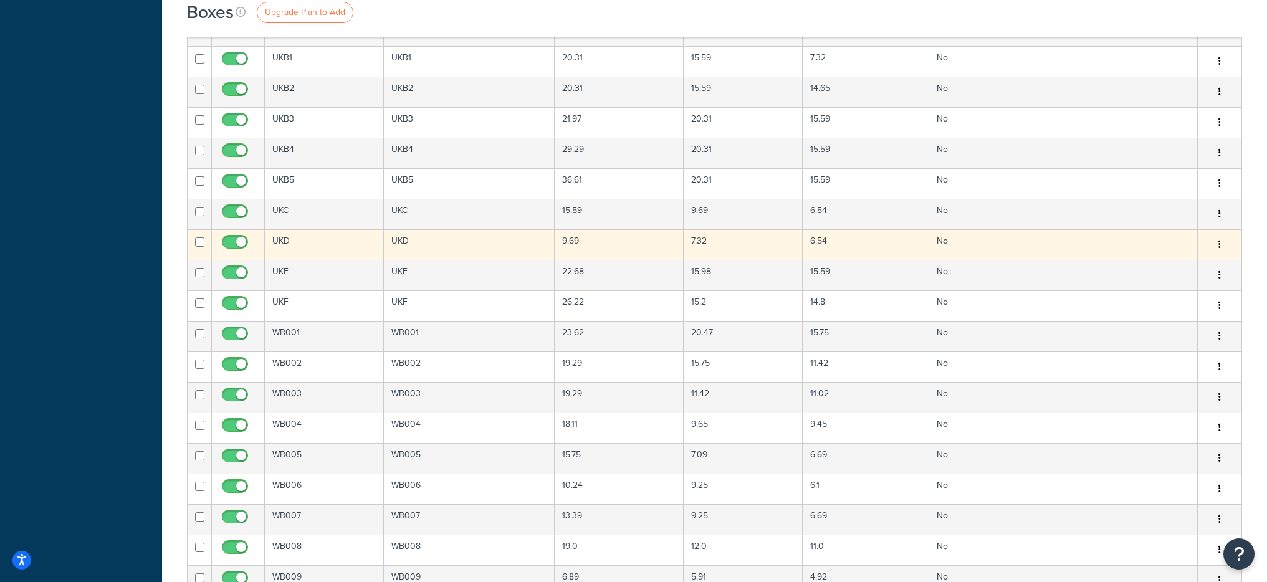
click at [320, 246] on td "UKD" at bounding box center [324, 244] width 119 height 31
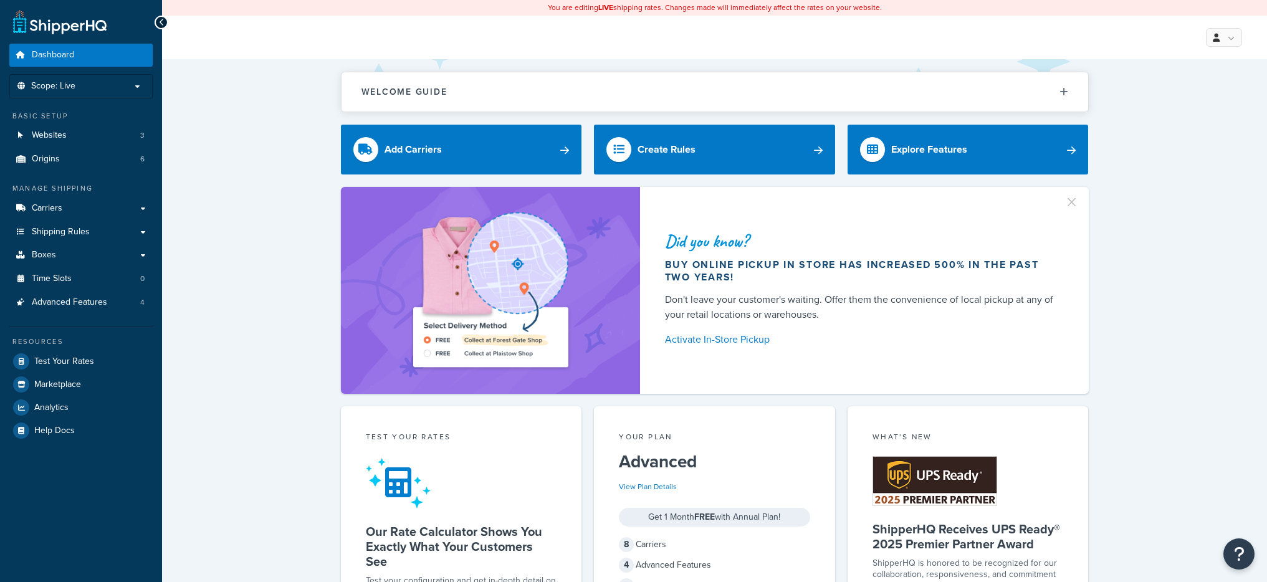
click at [77, 100] on ul "Dashboard Scope: Live Basic Setup Websites 3 Origins 6 Manage Shipping Carriers…" at bounding box center [80, 243] width 143 height 398
click at [79, 95] on li "Scope: Live" at bounding box center [80, 86] width 143 height 24
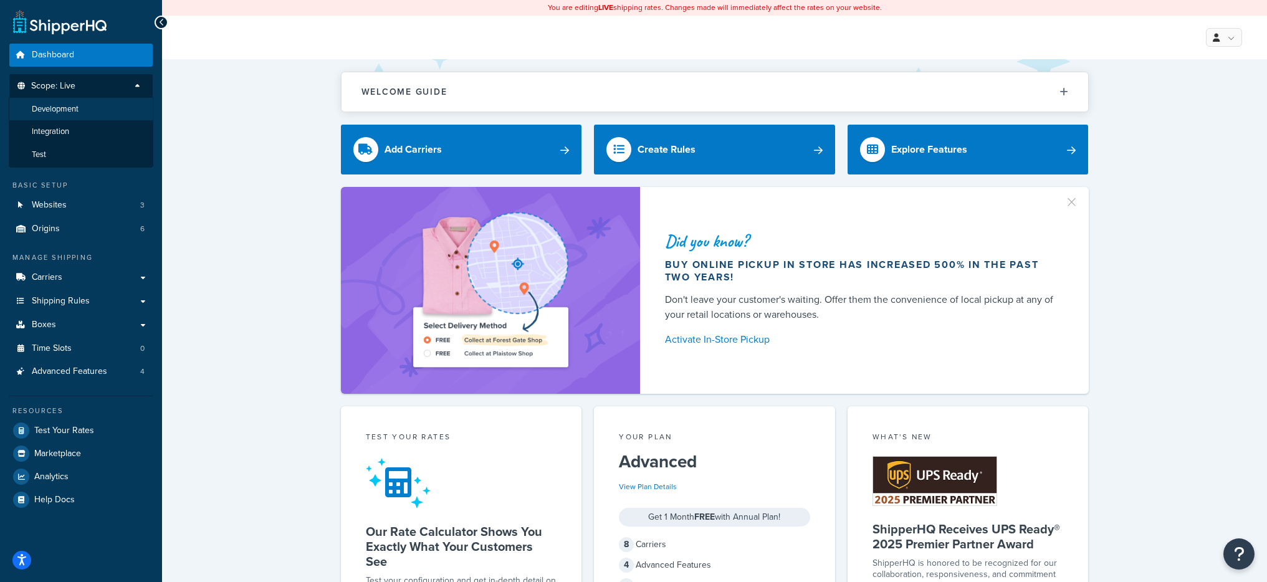
click at [79, 113] on span "Development" at bounding box center [55, 109] width 47 height 11
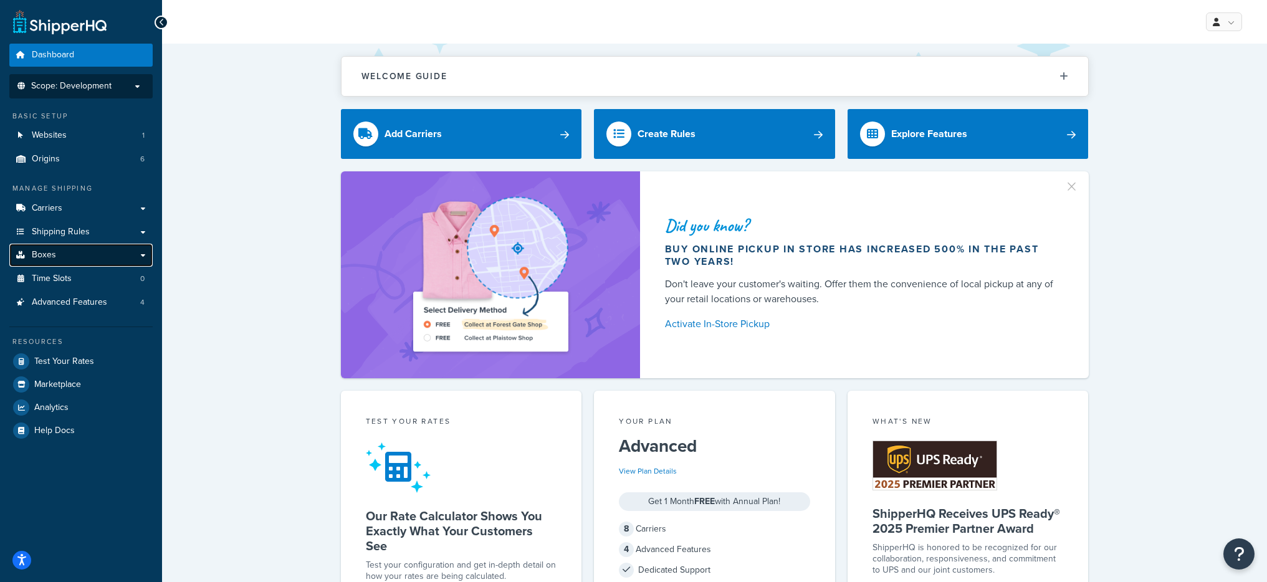
click at [95, 254] on link "Boxes" at bounding box center [80, 255] width 143 height 23
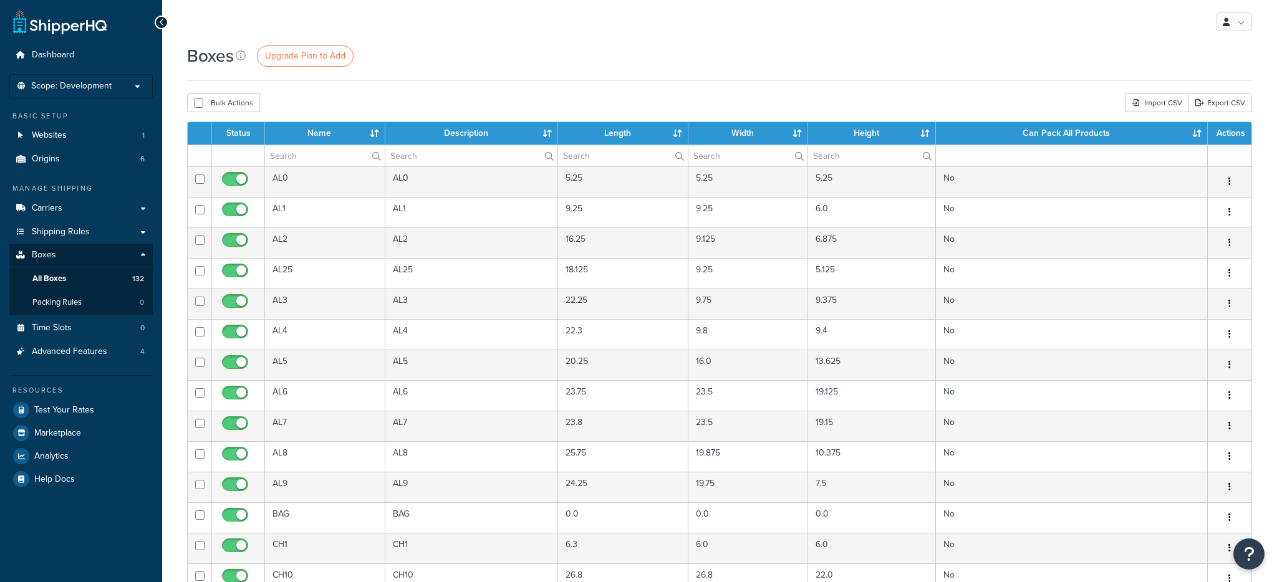
select select "1000"
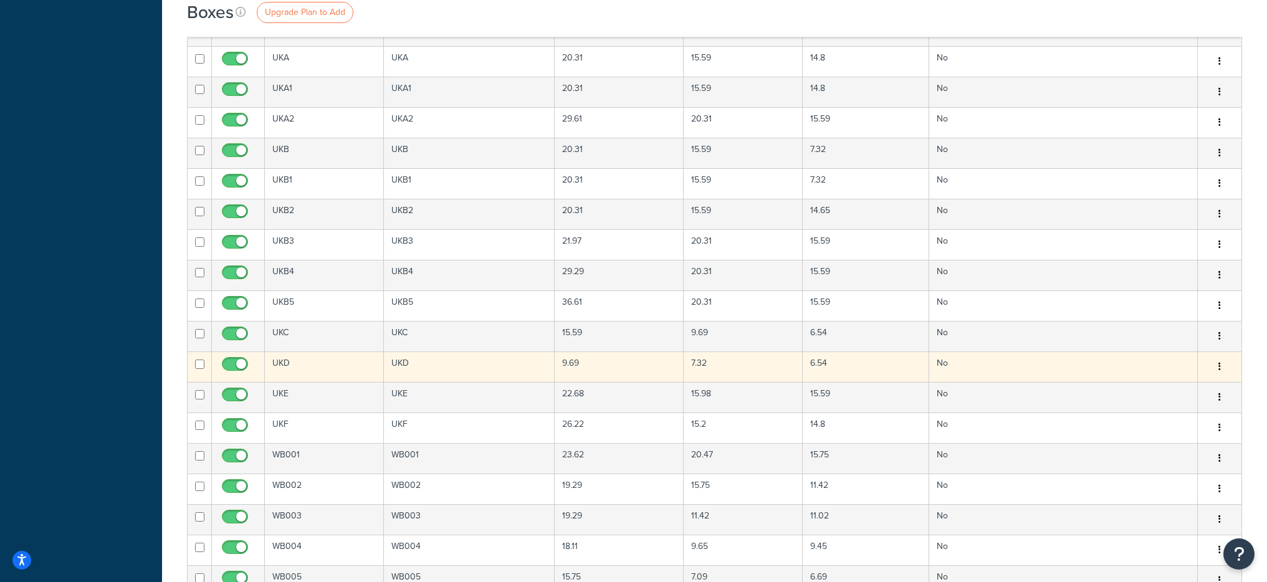
scroll to position [3269, 0]
click at [312, 366] on td "UKD" at bounding box center [324, 365] width 119 height 31
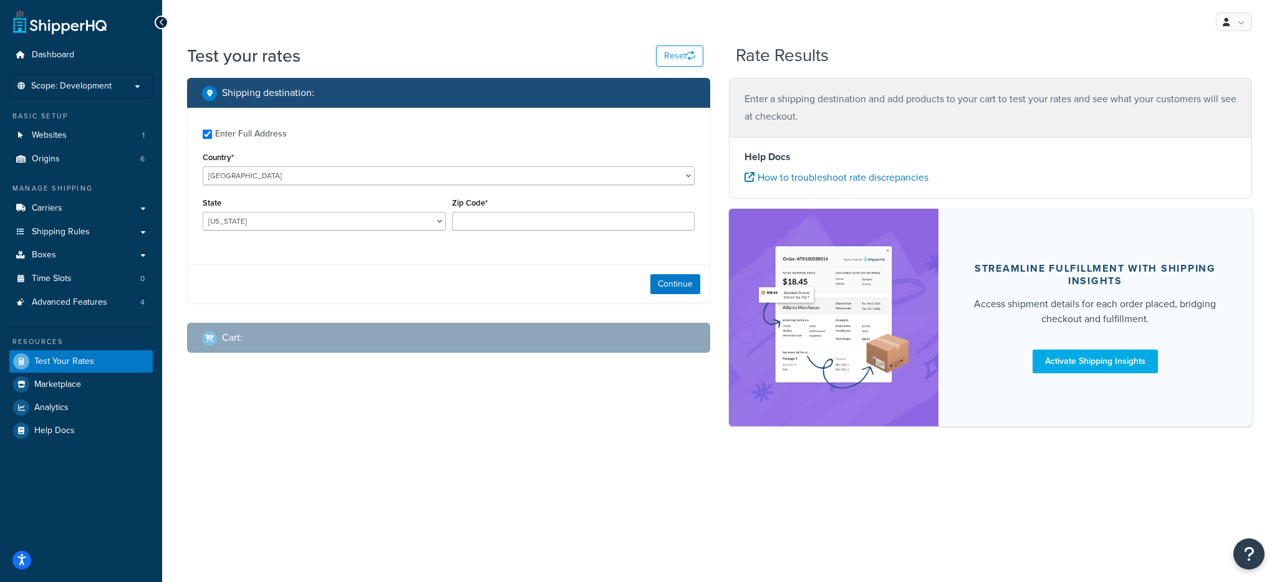
checkbox input "true"
type input "61-806"
select select "PL"
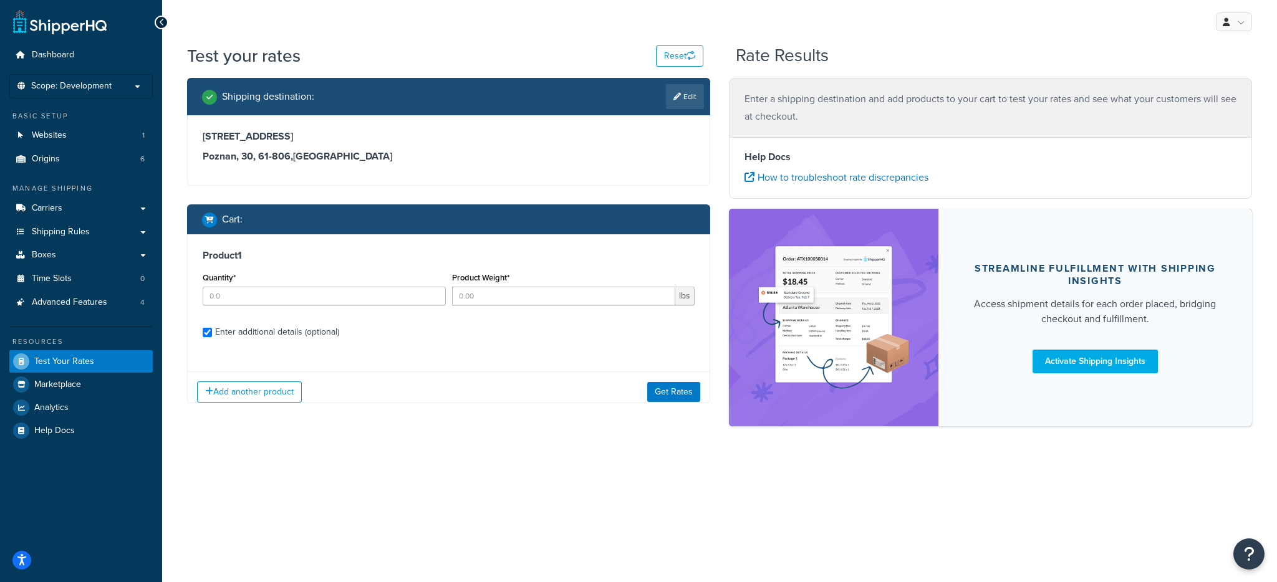
checkbox input "true"
type input "100"
type input "0.001003"
type input "AL"
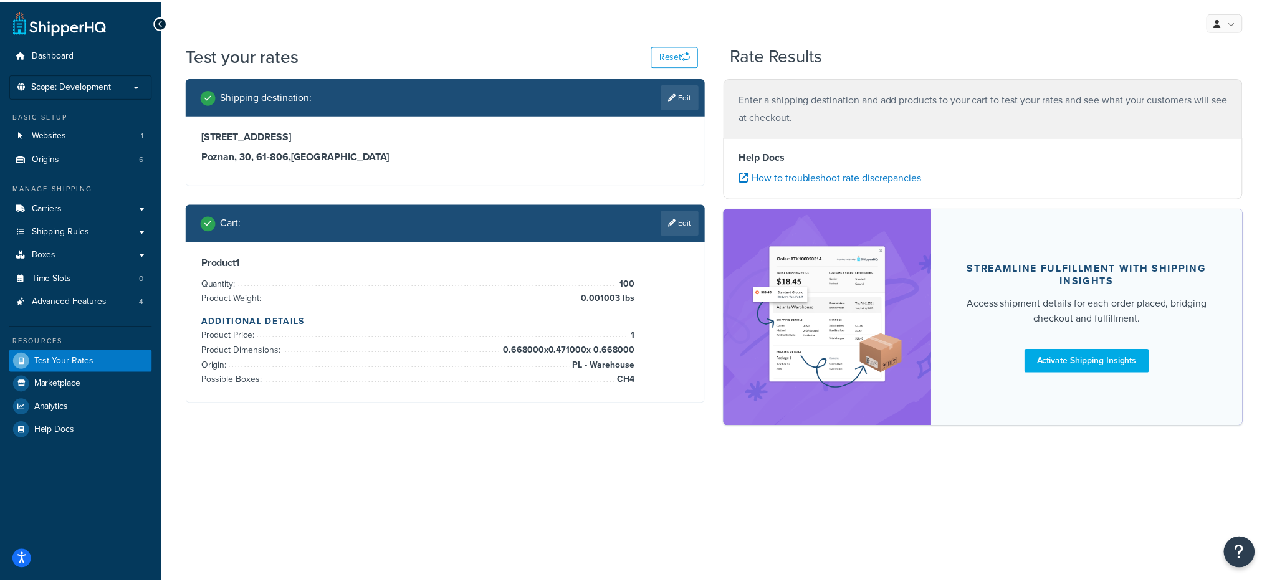
scroll to position [457, 0]
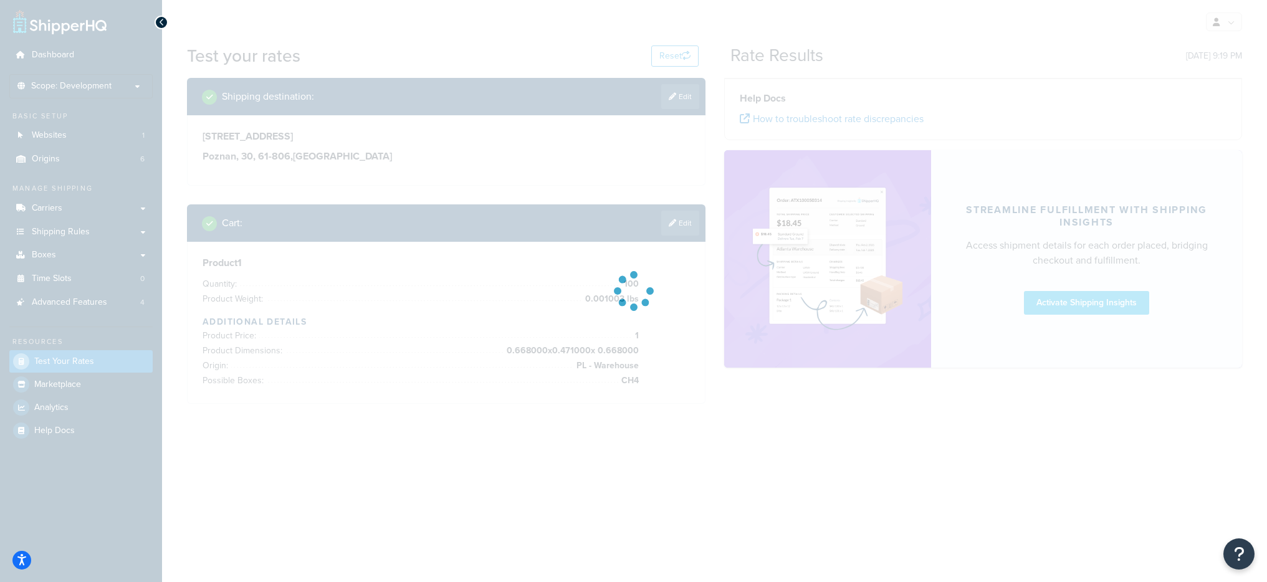
type input "30"
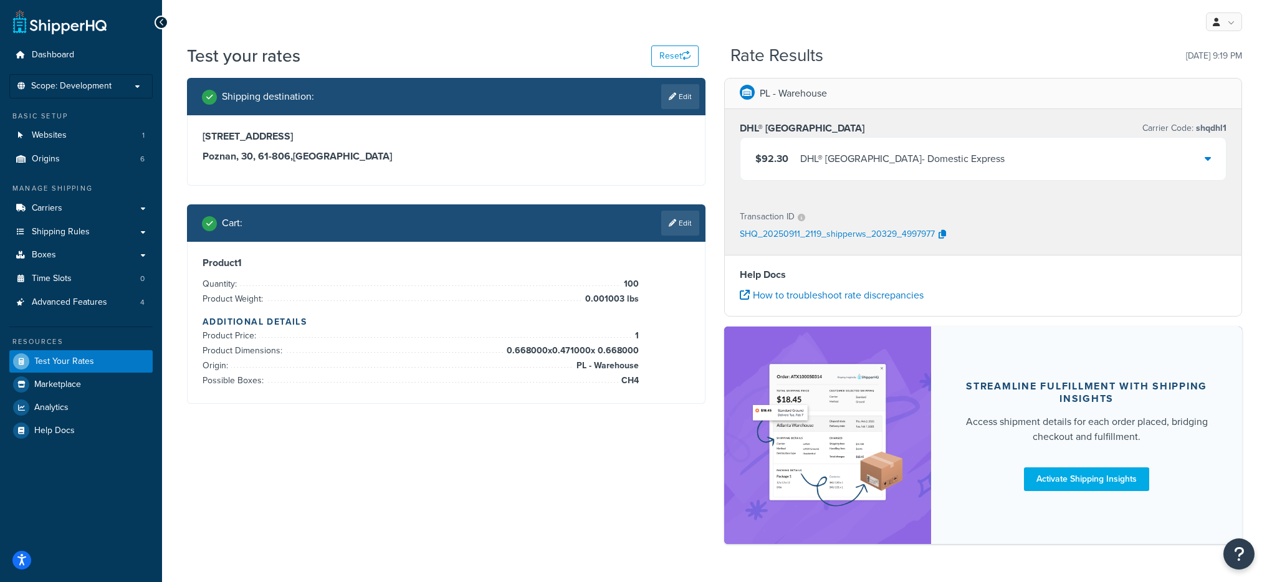
click at [859, 165] on div "DHL® [GEOGRAPHIC_DATA] - Domestic Express" at bounding box center [903, 158] width 204 height 17
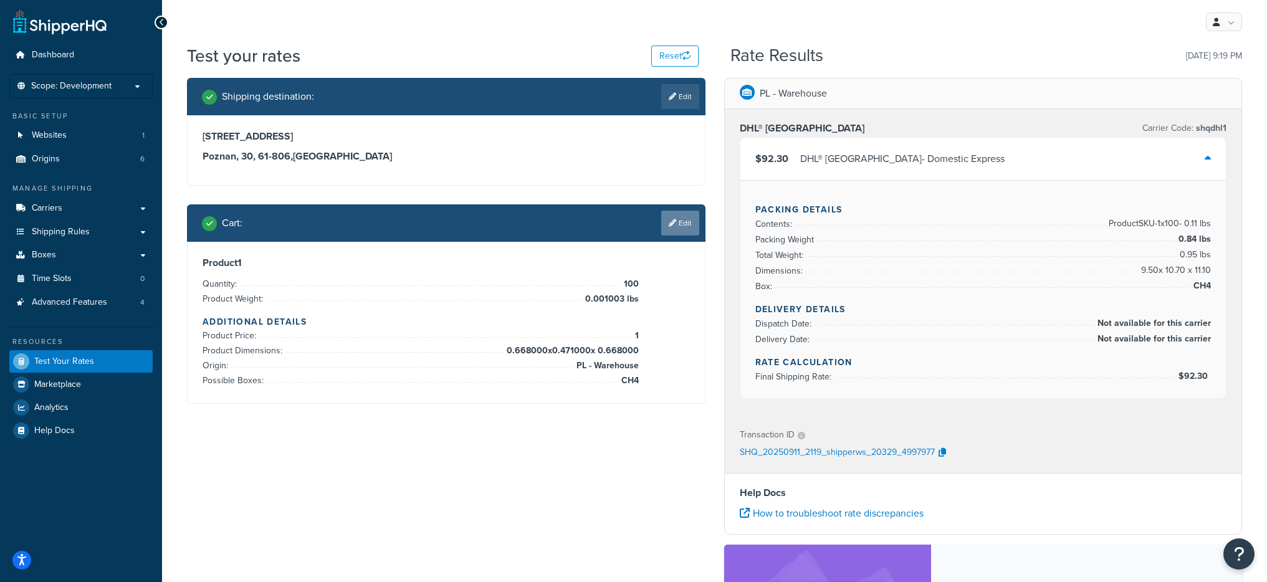
click at [667, 229] on link "Edit" at bounding box center [680, 223] width 38 height 25
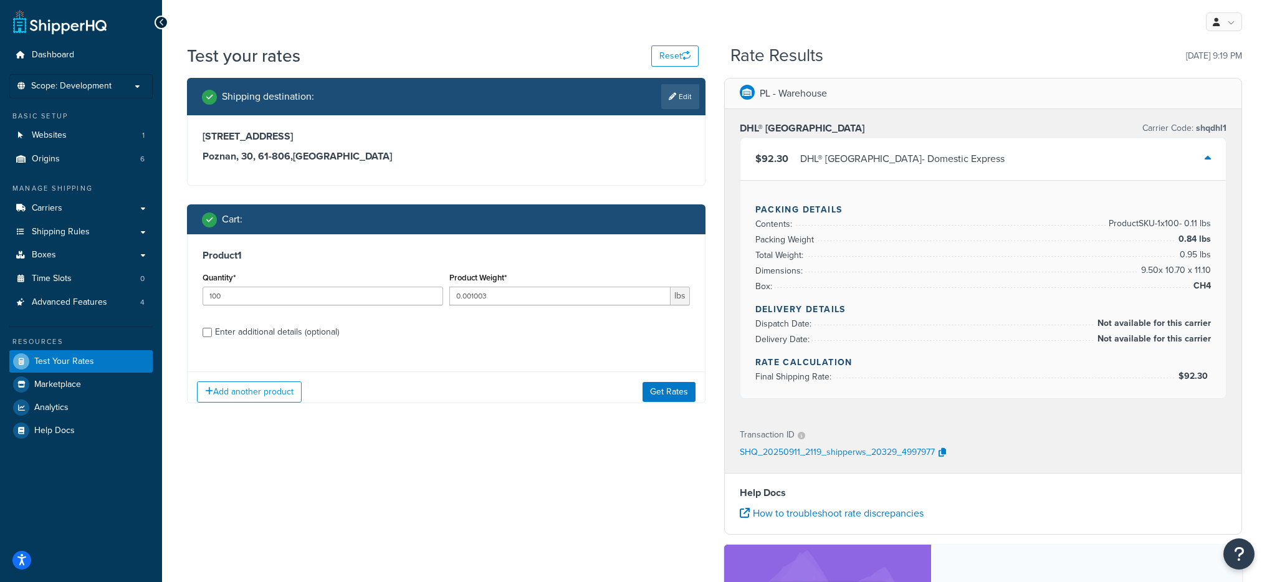
scroll to position [0, 0]
click at [257, 334] on div "Enter additional details (optional)" at bounding box center [277, 332] width 124 height 17
click at [212, 334] on input "Enter additional details (optional)" at bounding box center [207, 332] width 9 height 9
checkbox input "true"
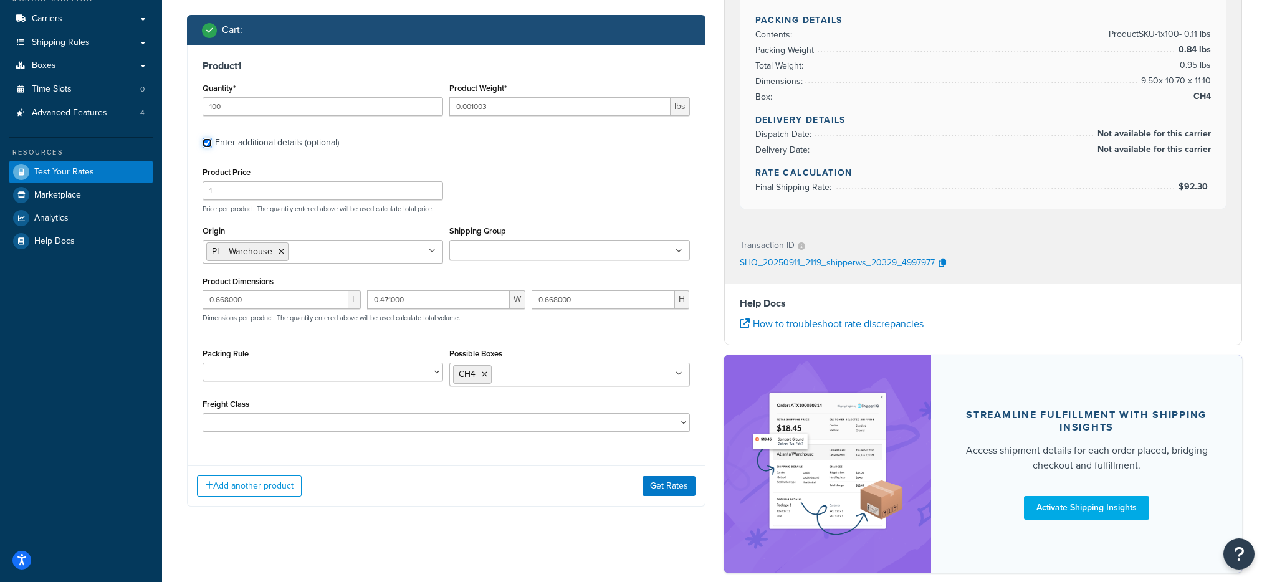
scroll to position [200, 0]
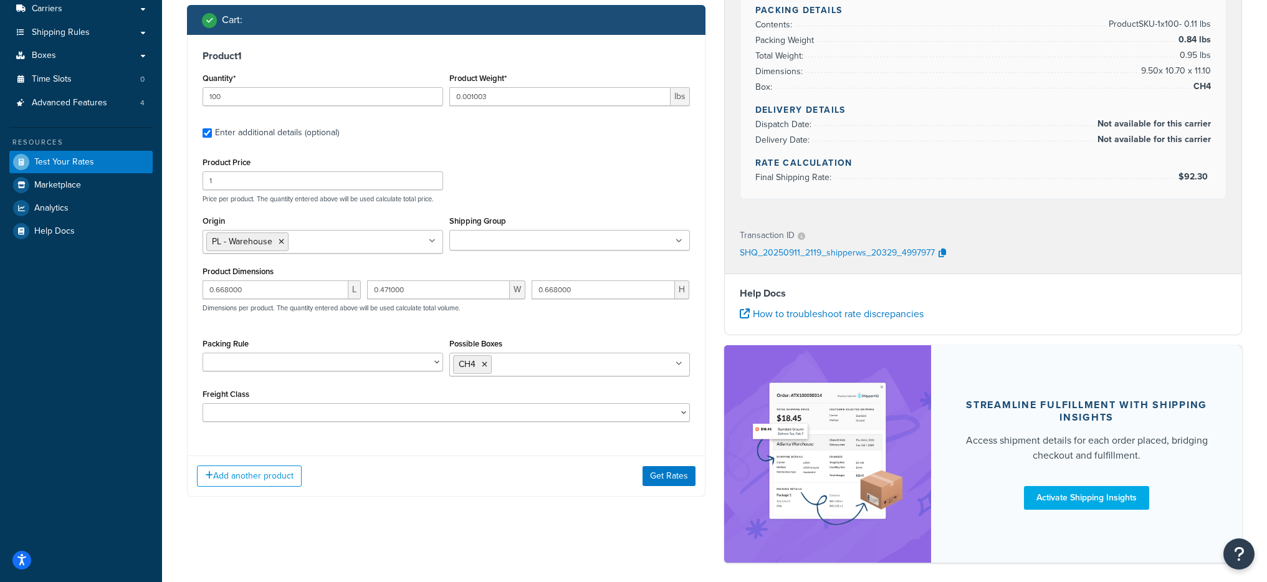
click at [515, 368] on input "Possible Boxes" at bounding box center [550, 364] width 110 height 14
type input "UKA"
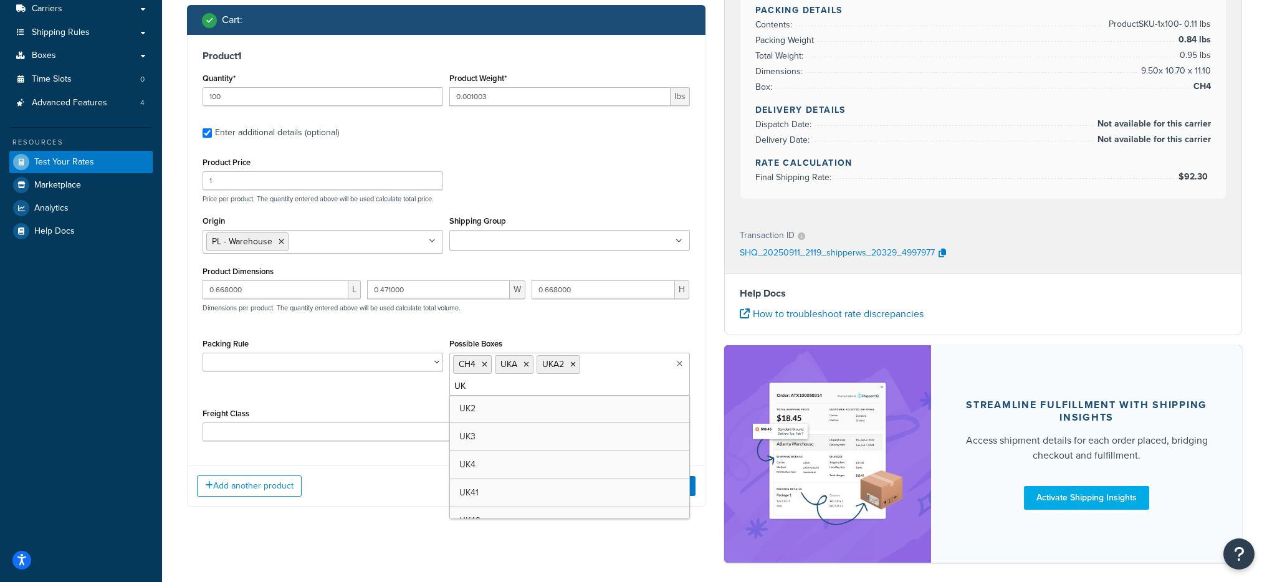
type input "UKB"
type input "UKB2"
type input "UKB3"
type input "UKC"
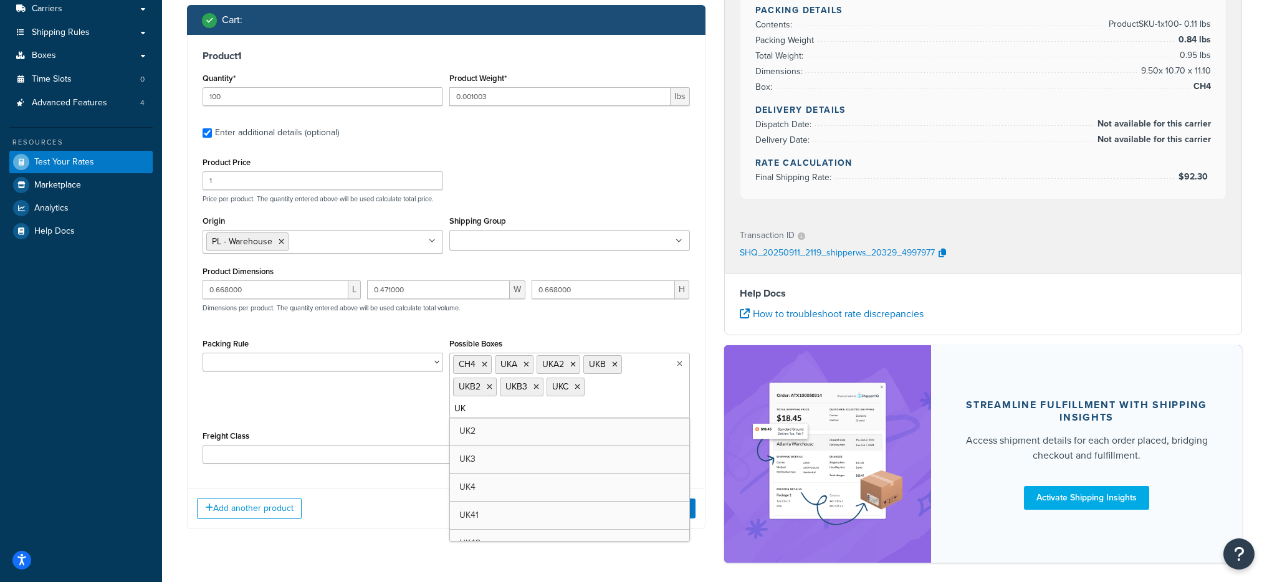
type input "UKD"
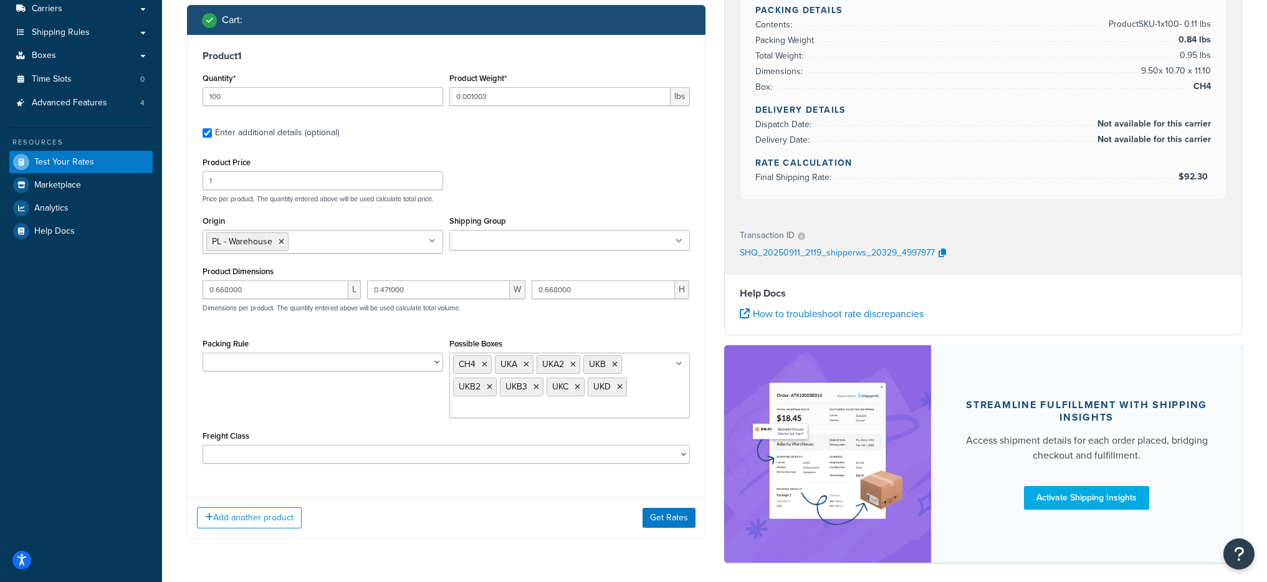
click at [369, 533] on div "Add another product Get Rates" at bounding box center [446, 518] width 517 height 41
click at [669, 520] on button "Get Rates" at bounding box center [669, 518] width 53 height 20
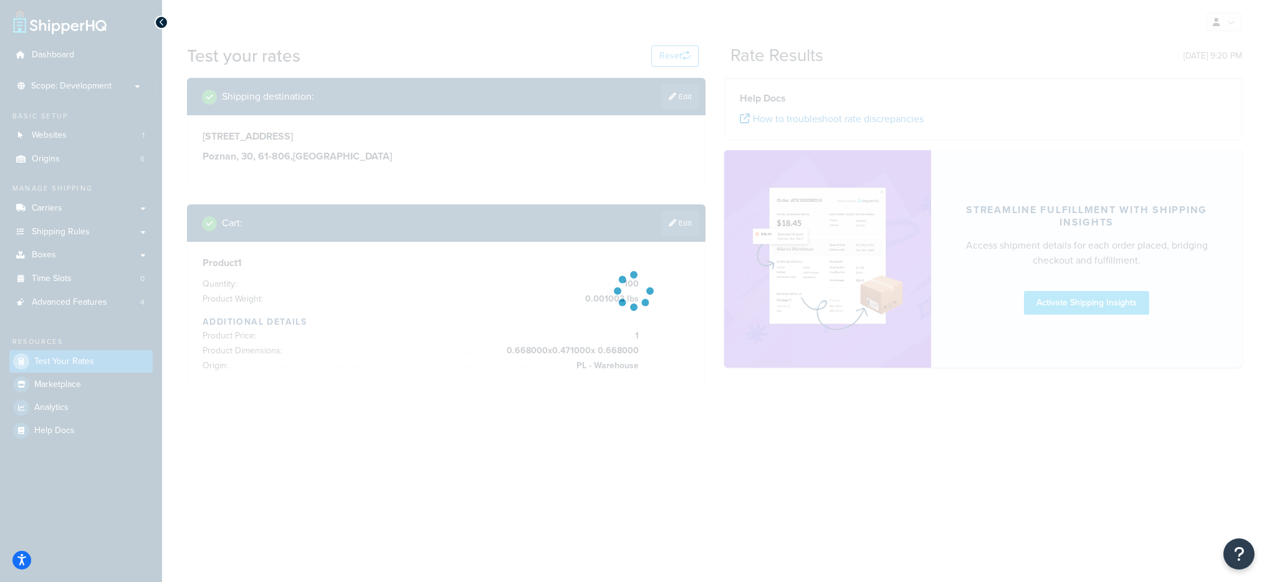
scroll to position [0, 0]
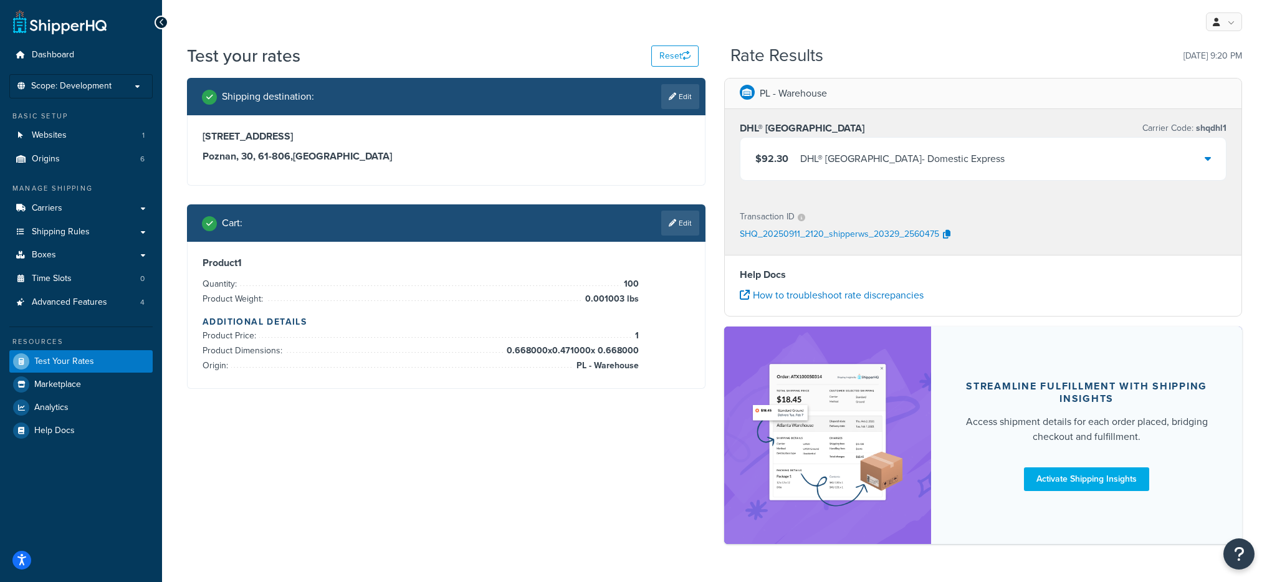
click at [878, 170] on div "$92.30 DHL® Poland - Domestic Express" at bounding box center [984, 159] width 486 height 42
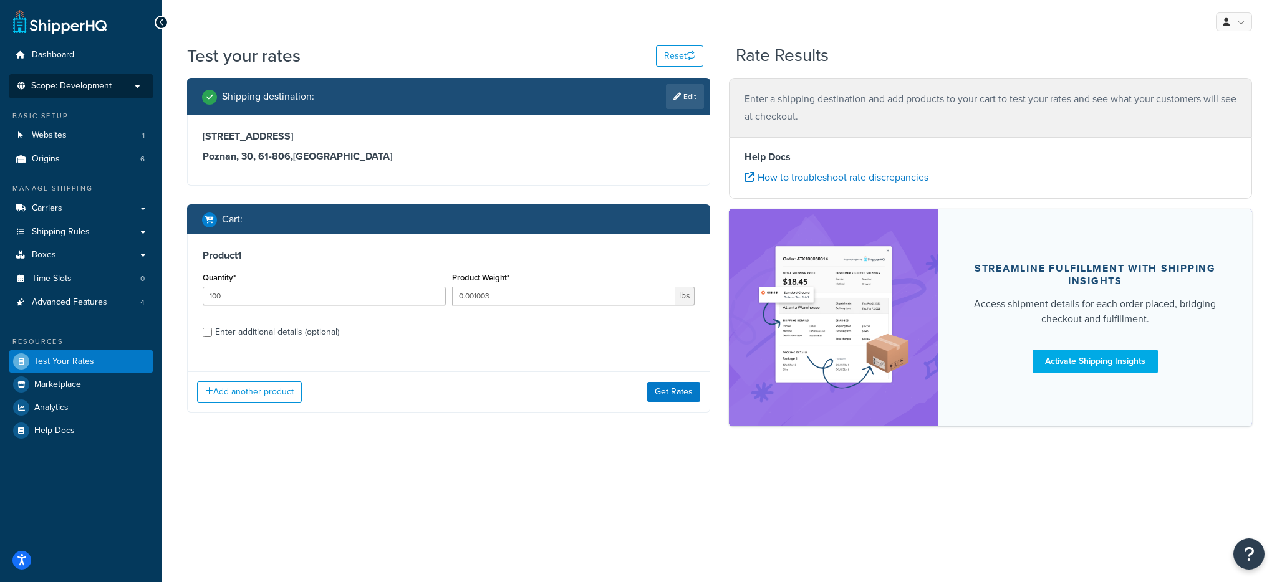
click at [77, 90] on span "Scope: Development" at bounding box center [71, 86] width 80 height 11
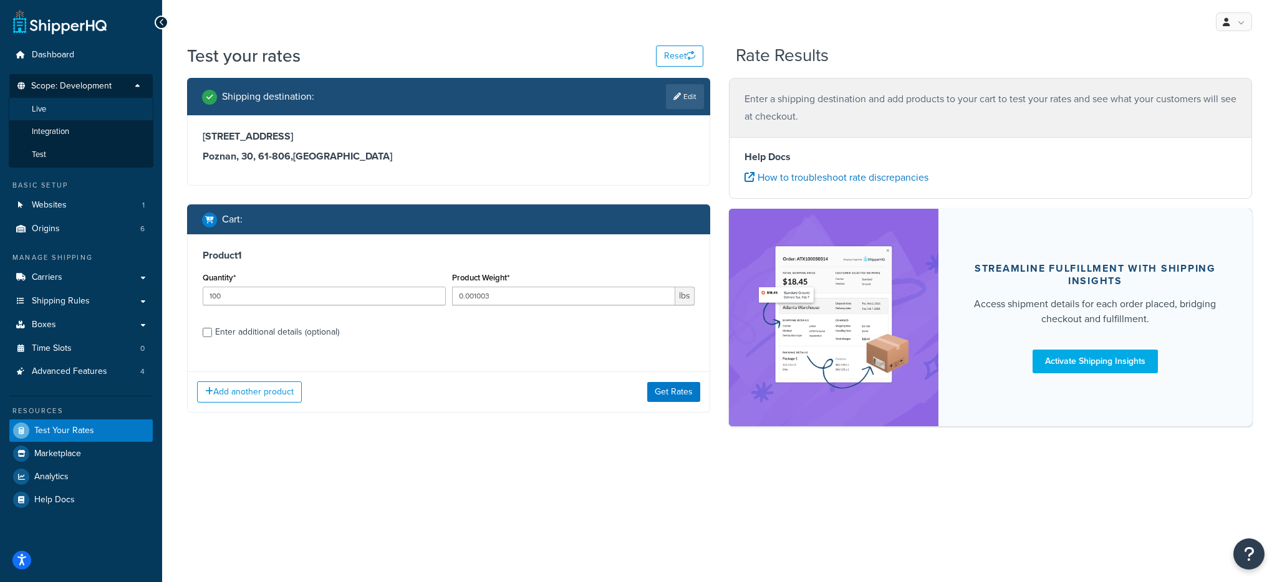
click at [56, 110] on li "Live" at bounding box center [81, 109] width 145 height 23
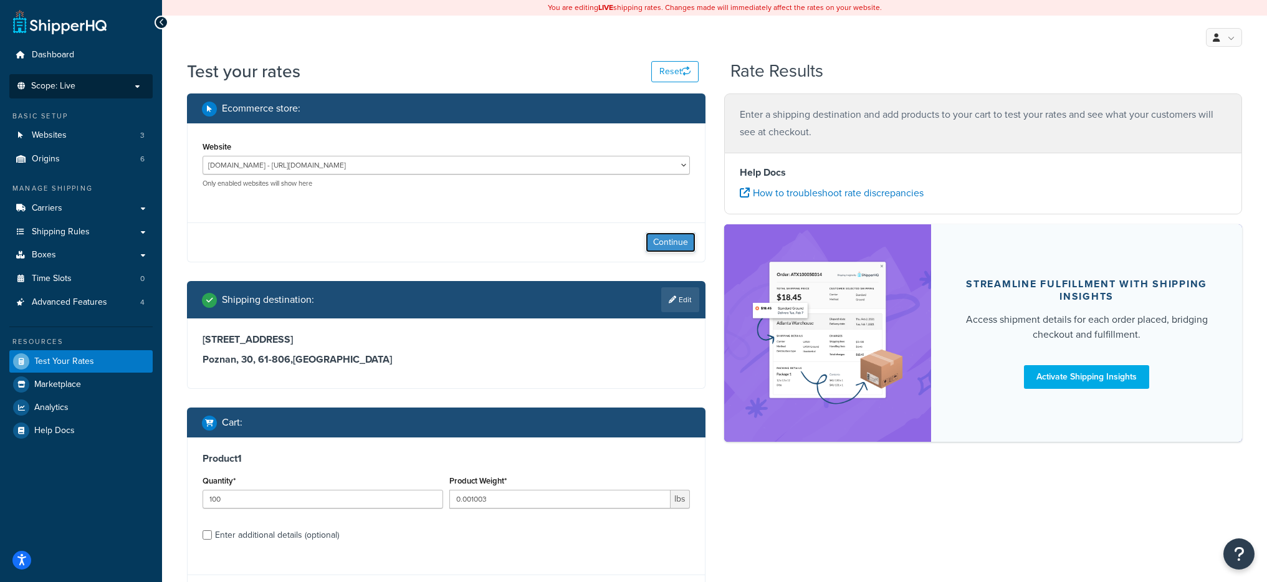
click at [672, 239] on button "Continue" at bounding box center [671, 243] width 50 height 20
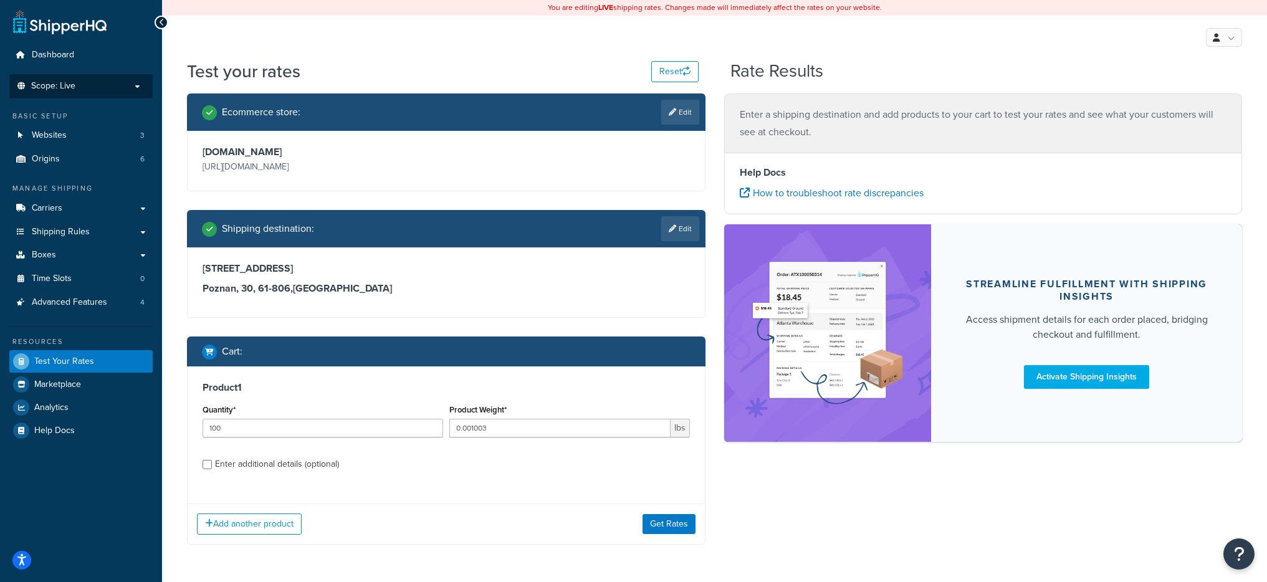
click at [250, 471] on div "Enter additional details (optional)" at bounding box center [277, 464] width 124 height 17
click at [212, 469] on input "Enter additional details (optional)" at bounding box center [207, 464] width 9 height 9
checkbox input "true"
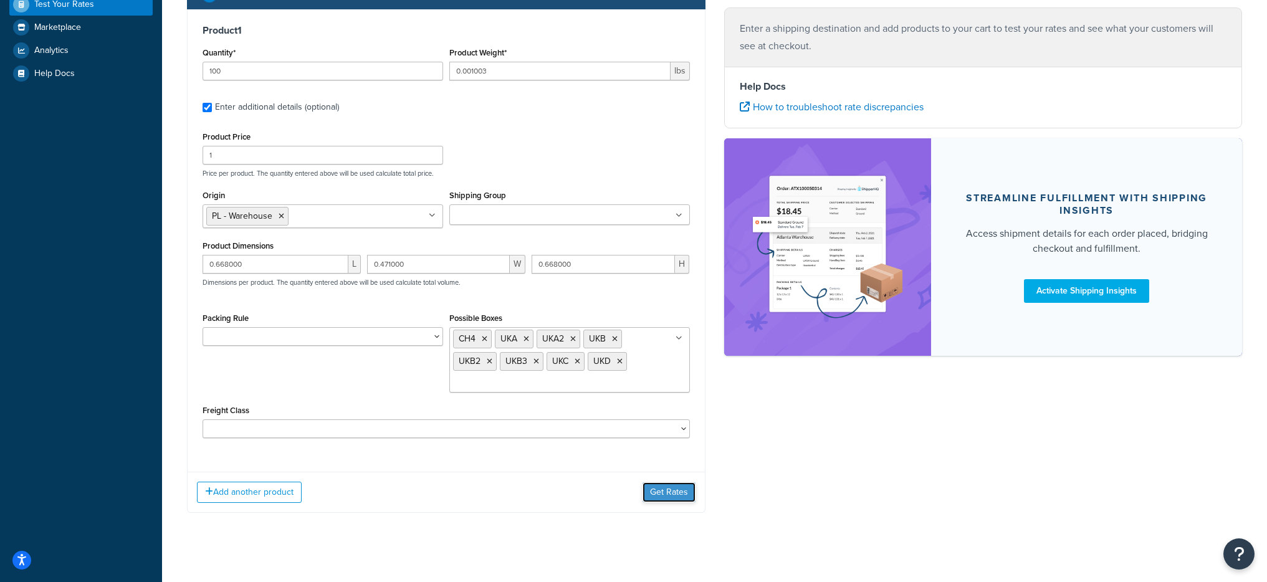
click at [650, 500] on button "Get Rates" at bounding box center [669, 493] width 53 height 20
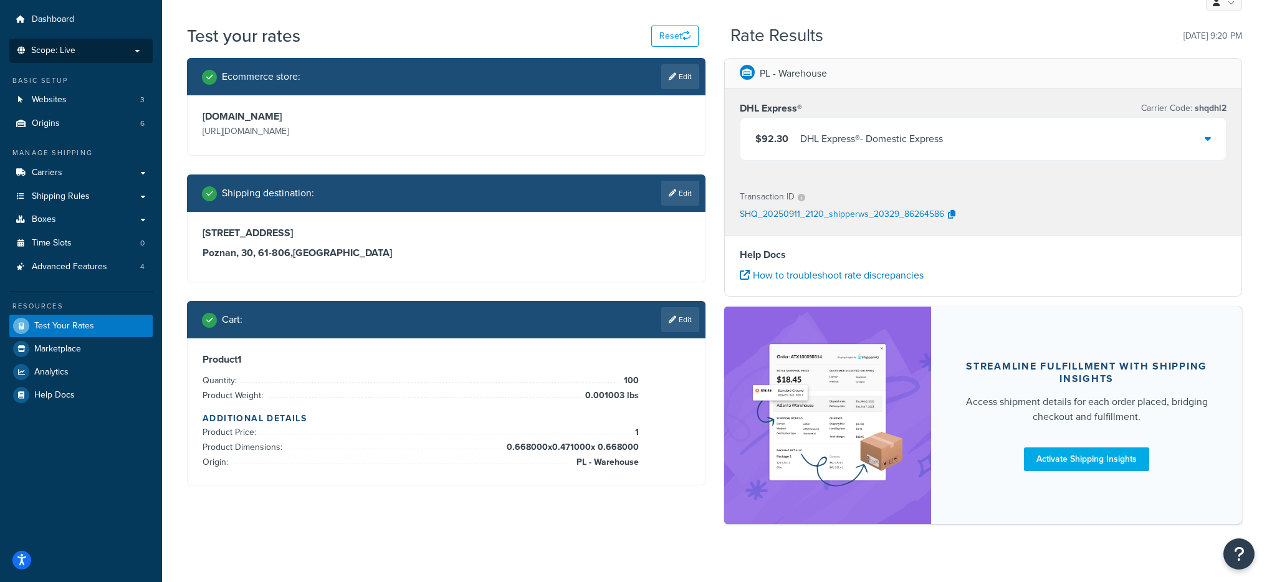
scroll to position [52, 0]
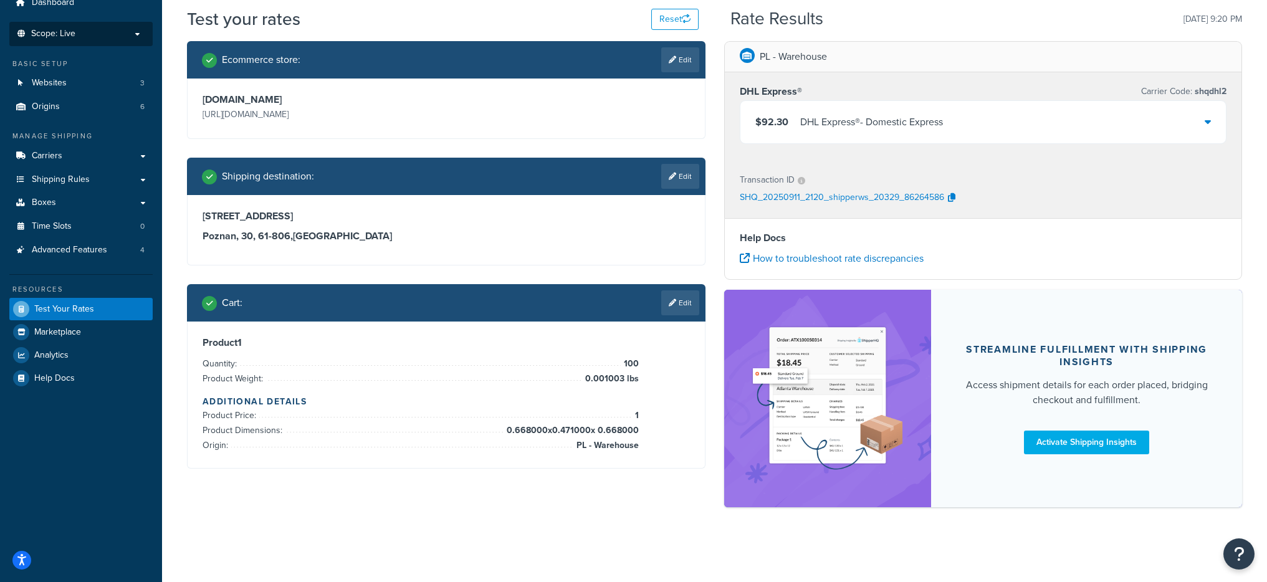
click at [827, 132] on div "$92.30 DHL Express® - Domestic Express" at bounding box center [984, 122] width 486 height 42
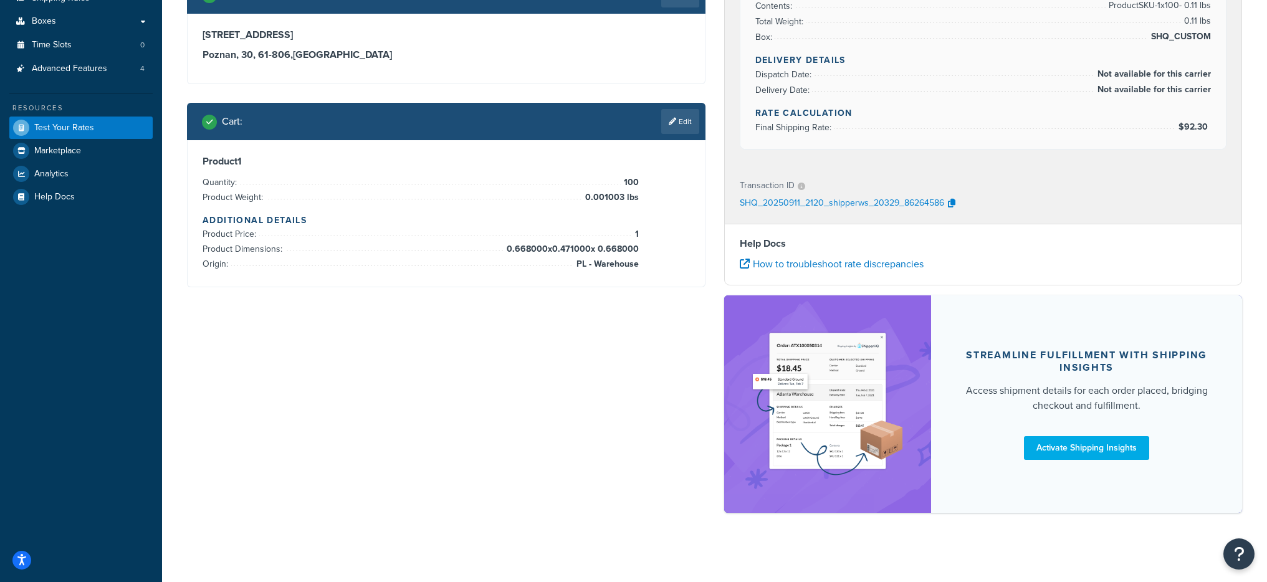
scroll to position [12, 0]
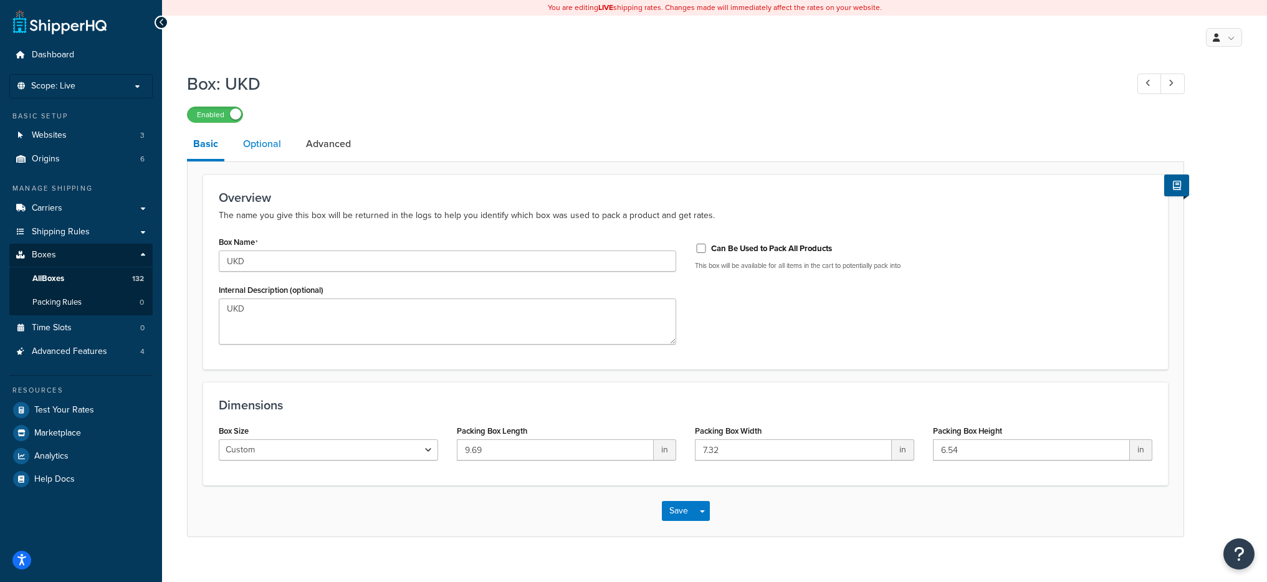
click at [261, 142] on link "Optional" at bounding box center [262, 144] width 51 height 30
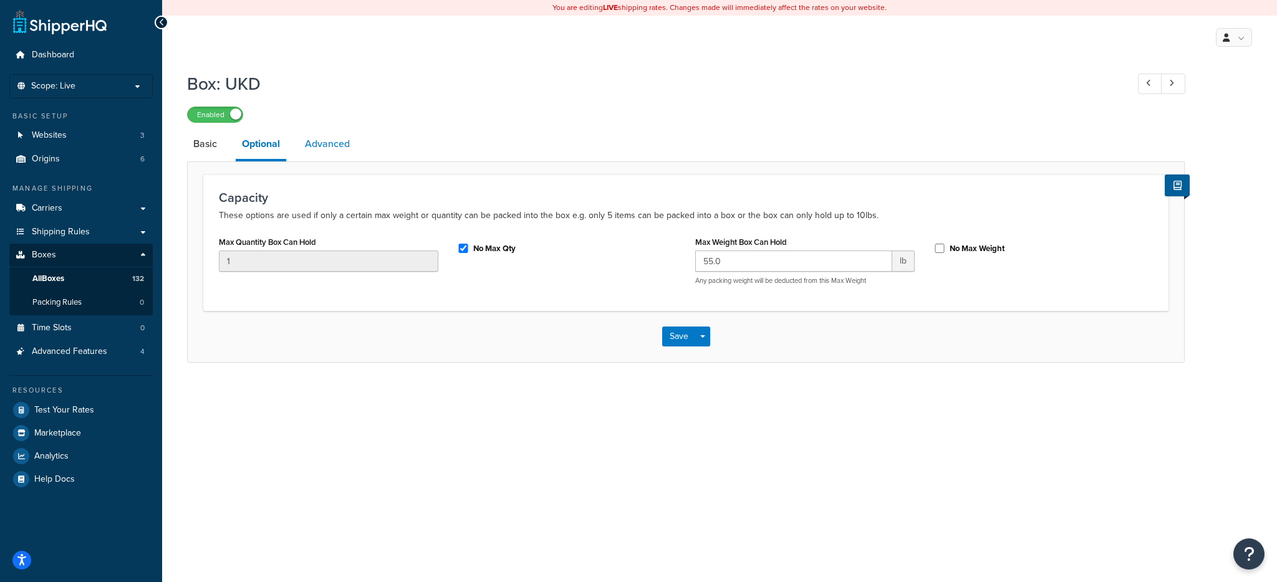
click at [349, 151] on link "Advanced" at bounding box center [327, 144] width 57 height 30
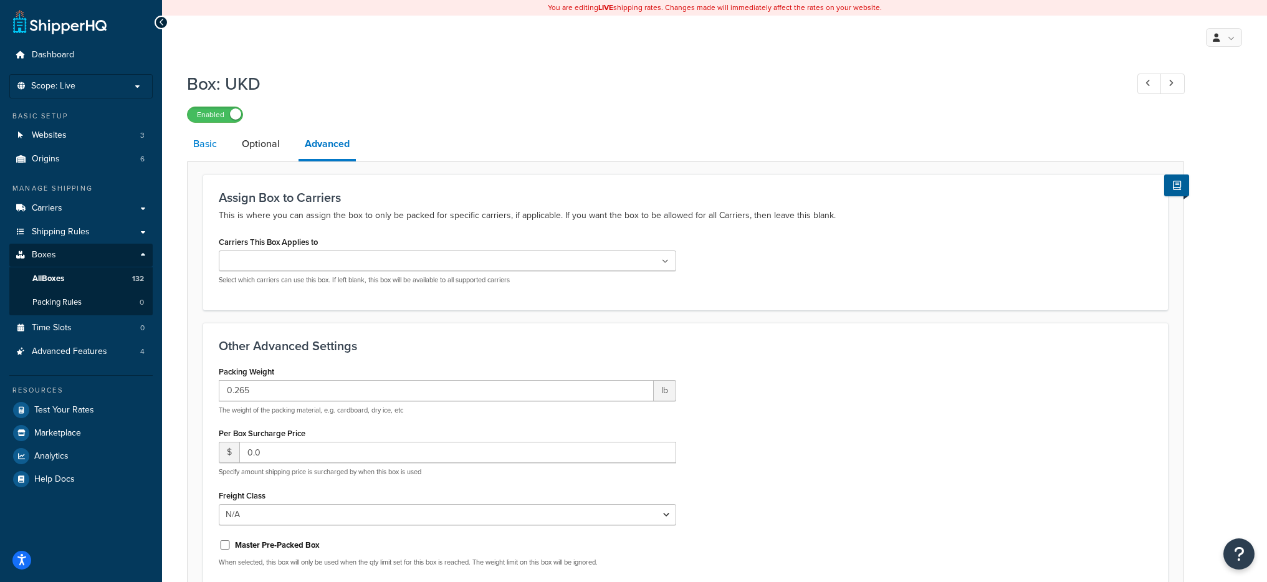
click at [218, 140] on link "Basic" at bounding box center [205, 144] width 36 height 30
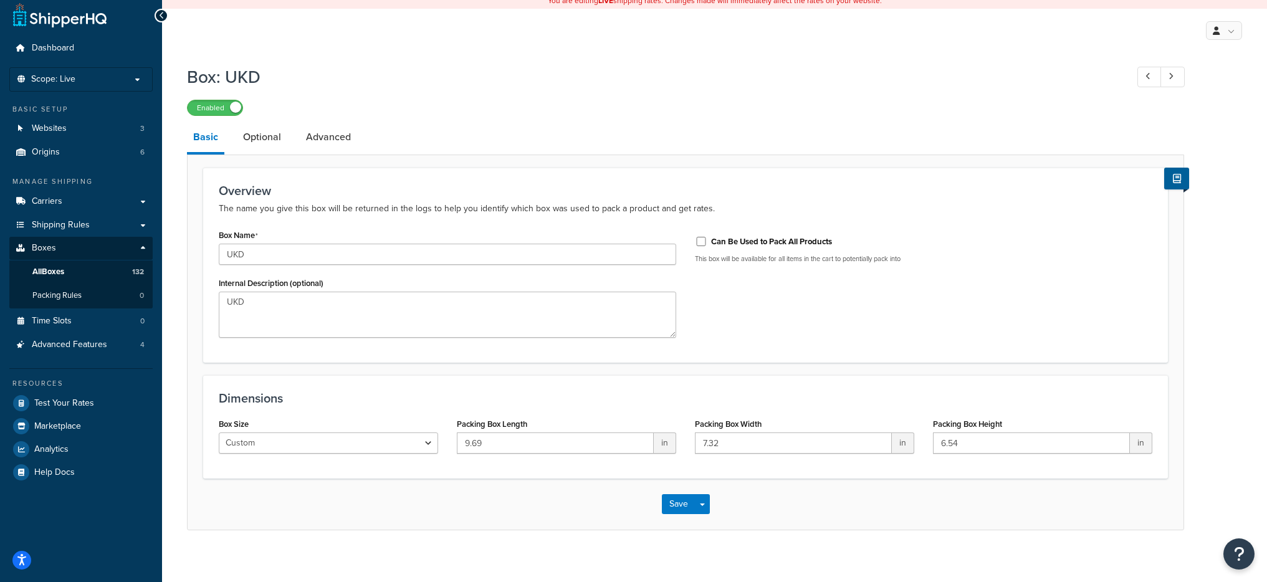
scroll to position [17, 0]
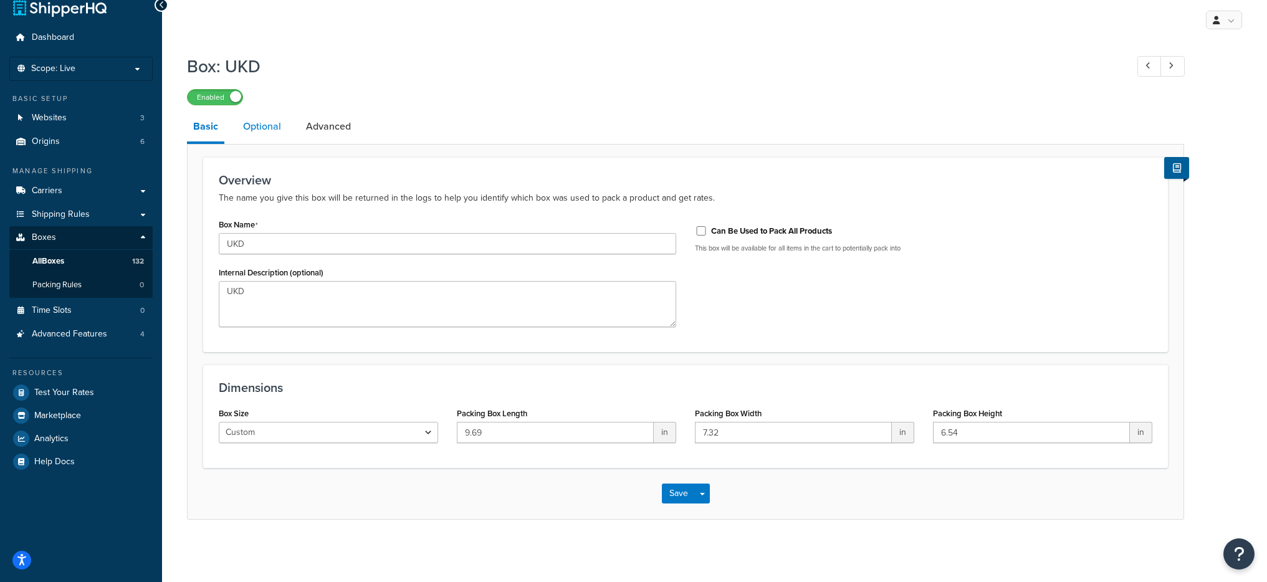
click at [272, 130] on link "Optional" at bounding box center [262, 127] width 51 height 30
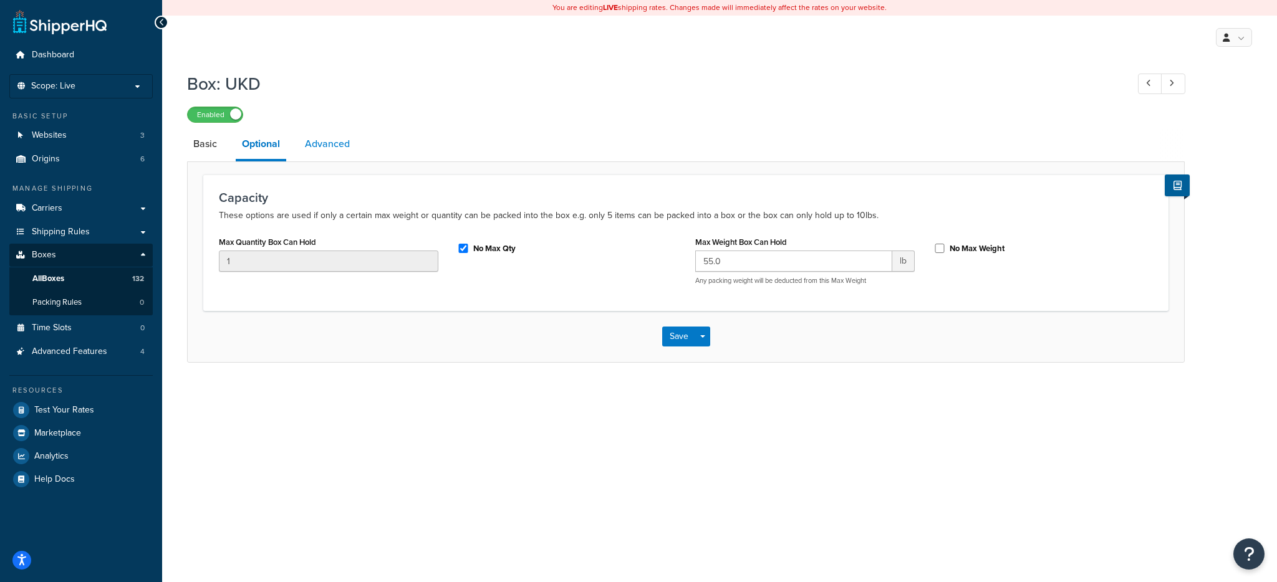
click at [354, 145] on link "Advanced" at bounding box center [327, 144] width 57 height 30
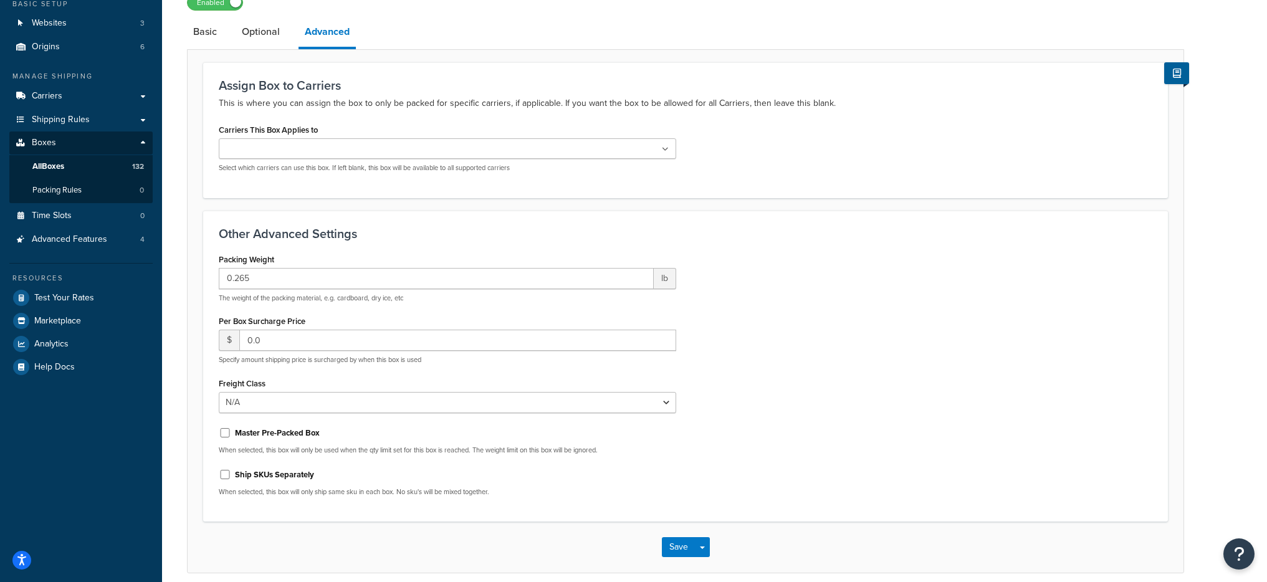
scroll to position [114, 0]
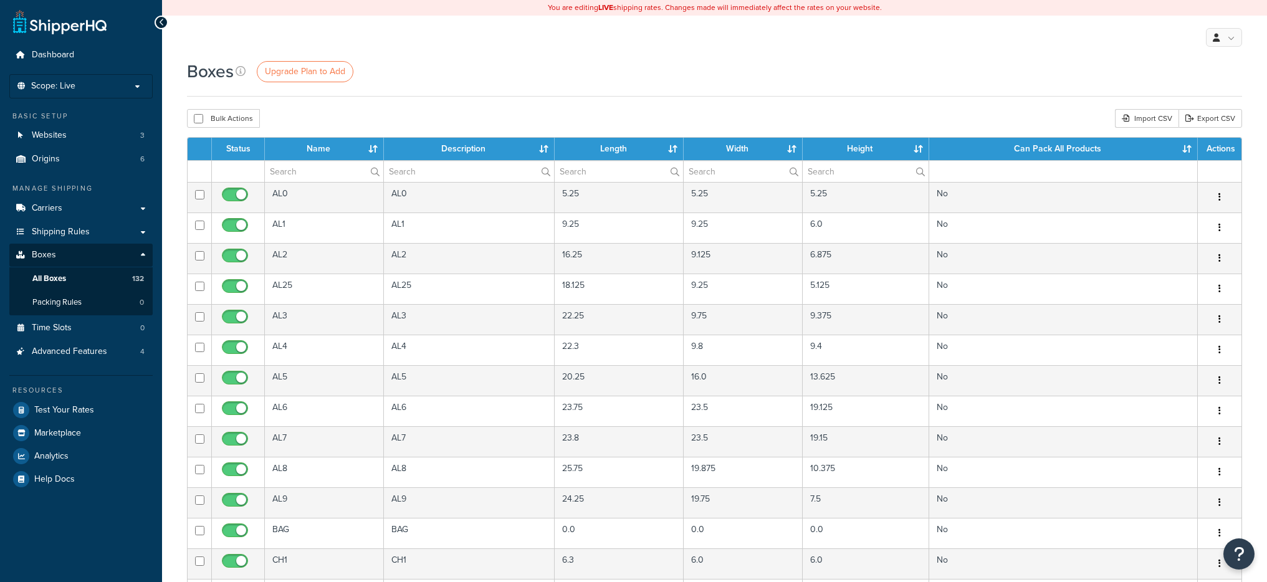
select select "1000"
click at [130, 88] on p "Scope: Live" at bounding box center [81, 86] width 132 height 11
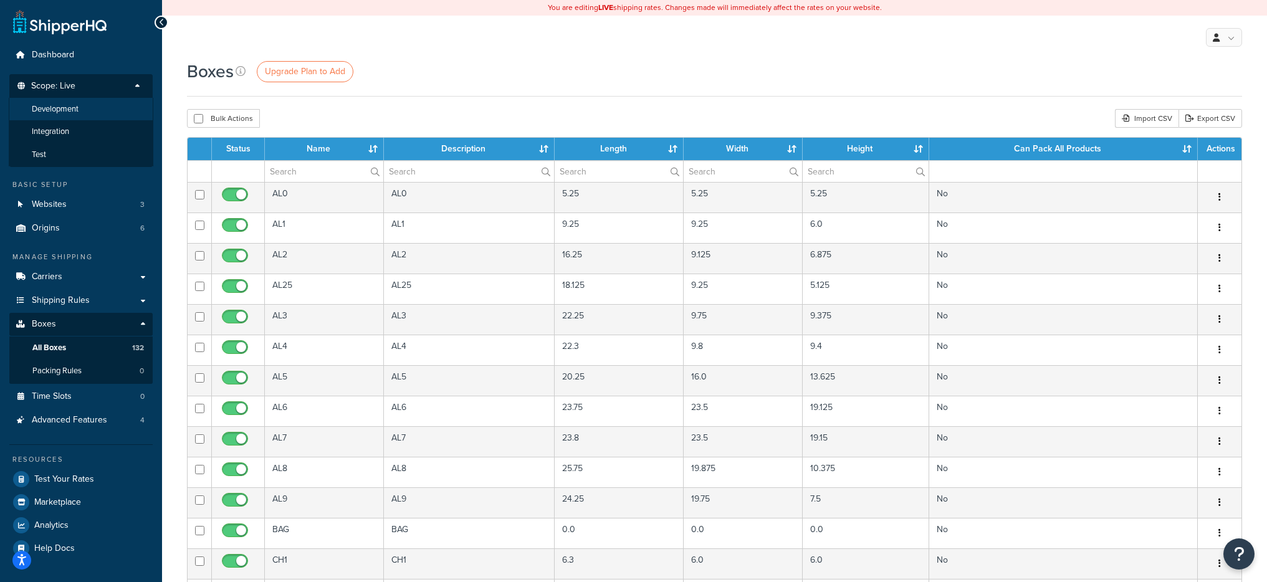
click at [90, 113] on li "Development" at bounding box center [81, 109] width 145 height 23
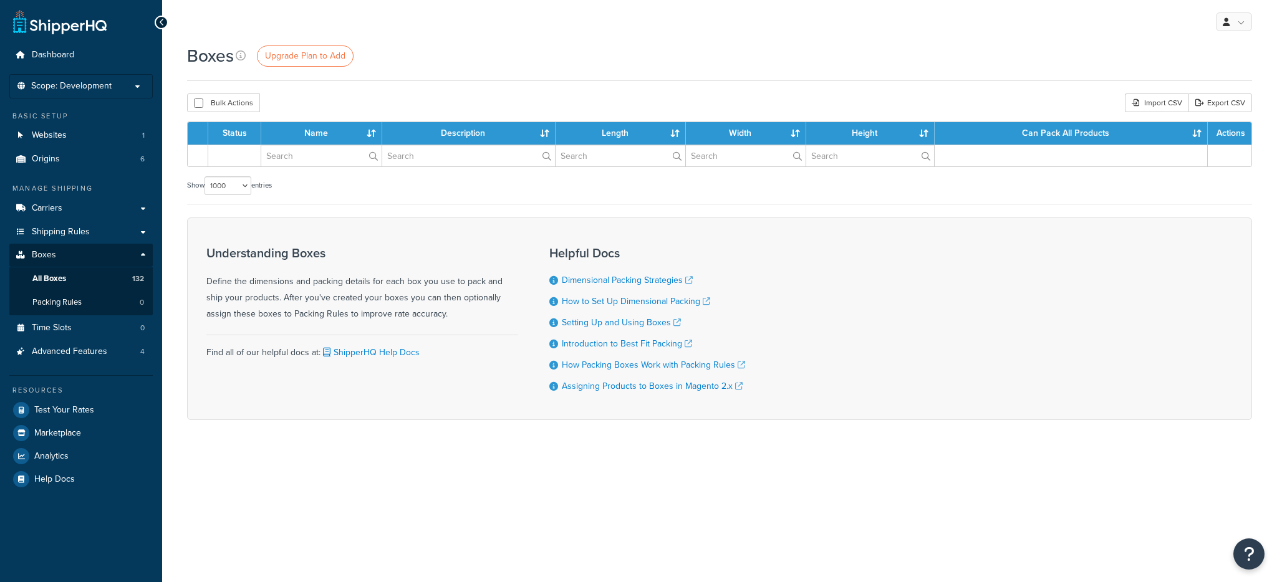
select select "1000"
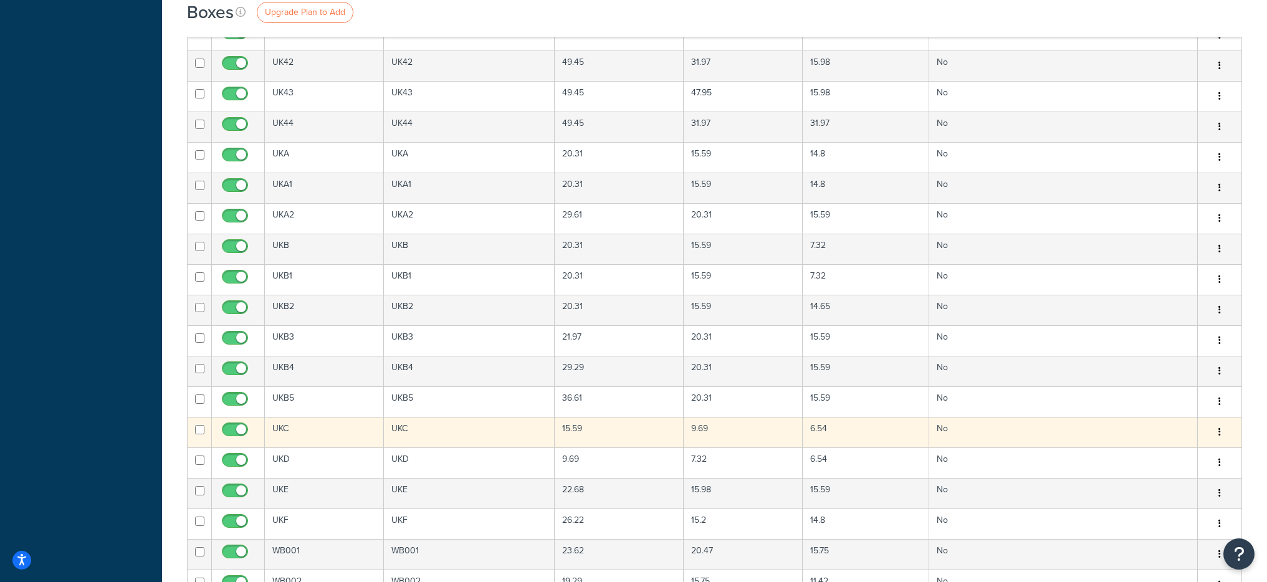
scroll to position [3182, 0]
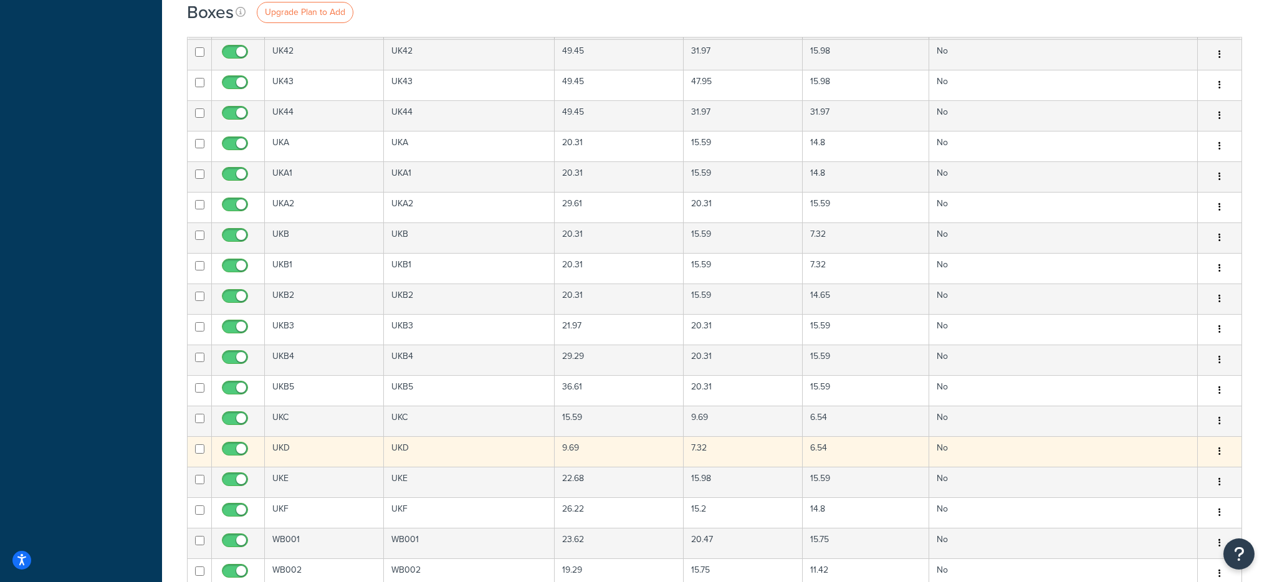
click at [301, 455] on td "UKD" at bounding box center [324, 451] width 119 height 31
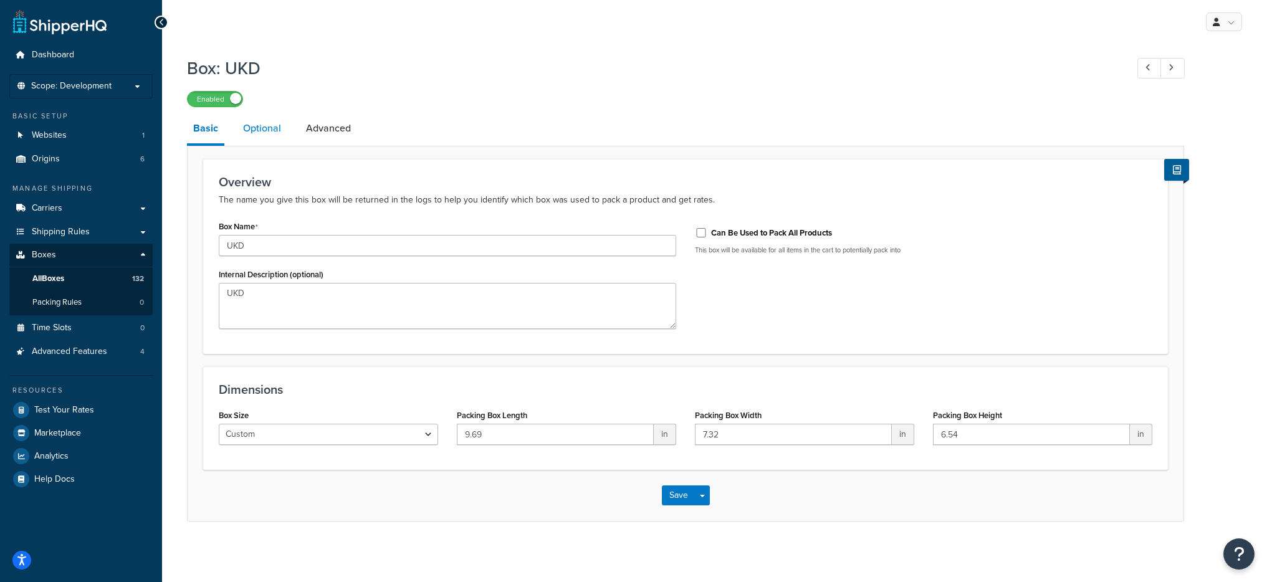
click at [276, 132] on link "Optional" at bounding box center [262, 128] width 51 height 30
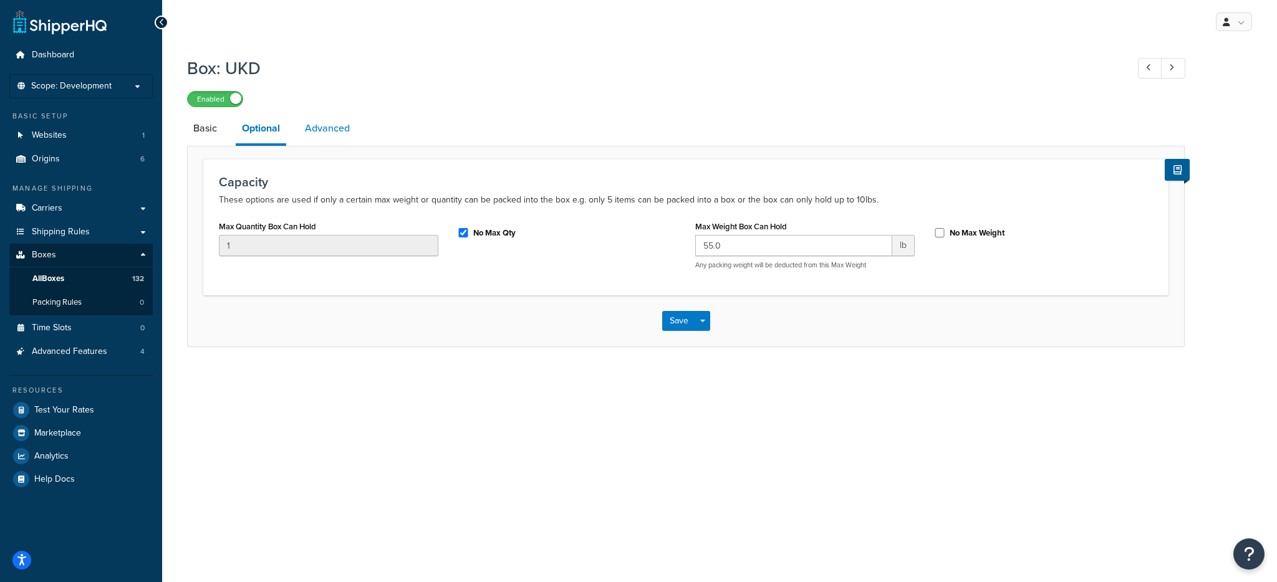
click at [344, 124] on link "Advanced" at bounding box center [327, 128] width 57 height 30
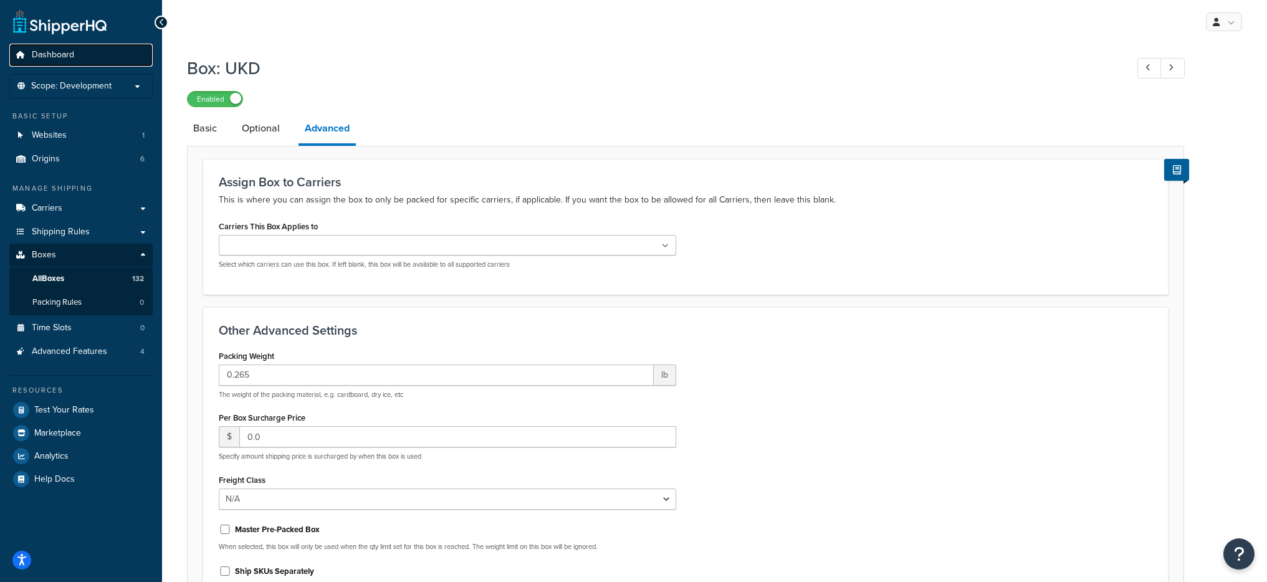
click at [72, 64] on link "Dashboard" at bounding box center [80, 55] width 143 height 23
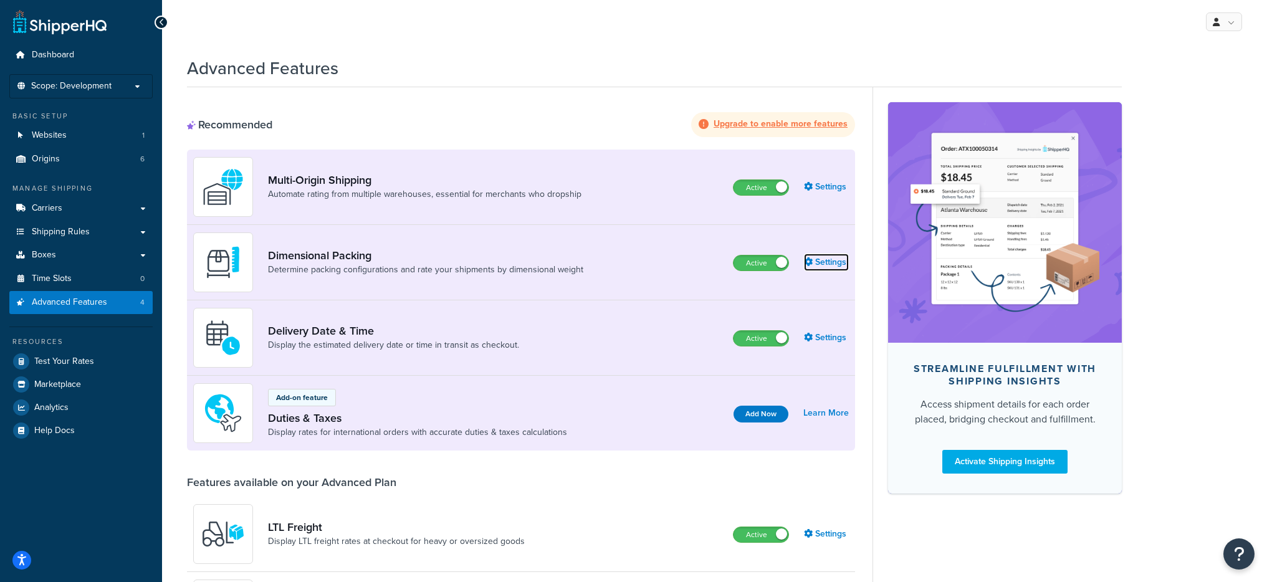
click at [817, 257] on link "Settings" at bounding box center [826, 262] width 45 height 17
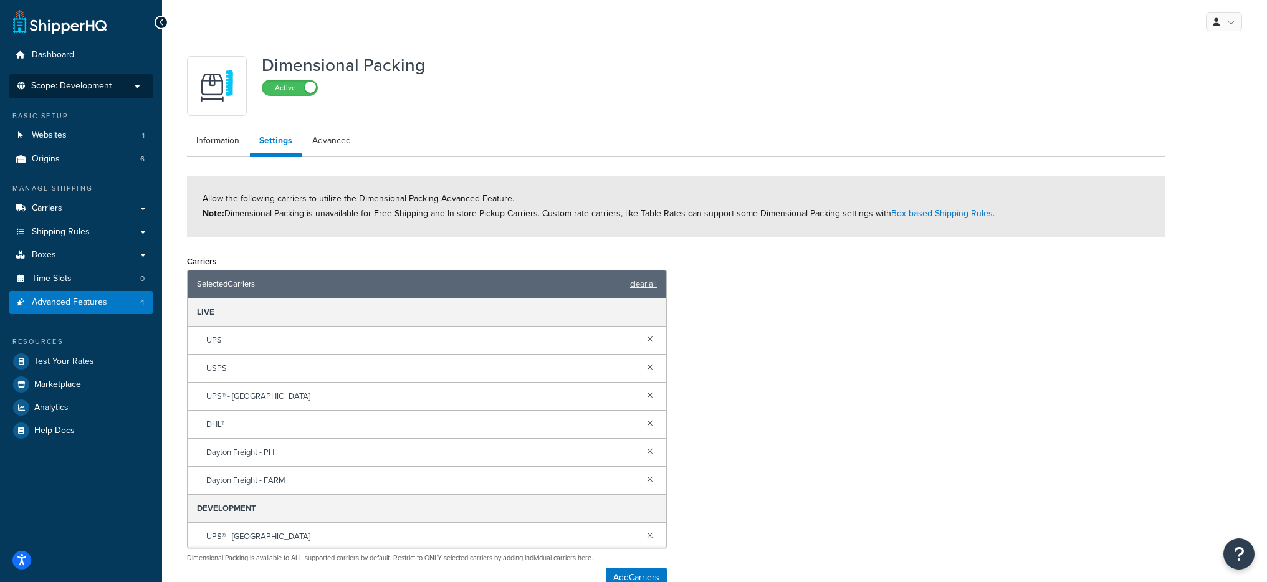
click at [85, 81] on span "Scope: Development" at bounding box center [71, 86] width 80 height 11
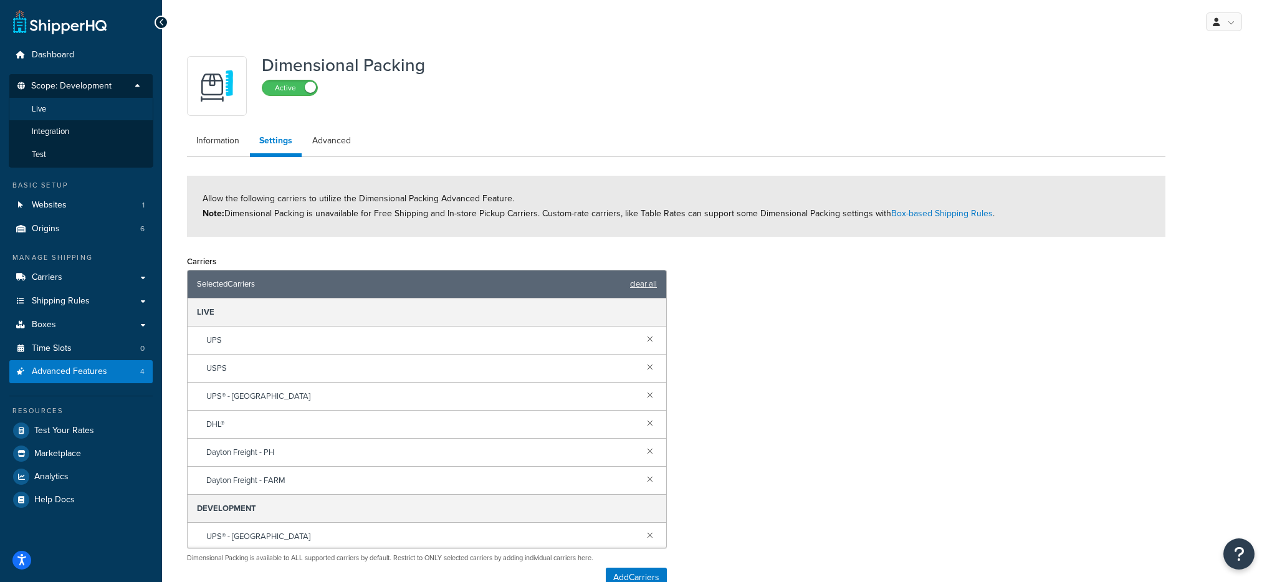
click at [71, 114] on li "Live" at bounding box center [81, 109] width 145 height 23
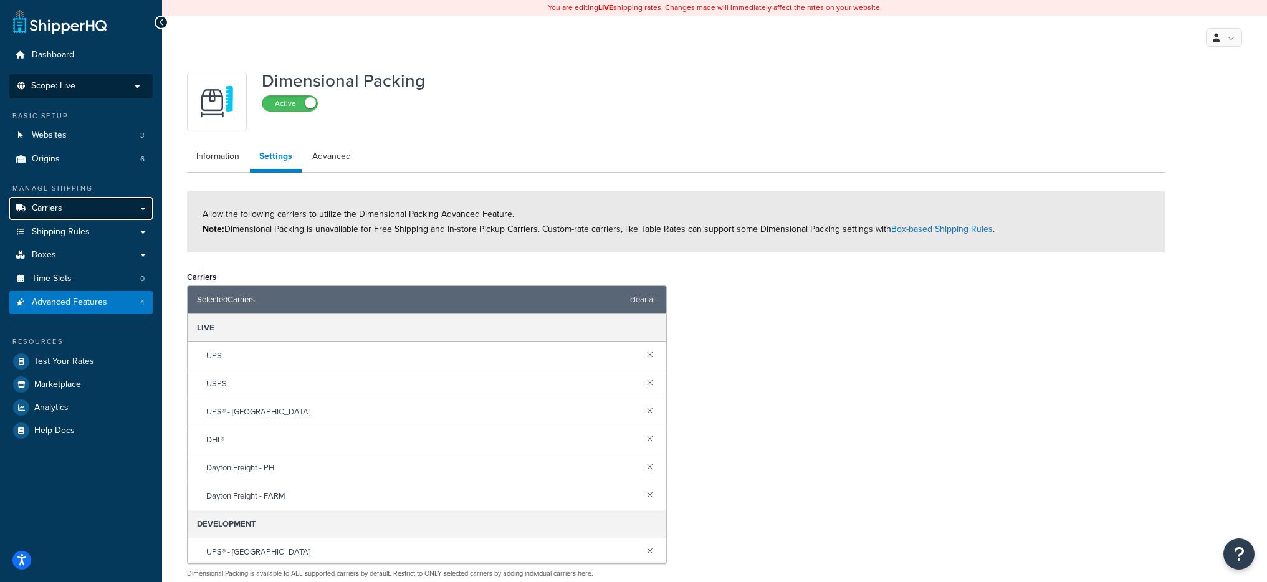
click at [97, 213] on link "Carriers" at bounding box center [80, 208] width 143 height 23
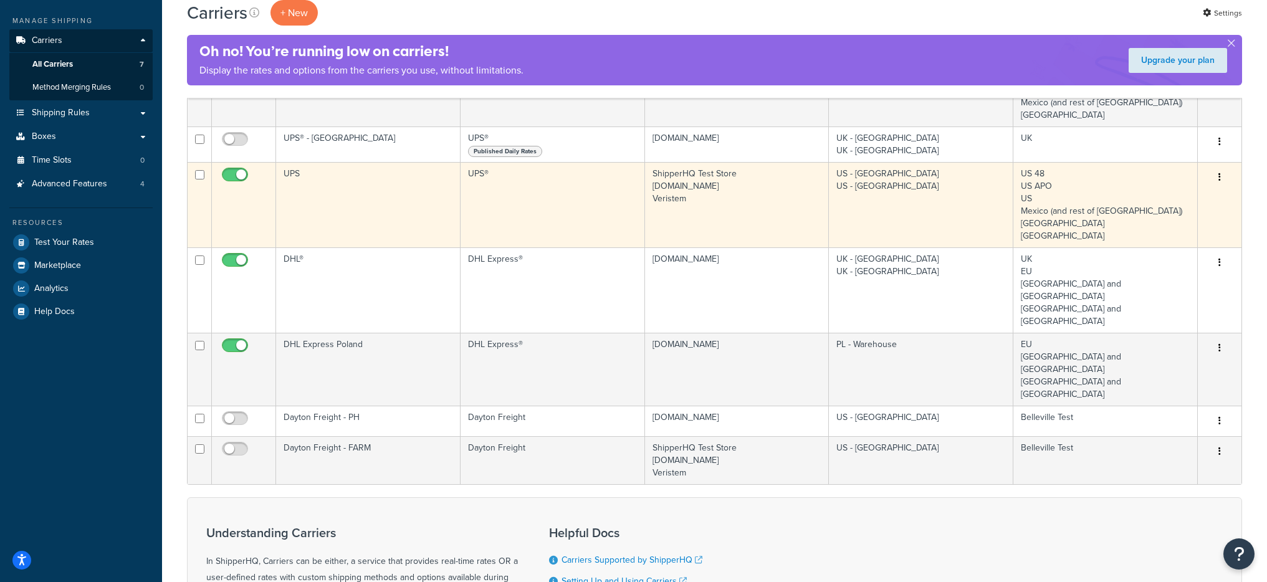
scroll to position [204, 0]
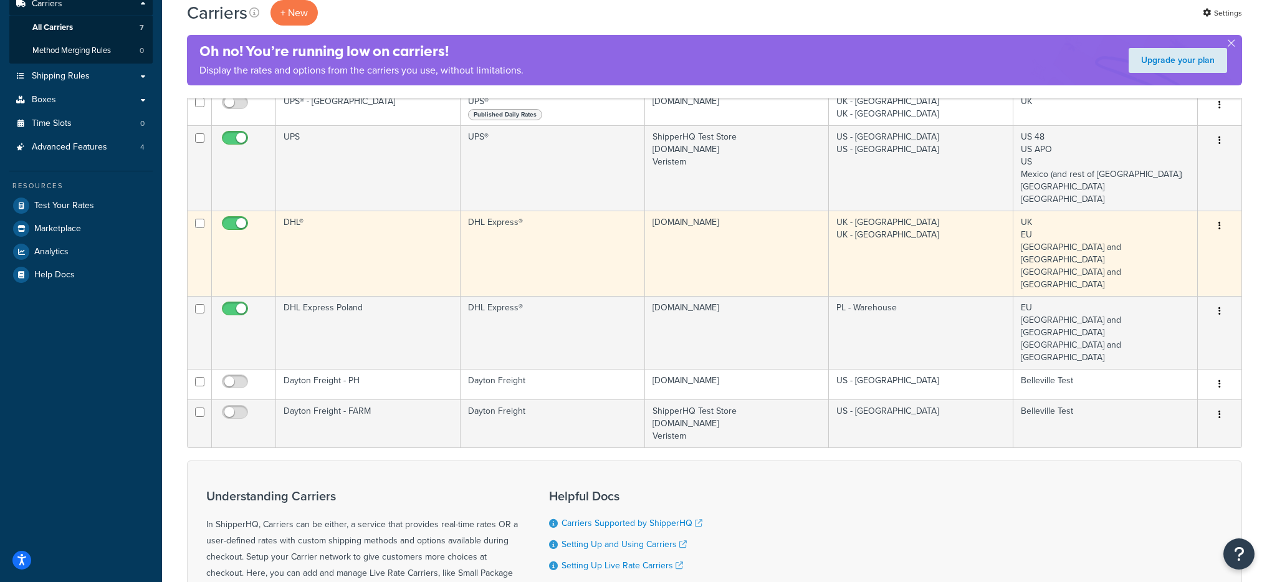
click at [378, 240] on td "DHL®" at bounding box center [368, 253] width 185 height 85
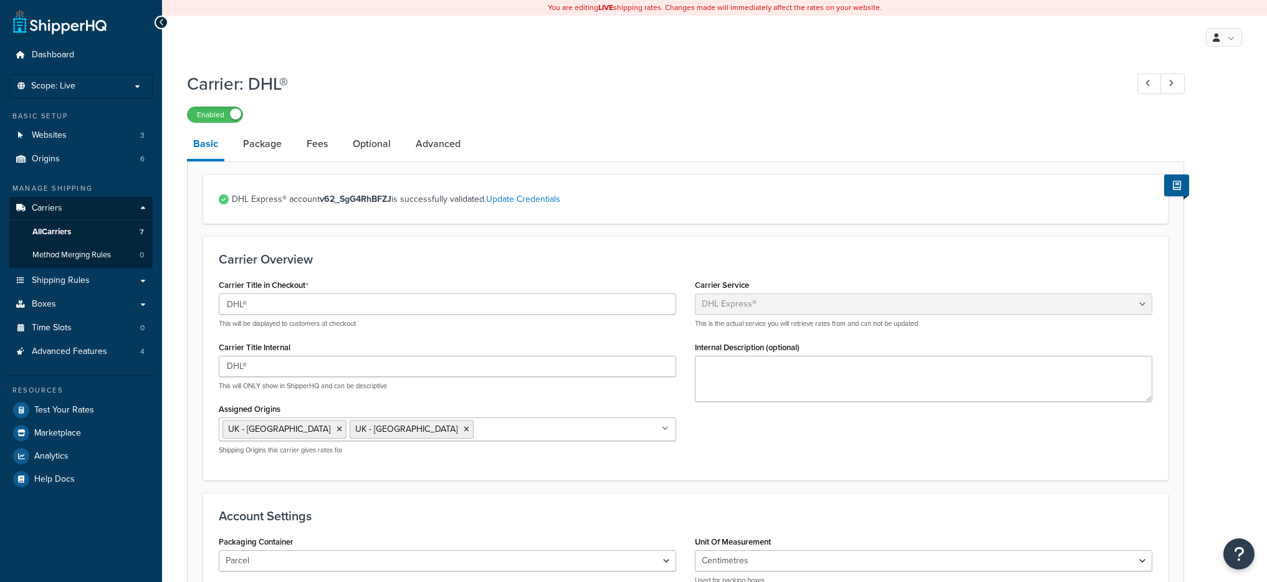
select select "dhl"
select select "kg"
select select "CM"
click at [440, 143] on link "Advanced" at bounding box center [438, 144] width 57 height 30
select select "false"
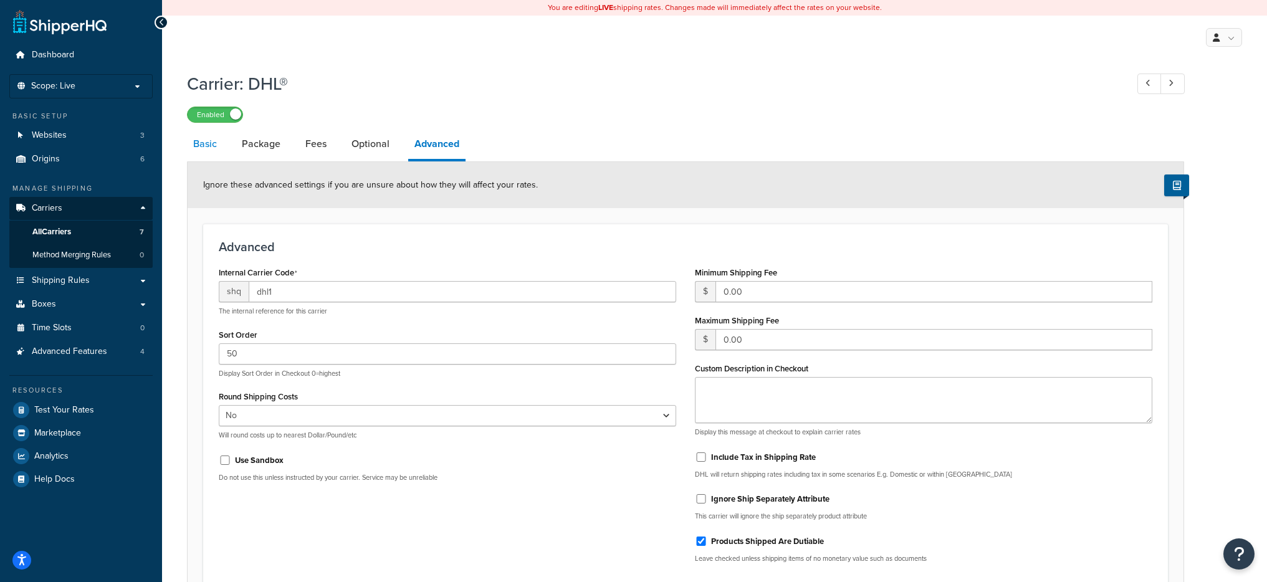
click at [203, 155] on link "Basic" at bounding box center [205, 144] width 36 height 30
select select "dhl"
select select "kg"
select select "CM"
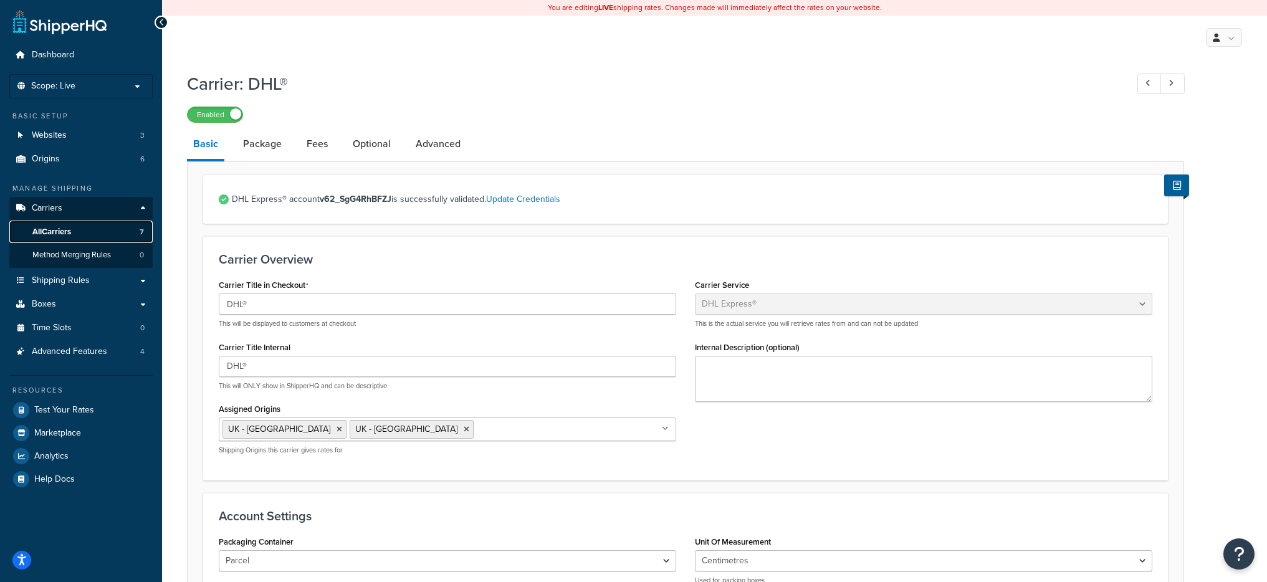
click at [82, 236] on link "All Carriers 7" at bounding box center [80, 232] width 143 height 23
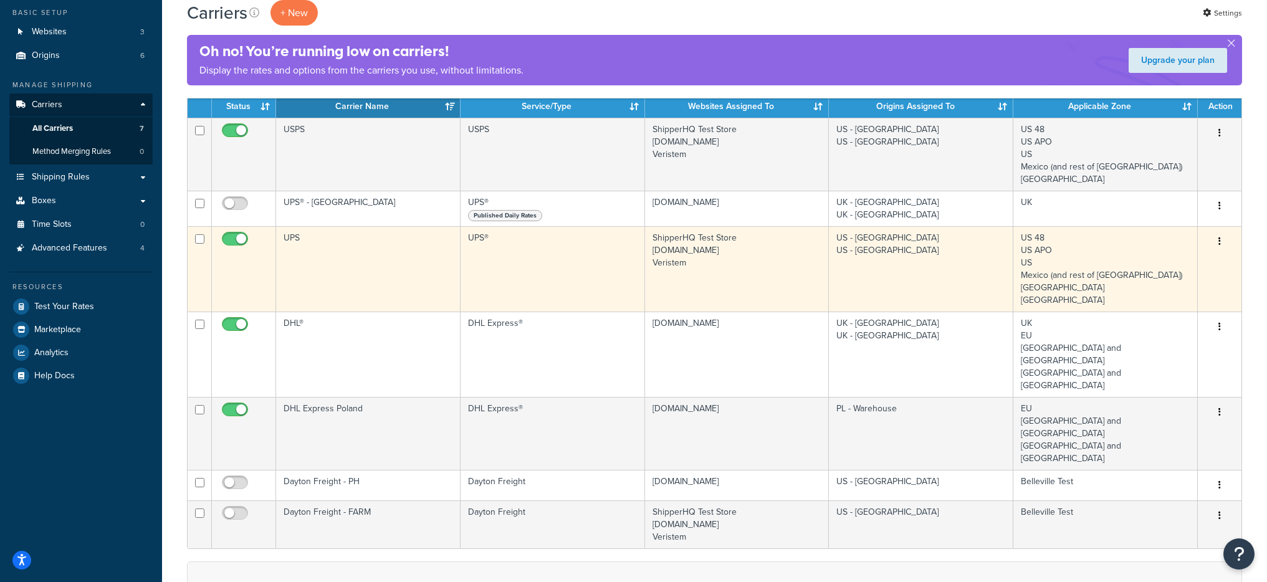
scroll to position [181, 0]
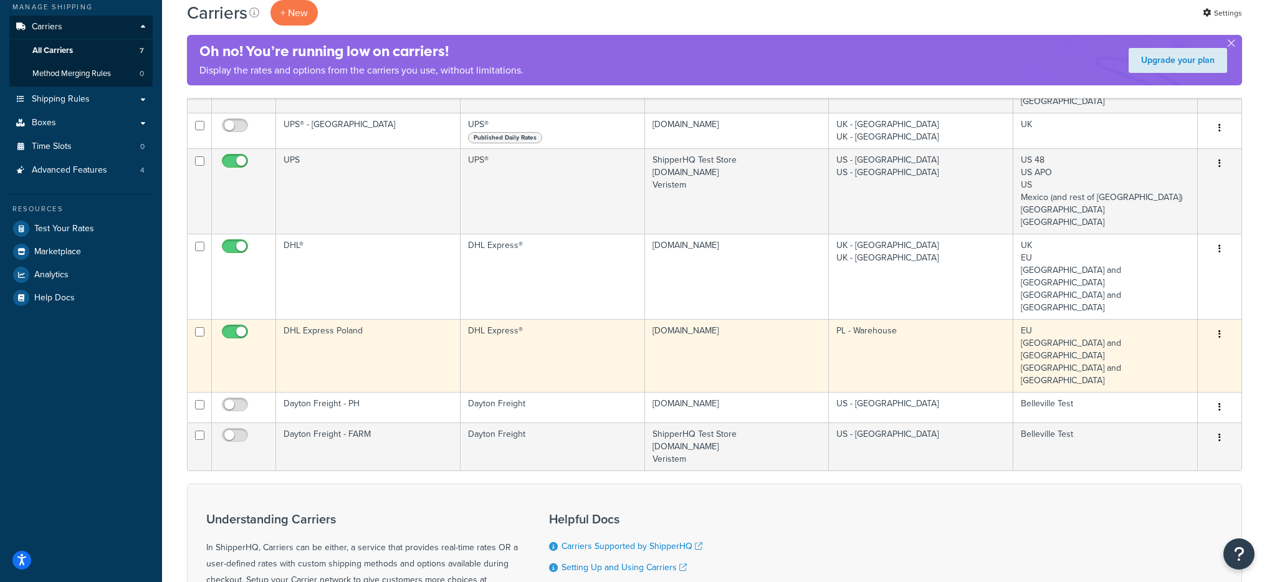
click at [362, 319] on td "DHL Express Poland" at bounding box center [368, 355] width 185 height 73
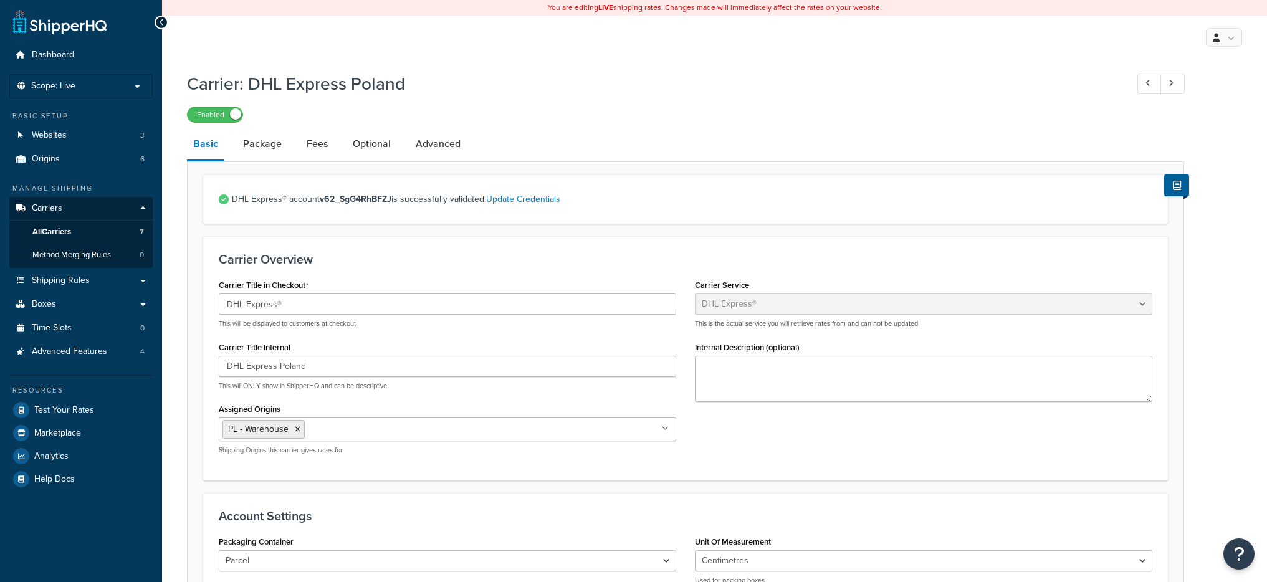
select select "dhl"
select select "kg"
select select "CM"
click at [450, 158] on link "Advanced" at bounding box center [438, 144] width 57 height 30
select select "false"
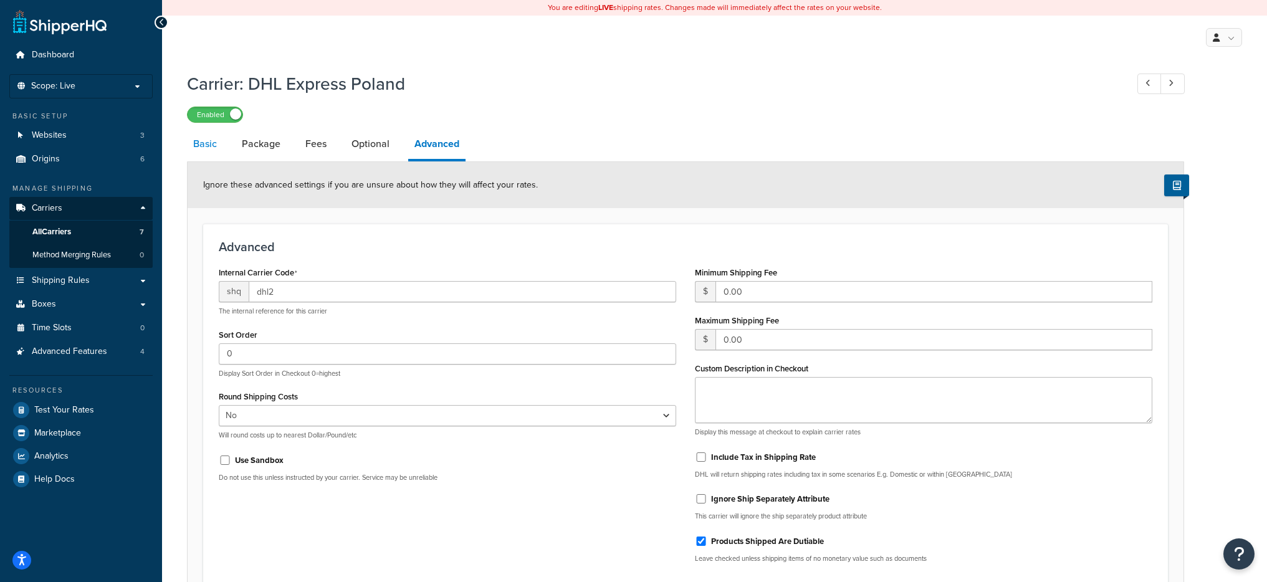
click at [191, 145] on link "Basic" at bounding box center [205, 144] width 36 height 30
select select "dhl"
select select "kg"
select select "CM"
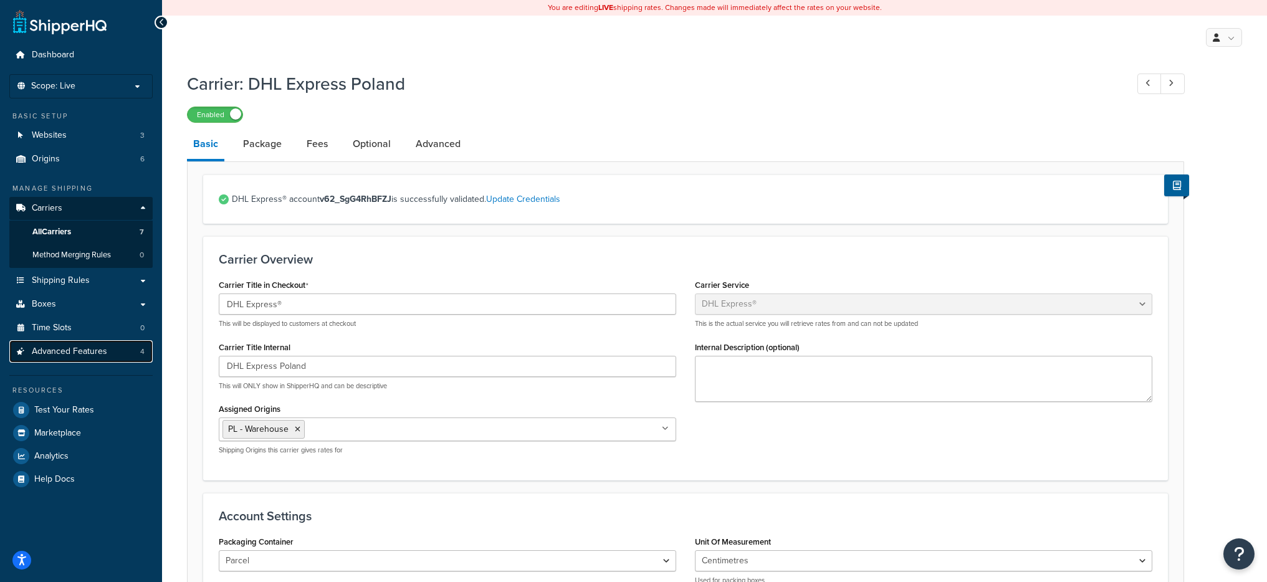
click at [108, 352] on link "Advanced Features 4" at bounding box center [80, 351] width 143 height 23
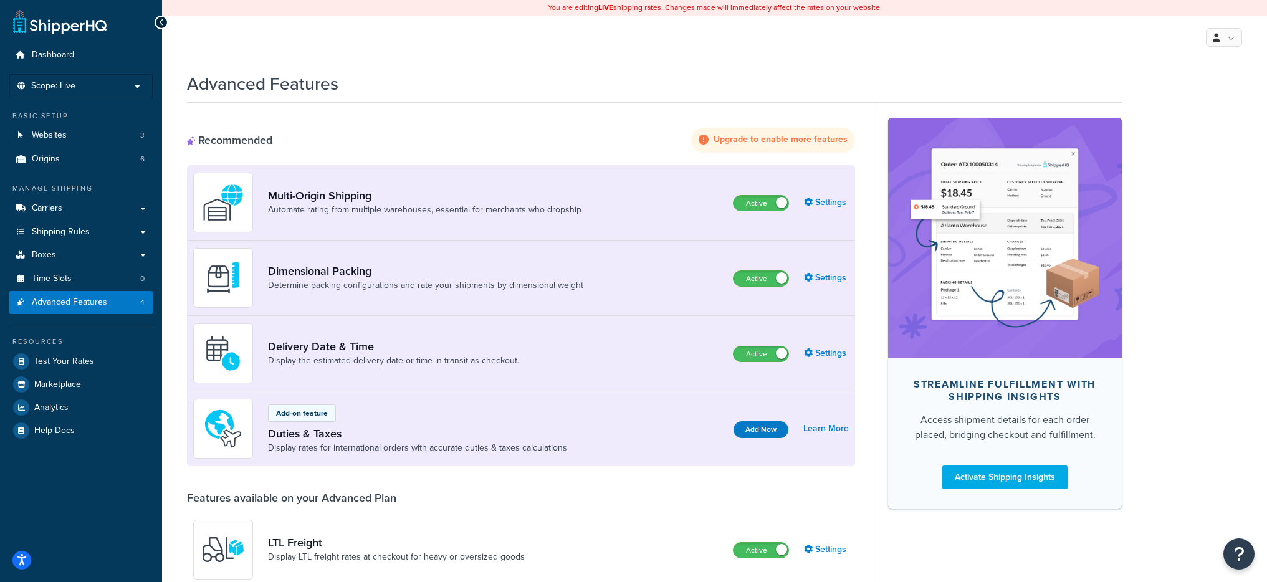
scroll to position [2, 0]
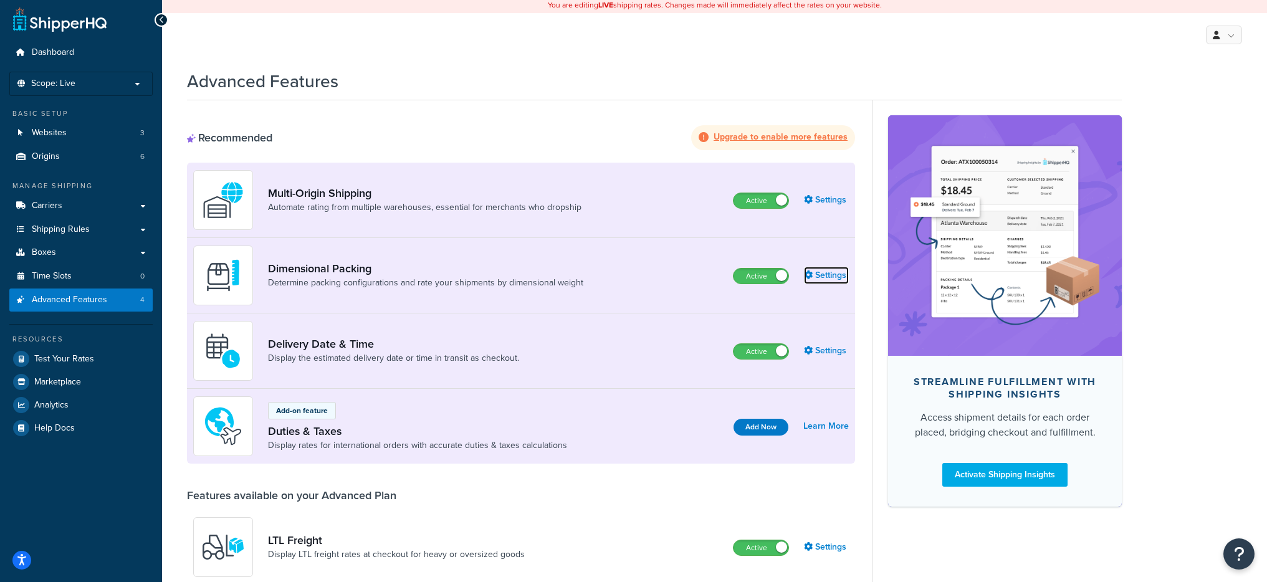
click at [817, 279] on link "Settings" at bounding box center [826, 275] width 45 height 17
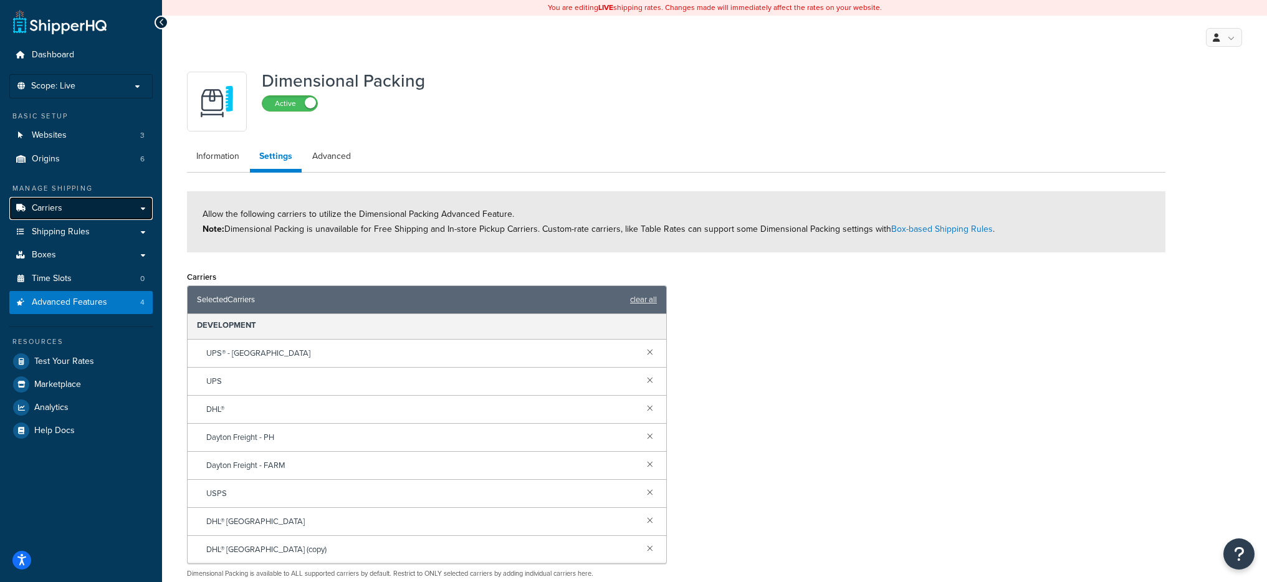
click at [87, 203] on link "Carriers" at bounding box center [80, 208] width 143 height 23
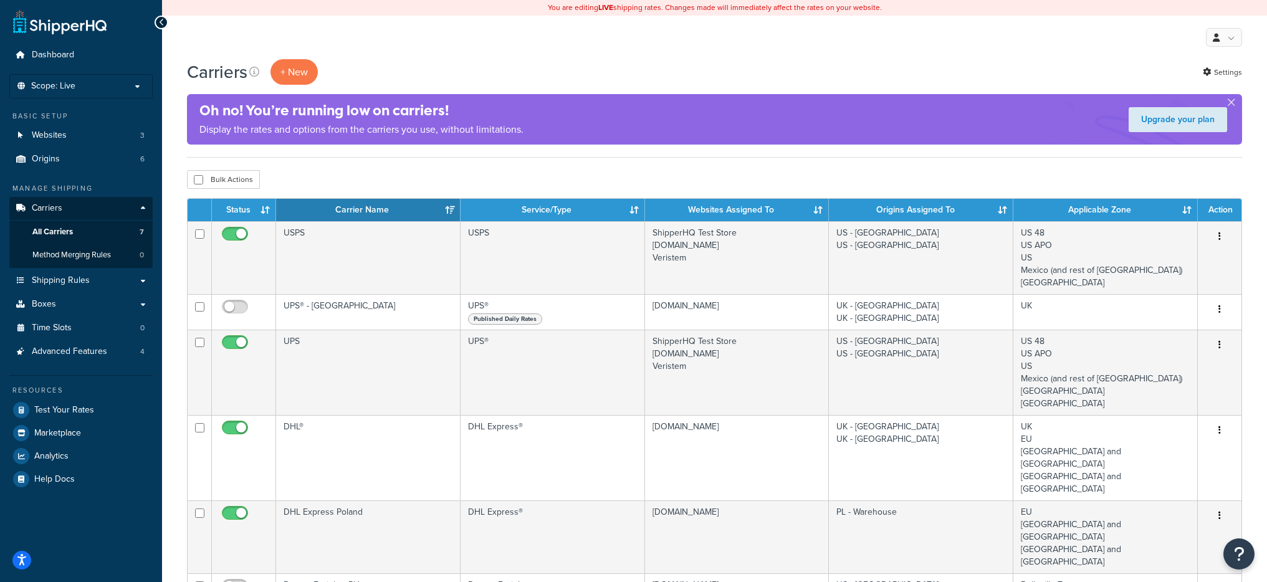
click at [63, 98] on ul "Dashboard Scope: Live Development Integration Test Basic Setup Websites 3 Origi…" at bounding box center [80, 267] width 143 height 447
click at [77, 92] on li "Scope: Live Development Integration Test" at bounding box center [80, 86] width 143 height 24
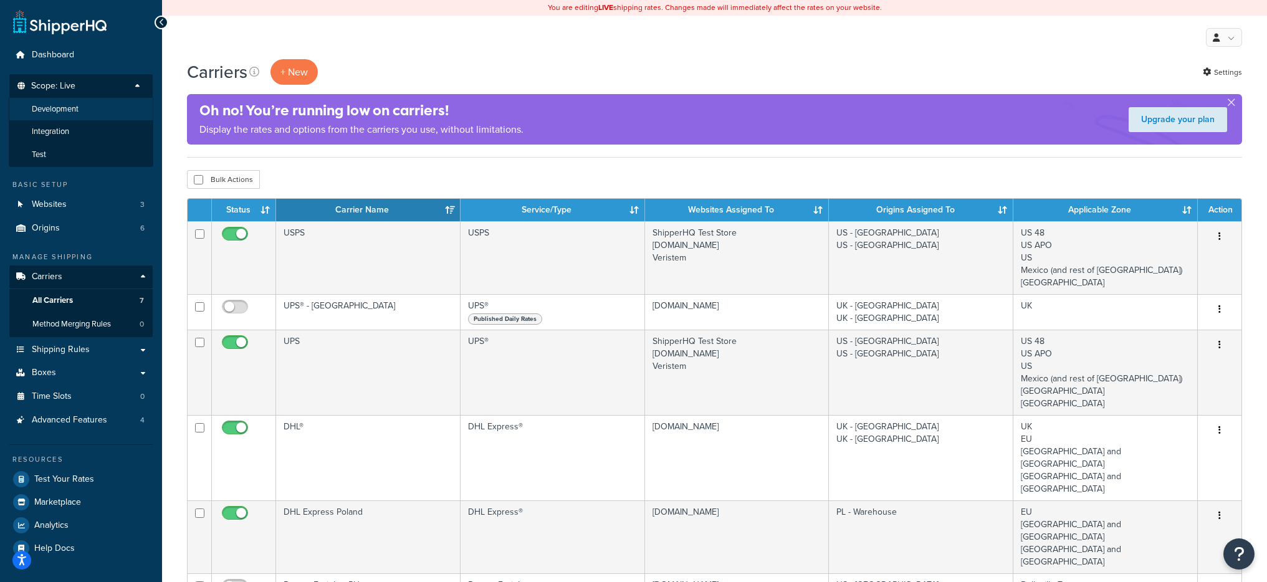
click at [94, 110] on li "Development" at bounding box center [81, 109] width 145 height 23
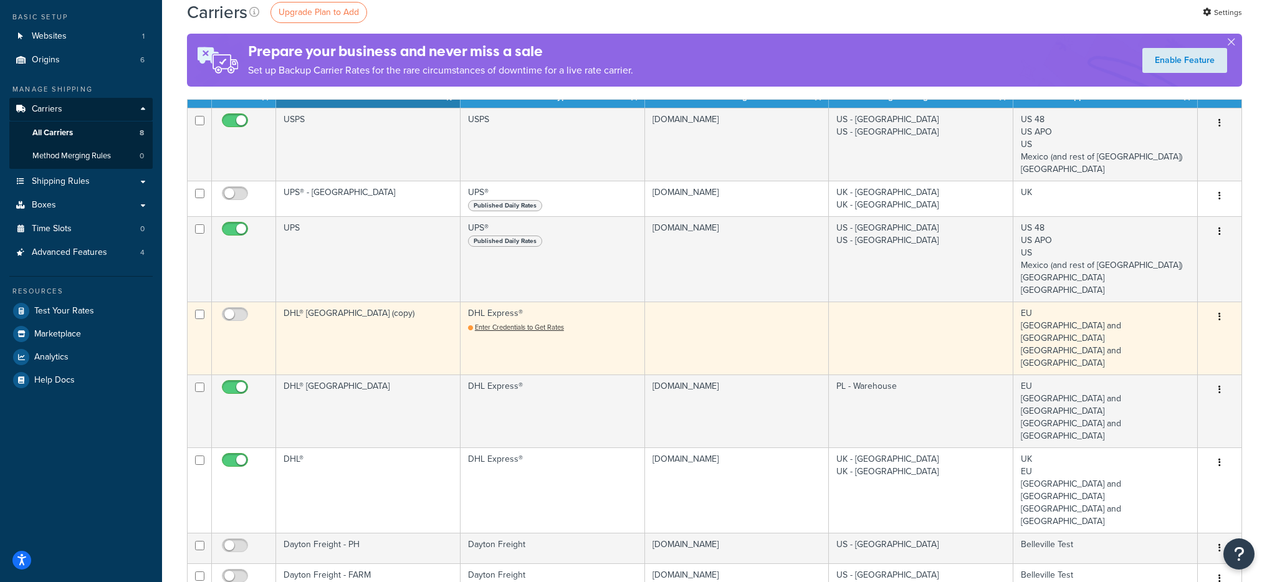
scroll to position [151, 0]
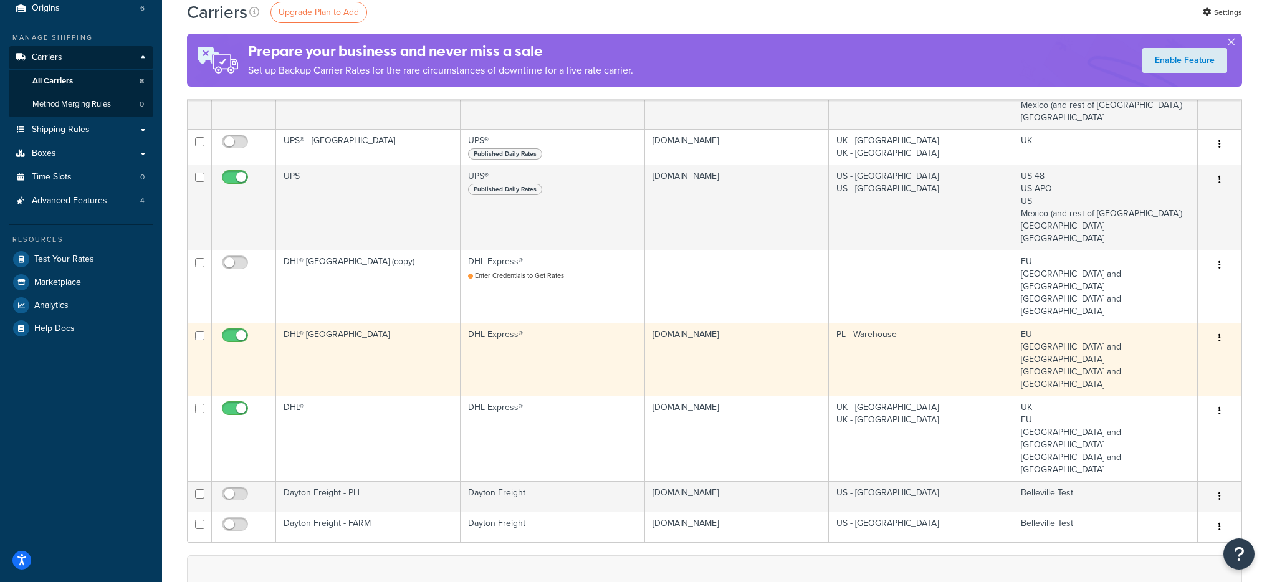
click at [385, 323] on td "DHL® [GEOGRAPHIC_DATA]" at bounding box center [368, 359] width 185 height 73
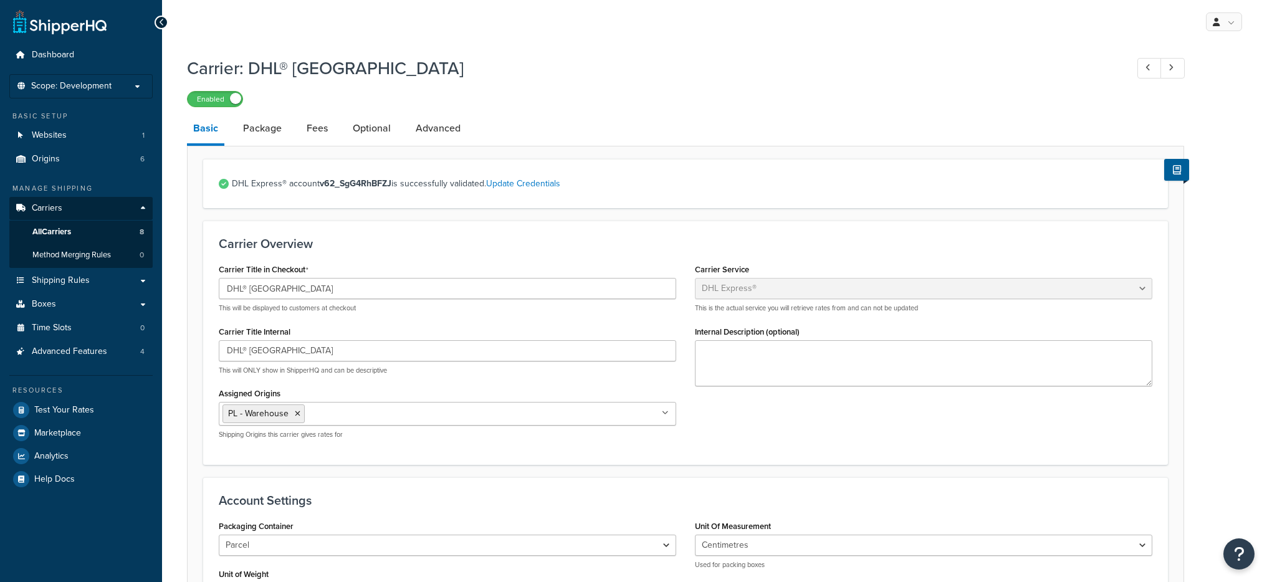
select select "dhl"
select select "kg"
select select "CM"
click at [437, 140] on link "Advanced" at bounding box center [438, 128] width 57 height 30
select select "false"
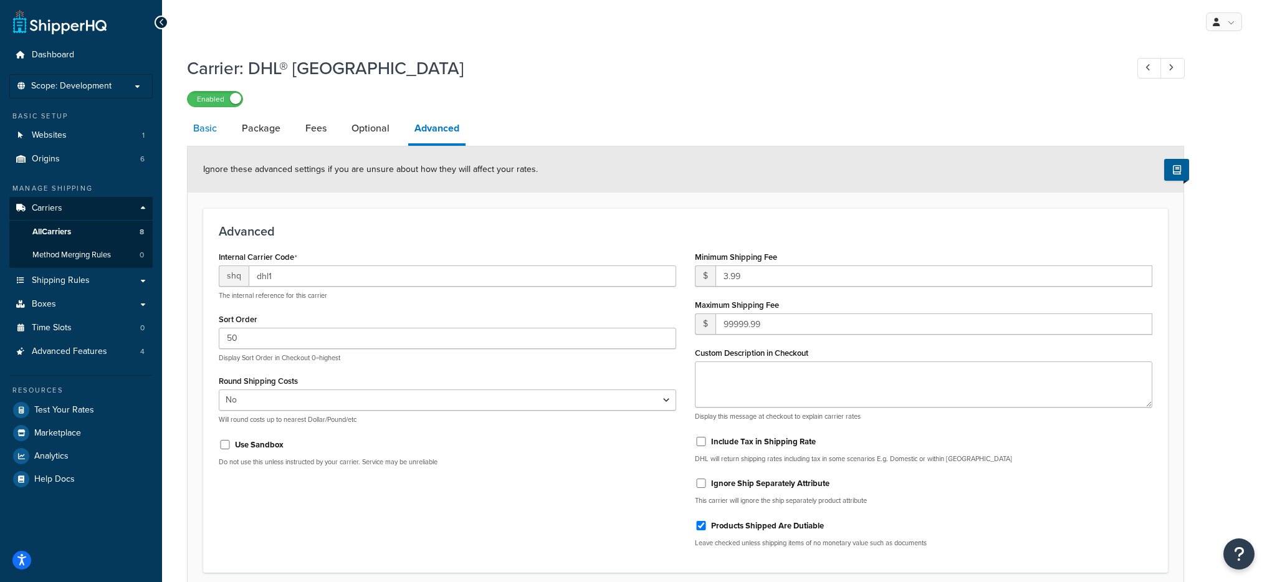
click at [206, 132] on link "Basic" at bounding box center [205, 128] width 36 height 30
select select "dhl"
select select "kg"
select select "CM"
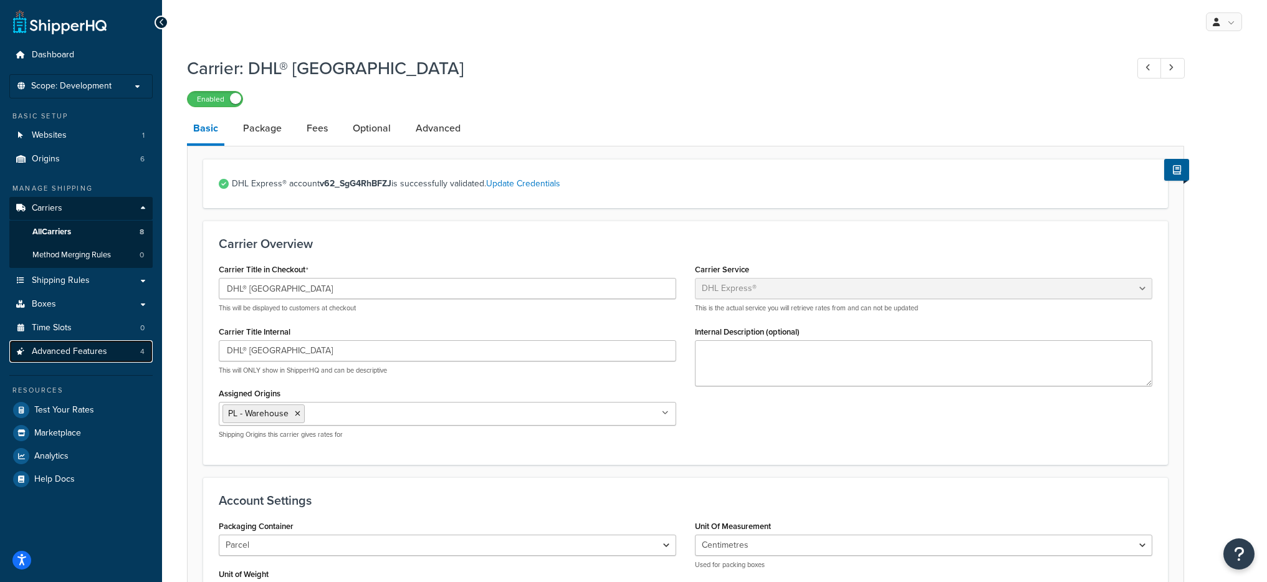
click at [123, 358] on link "Advanced Features 4" at bounding box center [80, 351] width 143 height 23
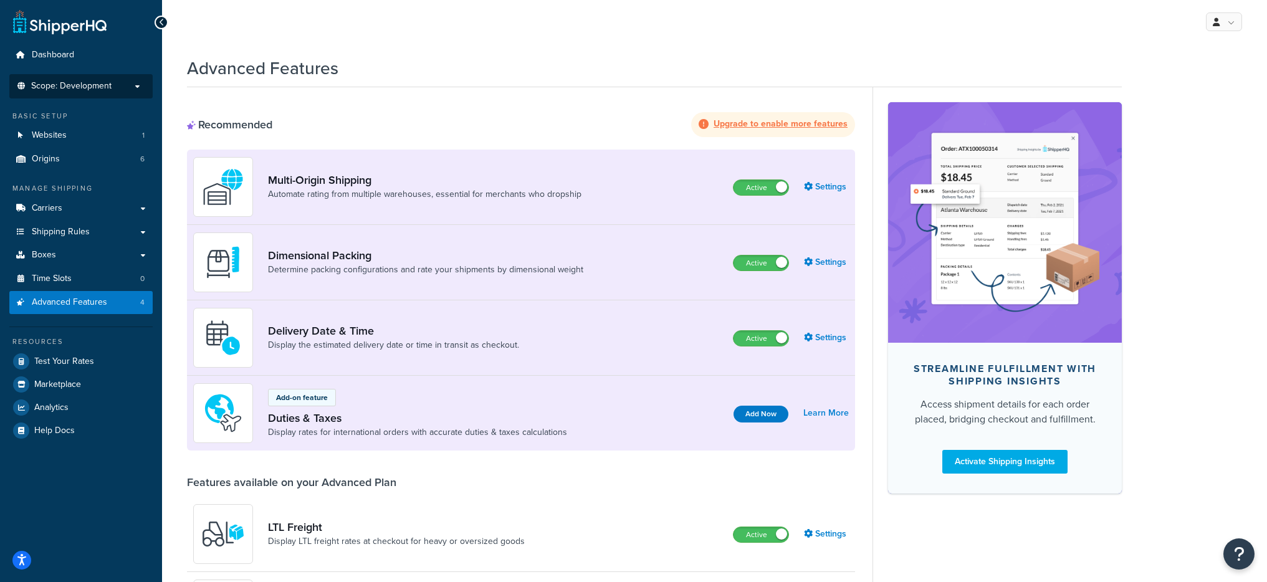
click at [89, 78] on li "Scope: Development" at bounding box center [80, 86] width 143 height 24
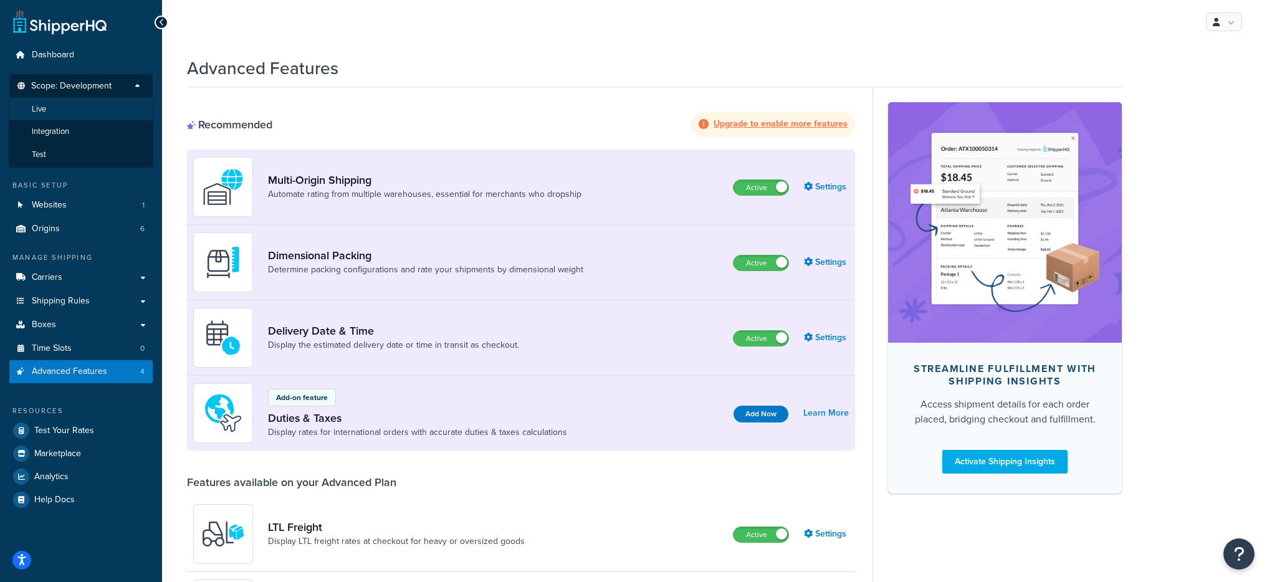
click at [87, 108] on li "Live" at bounding box center [81, 109] width 145 height 23
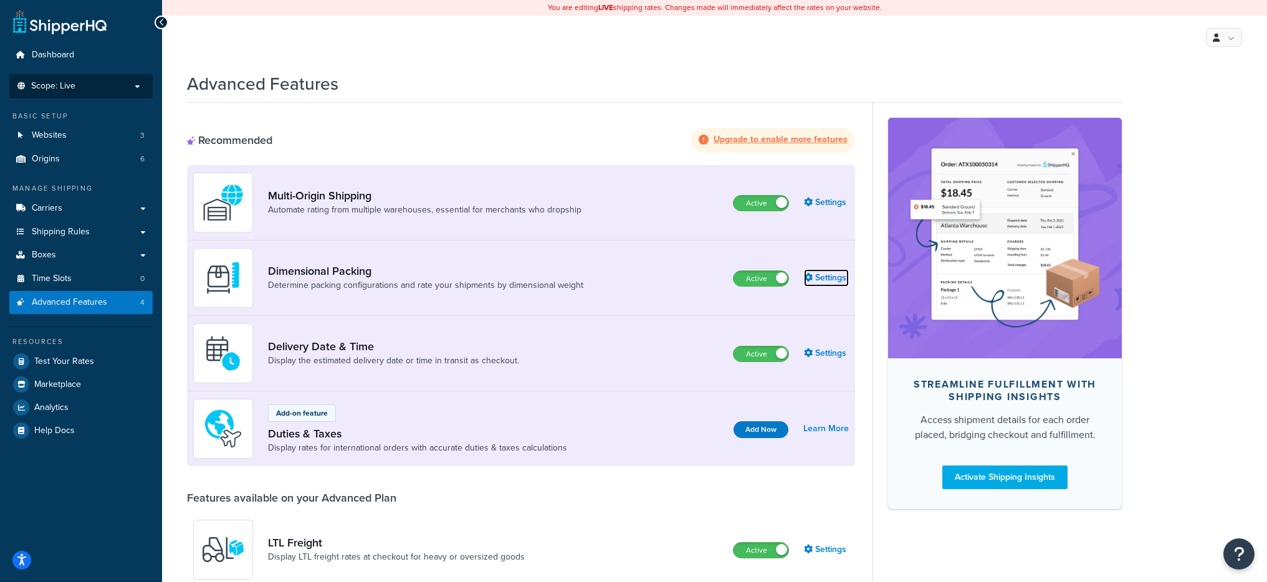
click at [820, 277] on link "Settings" at bounding box center [826, 277] width 45 height 17
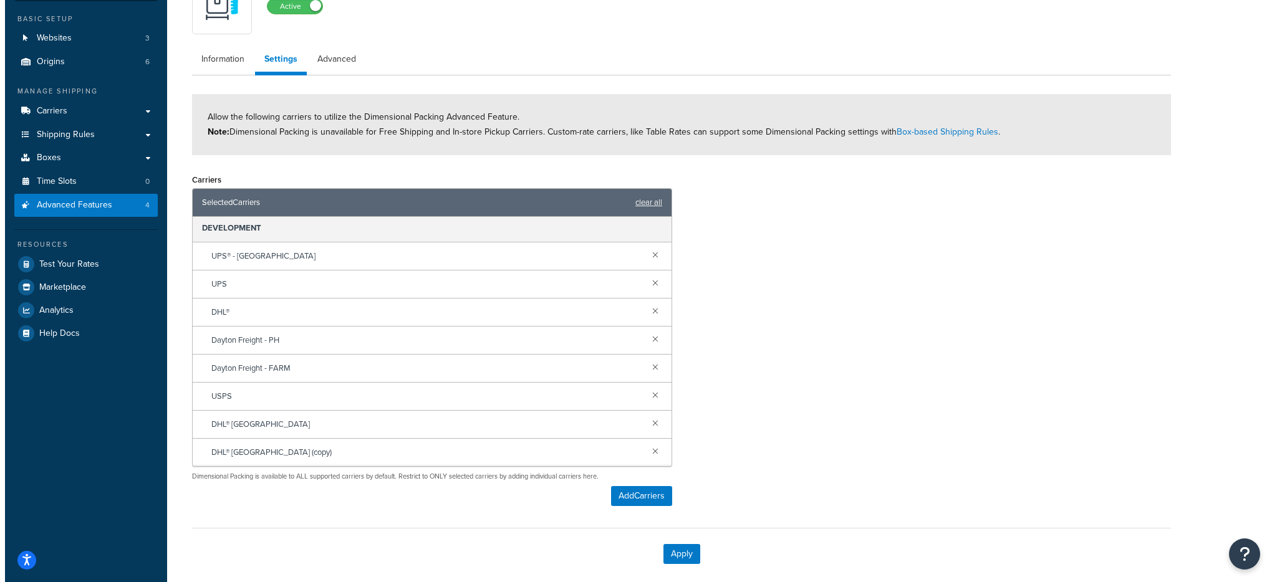
scroll to position [157, 0]
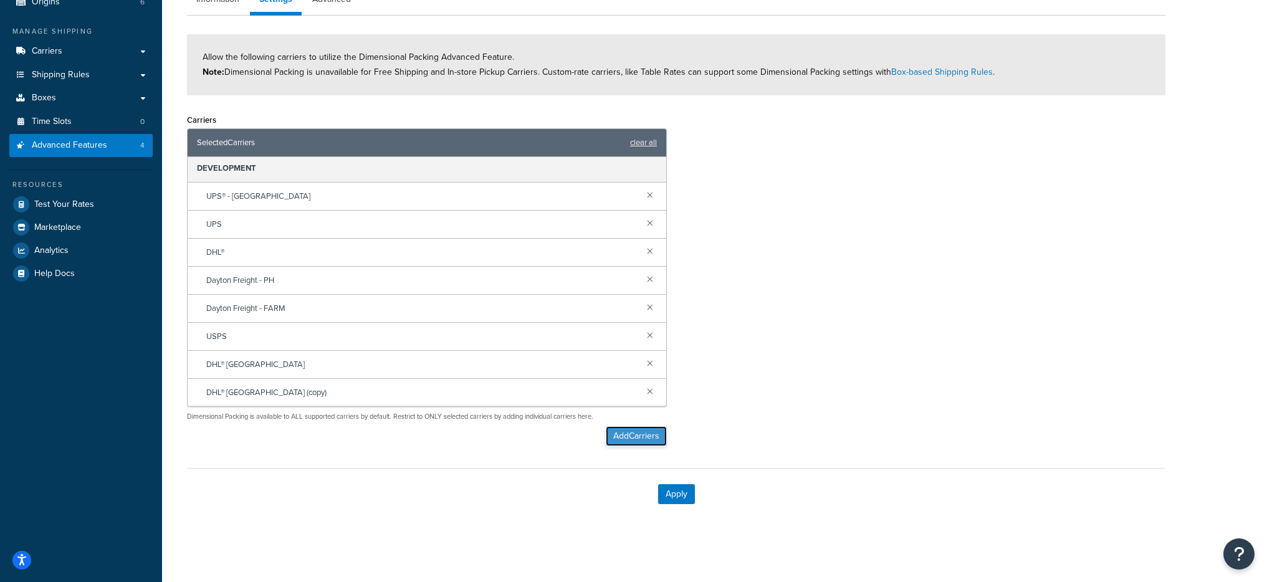
click at [617, 434] on button "Add Carriers" at bounding box center [636, 436] width 61 height 20
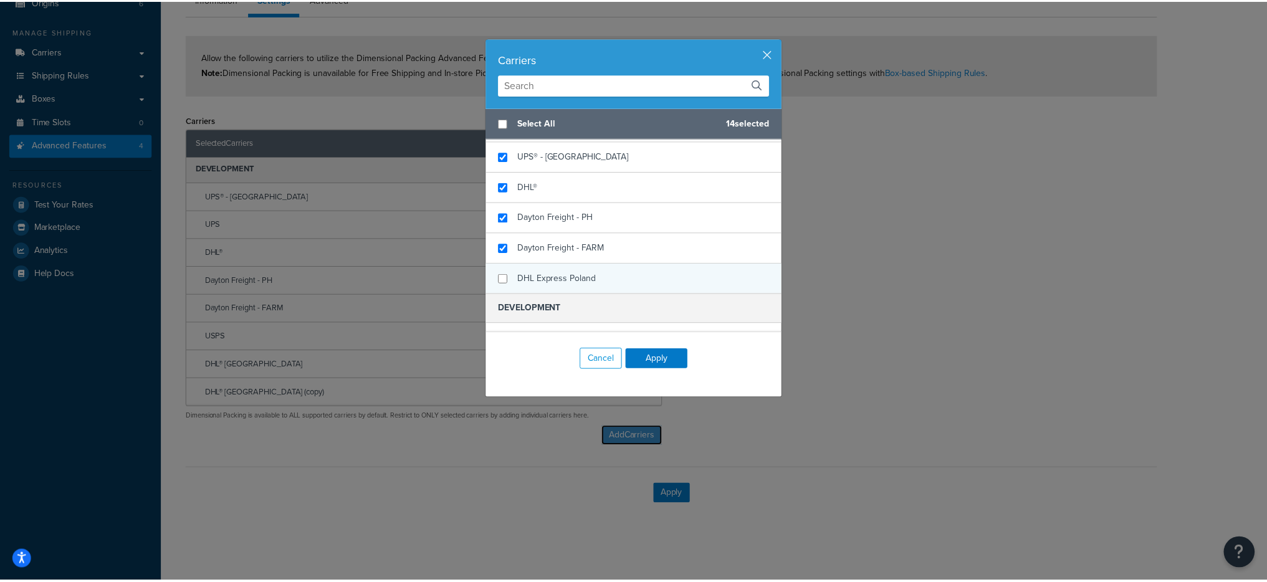
scroll to position [87, 0]
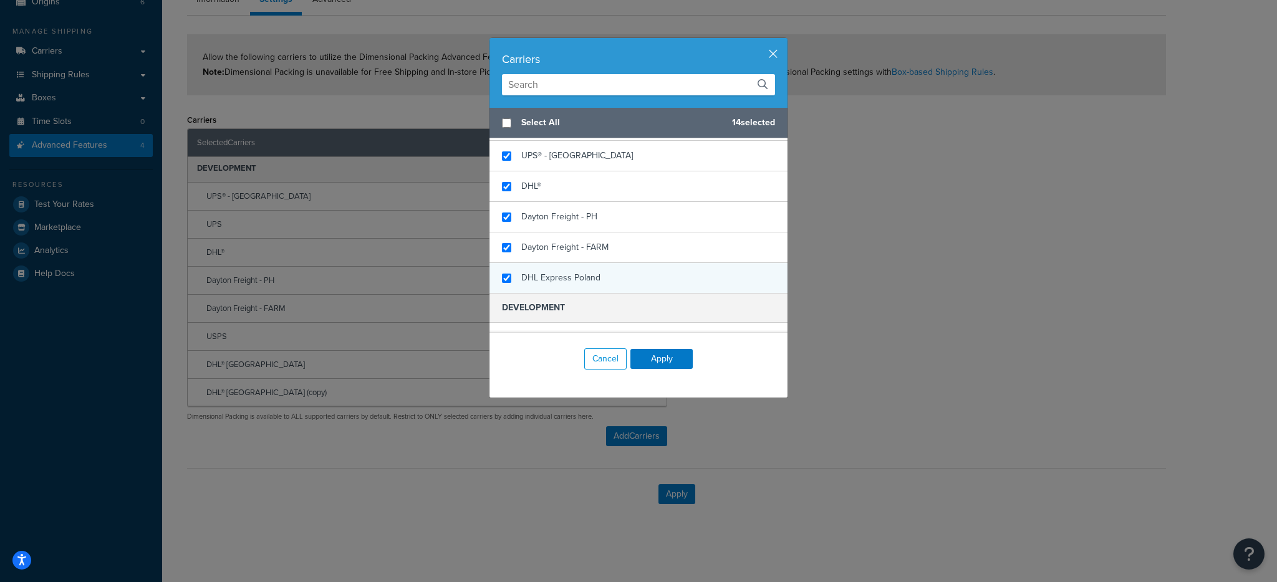
checkbox input "true"
click at [569, 275] on span "DHL Express Poland" at bounding box center [560, 277] width 79 height 13
click at [664, 362] on button "Apply" at bounding box center [661, 359] width 62 height 20
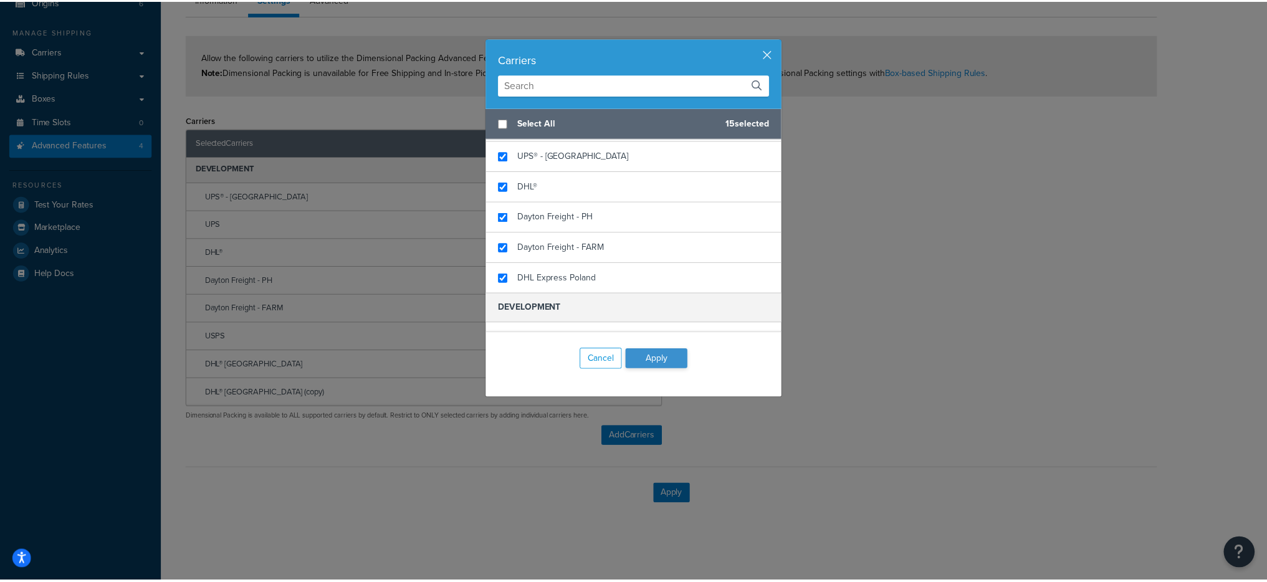
scroll to position [227, 0]
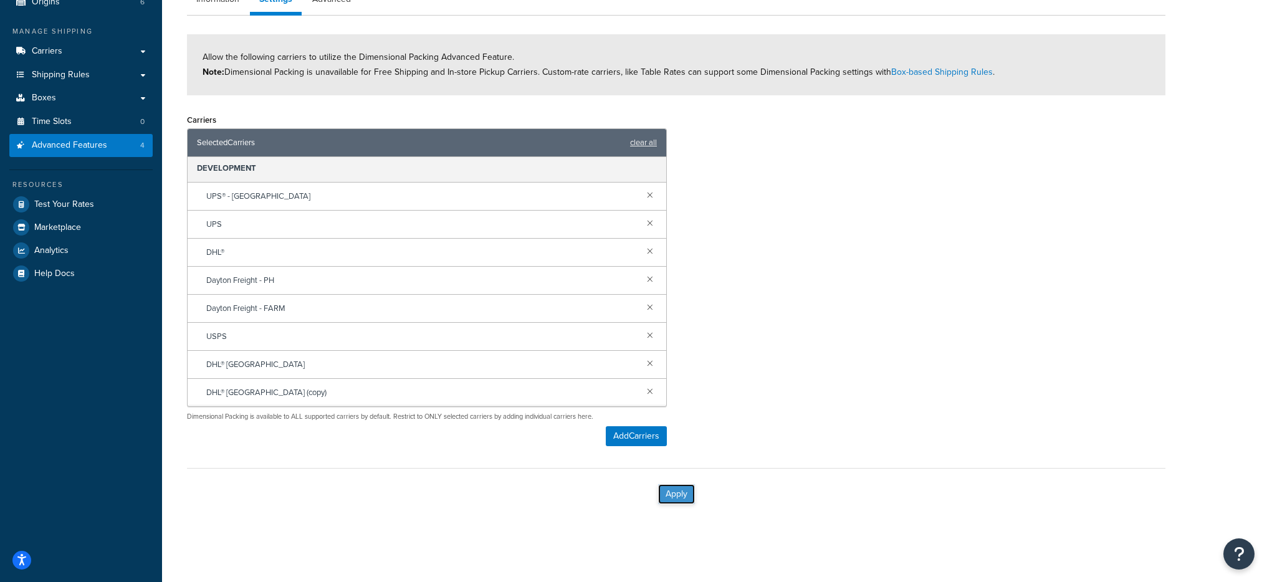
click at [691, 493] on button "Apply" at bounding box center [676, 494] width 37 height 20
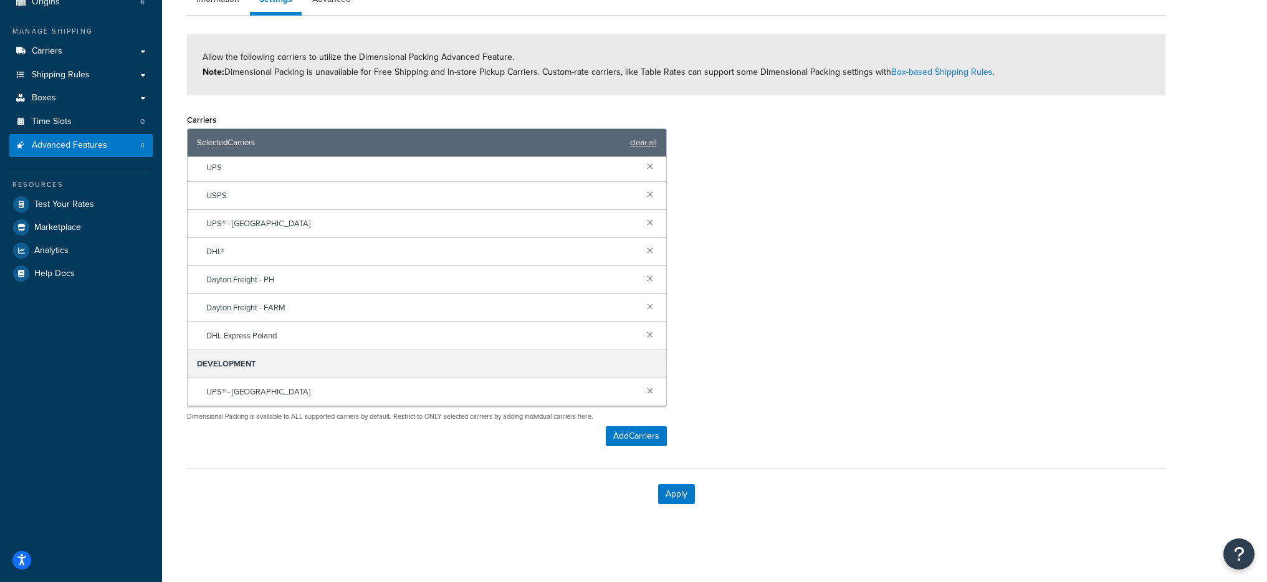
scroll to position [45, 0]
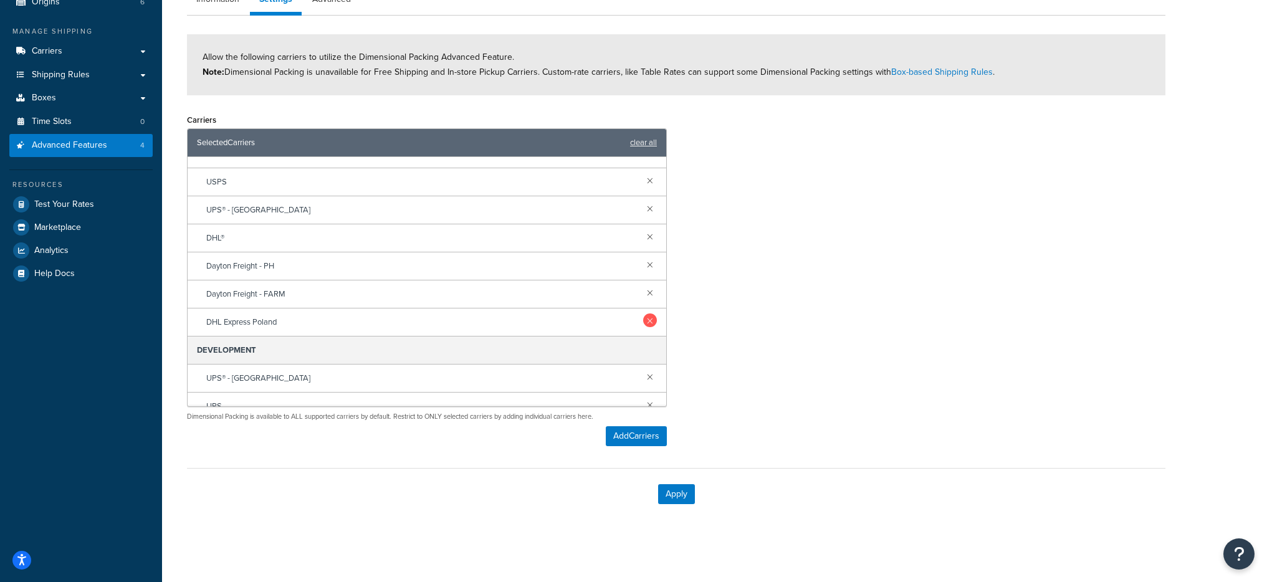
click at [645, 320] on link at bounding box center [650, 321] width 14 height 14
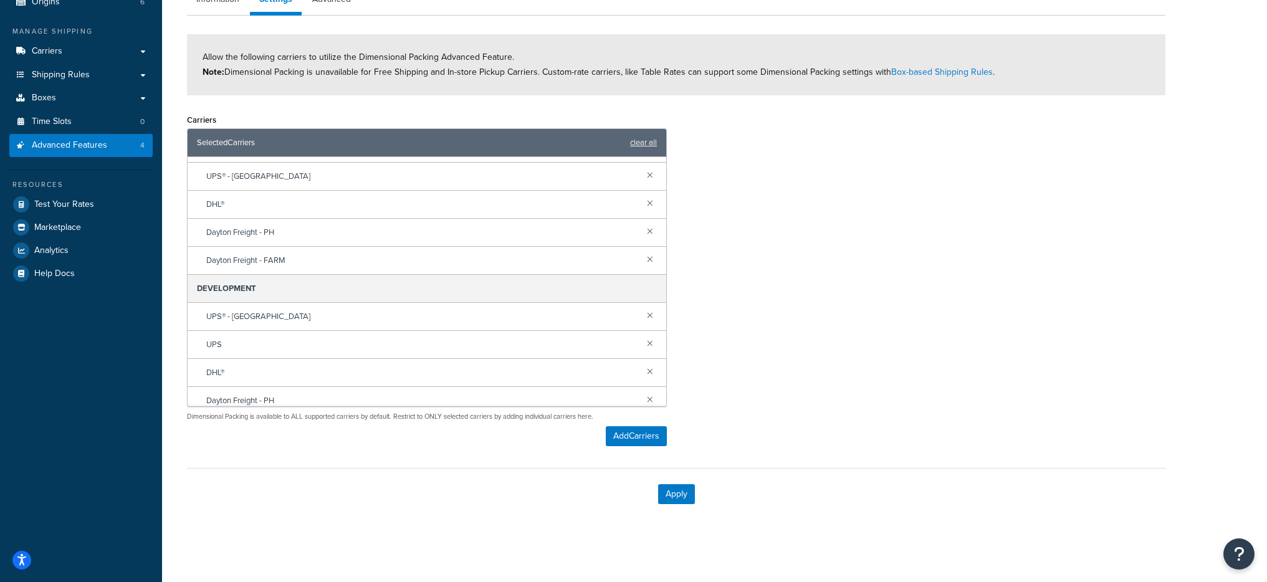
scroll to position [199, 0]
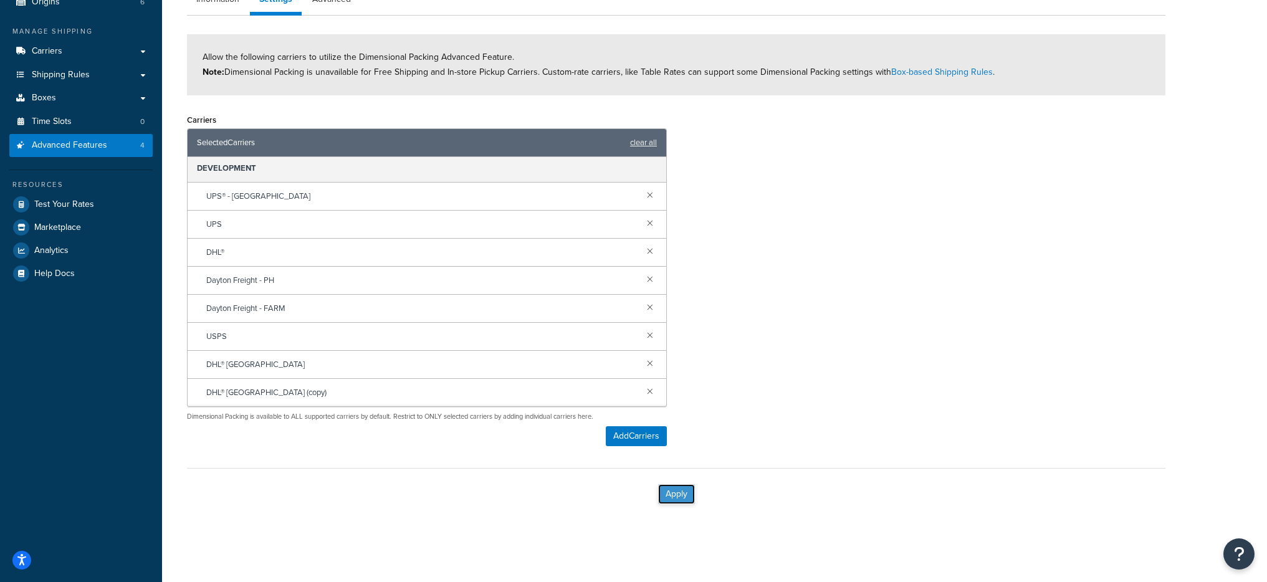
click at [683, 496] on button "Apply" at bounding box center [676, 494] width 37 height 20
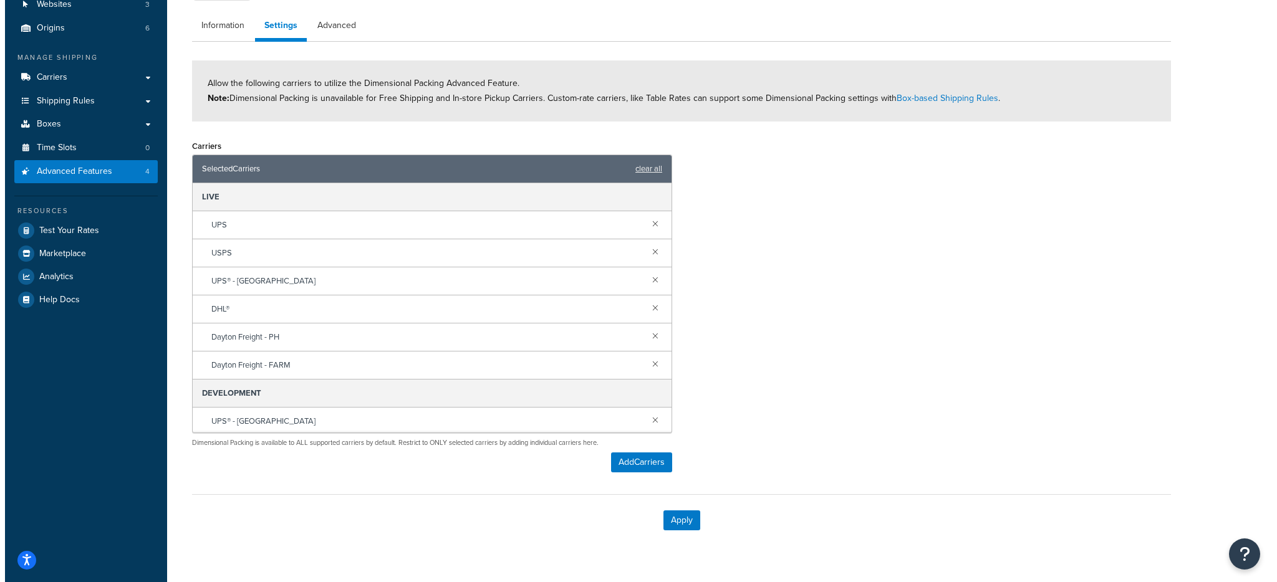
scroll to position [132, 0]
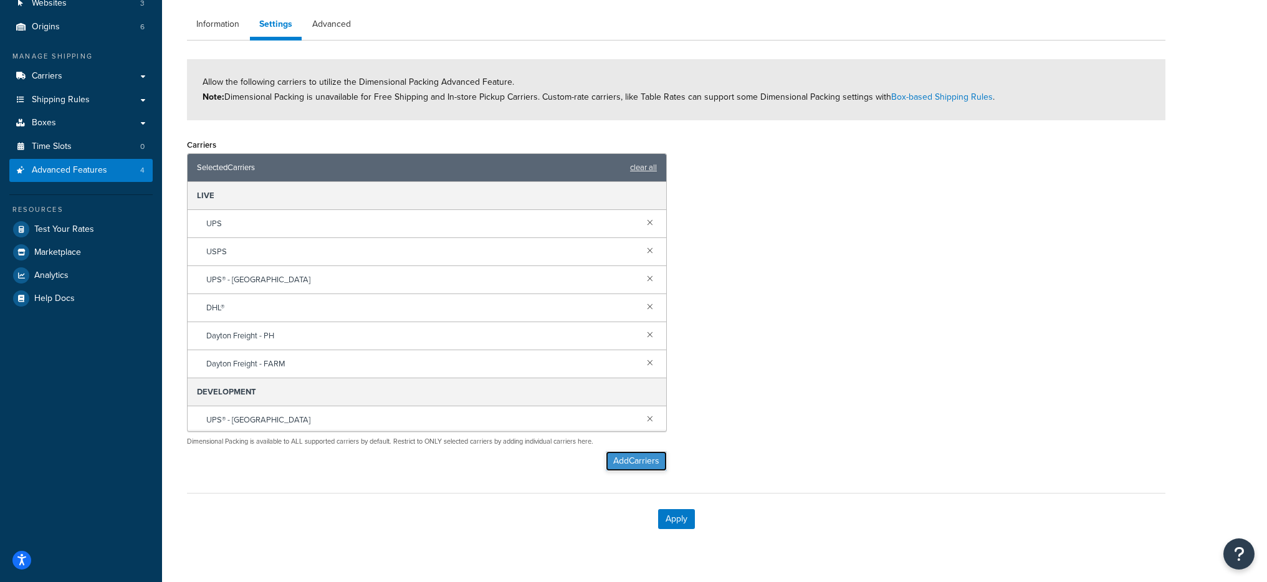
click at [631, 465] on button "Add Carriers" at bounding box center [636, 461] width 61 height 20
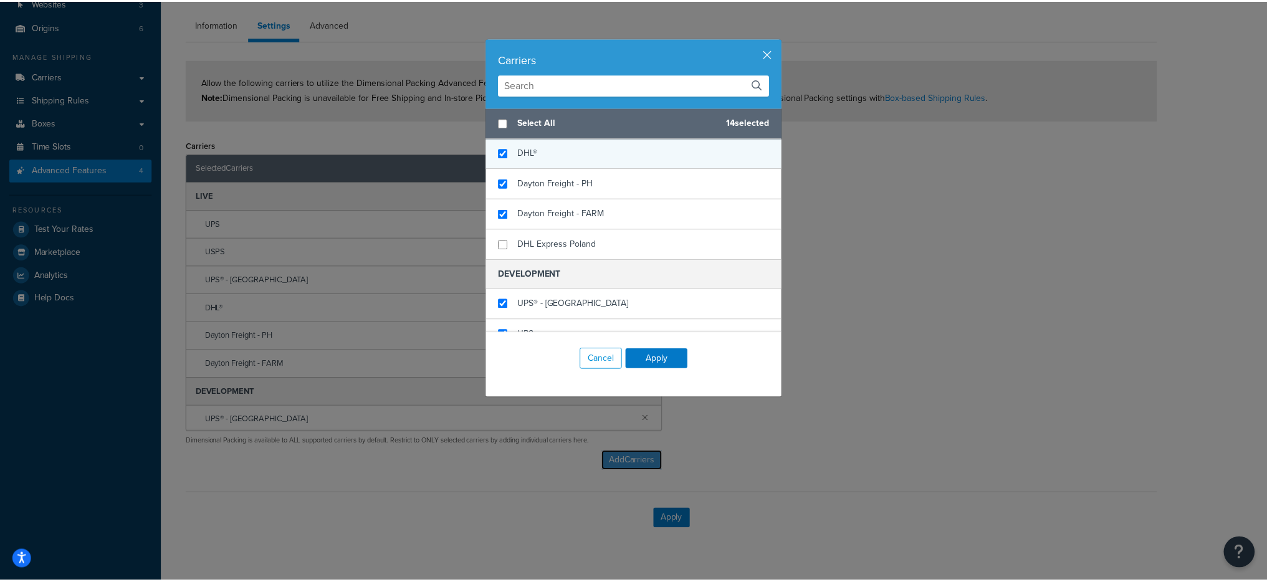
scroll to position [122, 0]
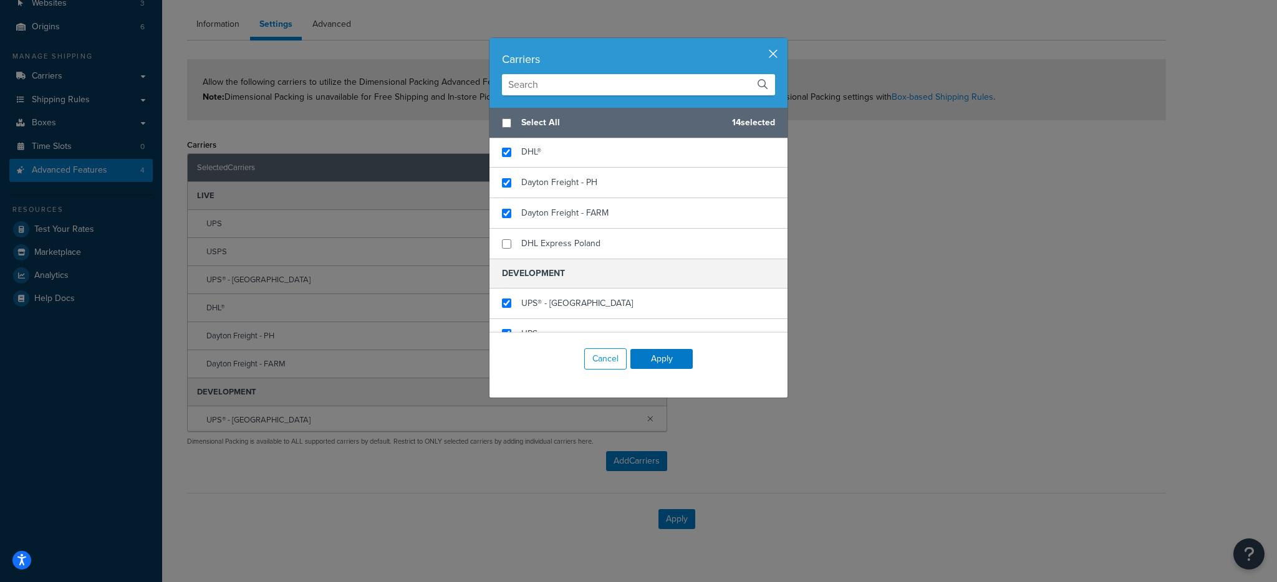
click at [784, 41] on button "button" at bounding box center [785, 39] width 3 height 3
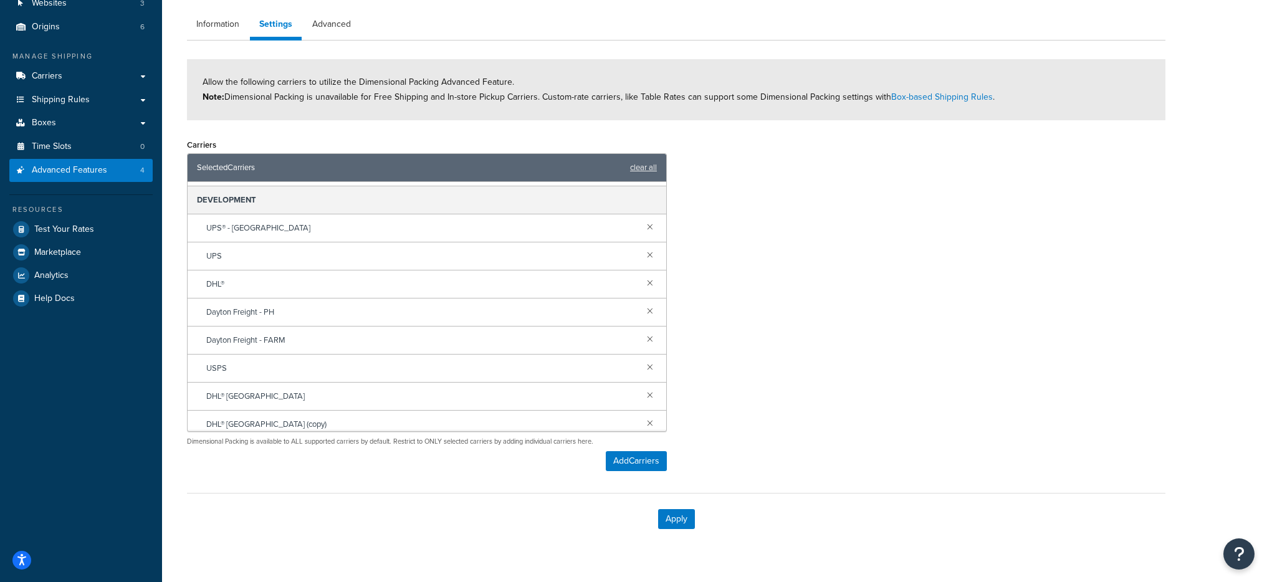
scroll to position [199, 0]
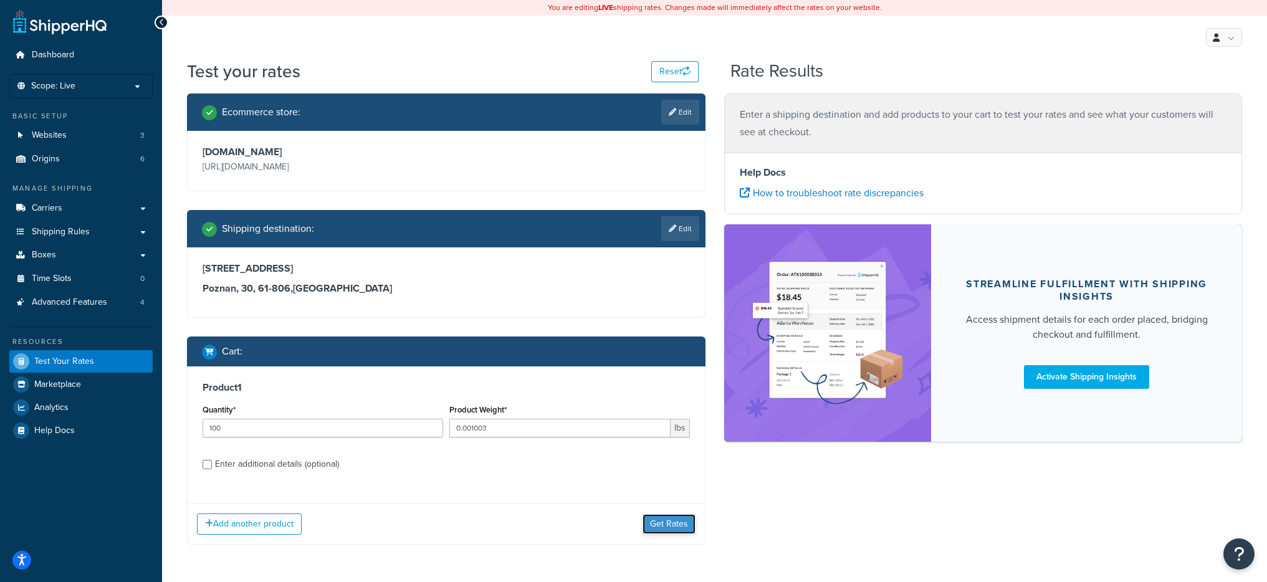
click at [675, 524] on button "Get Rates" at bounding box center [669, 524] width 53 height 20
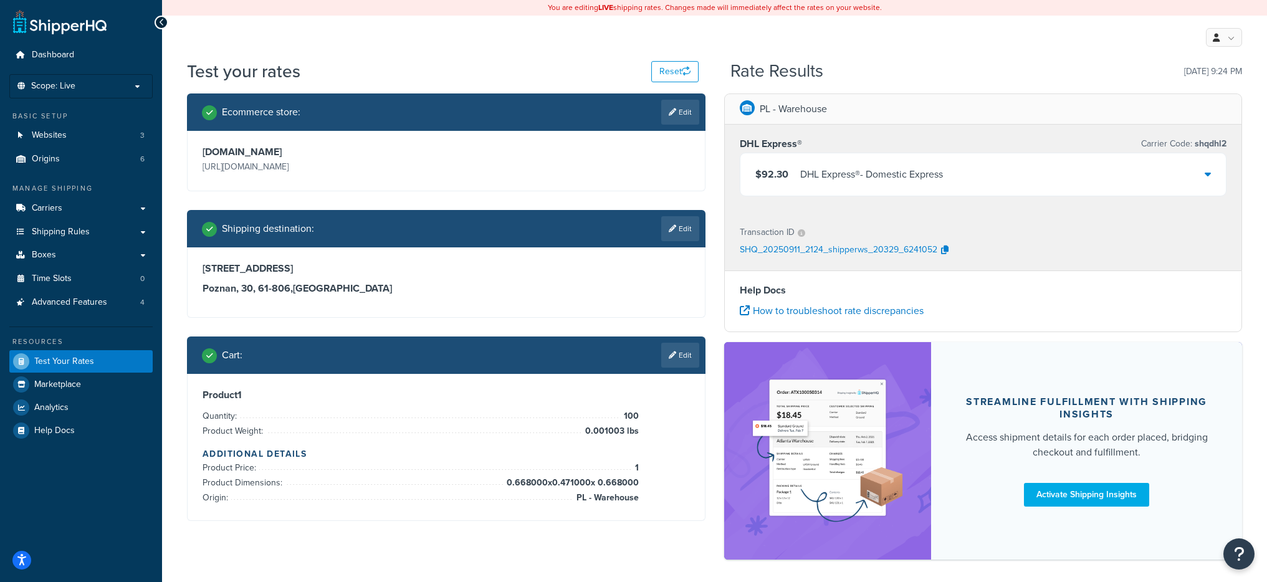
click at [905, 176] on div "DHL Express® - Domestic Express" at bounding box center [872, 174] width 143 height 17
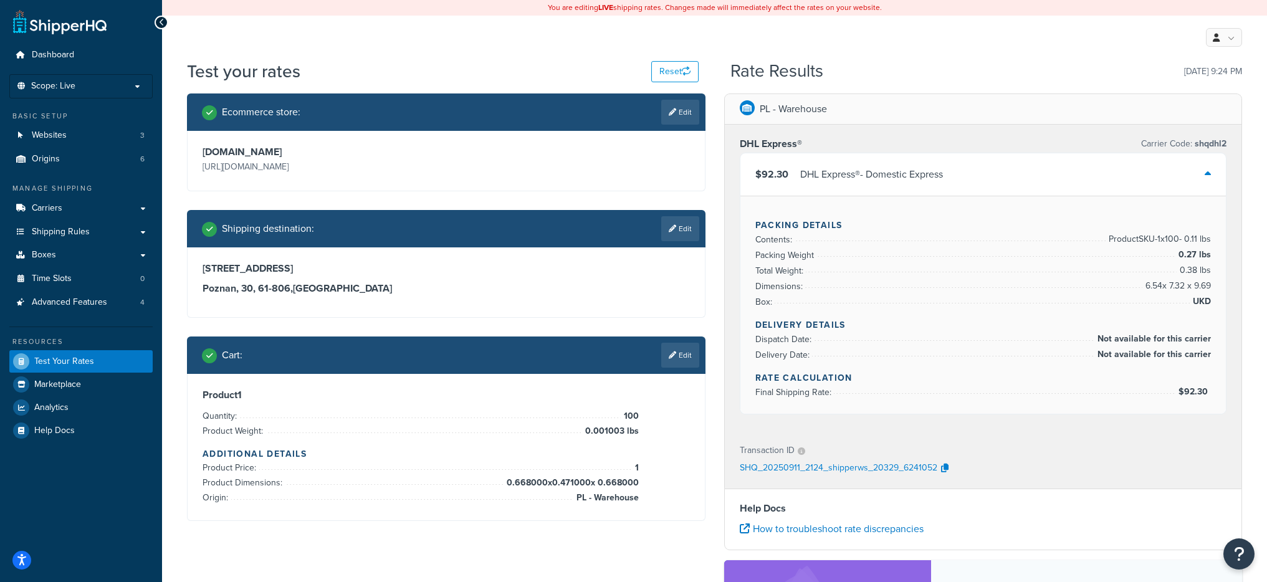
click at [896, 181] on div "DHL Express® - Domestic Express" at bounding box center [872, 174] width 143 height 17
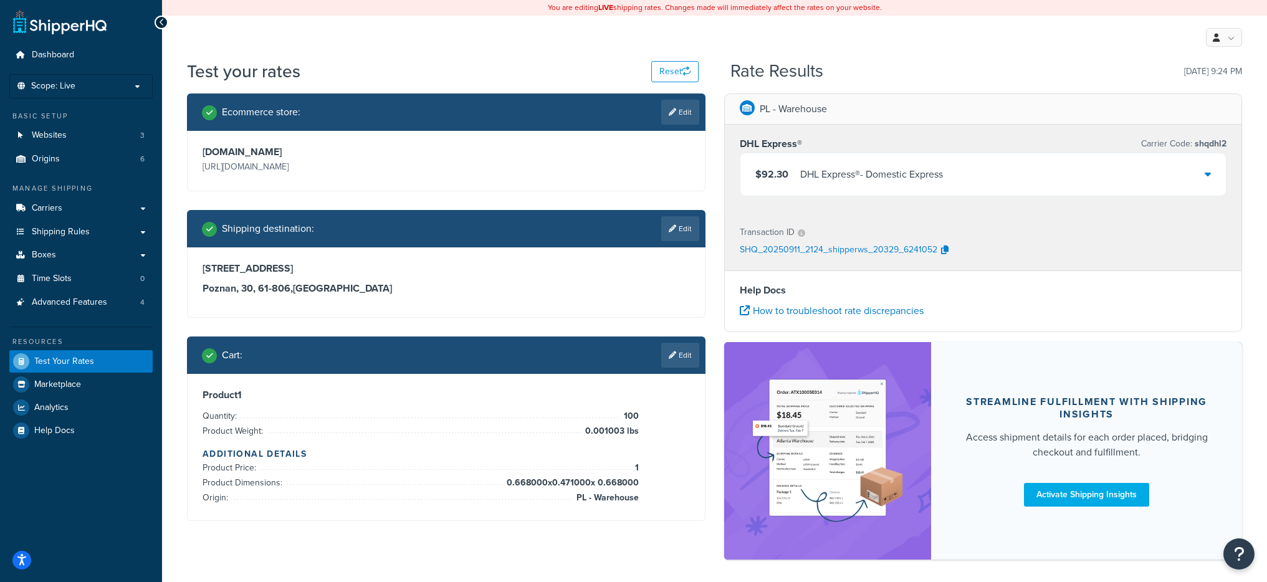
click at [879, 178] on div "DHL Express® - Domestic Express" at bounding box center [872, 174] width 143 height 17
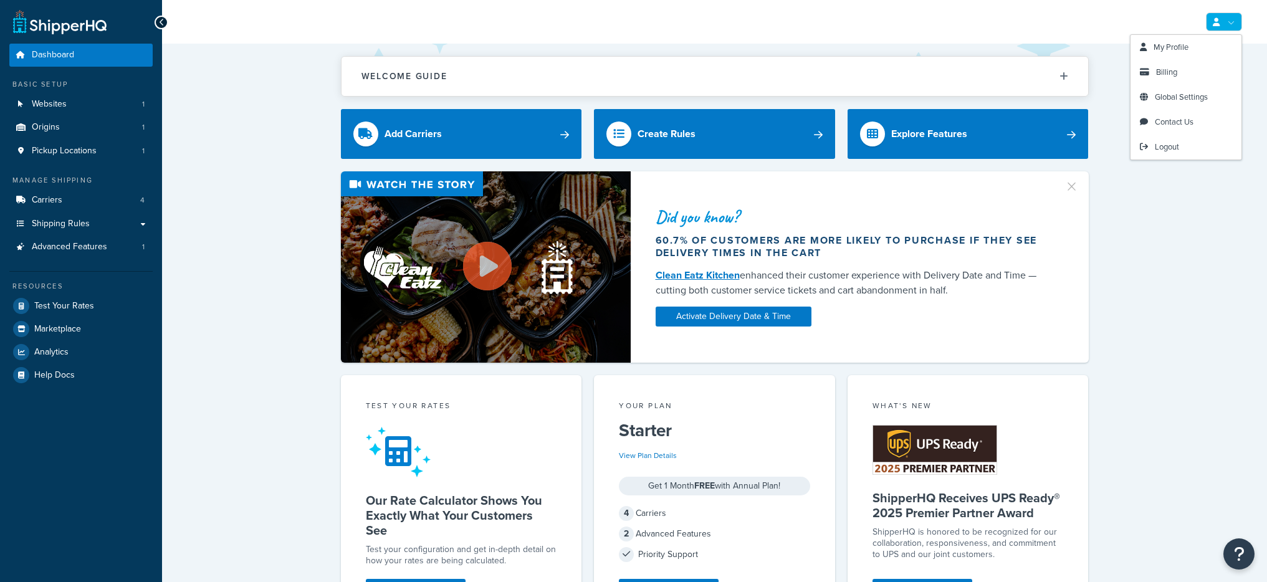
click at [1225, 25] on link at bounding box center [1224, 21] width 36 height 19
click at [1183, 75] on link "Billing" at bounding box center [1186, 72] width 111 height 25
